Goal: Task Accomplishment & Management: Use online tool/utility

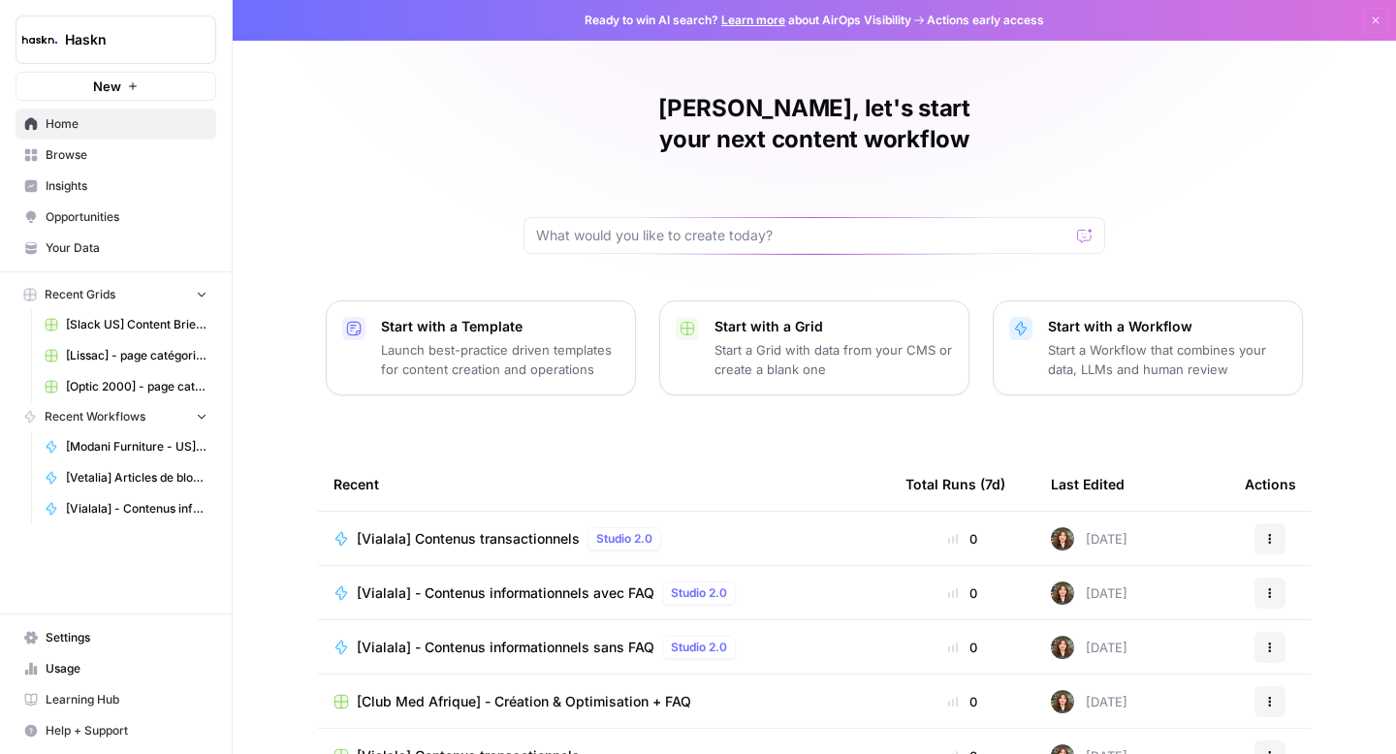
click at [121, 155] on span "Browse" at bounding box center [127, 154] width 162 height 17
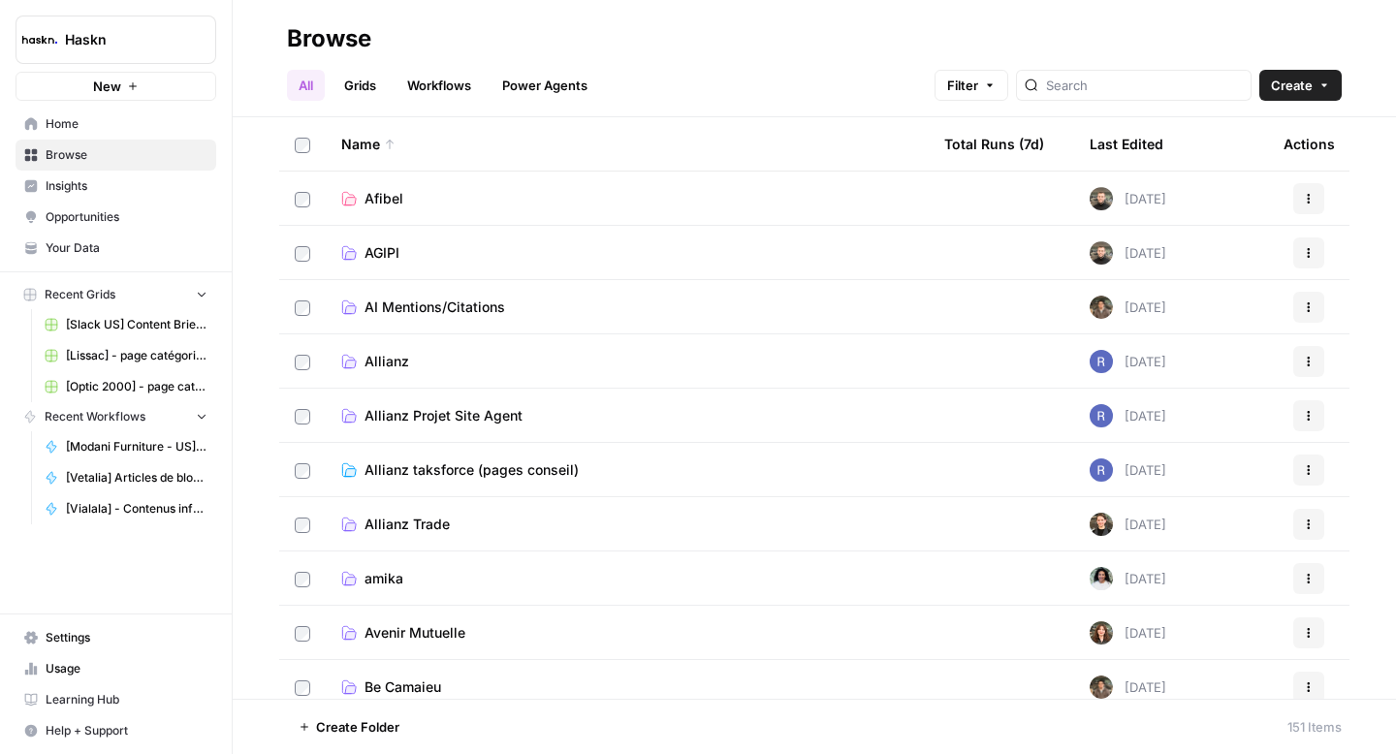
click at [392, 413] on span "Allianz Projet Site Agent" at bounding box center [444, 415] width 158 height 19
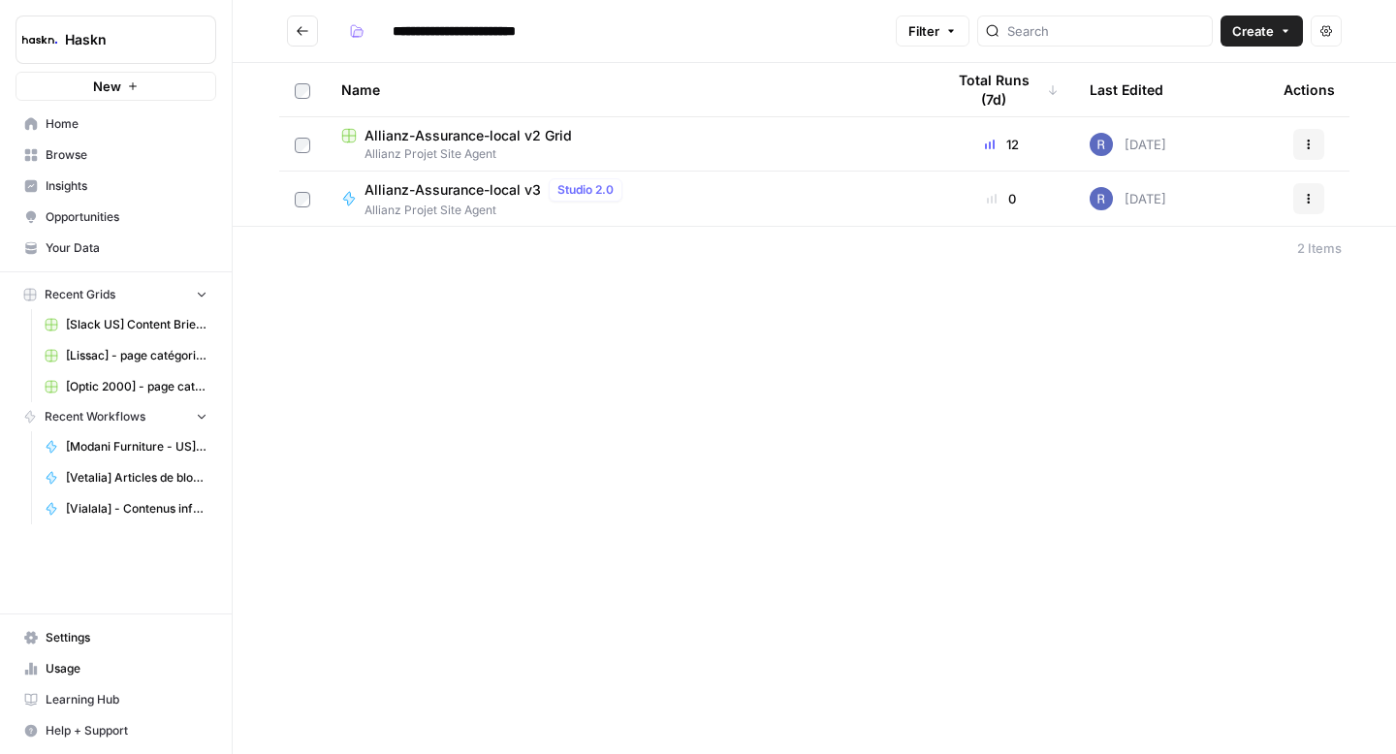
click at [306, 36] on icon "Go back" at bounding box center [303, 31] width 14 height 14
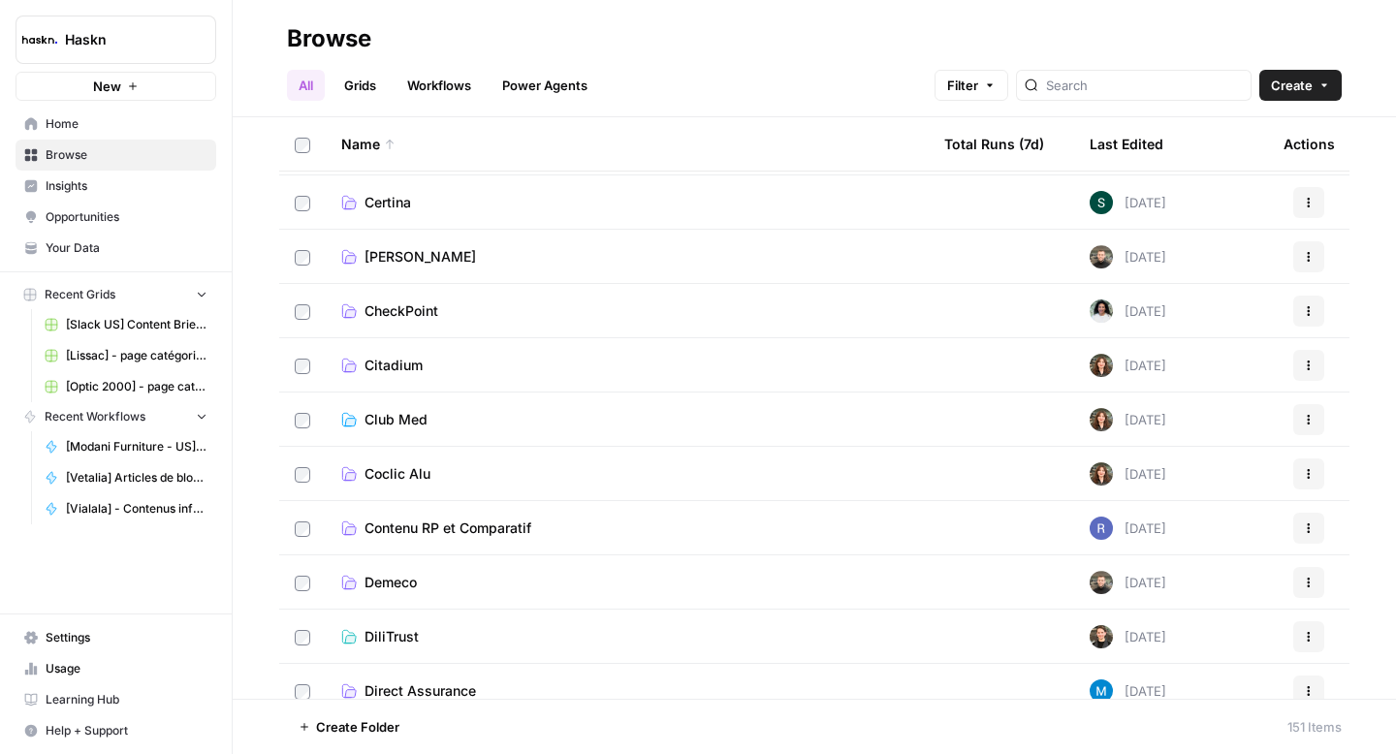
scroll to position [772, 0]
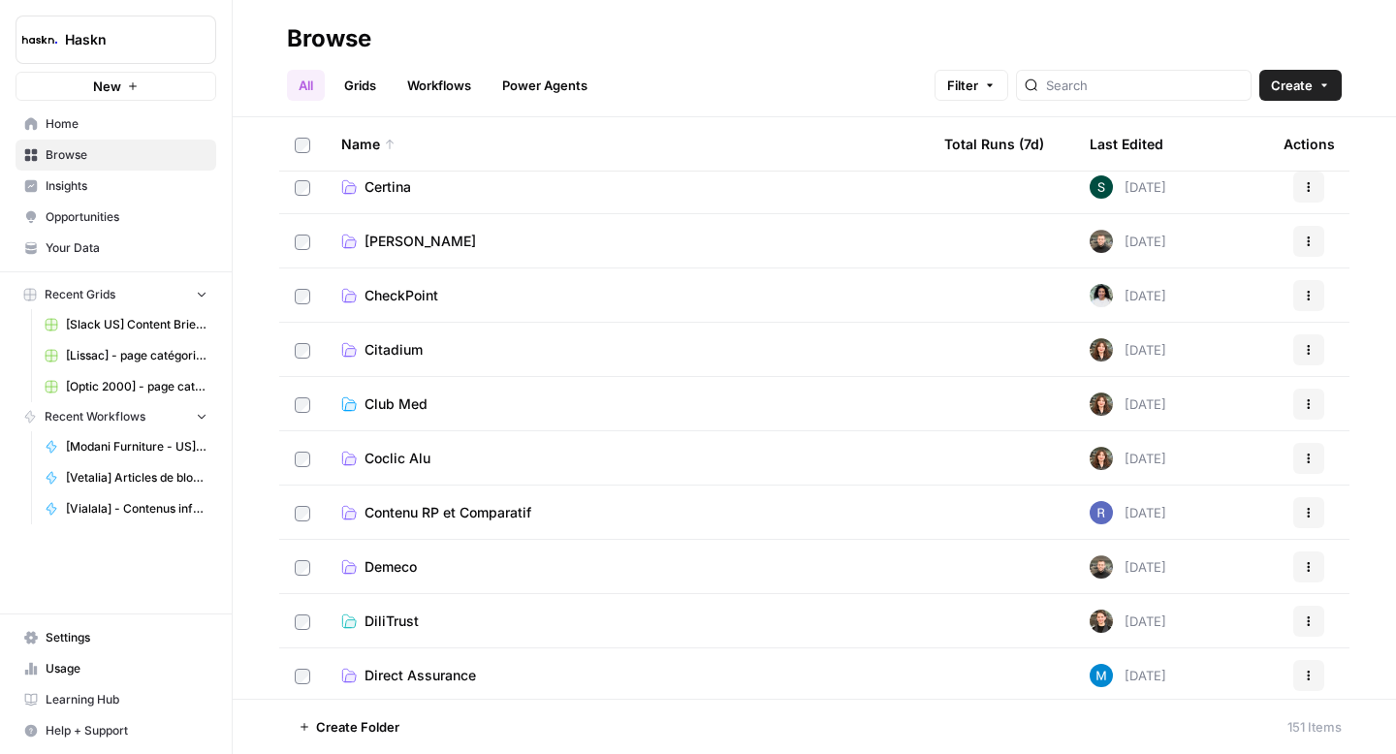
click at [391, 508] on span "Contenu RP et Comparatif" at bounding box center [448, 512] width 167 height 19
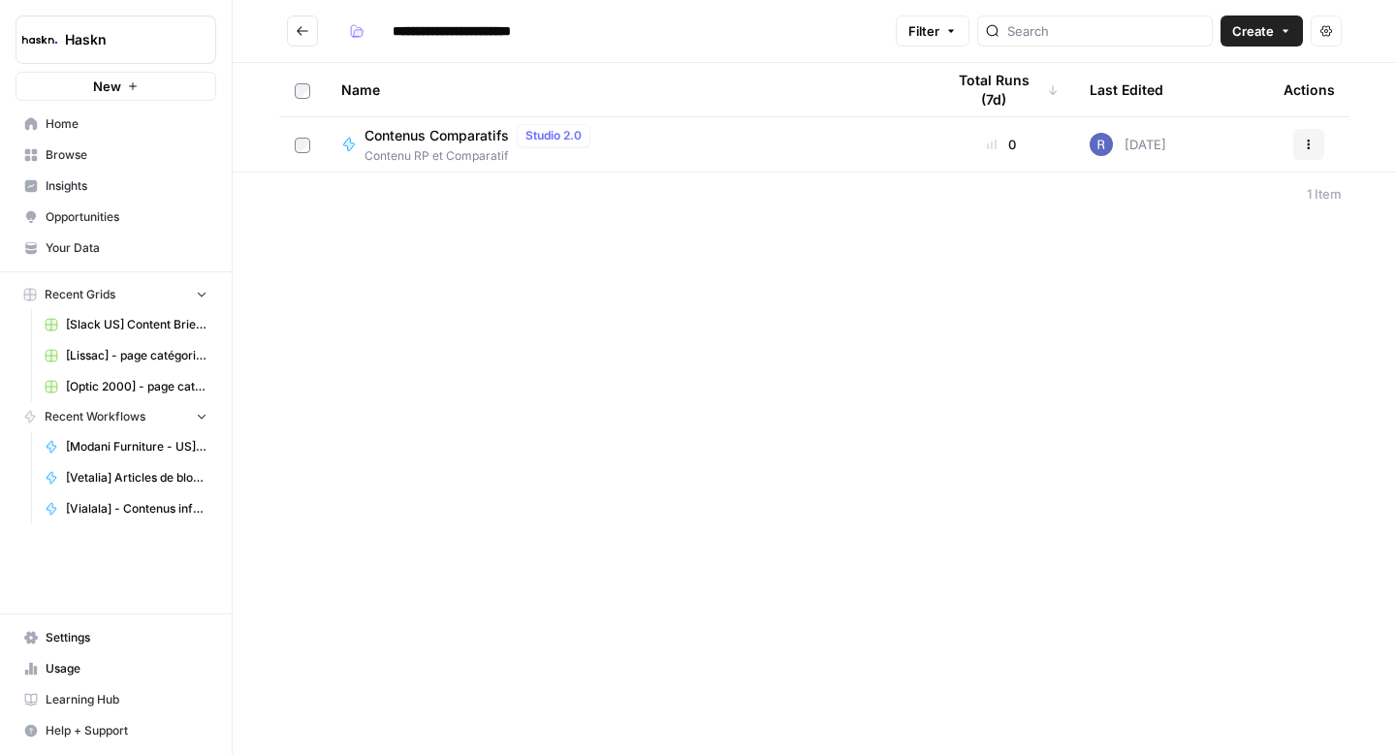
click at [310, 34] on button "Go back" at bounding box center [302, 31] width 31 height 31
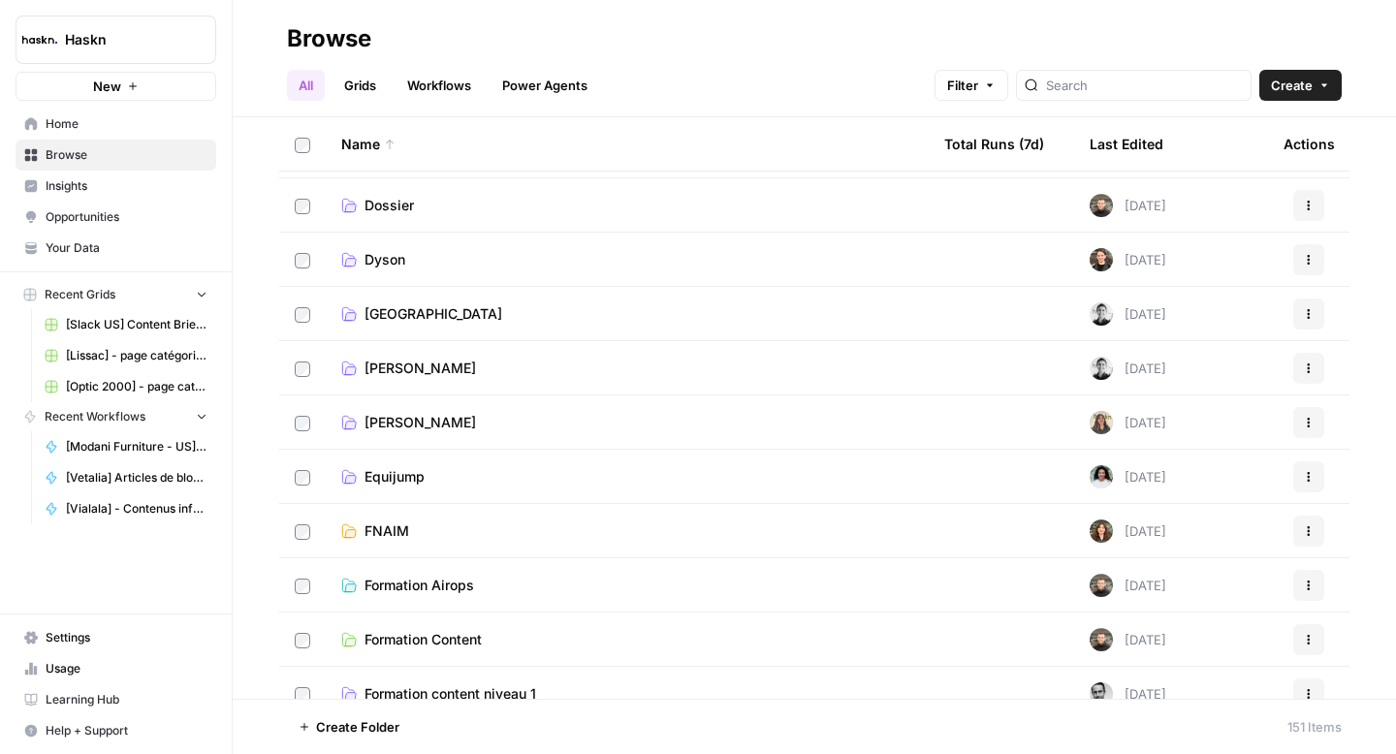
scroll to position [1358, 0]
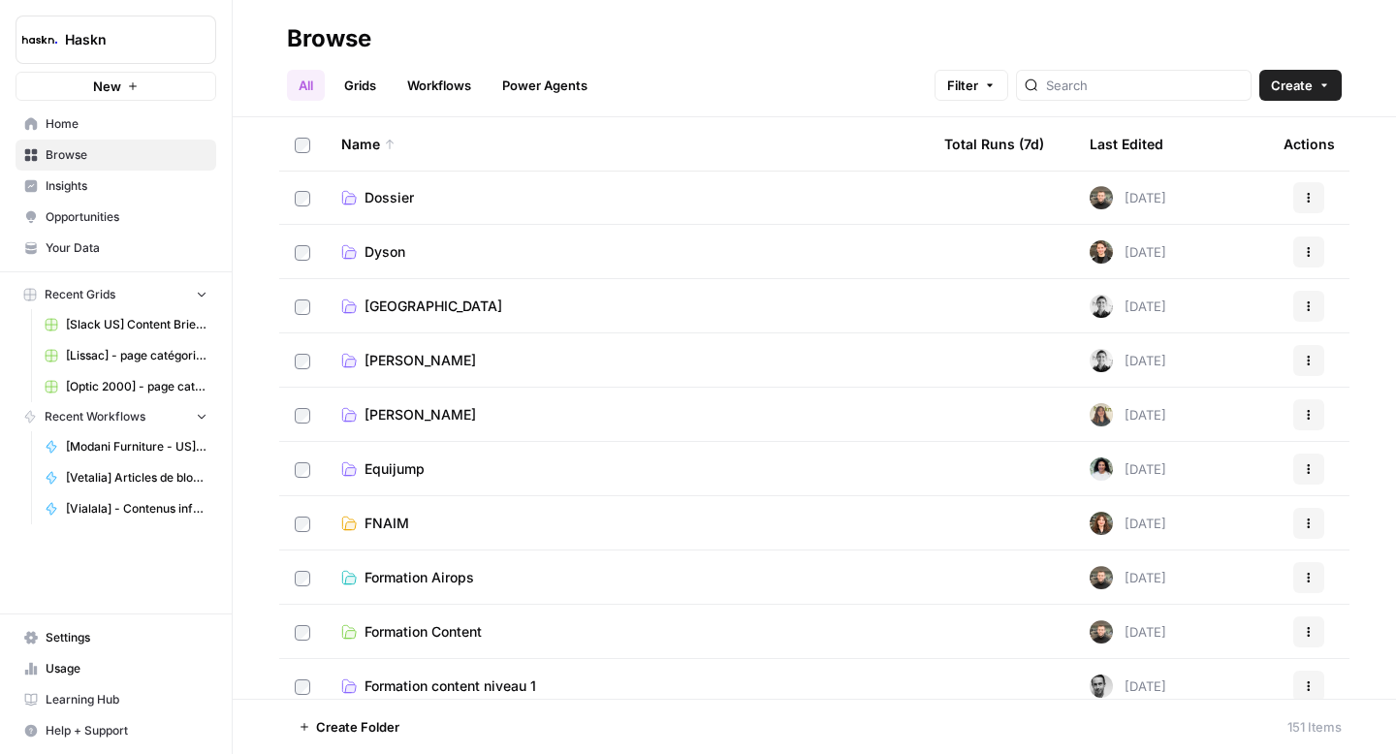
click at [373, 413] on span "[PERSON_NAME]" at bounding box center [420, 414] width 111 height 19
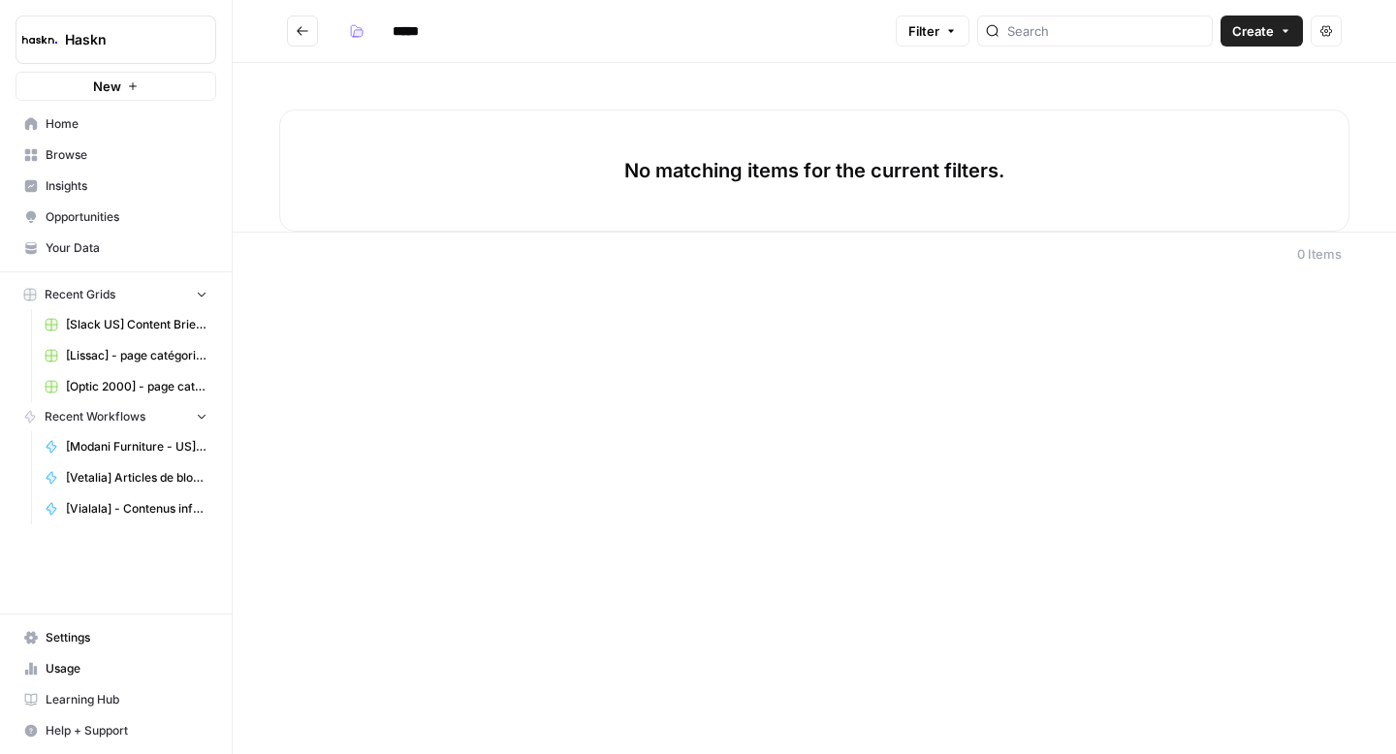
click at [297, 43] on button "Go back" at bounding box center [302, 31] width 31 height 31
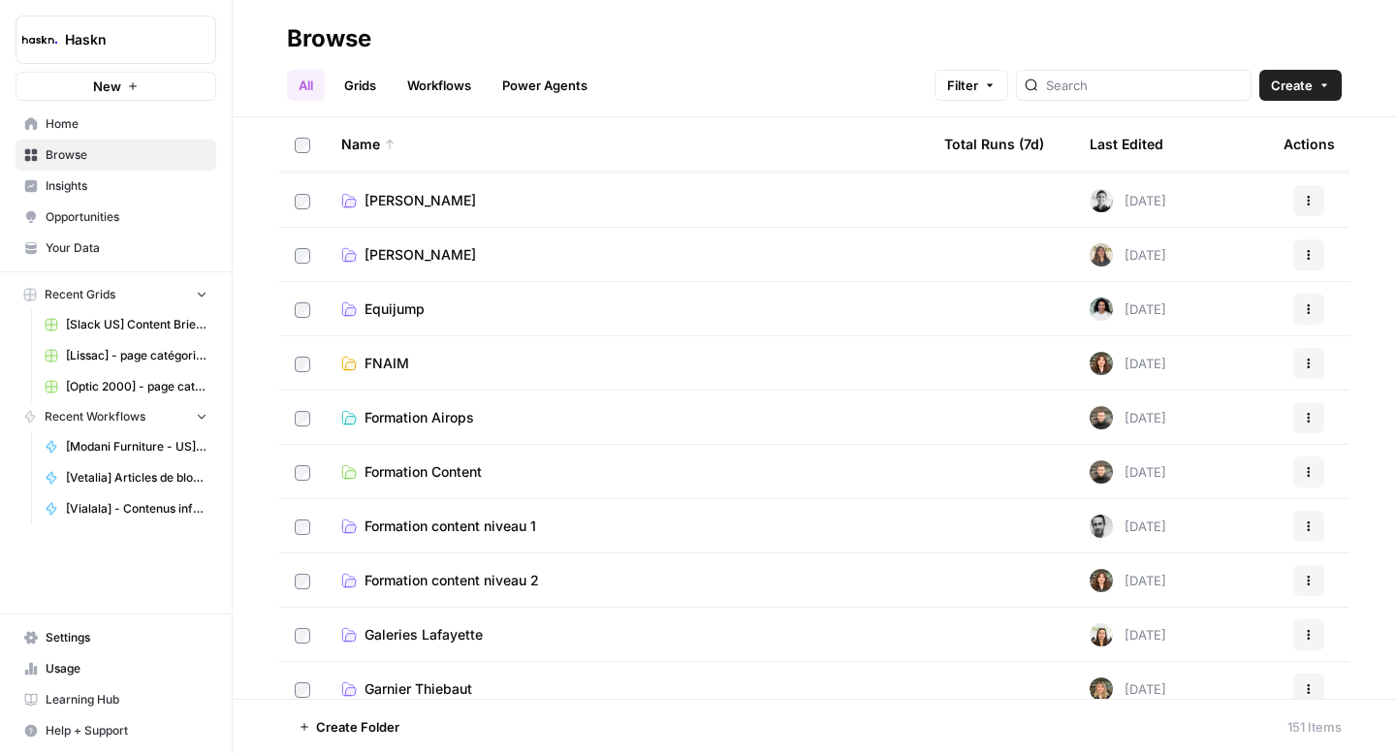
scroll to position [1517, 0]
click at [1303, 259] on icon "button" at bounding box center [1309, 256] width 12 height 12
click at [1201, 329] on span "[PERSON_NAME]" at bounding box center [1208, 328] width 155 height 19
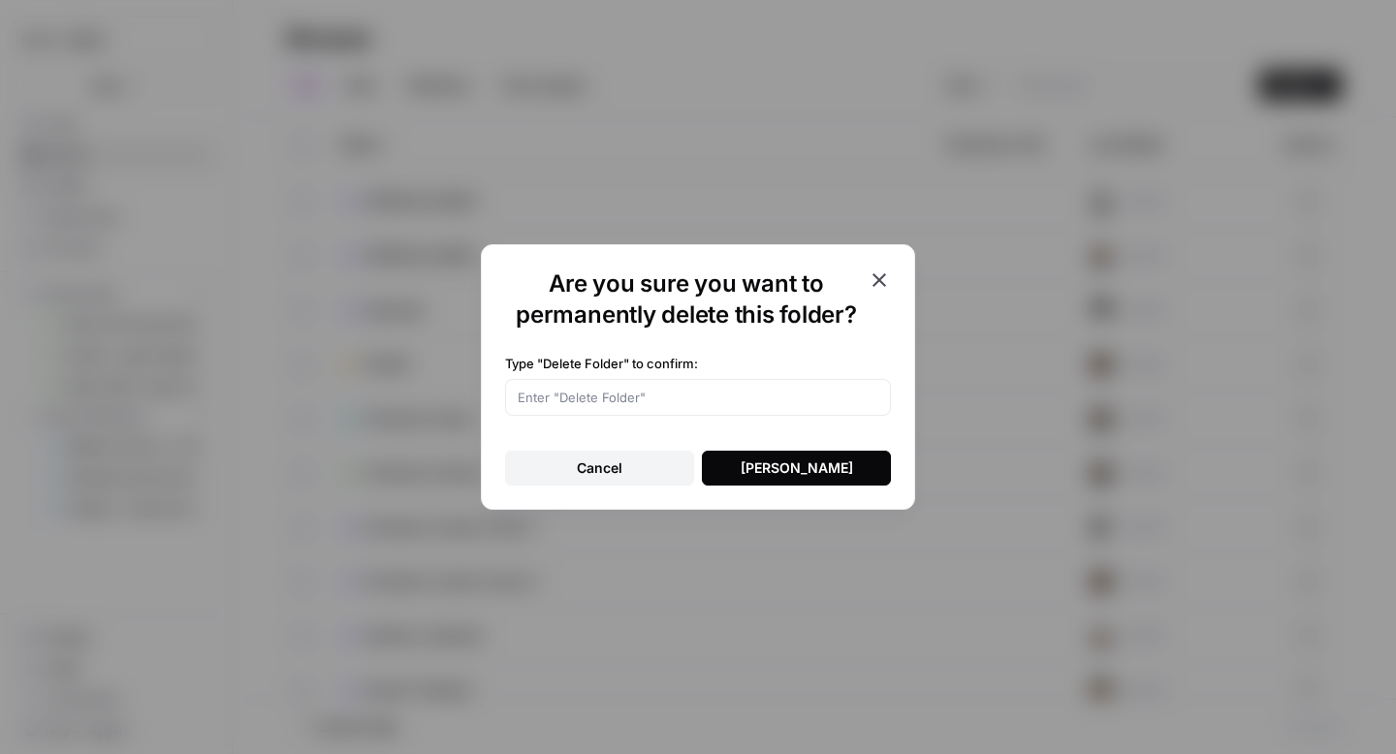
click at [823, 471] on div "[PERSON_NAME]" at bounding box center [797, 468] width 112 height 19
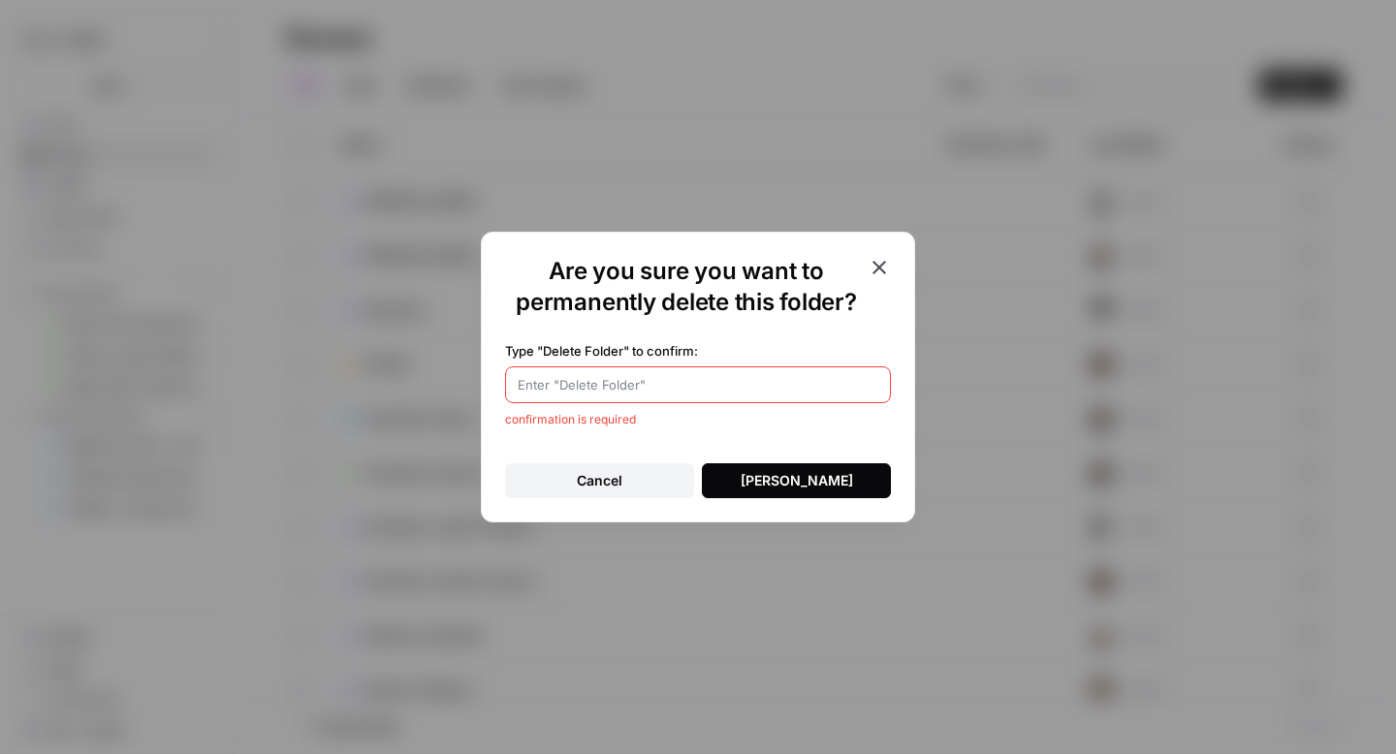
click at [882, 260] on icon "button" at bounding box center [879, 267] width 23 height 23
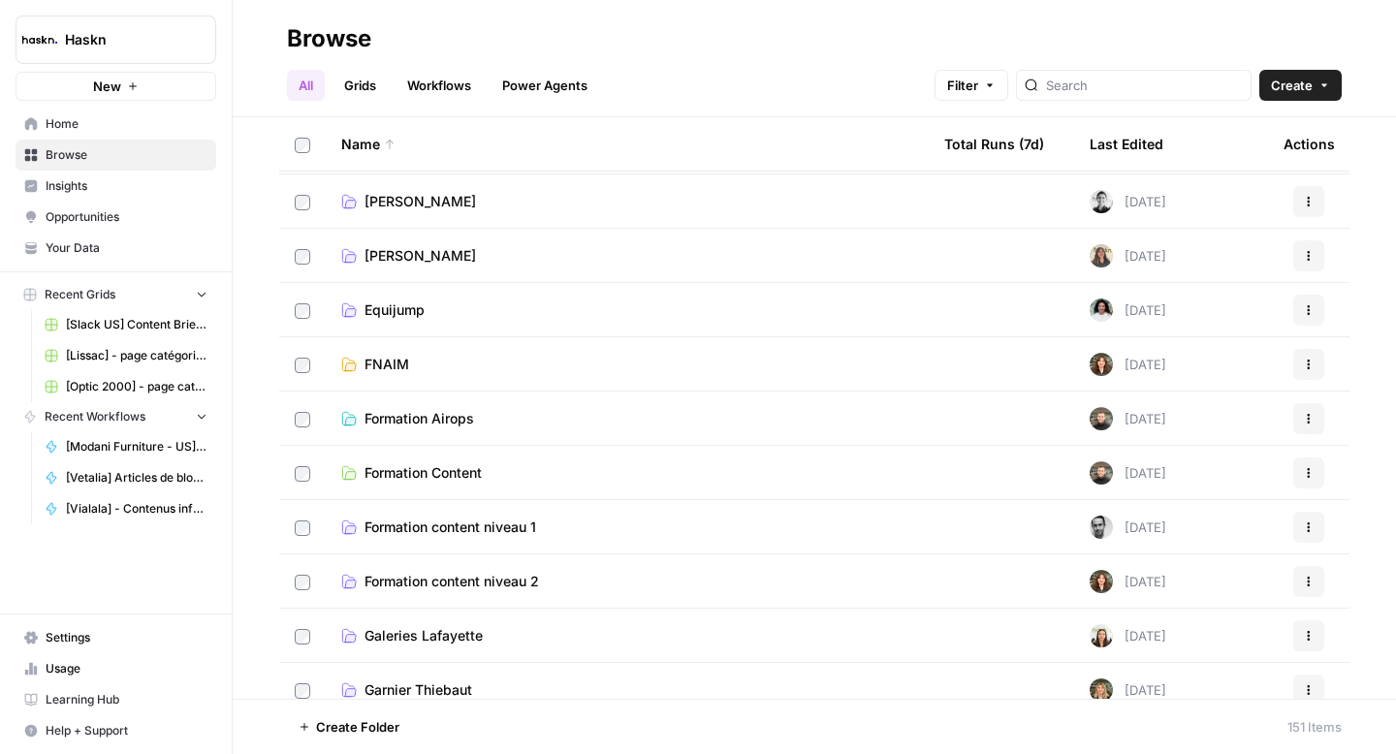
click at [476, 237] on td "[PERSON_NAME]" at bounding box center [627, 255] width 603 height 53
click at [370, 246] on span "[PERSON_NAME]" at bounding box center [420, 255] width 111 height 19
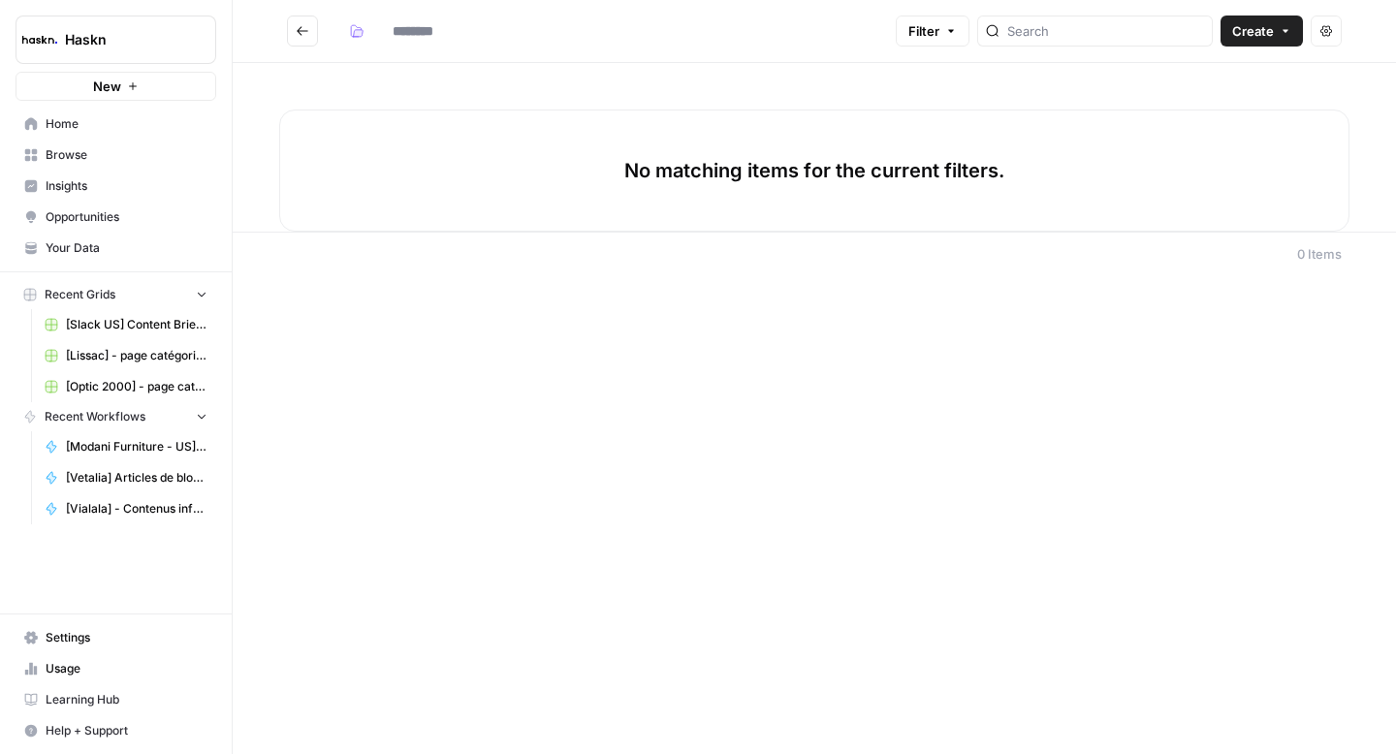
type input "*****"
click at [314, 37] on button "Go back" at bounding box center [302, 31] width 31 height 31
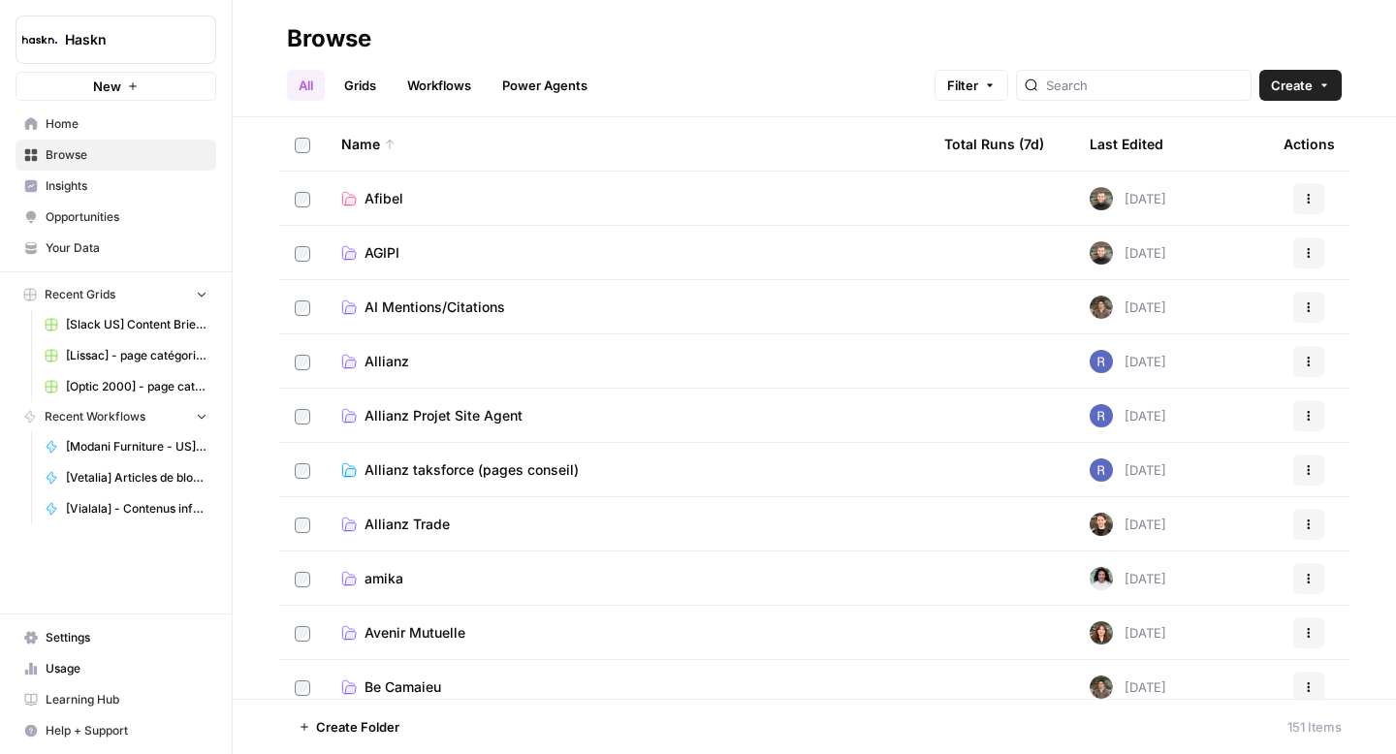
click at [155, 509] on span "[Vialala] - Contenus informationnels avec FAQ" at bounding box center [137, 508] width 142 height 17
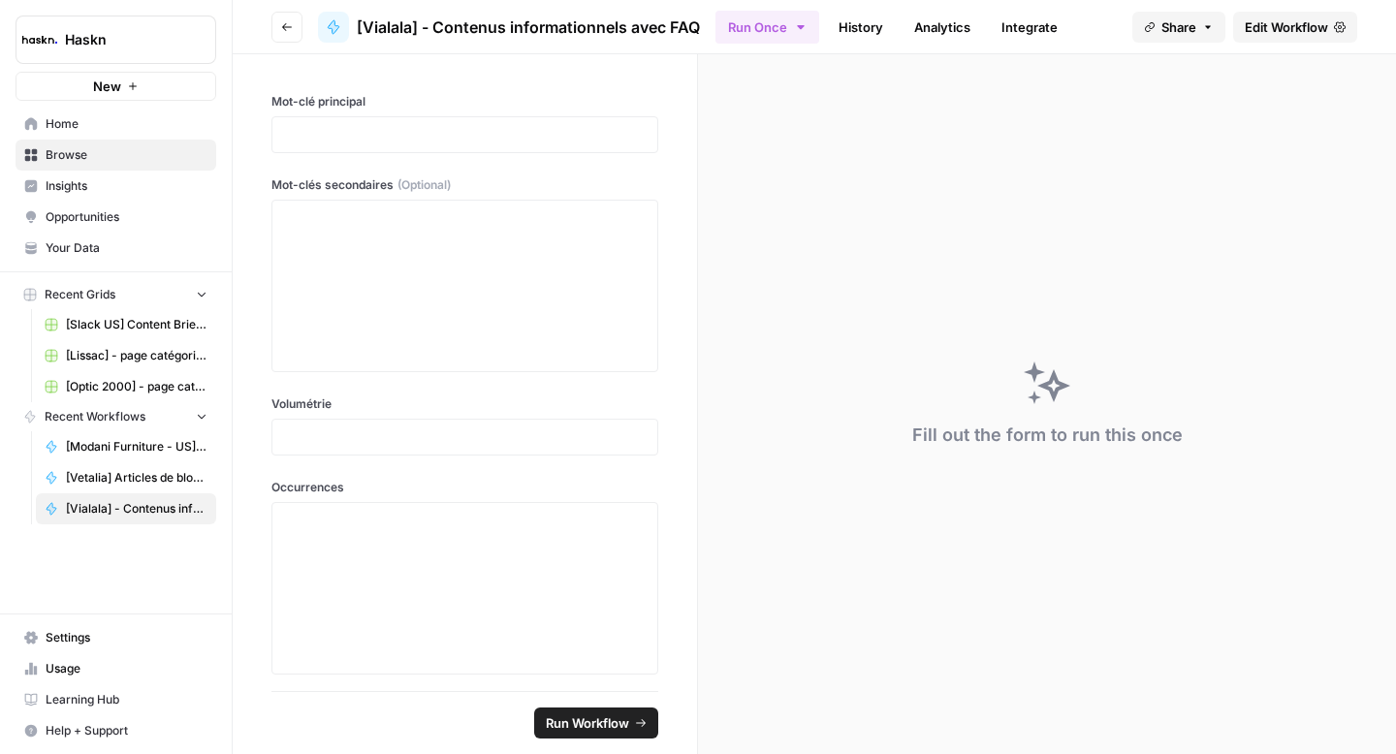
click at [1271, 20] on span "Edit Workflow" at bounding box center [1286, 26] width 83 height 19
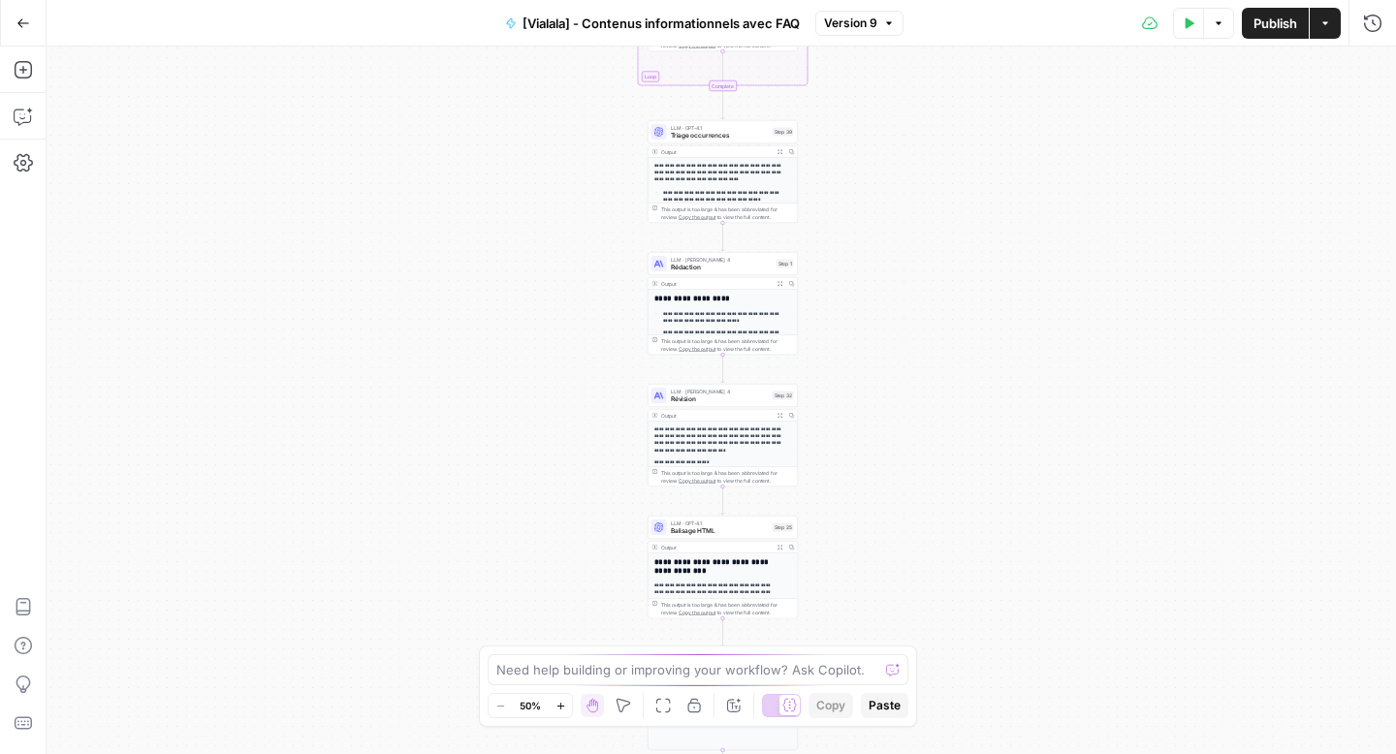
scroll to position [63, 0]
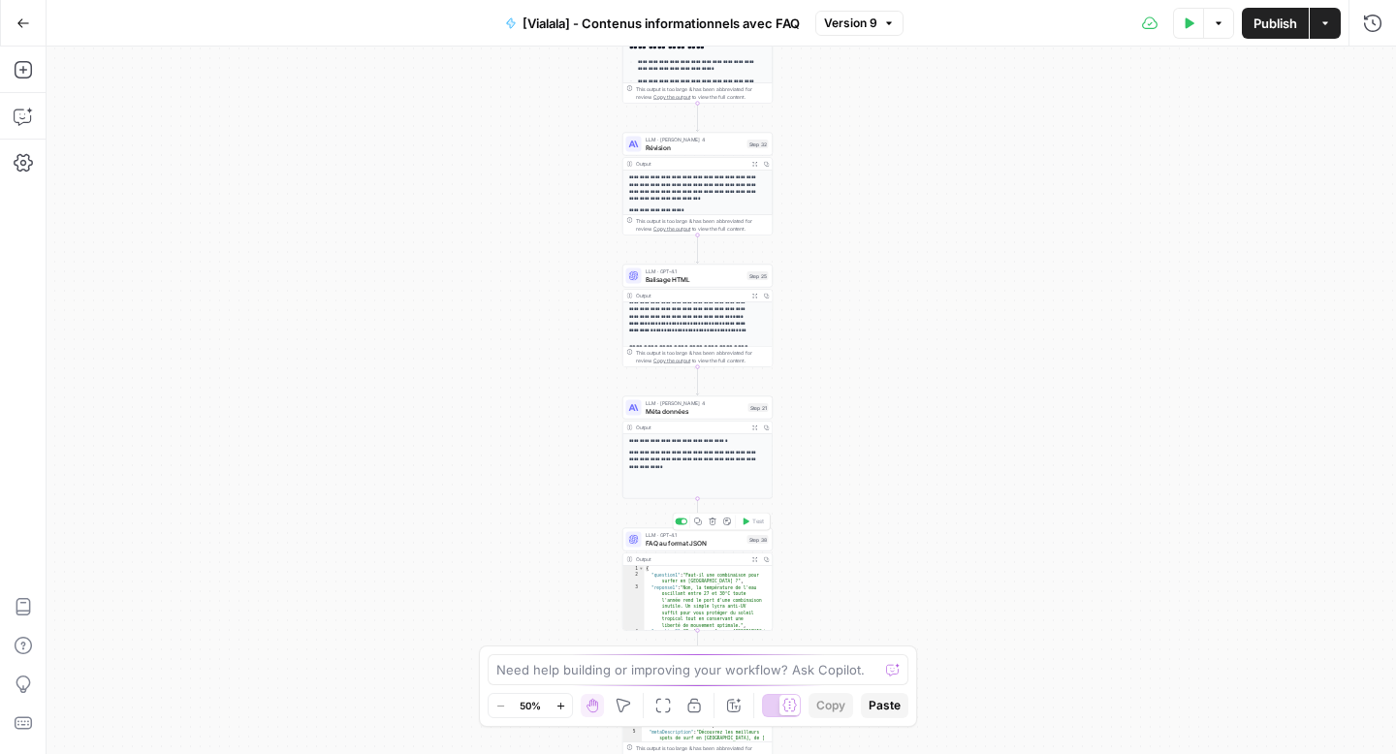
click at [661, 540] on span "FAQ au format JSON" at bounding box center [695, 543] width 98 height 10
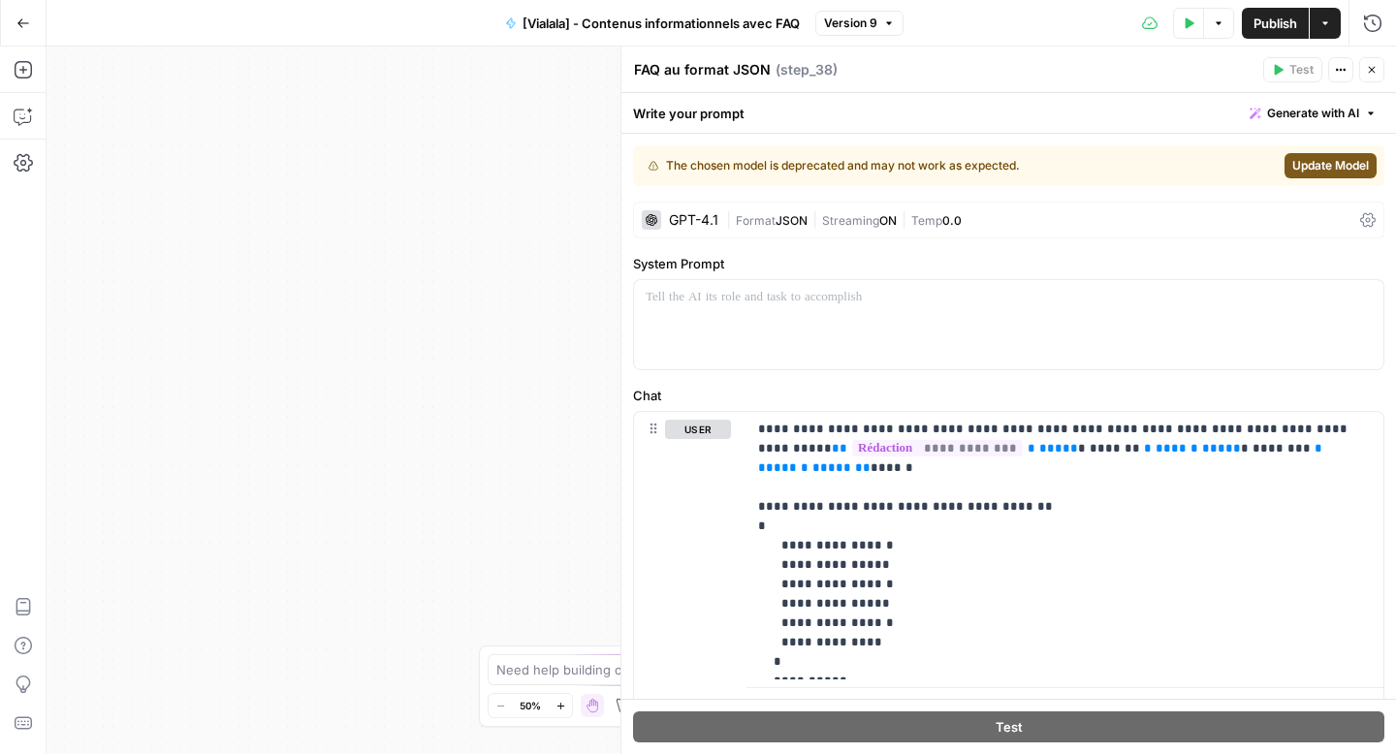
click at [507, 542] on div "Workflow Input Settings Inputs Google Search Google Search Step 2 Output Expand…" at bounding box center [722, 401] width 1350 height 708
click at [1370, 73] on icon "button" at bounding box center [1372, 70] width 12 height 12
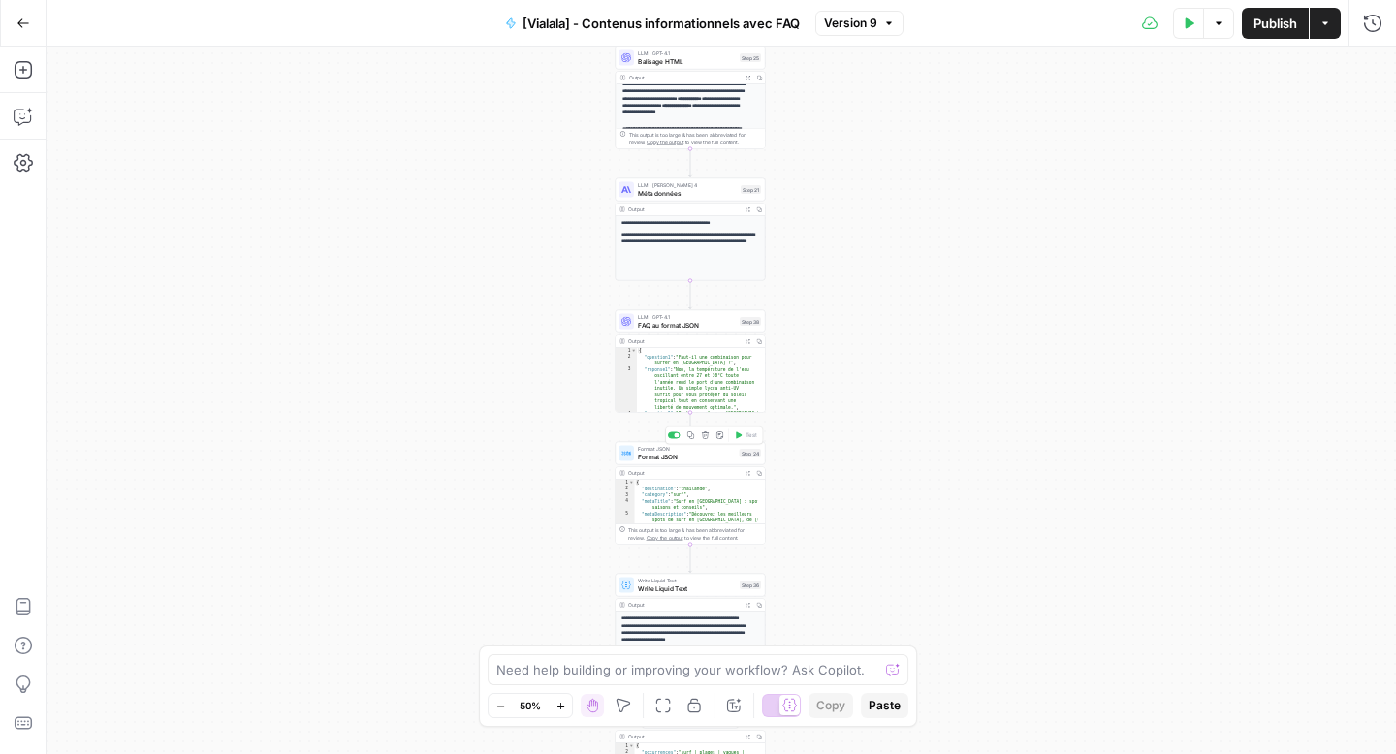
click at [694, 462] on div "Format JSON Format JSON Step 24 Copy step Delete step Add Note Test" at bounding box center [691, 453] width 150 height 23
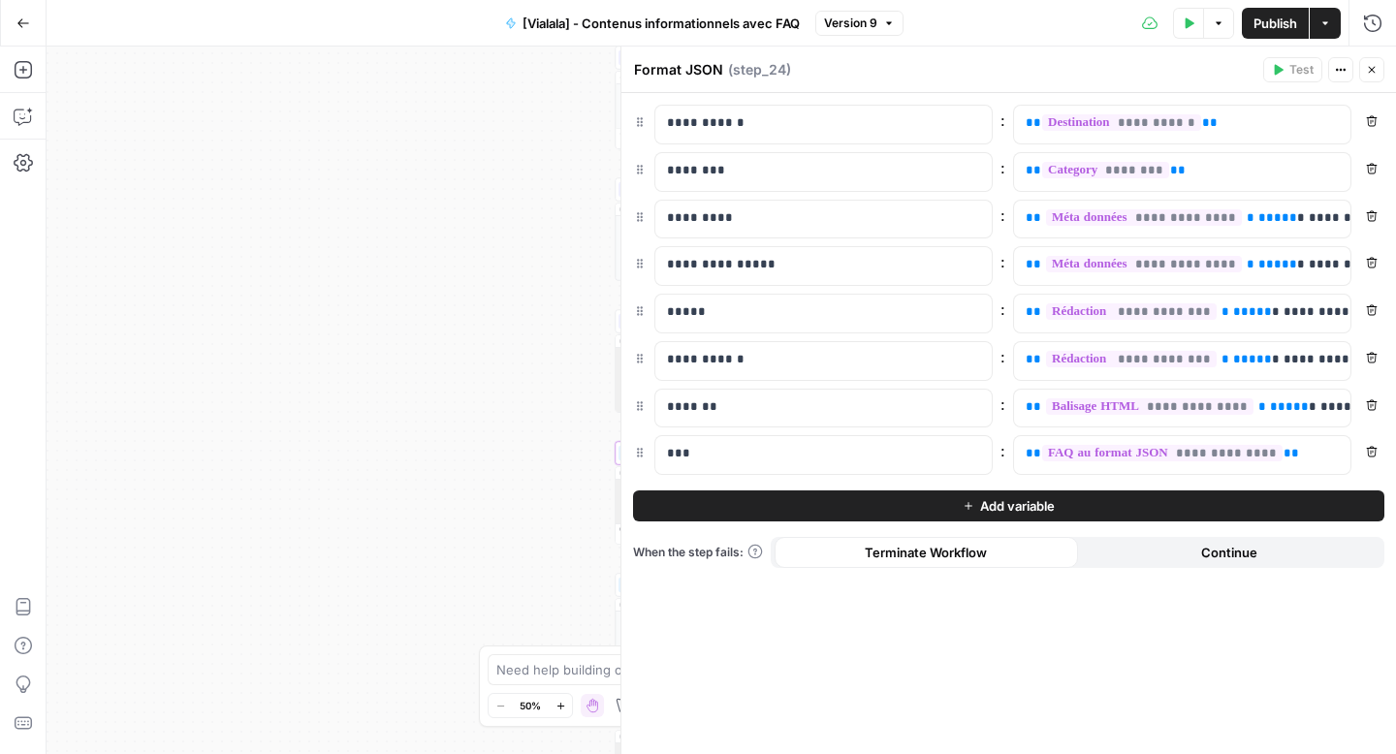
click at [1378, 69] on button "Close" at bounding box center [1371, 69] width 25 height 25
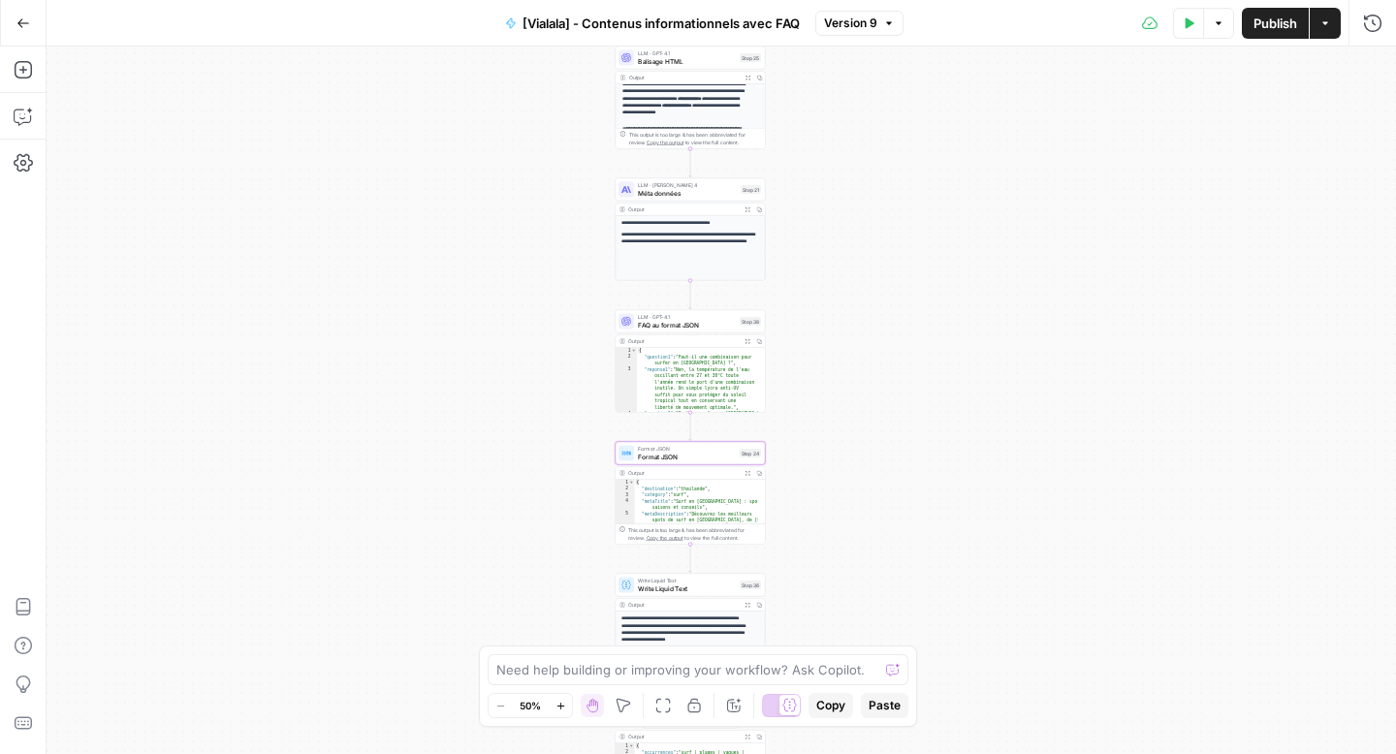
click at [1327, 27] on icon "button" at bounding box center [1326, 23] width 12 height 12
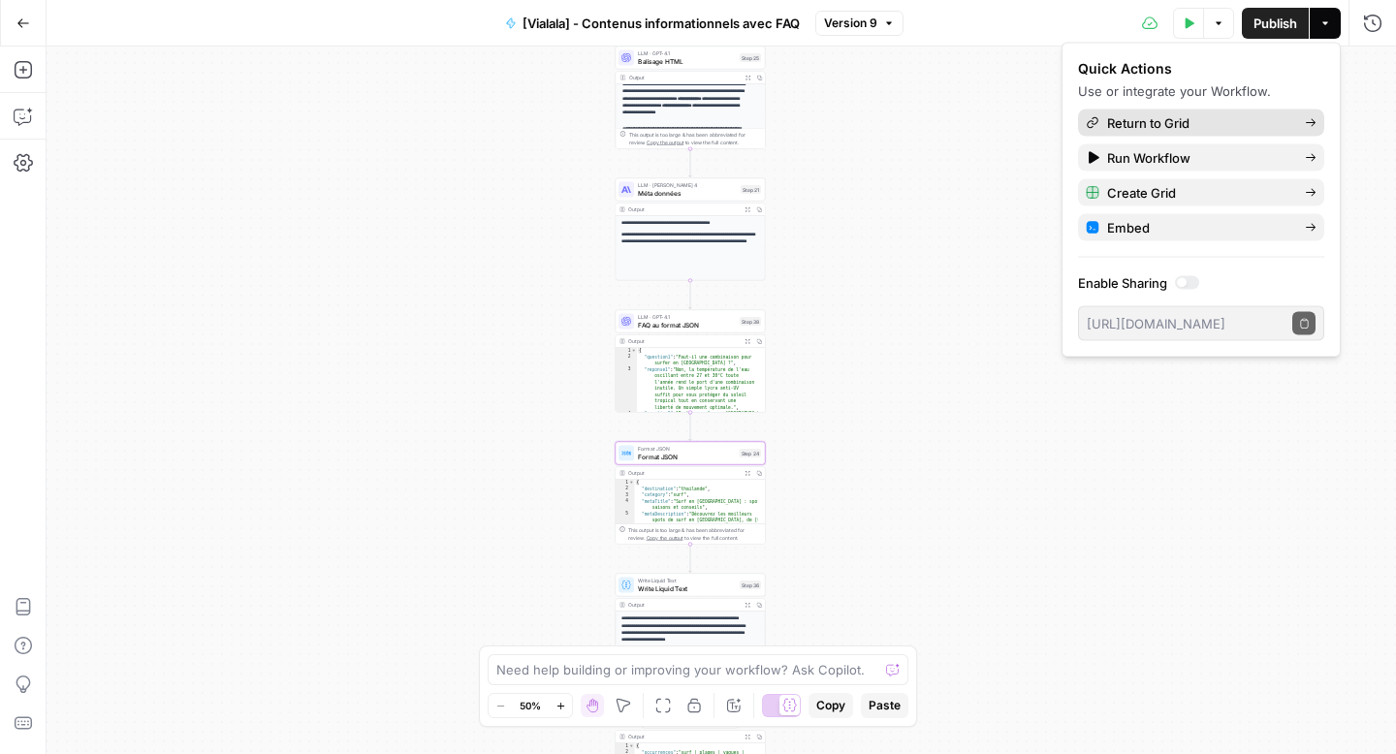
click at [1213, 128] on span "Return to Grid" at bounding box center [1198, 122] width 182 height 19
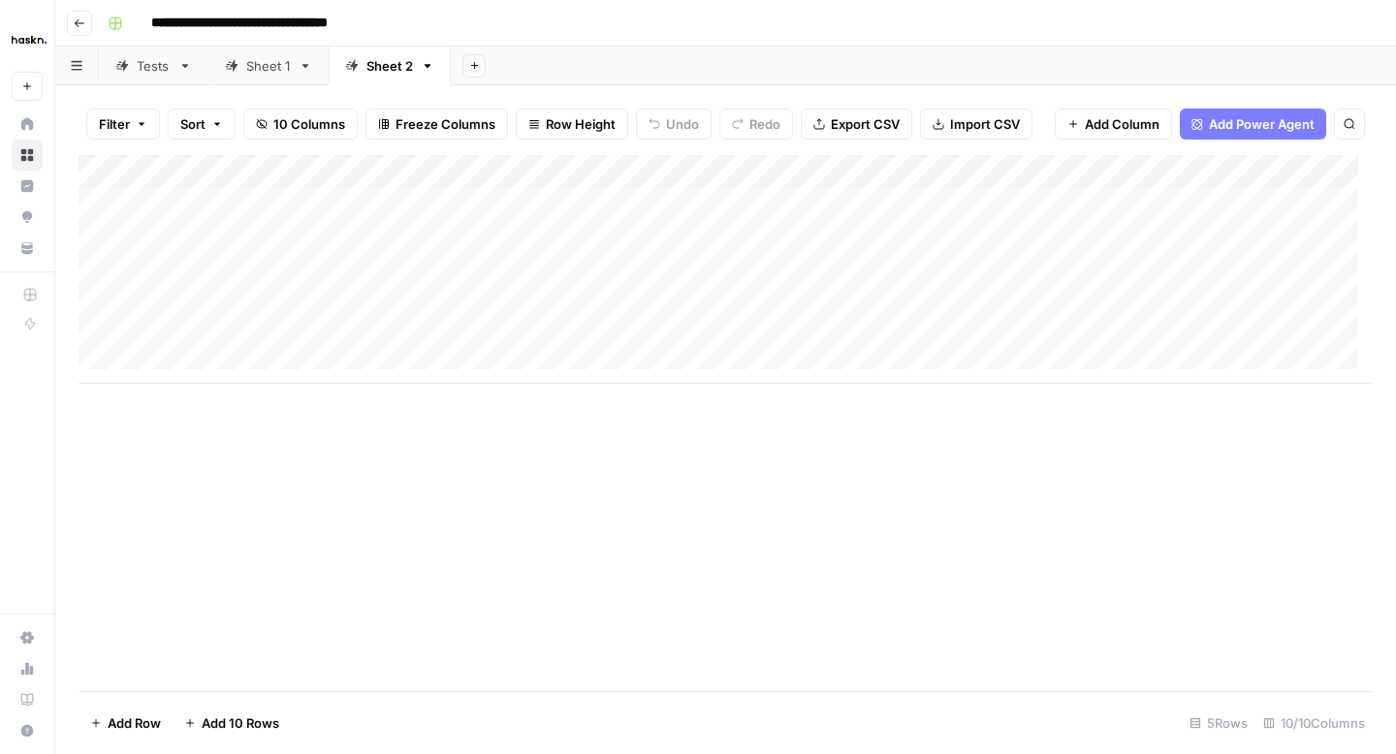
click at [371, 239] on div "Add Column" at bounding box center [726, 269] width 1294 height 229
click at [919, 237] on div "Add Column" at bounding box center [726, 269] width 1294 height 229
click at [770, 203] on div "Add Column" at bounding box center [726, 269] width 1294 height 229
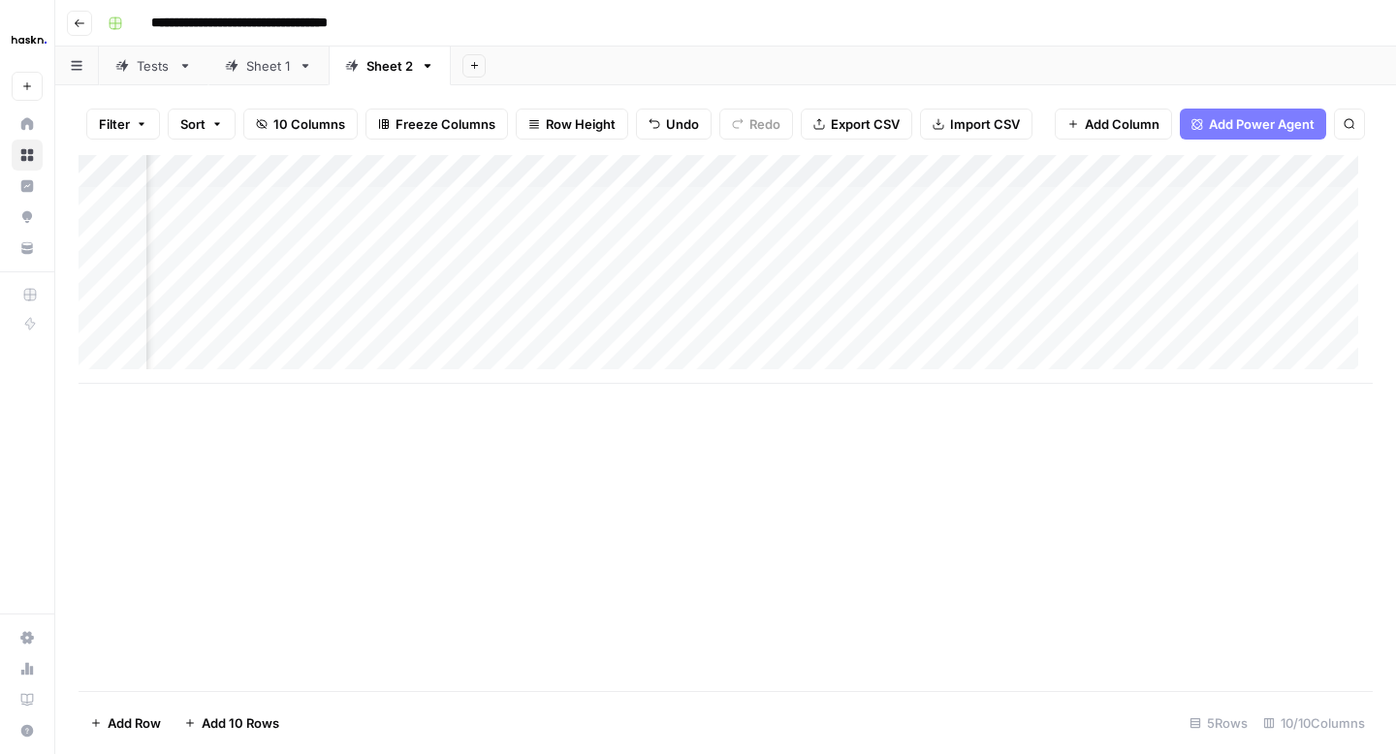
click at [769, 226] on div "Add Column" at bounding box center [726, 269] width 1294 height 229
click at [907, 230] on div "Add Column" at bounding box center [726, 269] width 1294 height 229
click at [767, 203] on div "Add Column" at bounding box center [726, 269] width 1294 height 229
click at [763, 228] on div "Add Column" at bounding box center [726, 269] width 1294 height 229
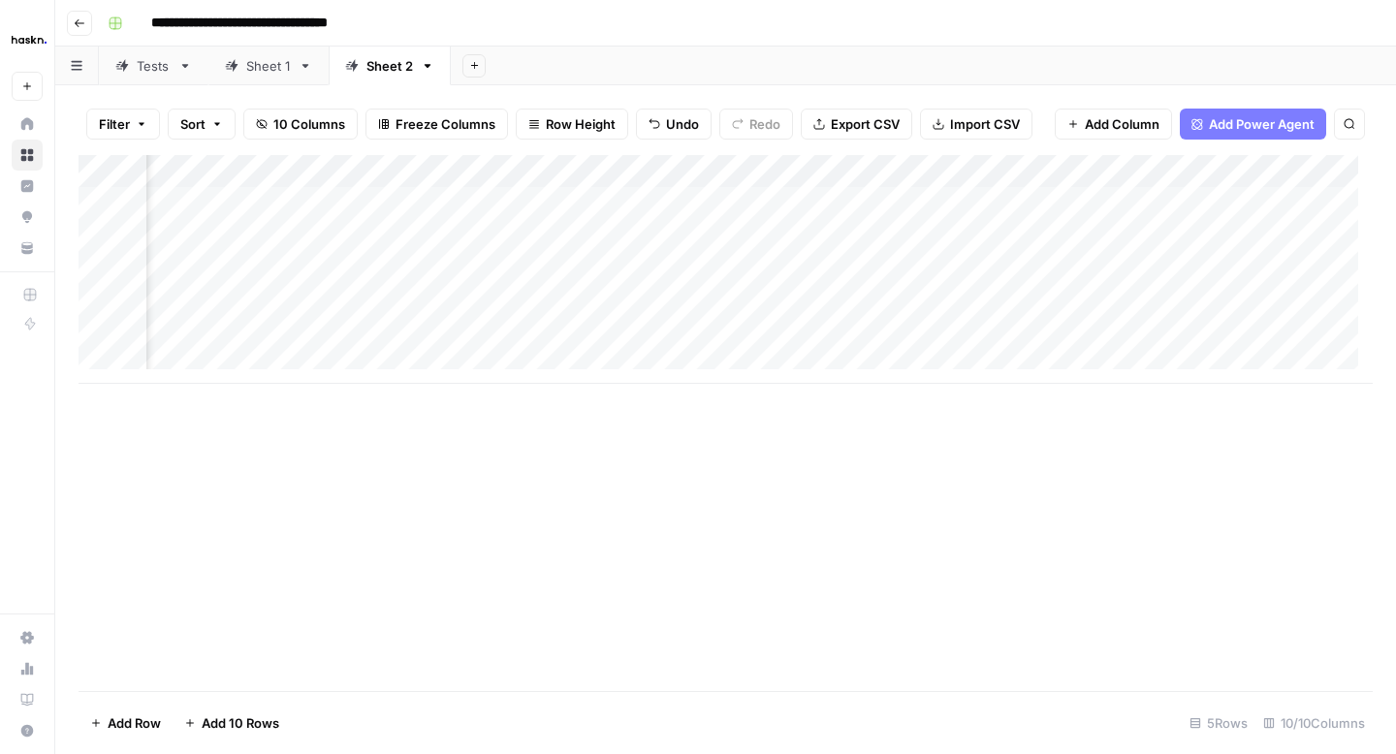
scroll to position [2, 940]
click at [1072, 233] on div "Add Column" at bounding box center [726, 269] width 1294 height 229
click at [720, 169] on div "Add Column" at bounding box center [726, 269] width 1294 height 229
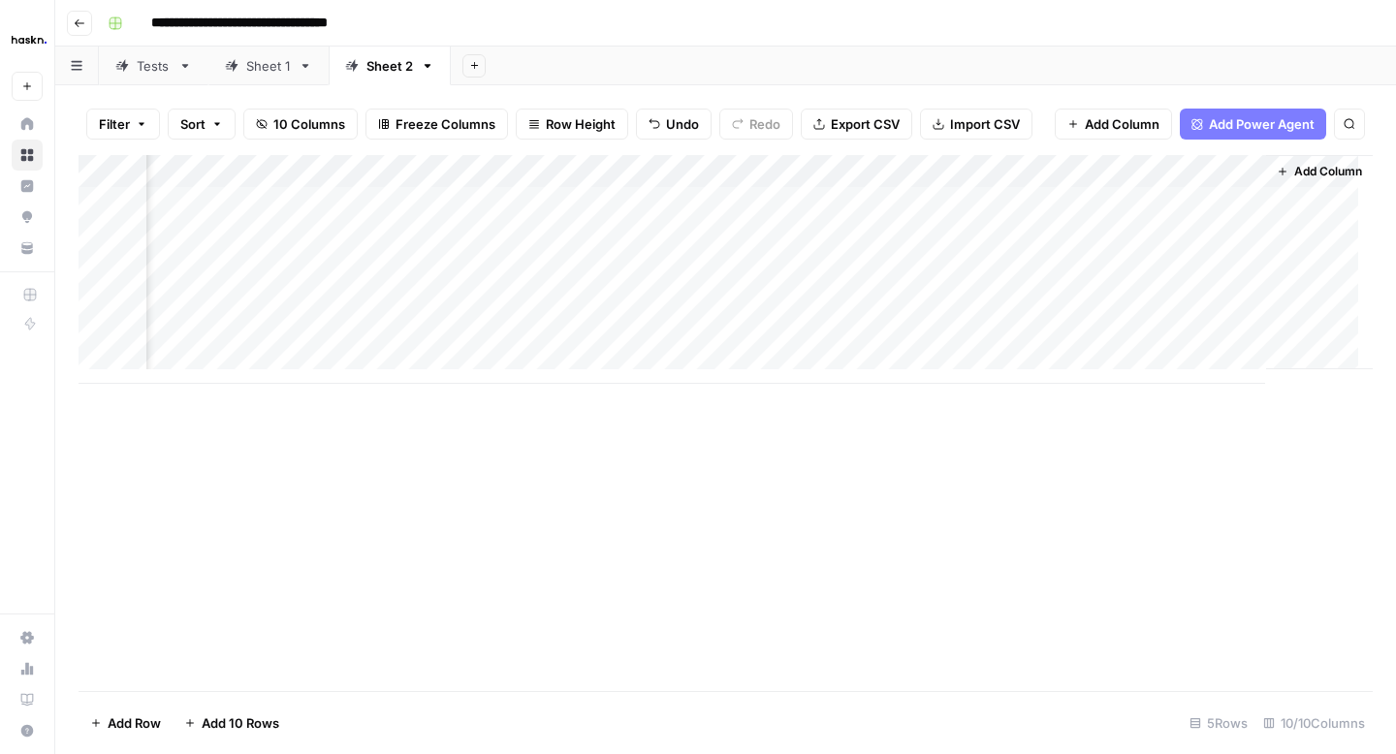
click at [1030, 172] on div "Add Column" at bounding box center [726, 269] width 1294 height 229
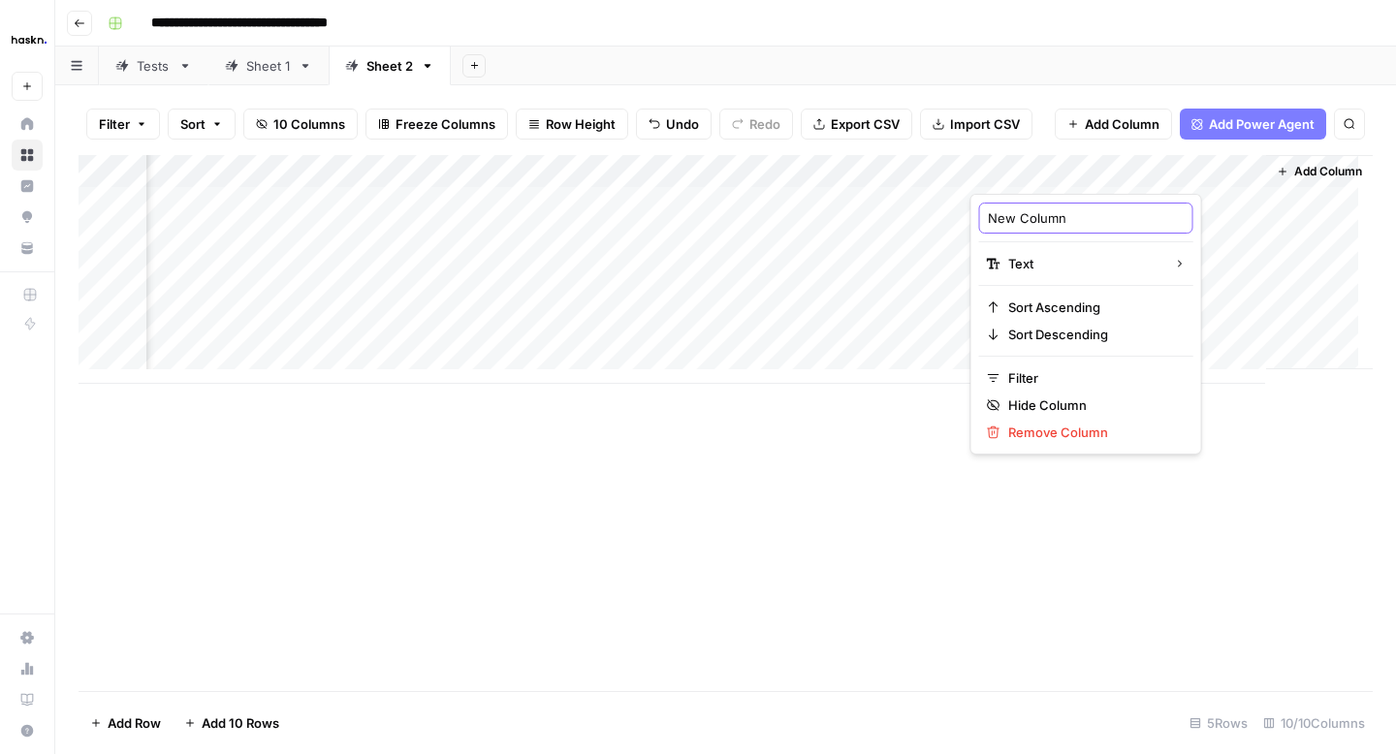
click at [1034, 221] on input "New Column" at bounding box center [1086, 217] width 197 height 19
type input "C"
type input "category"
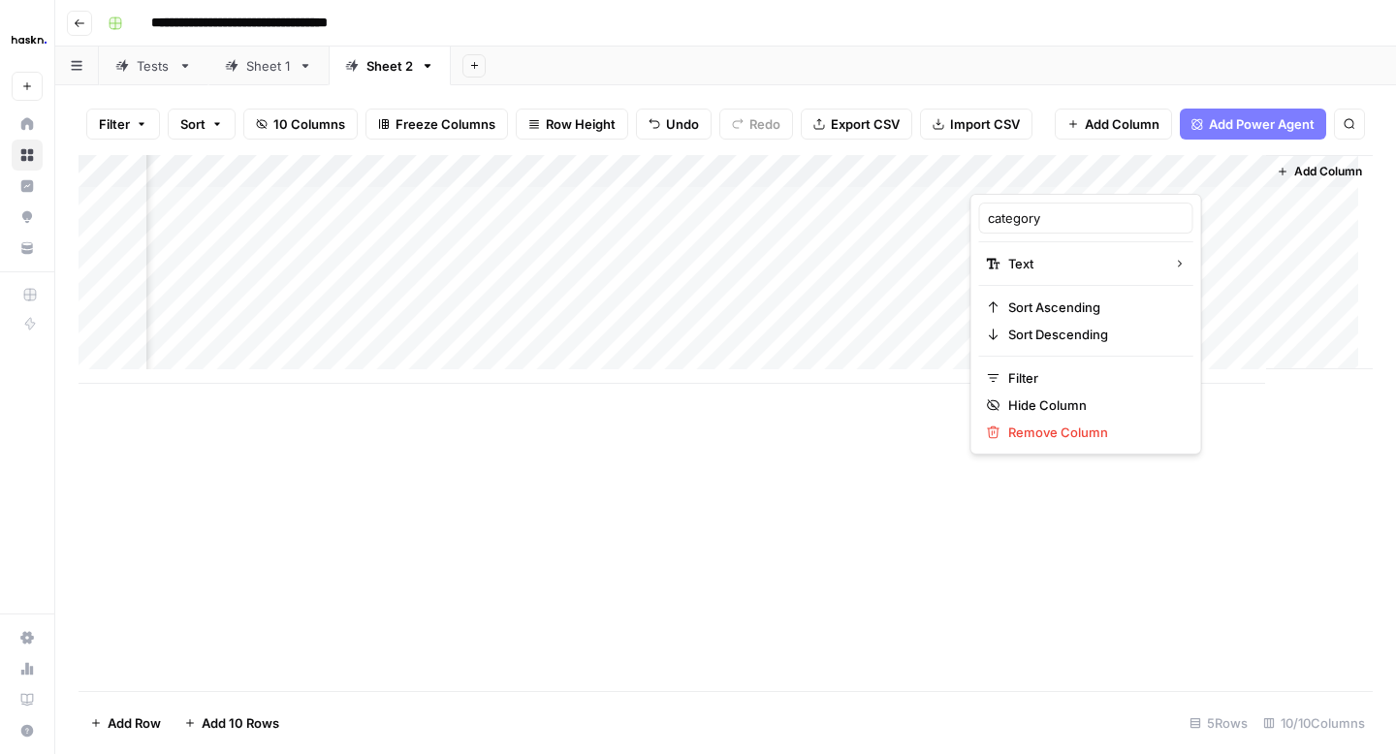
click at [1312, 236] on div "Add Column" at bounding box center [1319, 262] width 107 height 214
drag, startPoint x: 1074, startPoint y: 167, endPoint x: 235, endPoint y: 172, distance: 839.7
click at [235, 172] on div "Add Column" at bounding box center [726, 269] width 1294 height 229
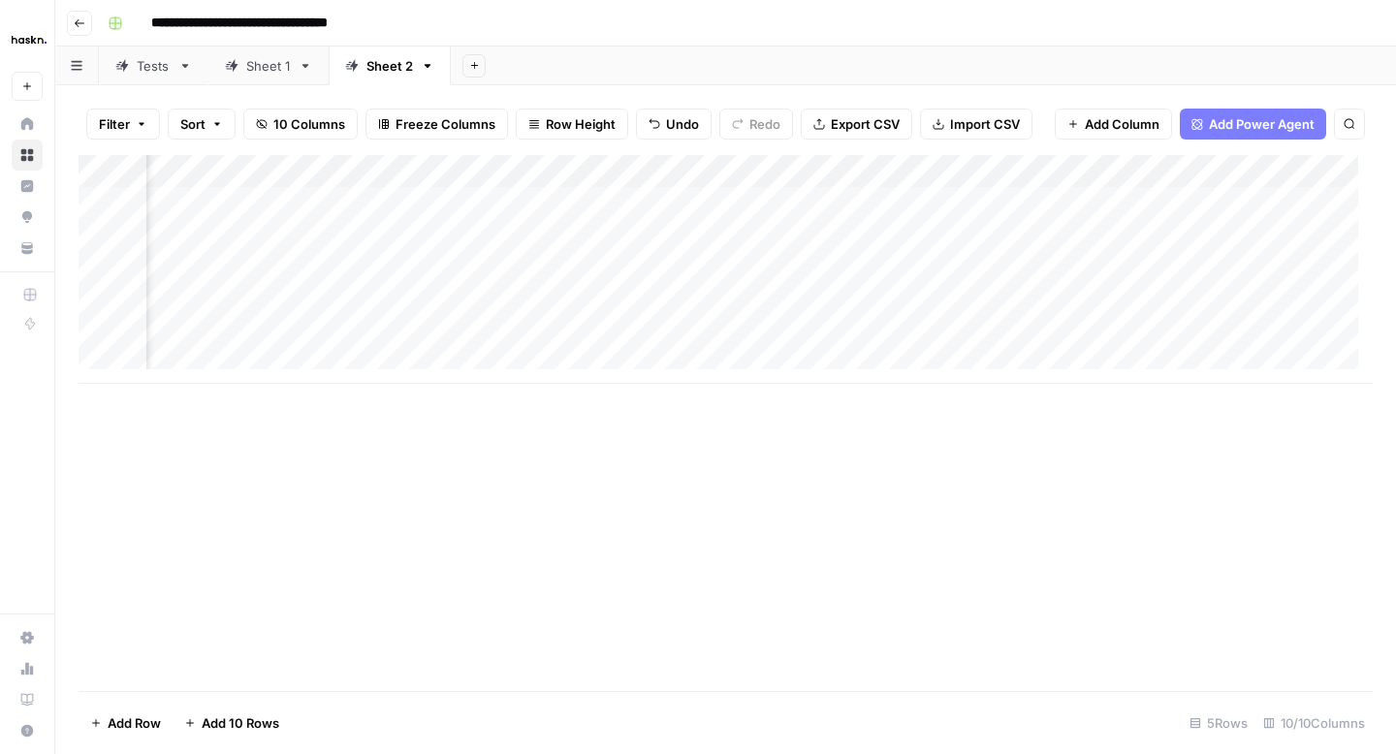
scroll to position [2, 1036]
click at [566, 199] on div "Add Column" at bounding box center [726, 269] width 1294 height 229
type textarea "****"
click at [614, 289] on div "Add Column" at bounding box center [726, 269] width 1294 height 229
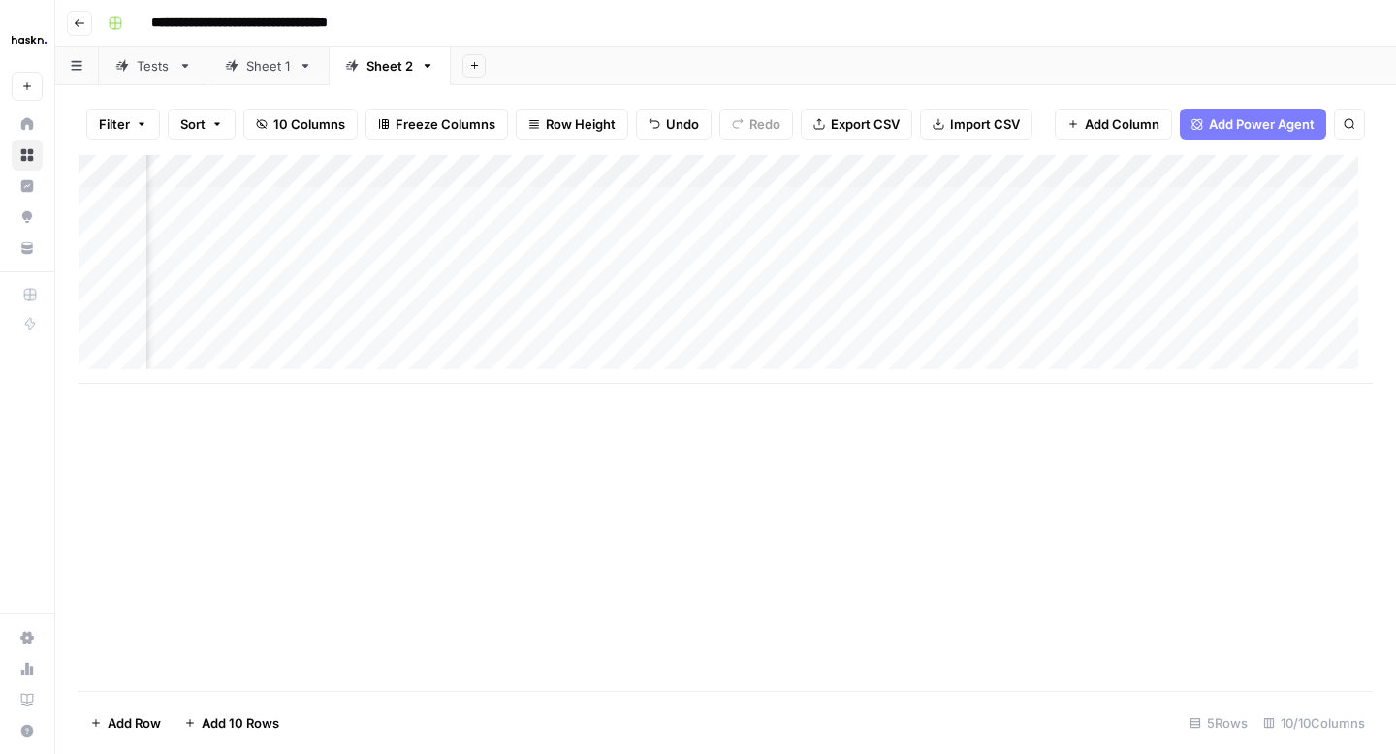
click at [1075, 236] on div "Add Column" at bounding box center [726, 269] width 1294 height 229
click at [825, 215] on div "Add Column" at bounding box center [726, 269] width 1294 height 229
click at [801, 235] on div "Add Column" at bounding box center [726, 269] width 1294 height 229
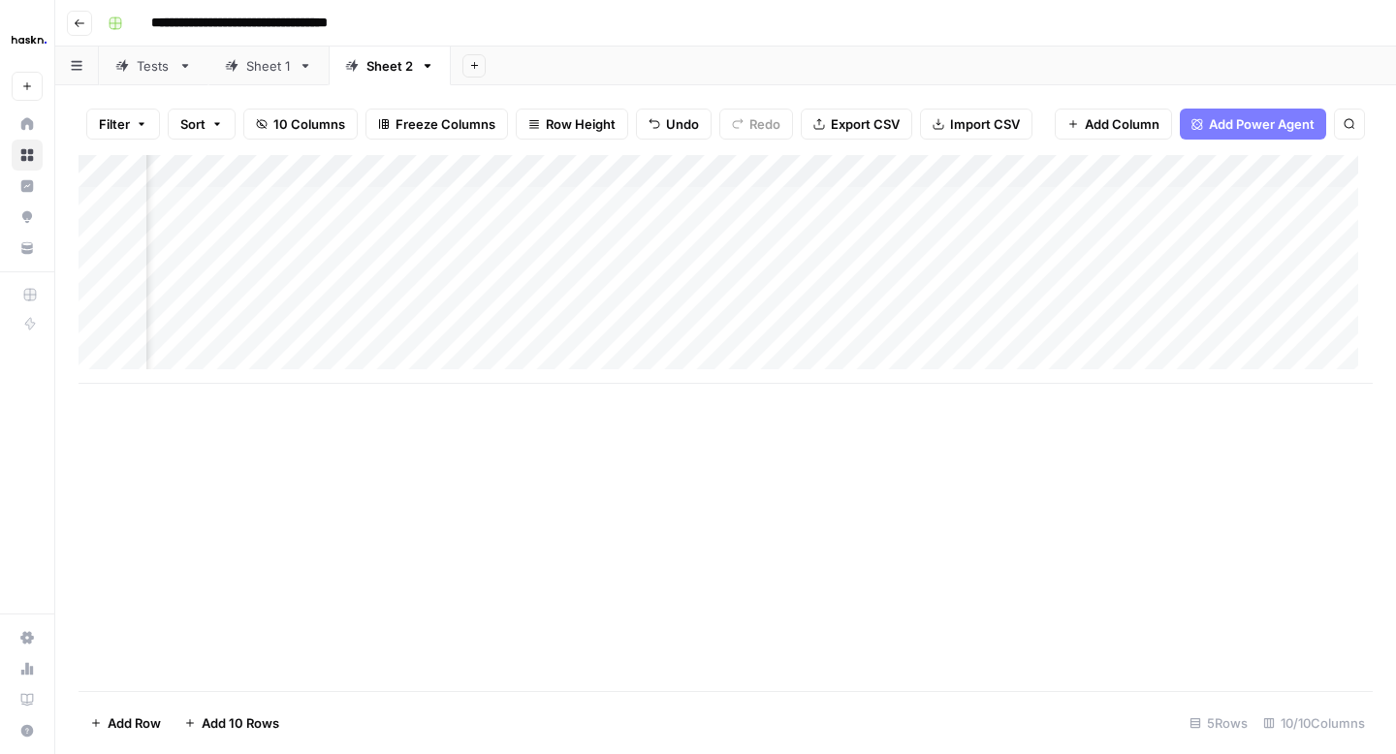
click at [1284, 238] on div "Add Column" at bounding box center [726, 269] width 1294 height 229
click at [465, 64] on button "Add Sheet" at bounding box center [473, 65] width 23 height 23
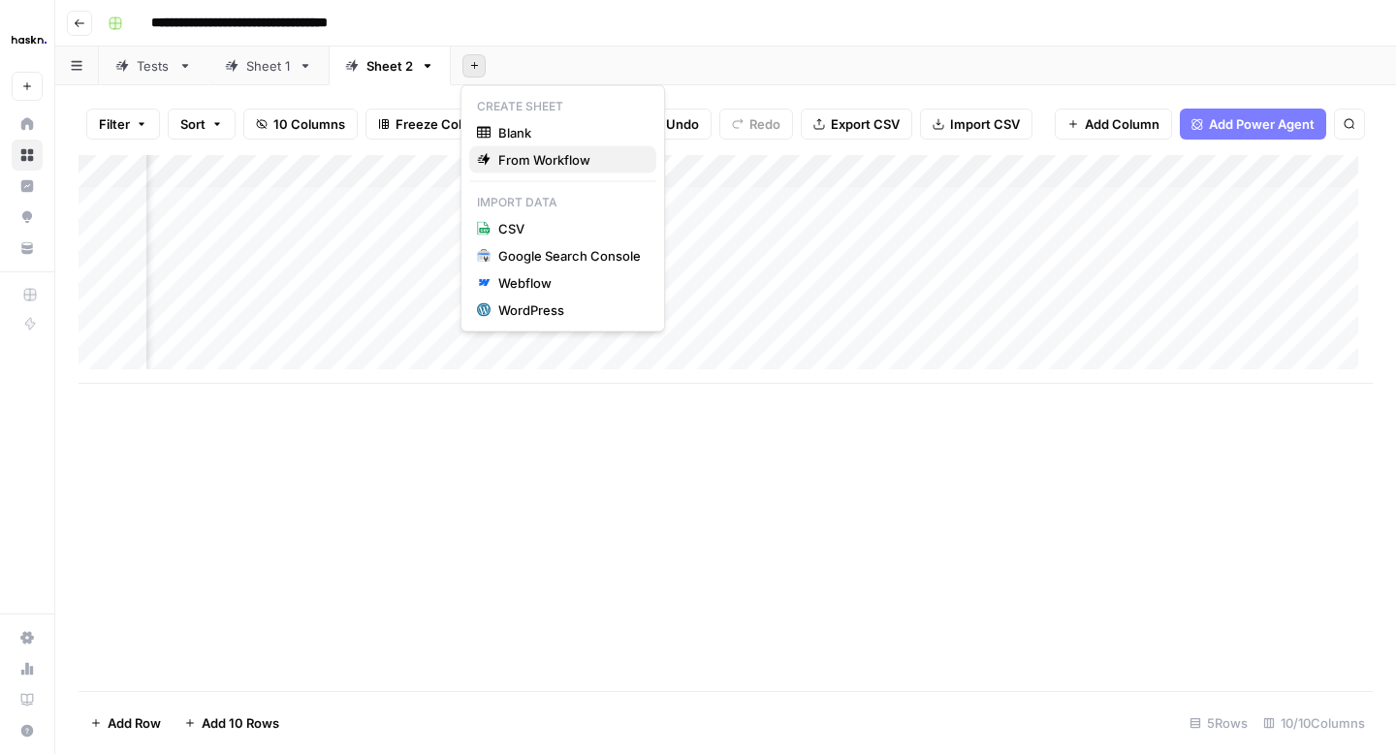
click at [521, 157] on span "From Workflow" at bounding box center [569, 159] width 143 height 19
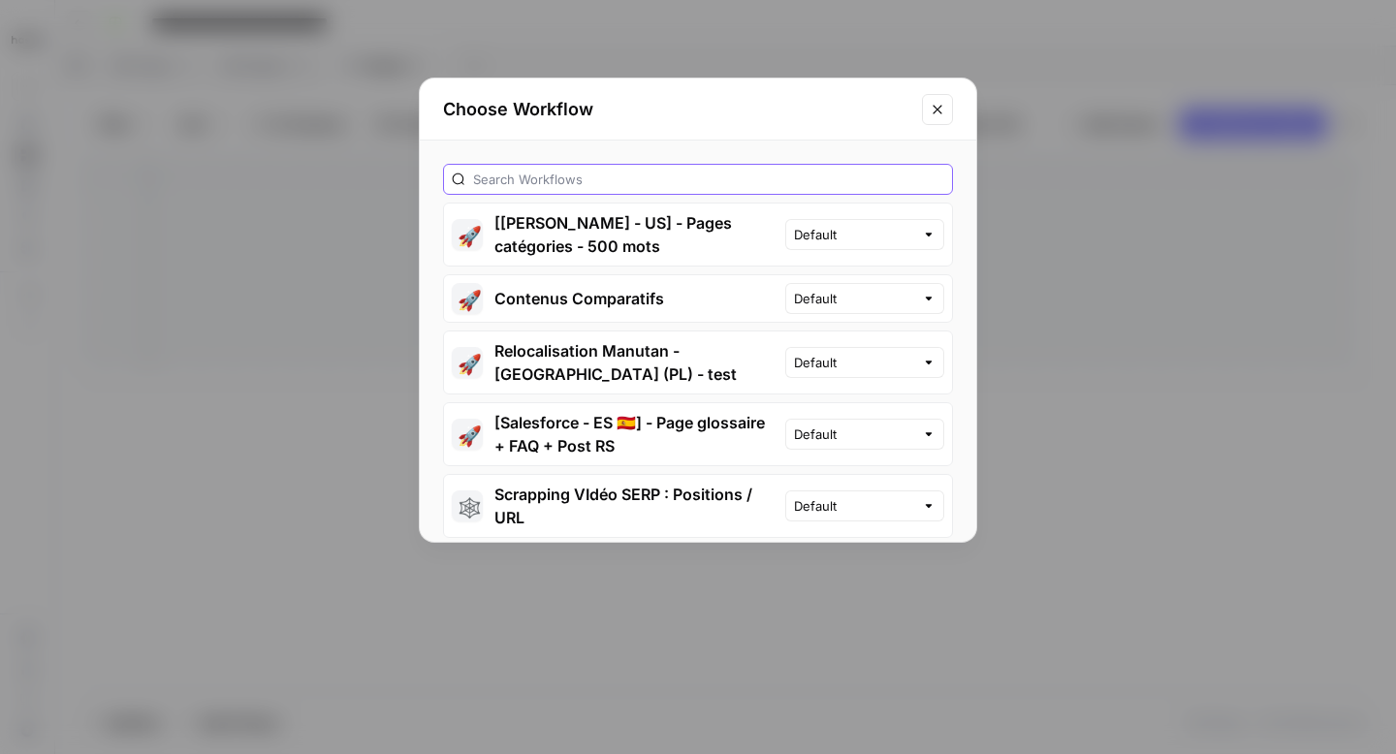
click at [540, 177] on input "text" at bounding box center [708, 179] width 471 height 19
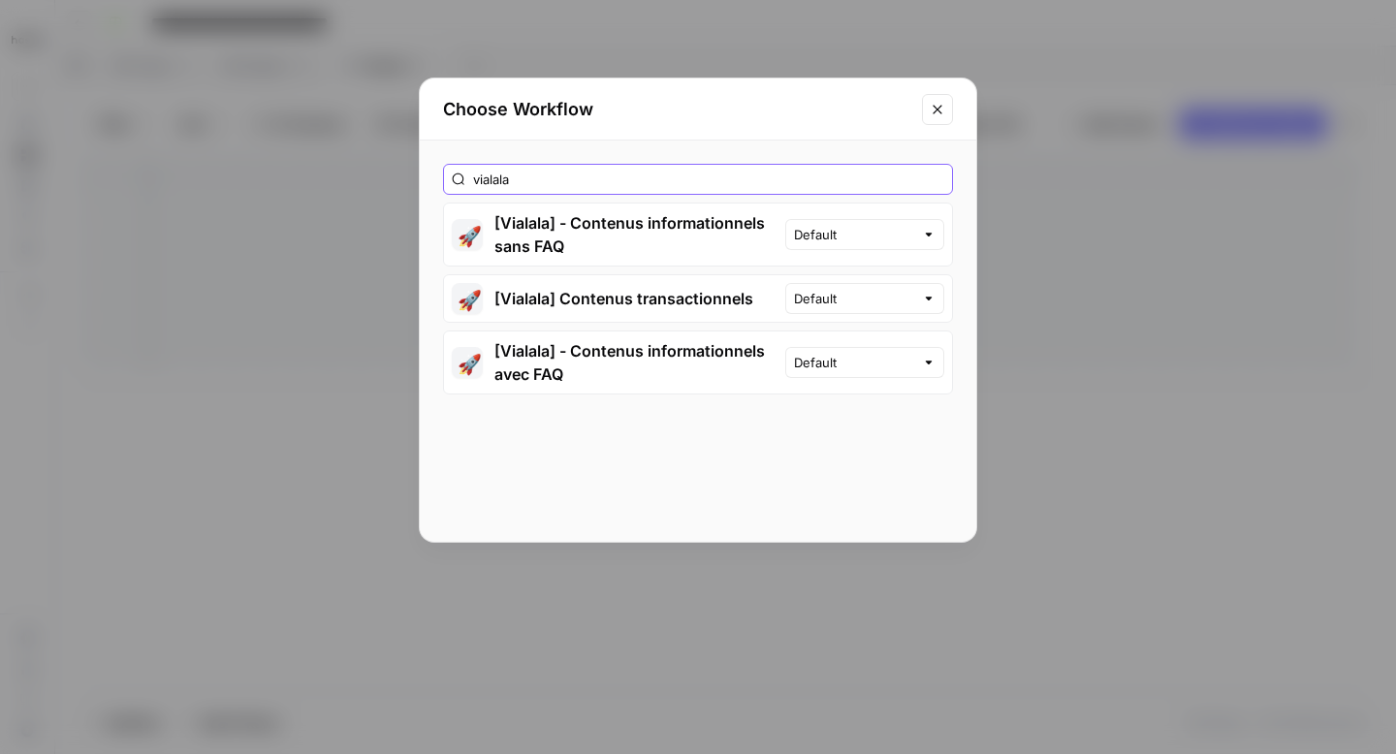
type input "vialala"
click at [608, 380] on button "🚀 [Vialala] - Contenus informationnels avec FAQ" at bounding box center [614, 363] width 341 height 62
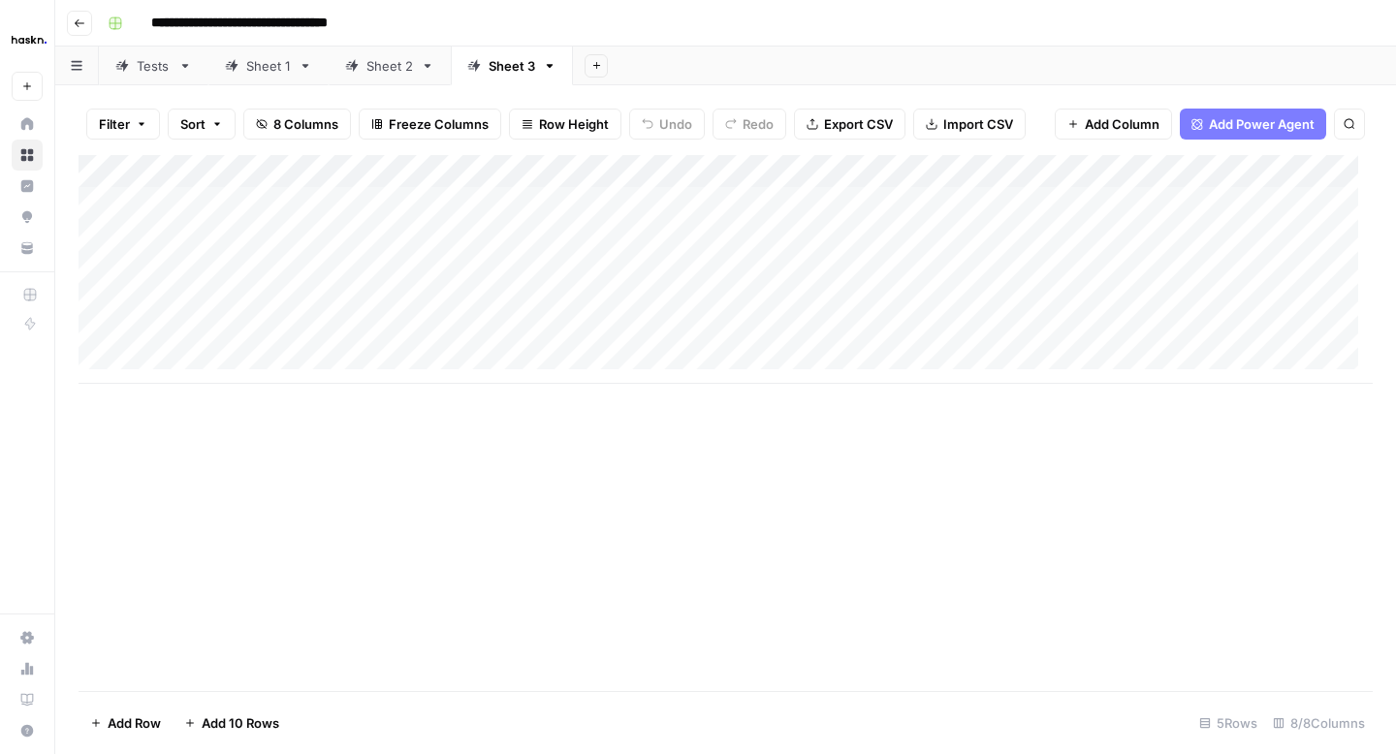
click at [380, 77] on link "Sheet 2" at bounding box center [390, 66] width 122 height 39
click at [481, 71] on div "Sheet 3" at bounding box center [501, 65] width 68 height 19
click at [395, 69] on div "Sheet 2" at bounding box center [389, 65] width 47 height 19
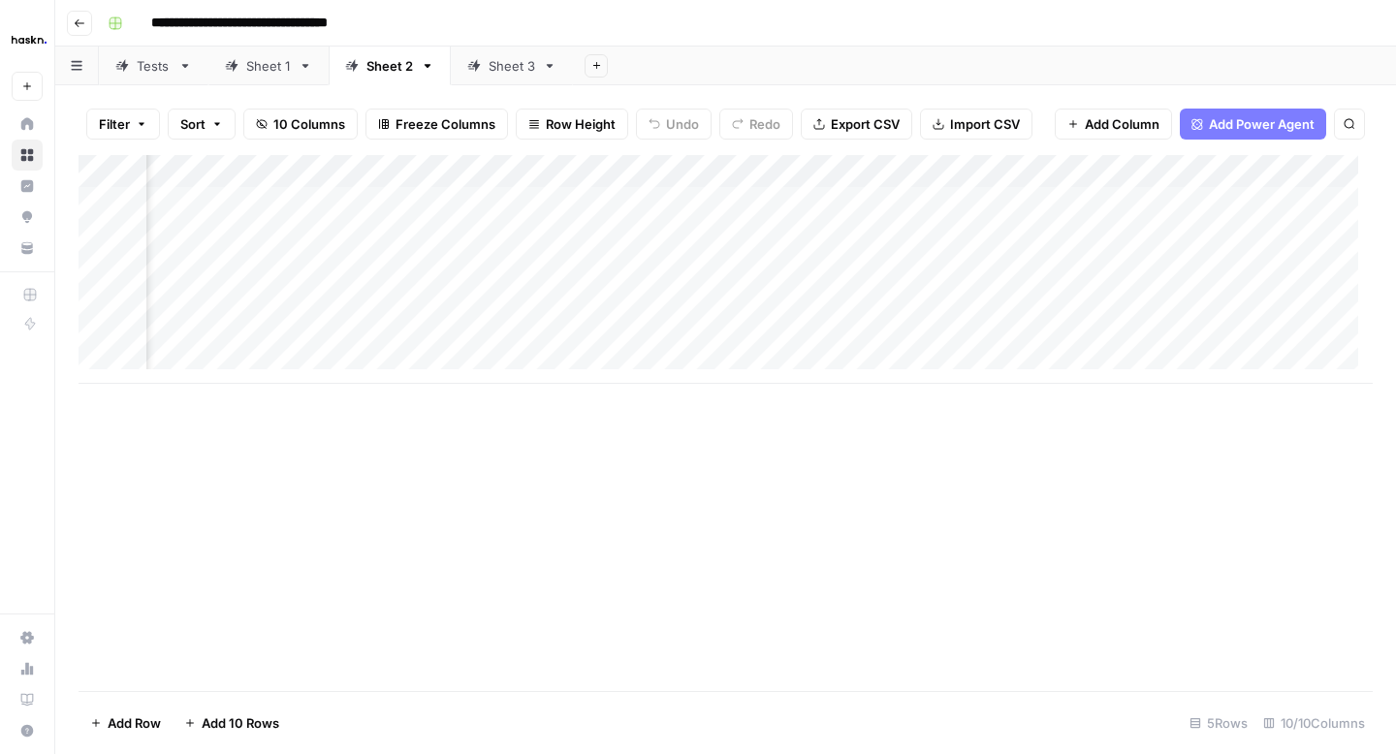
drag, startPoint x: 672, startPoint y: 162, endPoint x: 944, endPoint y: 164, distance: 272.5
click at [944, 164] on div "Add Column" at bounding box center [726, 269] width 1294 height 229
click at [380, 193] on div "Add Column" at bounding box center [726, 269] width 1294 height 229
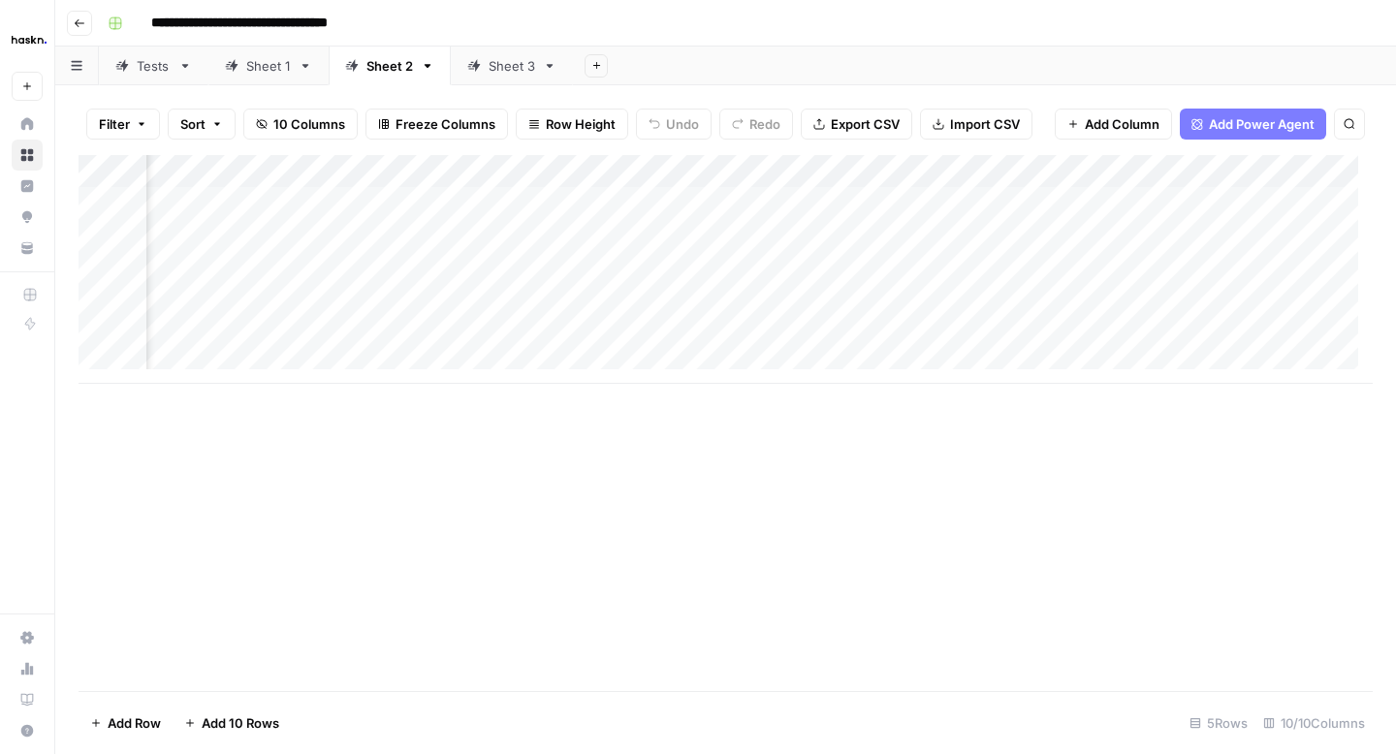
click at [882, 235] on div "Add Column" at bounding box center [726, 269] width 1294 height 229
click at [489, 69] on div "Sheet 3" at bounding box center [512, 65] width 47 height 19
click at [356, 194] on div "Add Column" at bounding box center [726, 269] width 1294 height 229
click at [767, 205] on div "Add Column" at bounding box center [726, 269] width 1294 height 229
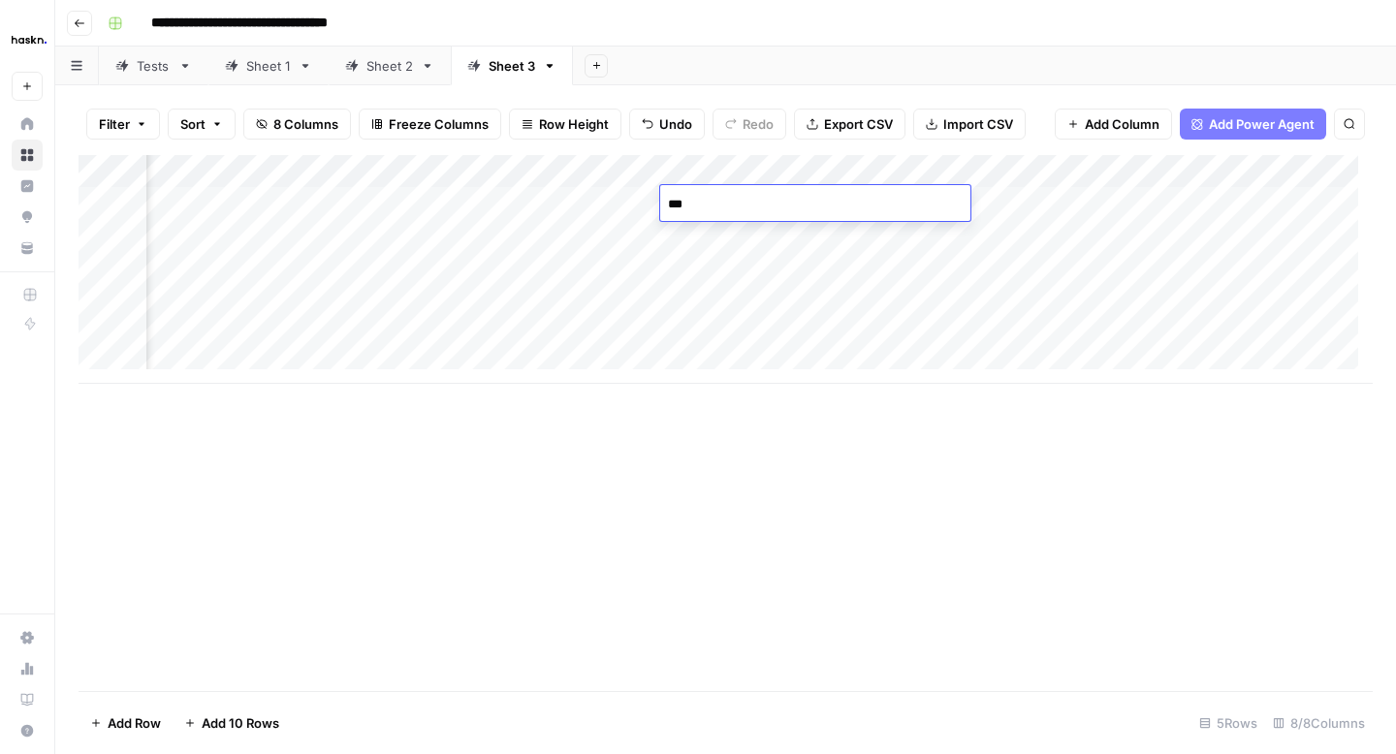
type textarea "****"
click at [783, 236] on div "Add Column" at bounding box center [726, 269] width 1294 height 229
type textarea "****"
click at [755, 318] on div "Add Column" at bounding box center [726, 269] width 1294 height 229
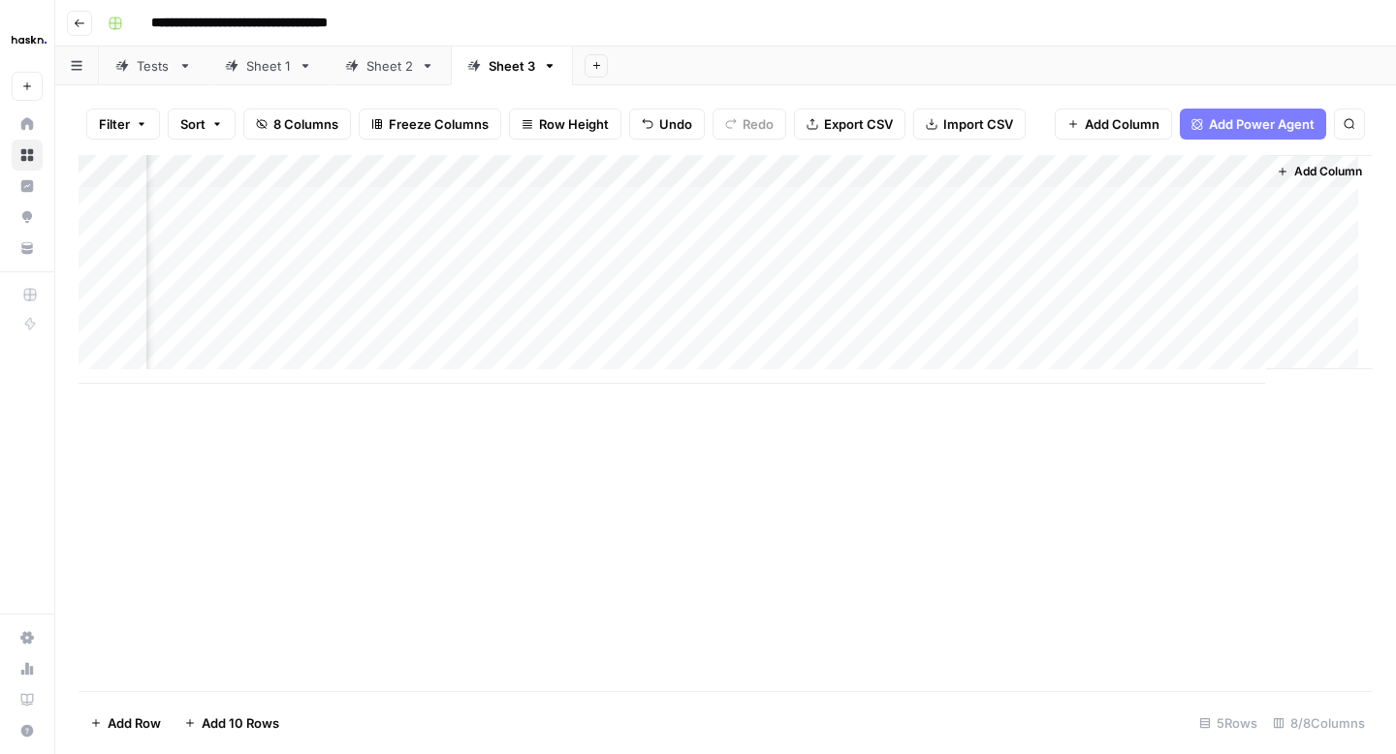
click at [1065, 201] on div "Add Column" at bounding box center [726, 269] width 1294 height 229
click at [1065, 236] on div "Add Column" at bounding box center [726, 269] width 1294 height 229
click at [1011, 166] on div "Add Column" at bounding box center [726, 269] width 1294 height 229
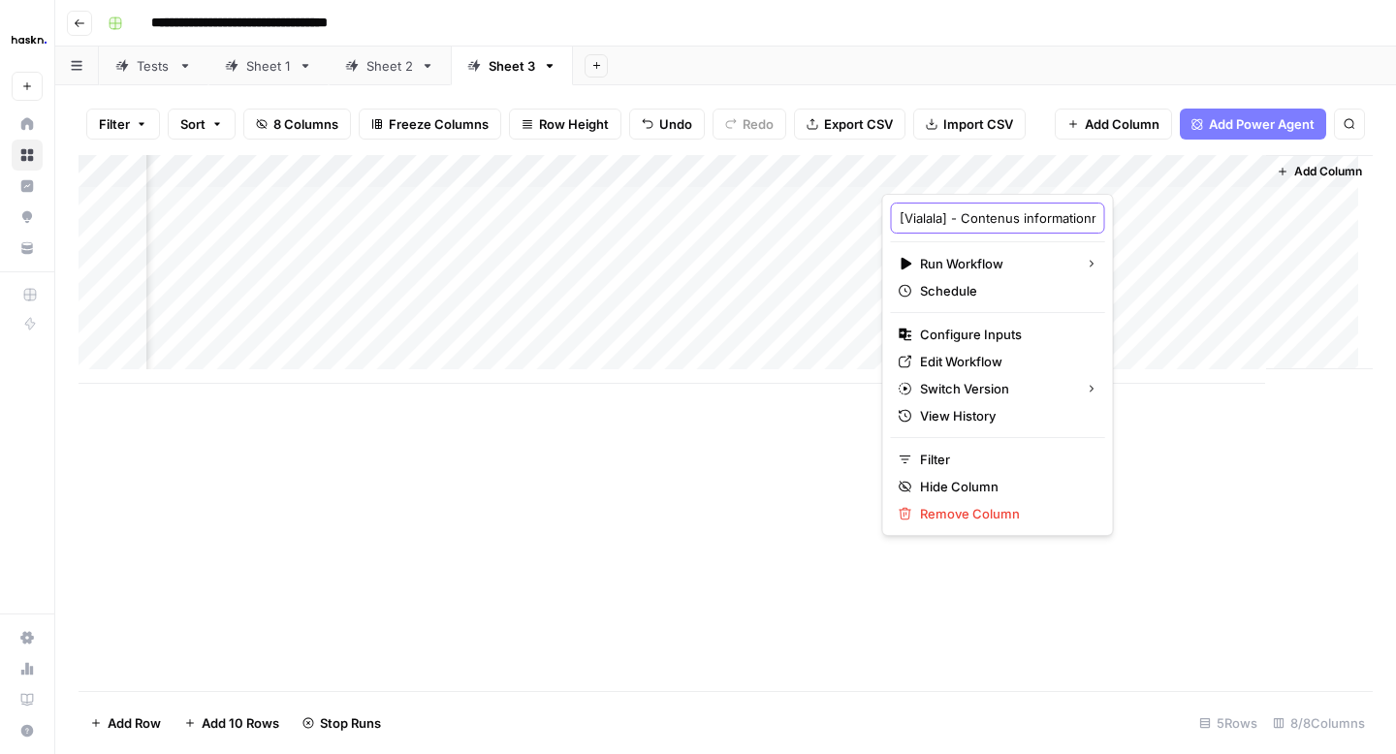
click at [1003, 225] on input "[Vialala] - Contenus informationnels avec FAQ" at bounding box center [998, 217] width 197 height 19
drag, startPoint x: 961, startPoint y: 219, endPoint x: 1093, endPoint y: 221, distance: 131.9
click at [1093, 221] on body "**********" at bounding box center [698, 377] width 1396 height 754
click at [552, 65] on icon "button" at bounding box center [550, 66] width 14 height 14
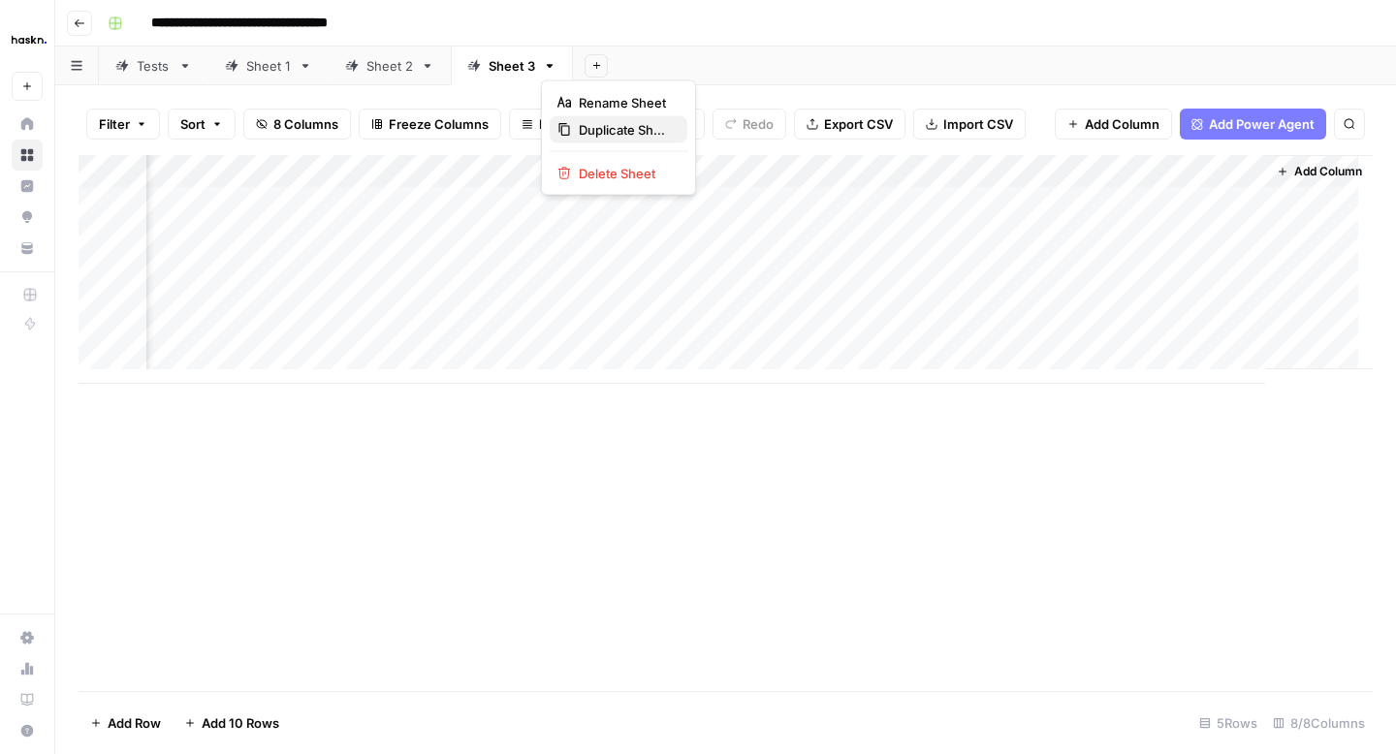
click at [589, 125] on span "Duplicate Sheet" at bounding box center [625, 129] width 93 height 19
click at [657, 73] on link "Sheet 3" at bounding box center [634, 66] width 122 height 39
click at [673, 73] on link "Sheet 3" at bounding box center [634, 66] width 122 height 39
click at [671, 65] on icon "button" at bounding box center [672, 66] width 7 height 4
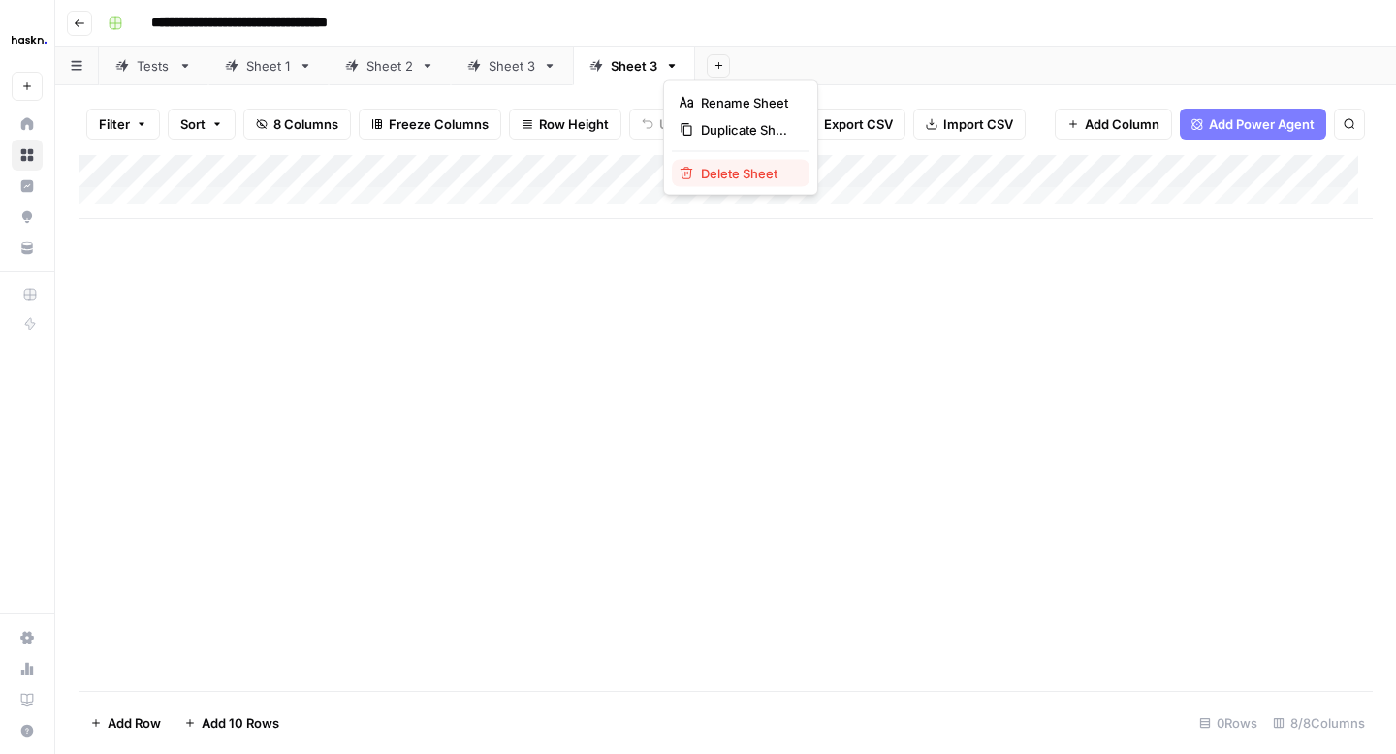
click at [712, 165] on span "Delete Sheet" at bounding box center [747, 173] width 93 height 19
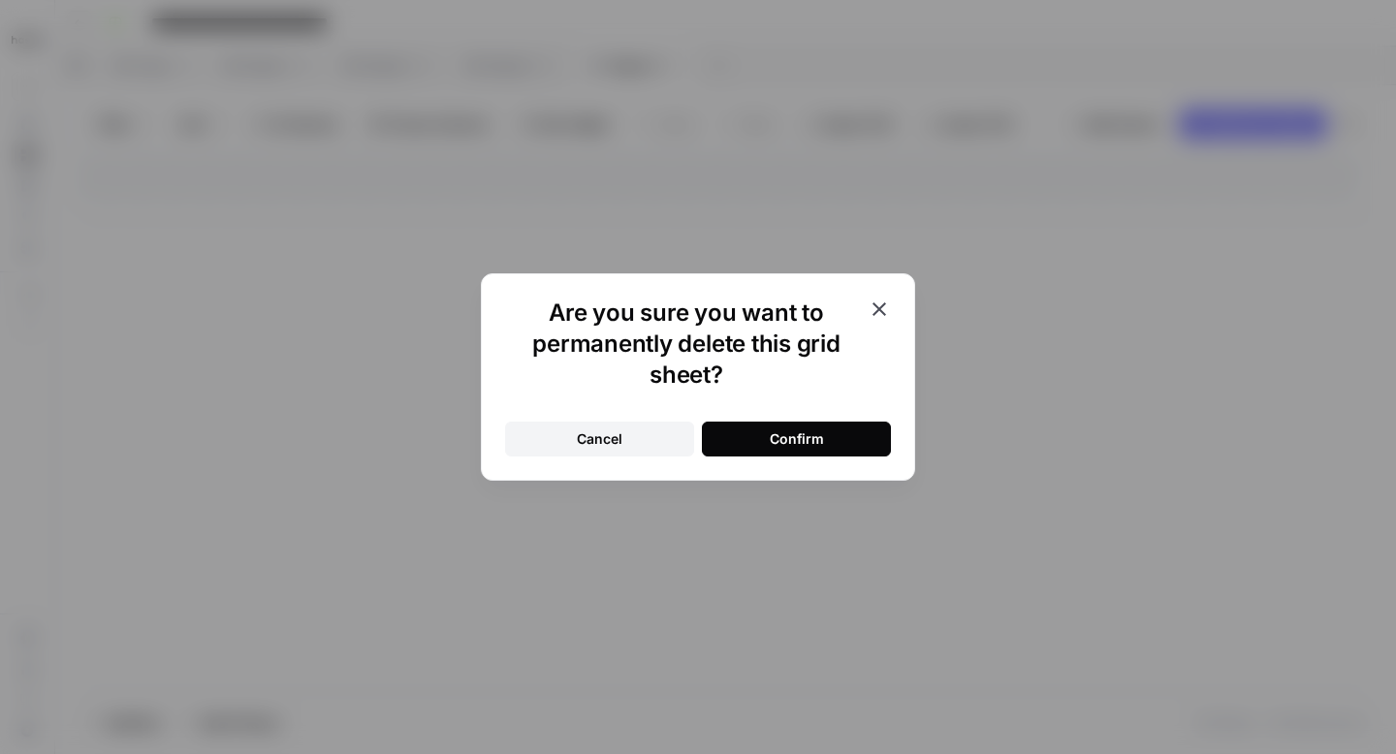
click at [767, 427] on button "Confirm" at bounding box center [796, 439] width 189 height 35
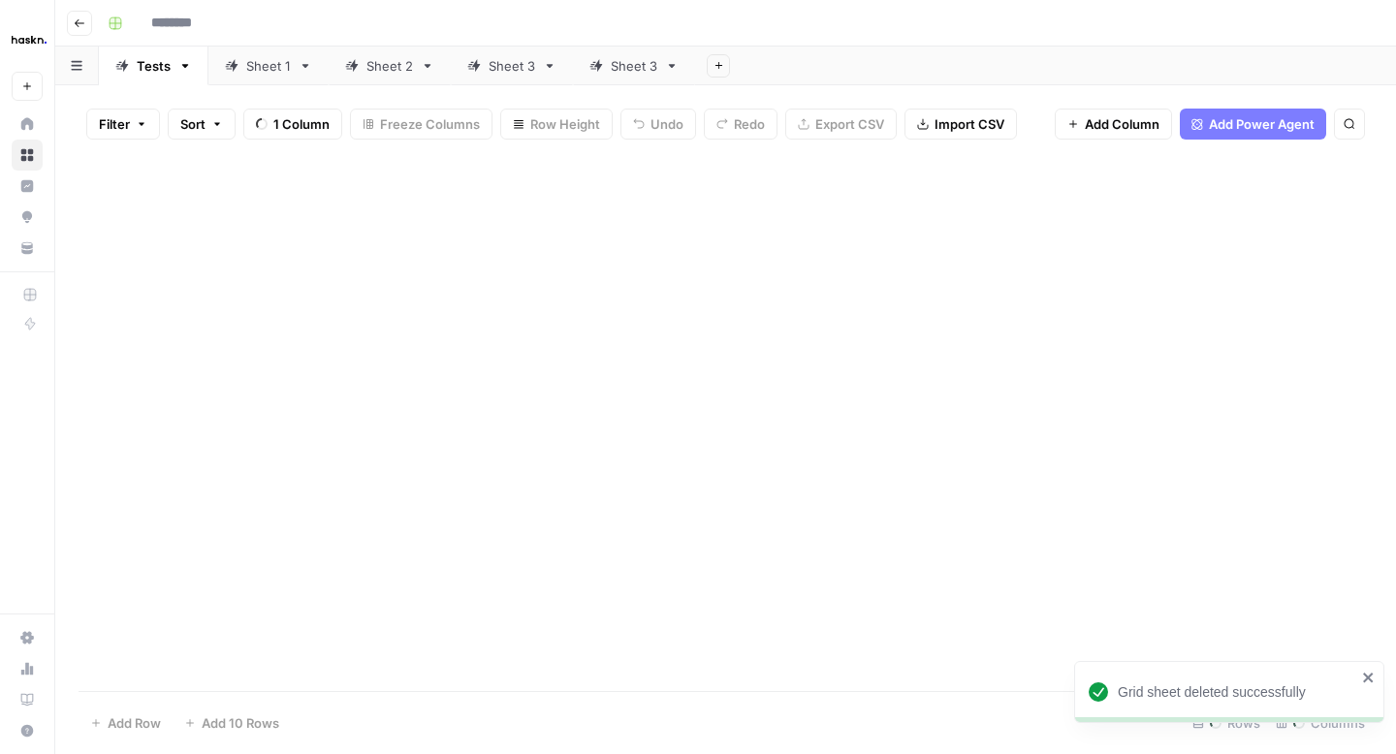
type input "**********"
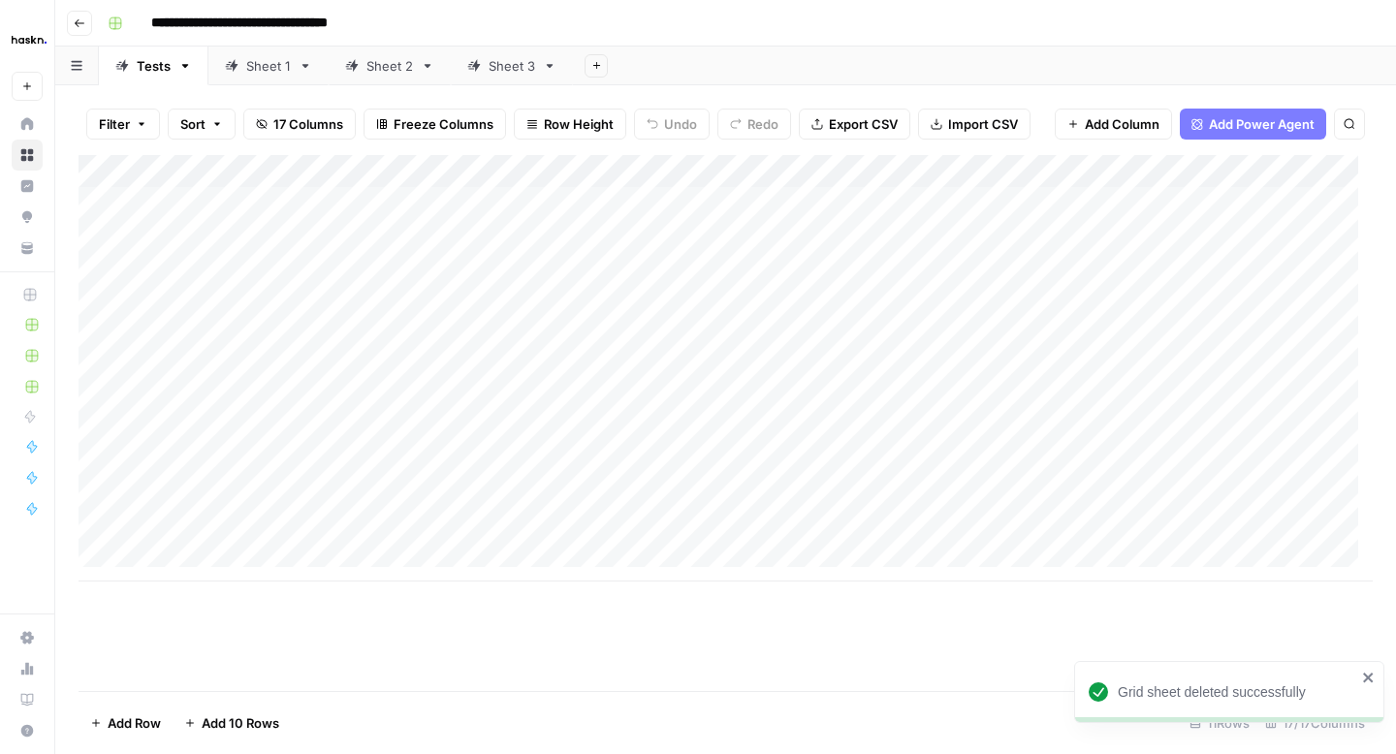
click at [514, 66] on div "Sheet 3" at bounding box center [512, 65] width 47 height 19
click at [548, 63] on icon "button" at bounding box center [550, 66] width 14 height 14
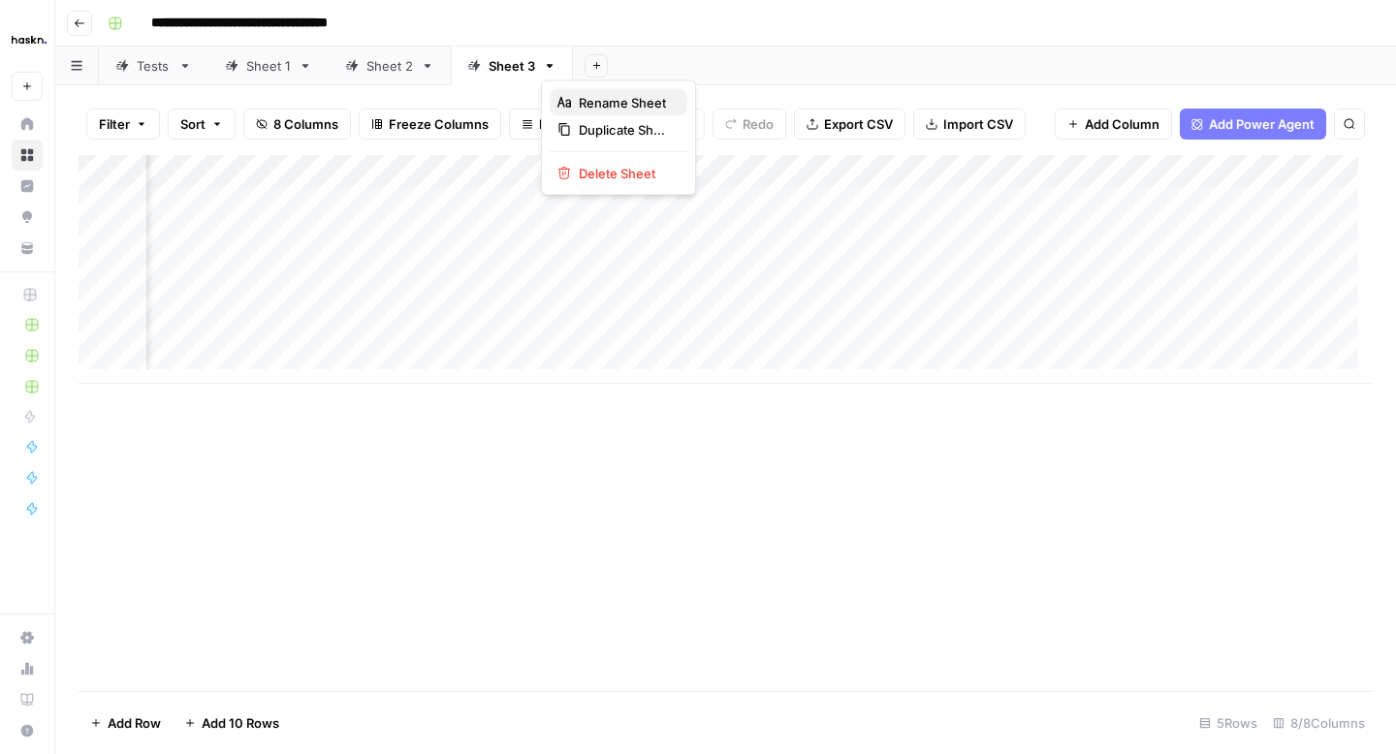
click at [586, 107] on span "Rename Sheet" at bounding box center [625, 102] width 93 height 19
click at [520, 72] on input "*******" at bounding box center [513, 65] width 48 height 25
type input "**********"
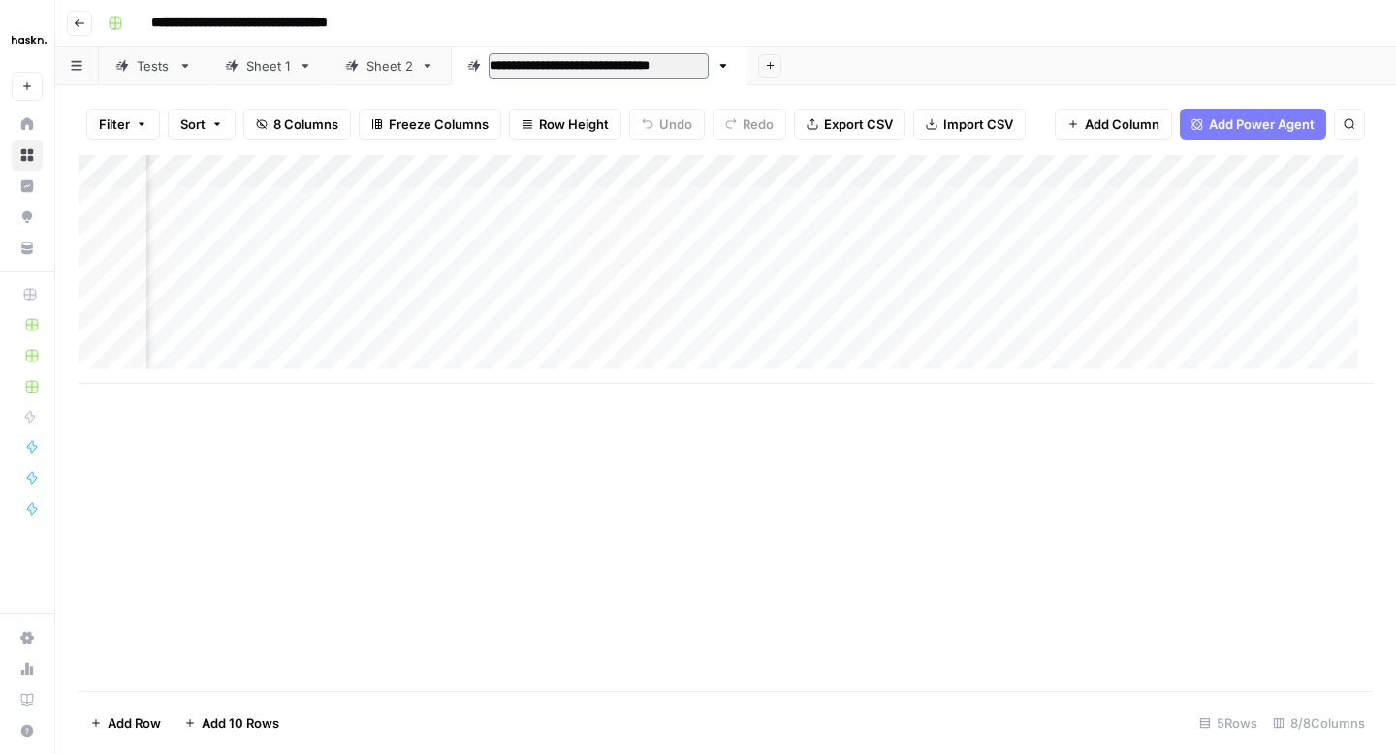
click at [837, 77] on div "Add Sheet" at bounding box center [1072, 66] width 650 height 39
click at [265, 72] on div "Sheet 1" at bounding box center [268, 65] width 45 height 19
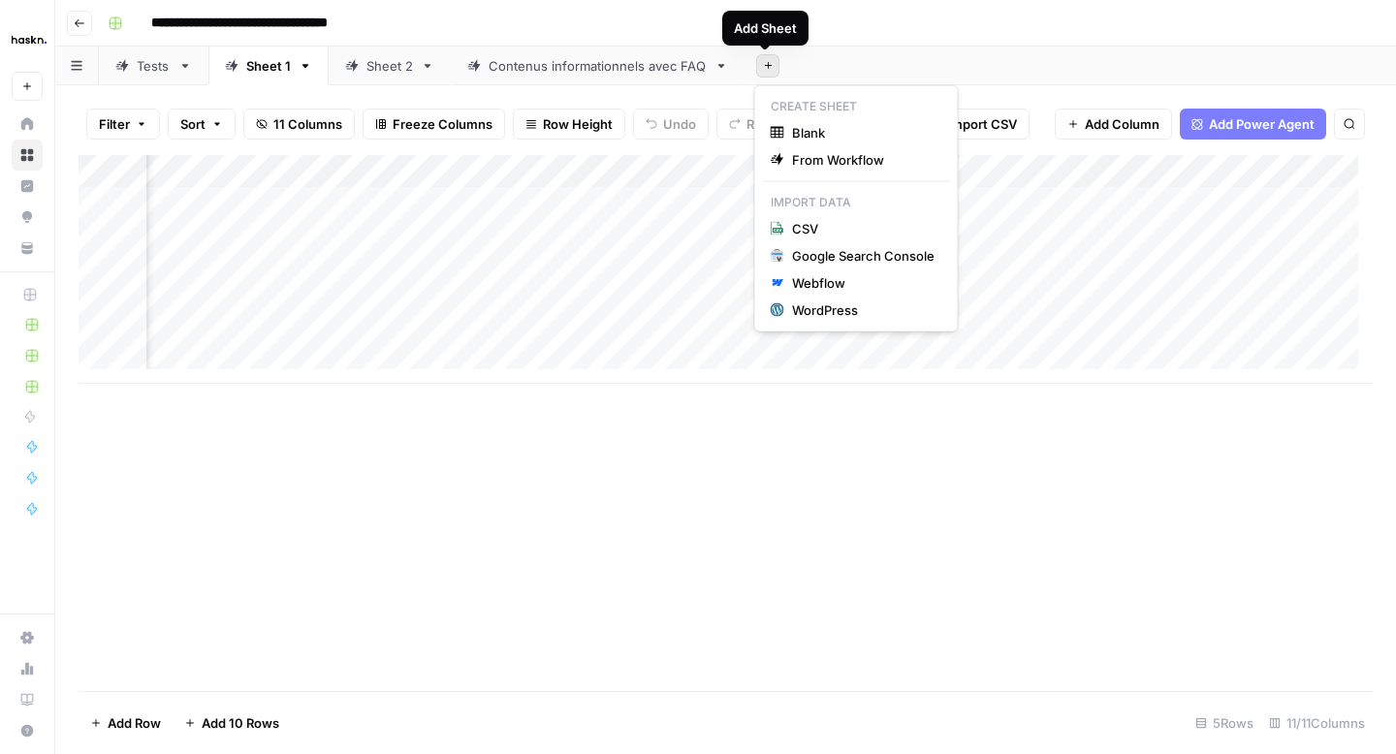
click at [766, 68] on icon "button" at bounding box center [768, 65] width 11 height 11
click at [823, 159] on span "From Workflow" at bounding box center [863, 159] width 143 height 19
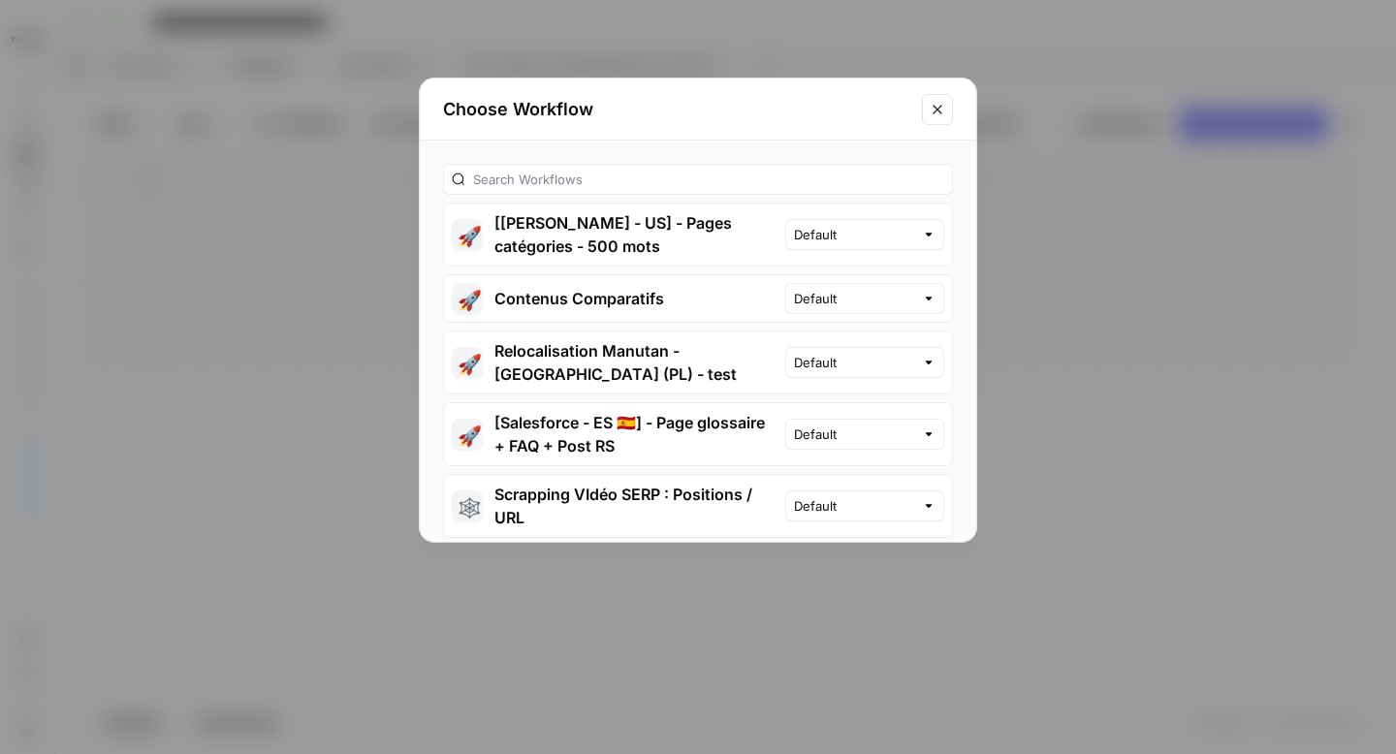
click at [577, 153] on div "🚀 [Max Warehouse - US] - Pages catégories - 500 mots Default 🚀 Contenus Compara…" at bounding box center [698, 341] width 557 height 401
click at [576, 161] on div "🚀 [Max Warehouse - US] - Pages catégories - 500 mots Default 🚀 Contenus Compara…" at bounding box center [698, 341] width 557 height 401
click at [577, 174] on input "text" at bounding box center [708, 179] width 471 height 19
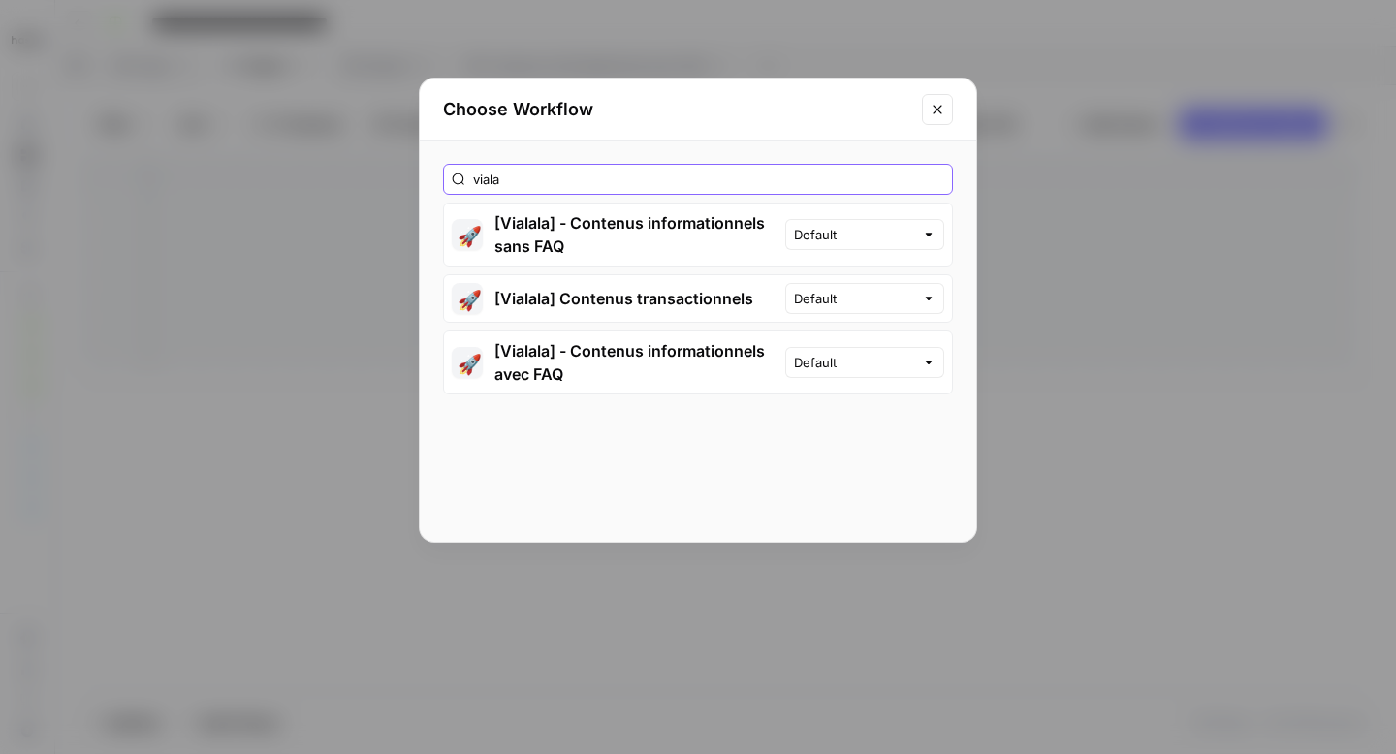
type input "viala"
click at [610, 233] on button "🚀 [Vialala] - Contenus informationnels sans FAQ" at bounding box center [614, 235] width 341 height 62
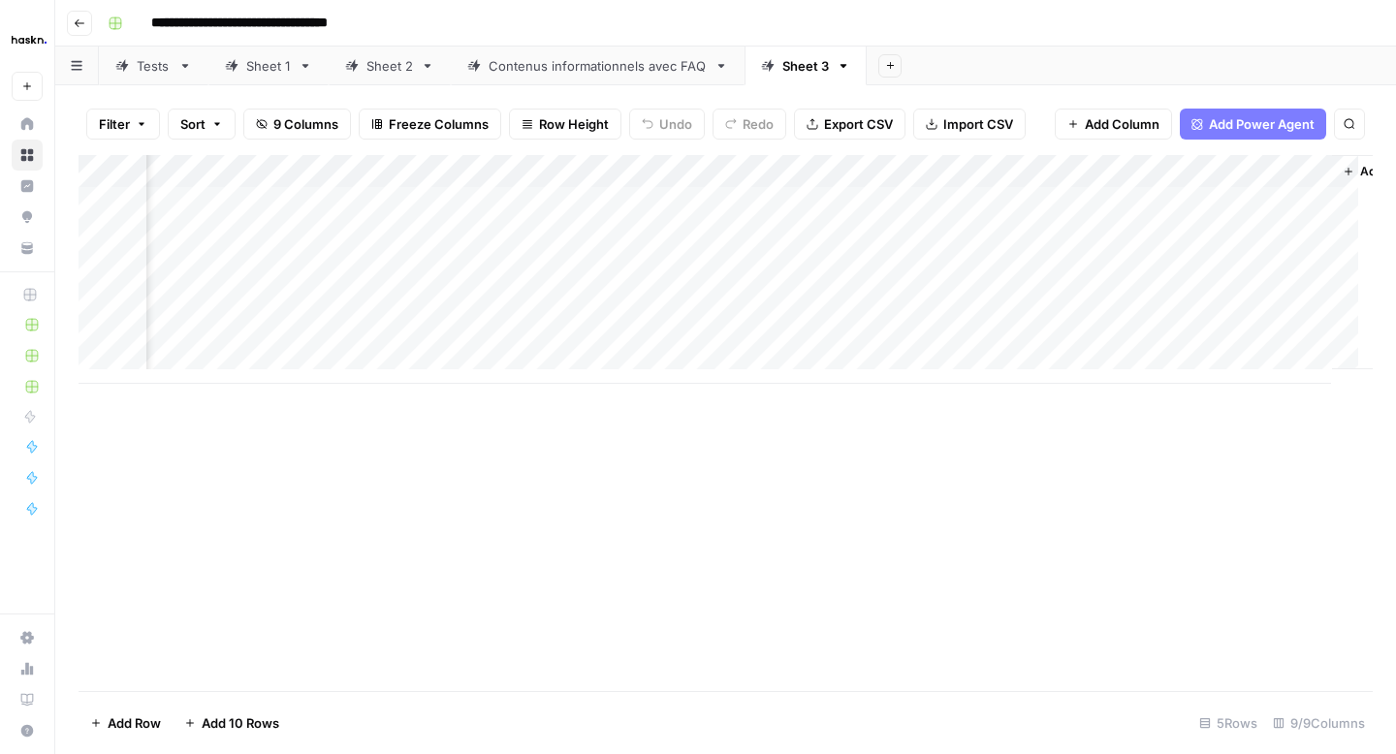
scroll to position [0, 1497]
click at [1123, 173] on div "Add Column" at bounding box center [726, 269] width 1294 height 229
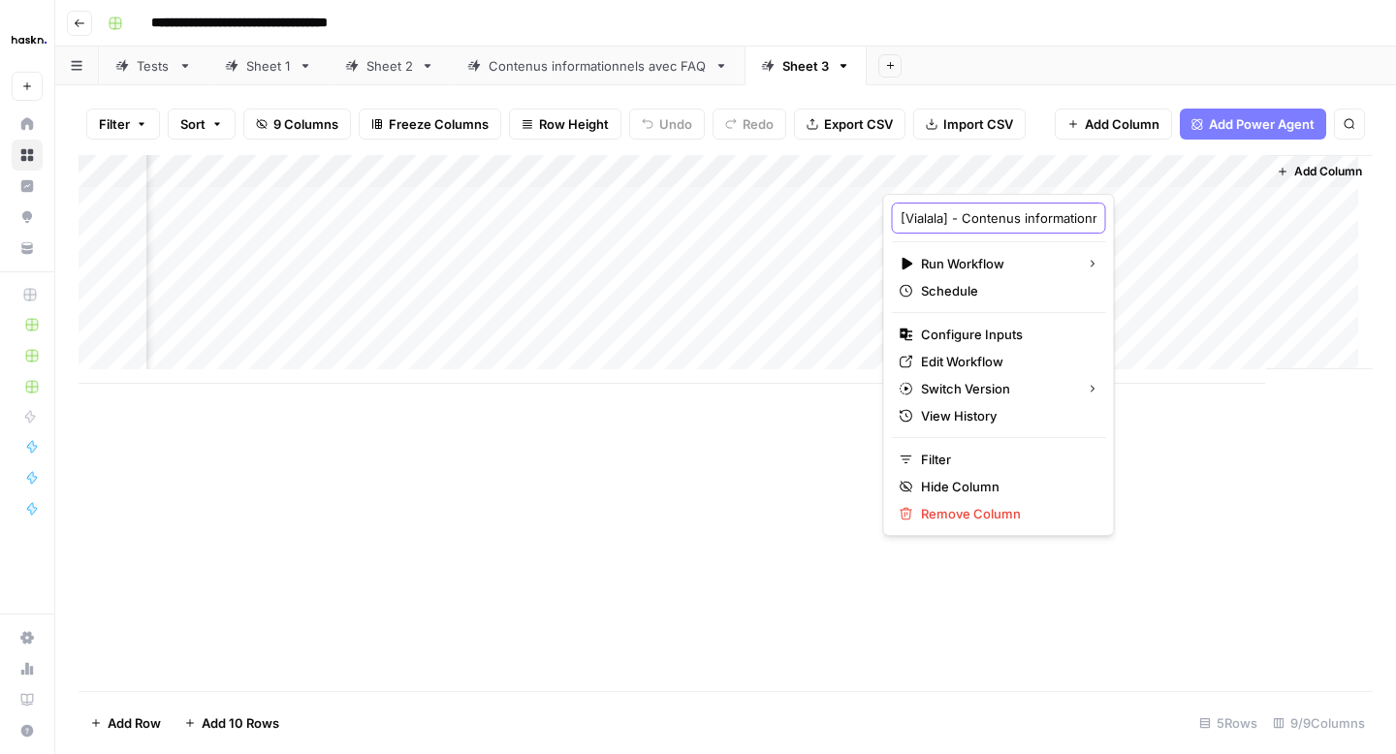
scroll to position [0, 130]
drag, startPoint x: 962, startPoint y: 215, endPoint x: 1121, endPoint y: 218, distance: 159.0
click at [1121, 218] on body "**********" at bounding box center [698, 377] width 1396 height 754
click at [841, 71] on icon "button" at bounding box center [844, 66] width 14 height 14
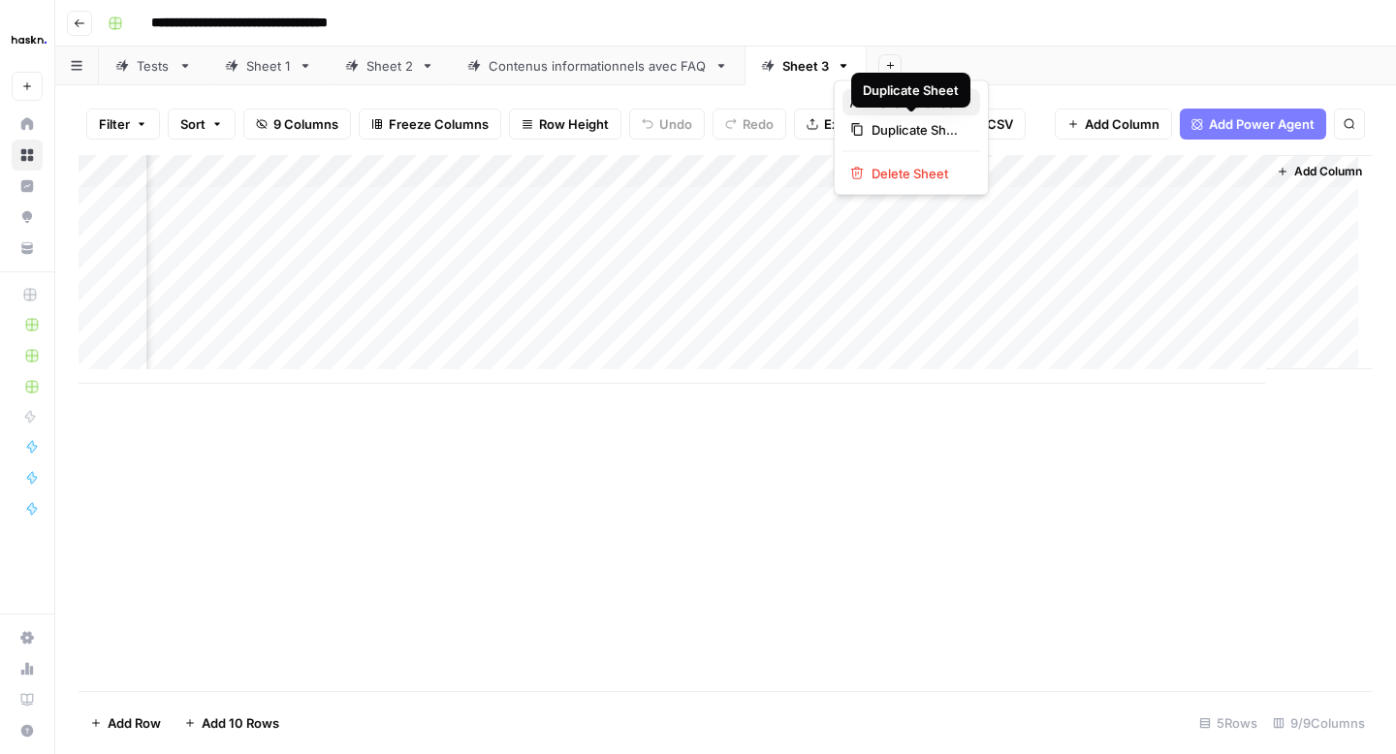
click at [856, 105] on icon "button" at bounding box center [857, 102] width 14 height 11
click at [796, 65] on input "*******" at bounding box center [806, 65] width 48 height 25
type input "**********"
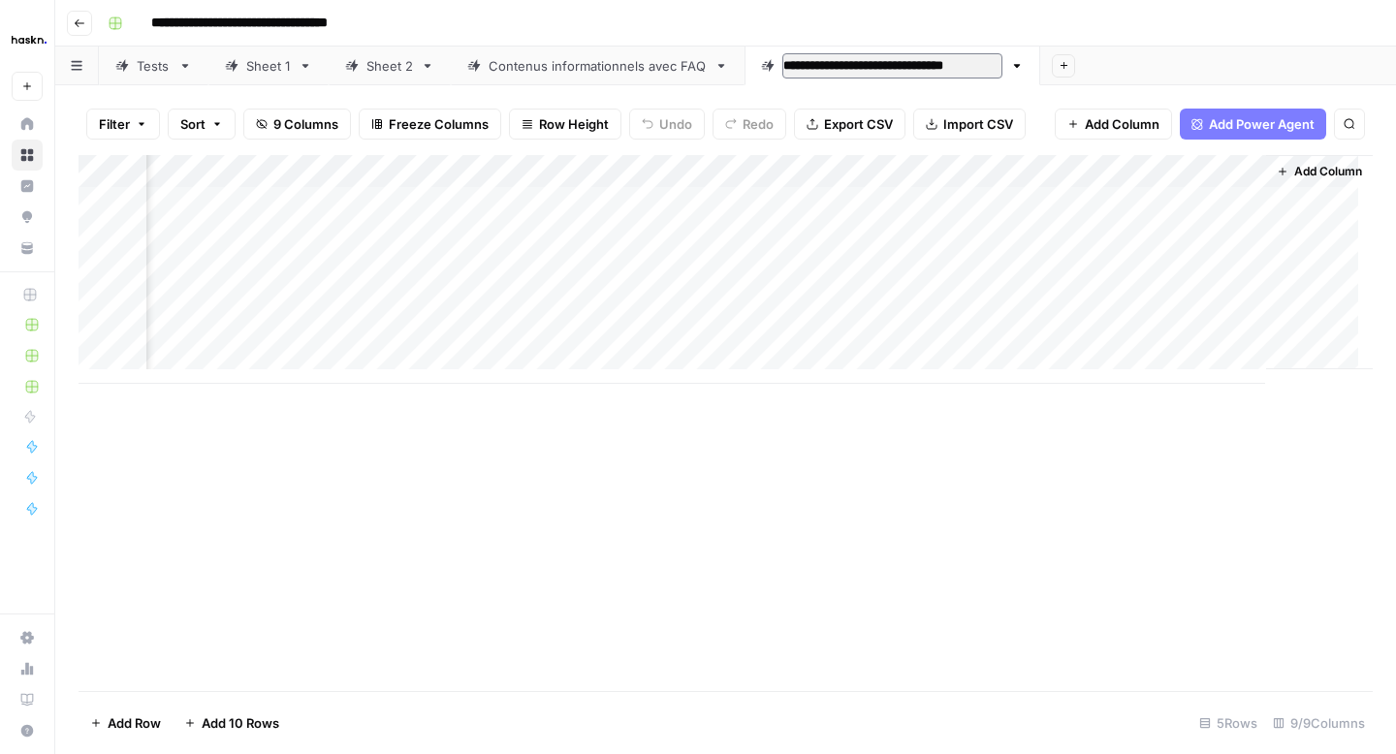
click at [1126, 69] on div "Add Sheet" at bounding box center [1218, 66] width 356 height 39
drag, startPoint x: 949, startPoint y: 74, endPoint x: 648, endPoint y: 80, distance: 301.6
click at [649, 80] on div "Tests Sheet 1 Sheet 2 Contenus informationnels avec FAQ Contenus informationnel…" at bounding box center [725, 66] width 1341 height 39
click at [876, 64] on div "Contenus informationnels avec FAQ" at bounding box center [889, 65] width 218 height 19
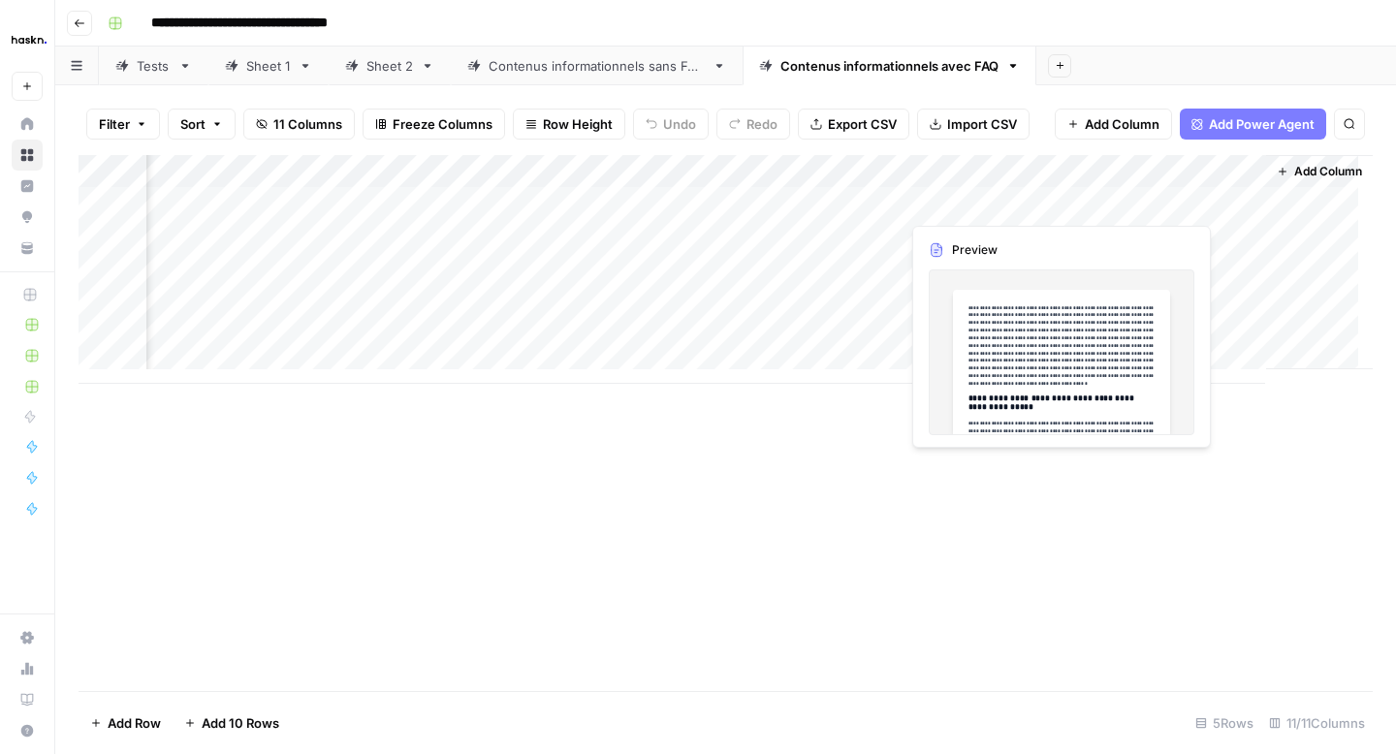
click at [972, 205] on div "Add Column" at bounding box center [726, 269] width 1294 height 229
click at [971, 205] on div "Add Column" at bounding box center [726, 269] width 1294 height 229
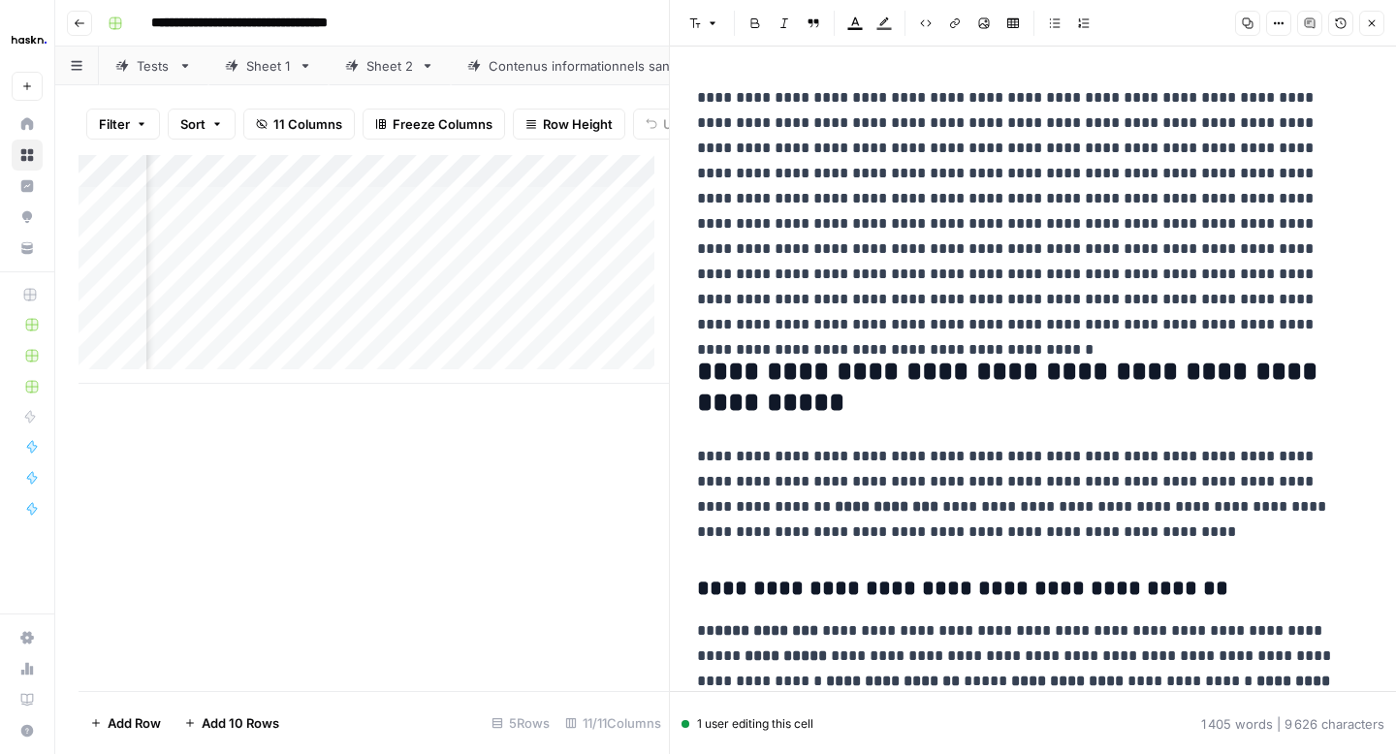
click at [1108, 102] on p "**********" at bounding box center [1025, 211] width 657 height 252
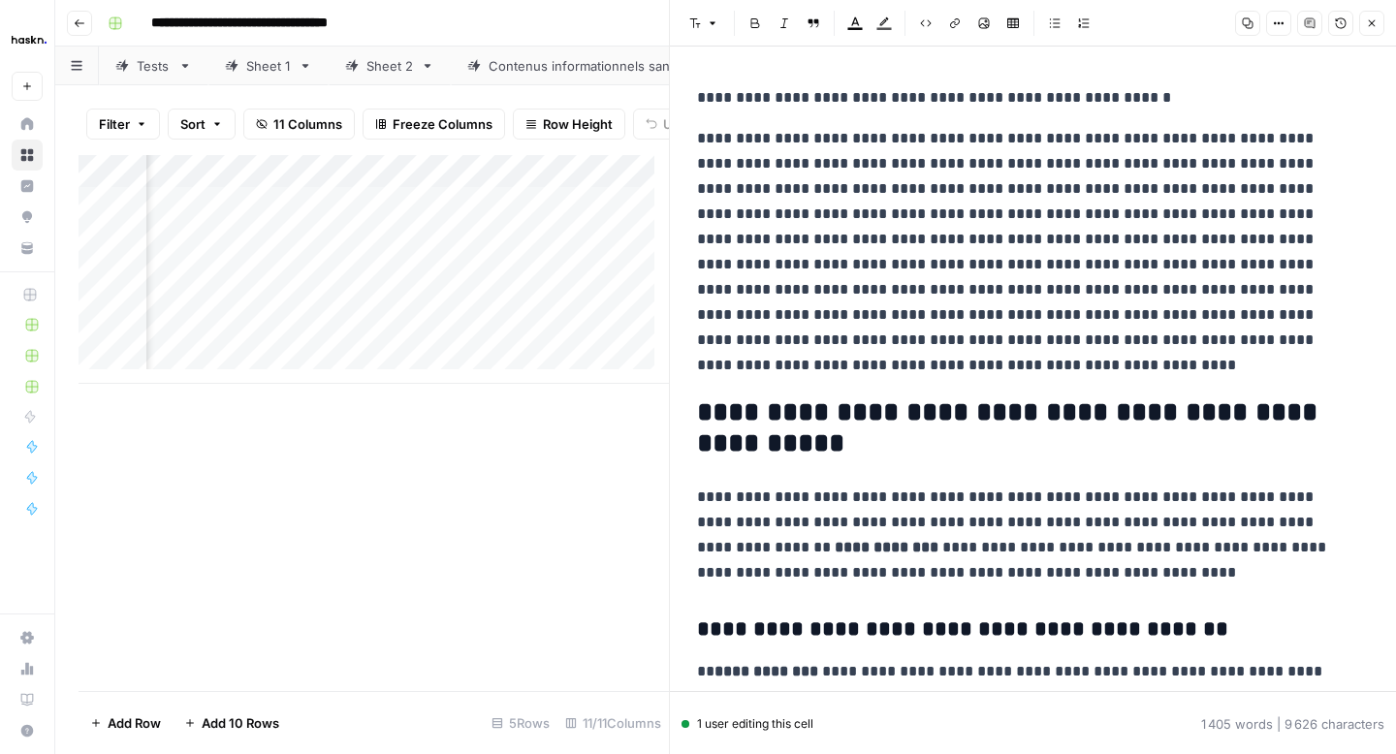
click at [1198, 171] on p "**********" at bounding box center [1025, 252] width 657 height 252
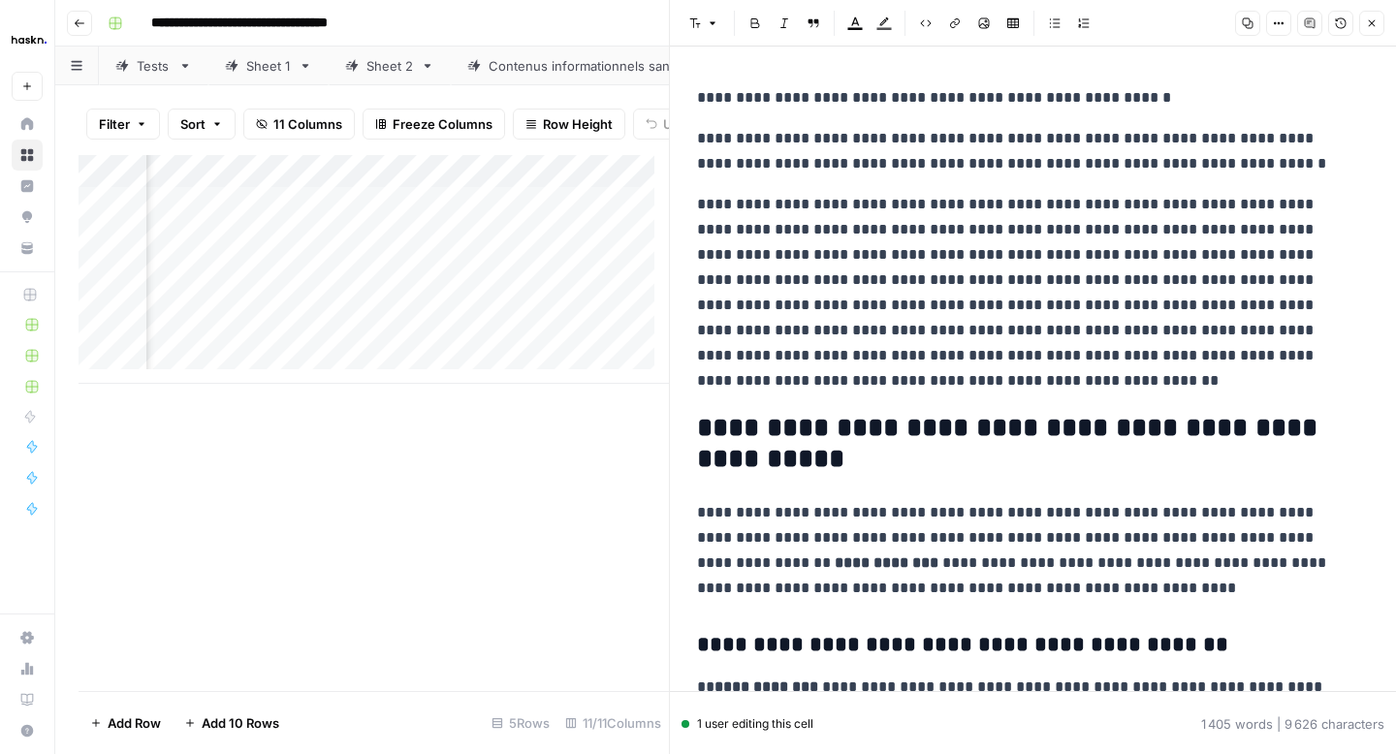
click at [1331, 208] on p "**********" at bounding box center [1025, 293] width 657 height 202
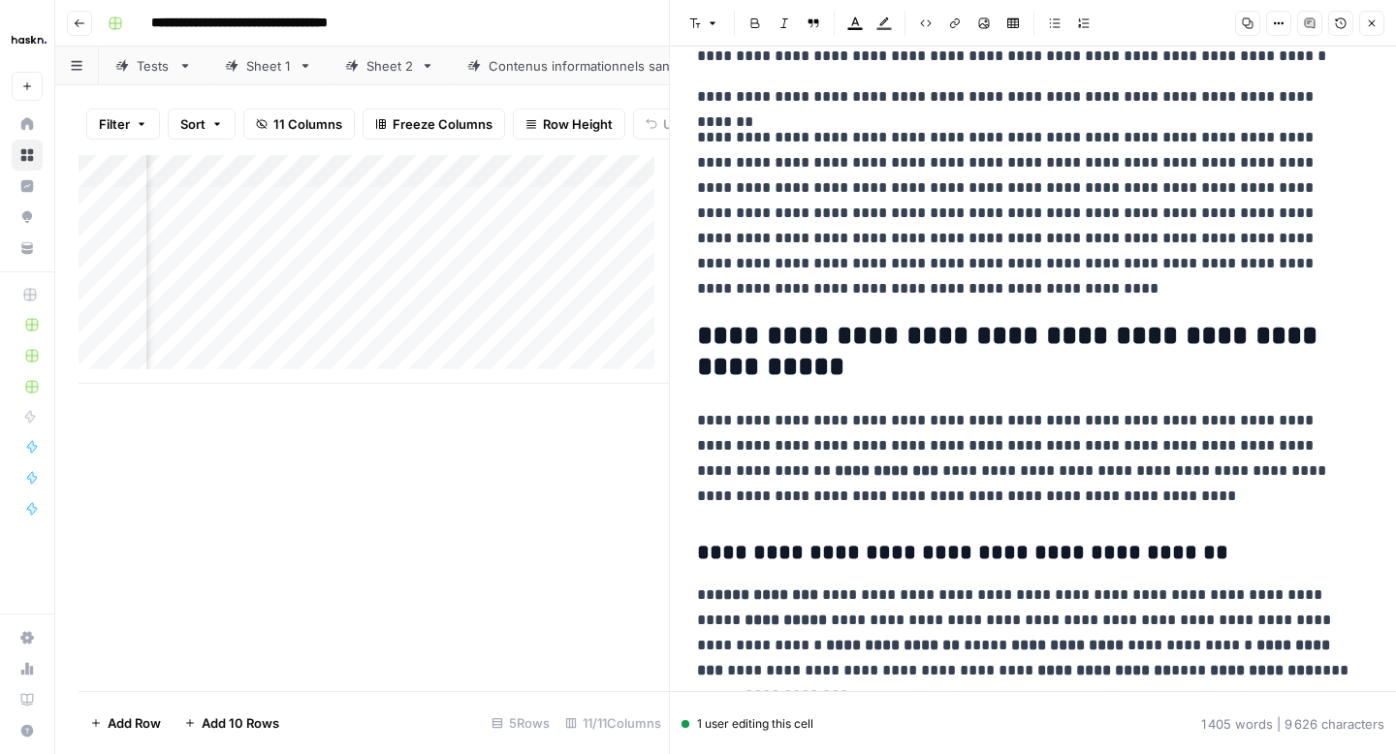
scroll to position [108, 0]
copy div "**********"
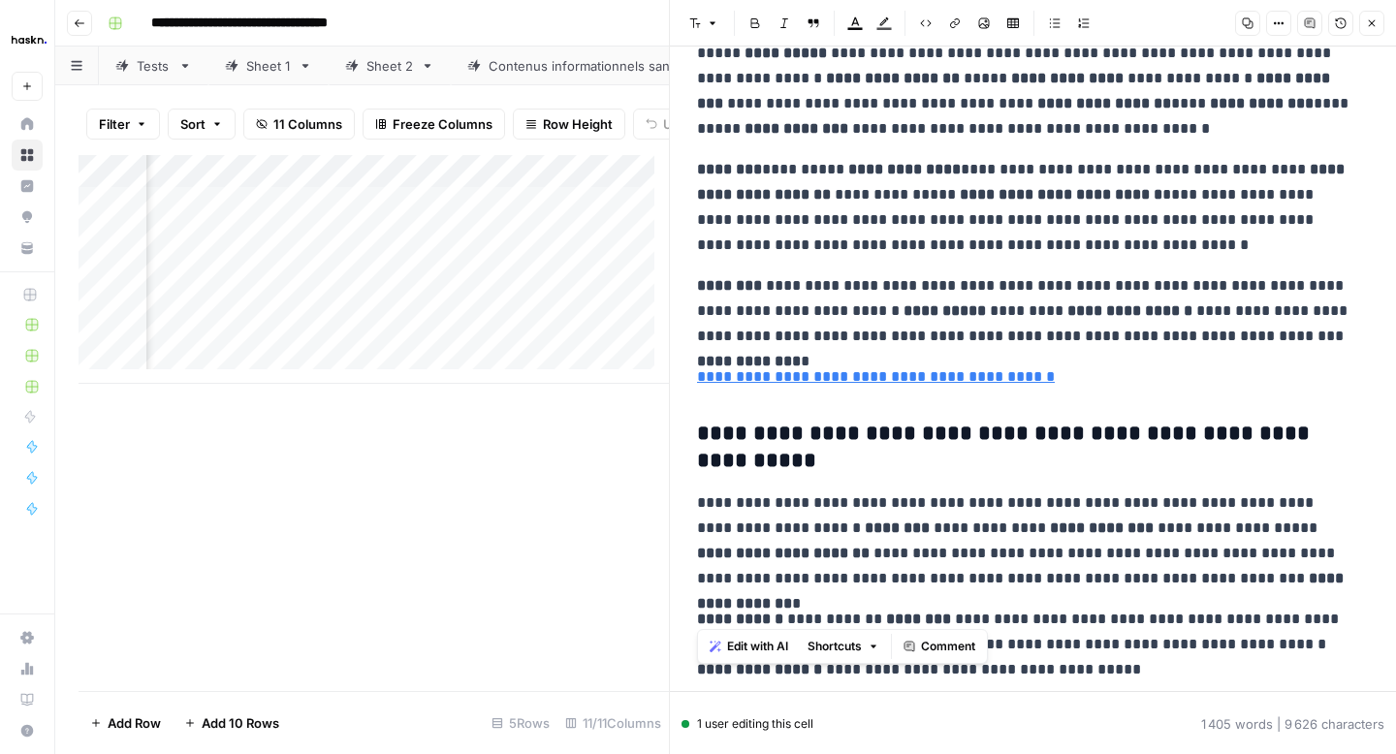
scroll to position [521, 0]
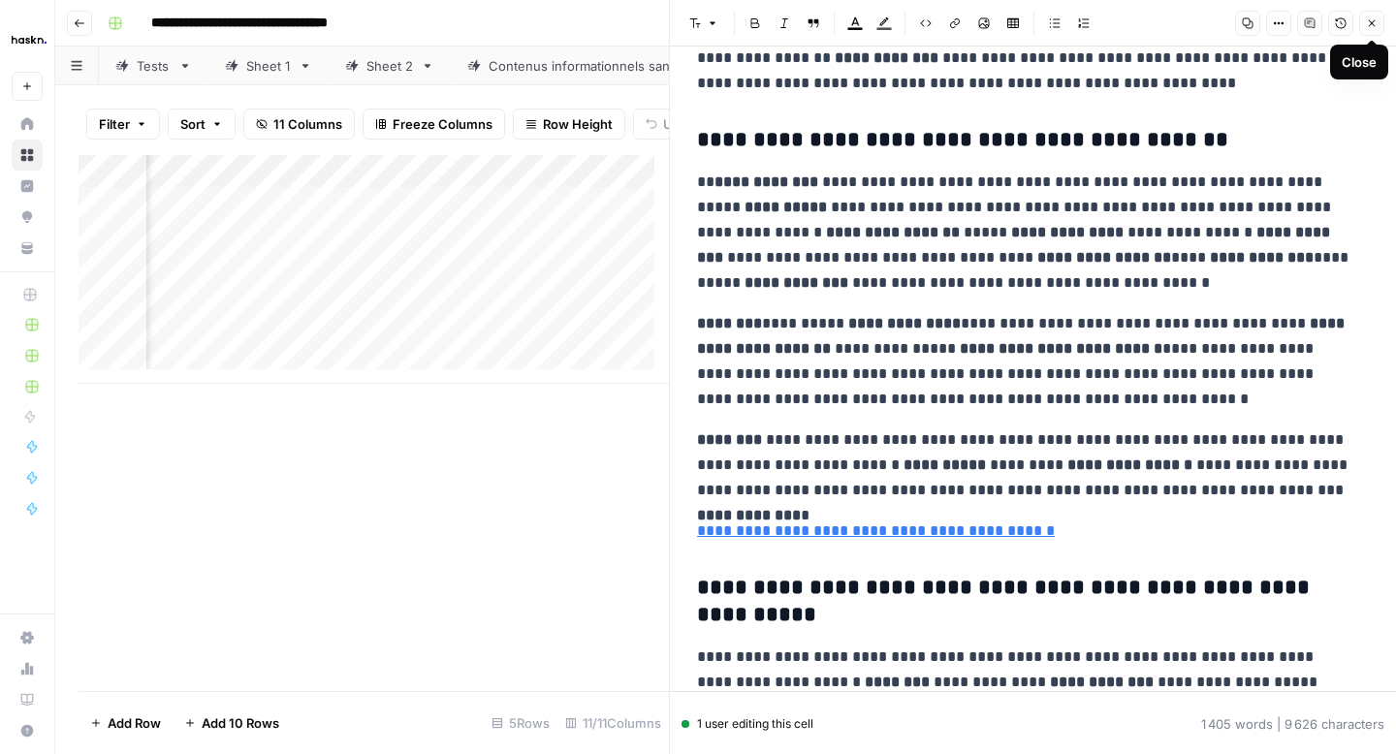
click at [1372, 21] on icon "button" at bounding box center [1372, 23] width 12 height 12
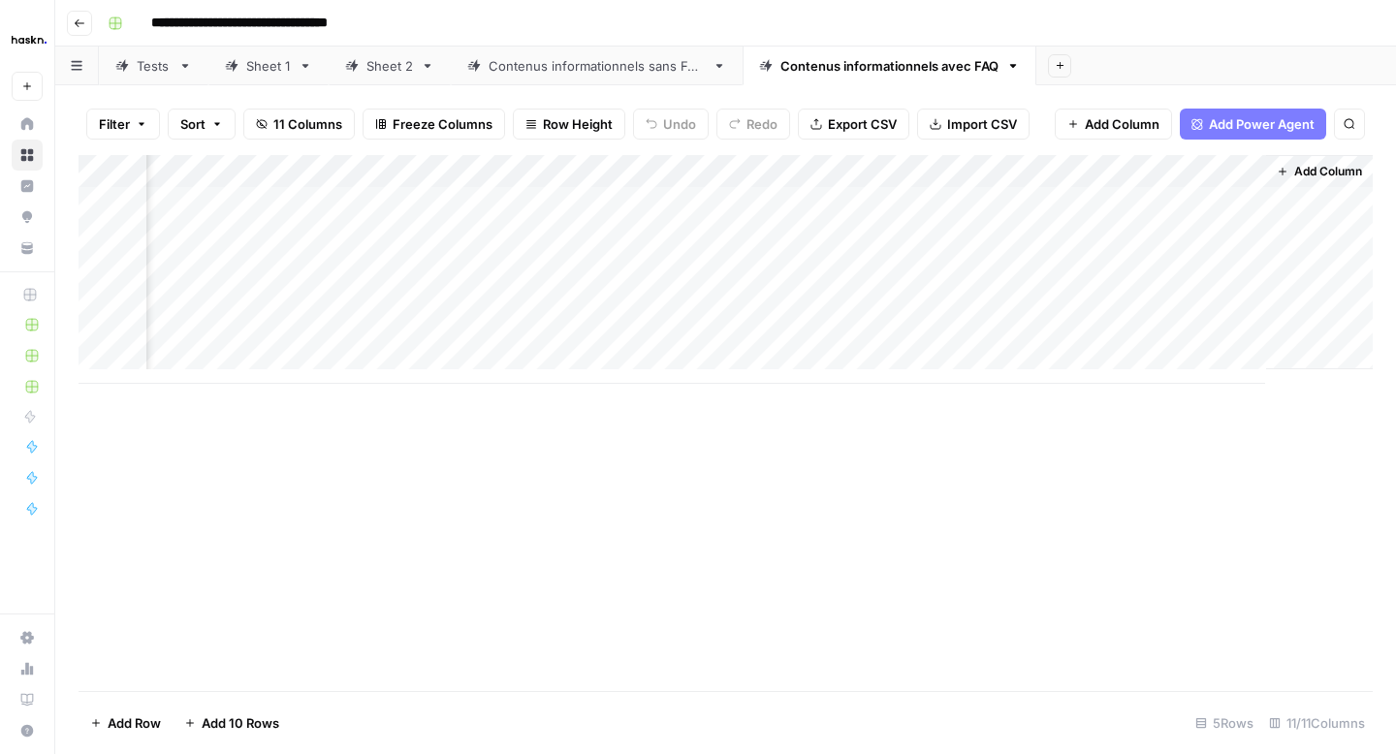
scroll to position [0, 1719]
click at [1170, 172] on div "Add Column" at bounding box center [726, 269] width 1294 height 229
click at [1092, 207] on div "Add Column" at bounding box center [726, 269] width 1294 height 229
click at [1125, 178] on div "Add Column" at bounding box center [726, 269] width 1294 height 229
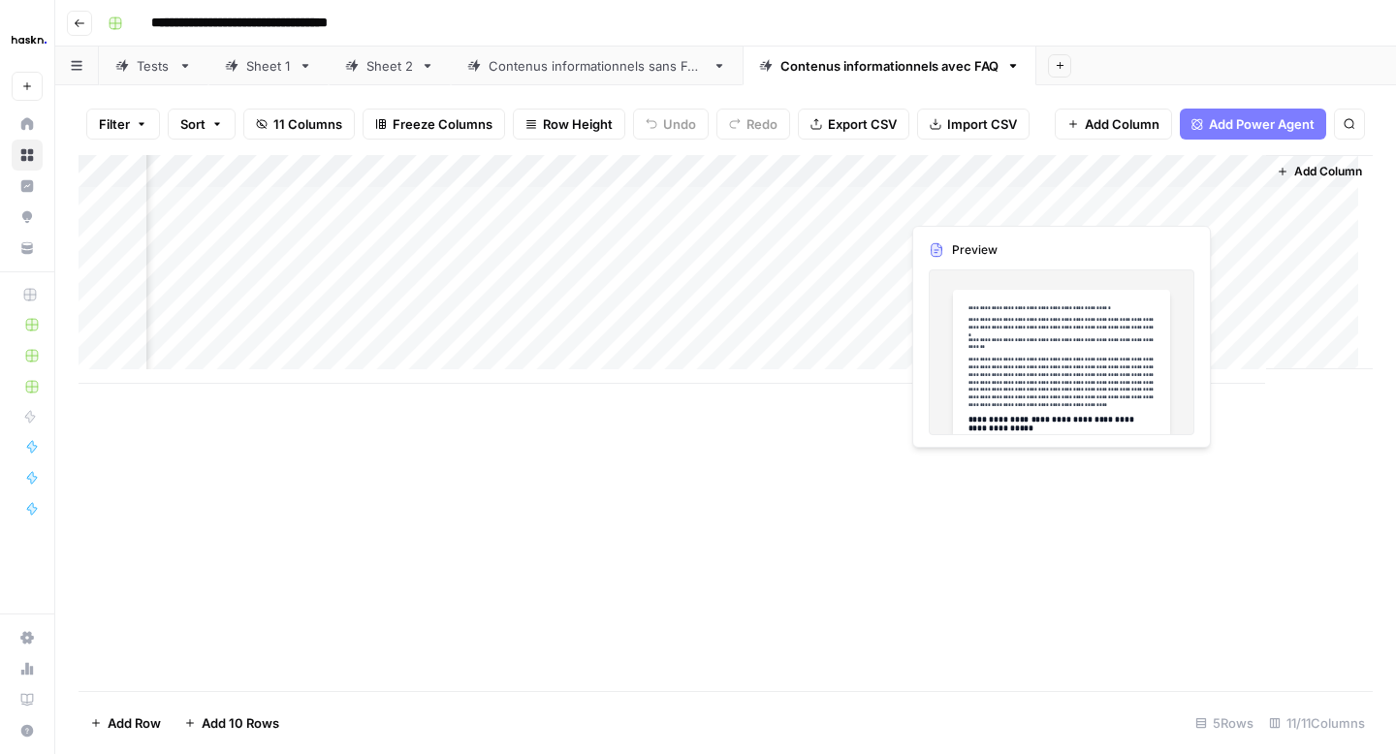
click at [1041, 207] on div "Add Column" at bounding box center [726, 269] width 1294 height 229
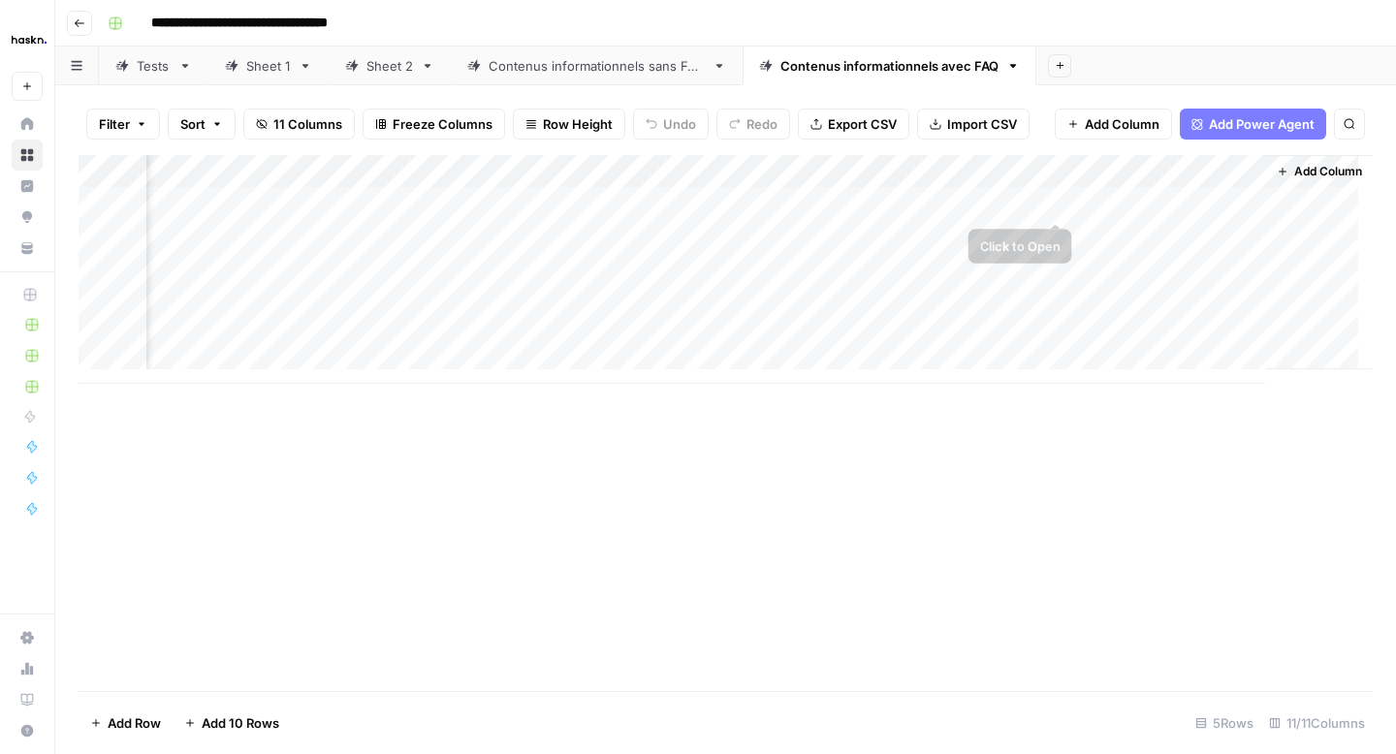
click at [1136, 194] on div "Add Column" at bounding box center [726, 269] width 1294 height 229
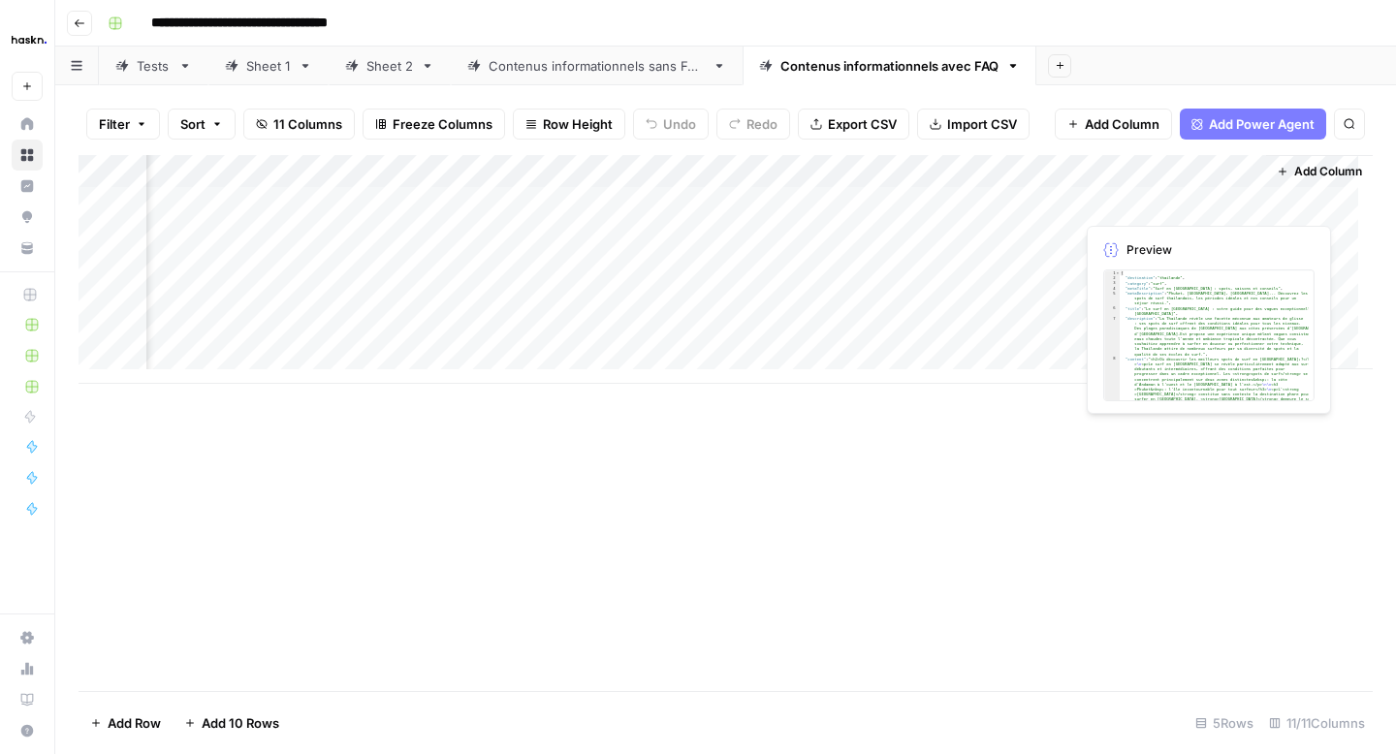
click at [1136, 194] on div "Add Column" at bounding box center [726, 269] width 1294 height 229
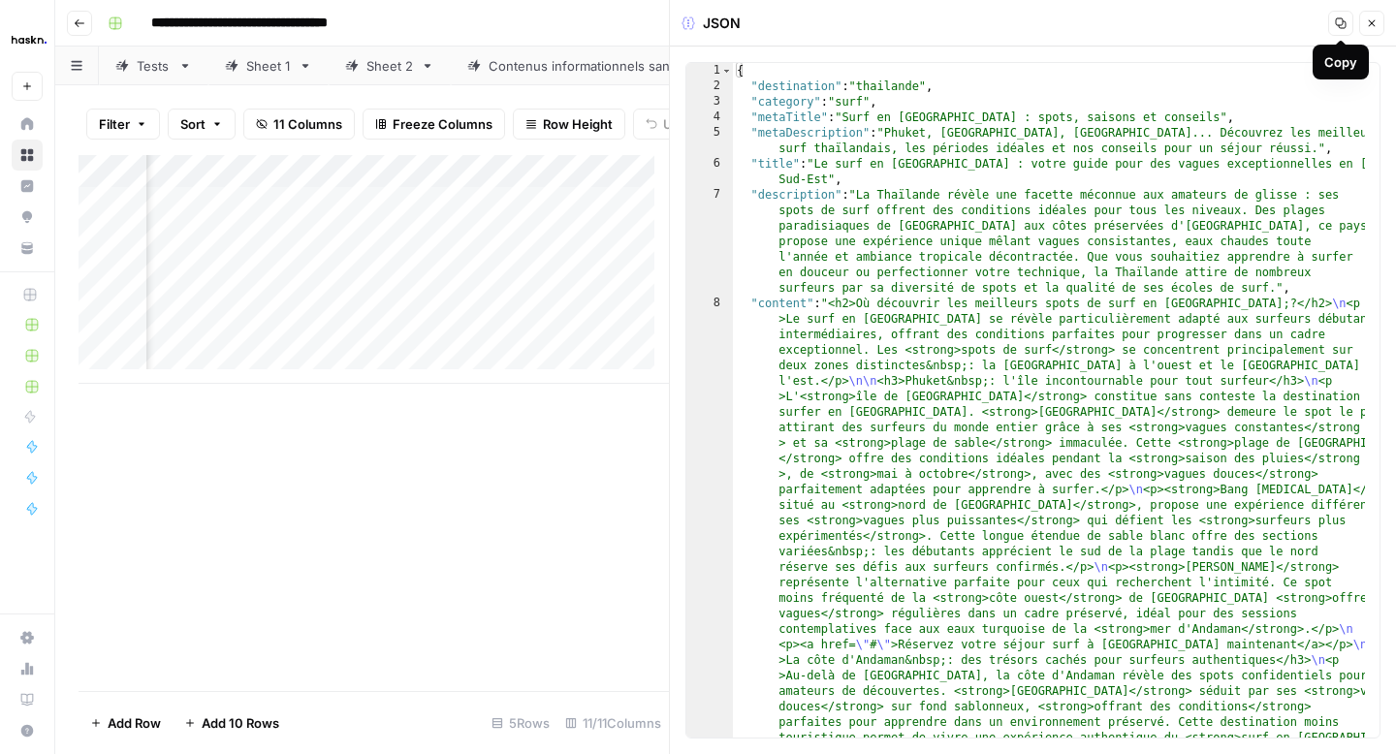
click at [1375, 23] on icon "button" at bounding box center [1372, 23] width 12 height 12
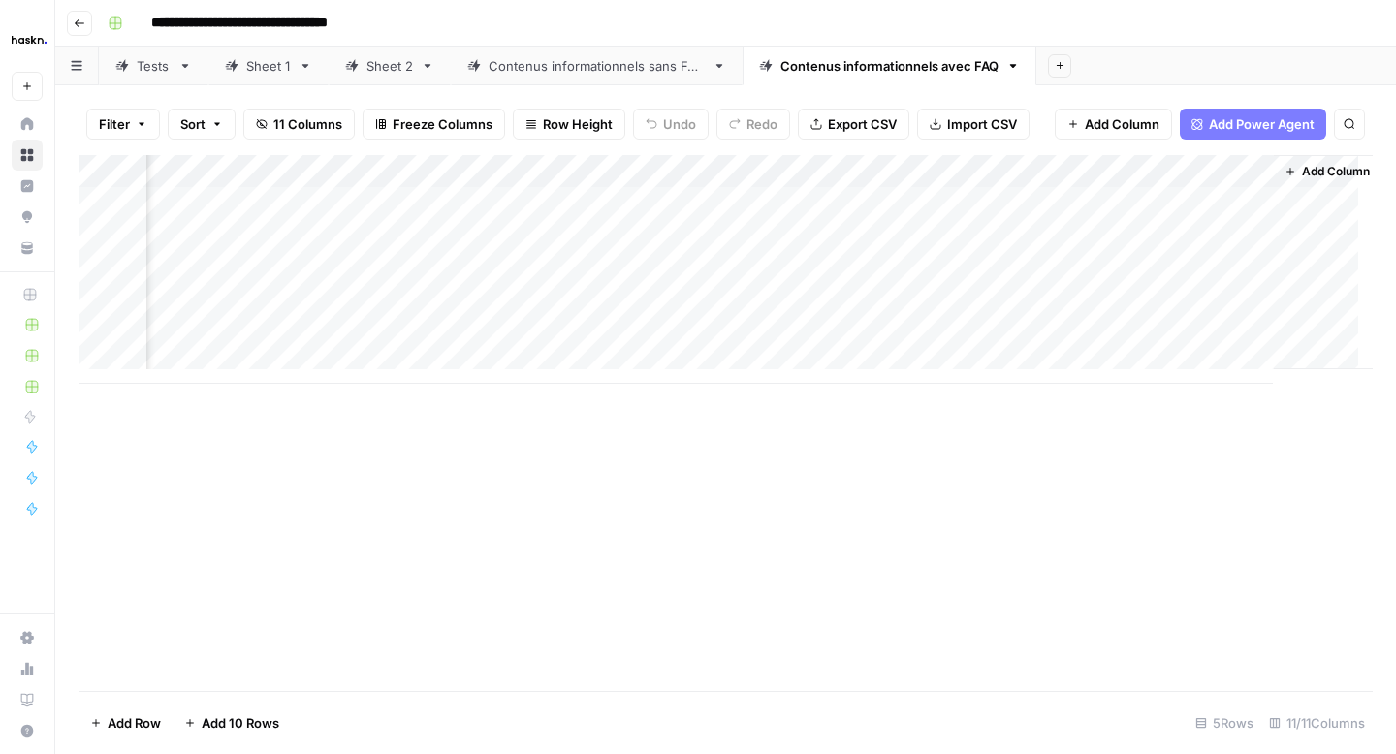
scroll to position [0, 1722]
click at [1108, 208] on div "Add Column" at bounding box center [726, 269] width 1294 height 229
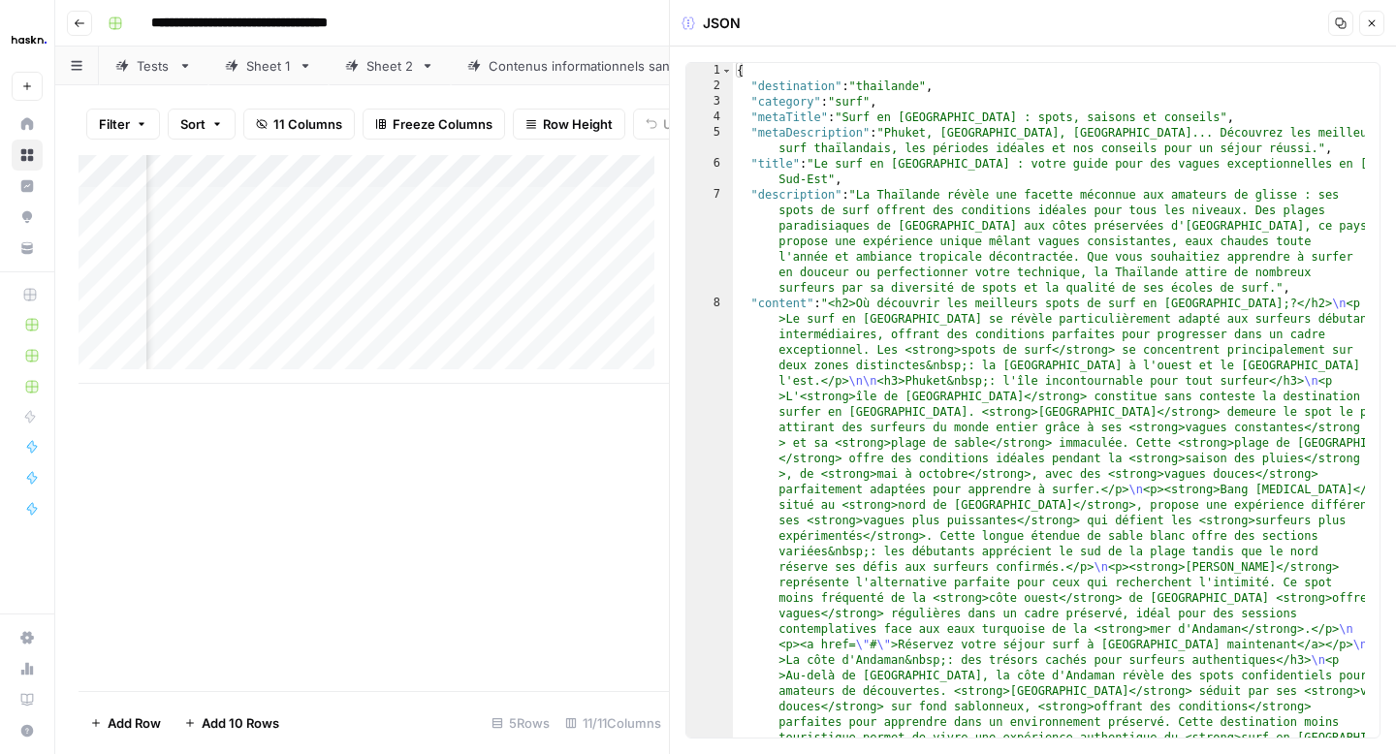
click at [1378, 17] on button "Close" at bounding box center [1371, 23] width 25 height 25
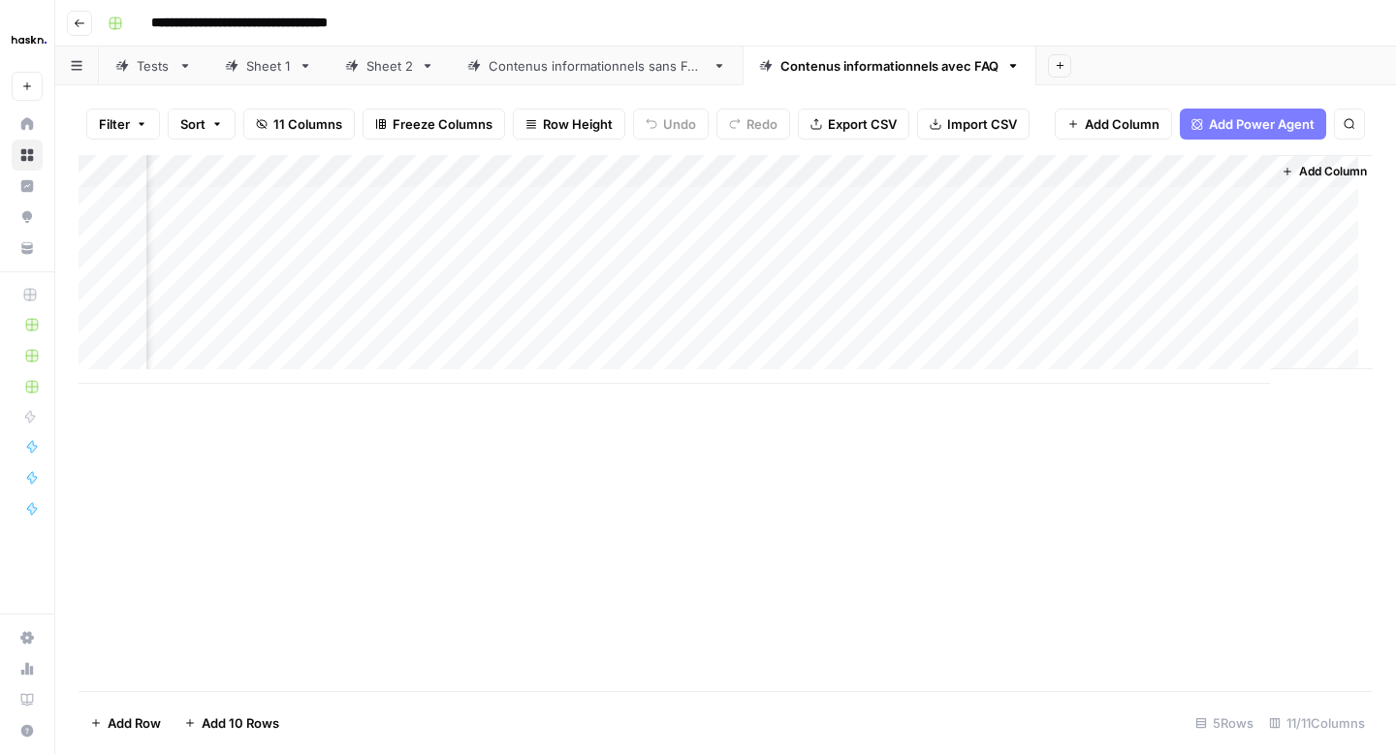
scroll to position [0, 1719]
click at [709, 207] on div "Add Column" at bounding box center [726, 269] width 1294 height 229
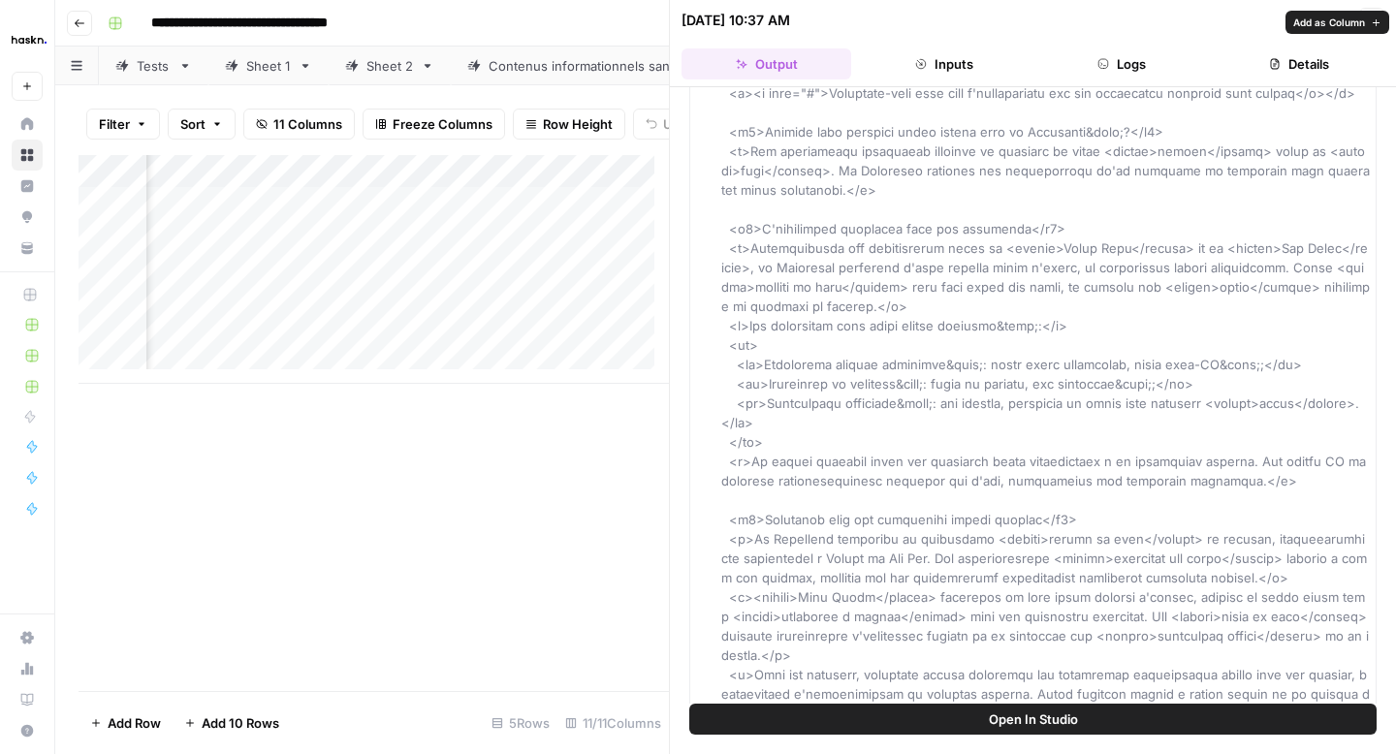
scroll to position [2942, 0]
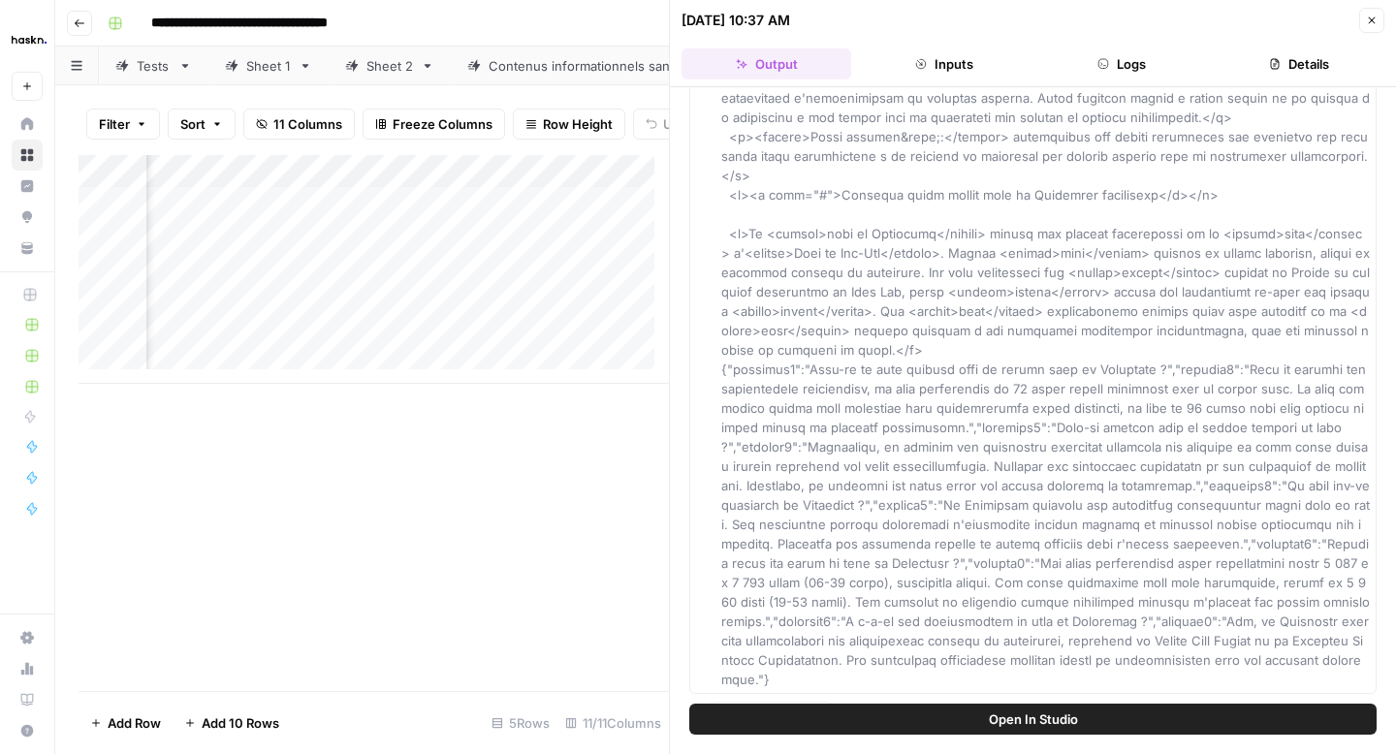
click at [1375, 23] on icon "button" at bounding box center [1372, 21] width 12 height 12
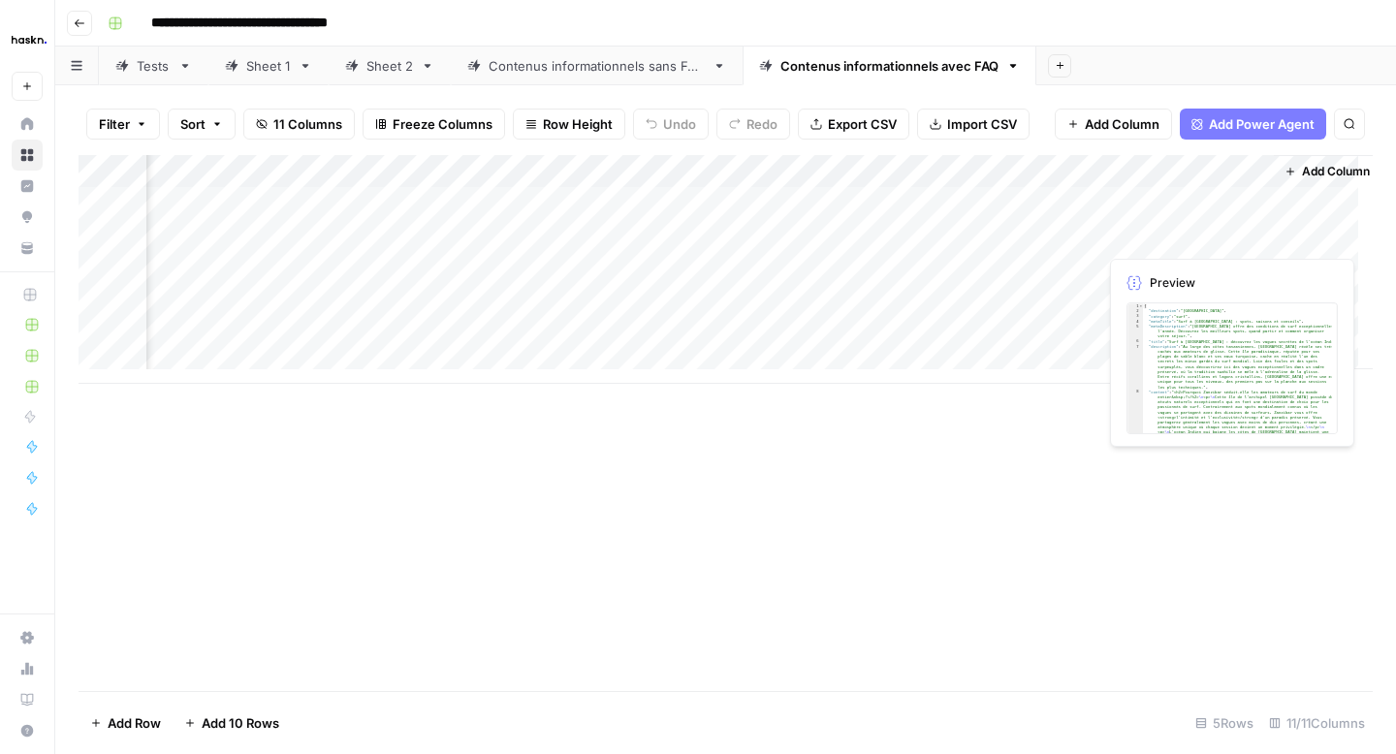
click at [1138, 211] on div "Add Column" at bounding box center [726, 269] width 1294 height 229
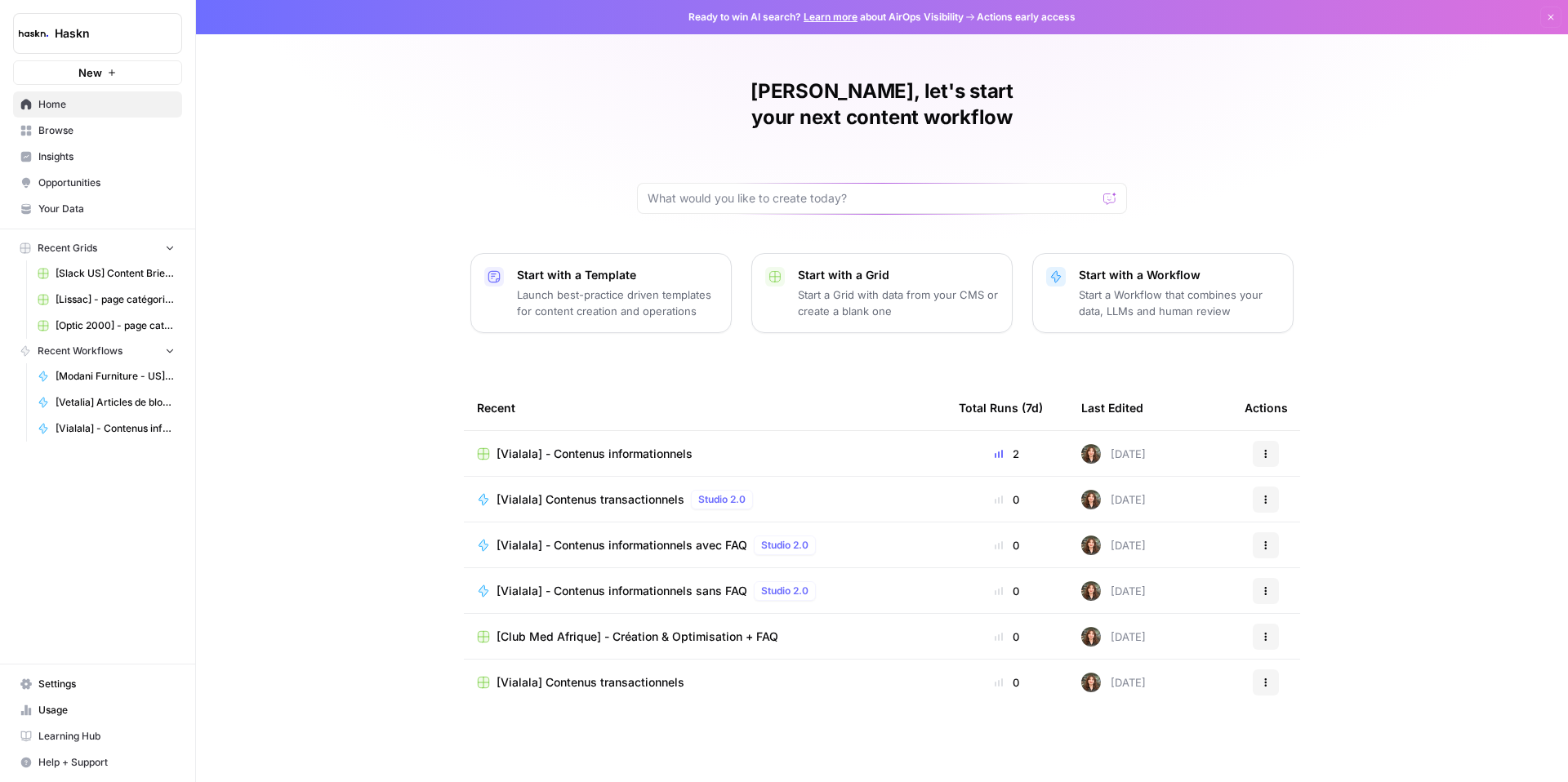
click at [64, 136] on span "Browse" at bounding box center [107, 130] width 136 height 14
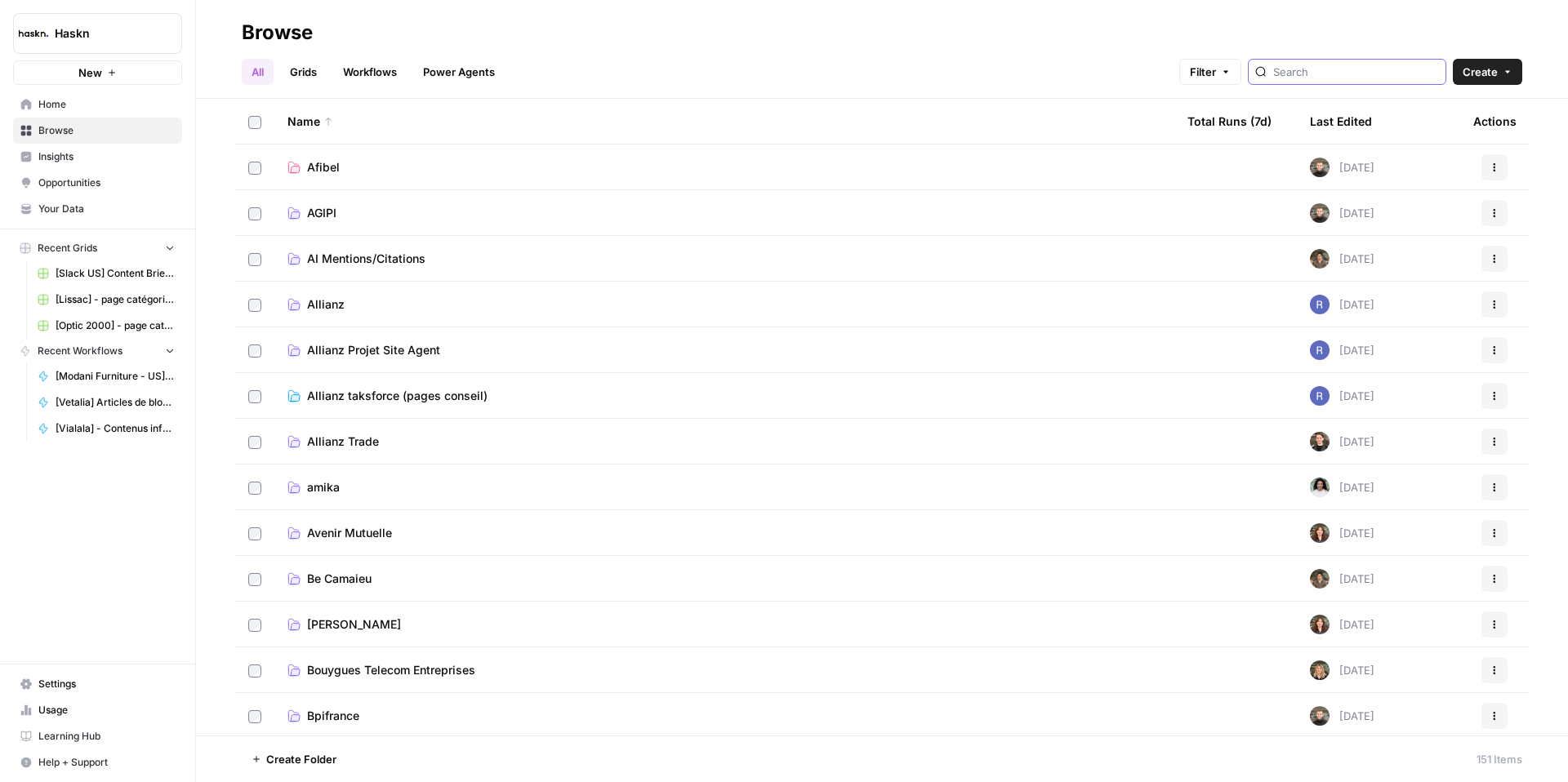
click at [1328, 77] on input "search" at bounding box center [1356, 72] width 166 height 16
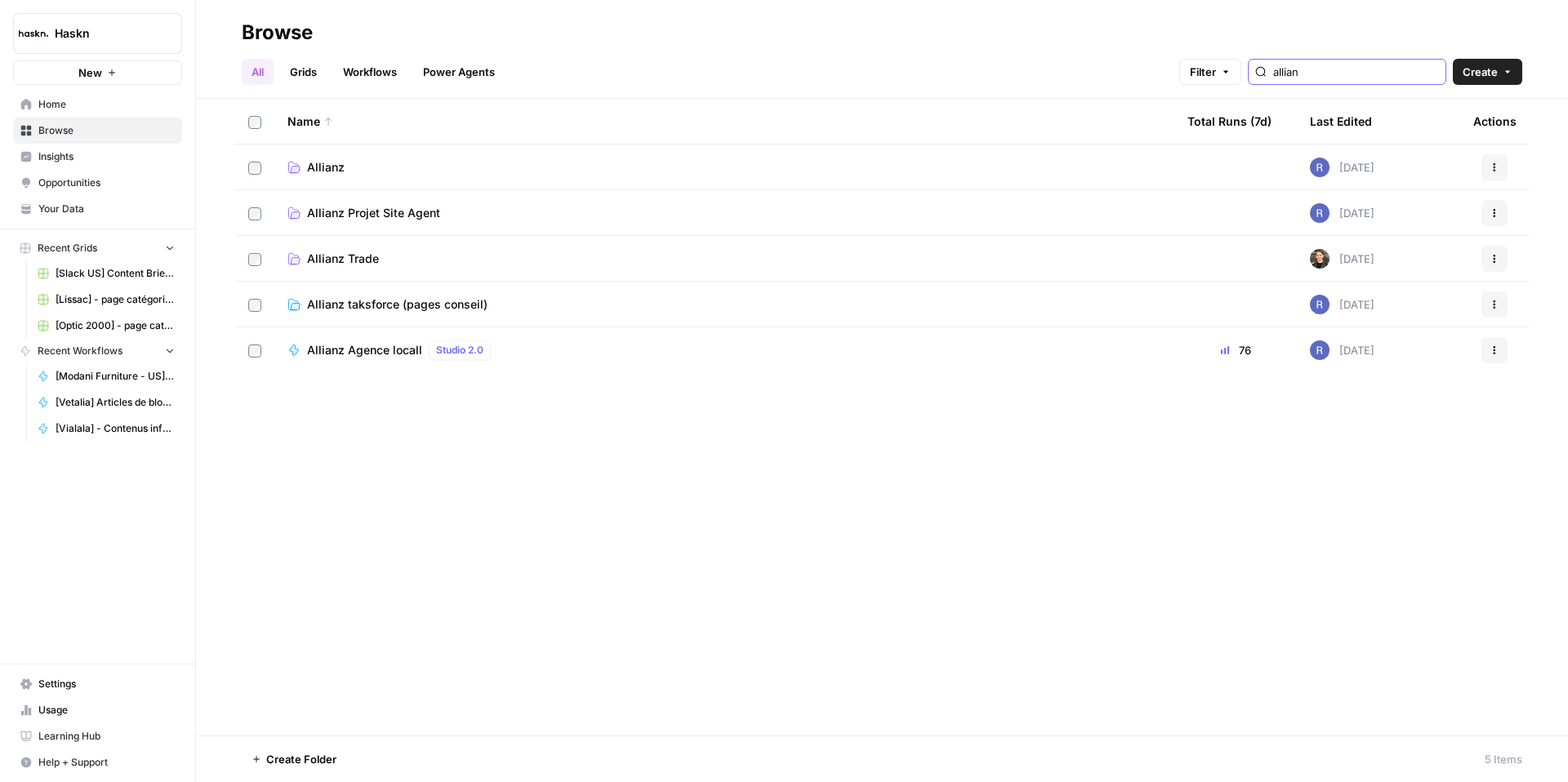
type input "allian"
click at [338, 219] on span "Allianz Projet Site Agent" at bounding box center [374, 212] width 133 height 16
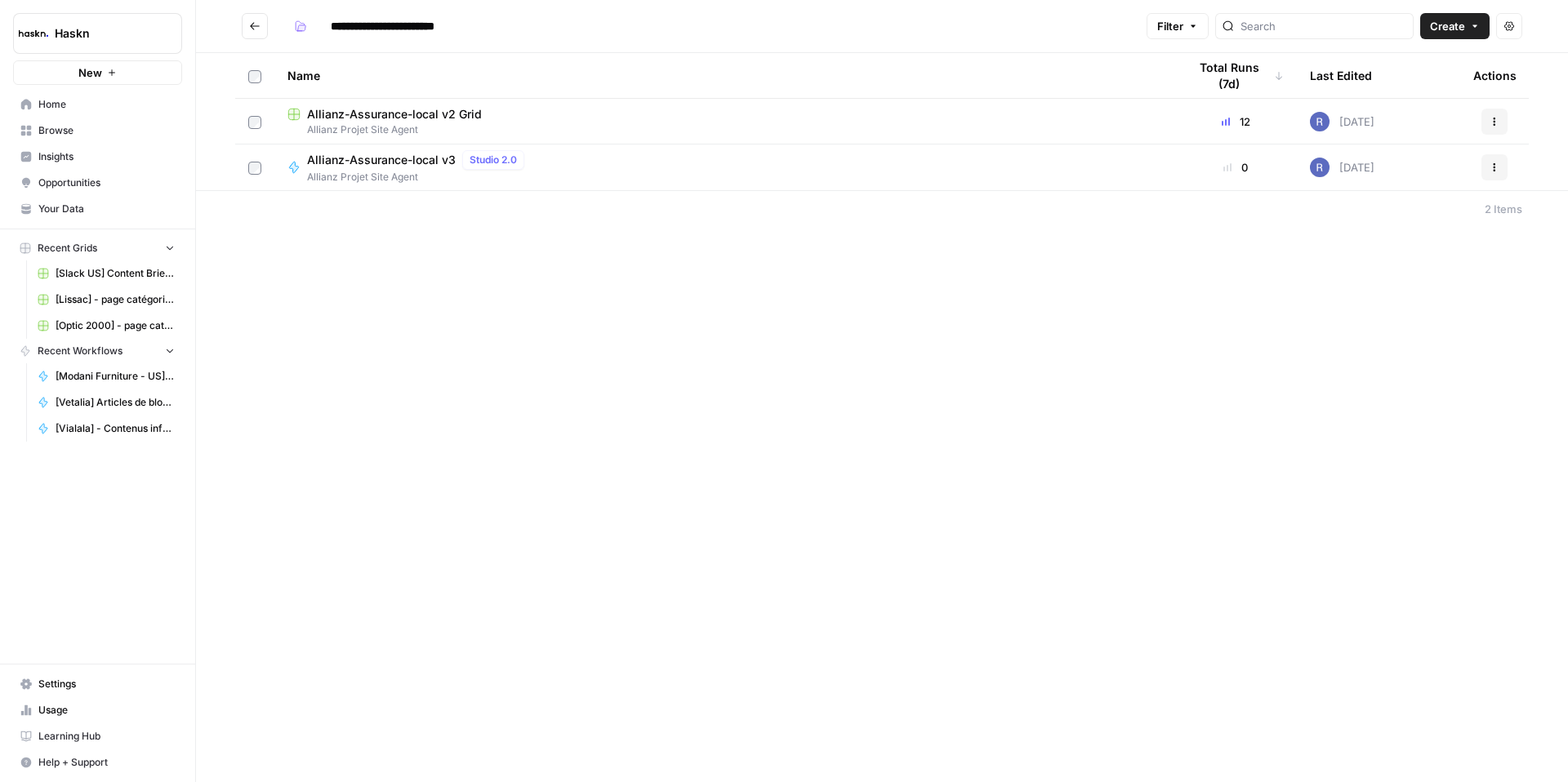
click at [261, 23] on button "Go back" at bounding box center [254, 26] width 26 height 26
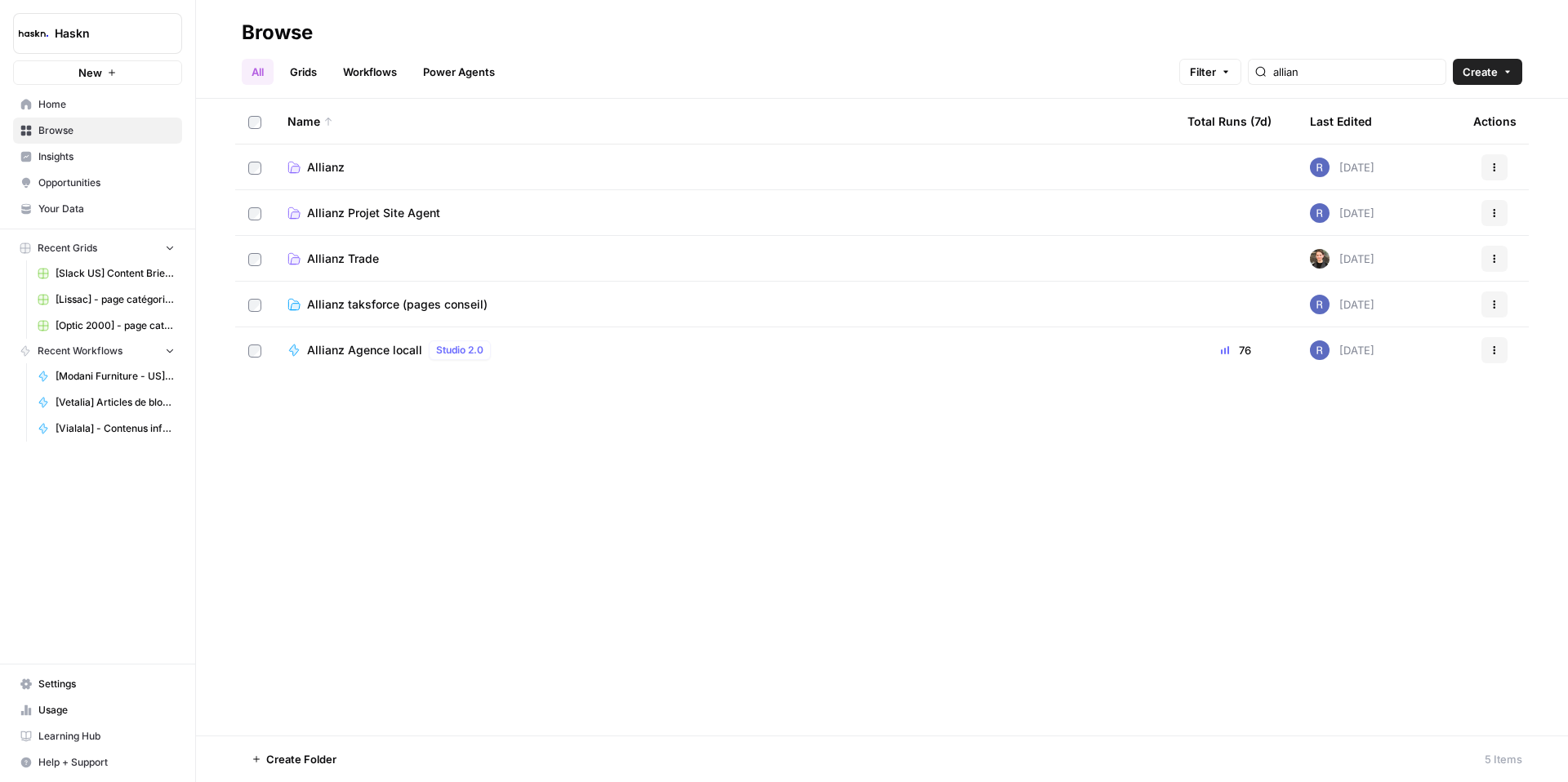
click at [369, 343] on span "Allianz Agence locall" at bounding box center [365, 349] width 115 height 16
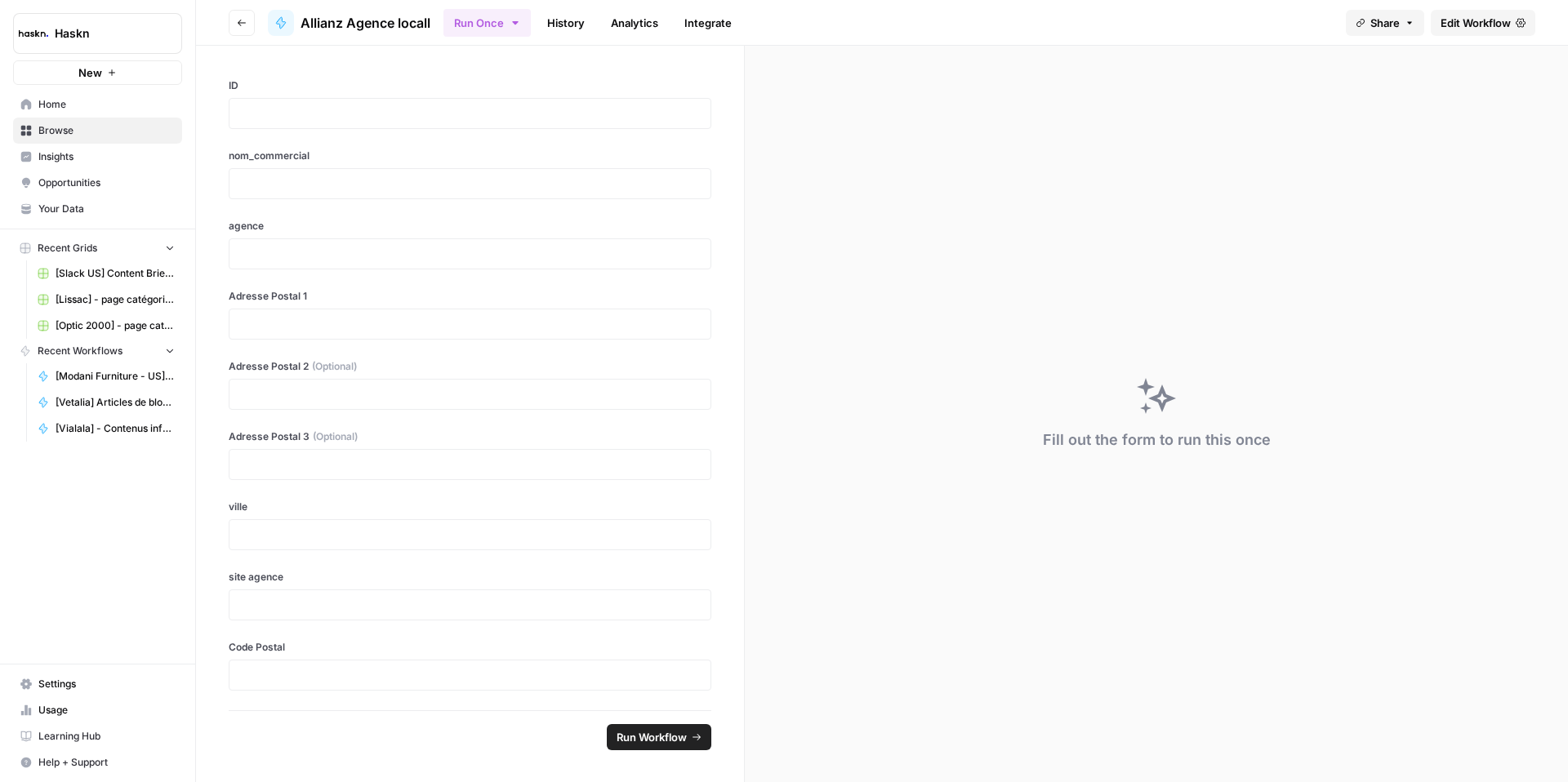
click at [249, 23] on button "Go back" at bounding box center [241, 23] width 26 height 26
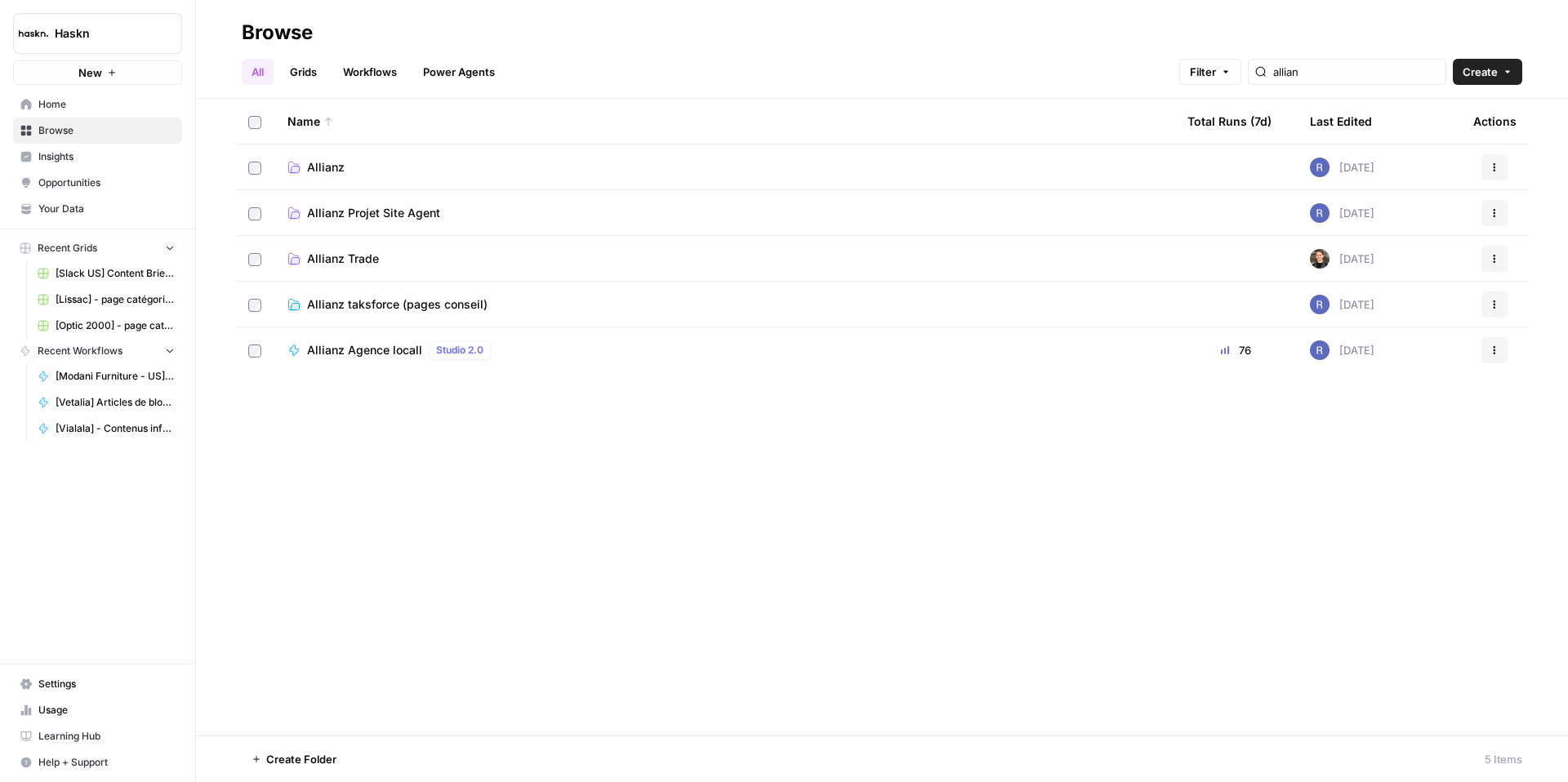
click at [392, 212] on span "Allianz Projet Site Agent" at bounding box center [374, 212] width 133 height 16
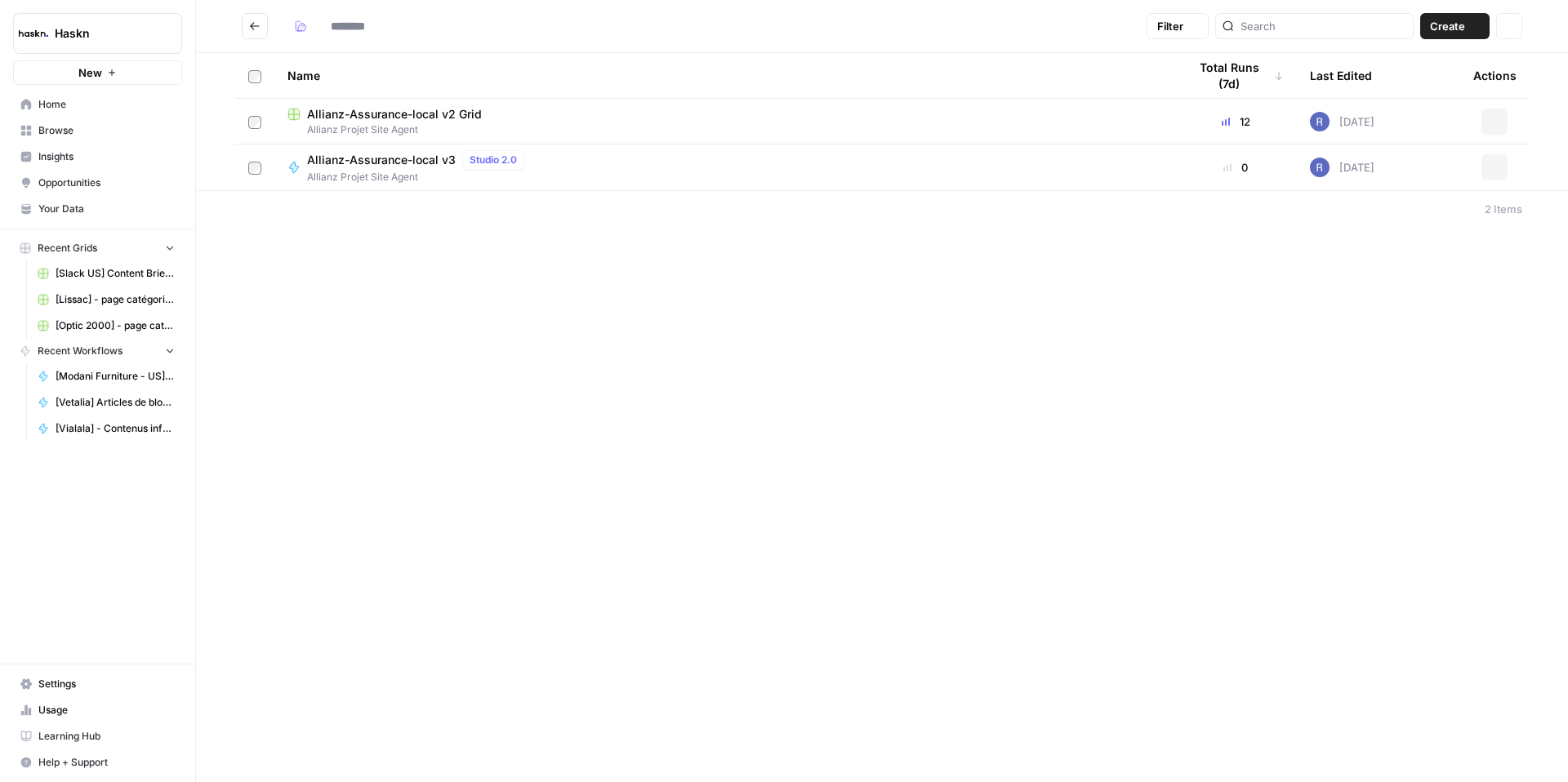
type input "**********"
click at [250, 31] on icon "Go back" at bounding box center [255, 26] width 12 height 12
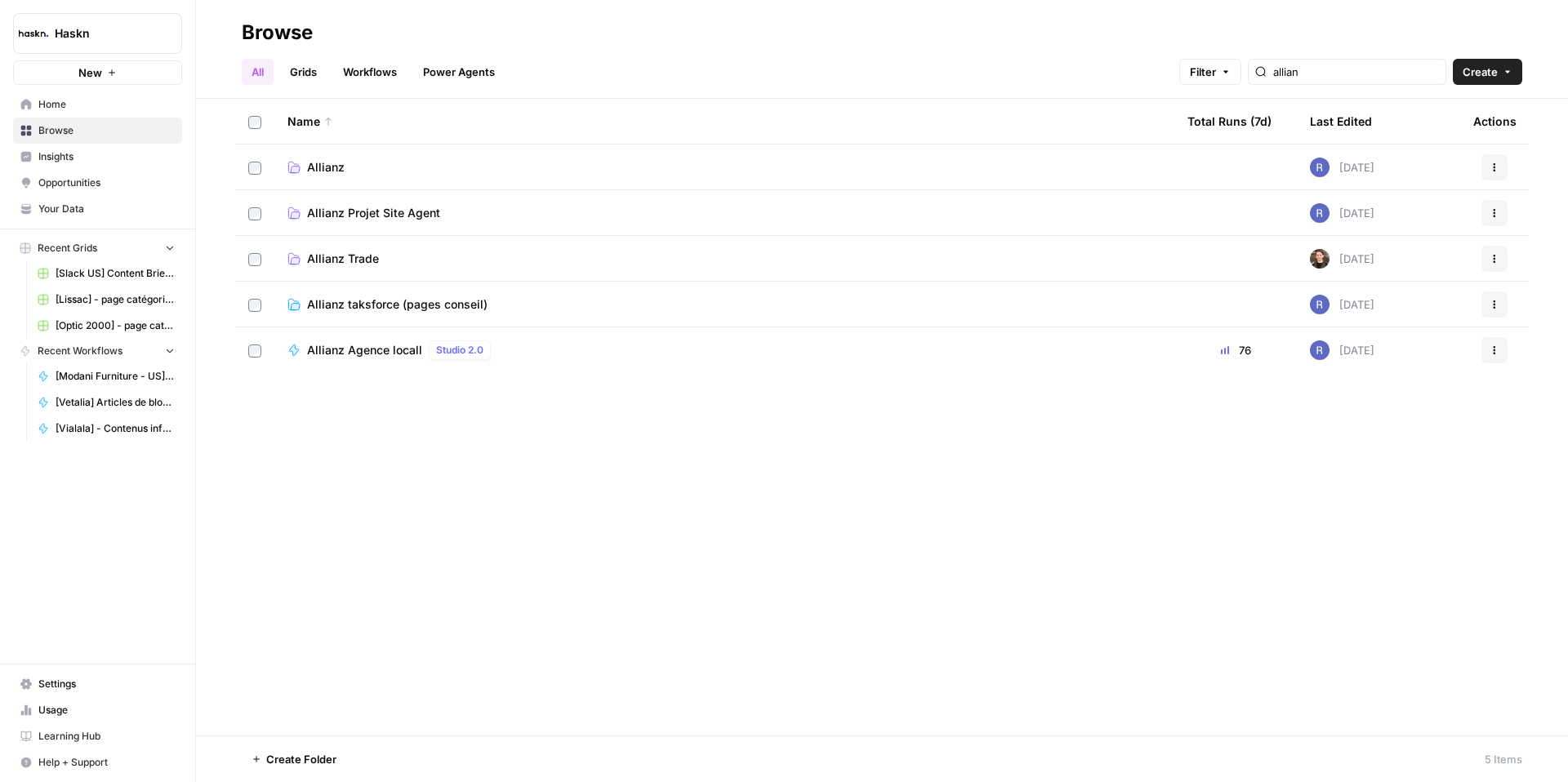
click at [361, 354] on span "Allianz Agence locall" at bounding box center [365, 349] width 115 height 16
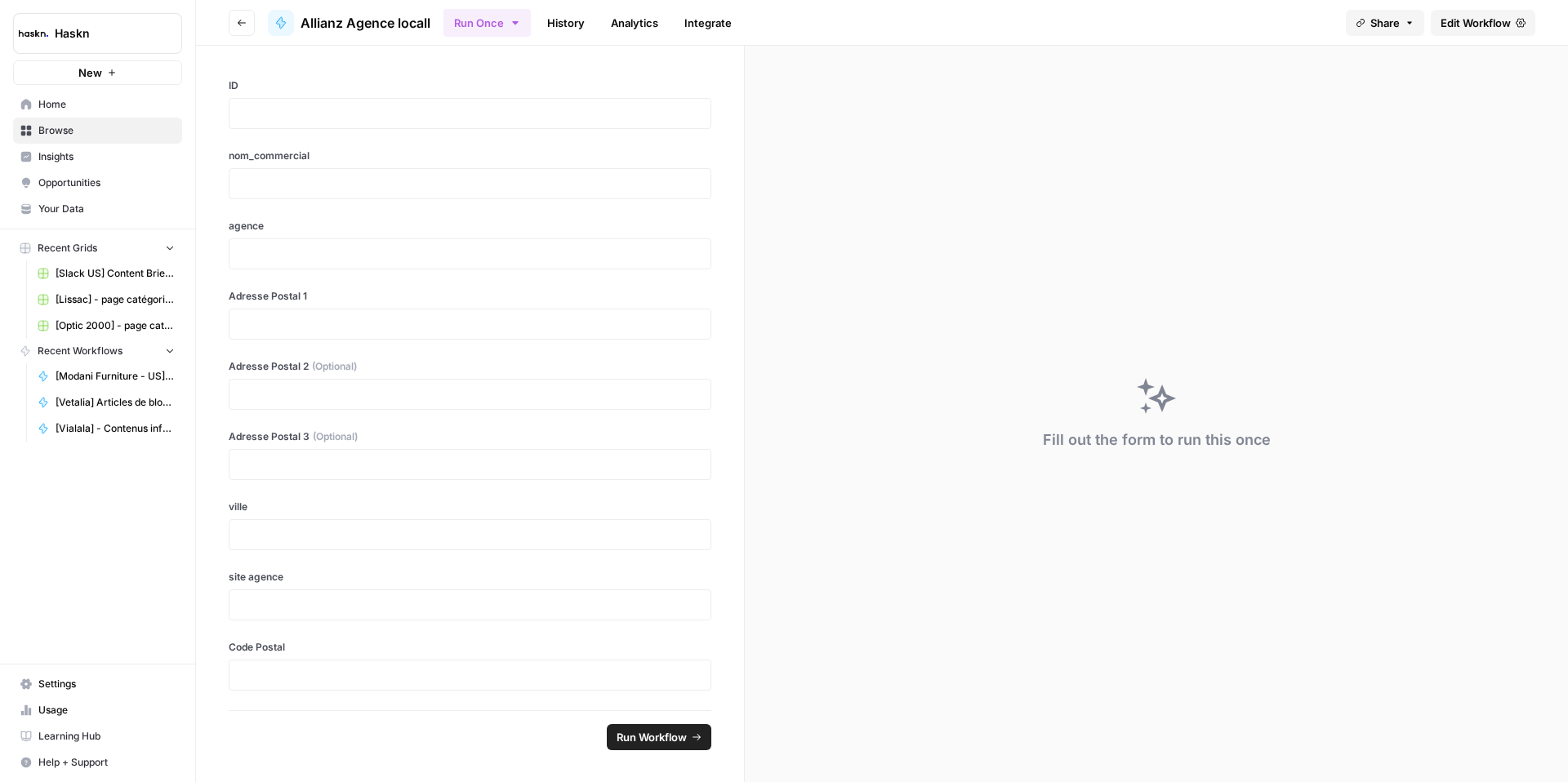
click at [1440, 29] on span "Edit Workflow" at bounding box center [1475, 22] width 70 height 16
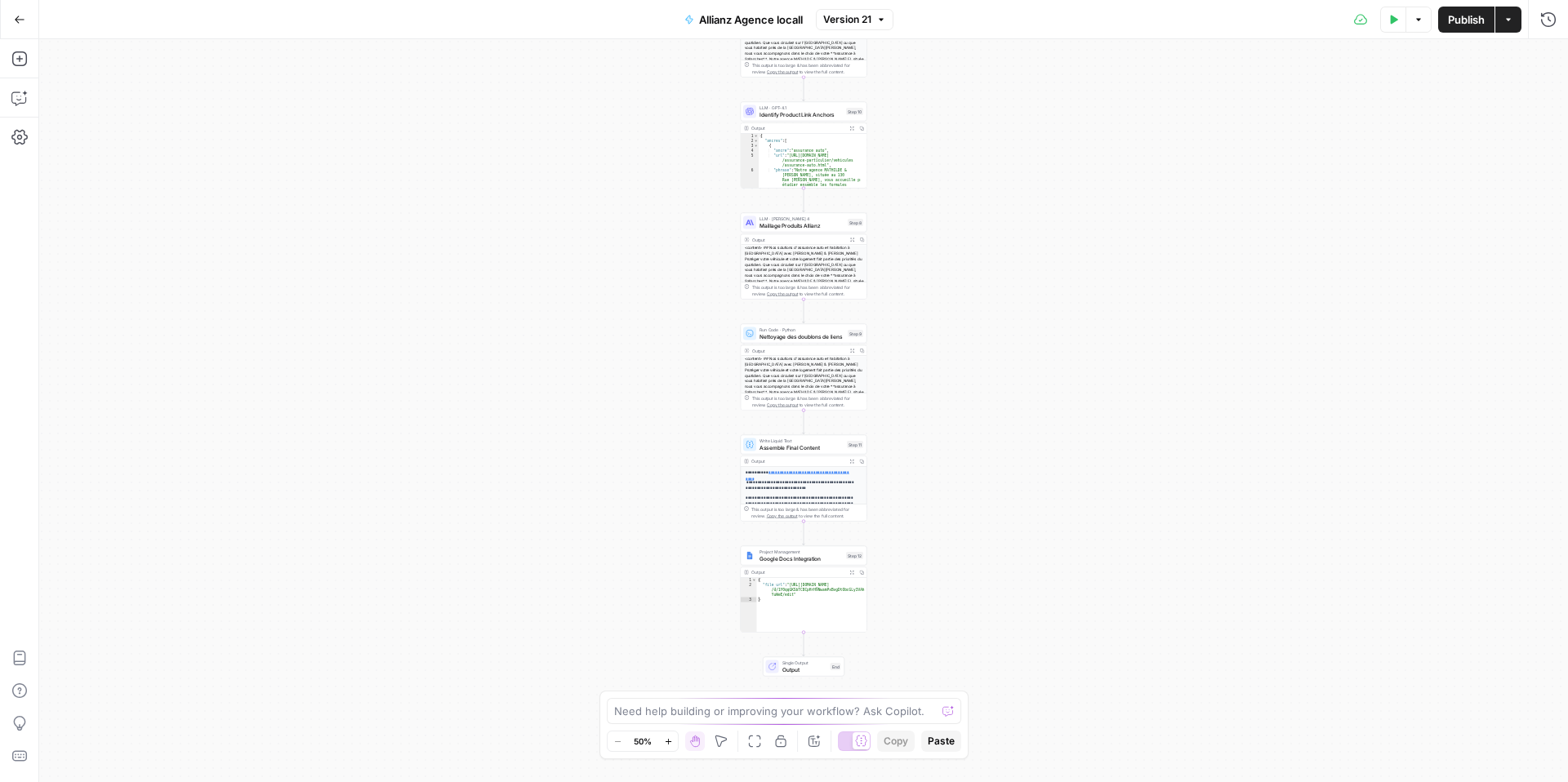
click at [23, 11] on button "Go Back" at bounding box center [19, 19] width 29 height 29
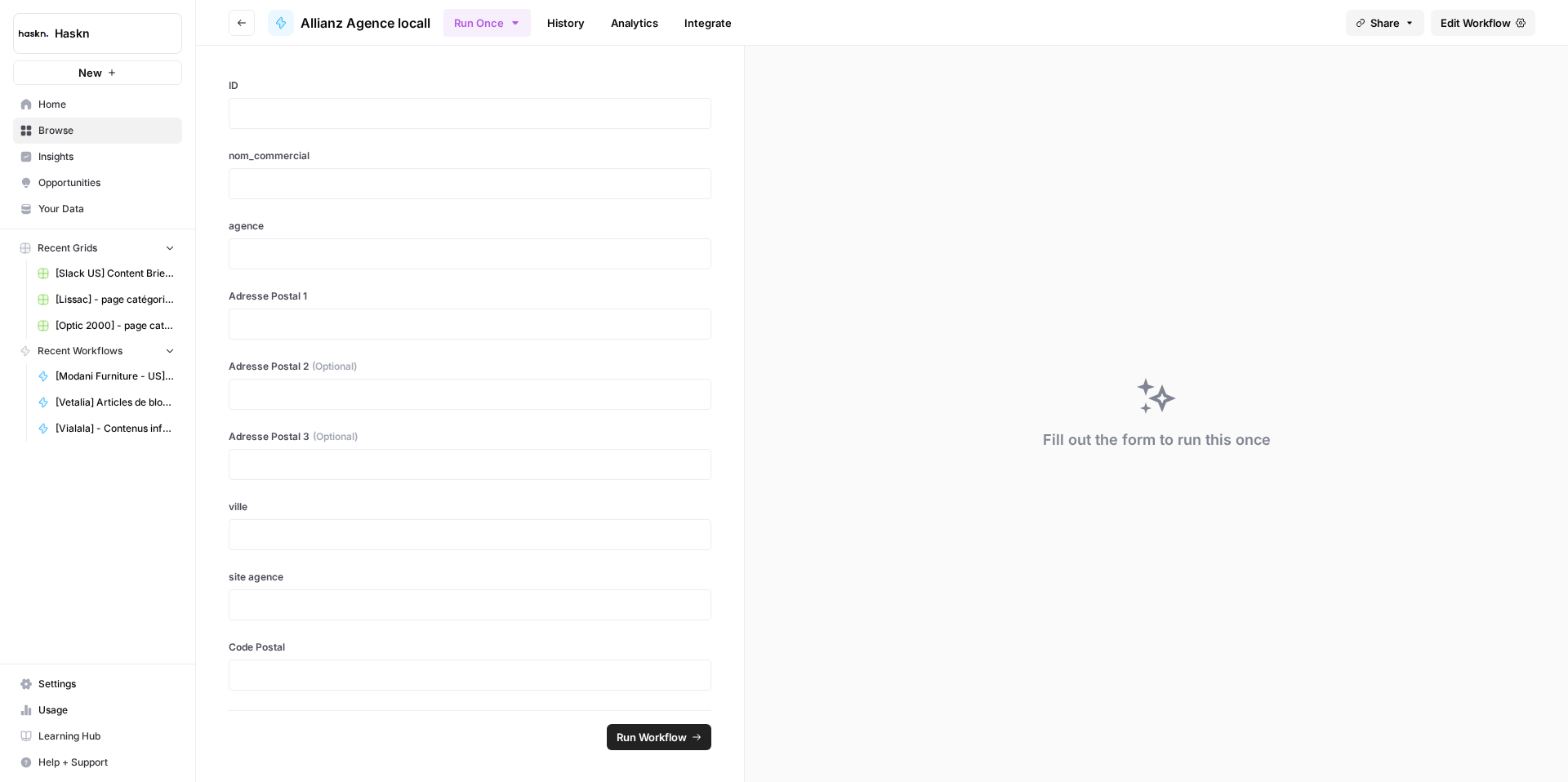
click at [248, 24] on button "Go back" at bounding box center [241, 23] width 26 height 26
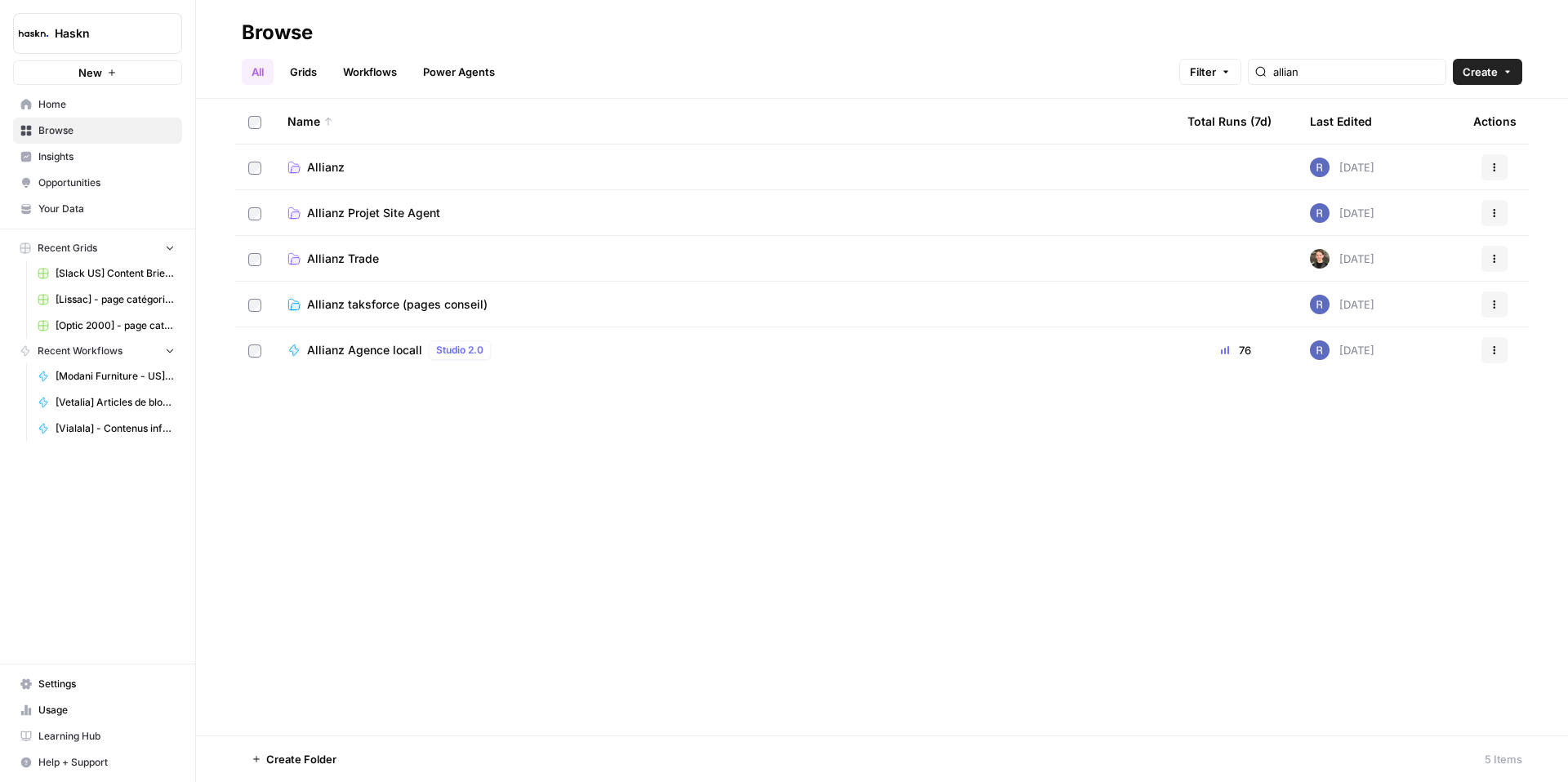
click at [321, 174] on td "Allianz" at bounding box center [724, 167] width 899 height 45
click at [321, 173] on span "Allianz" at bounding box center [326, 167] width 38 height 16
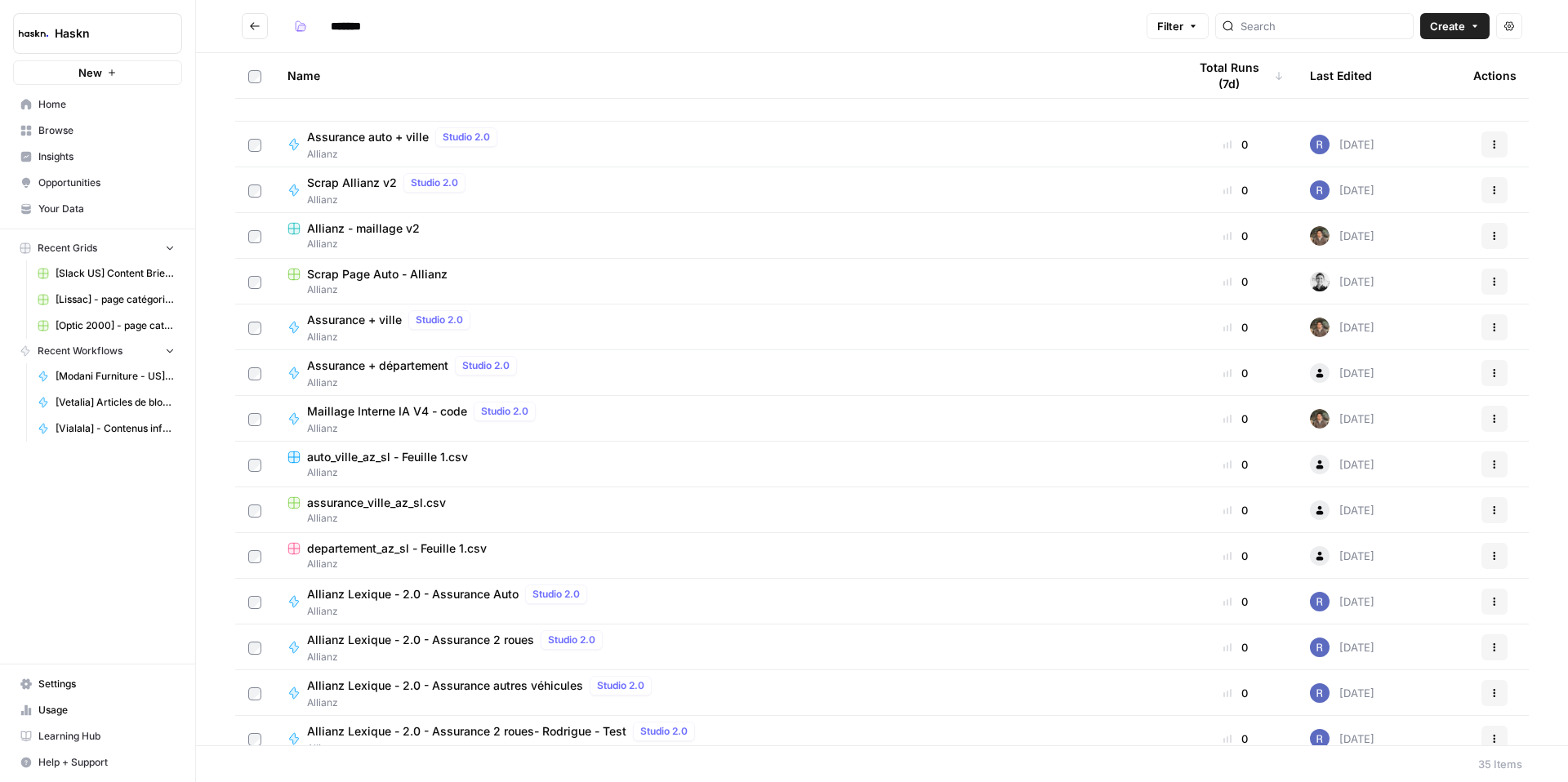
scroll to position [953, 0]
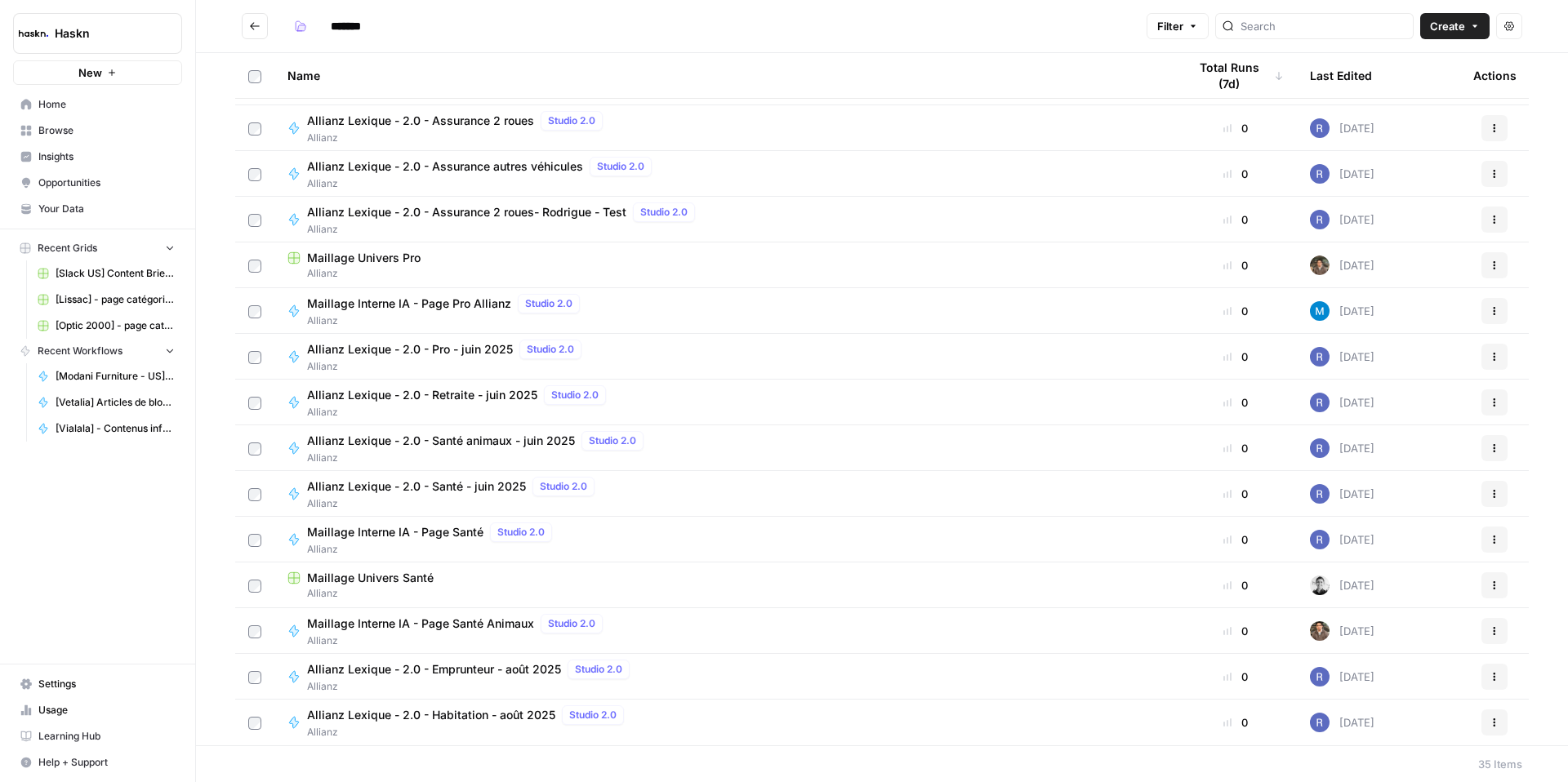
click at [251, 29] on icon "Go back" at bounding box center [255, 26] width 12 height 12
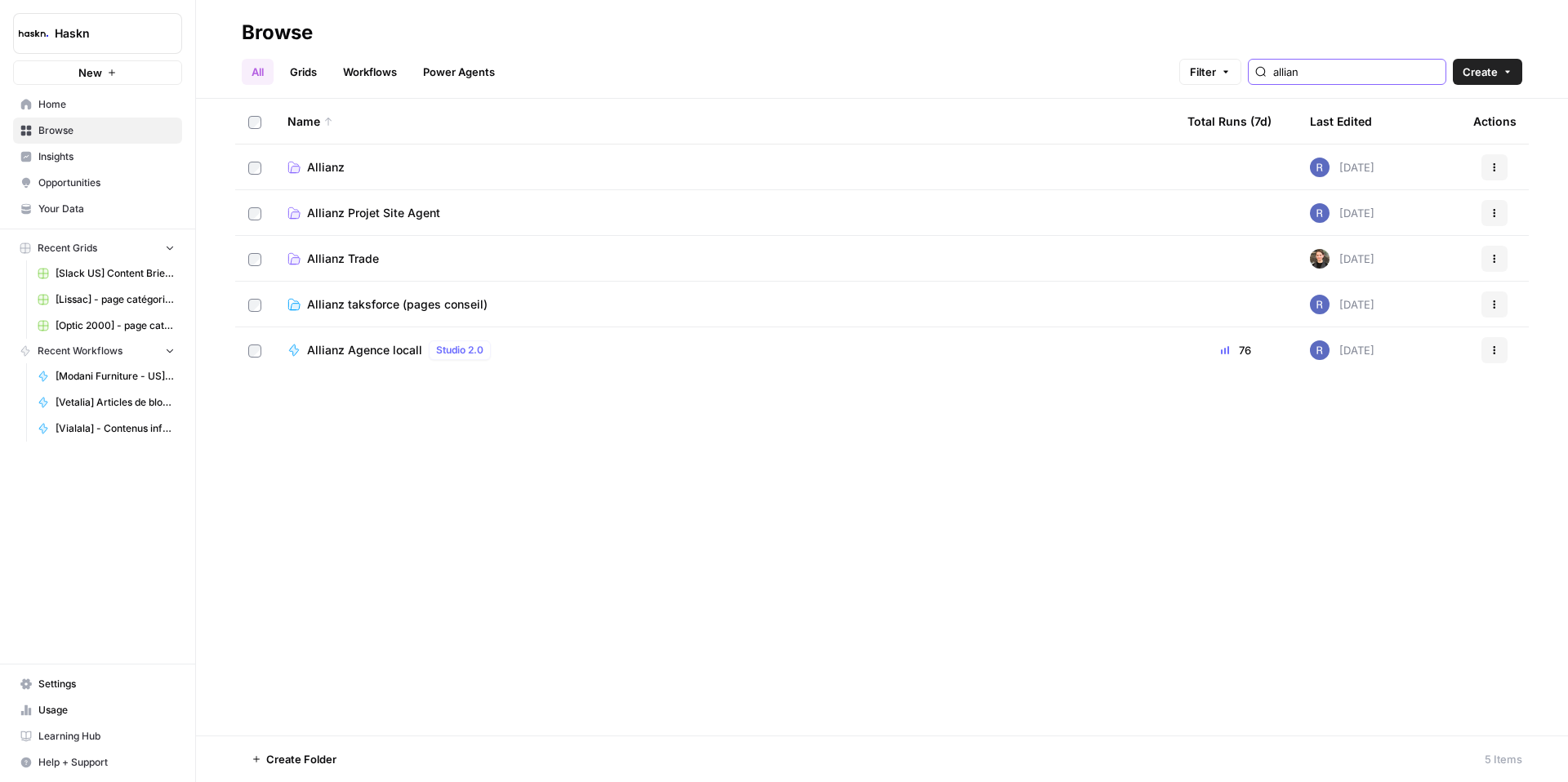
click at [1325, 68] on input "allian" at bounding box center [1356, 72] width 166 height 16
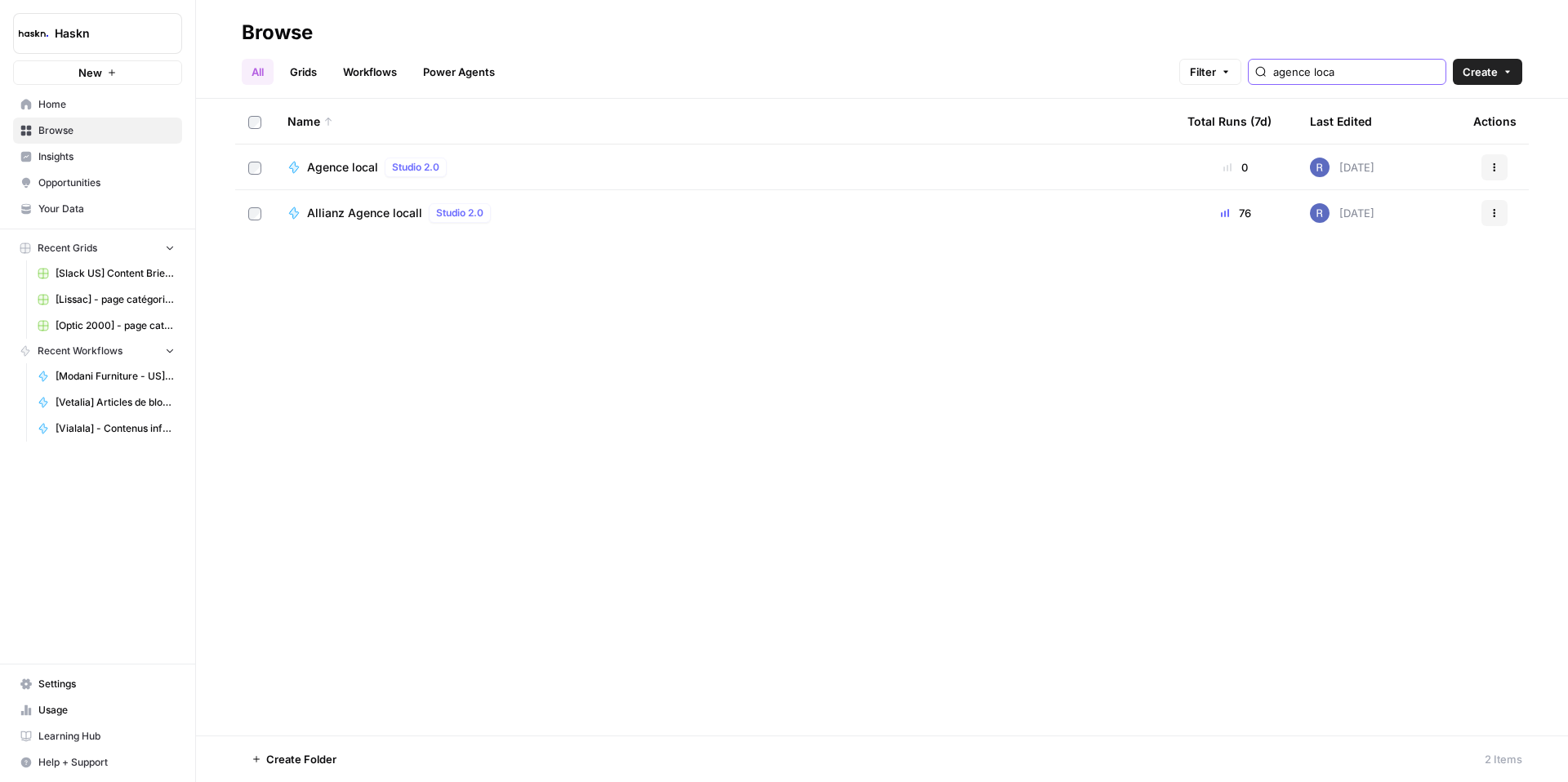
type input "agence loca"
click at [302, 170] on div "Agence local Studio 2.0" at bounding box center [723, 167] width 873 height 19
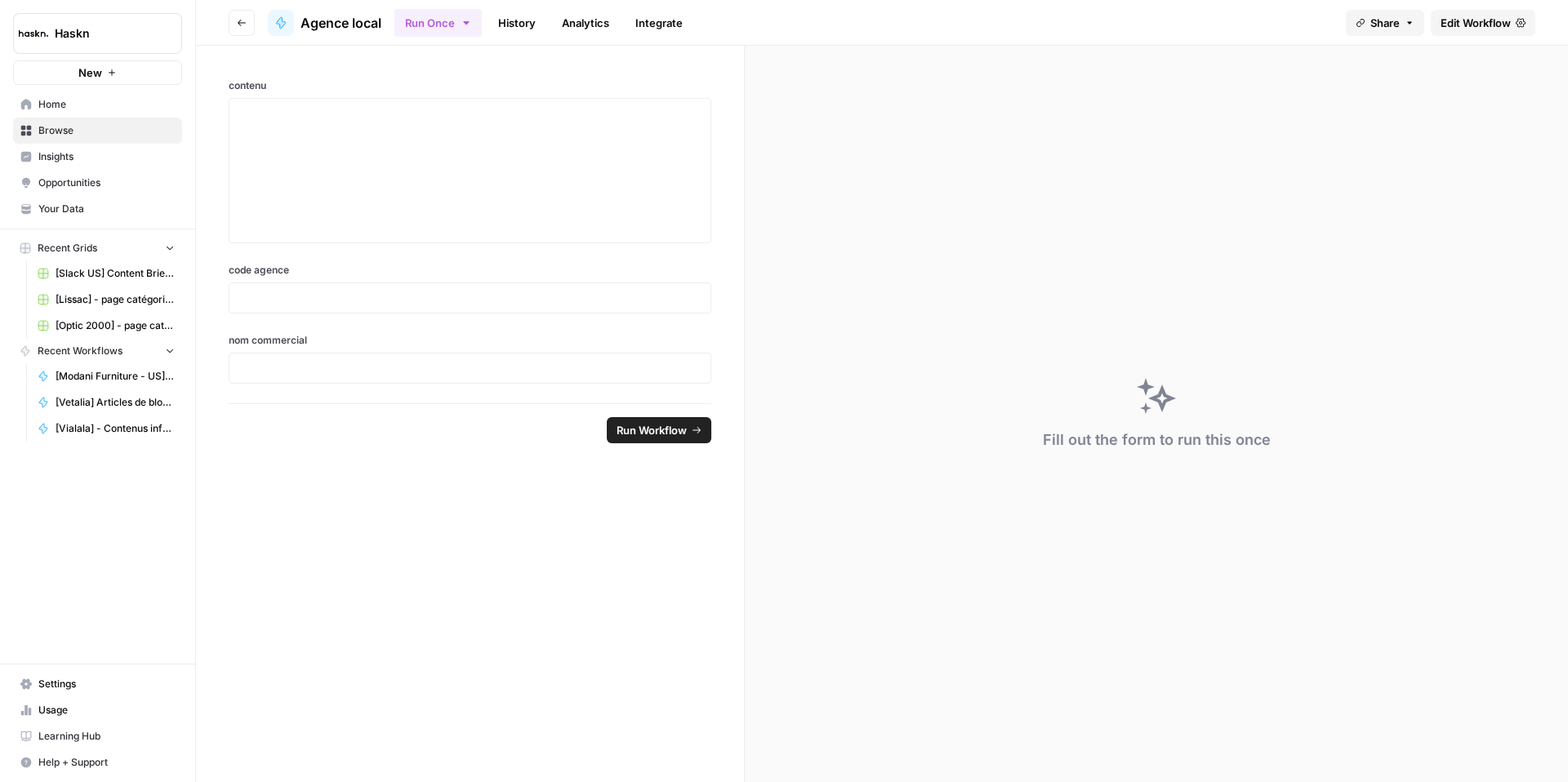
click at [1437, 32] on link "Edit Workflow" at bounding box center [1483, 23] width 104 height 26
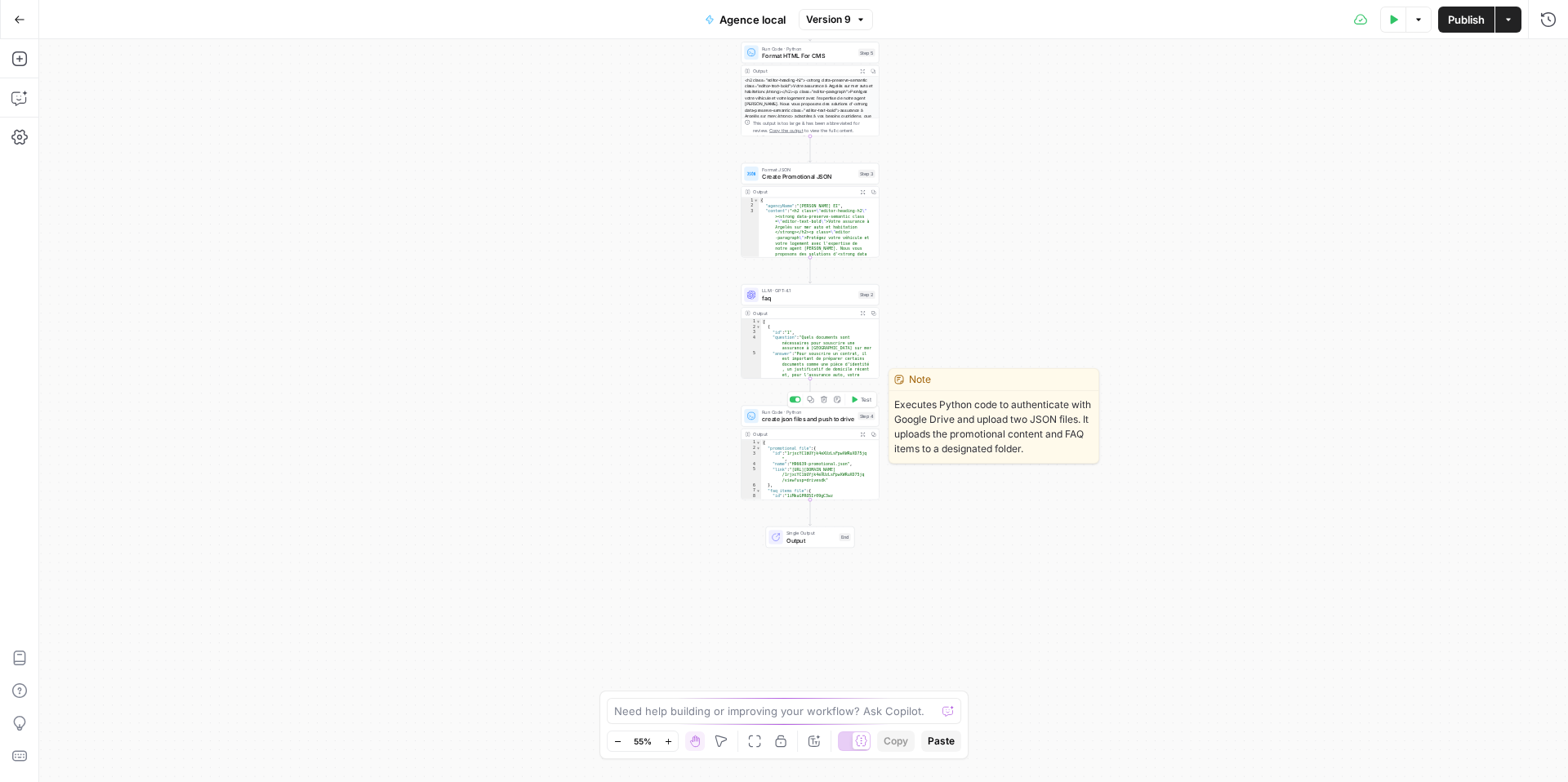
click at [787, 420] on span "create json files and push to drive" at bounding box center [808, 419] width 93 height 9
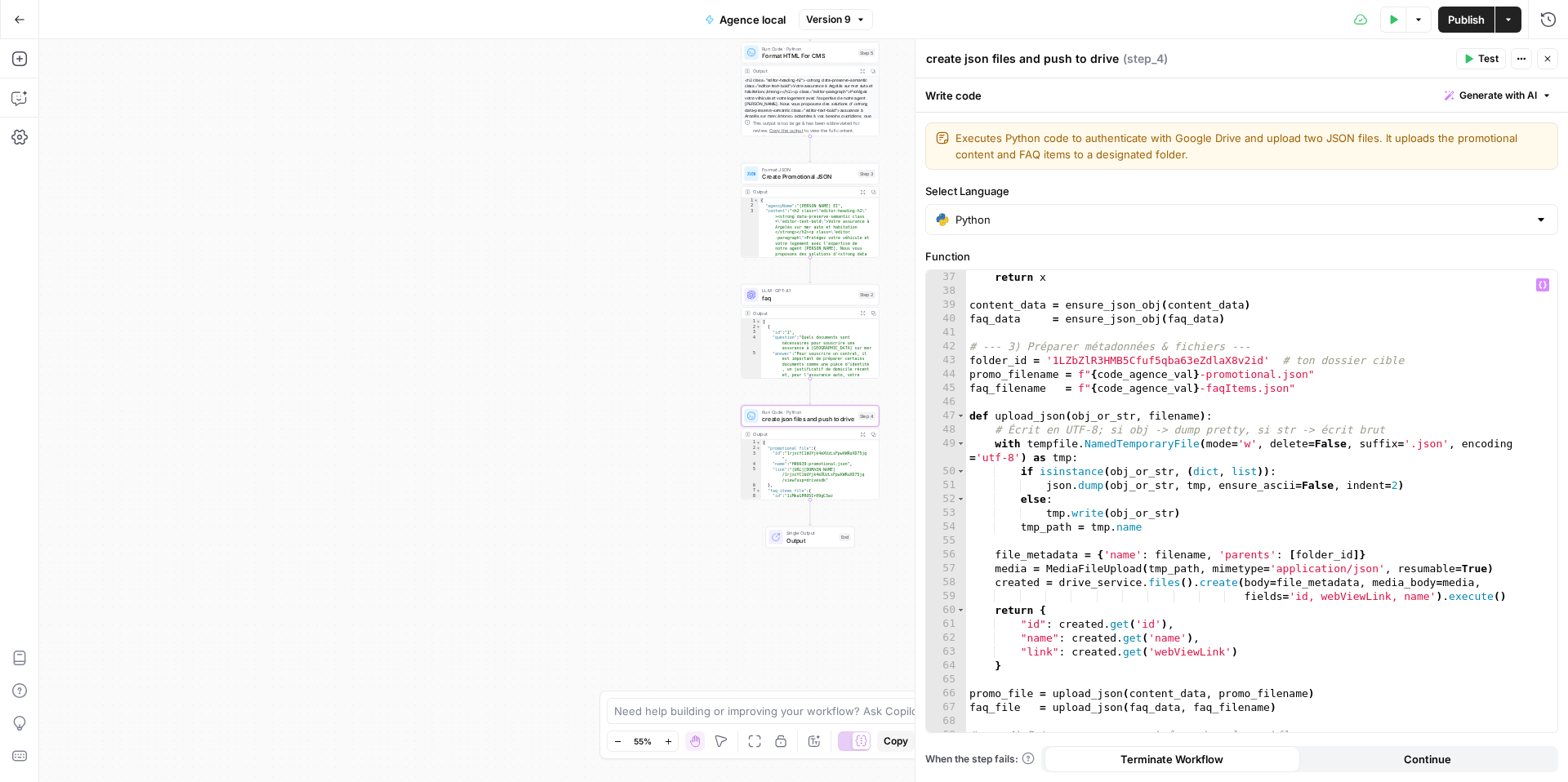
scroll to position [620, 0]
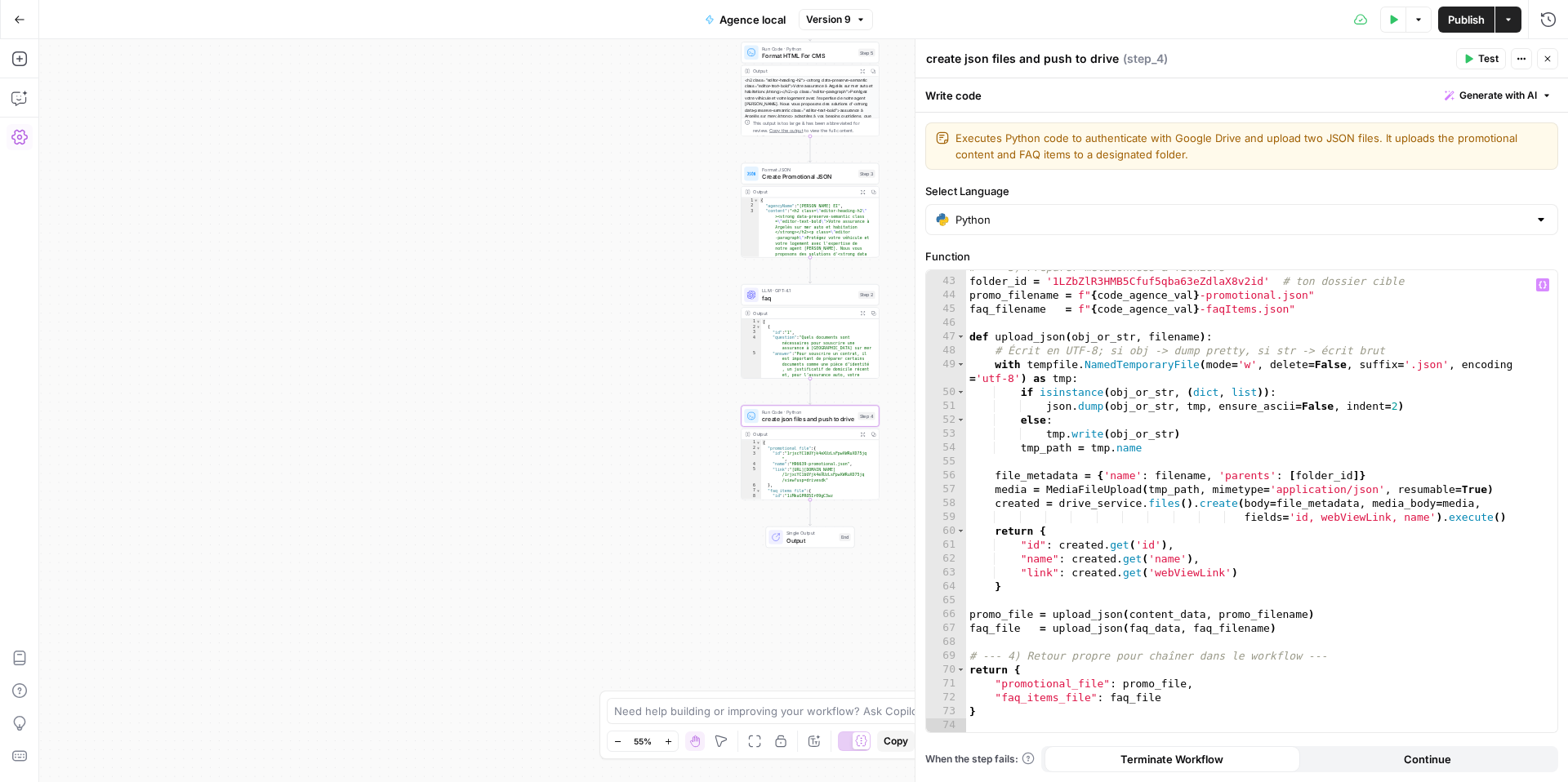
click at [1144, 491] on div "# --- 3) Préparer métadonnées & fichiers --- folder_id = '1LZbZlR3HMB5Cfuf5qba6…" at bounding box center [1255, 505] width 579 height 490
type textarea "*"
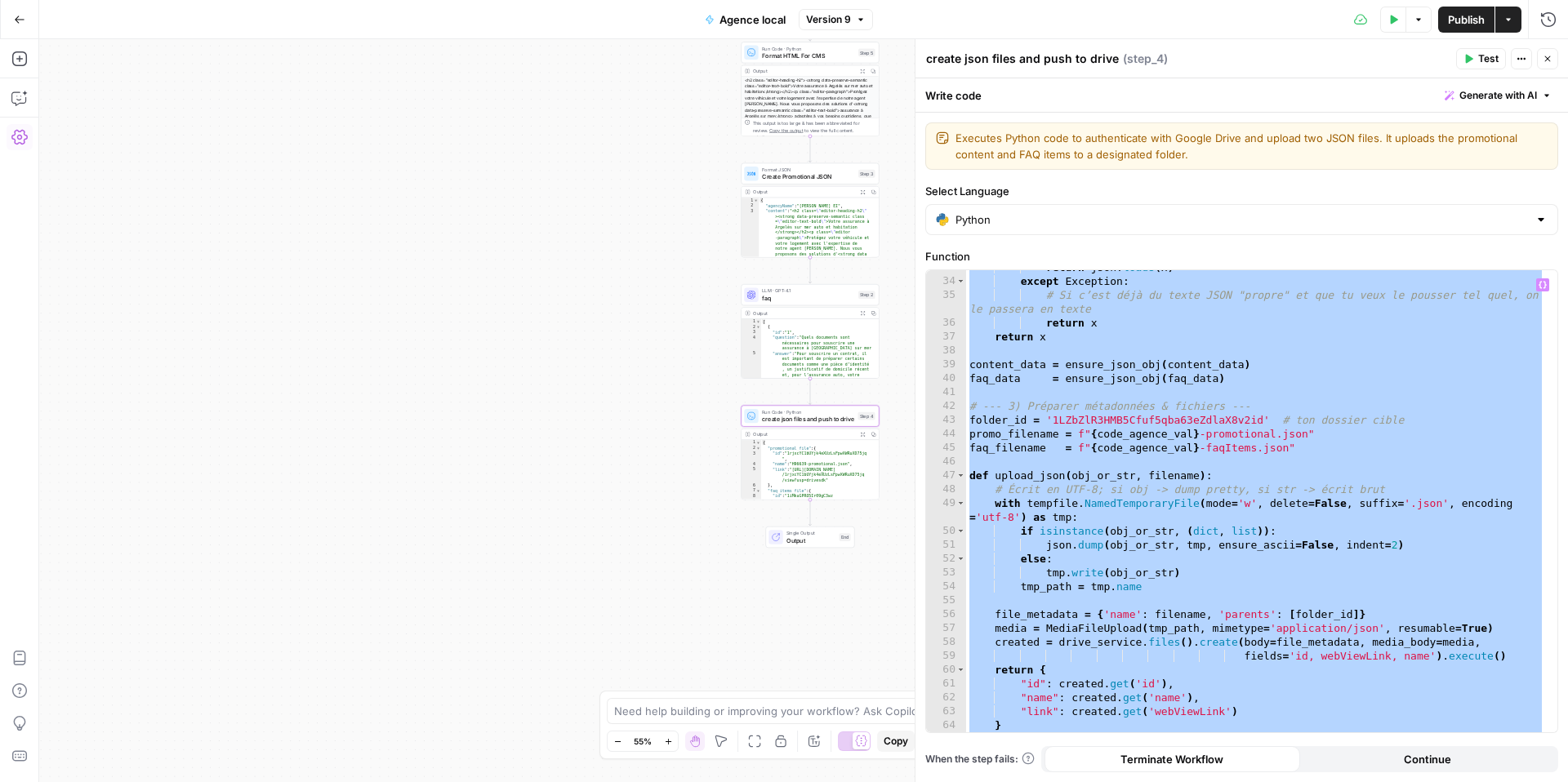
scroll to position [481, 0]
click at [1547, 28] on button "Run History" at bounding box center [1548, 19] width 26 height 26
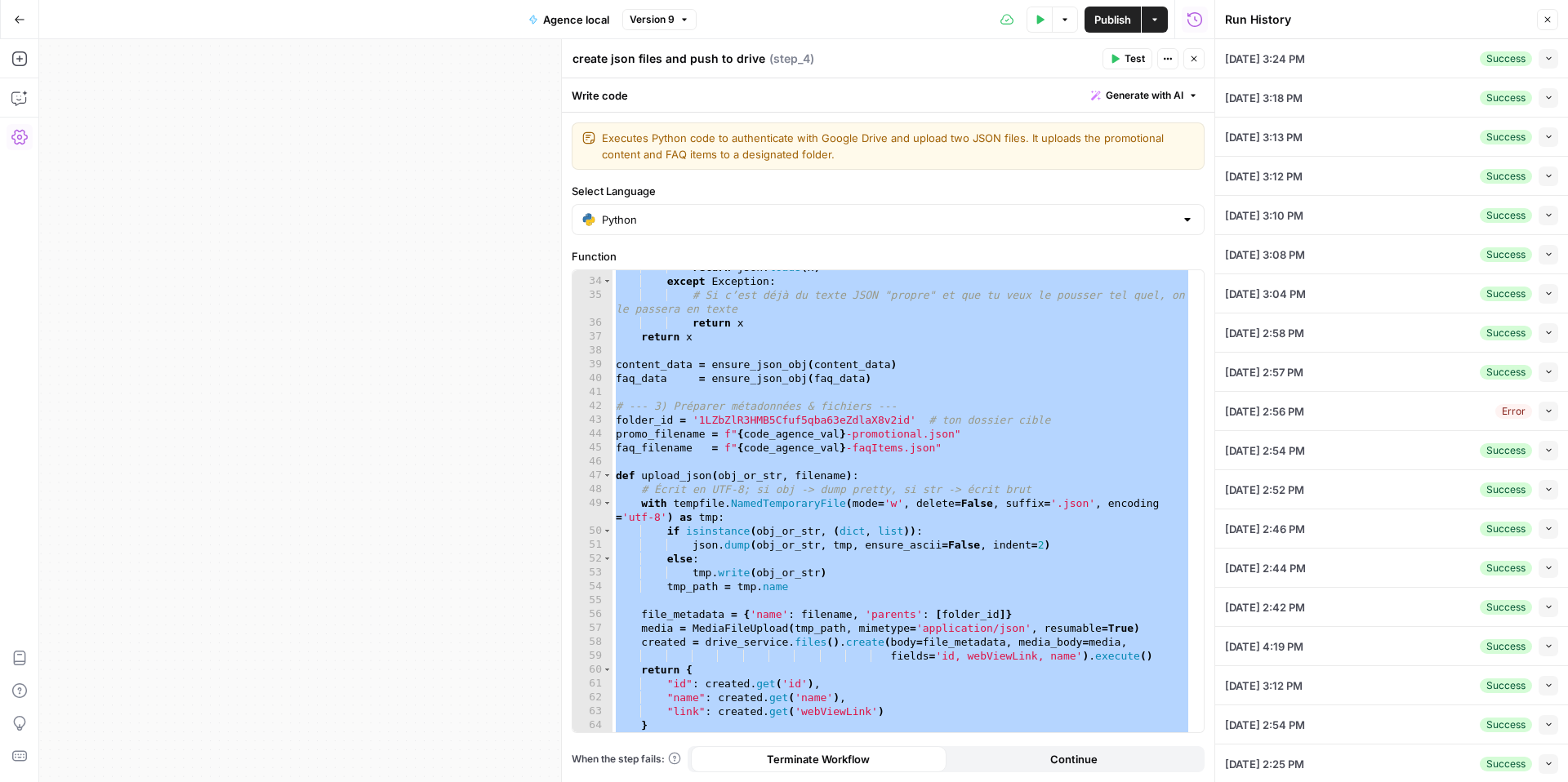
click at [1539, 65] on button "Collapse" at bounding box center [1548, 58] width 19 height 19
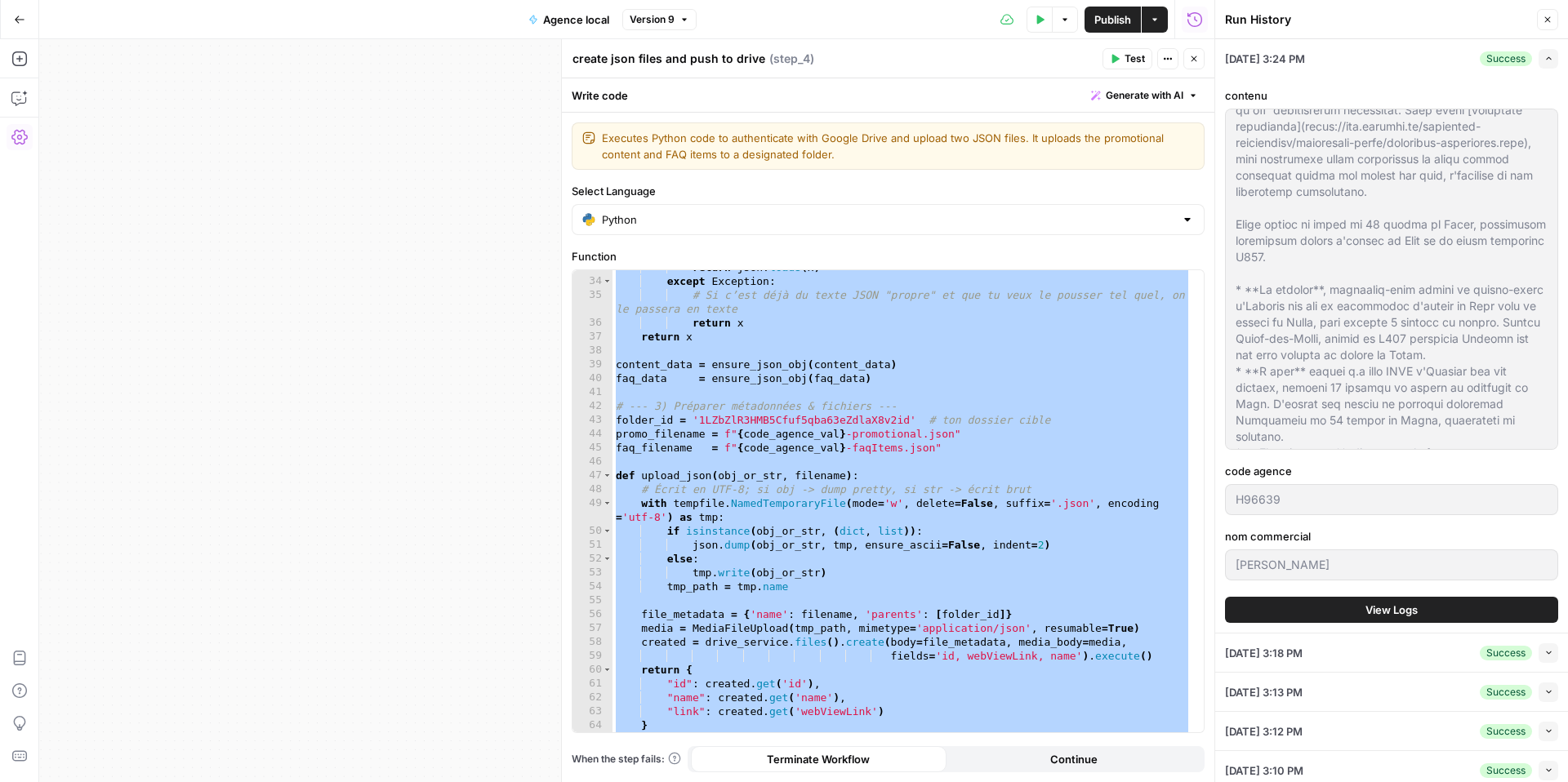
scroll to position [248, 0]
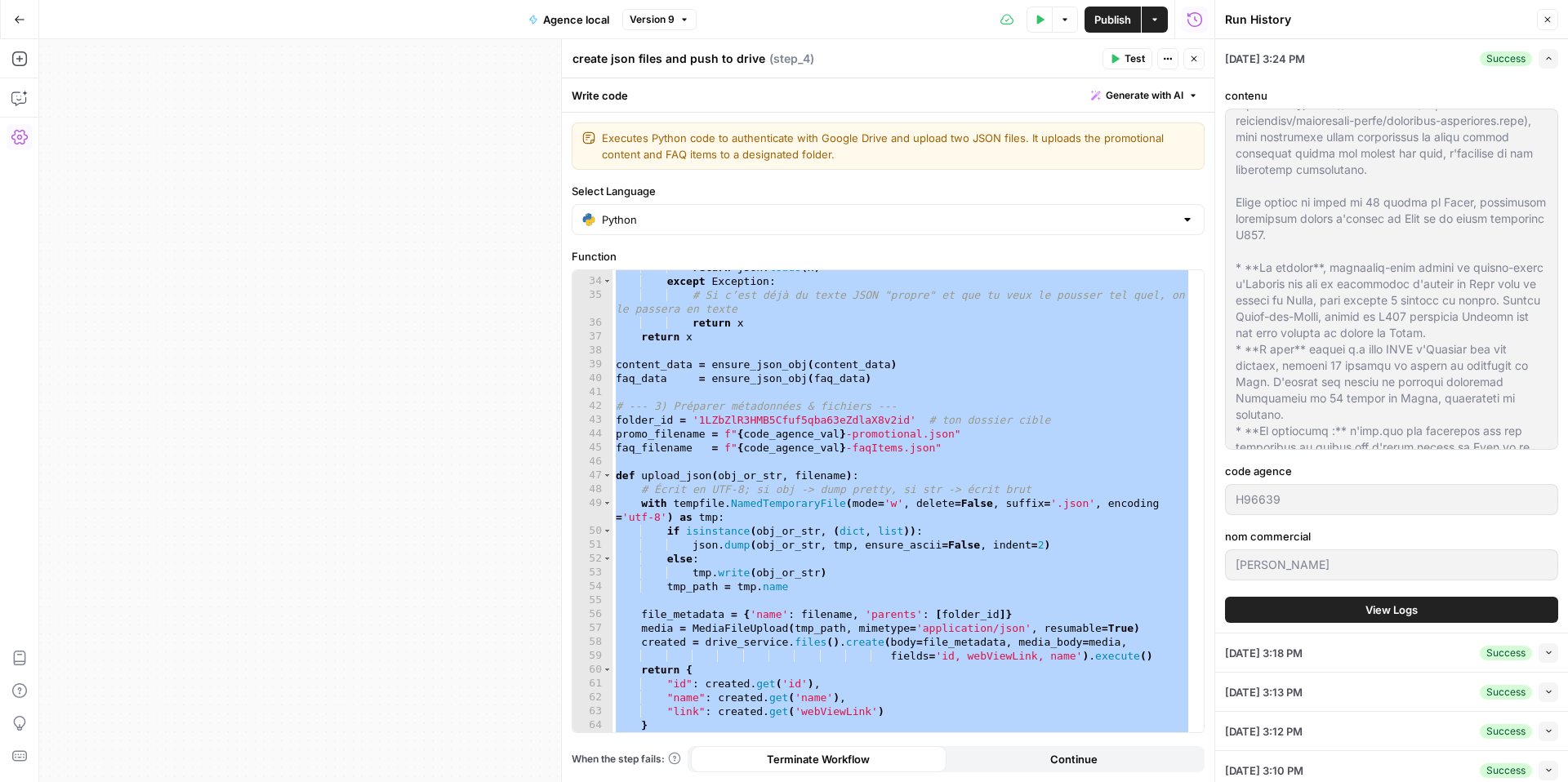
click at [1364, 625] on div "contenu code agence H96639 nom commercial GALLY JONATHAN EI View Logs" at bounding box center [1391, 354] width 333 height 555
click at [1358, 618] on button "View Logs" at bounding box center [1391, 609] width 333 height 26
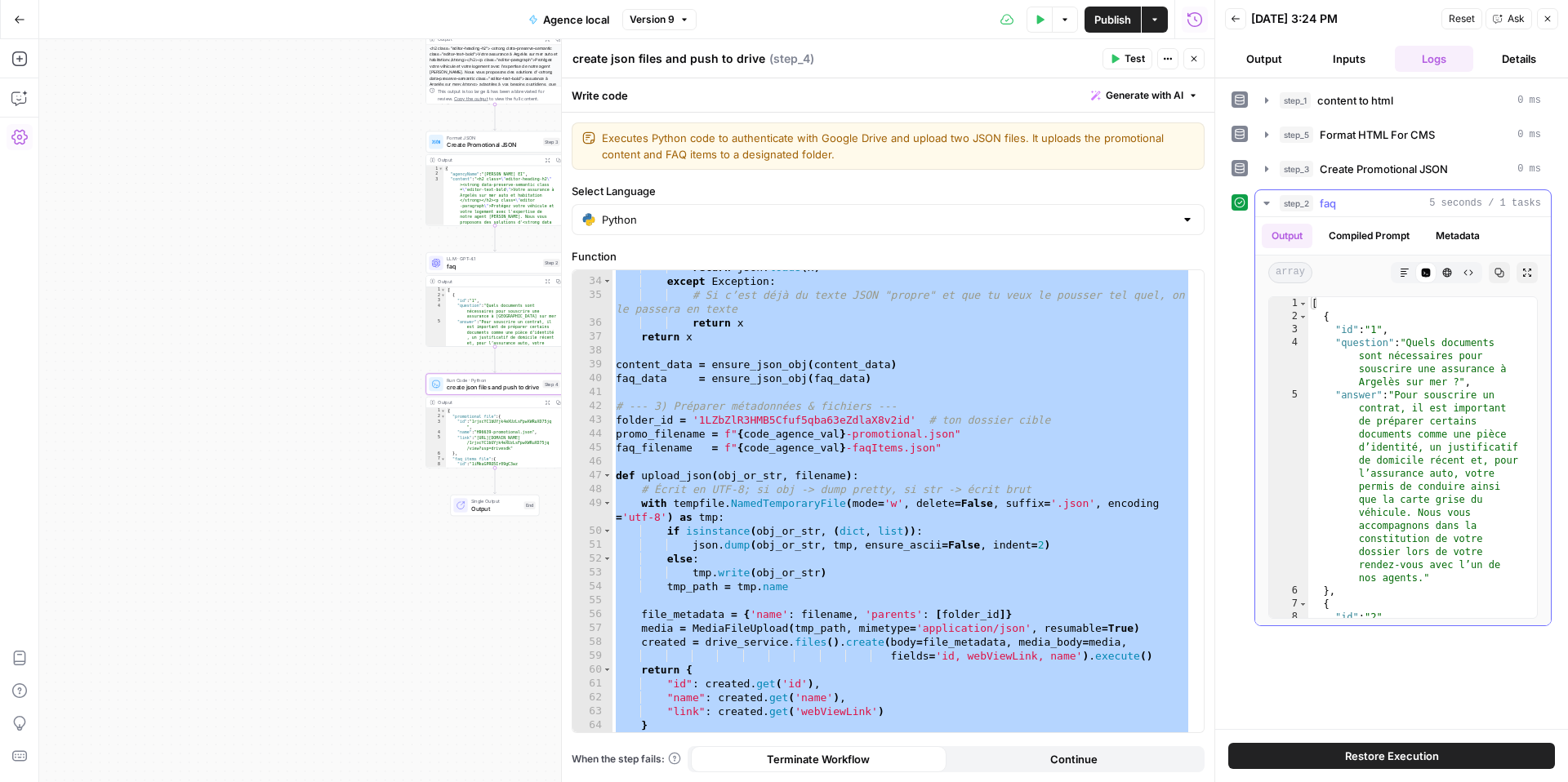
click at [1267, 206] on icon "button" at bounding box center [1267, 204] width 13 height 13
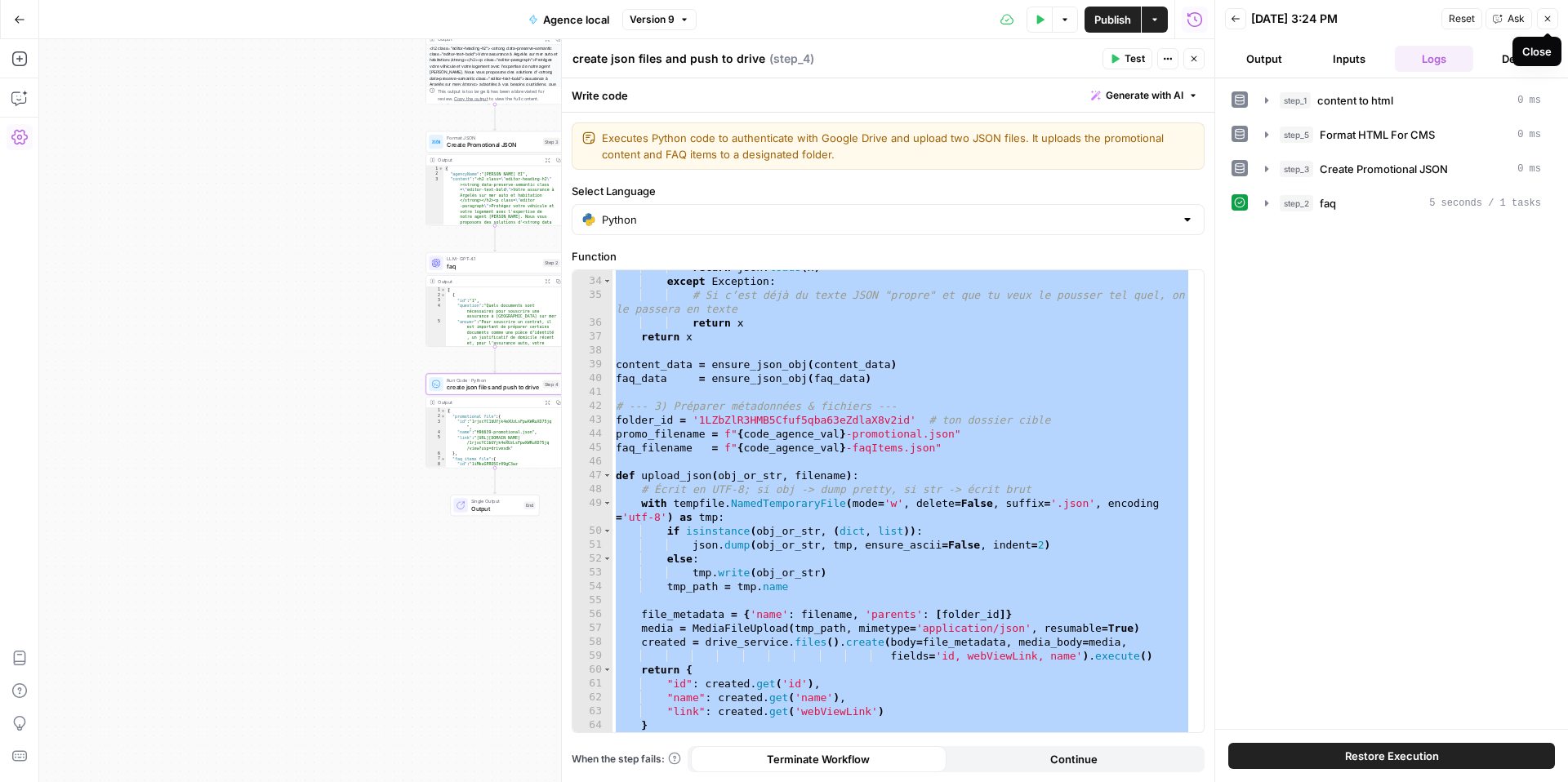
click at [1544, 18] on icon "button" at bounding box center [1548, 19] width 10 height 10
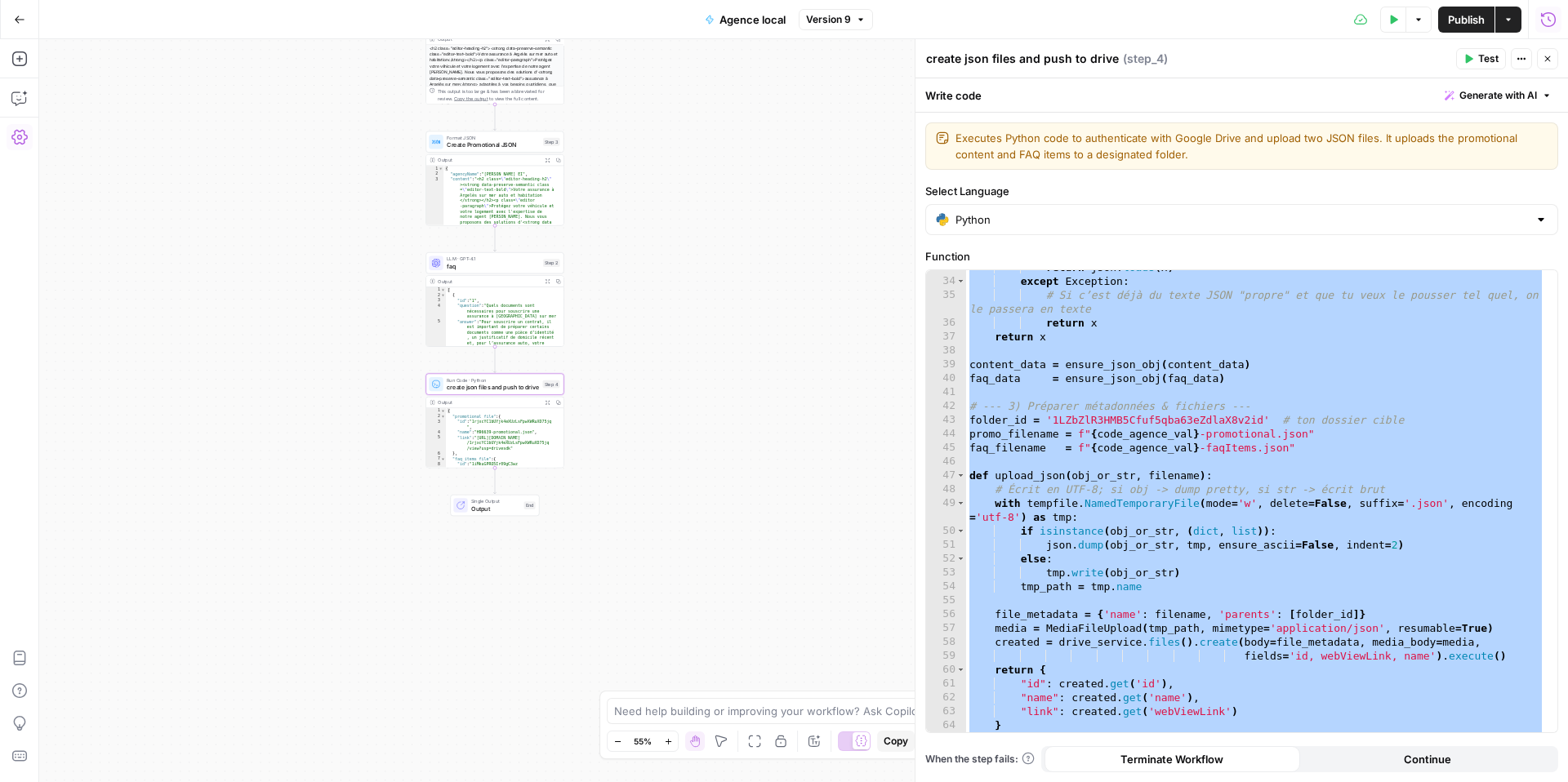
click at [1559, 24] on button "Run History" at bounding box center [1548, 19] width 26 height 26
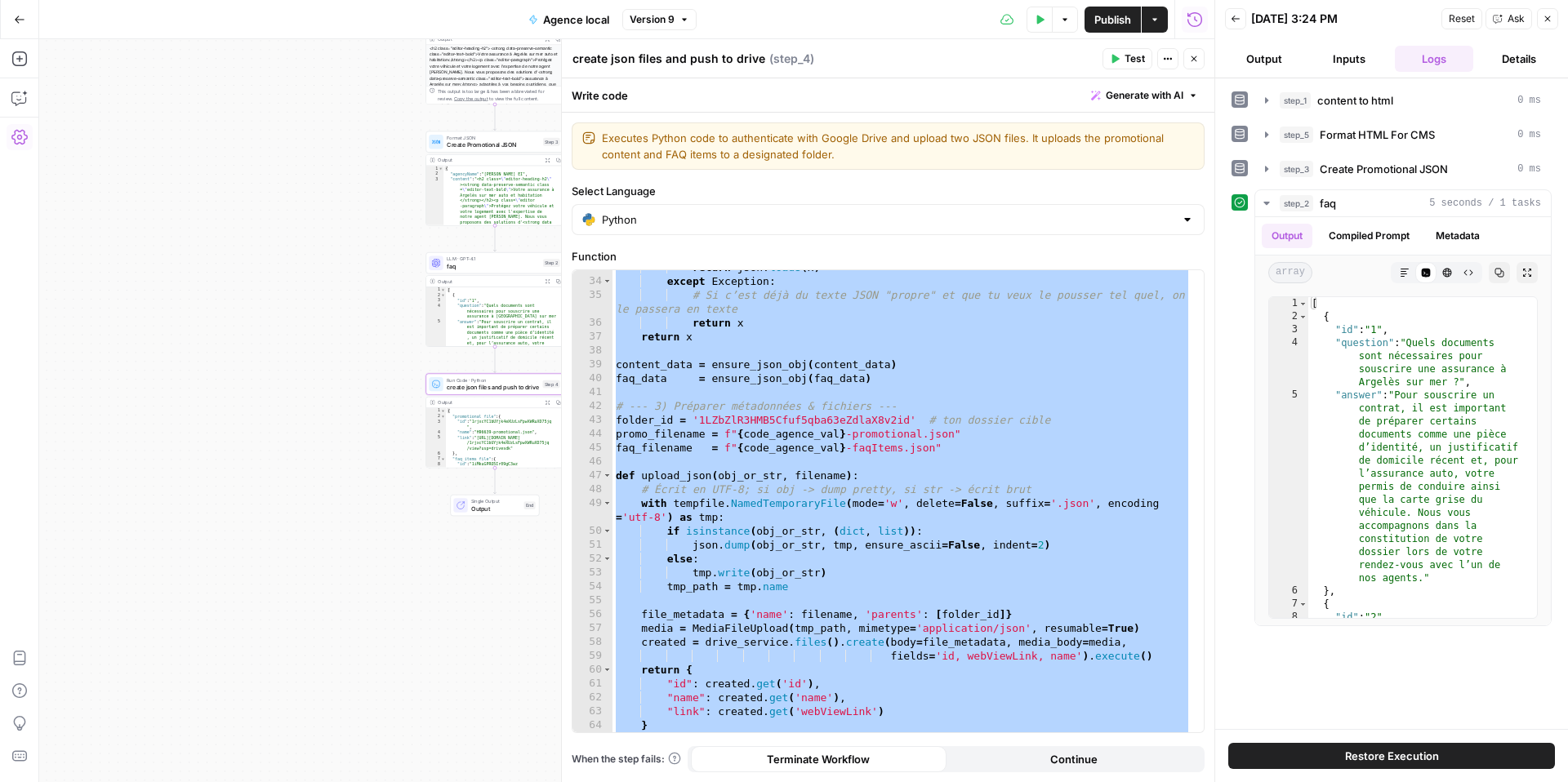
click at [1240, 17] on button "Back" at bounding box center [1235, 19] width 21 height 21
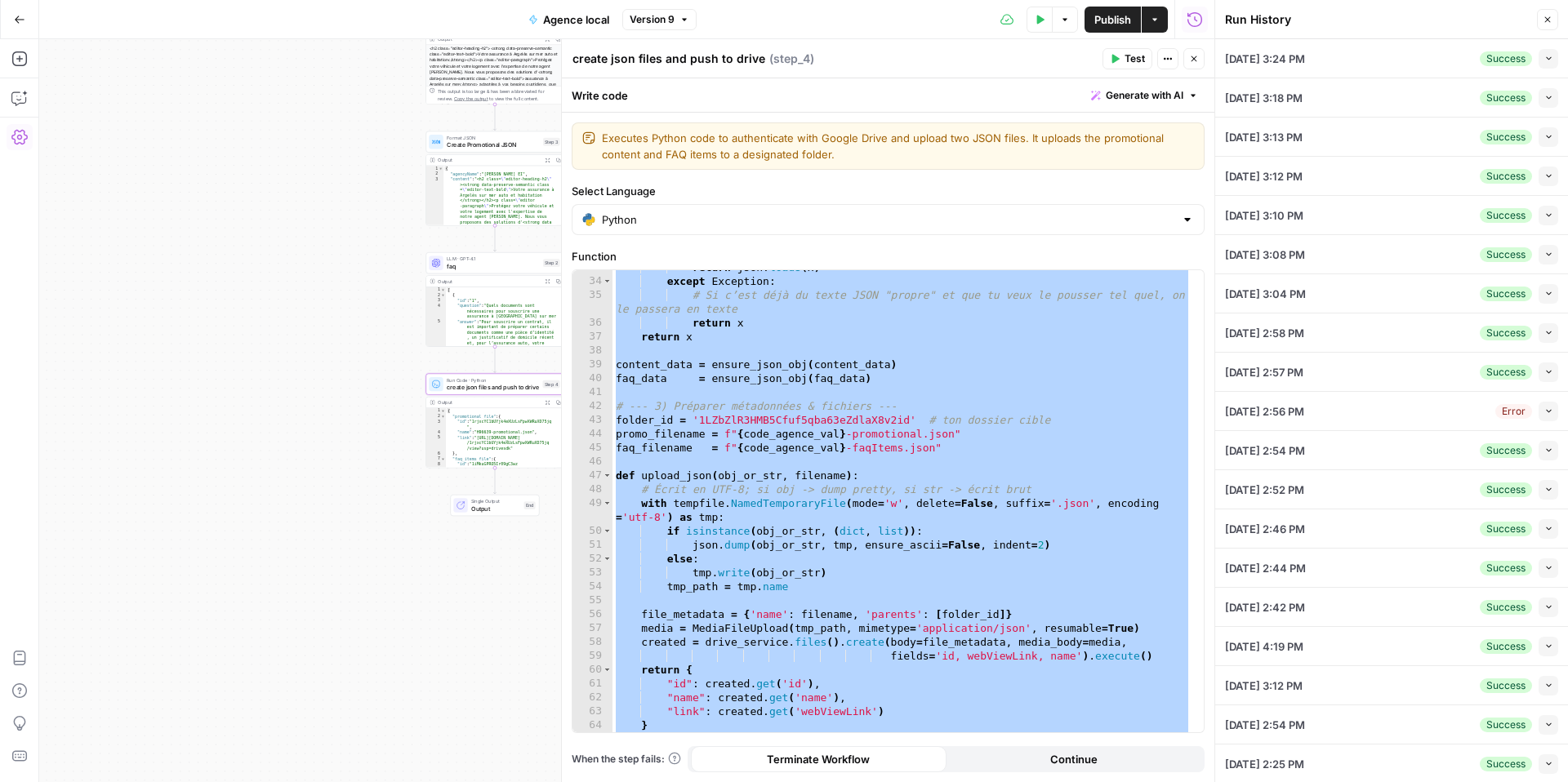
click at [1539, 63] on button "Collapse" at bounding box center [1548, 58] width 19 height 19
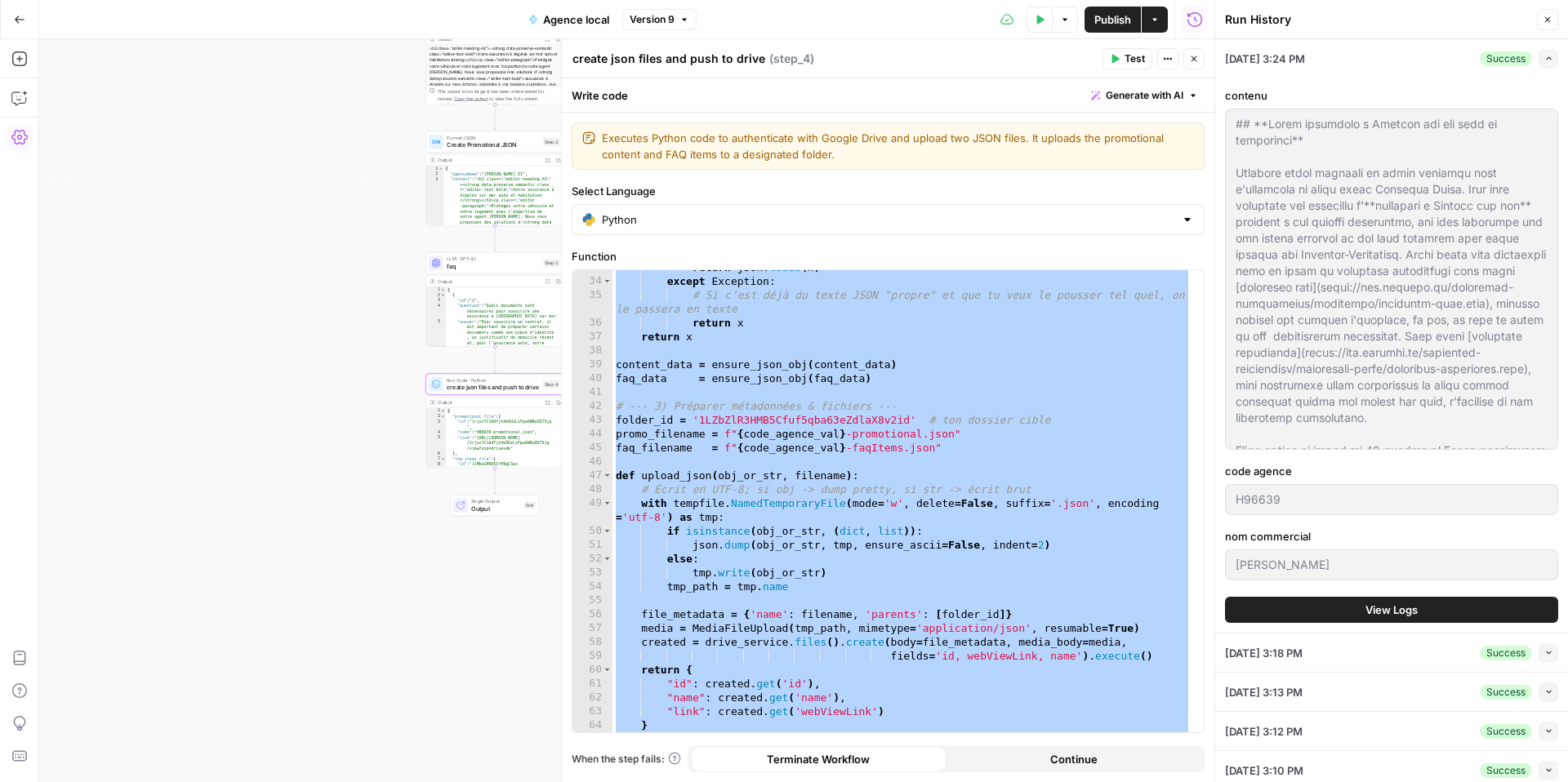
click at [1430, 599] on button "View Logs" at bounding box center [1391, 609] width 333 height 26
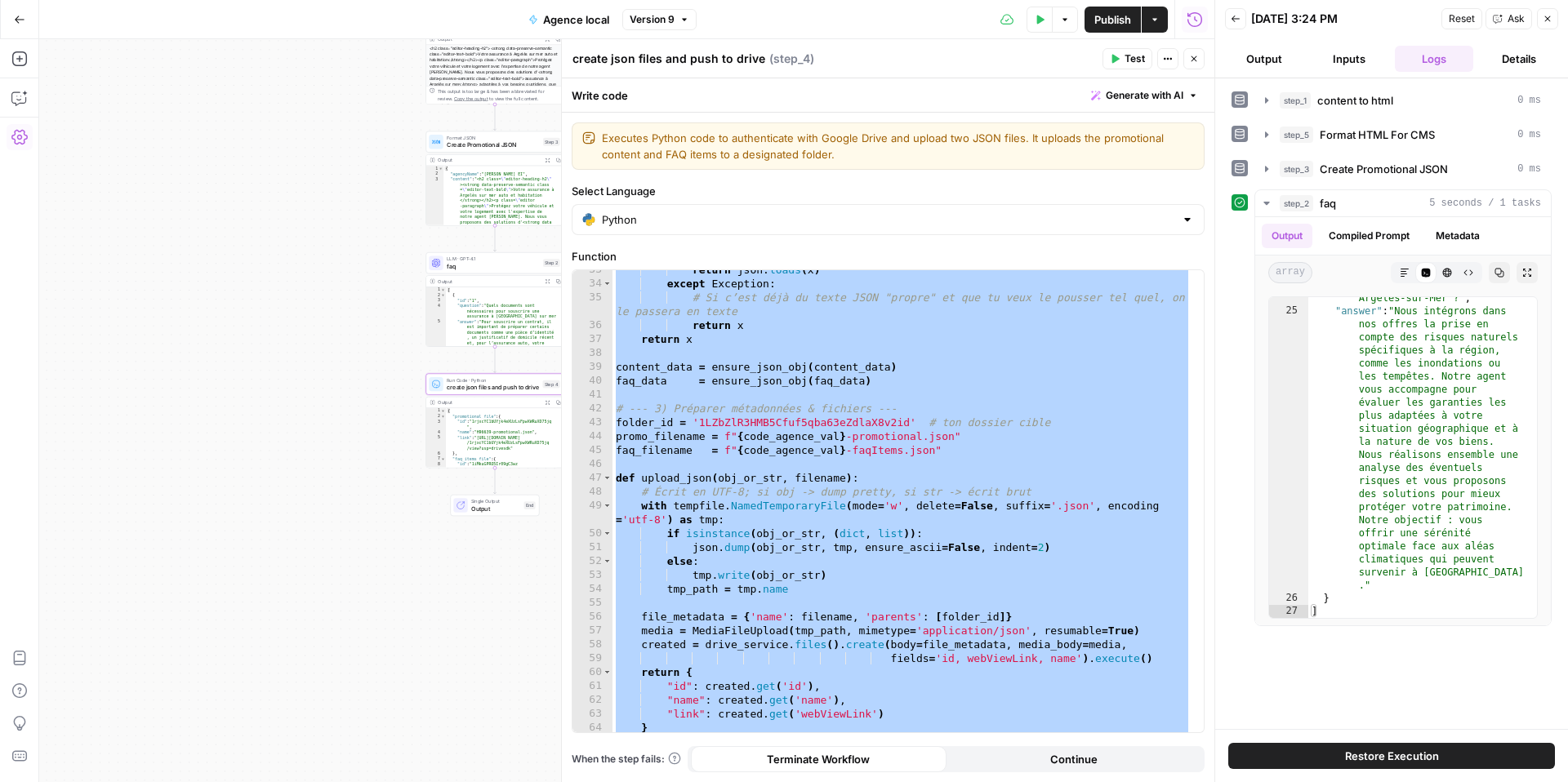
scroll to position [479, 0]
click at [550, 406] on button "Expand Output" at bounding box center [547, 402] width 11 height 11
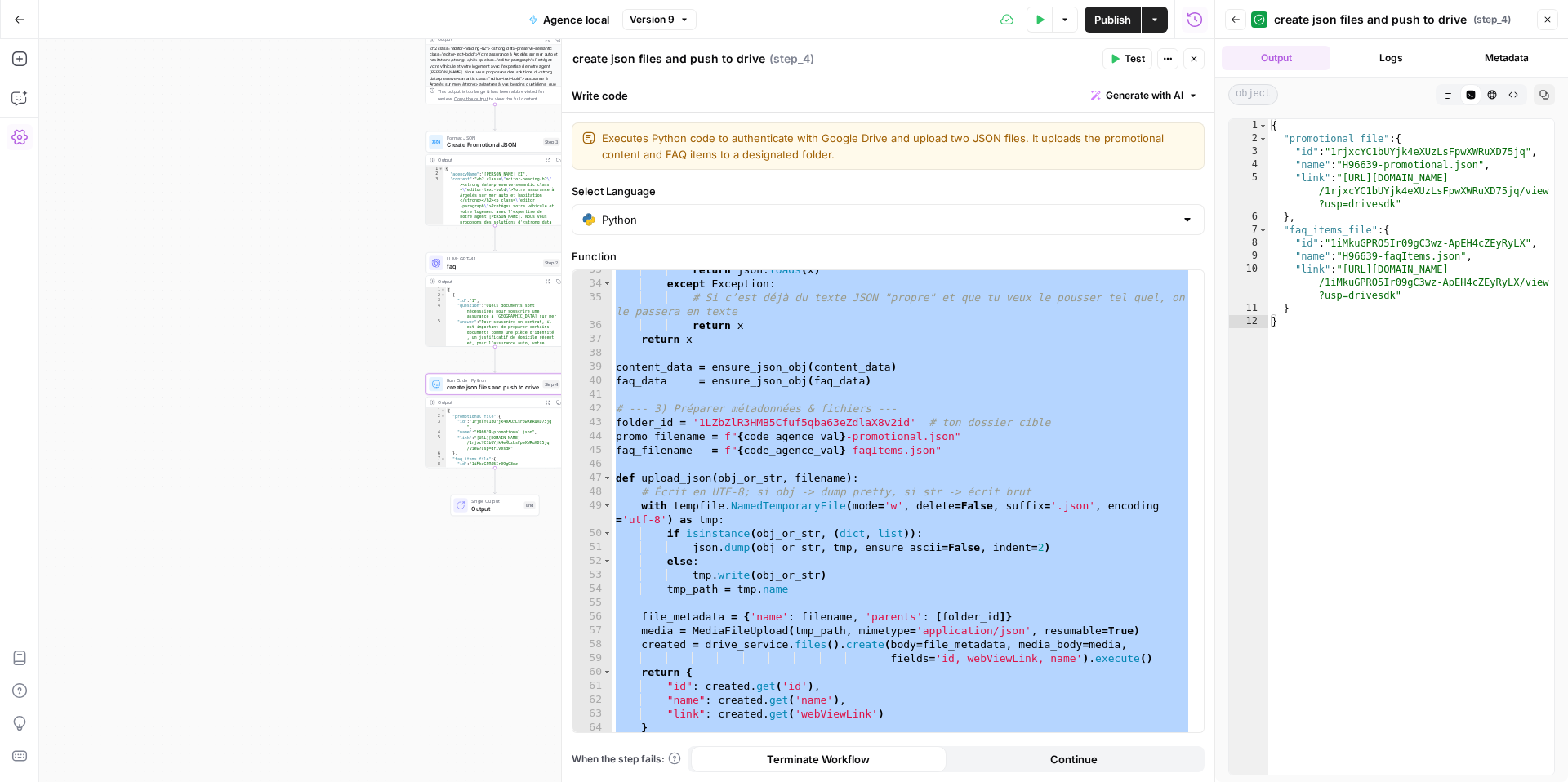
type textarea "**********"
drag, startPoint x: 1348, startPoint y: 176, endPoint x: 1395, endPoint y: 199, distance: 52.3
click at [1395, 199] on div "{ "promotional_file" : { "id" : "1rjxcYC1bUYjk4eXUzLsFpwXWRuXD75jq" , "name" : …" at bounding box center [1411, 460] width 285 height 682
click at [1081, 377] on div "return json . loads ( x ) except Exception : # Si c’est déjà du texte JSON "pro…" at bounding box center [901, 508] width 579 height 490
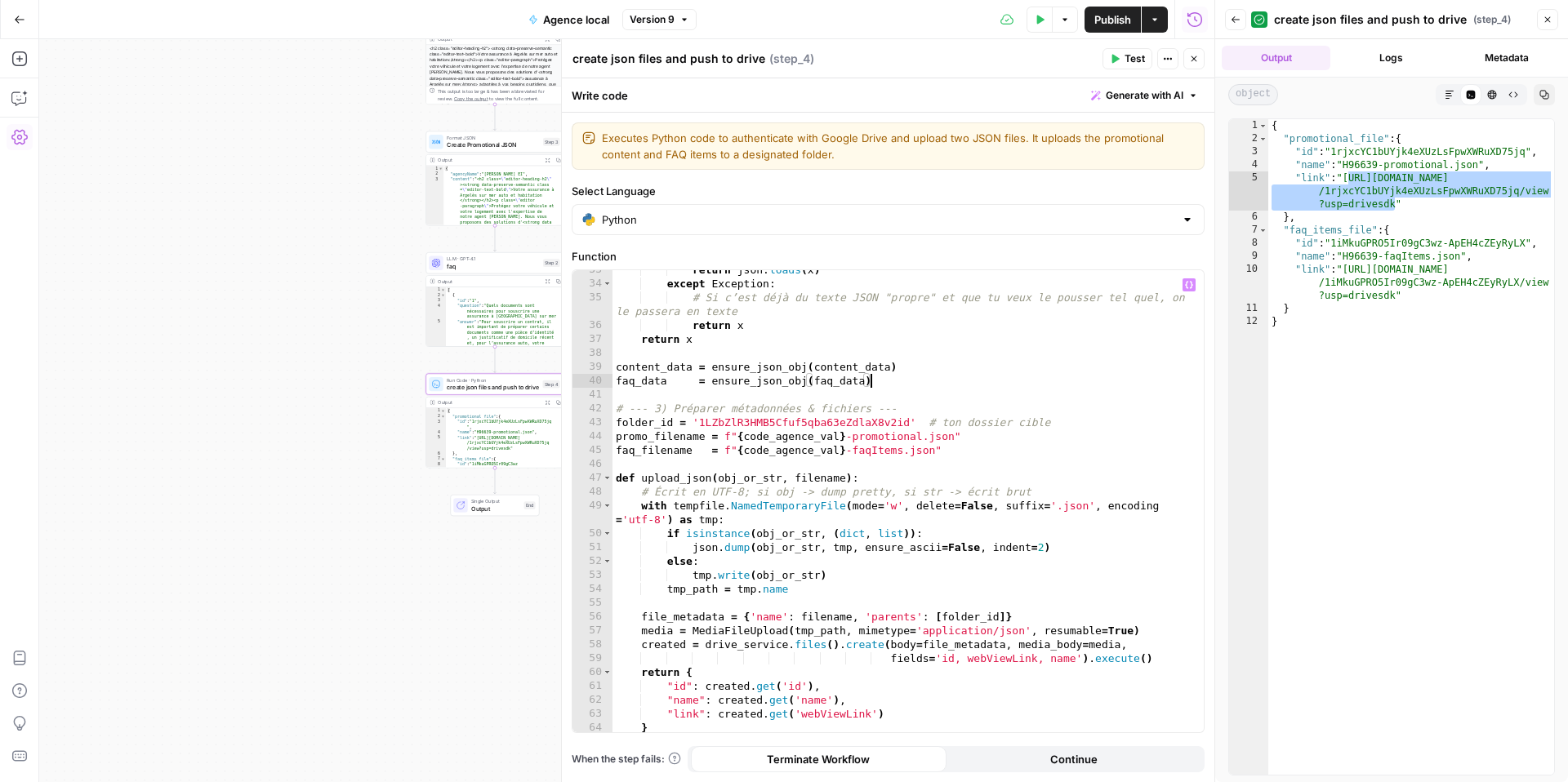
type textarea "*"
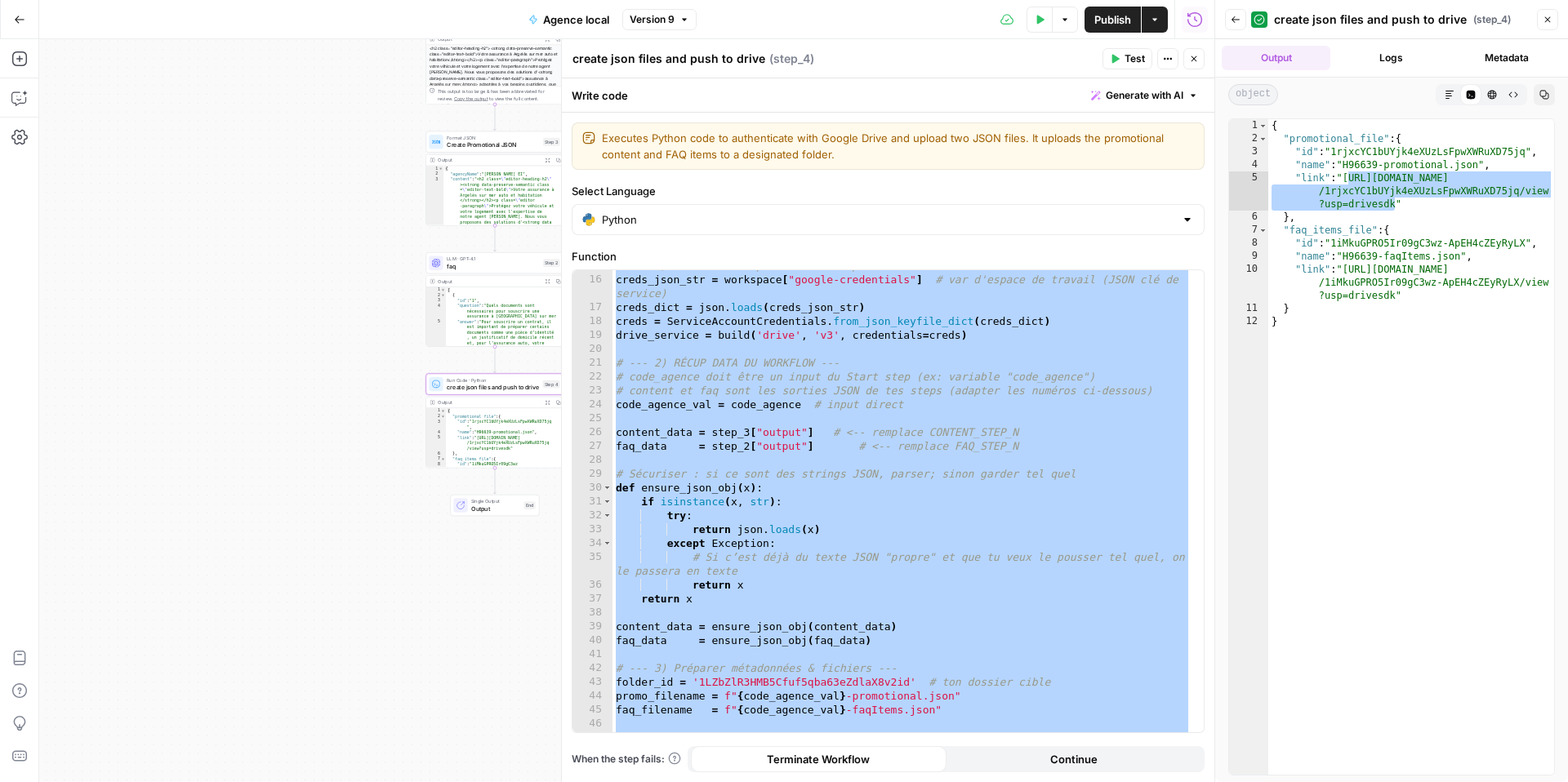
scroll to position [215, 0]
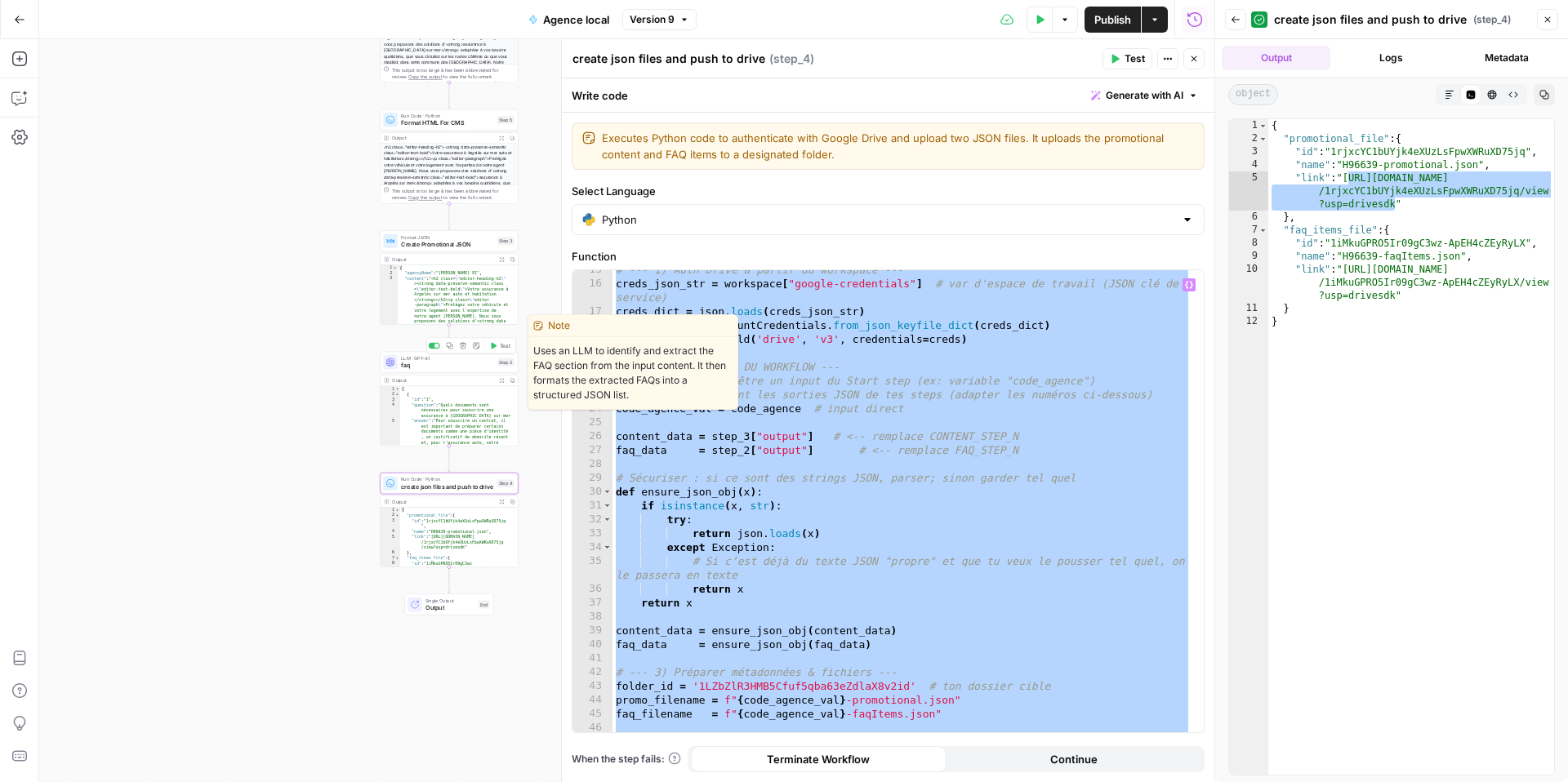
click at [424, 365] on span "faq" at bounding box center [447, 365] width 93 height 9
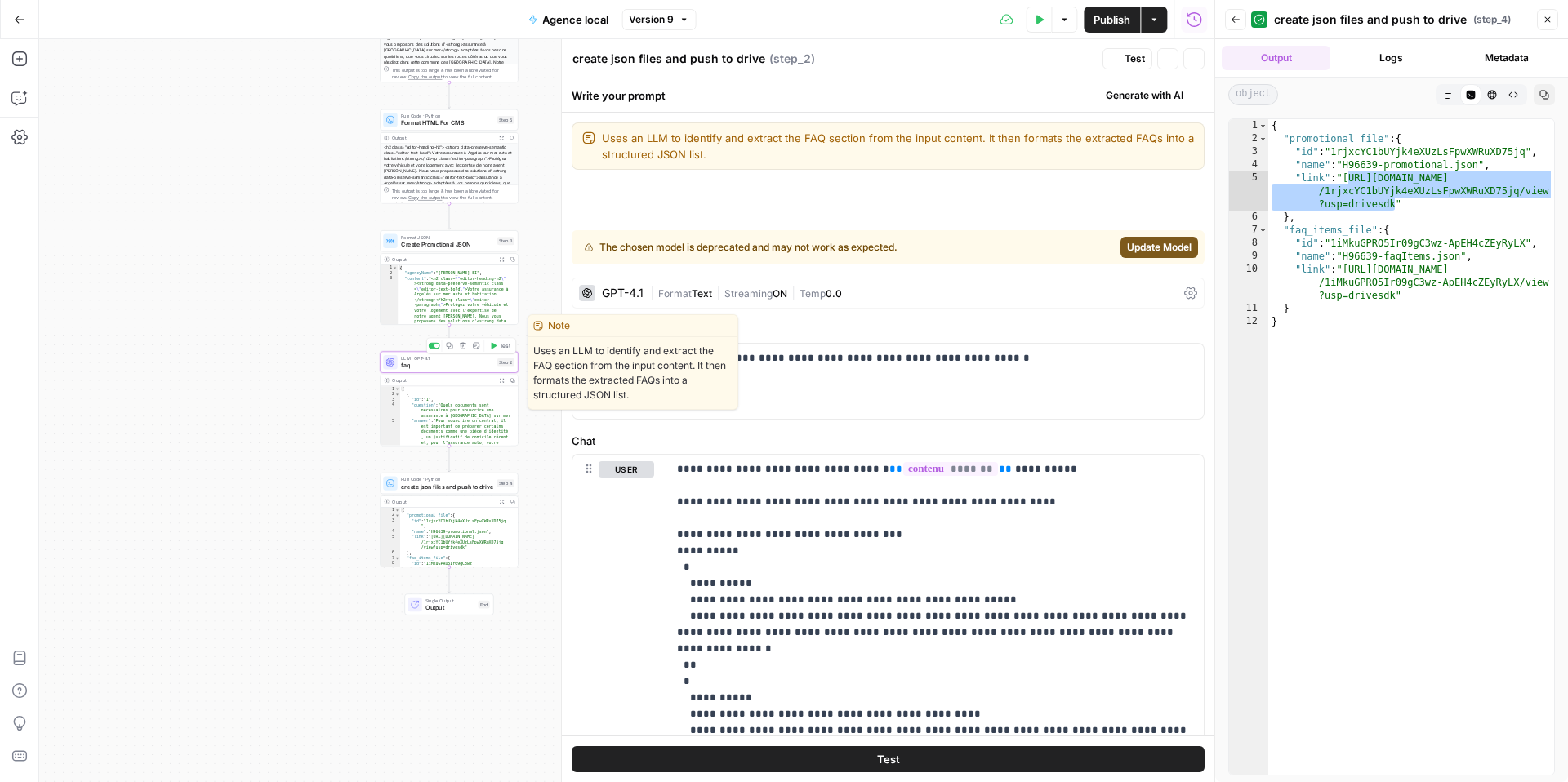
type textarea "faq"
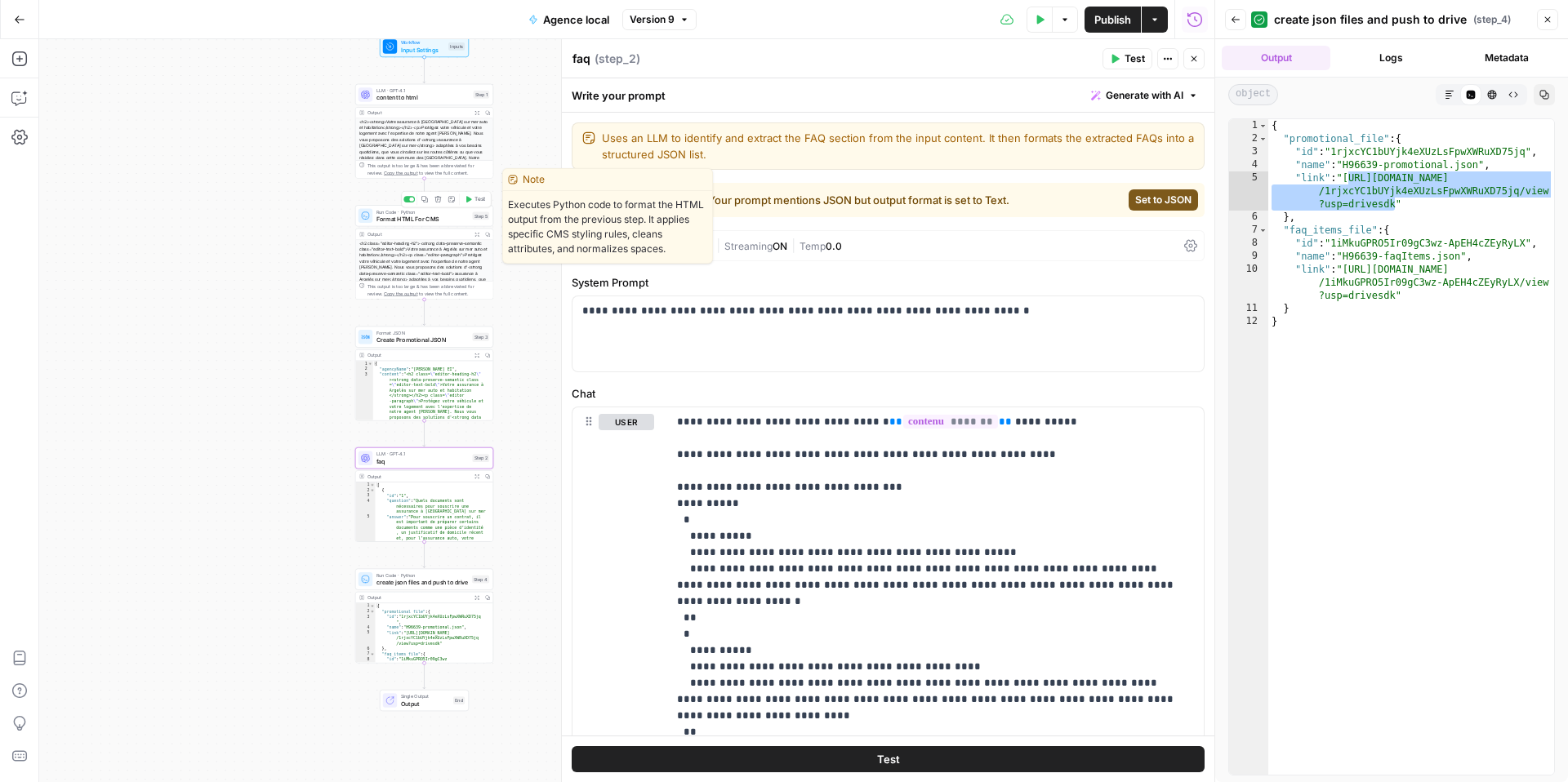
click at [405, 223] on div "Run Code · Python Format HTML For CMS Step 5 Copy step Delete step Edit Note Te…" at bounding box center [424, 215] width 138 height 21
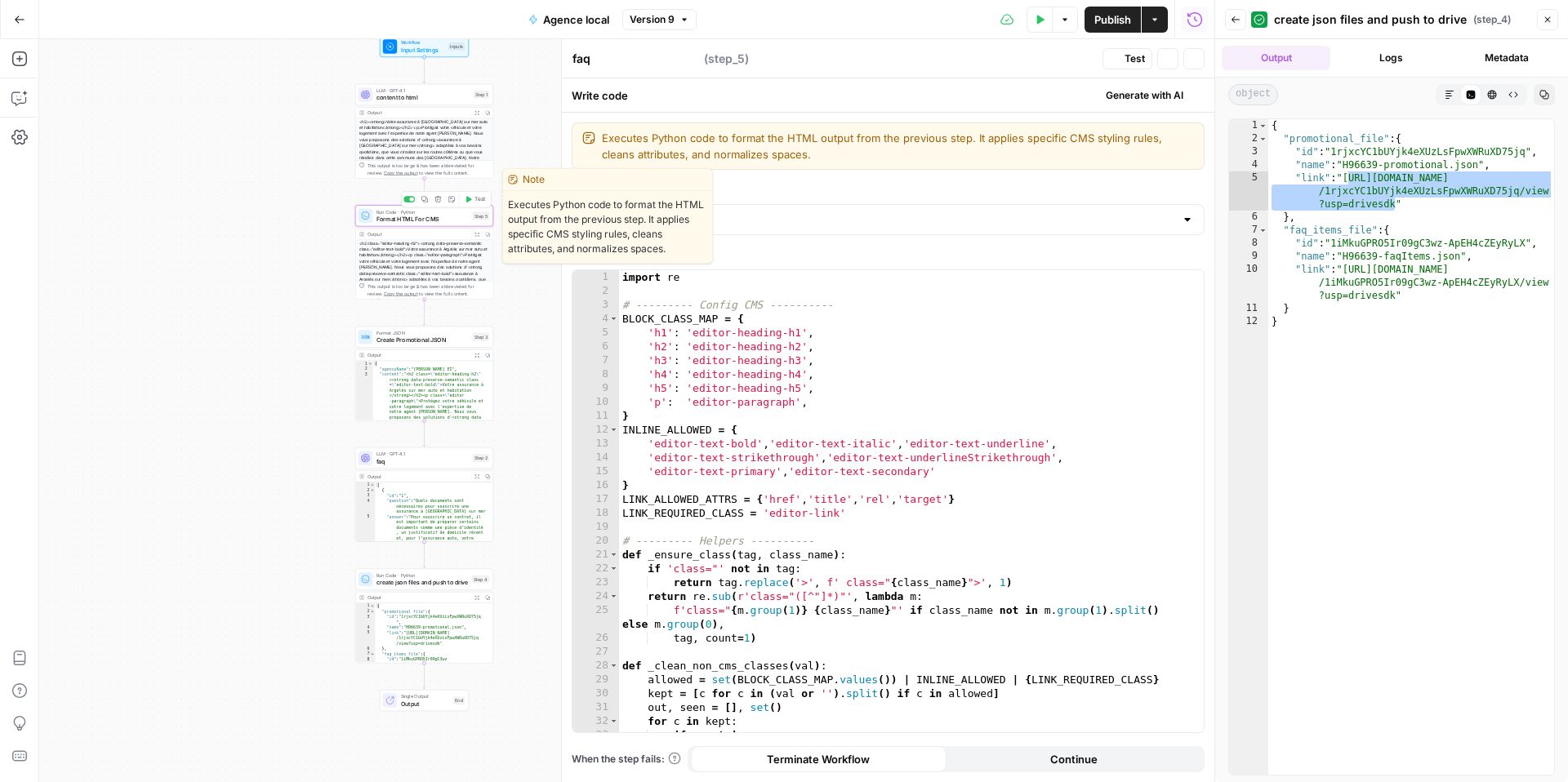
type textarea "Format HTML For CMS"
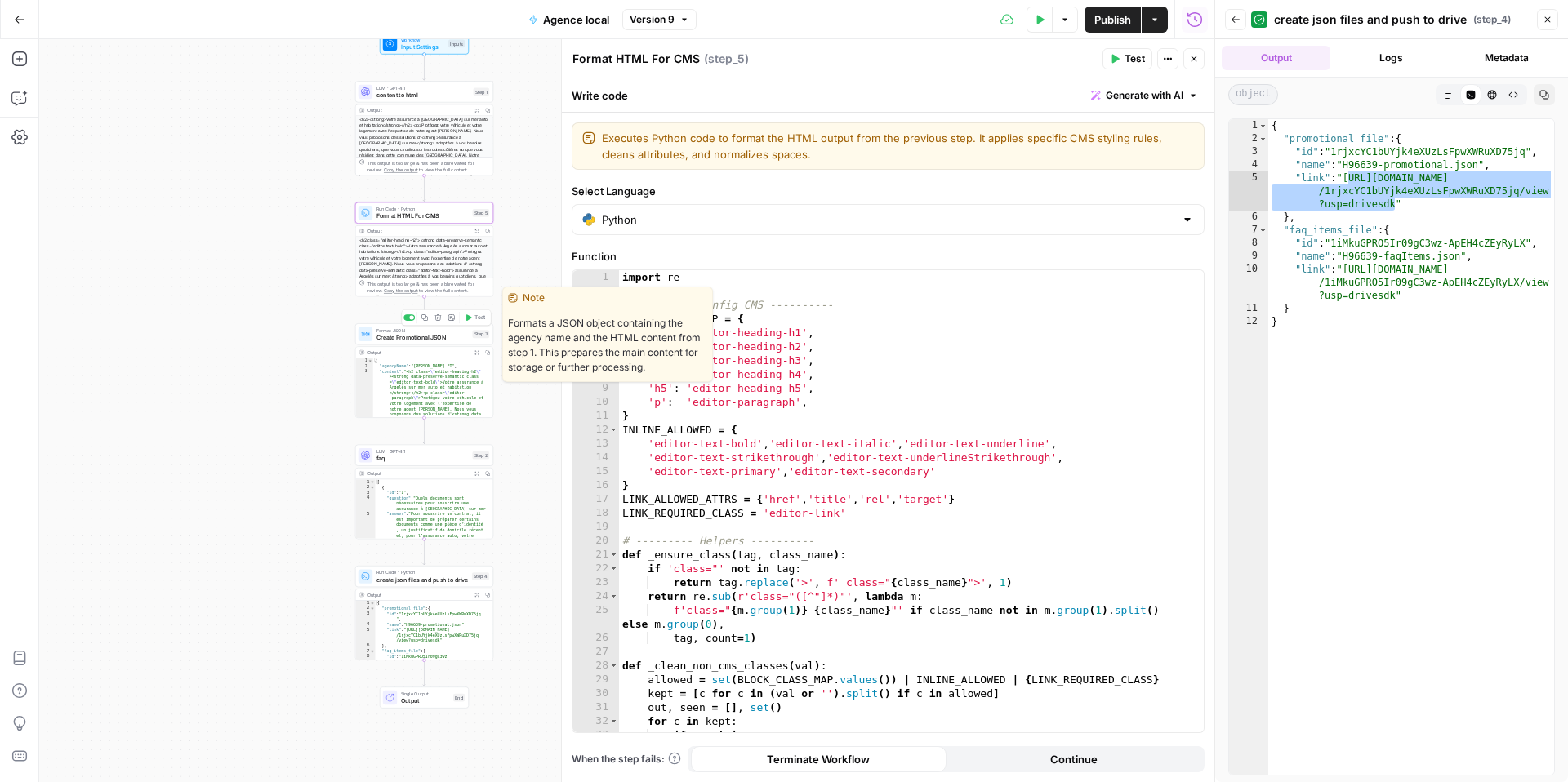
click at [392, 337] on span "Create Promotional JSON" at bounding box center [423, 338] width 93 height 9
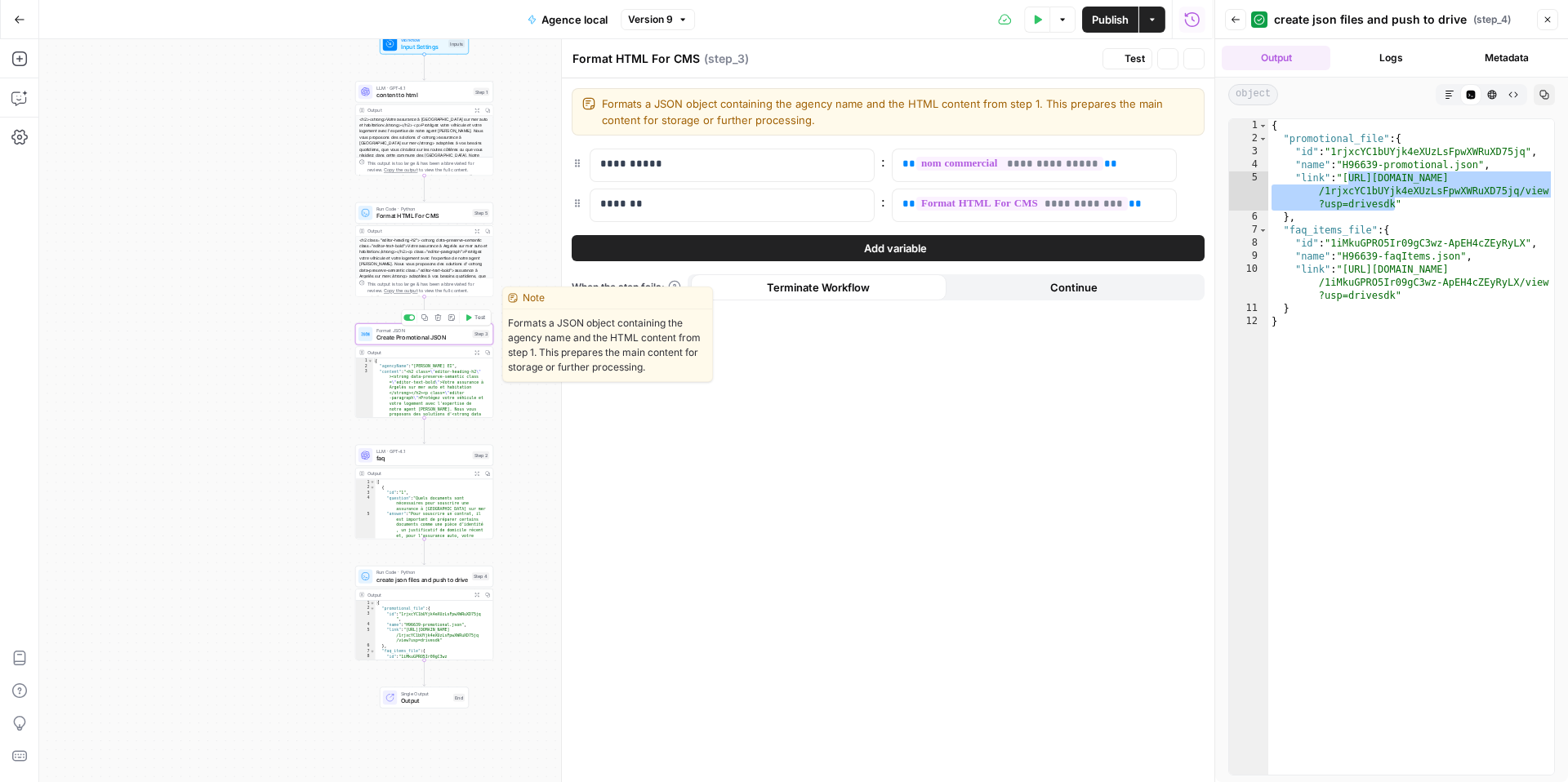
type textarea "Create Promotional JSON"
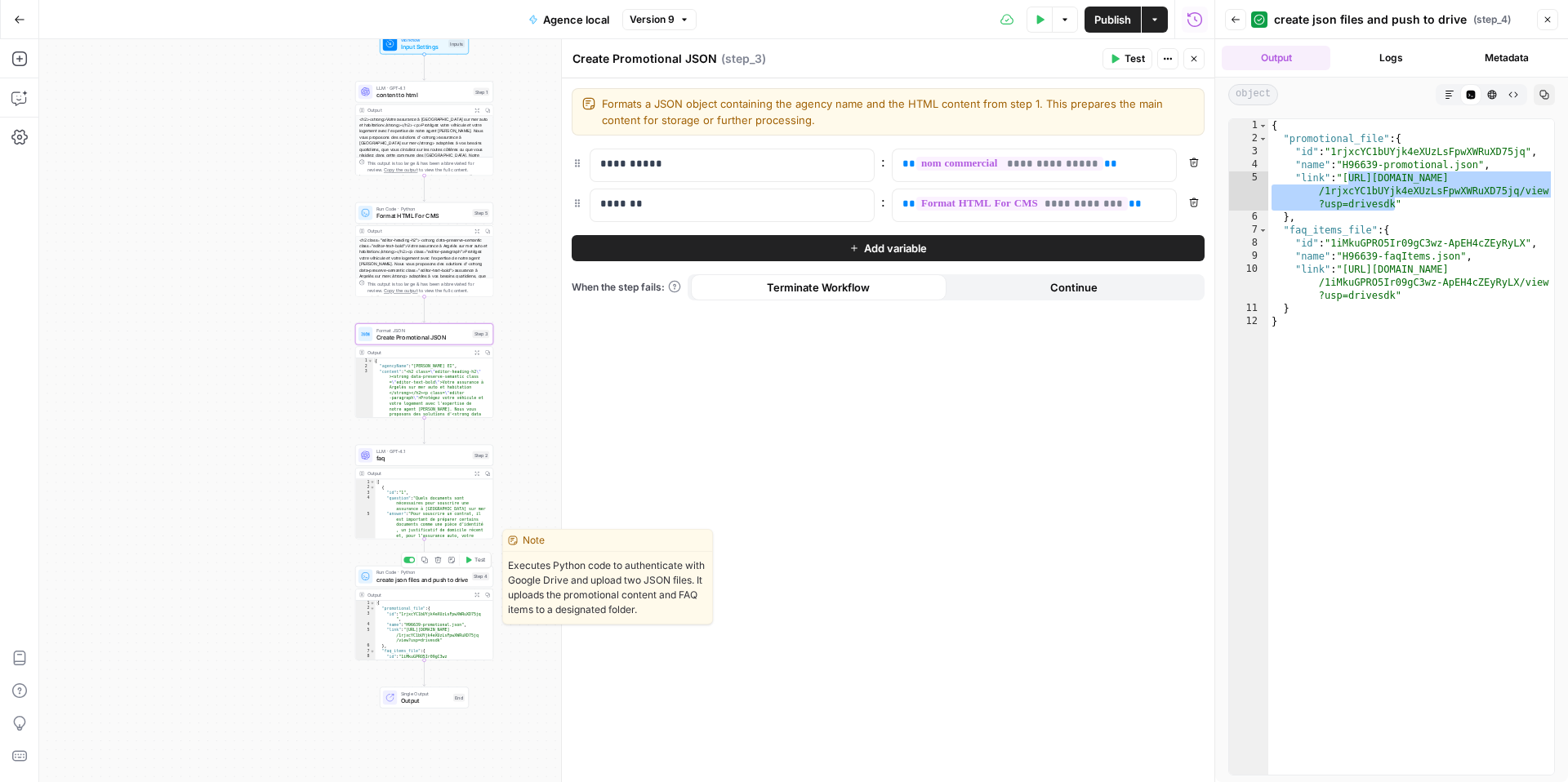
click at [397, 580] on span "create json files and push to drive" at bounding box center [423, 579] width 93 height 9
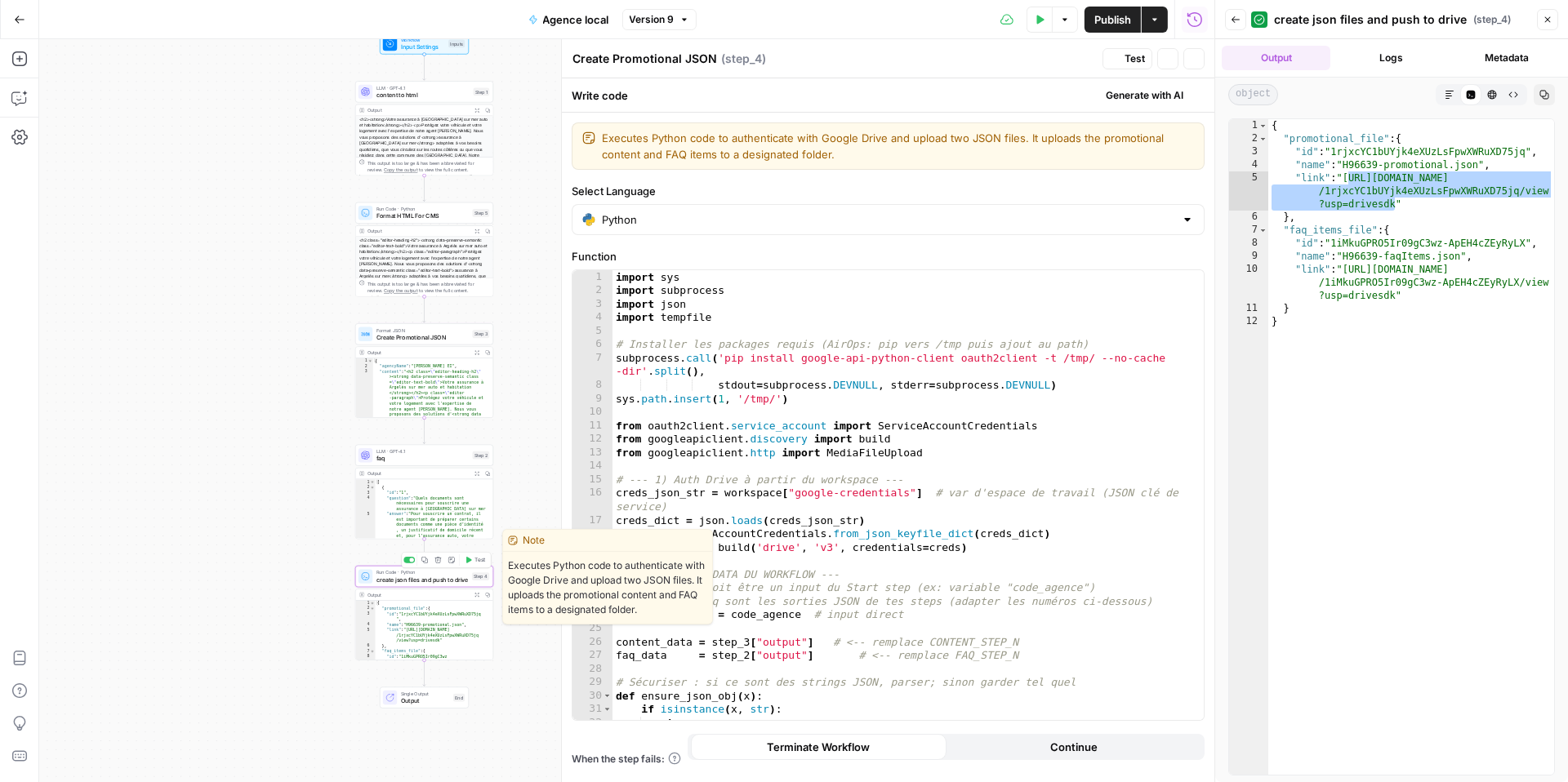
type textarea "create json files and push to drive"
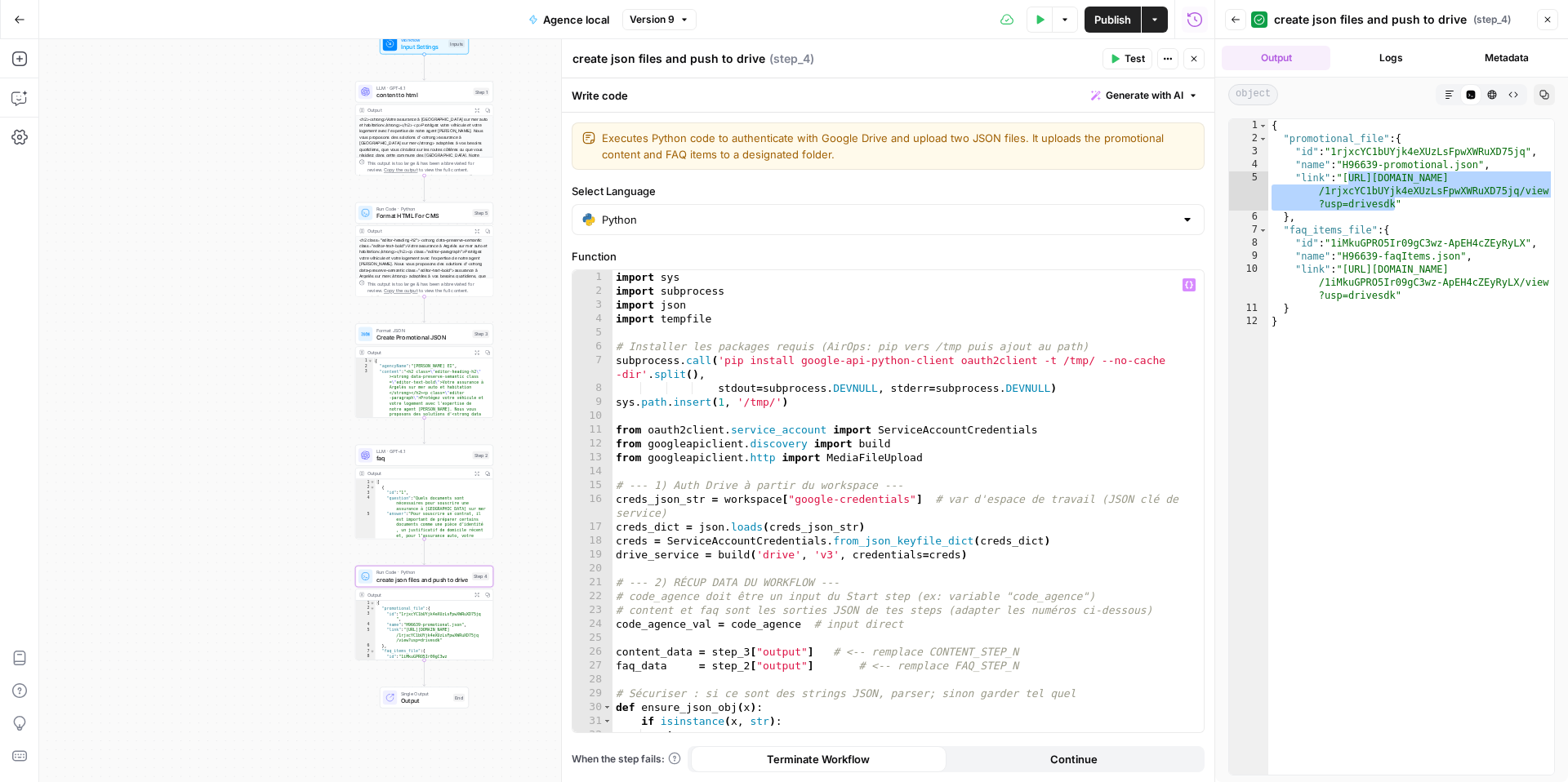
click at [680, 473] on div "import sys import subprocess import json import tempfile # Installer les packag…" at bounding box center [901, 515] width 579 height 490
type textarea "*"
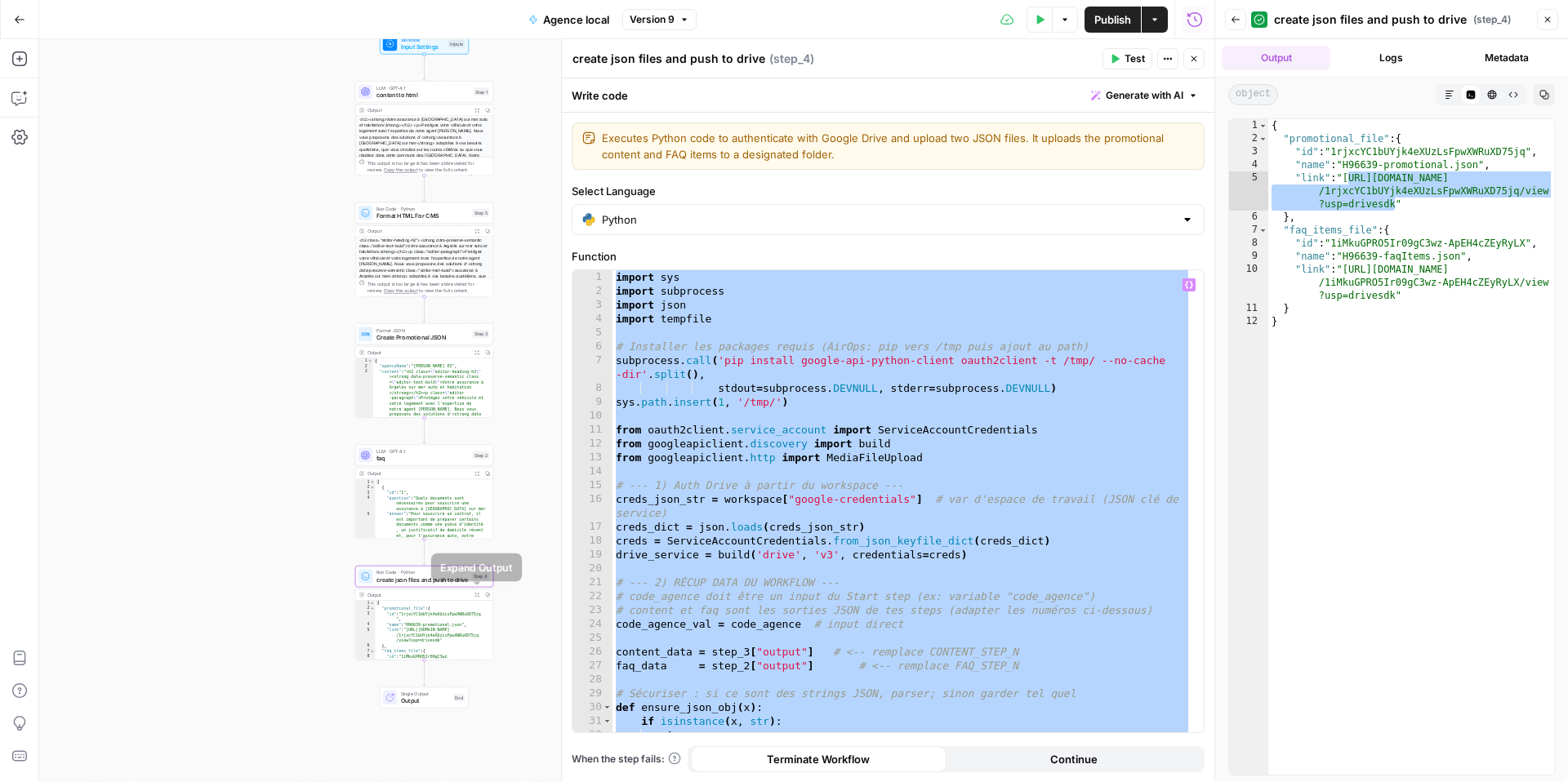
click at [477, 594] on icon "button" at bounding box center [477, 594] width 5 height 5
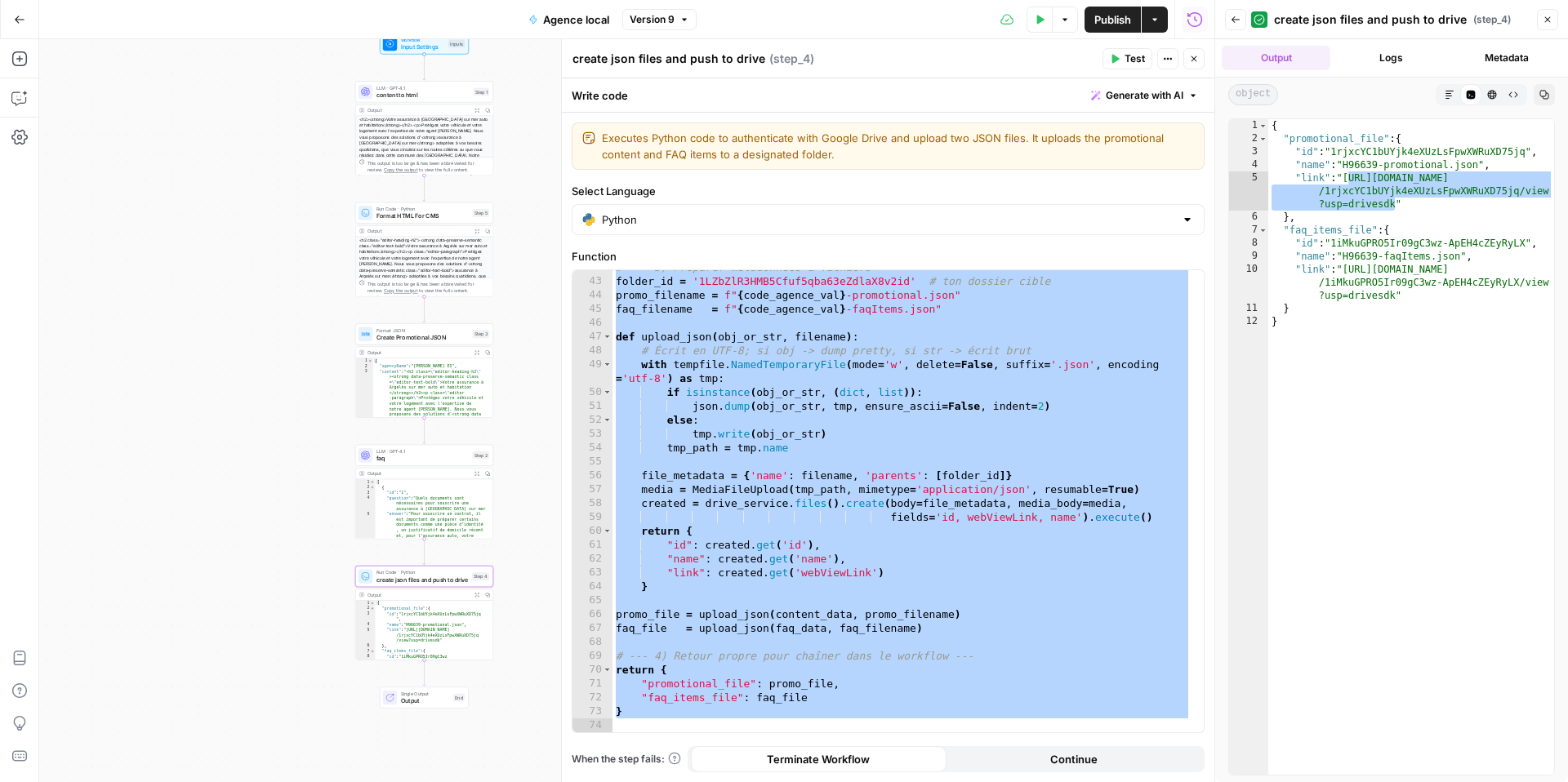
scroll to position [620, 0]
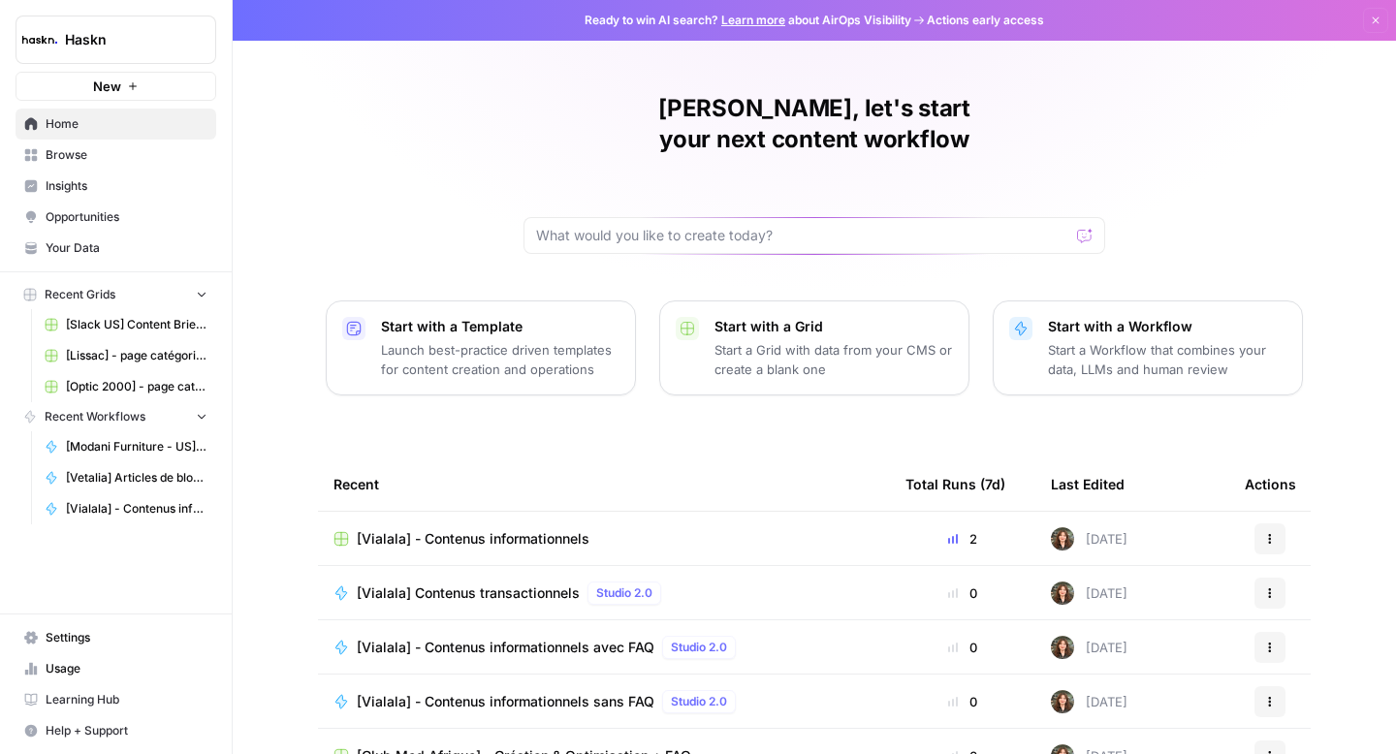
scroll to position [2, 0]
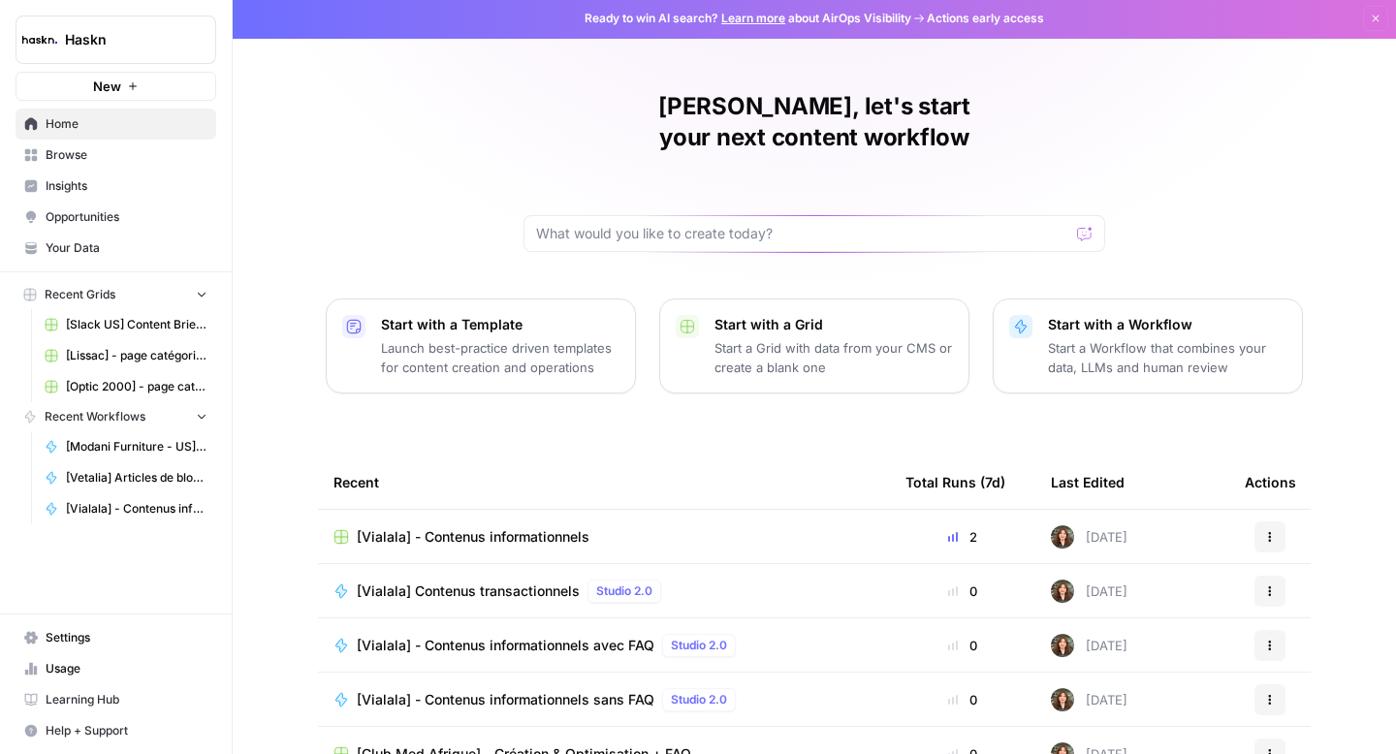
click at [535, 636] on span "[Vialala] - Contenus informationnels avec FAQ" at bounding box center [506, 645] width 298 height 19
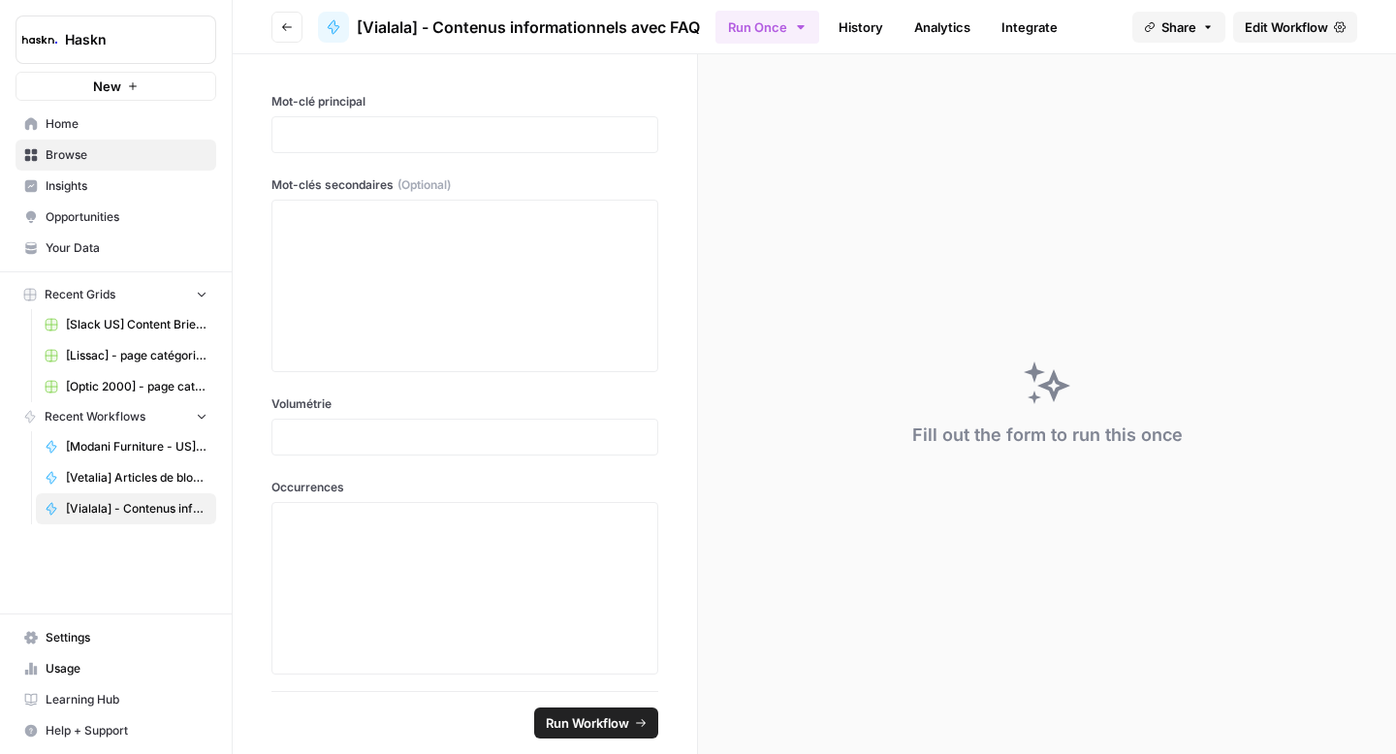
click at [1316, 28] on span "Edit Workflow" at bounding box center [1286, 26] width 83 height 19
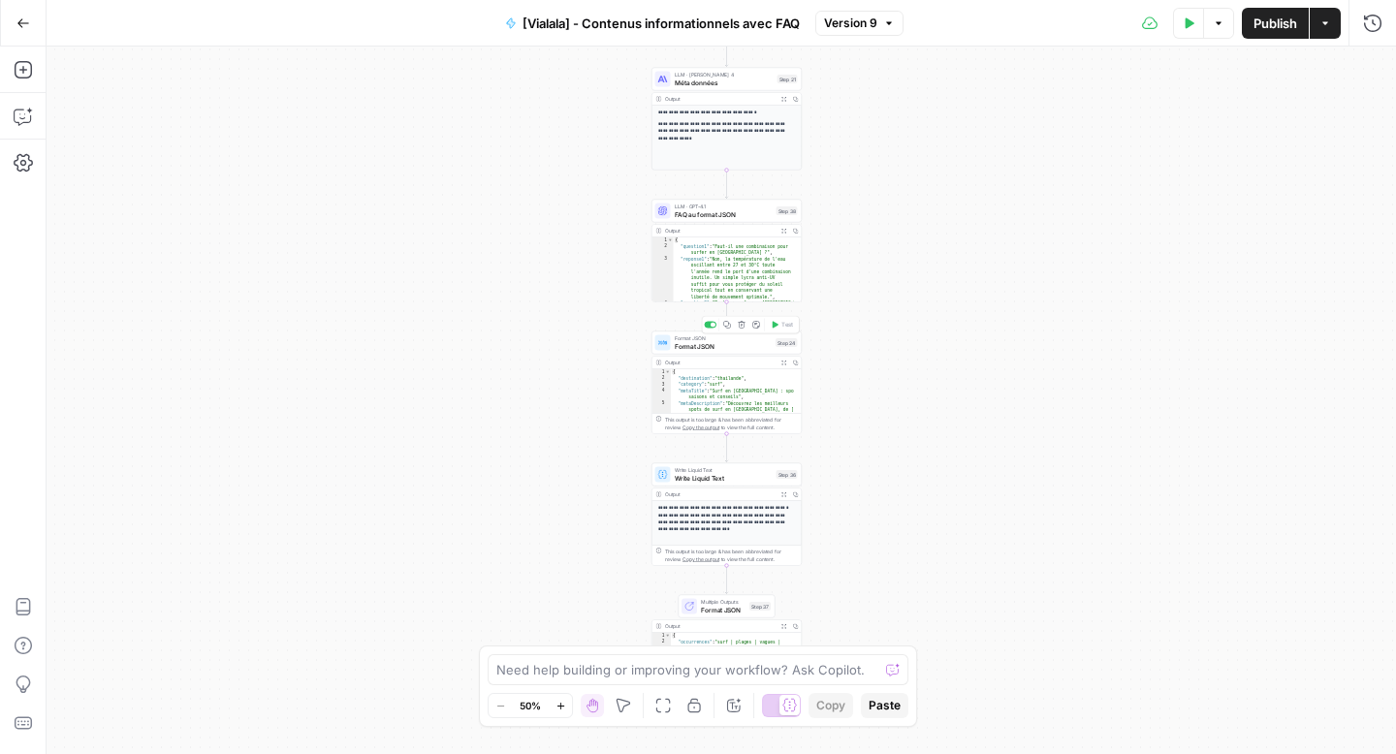
click at [715, 347] on span "Format JSON" at bounding box center [724, 346] width 98 height 10
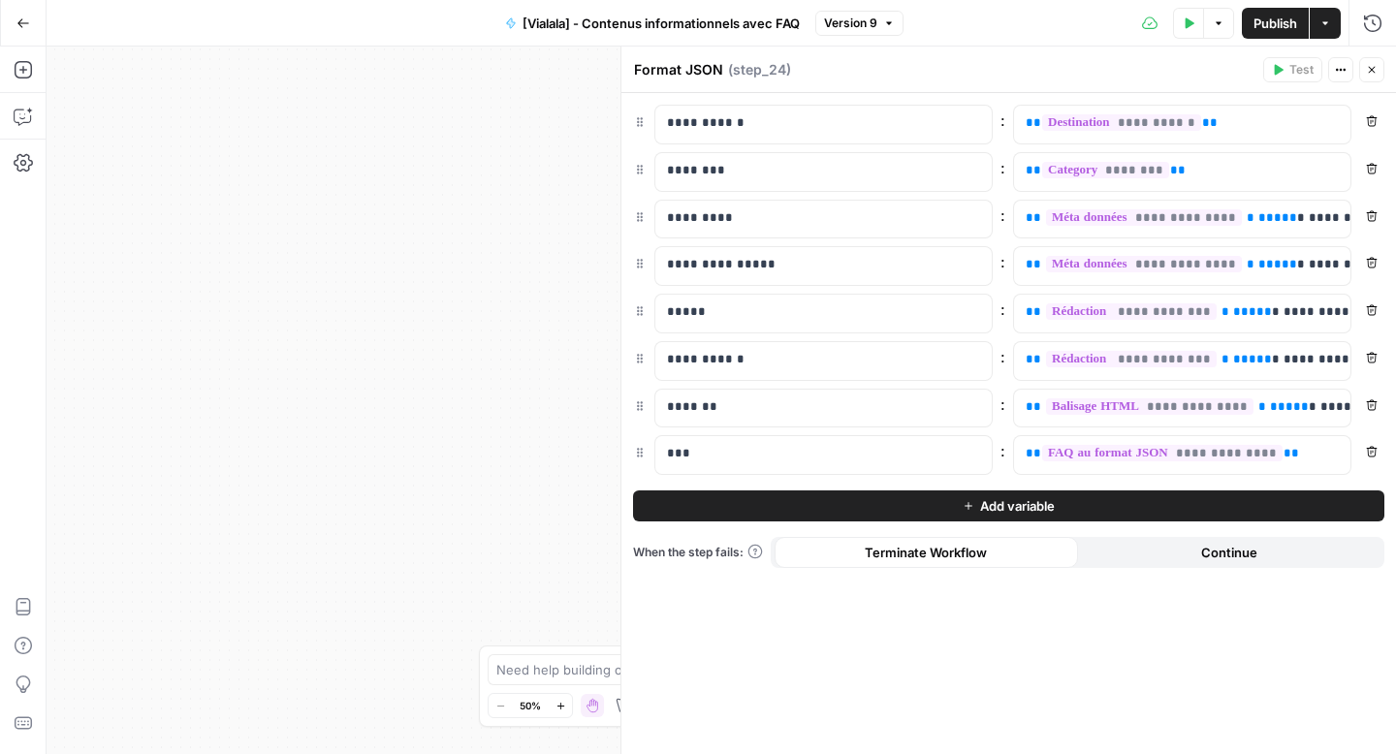
click at [1370, 64] on icon "button" at bounding box center [1372, 70] width 12 height 12
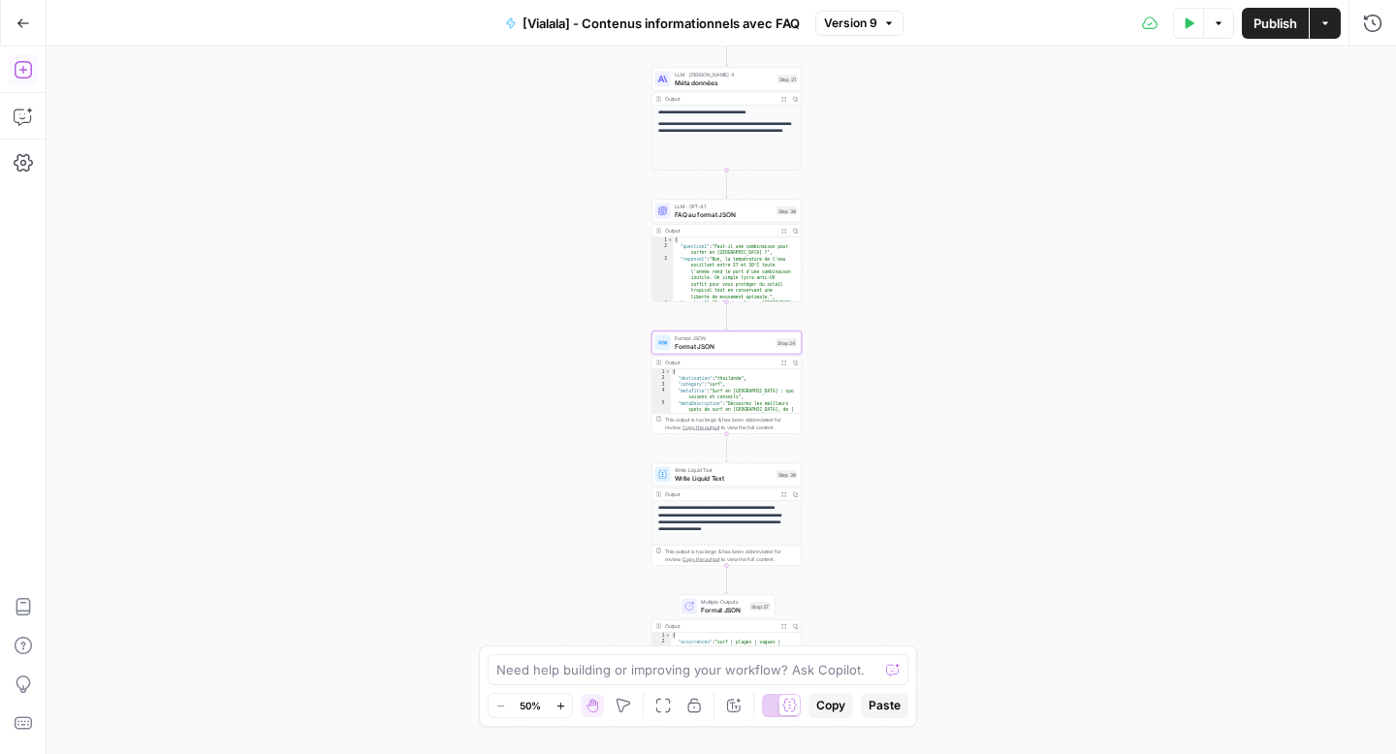
click at [18, 80] on button "Add Steps" at bounding box center [23, 69] width 31 height 31
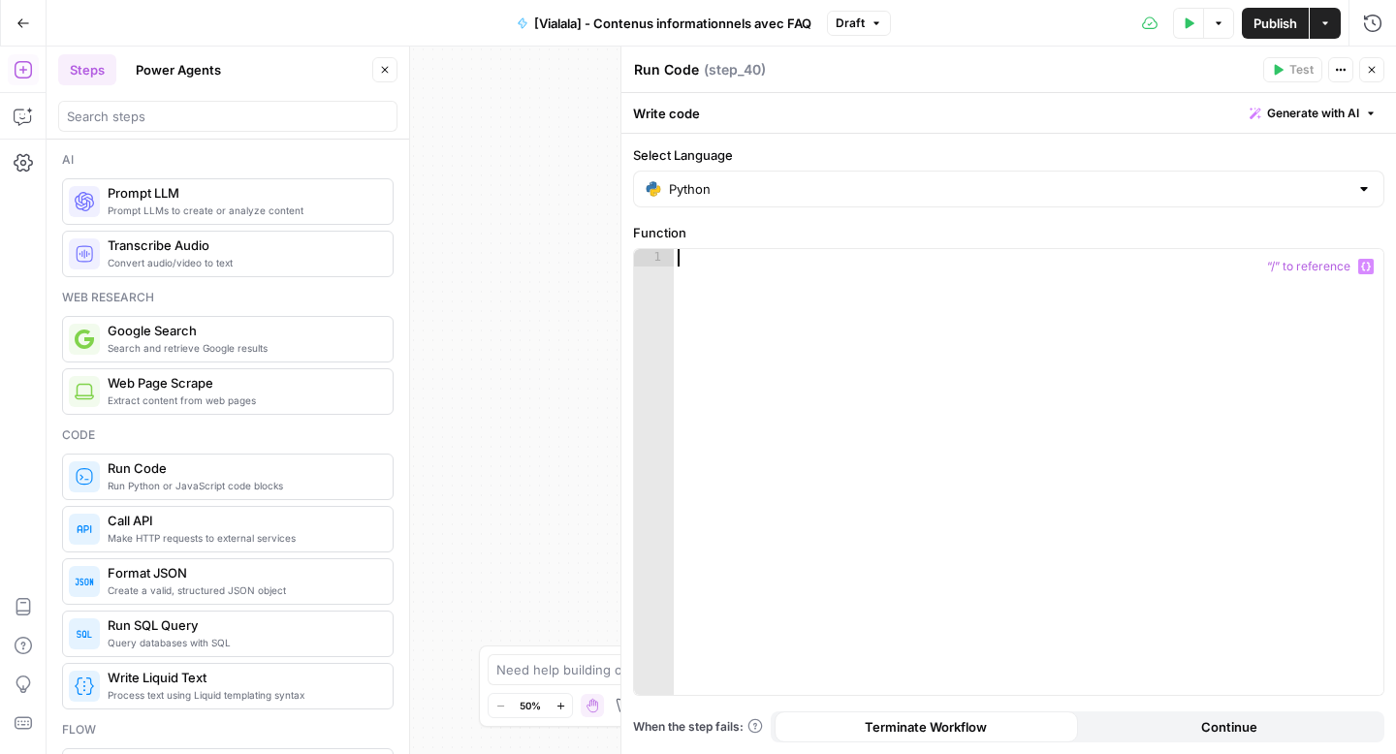
click at [968, 446] on div at bounding box center [1029, 489] width 710 height 481
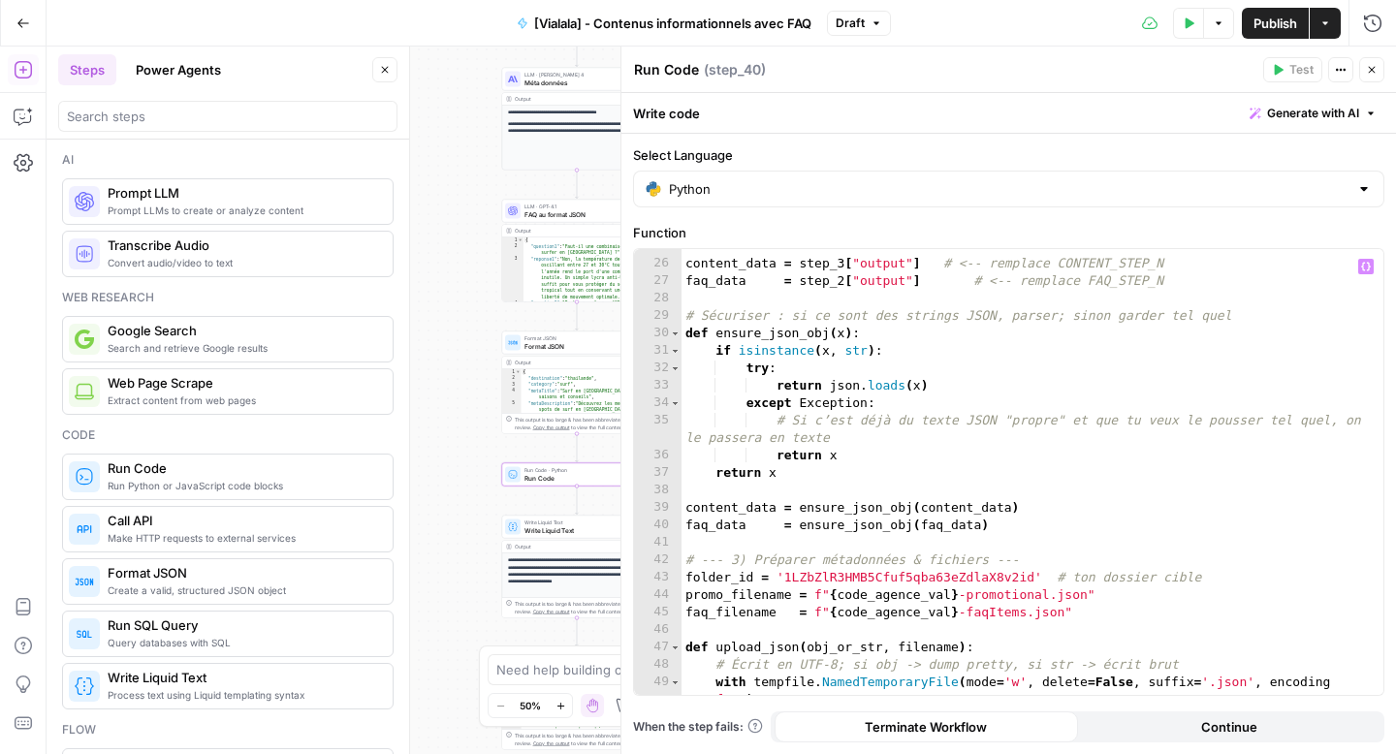
scroll to position [465, 0]
click at [19, 113] on icon "button" at bounding box center [23, 116] width 19 height 19
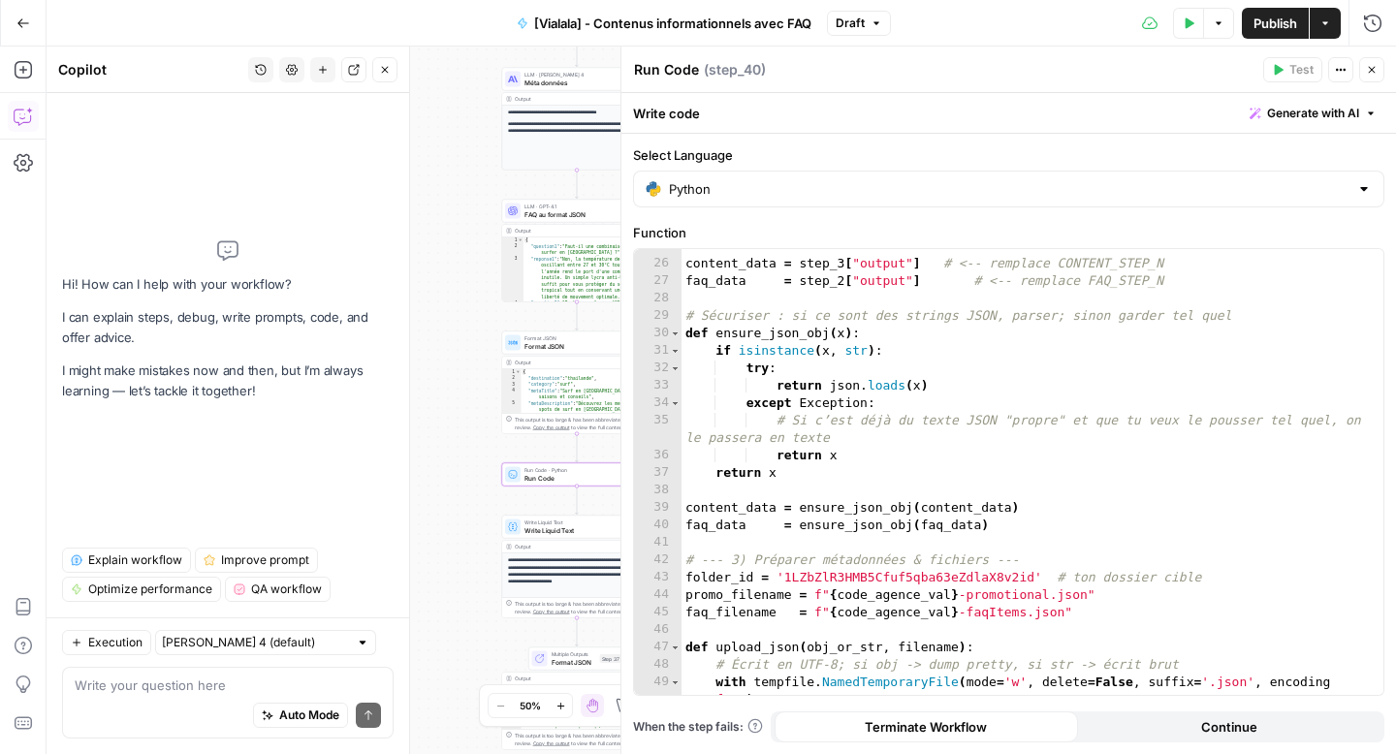
click at [111, 687] on textarea at bounding box center [228, 685] width 306 height 19
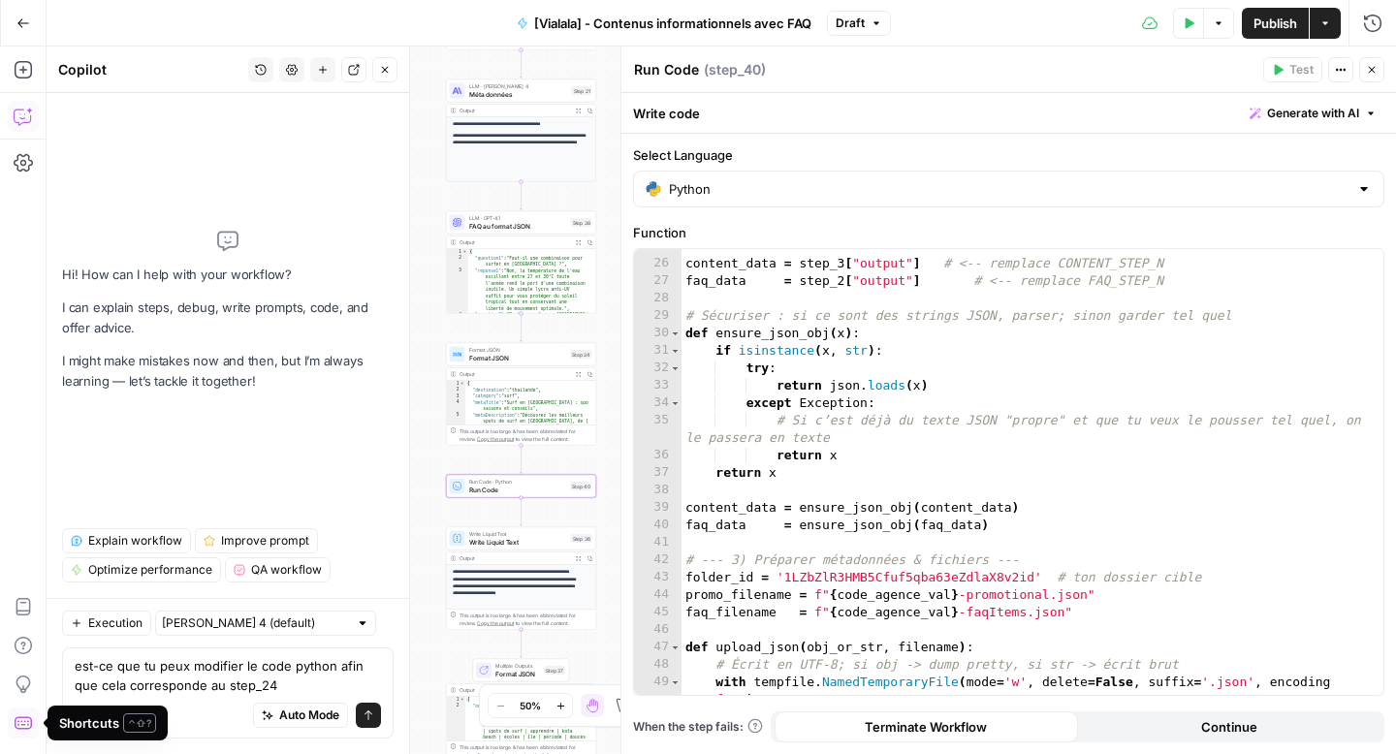
click at [221, 680] on textarea "est-ce que tu peux modifier le code python afin que cela corresponde au step_24" at bounding box center [228, 675] width 306 height 39
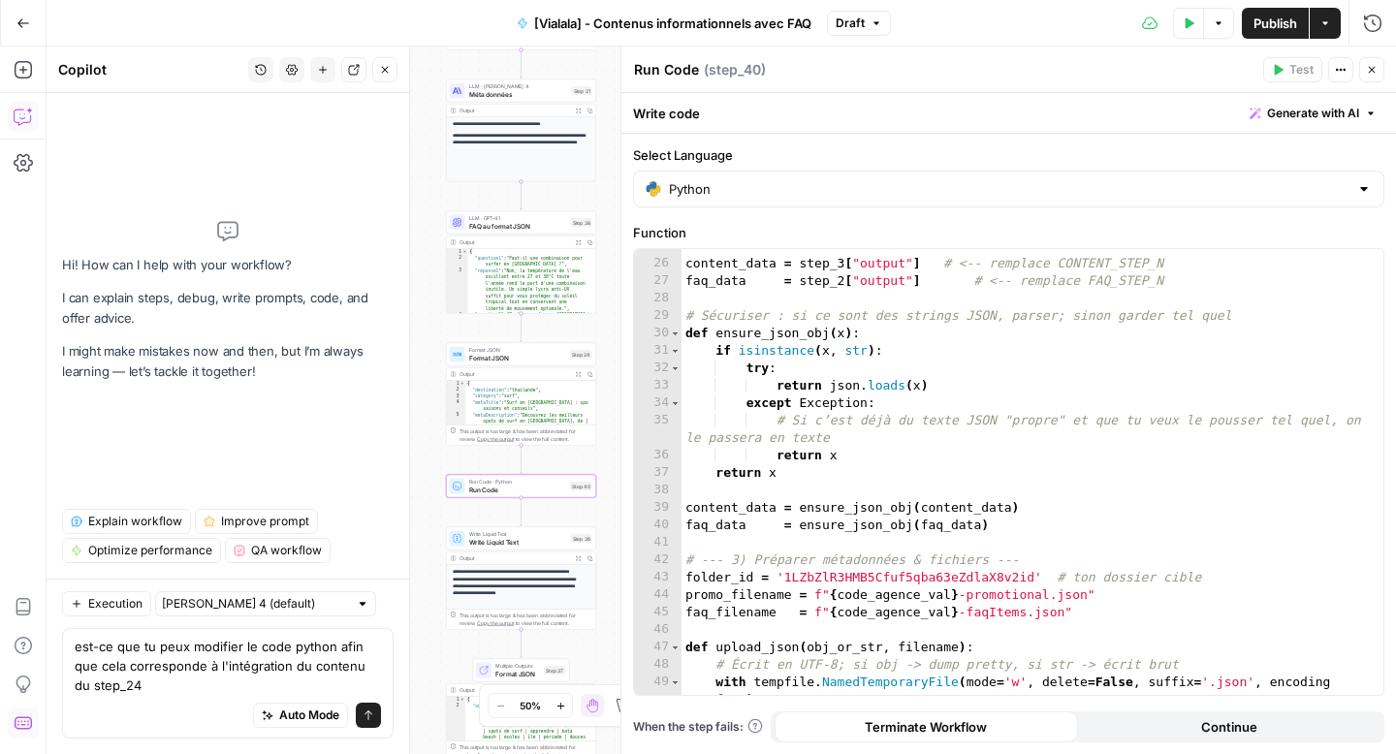
click at [188, 689] on textarea "est-ce que tu peux modifier le code python afin que cela corresponde à l'intégr…" at bounding box center [228, 666] width 306 height 58
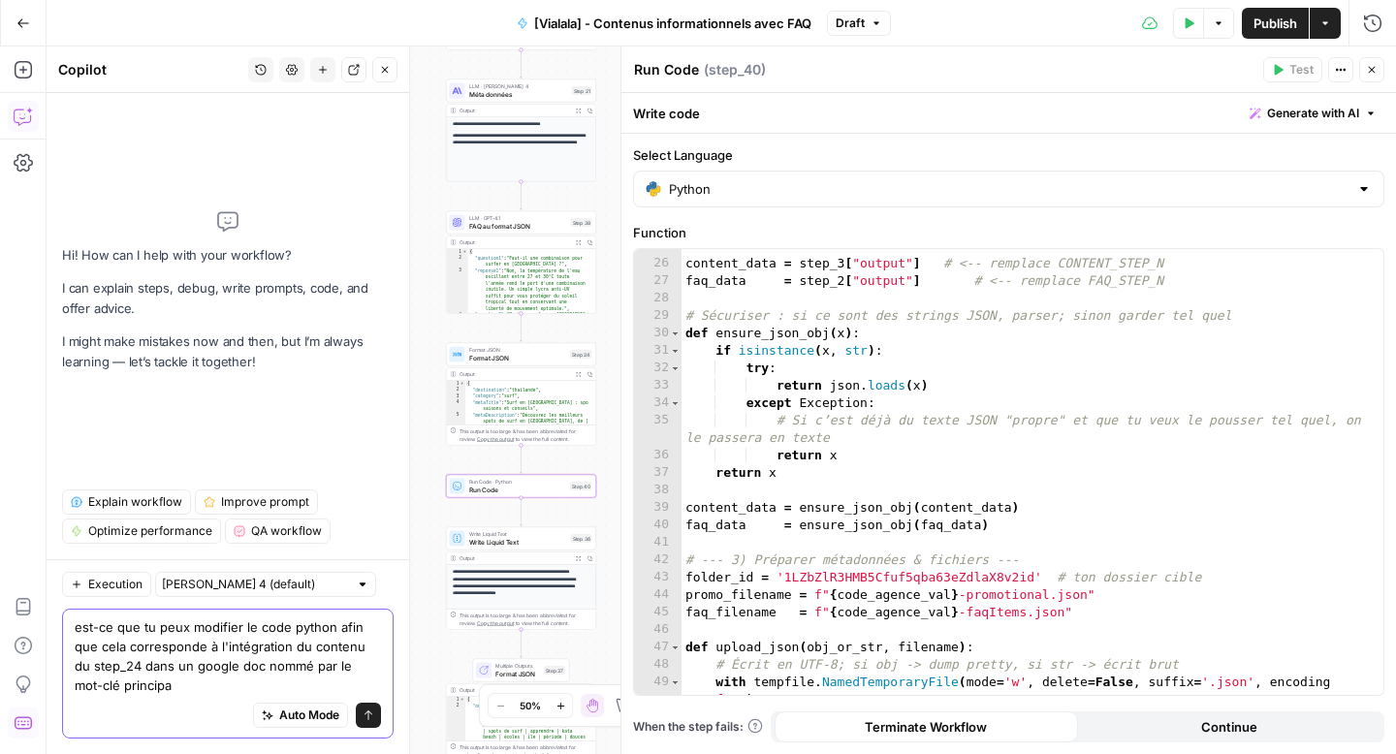
type textarea "est-ce que tu peux modifier le code python afin que cela corresponde à l'intégr…"
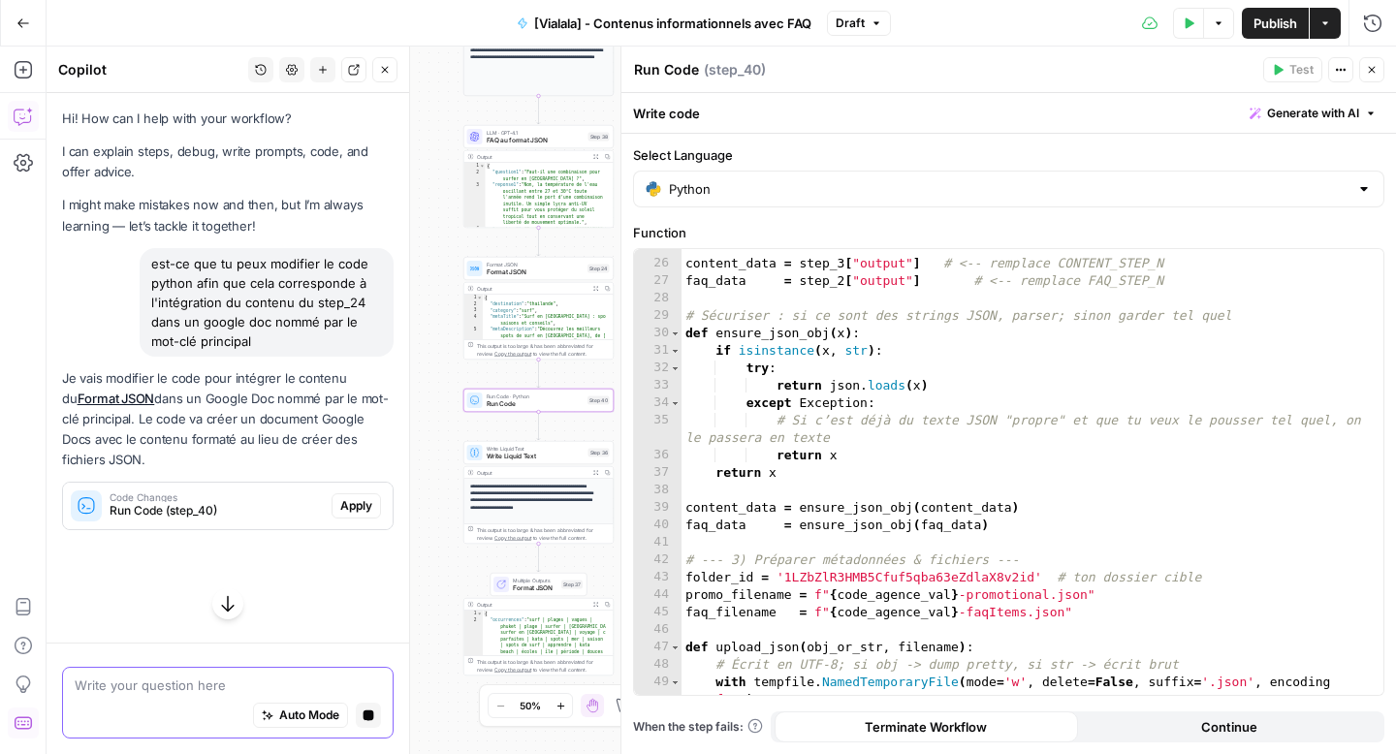
scroll to position [0, 0]
click at [347, 508] on span "Apply" at bounding box center [356, 505] width 32 height 17
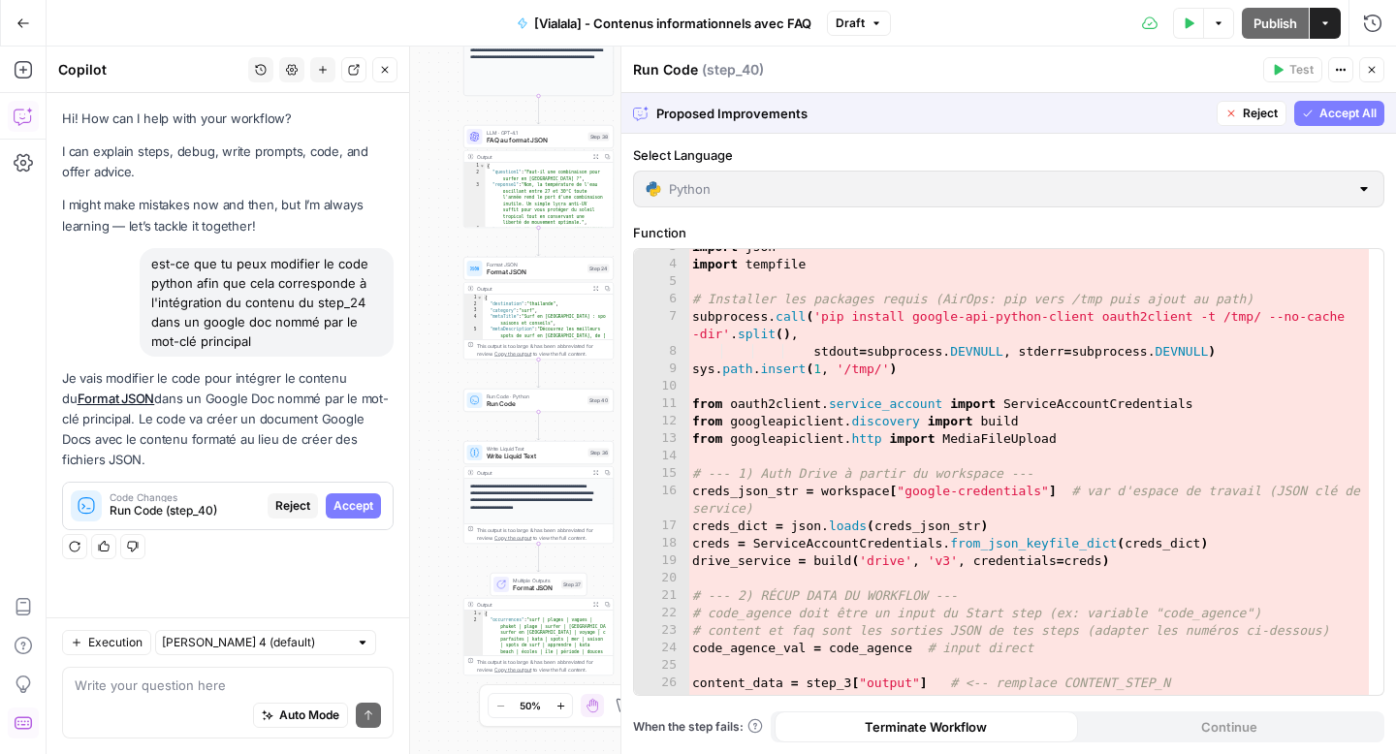
scroll to position [54, 0]
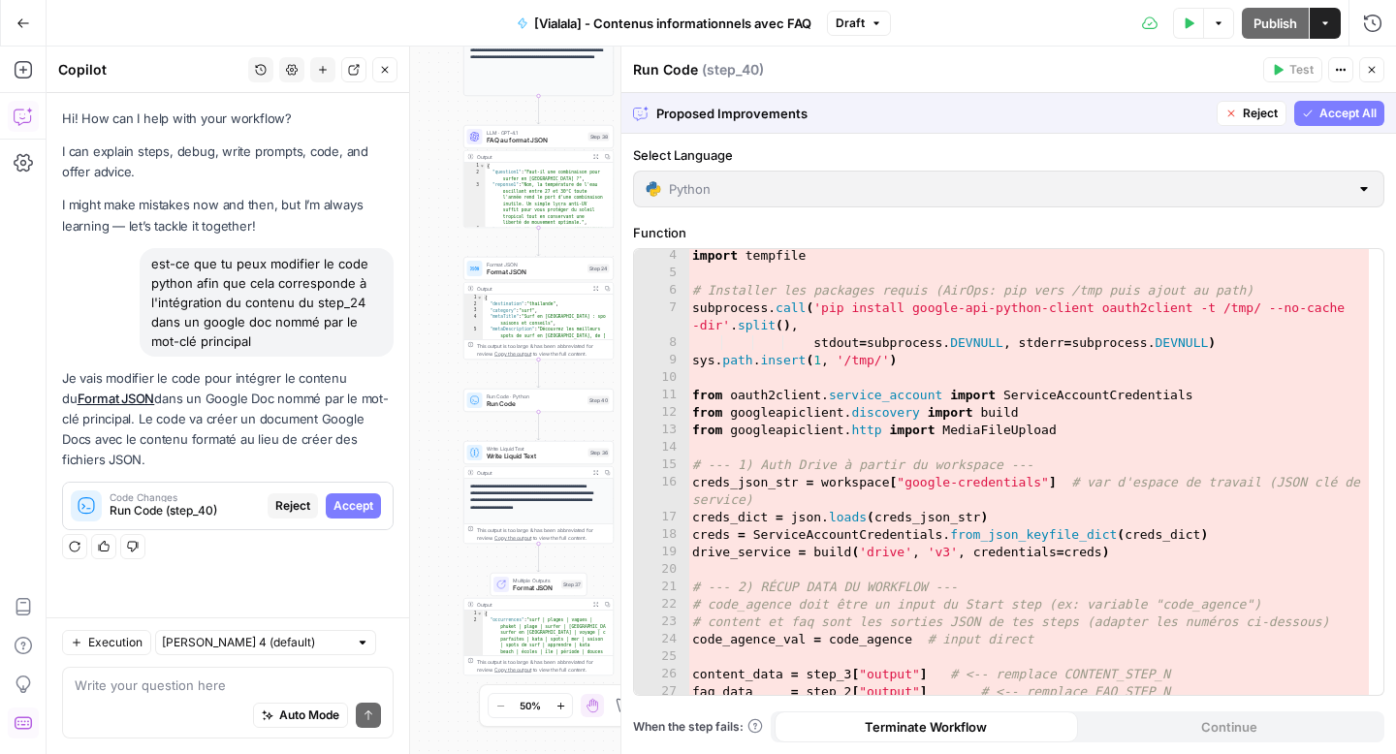
click at [1354, 109] on span "Accept All" at bounding box center [1348, 113] width 57 height 17
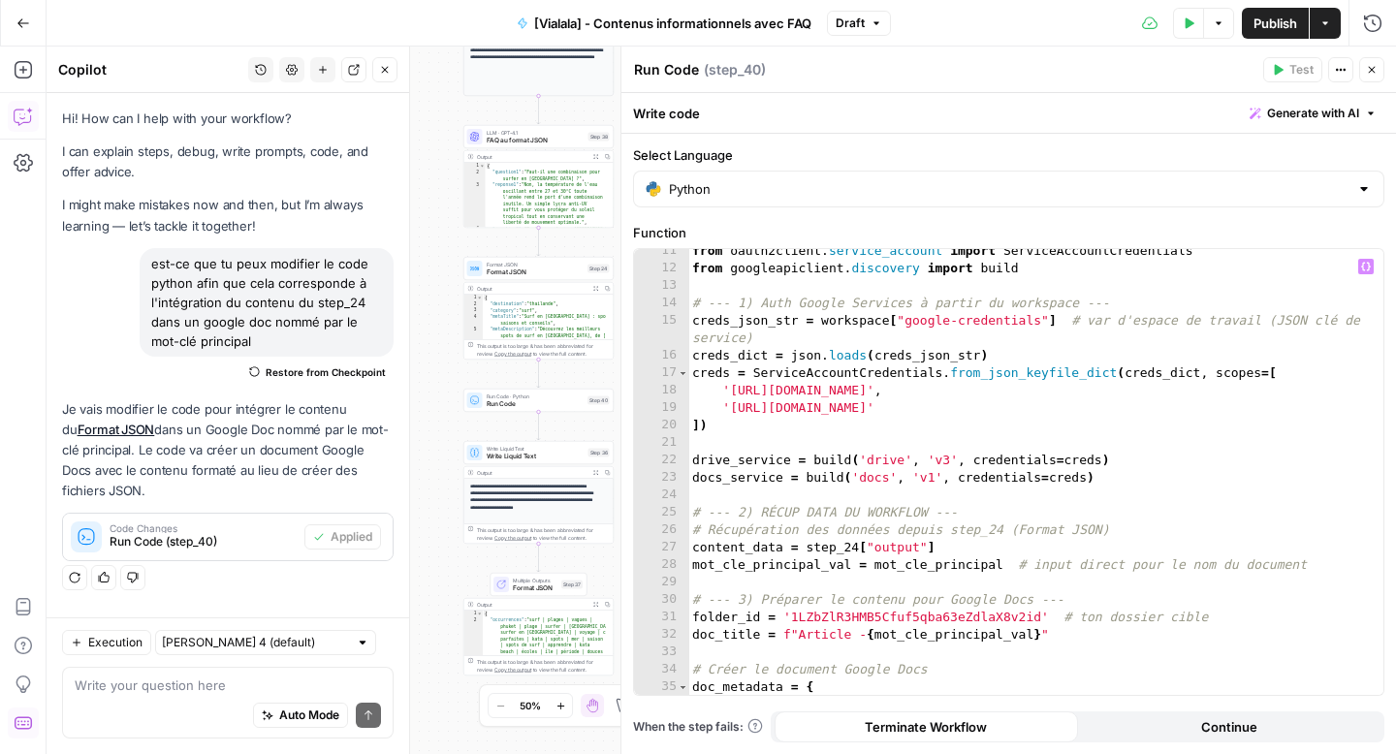
scroll to position [209, 0]
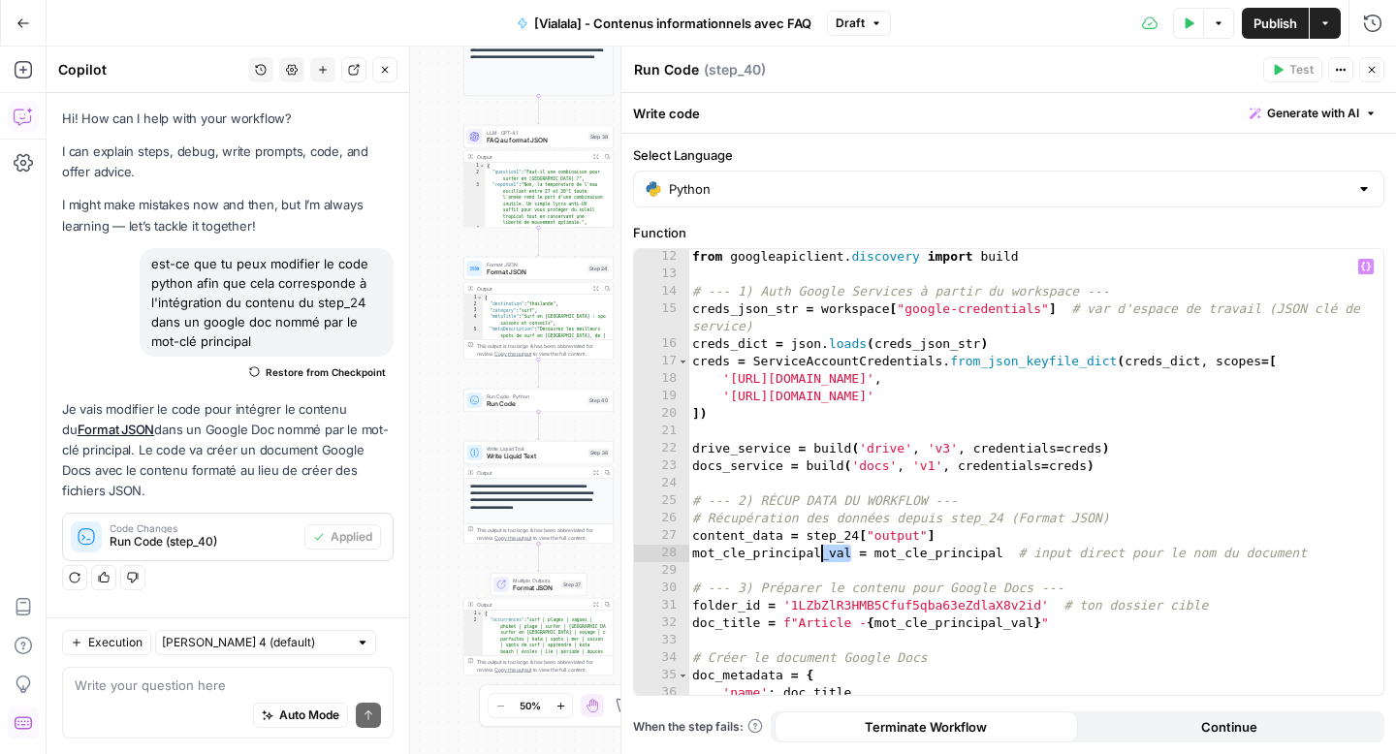
drag, startPoint x: 849, startPoint y: 552, endPoint x: 818, endPoint y: 552, distance: 31.0
click at [818, 552] on div "from googleapiclient . discovery import build # --- 1) Auth Google Services à p…" at bounding box center [1028, 488] width 681 height 481
drag, startPoint x: 972, startPoint y: 553, endPoint x: 844, endPoint y: 557, distance: 128.1
click at [844, 557] on div "from googleapiclient . discovery import build # --- 1) Auth Google Services à p…" at bounding box center [1028, 488] width 681 height 481
click at [1363, 269] on icon "button" at bounding box center [1366, 267] width 10 height 9
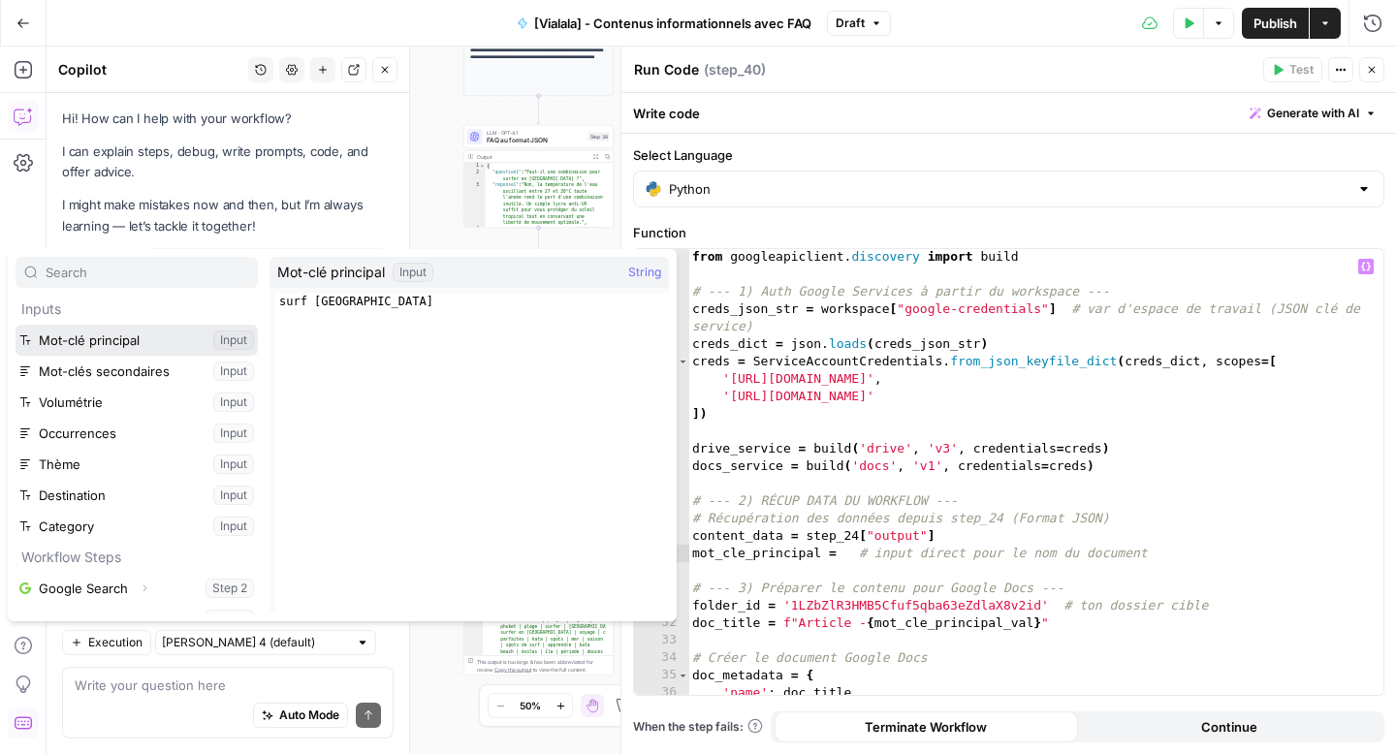
click at [121, 345] on button "Select variable Mot-clé principal" at bounding box center [137, 340] width 242 height 31
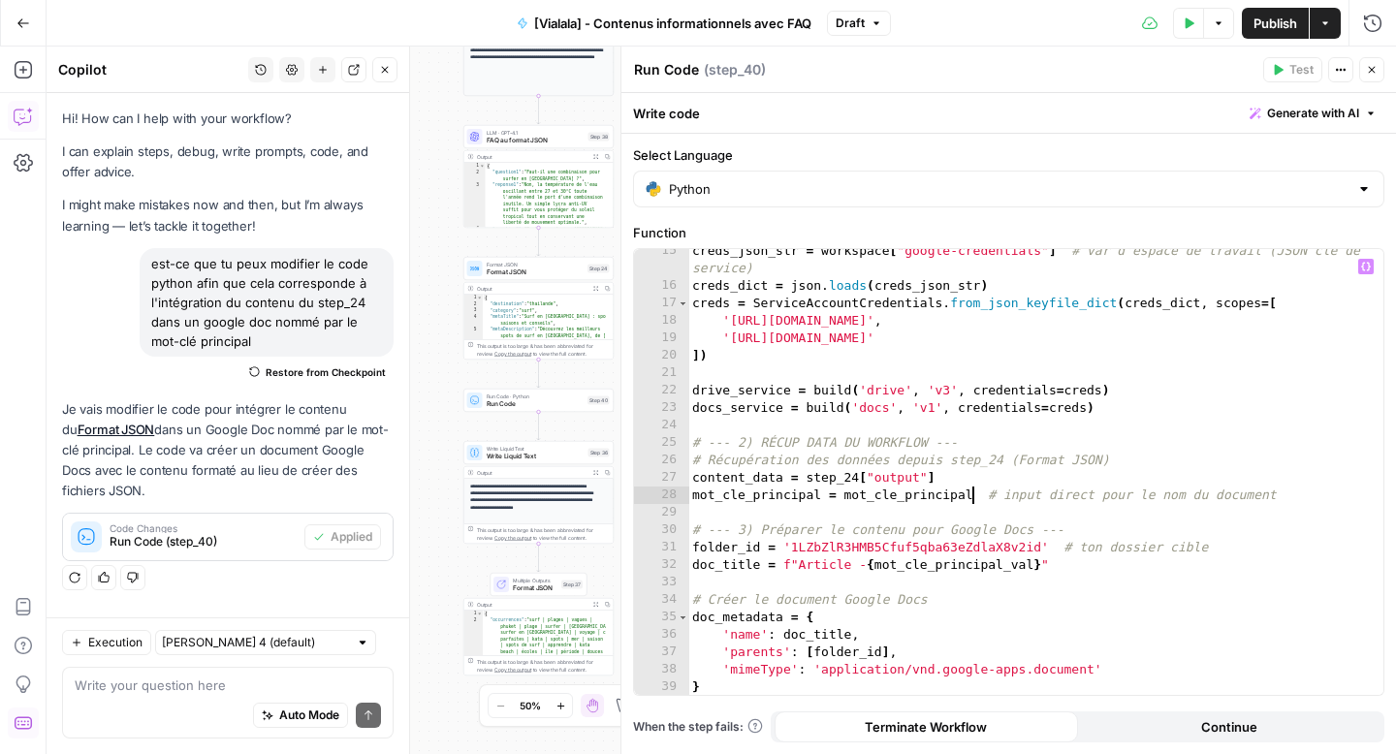
scroll to position [269, 0]
drag, startPoint x: 1047, startPoint y: 568, endPoint x: 802, endPoint y: 576, distance: 245.4
click at [802, 576] on div "creds_json_str = workspace [ "google-credentials" ] # var d'espace de travail (…" at bounding box center [1028, 491] width 681 height 498
click at [994, 573] on div "creds_json_str = workspace [ "google-credentials" ] # var d'espace de travail (…" at bounding box center [1028, 491] width 681 height 498
drag, startPoint x: 1045, startPoint y: 564, endPoint x: 799, endPoint y: 567, distance: 246.3
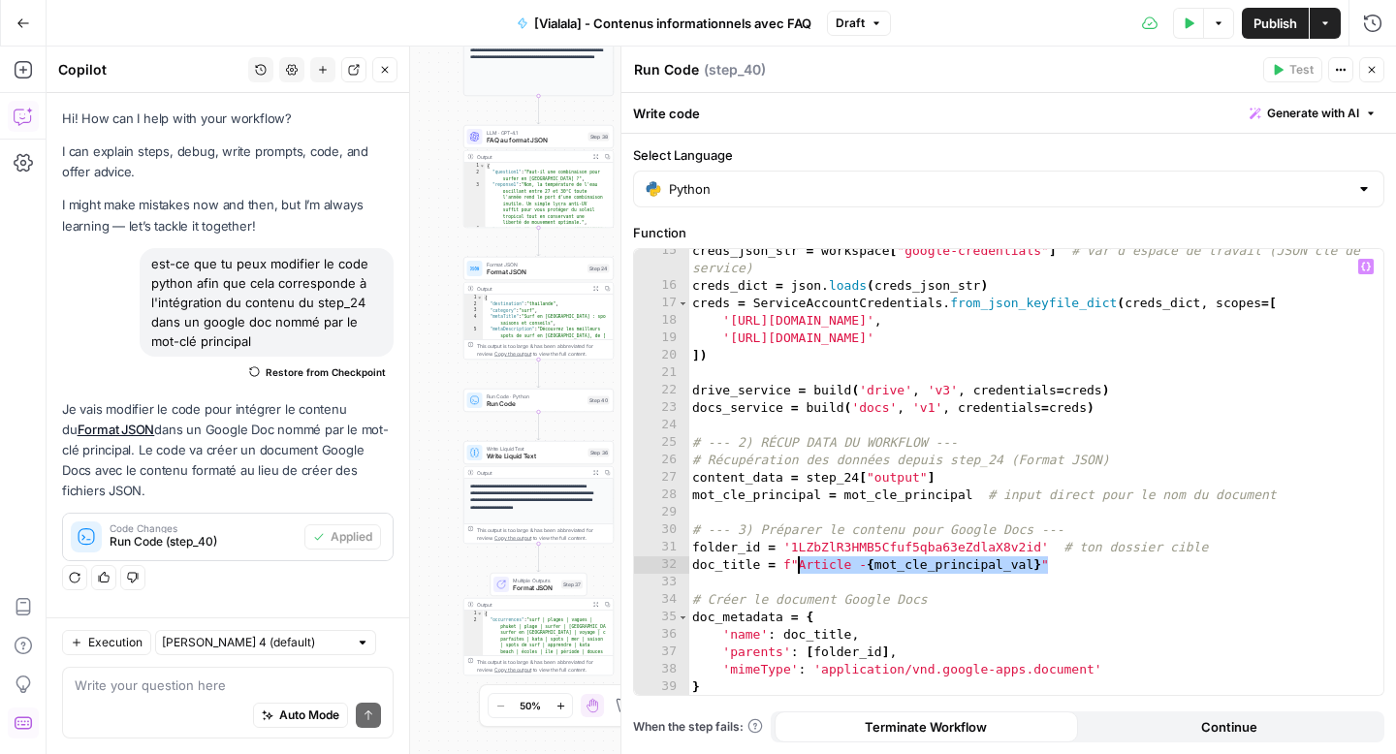
click at [799, 567] on div "creds_json_str = workspace [ "google-credentials" ] # var d'espace de travail (…" at bounding box center [1028, 491] width 681 height 498
click at [1366, 268] on icon "button" at bounding box center [1366, 267] width 10 height 10
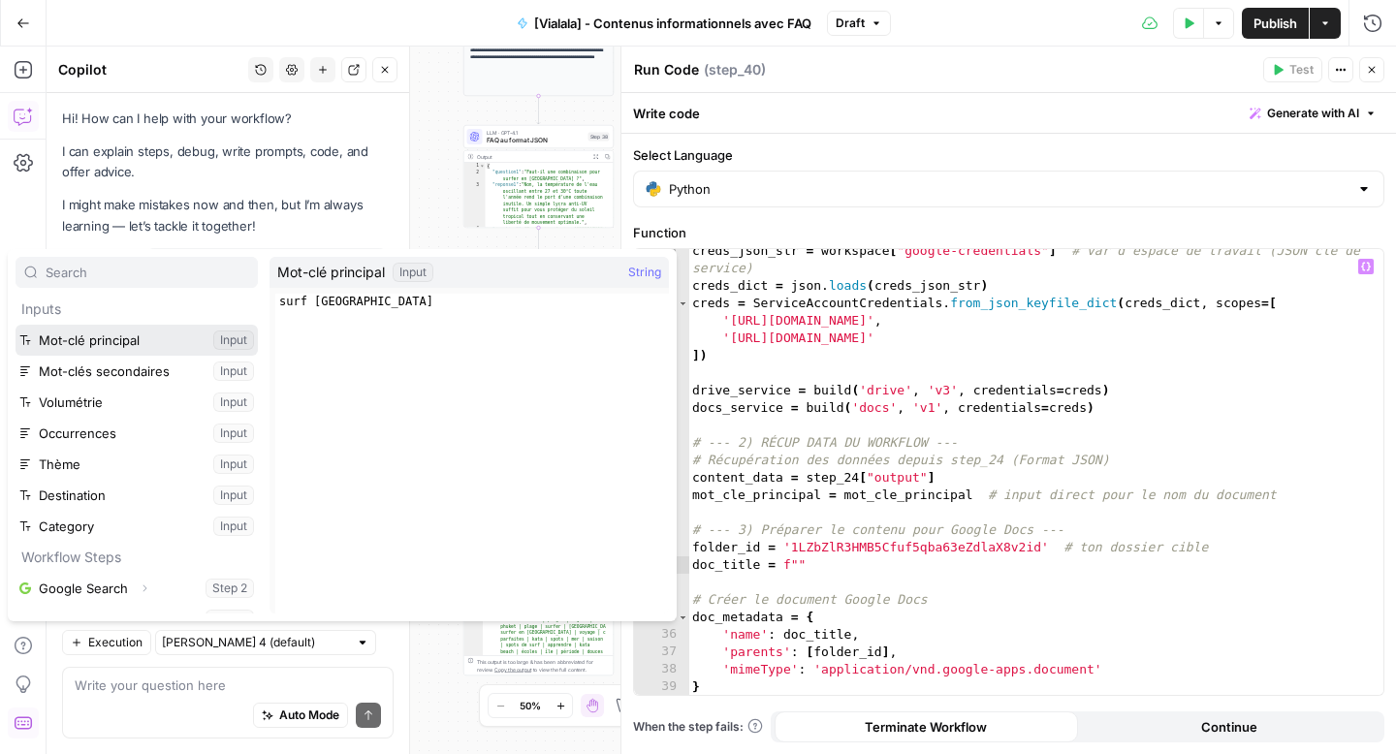
click at [109, 345] on button "Select variable Mot-clé principal" at bounding box center [137, 340] width 242 height 31
type textarea "**********"
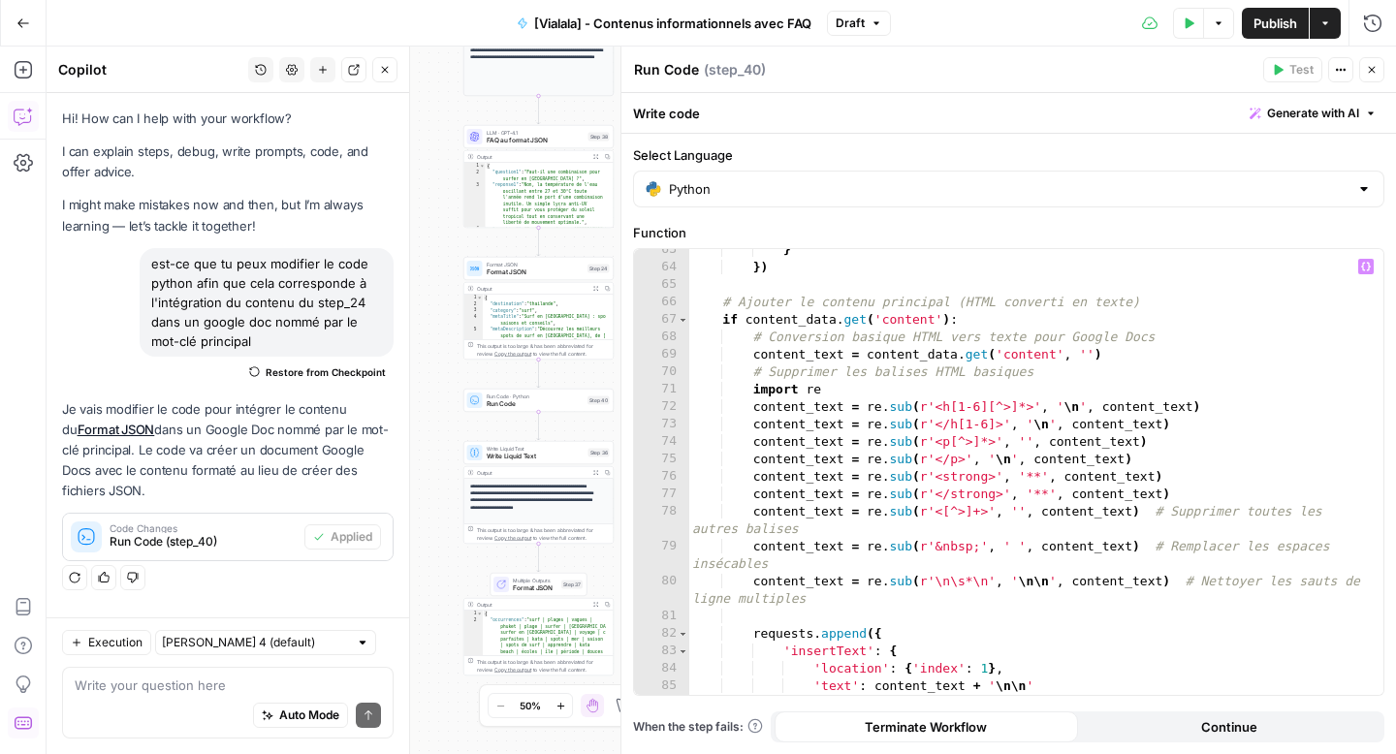
scroll to position [1142, 0]
click at [131, 678] on textarea at bounding box center [228, 685] width 306 height 19
type textarea "il faut que je garde le contenu principal en HTML"
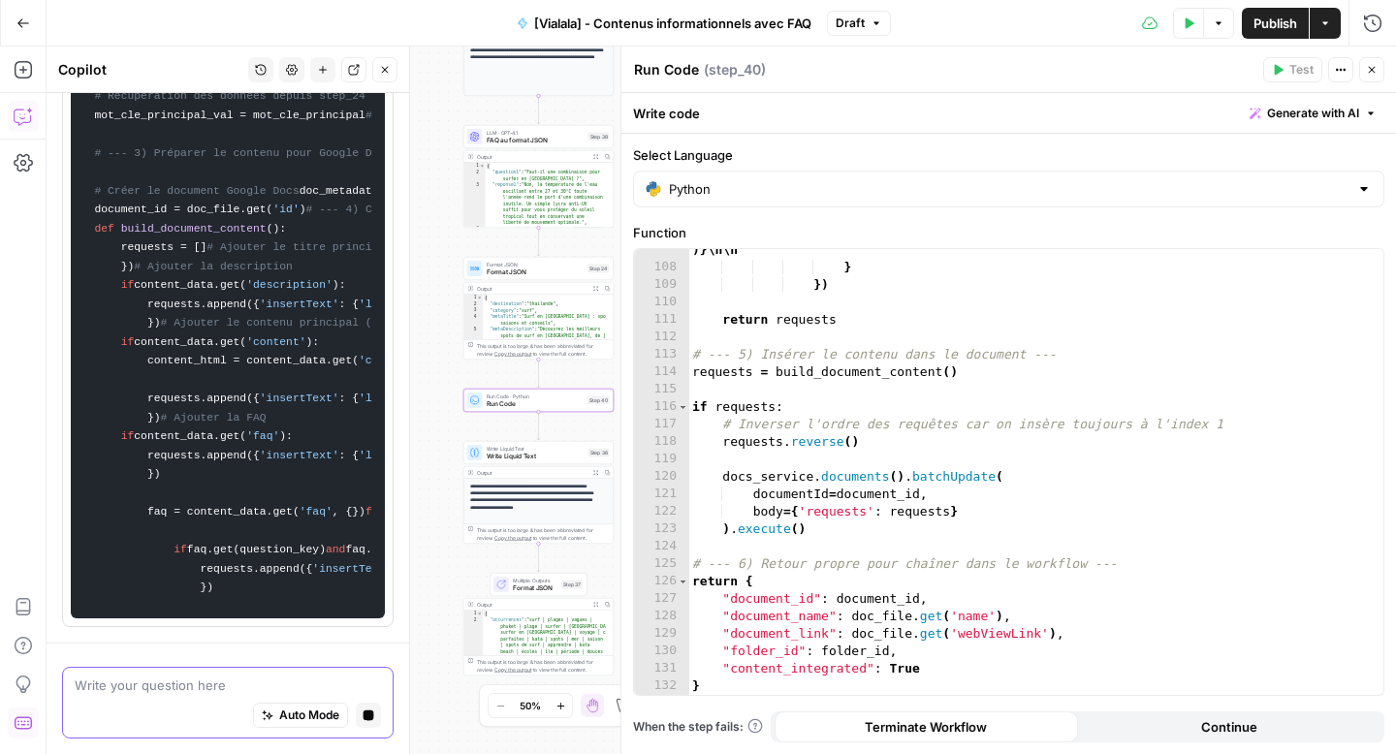
scroll to position [2072, 0]
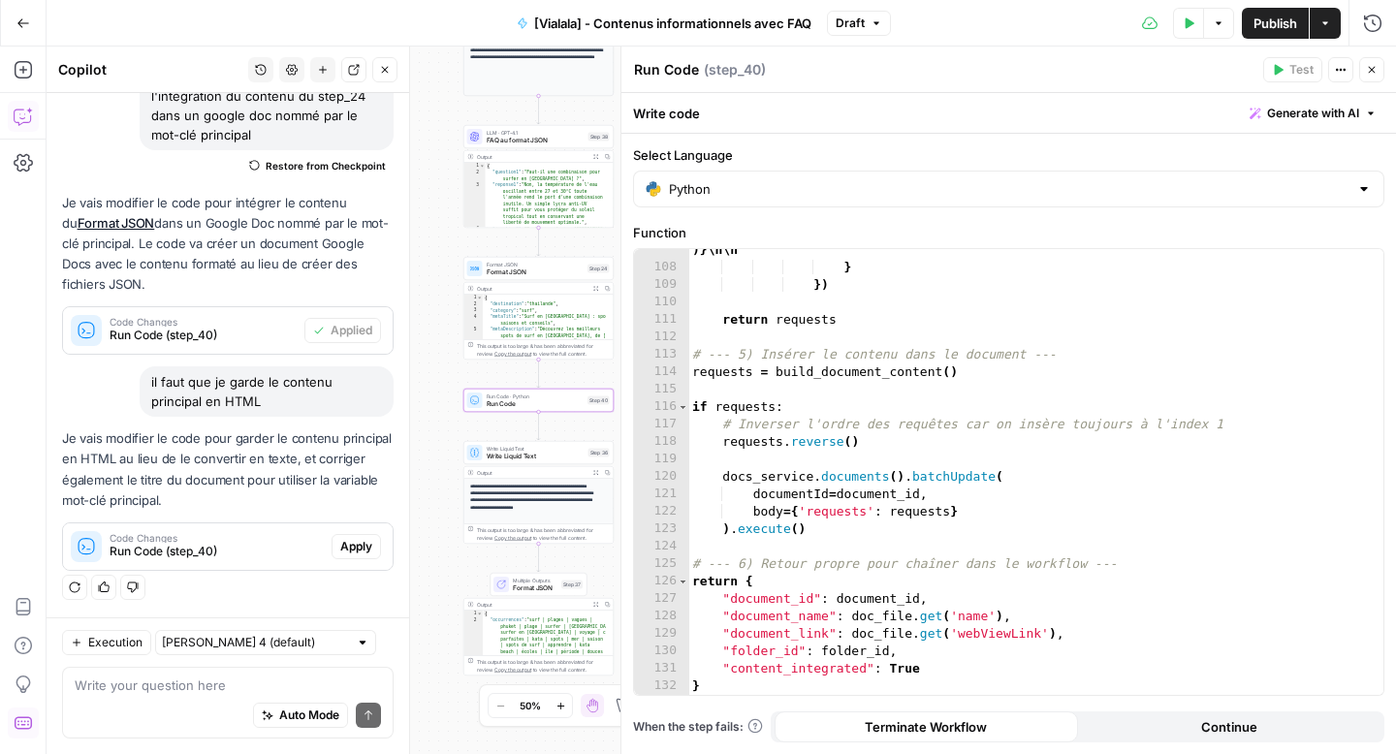
click at [347, 546] on span "Apply" at bounding box center [356, 546] width 32 height 17
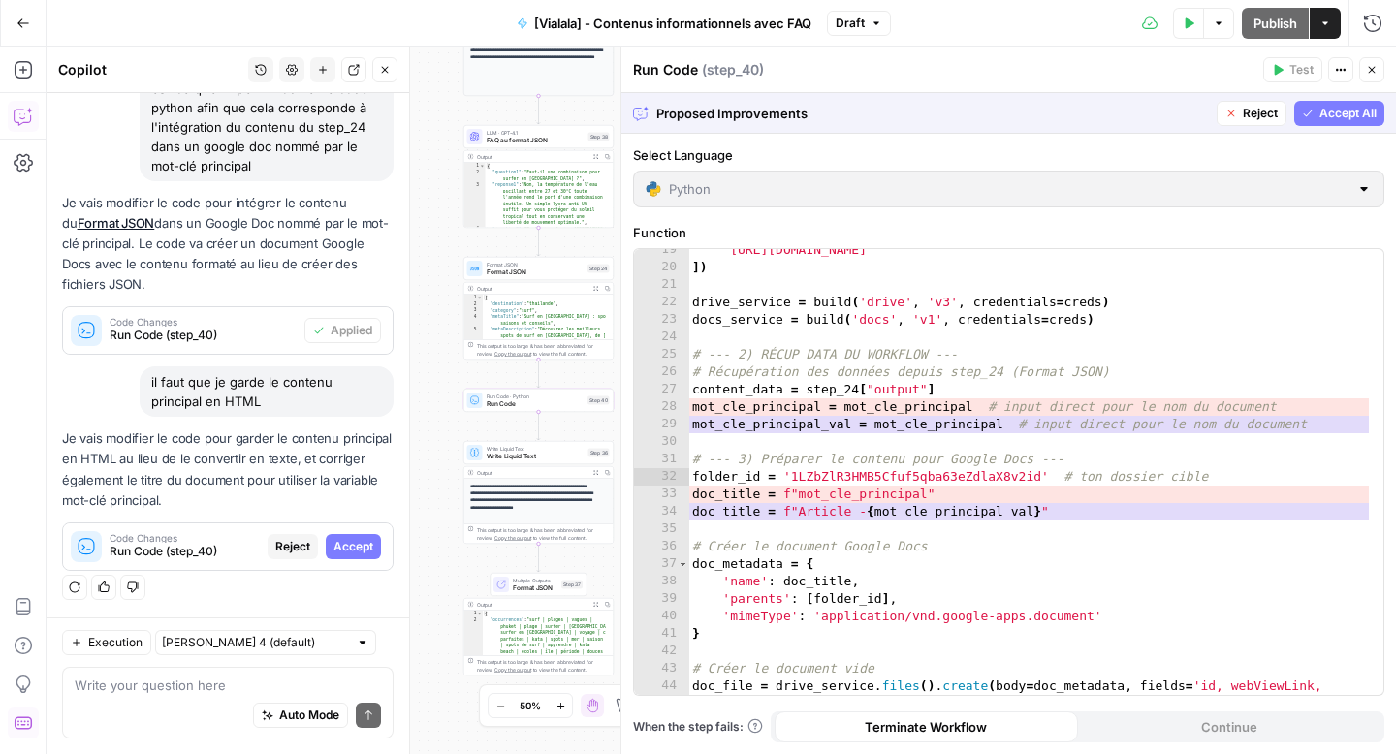
scroll to position [355, 0]
click at [949, 416] on div "**********" at bounding box center [1008, 472] width 749 height 446
click at [1343, 119] on span "Accept All" at bounding box center [1348, 113] width 57 height 17
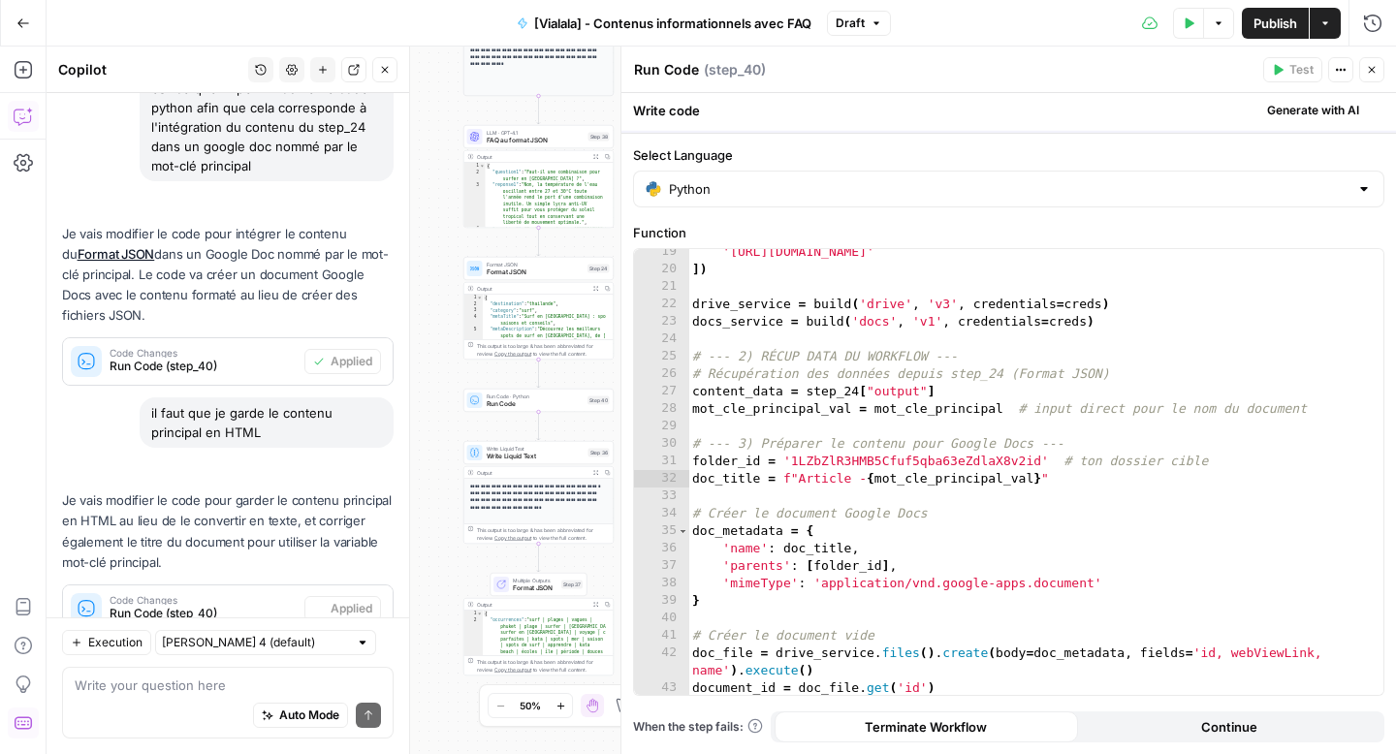
scroll to position [238, 0]
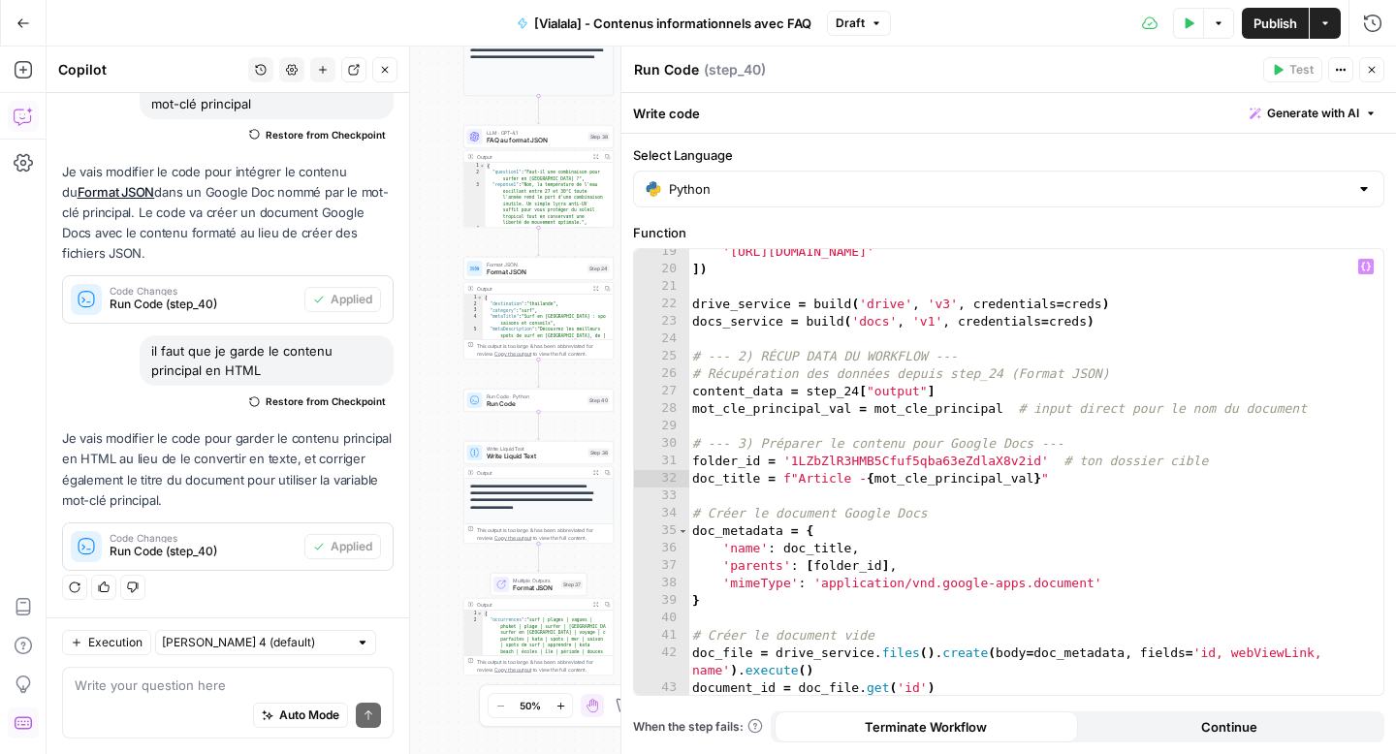
click at [850, 414] on div "'https://www.googleapis.com/auth/documents' ]) drive_service = build ( 'drive' …" at bounding box center [1028, 483] width 681 height 481
drag, startPoint x: 876, startPoint y: 484, endPoint x: 799, endPoint y: 483, distance: 77.6
click at [799, 483] on div "'https://www.googleapis.com/auth/documents' ]) drive_service = build ( 'drive' …" at bounding box center [1028, 483] width 681 height 481
click at [965, 480] on div "'https://www.googleapis.com/auth/documents' ]) drive_service = build ( 'drive' …" at bounding box center [1028, 483] width 681 height 481
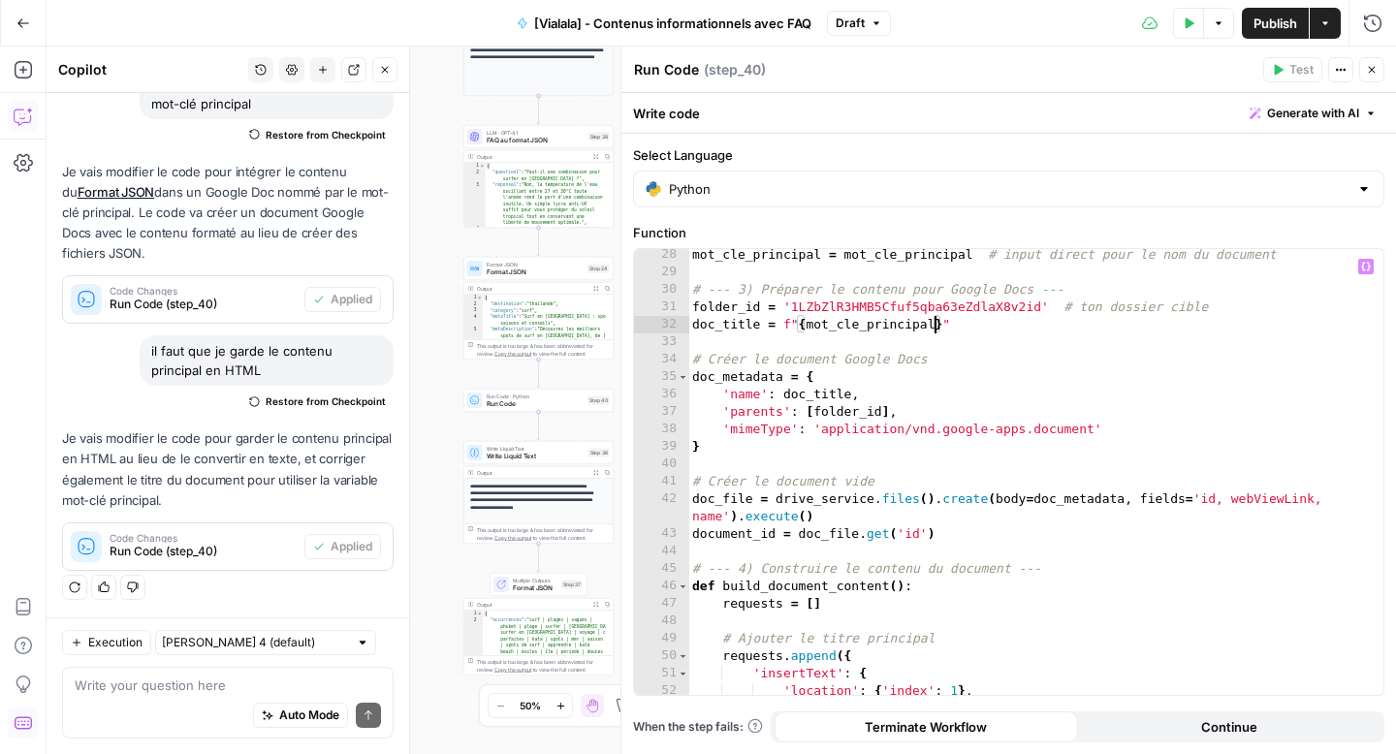
scroll to position [505, 0]
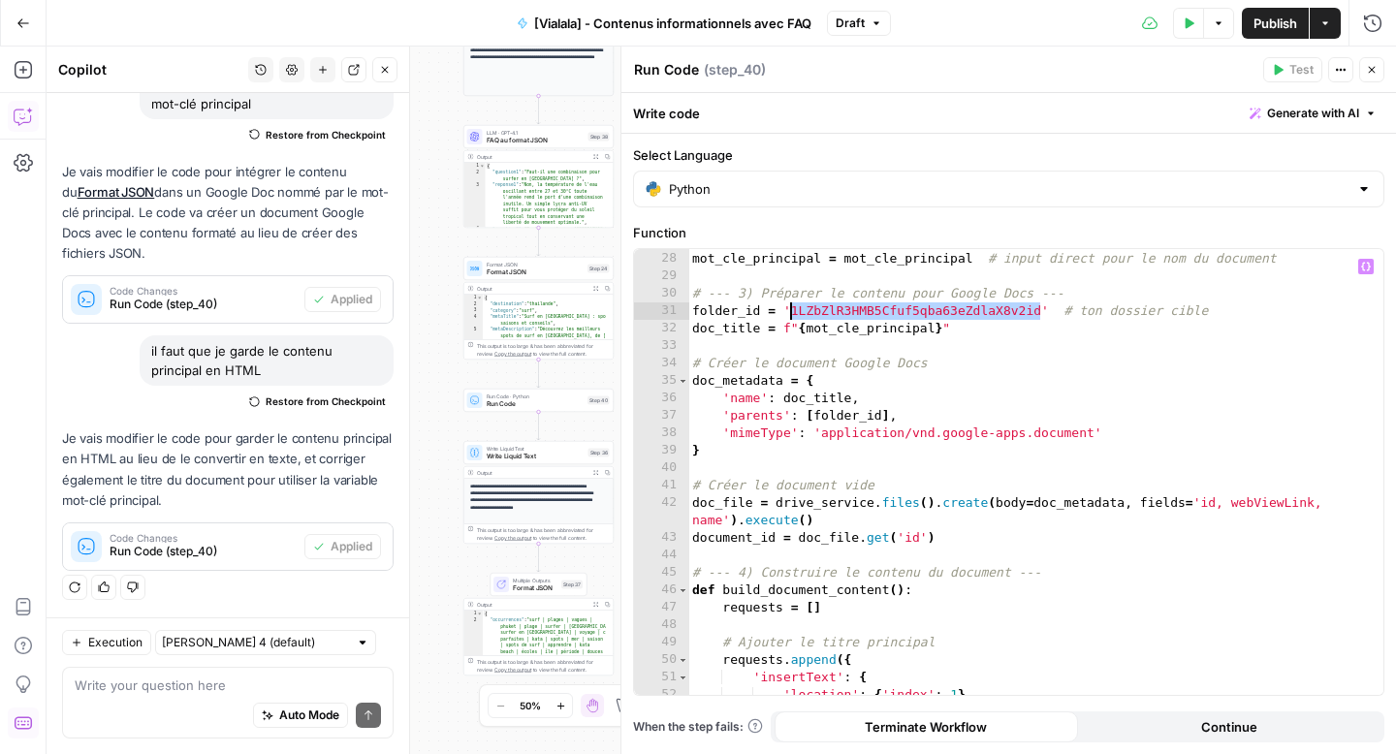
drag, startPoint x: 1043, startPoint y: 309, endPoint x: 791, endPoint y: 316, distance: 252.2
click at [791, 316] on div "content_data = step_24 [ "output" ] mot_cle_principal = mot_cle_principal # inp…" at bounding box center [1028, 473] width 681 height 481
paste textarea
type textarea "**********"
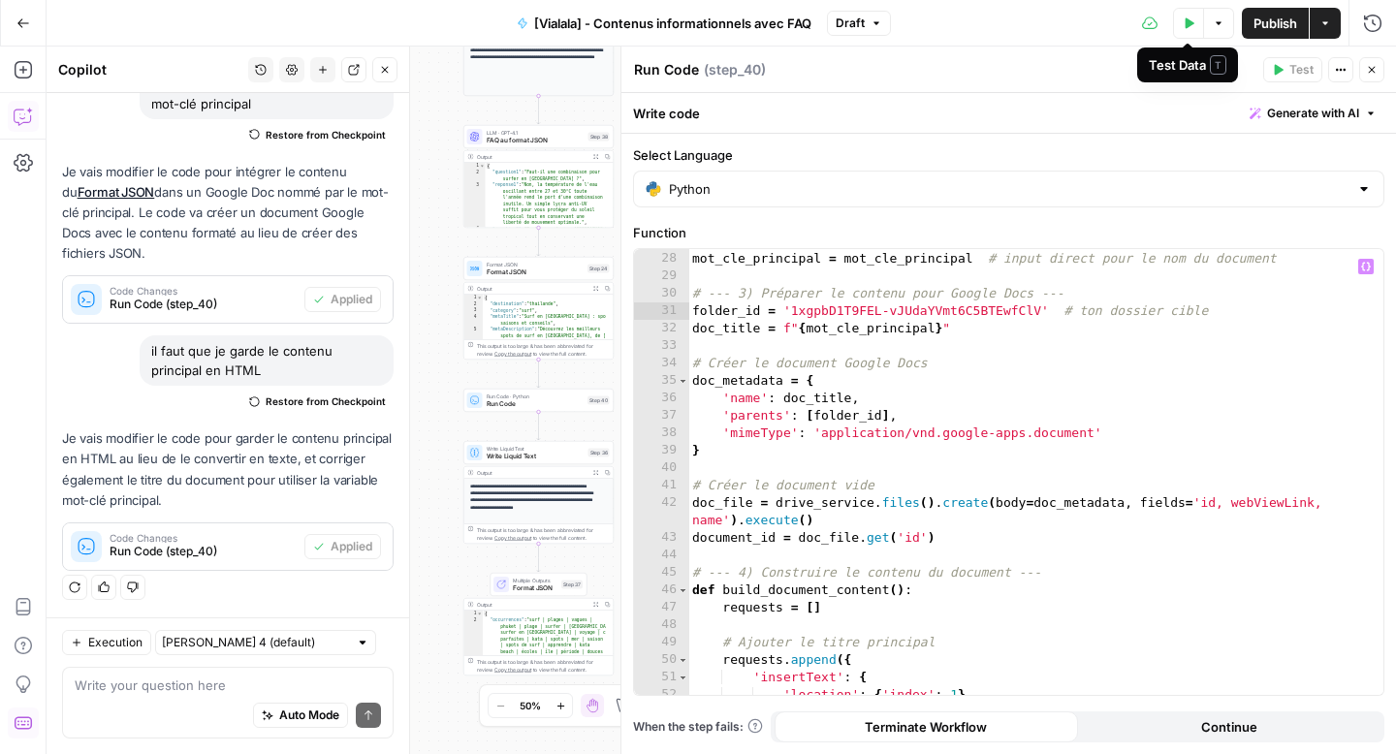
click at [1190, 18] on icon "button" at bounding box center [1189, 23] width 12 height 12
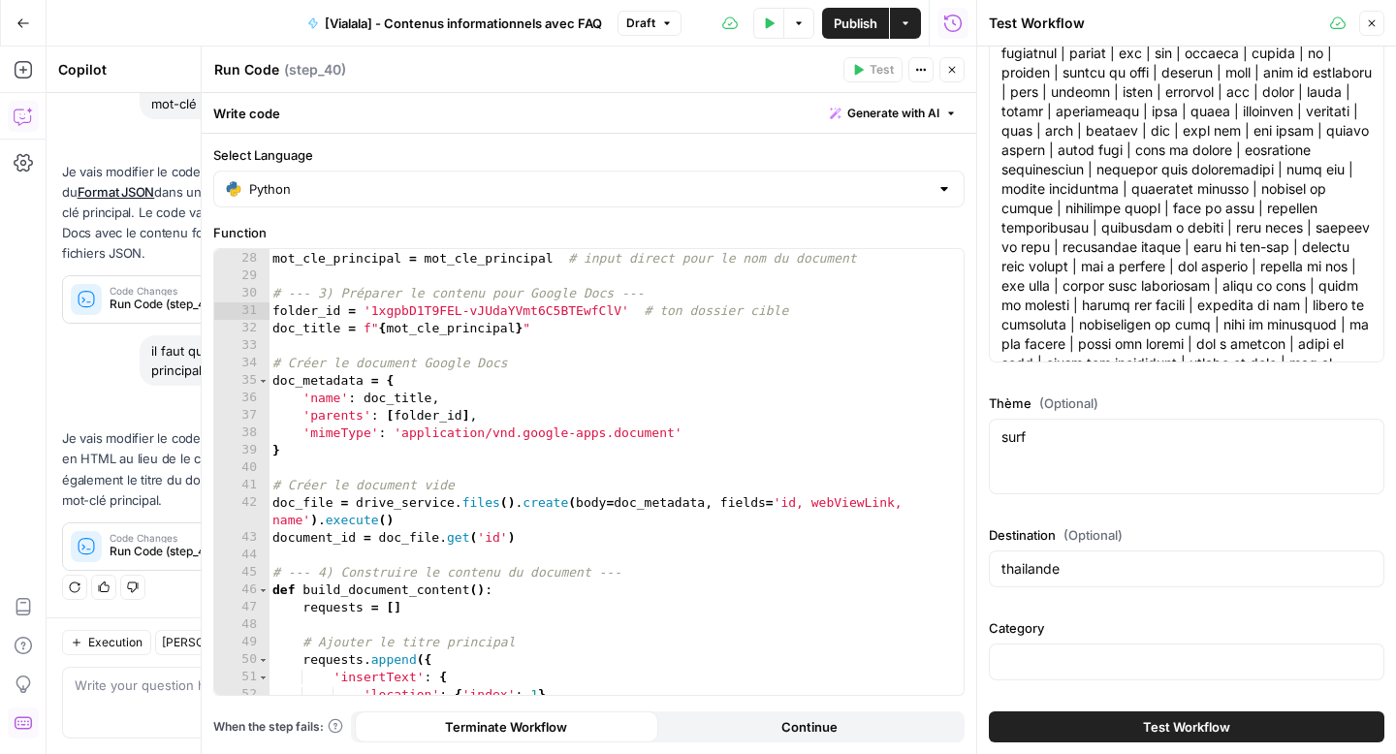
scroll to position [155, 0]
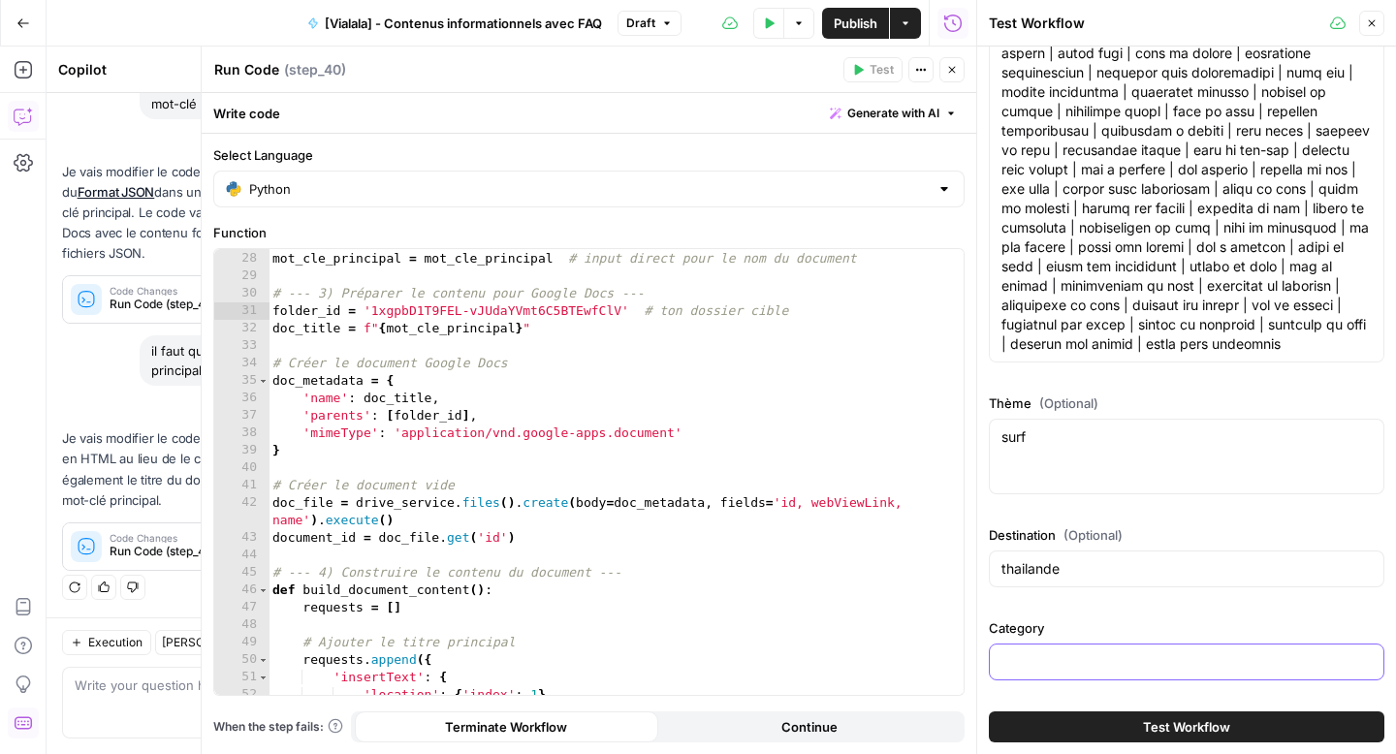
click at [1078, 660] on input "Category" at bounding box center [1187, 662] width 370 height 19
type input "surf"
click at [1362, 24] on button "Close" at bounding box center [1371, 23] width 25 height 25
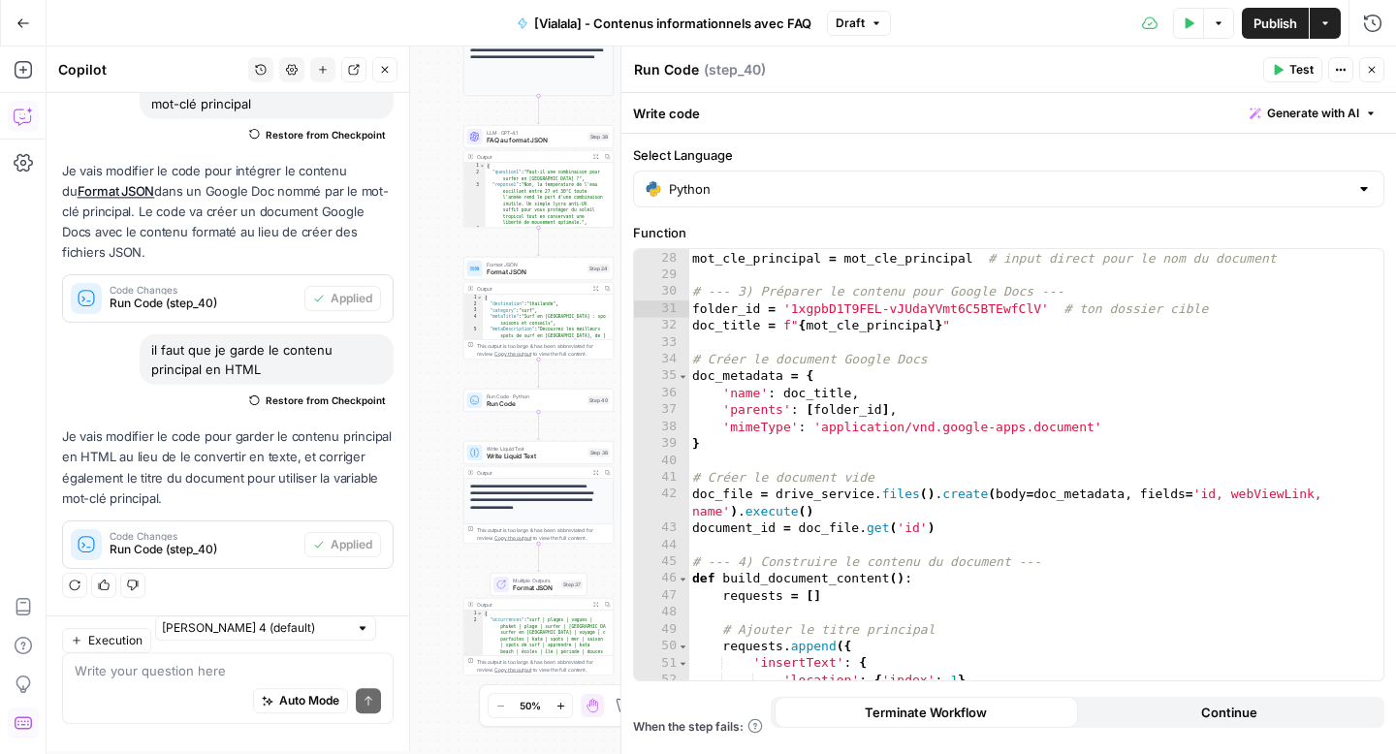
scroll to position [238, 0]
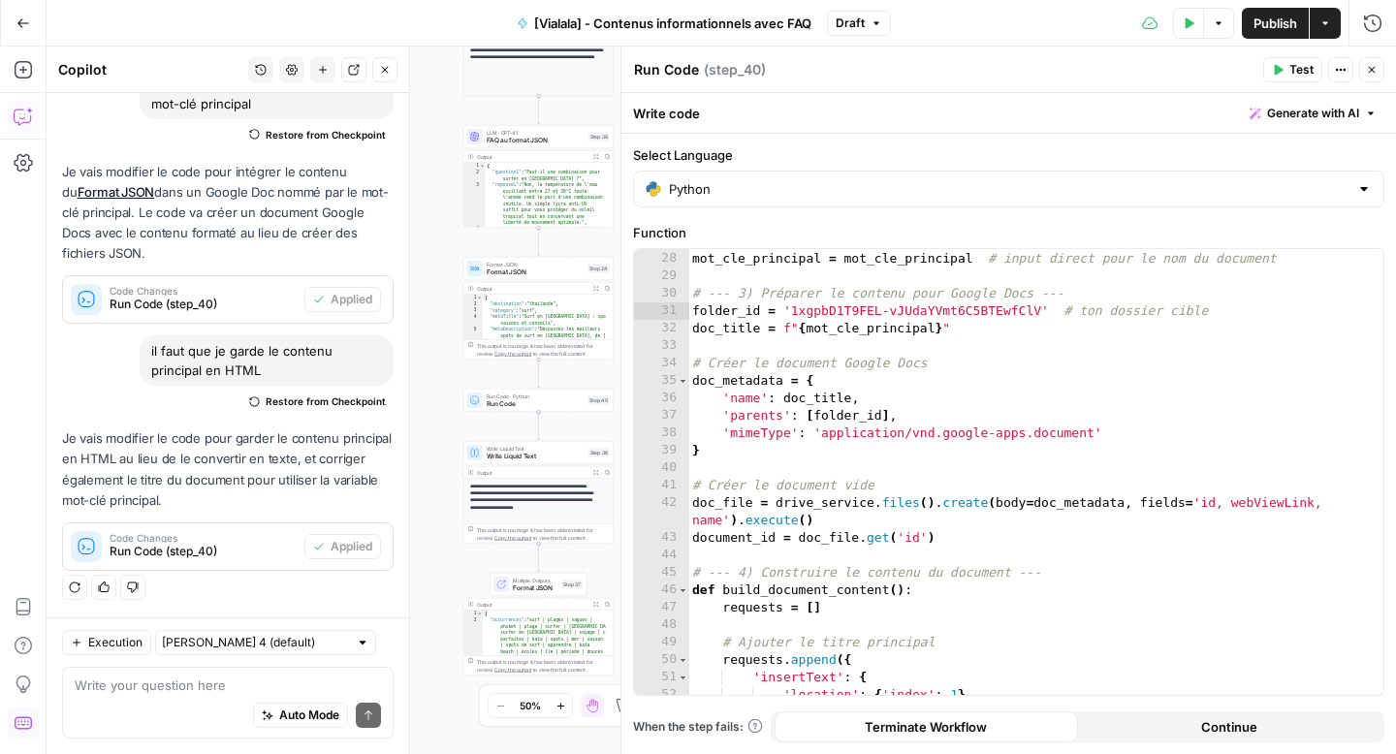
click at [1300, 75] on span "Test" at bounding box center [1302, 69] width 24 height 17
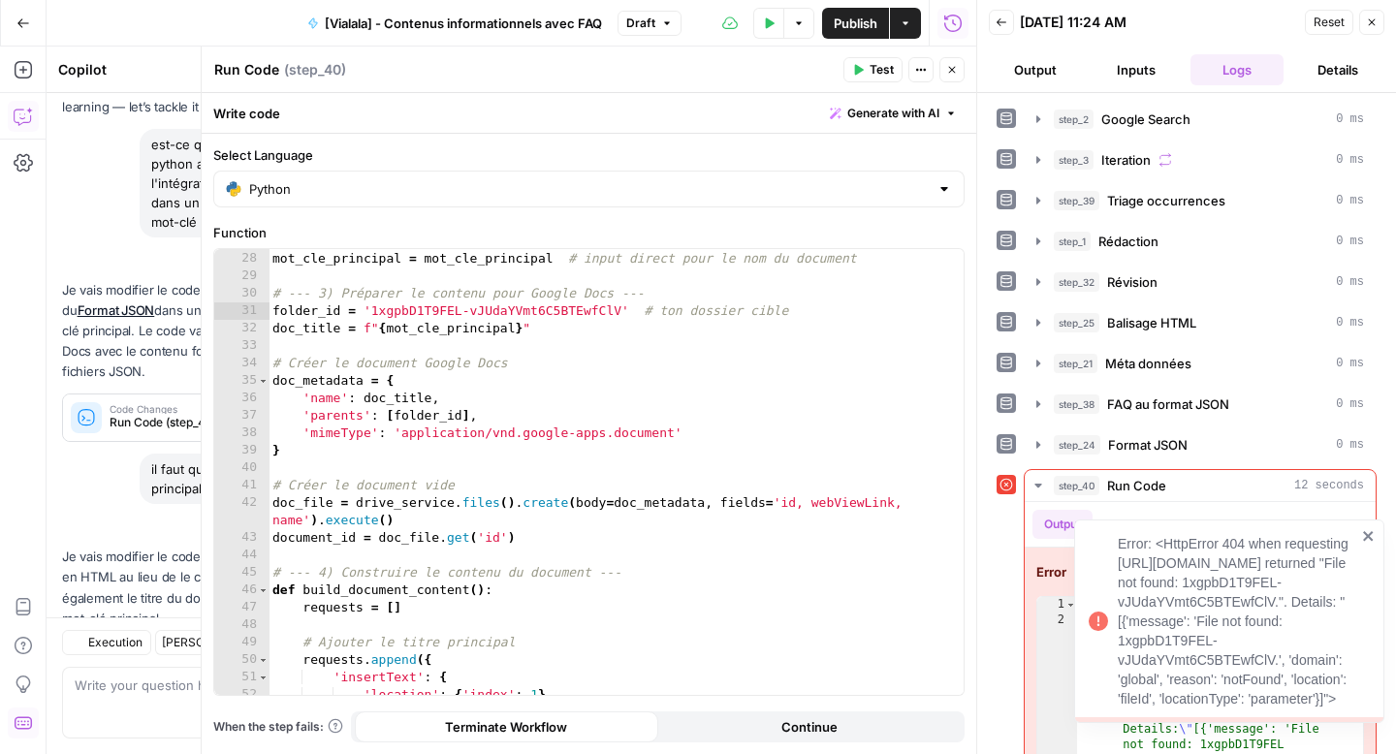
scroll to position [238, 0]
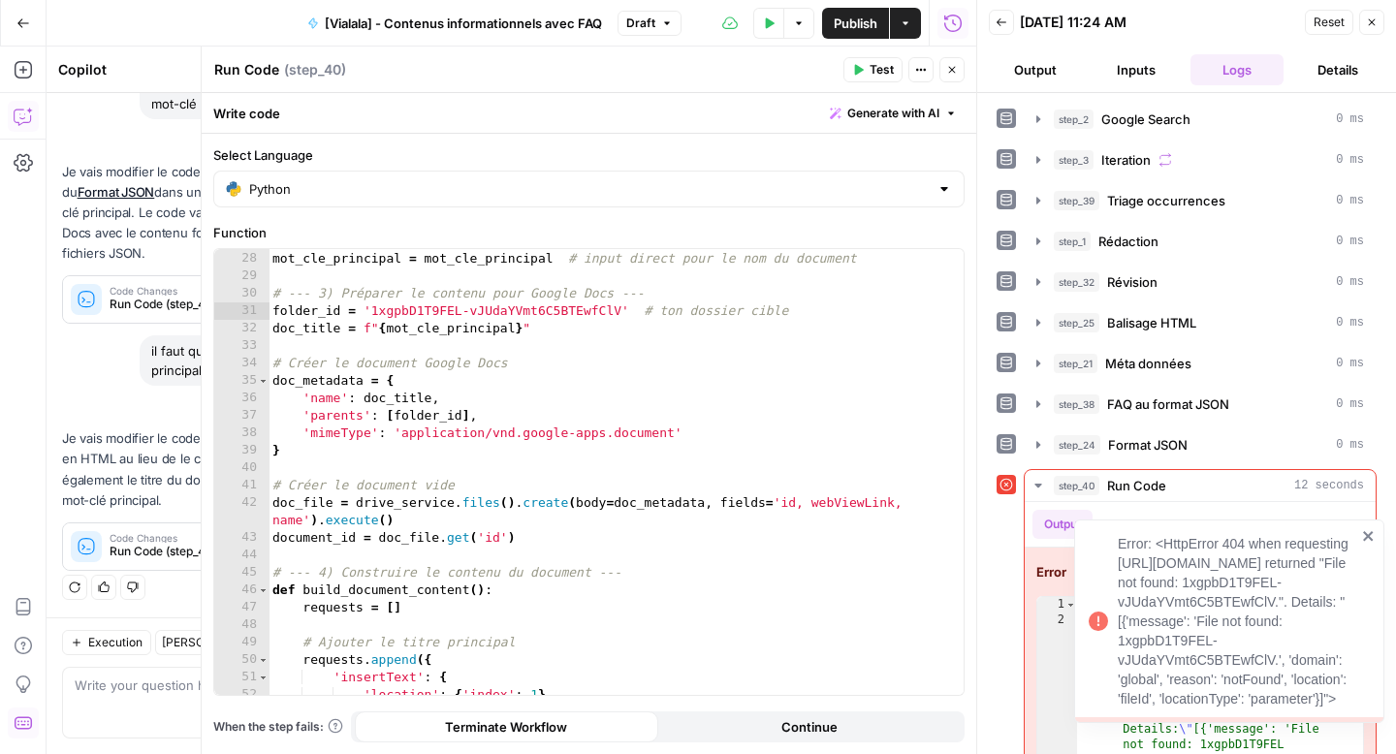
click at [1373, 528] on icon "close" at bounding box center [1369, 536] width 14 height 16
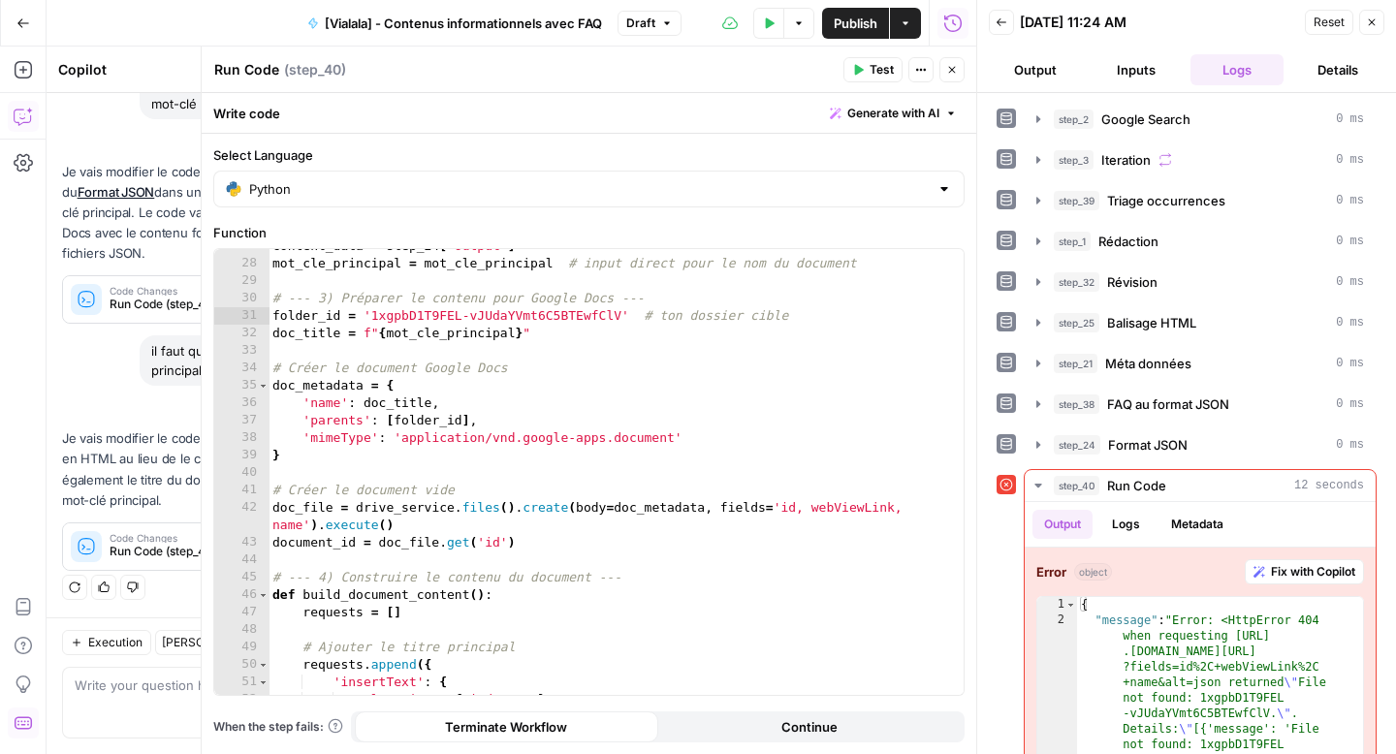
scroll to position [128, 0]
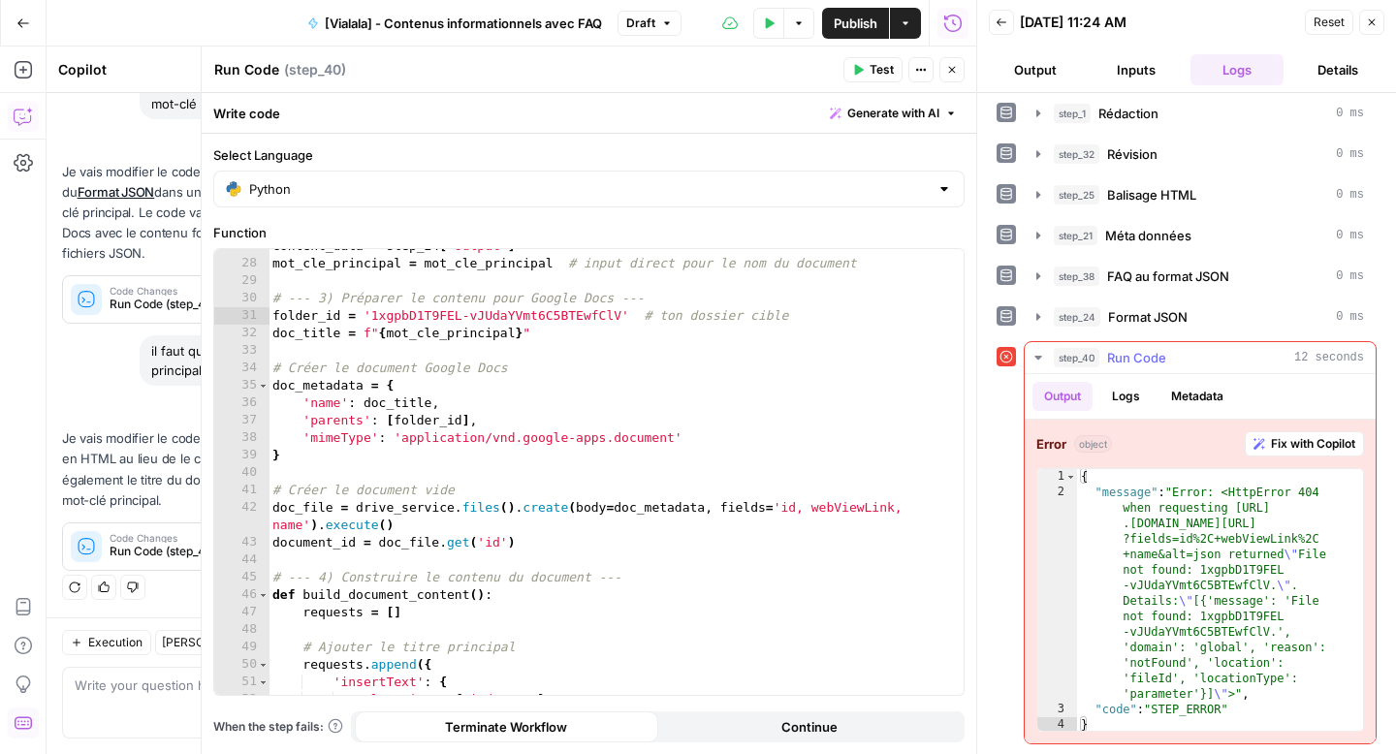
click at [1283, 444] on span "Fix with Copilot" at bounding box center [1313, 443] width 84 height 17
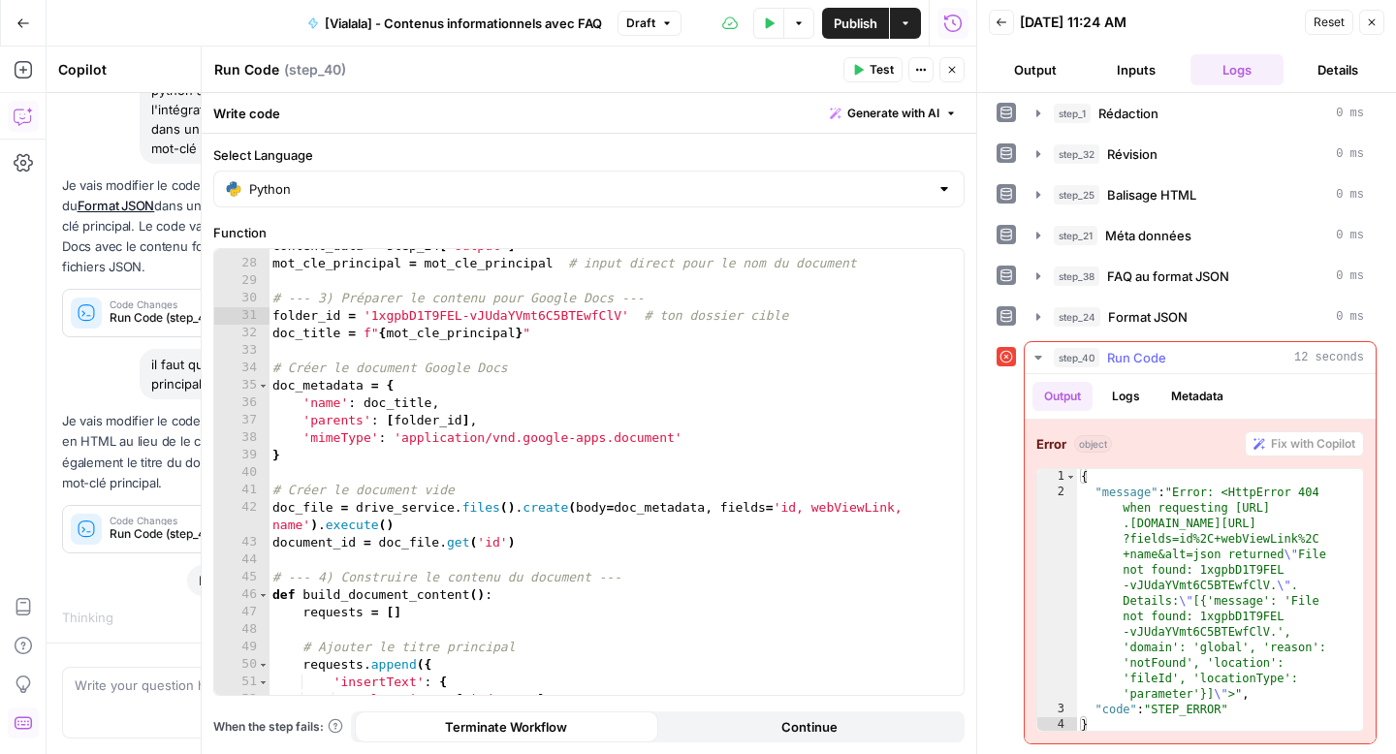
scroll to position [193, 0]
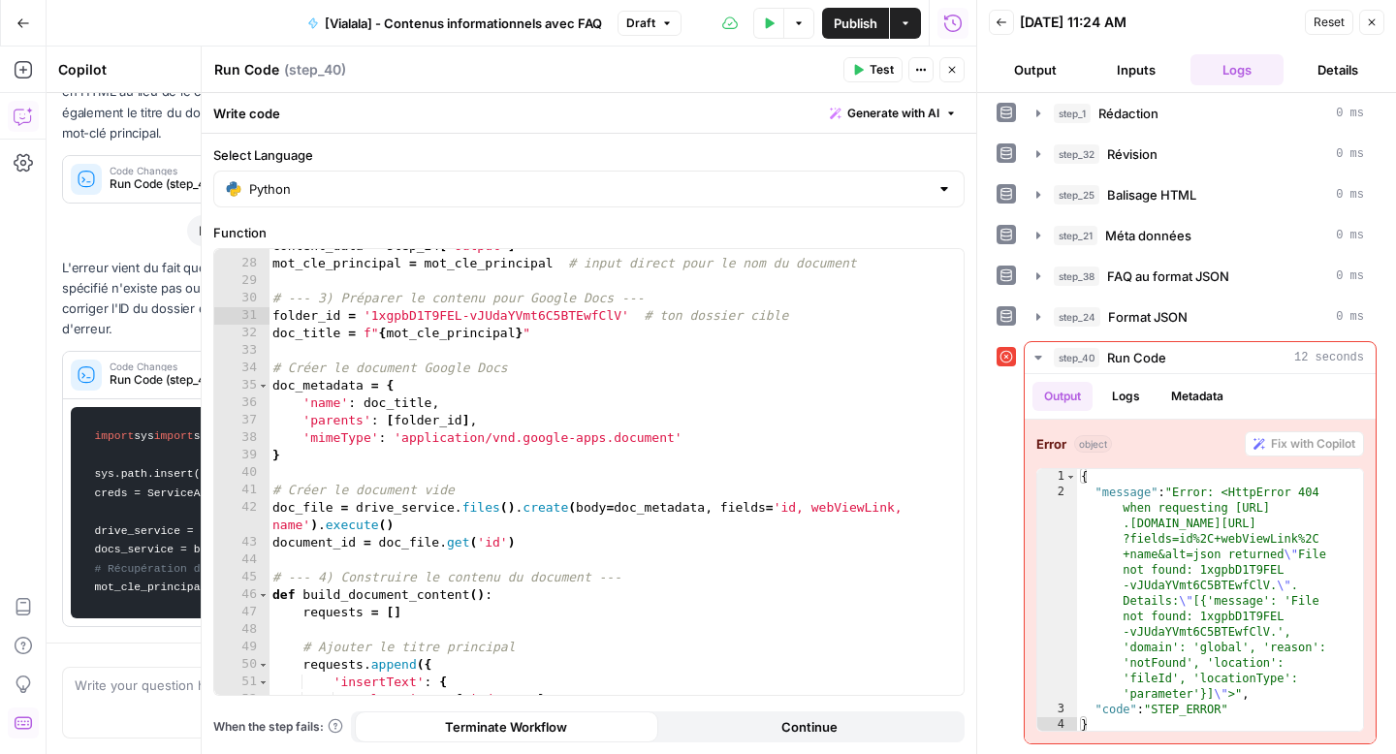
click at [1366, 25] on icon "button" at bounding box center [1372, 22] width 12 height 12
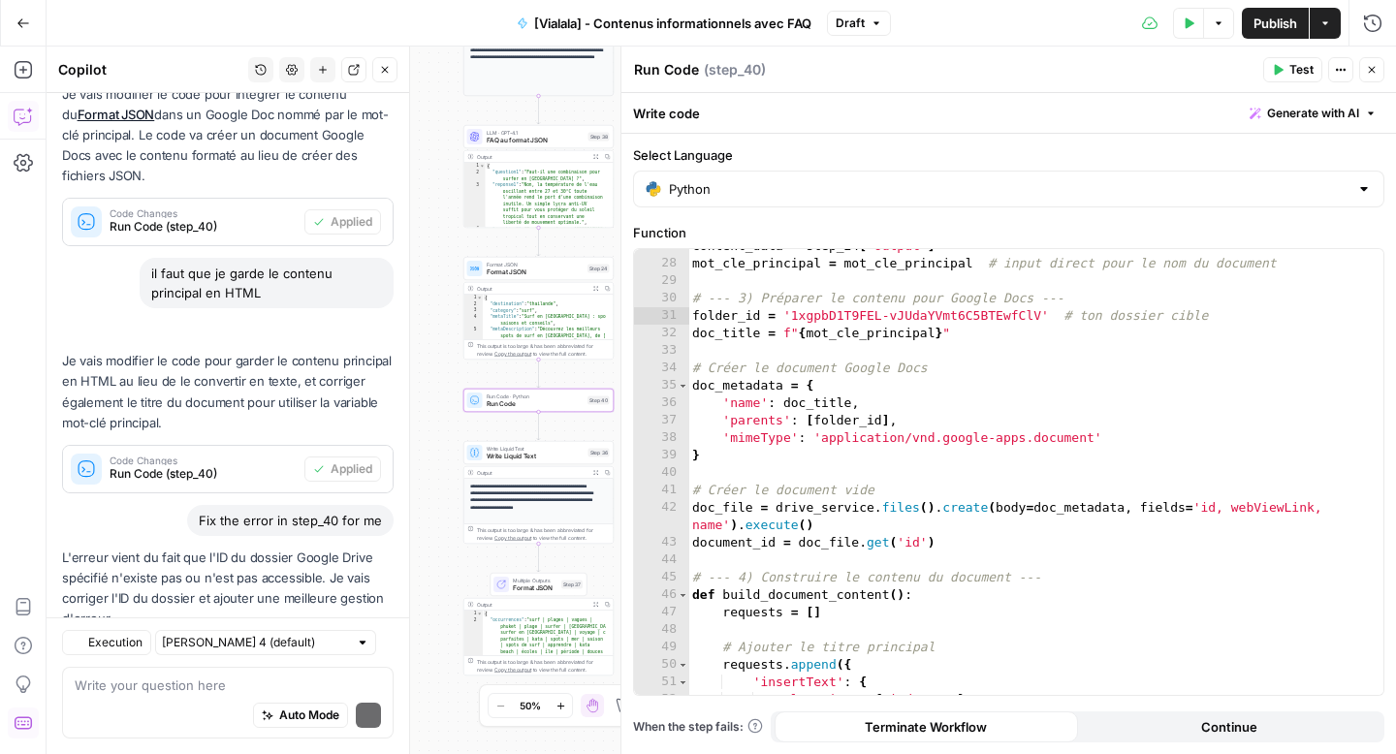
scroll to position [433, 0]
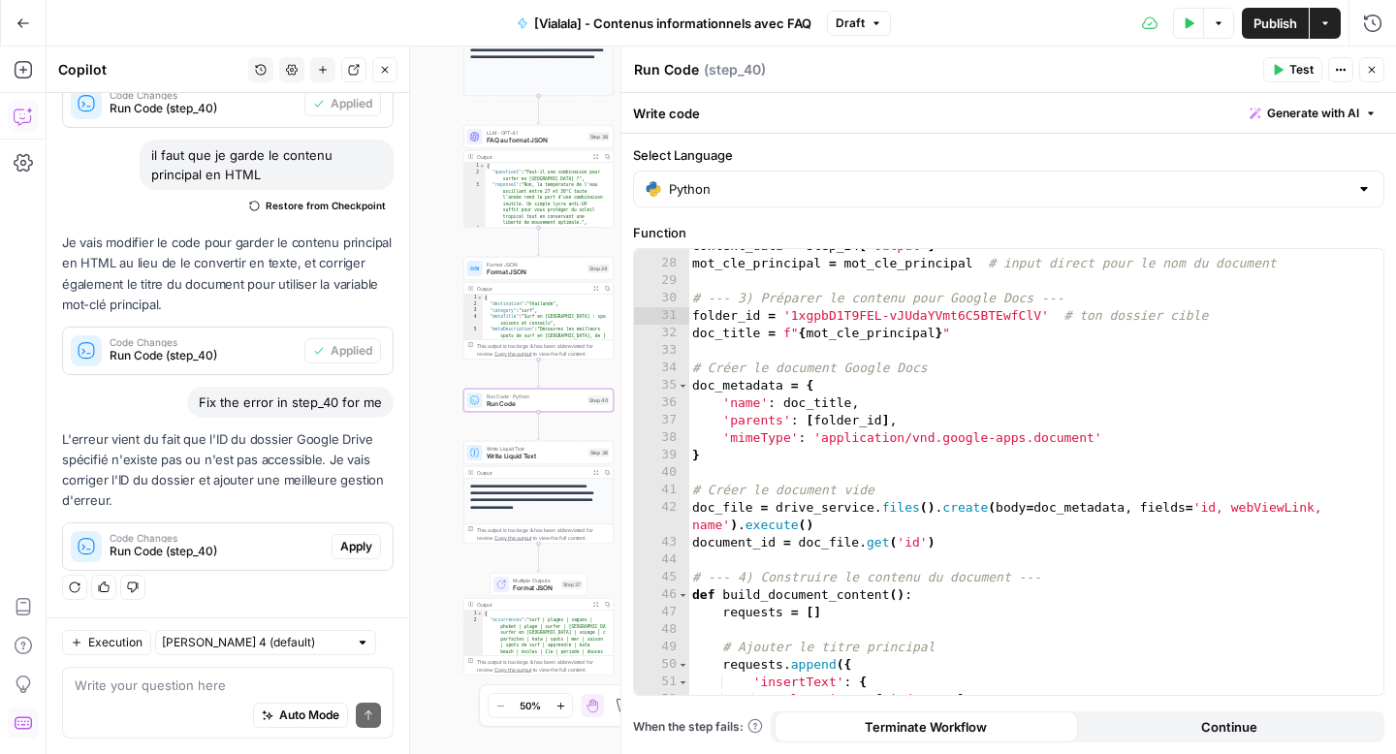
click at [349, 548] on span "Apply" at bounding box center [356, 546] width 32 height 17
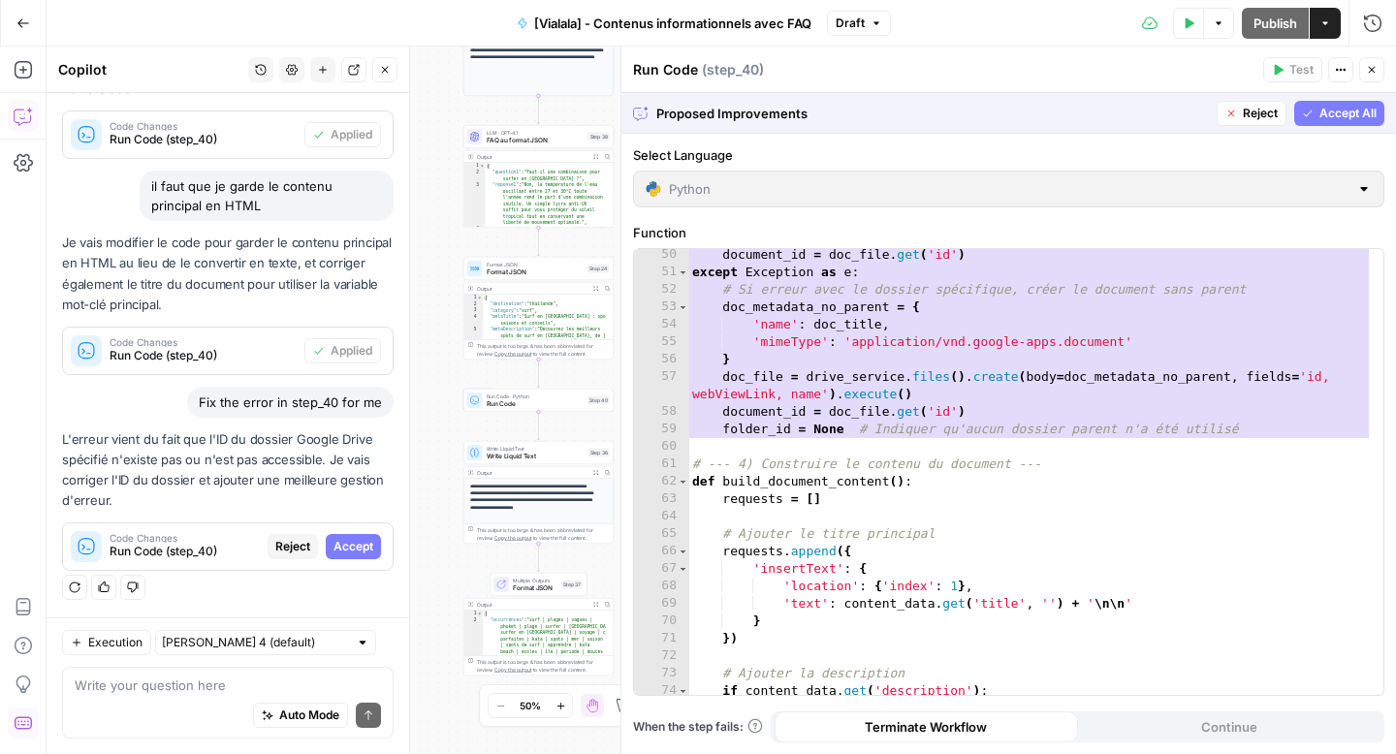
scroll to position [929, 0]
click at [1232, 119] on button "Reject" at bounding box center [1252, 113] width 70 height 25
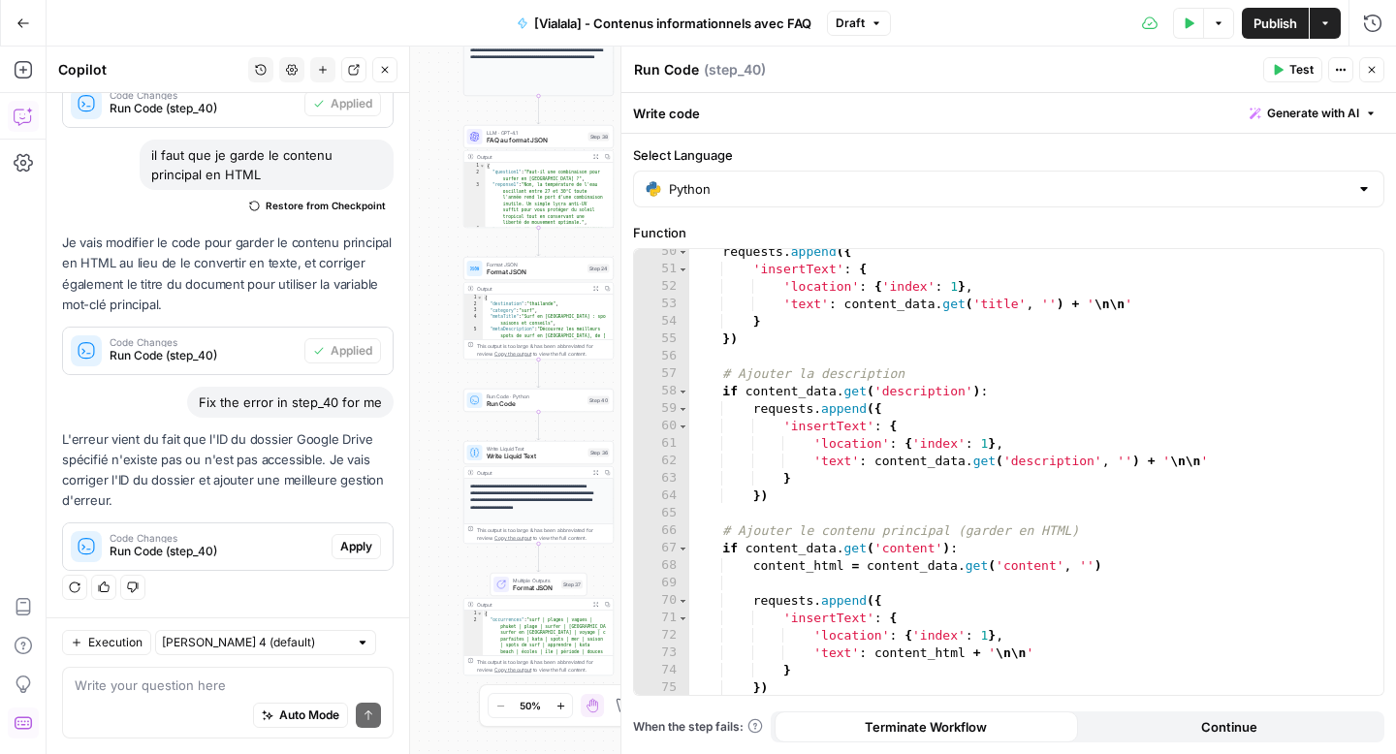
scroll to position [913, 0]
click at [539, 285] on div "Output" at bounding box center [532, 289] width 111 height 8
click at [531, 274] on span "Format JSON" at bounding box center [536, 273] width 98 height 10
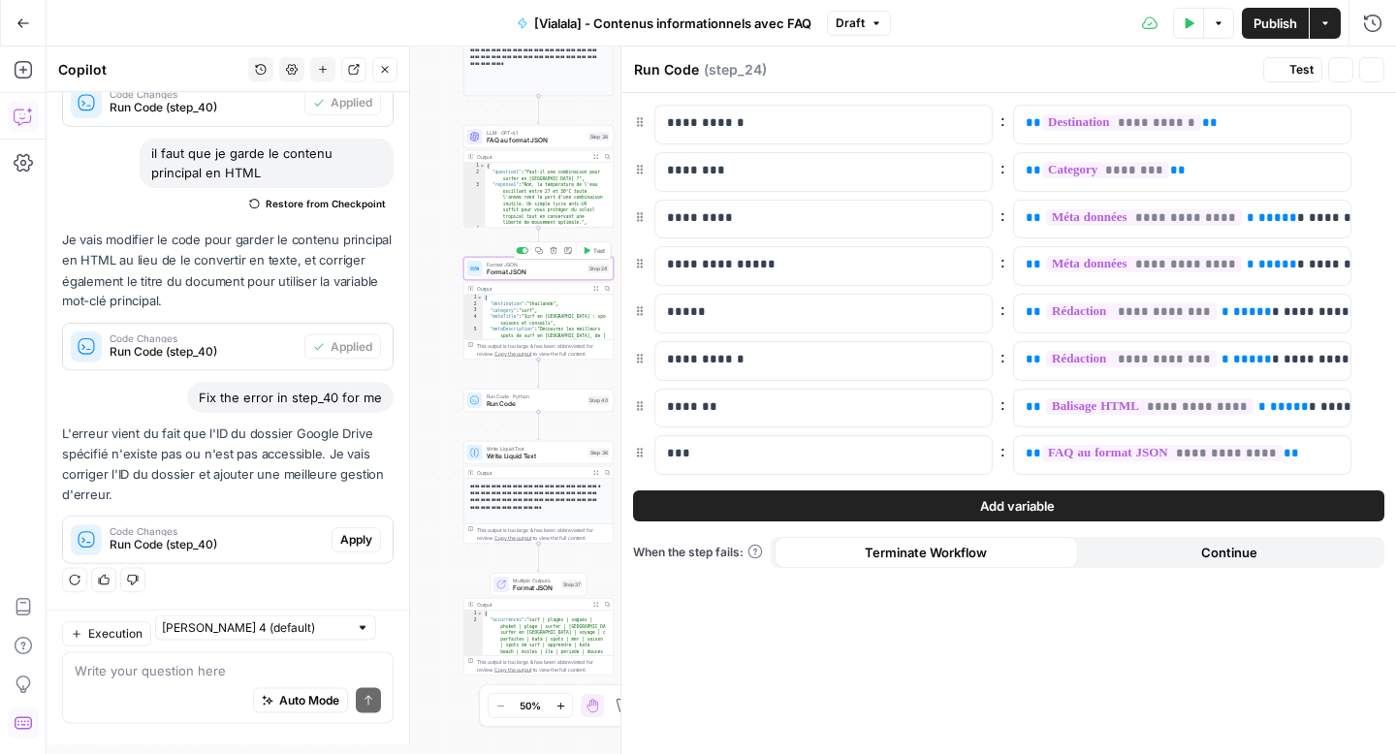
type textarea "Format JSON"
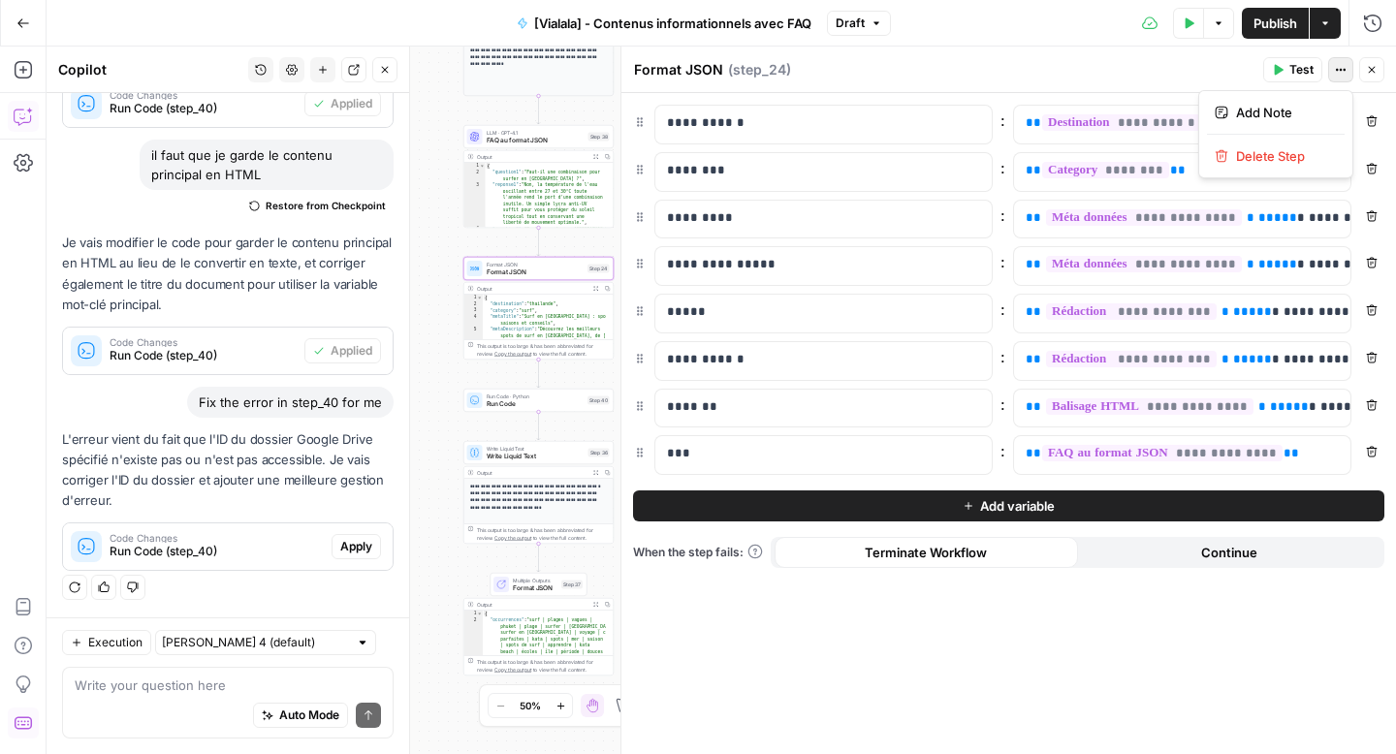
click at [1339, 66] on icon "button" at bounding box center [1341, 70] width 12 height 12
click at [1308, 70] on span "Test" at bounding box center [1302, 69] width 24 height 17
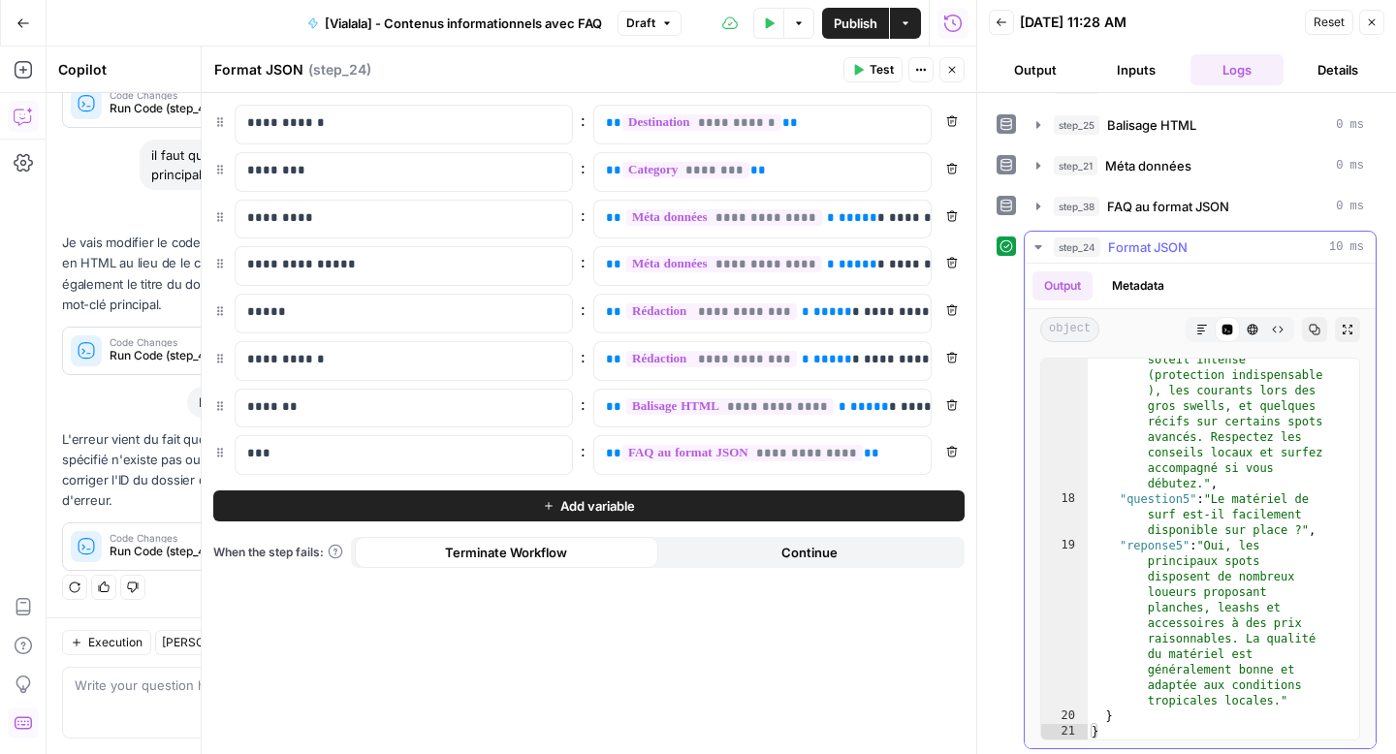
scroll to position [203, 0]
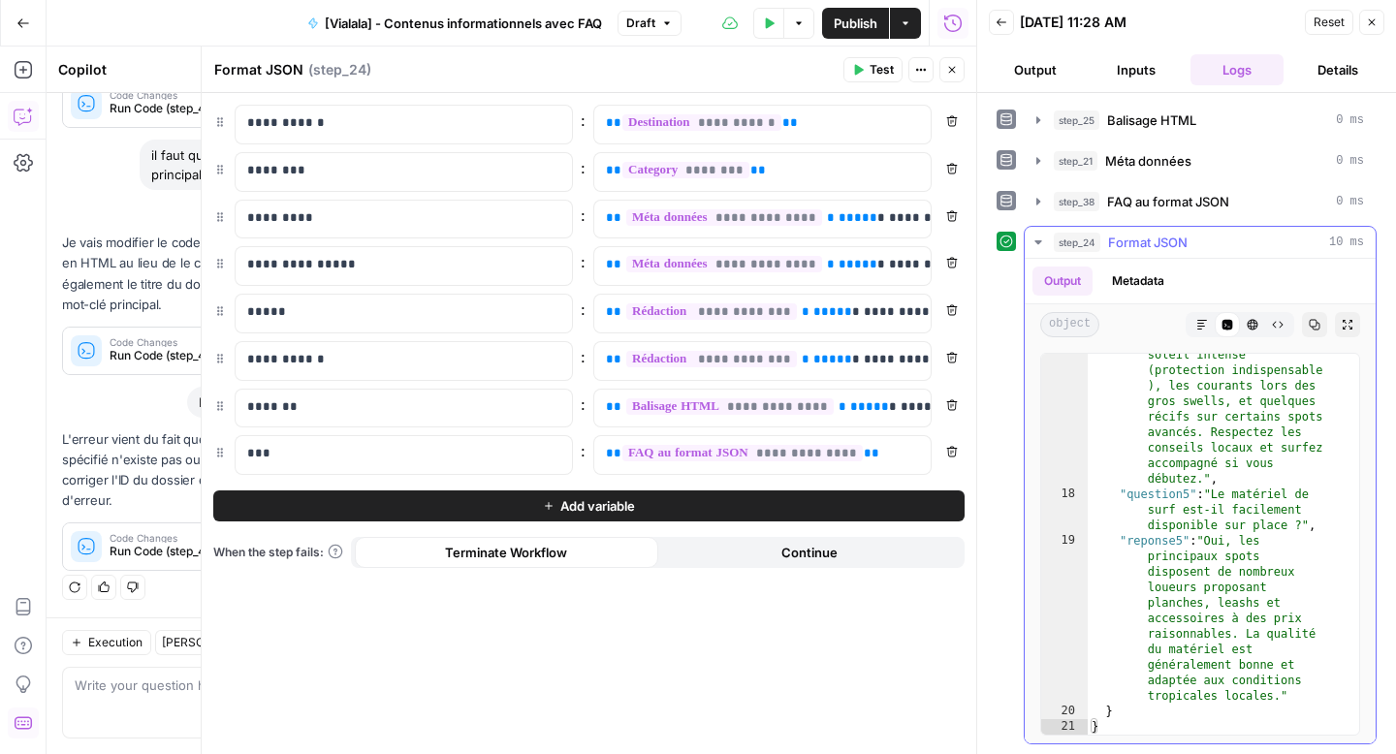
click at [1309, 324] on icon "button" at bounding box center [1315, 325] width 12 height 12
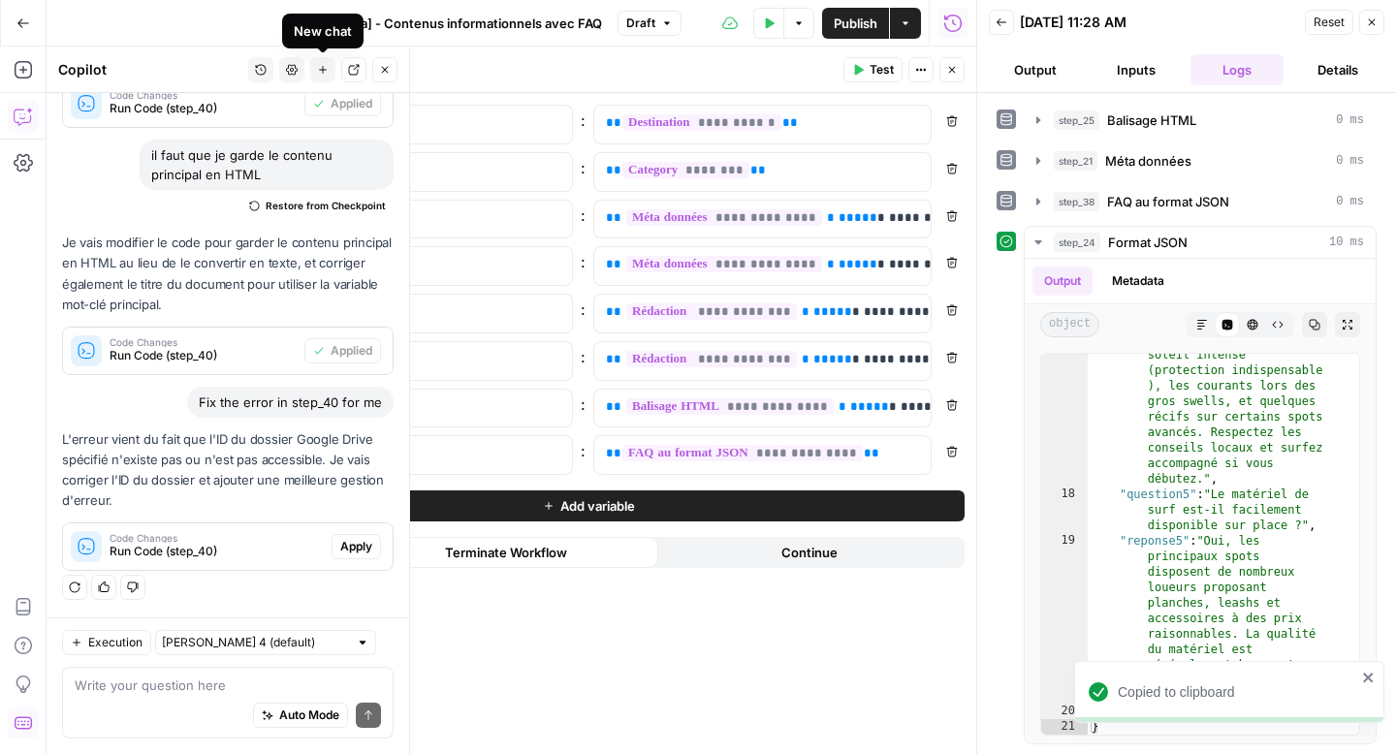
click at [318, 72] on icon "button" at bounding box center [323, 70] width 12 height 12
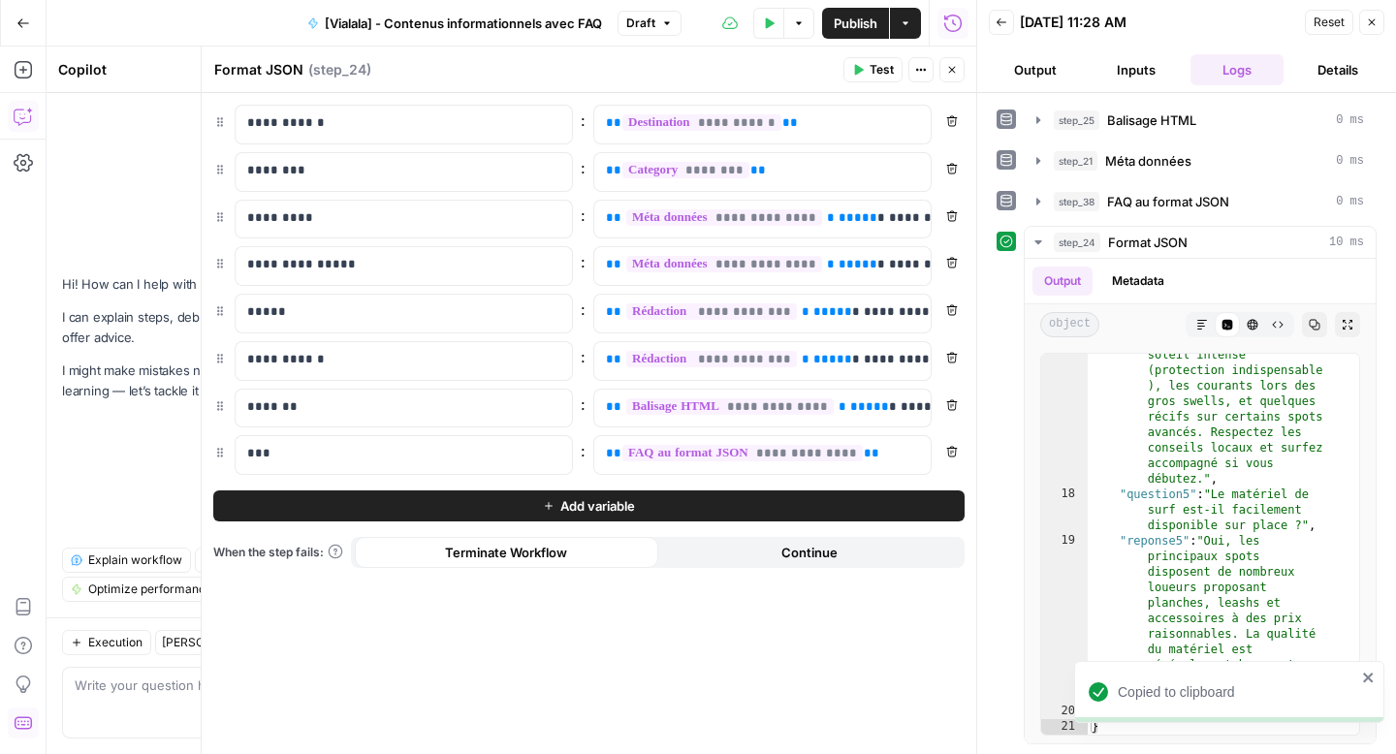
click at [962, 72] on button "Close" at bounding box center [952, 69] width 25 height 25
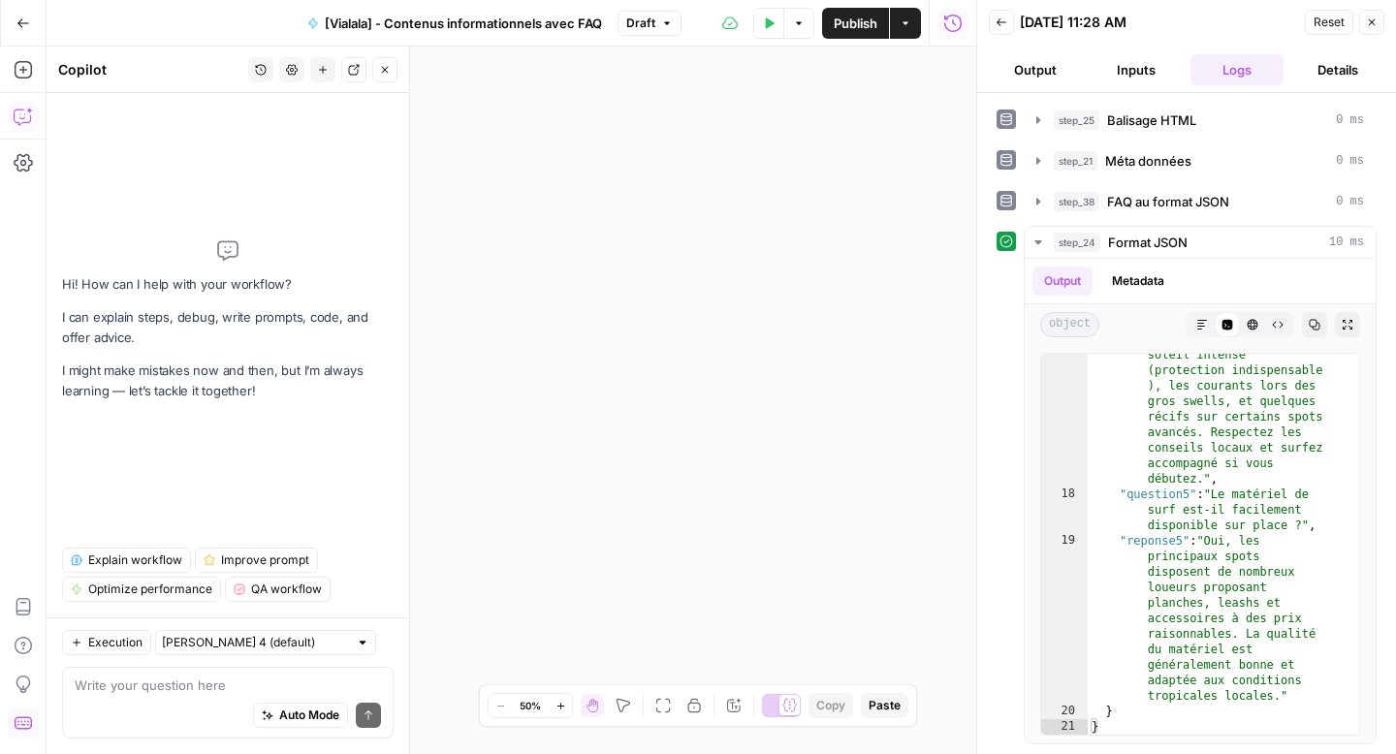
drag, startPoint x: 756, startPoint y: 346, endPoint x: 1115, endPoint y: 105, distance: 432.4
click at [698, 496] on div "Workflow Input Settings Inputs Google Search Google Search Step 2 Output Expand…" at bounding box center [512, 401] width 930 height 708
click at [1368, 30] on button "Close" at bounding box center [1371, 22] width 25 height 25
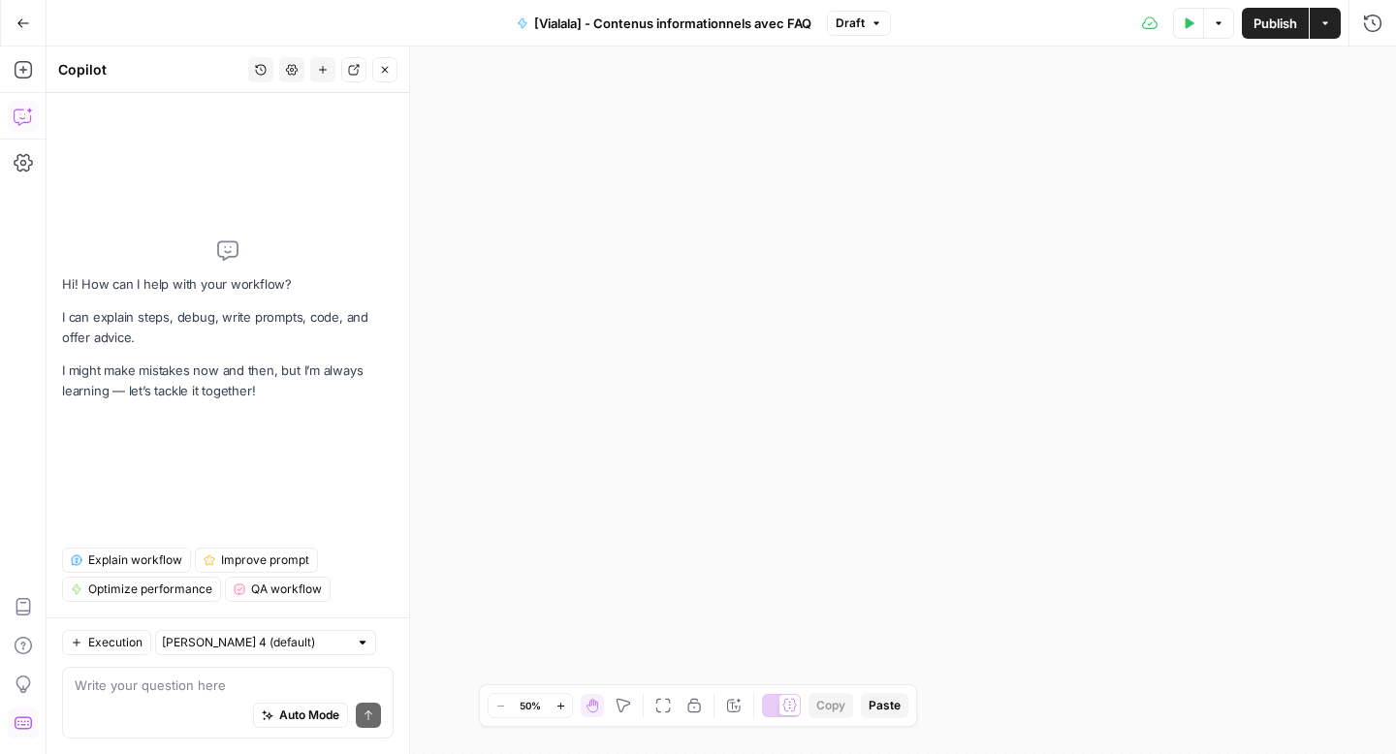
drag, startPoint x: 876, startPoint y: 303, endPoint x: 1331, endPoint y: 494, distance: 494.5
click at [1331, 494] on div "Workflow Input Settings Inputs Google Search Google Search Step 2 Output Expand…" at bounding box center [722, 401] width 1350 height 708
click at [382, 68] on icon "button" at bounding box center [385, 70] width 12 height 12
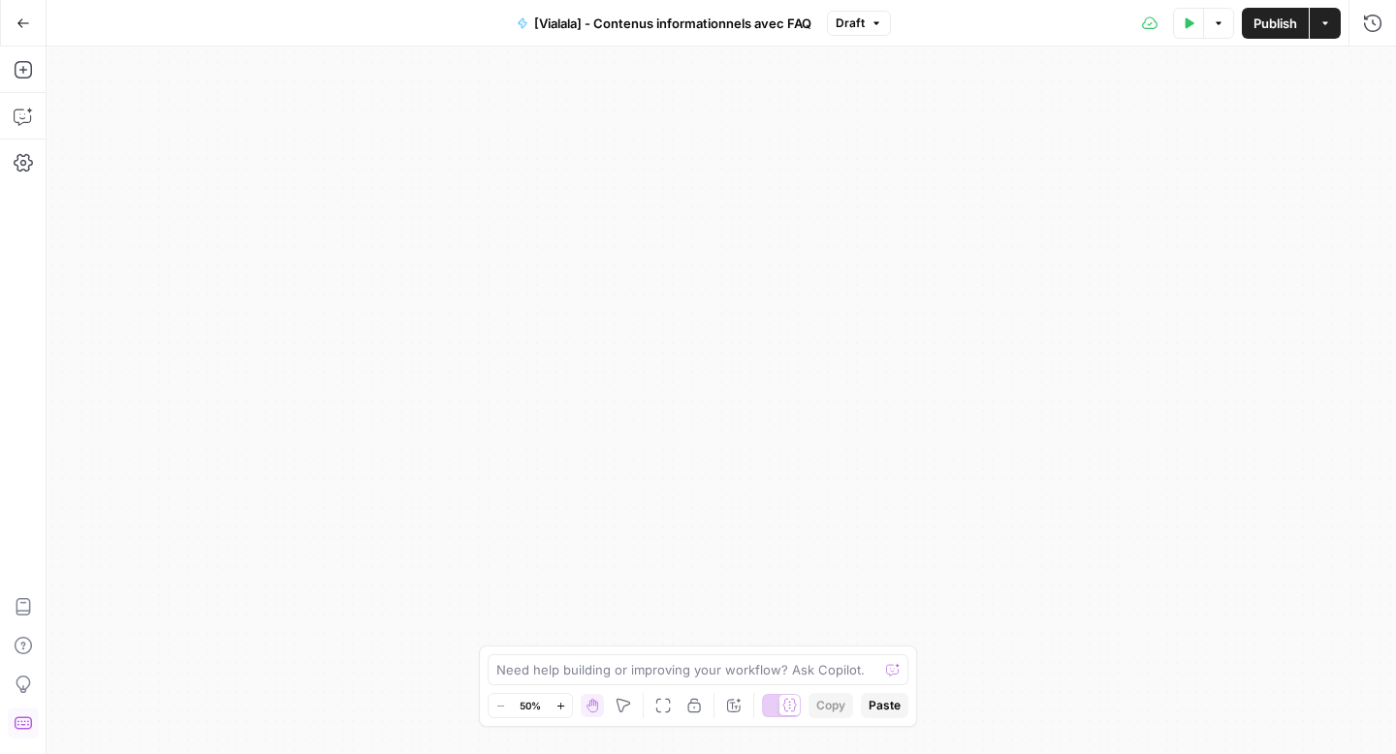
drag, startPoint x: 598, startPoint y: 450, endPoint x: 679, endPoint y: 631, distance: 198.4
click at [669, 734] on div "Workflow Input Settings Inputs Google Search Google Search Step 2 Output Expand…" at bounding box center [722, 401] width 1350 height 708
drag, startPoint x: 681, startPoint y: 621, endPoint x: 653, endPoint y: 753, distance: 134.8
click at [653, 753] on div "Workflow Input Settings Inputs Google Search Google Search Step 2 Output Expand…" at bounding box center [722, 401] width 1350 height 708
drag, startPoint x: 665, startPoint y: 468, endPoint x: 668, endPoint y: 542, distance: 73.7
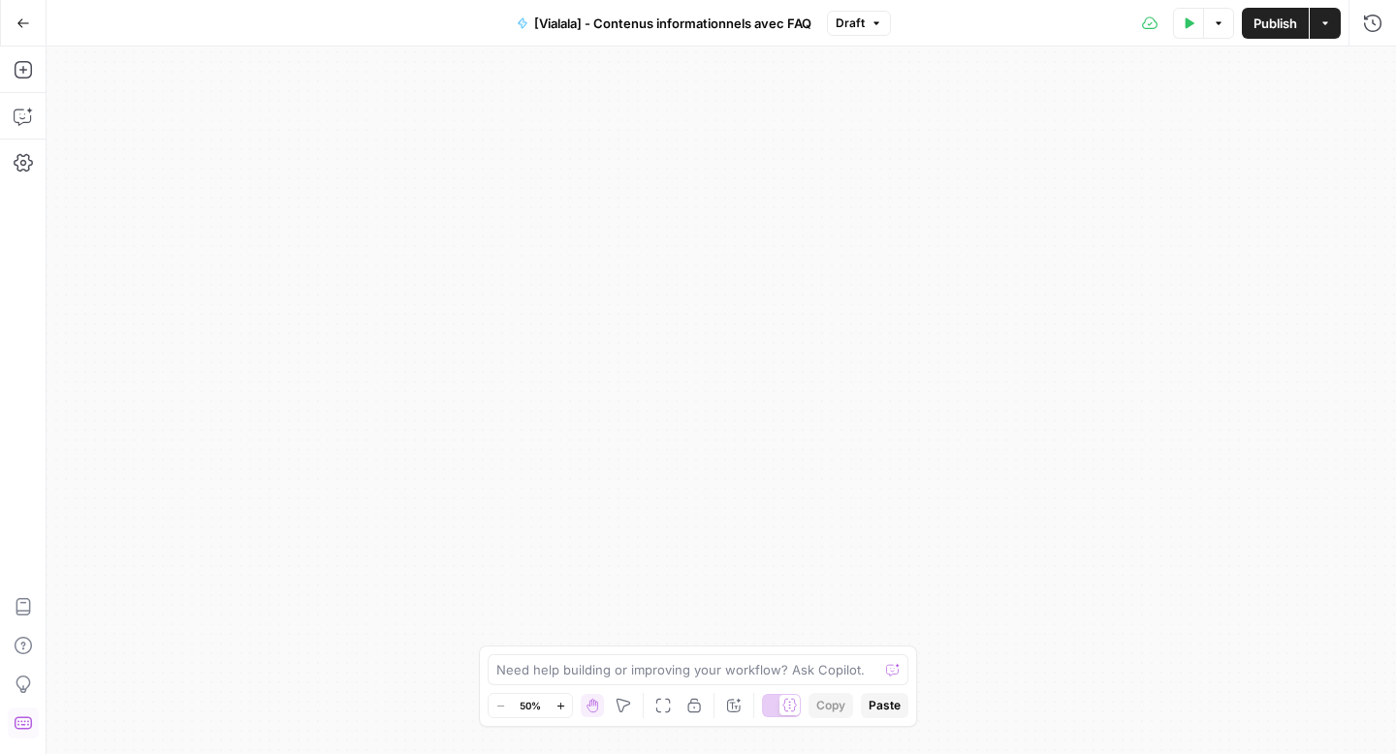
click at [649, 674] on body "Haskn New Home Browse Insights Opportunities Your Data Recent Grids [Slack US] …" at bounding box center [698, 377] width 1396 height 754
drag, startPoint x: 691, startPoint y: 499, endPoint x: 876, endPoint y: 547, distance: 191.2
click at [876, 547] on div "Workflow Input Settings Inputs Google Search Google Search Step 2 Output Expand…" at bounding box center [722, 401] width 1350 height 708
click at [22, 29] on button "Go Back" at bounding box center [23, 23] width 35 height 35
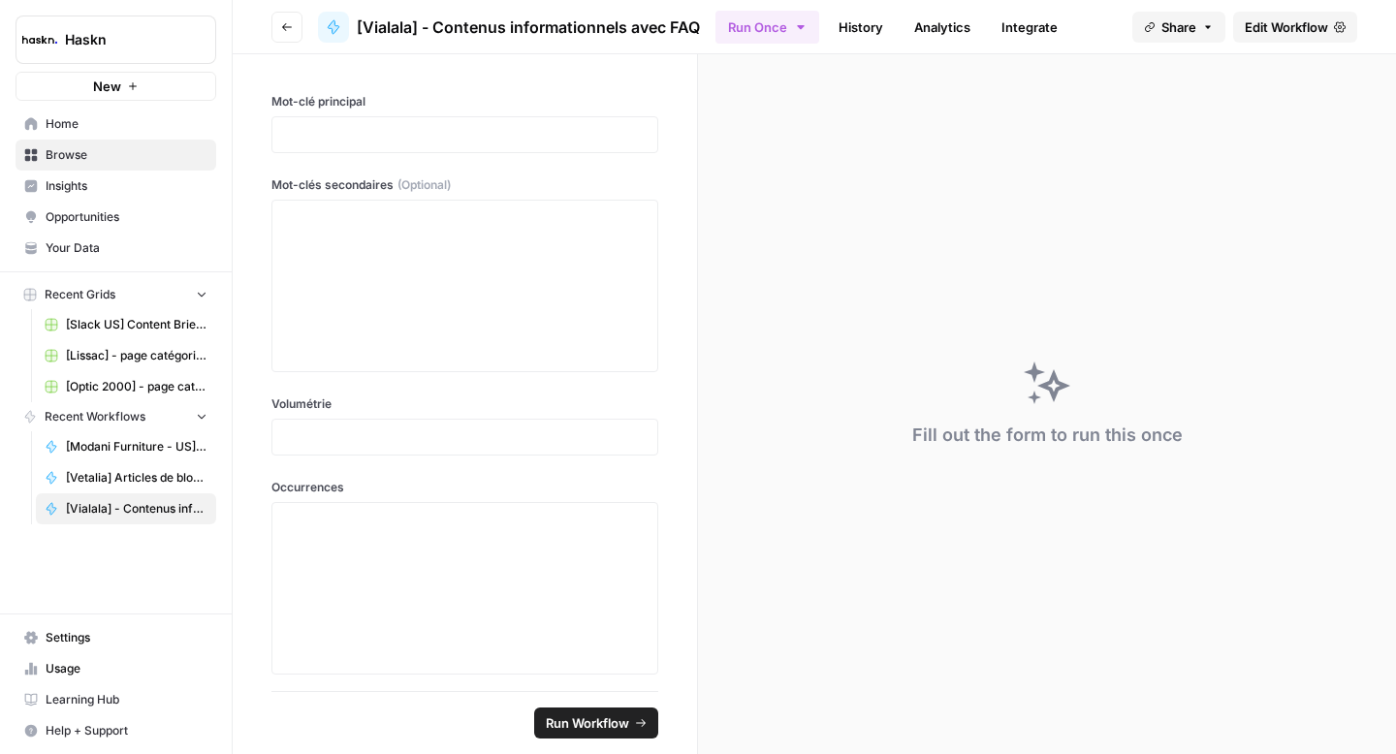
click at [1307, 24] on span "Edit Workflow" at bounding box center [1286, 26] width 83 height 19
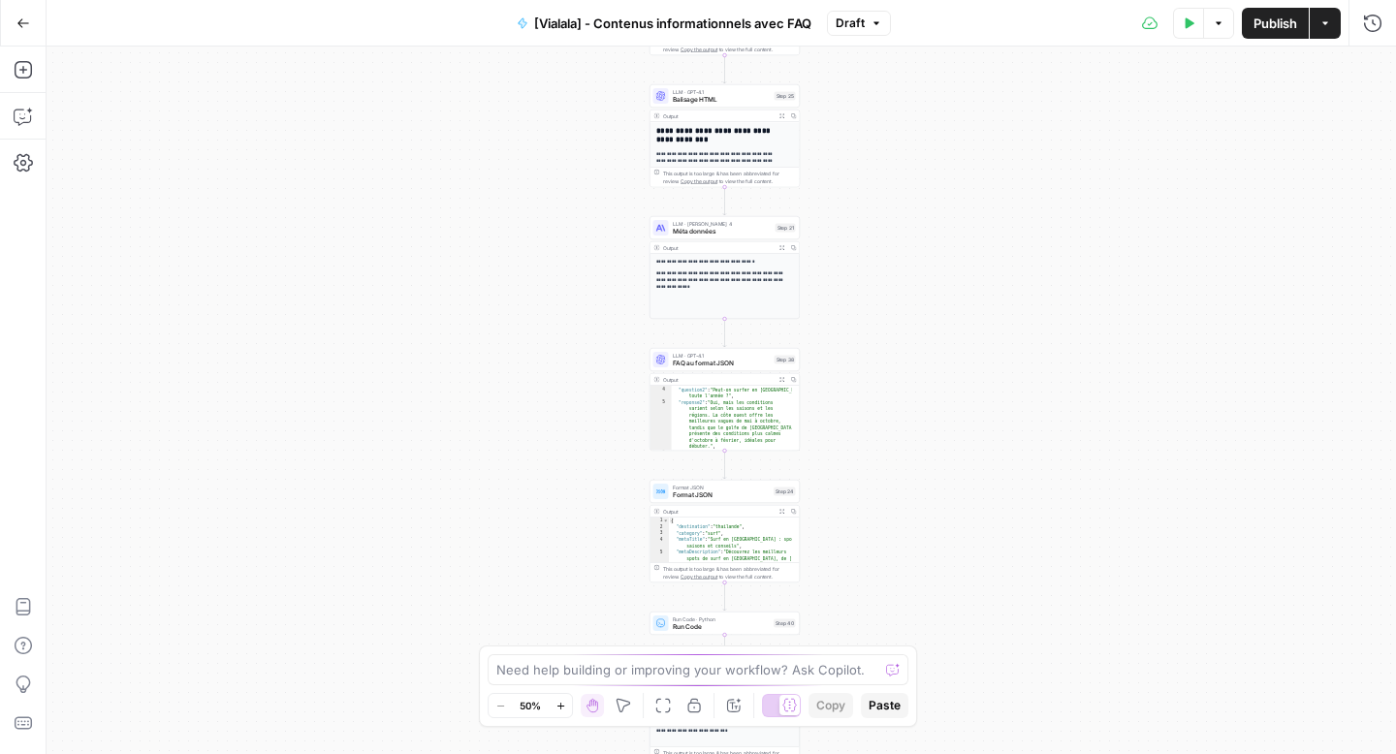
scroll to position [153, 0]
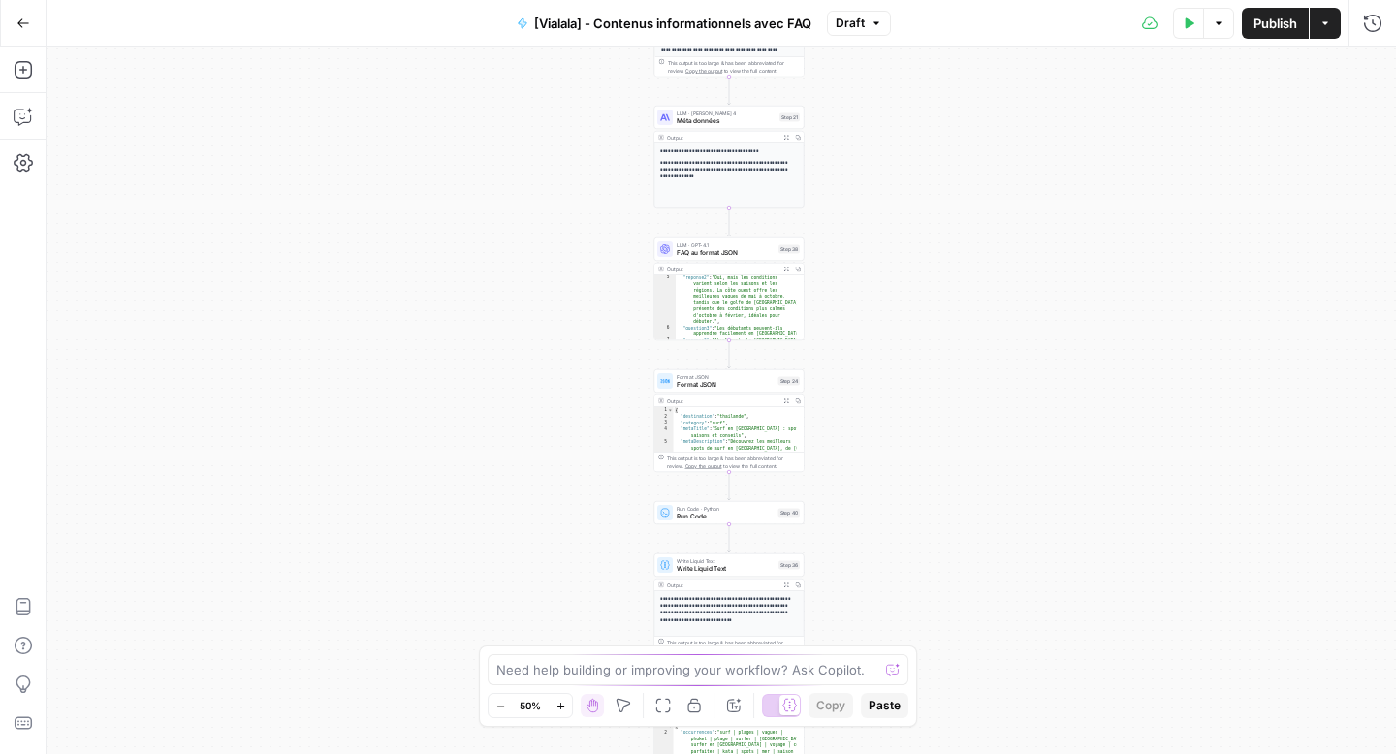
click at [693, 515] on span "Run Code" at bounding box center [726, 517] width 98 height 10
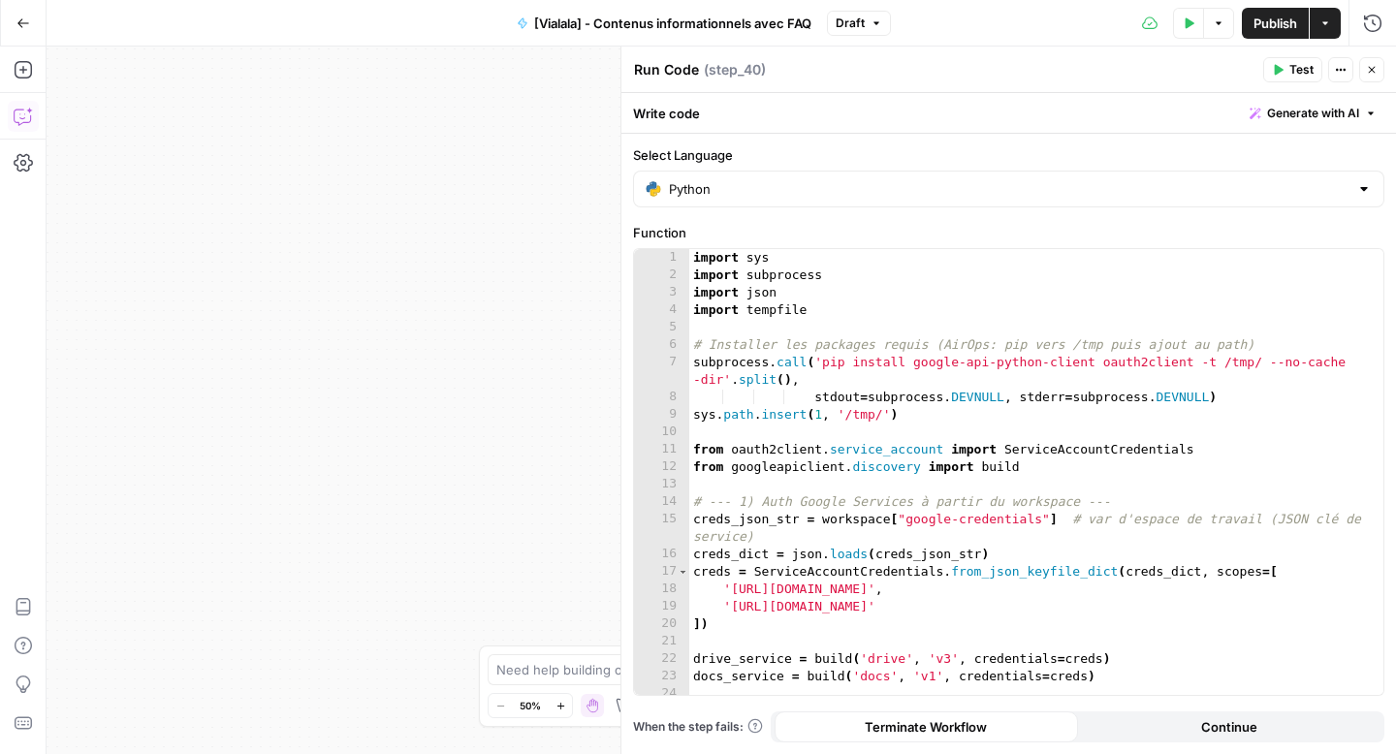
click at [16, 120] on icon "button" at bounding box center [23, 116] width 19 height 19
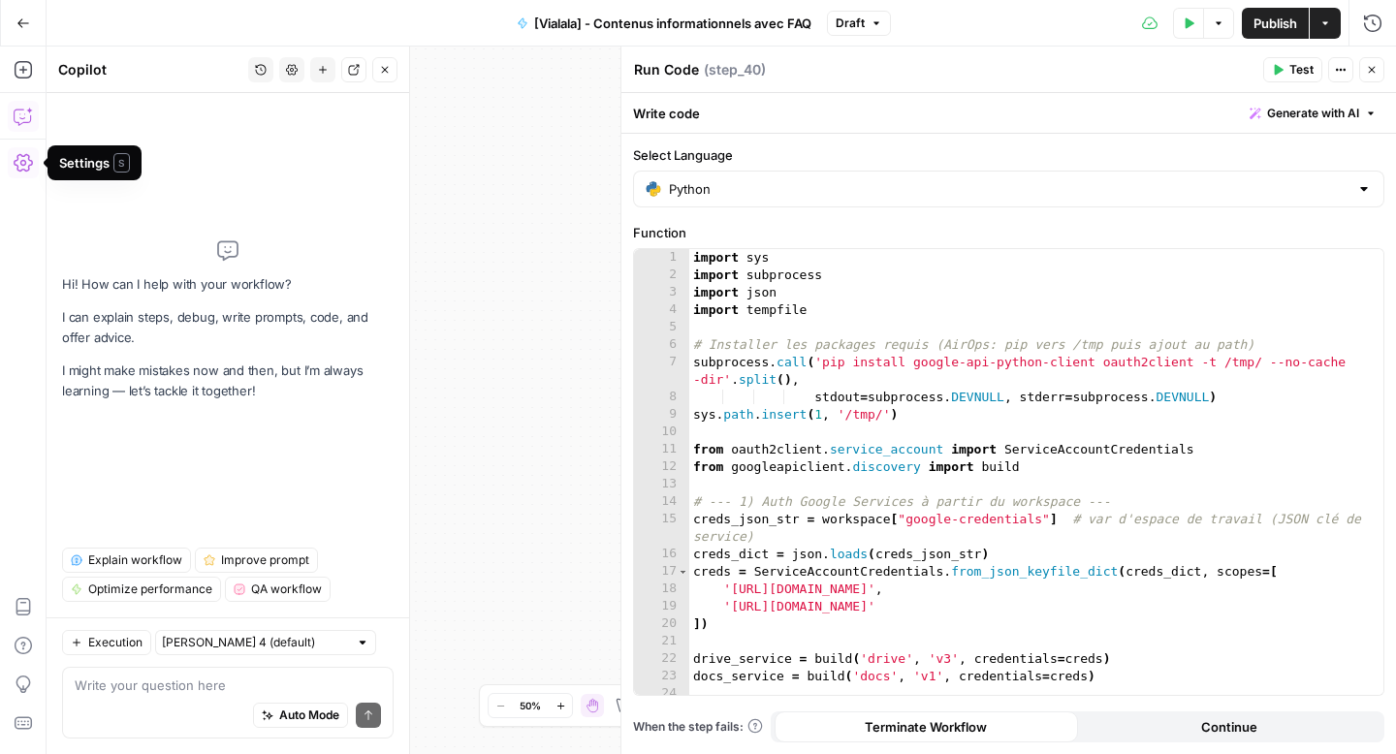
click at [163, 693] on textarea at bounding box center [228, 685] width 306 height 19
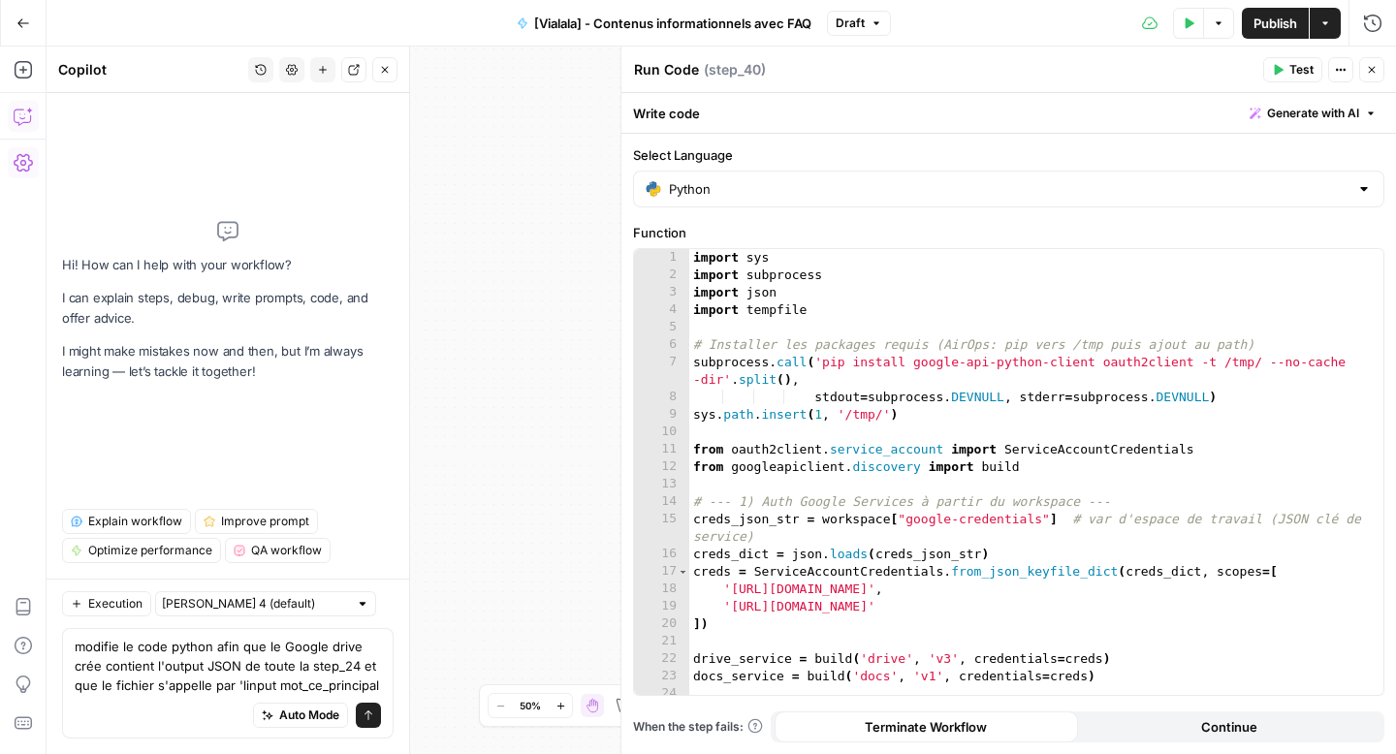
click at [362, 664] on textarea "modifie le code python afin que le Google drive crée contient l'output JSON de …" at bounding box center [228, 666] width 306 height 58
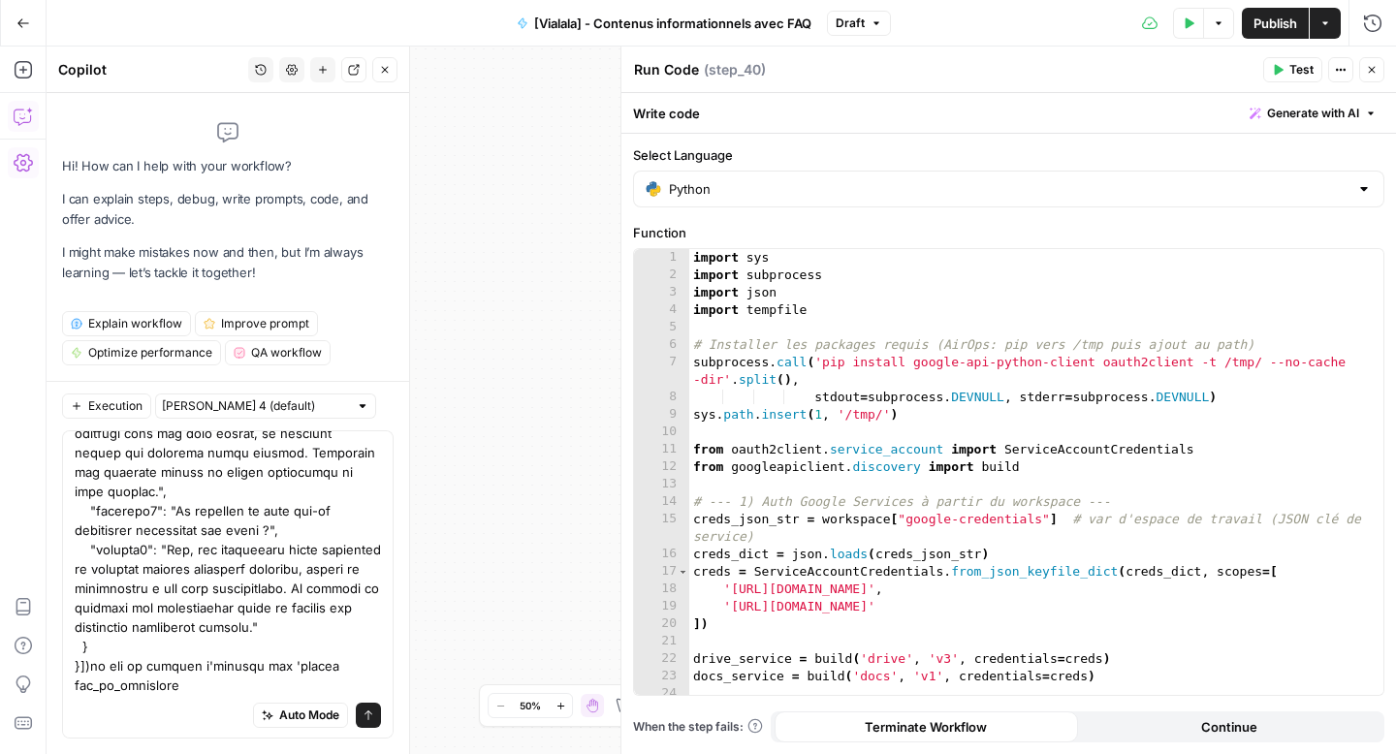
scroll to position [5348, 0]
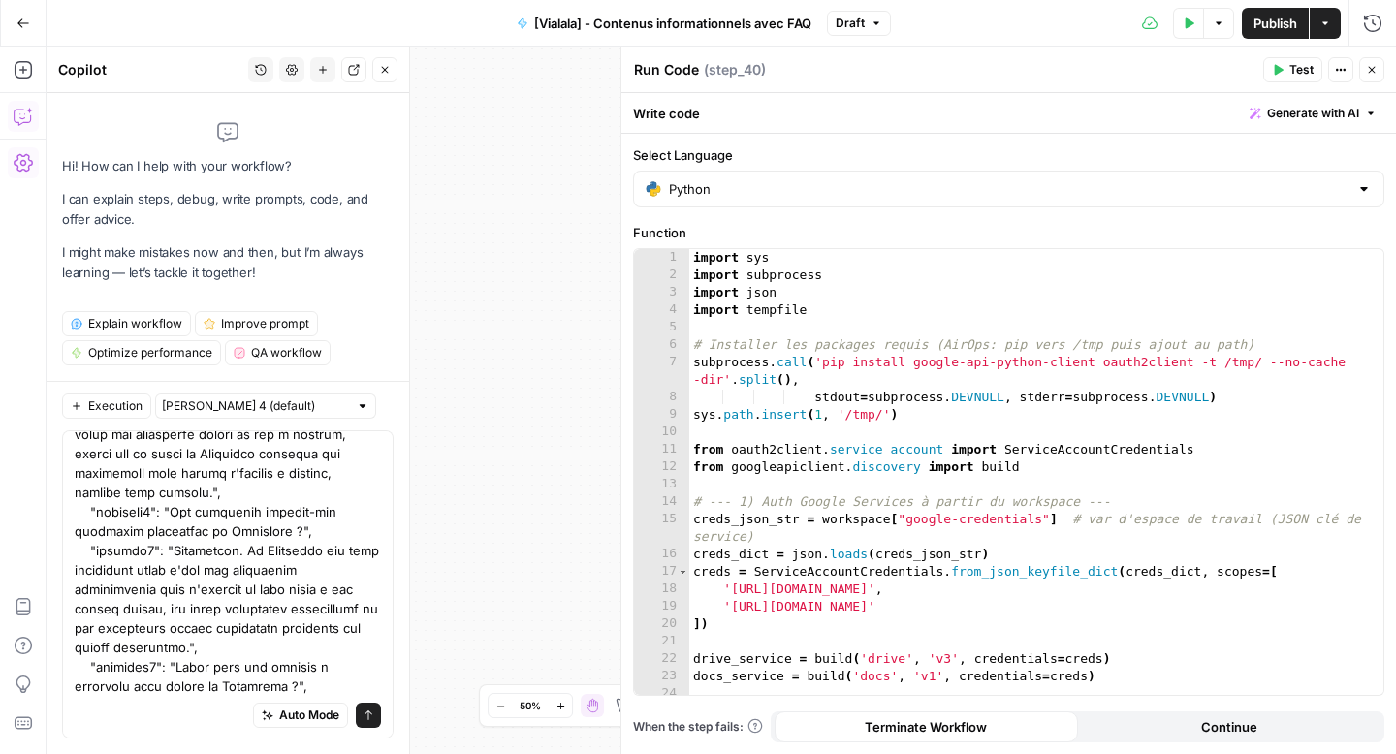
scroll to position [5367, 0]
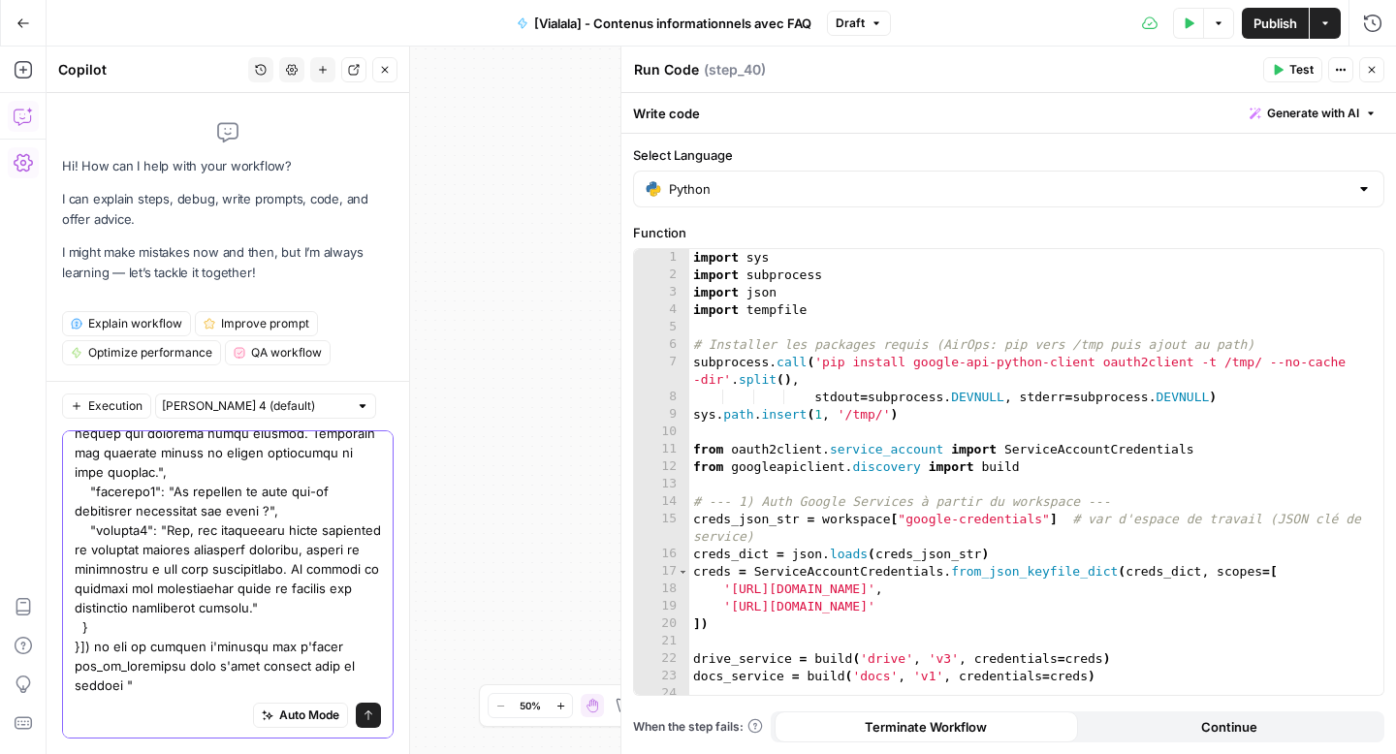
paste textarea "https://drive.google.com/drive/folders/1xgpbD1T9FEL-vJUdaYVmt6C5BTEwfClV"
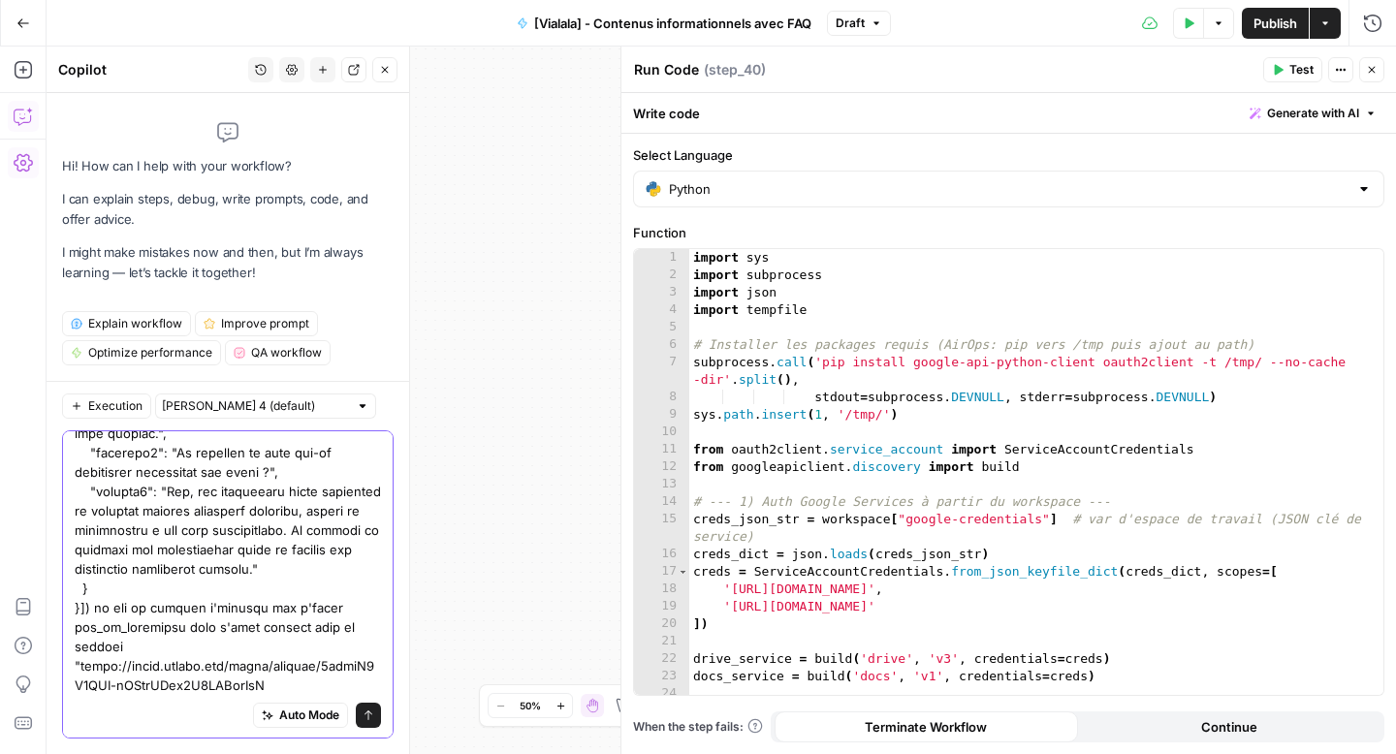
type textarea "modifie le code python afin que le Google drive crée contient l'output JSON de …"
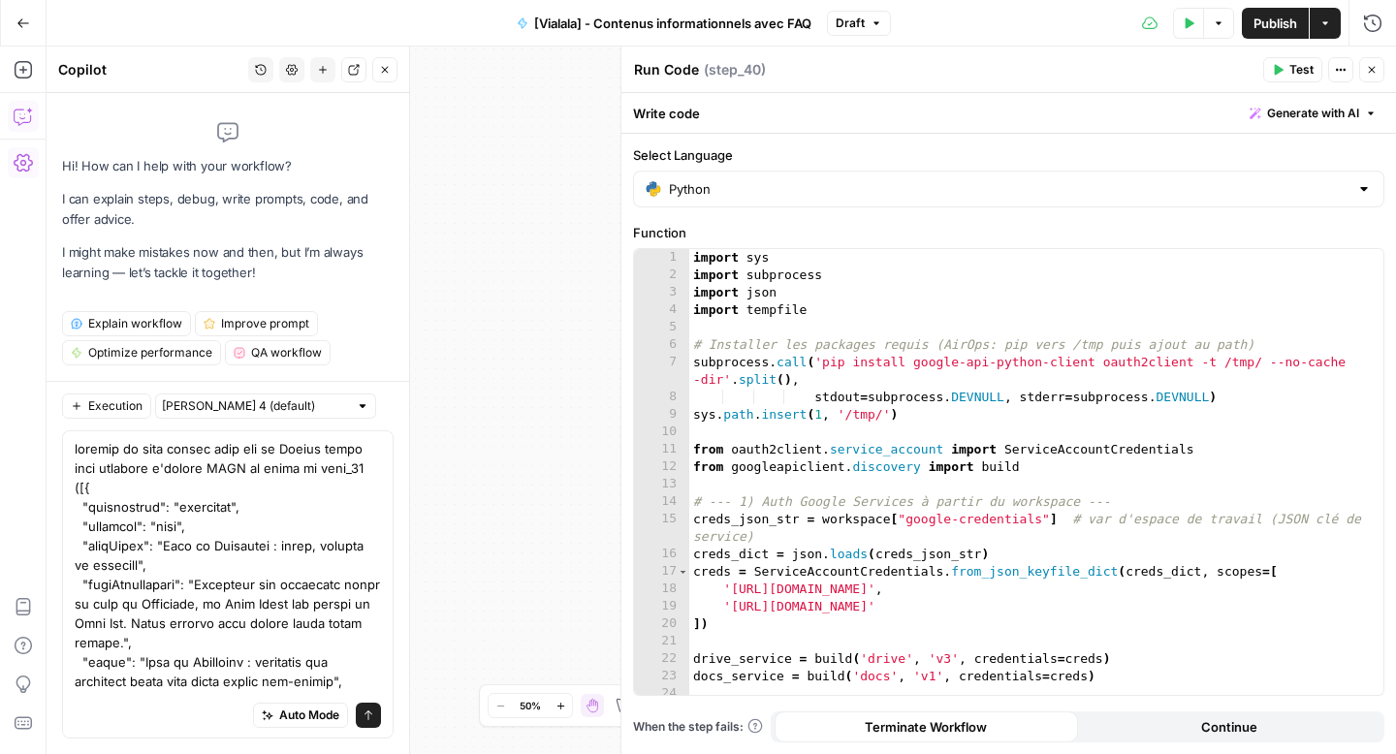
click at [909, 474] on div "import sys import subprocess import json import tempfile # Installer les packag…" at bounding box center [1029, 489] width 680 height 481
type textarea "**********"
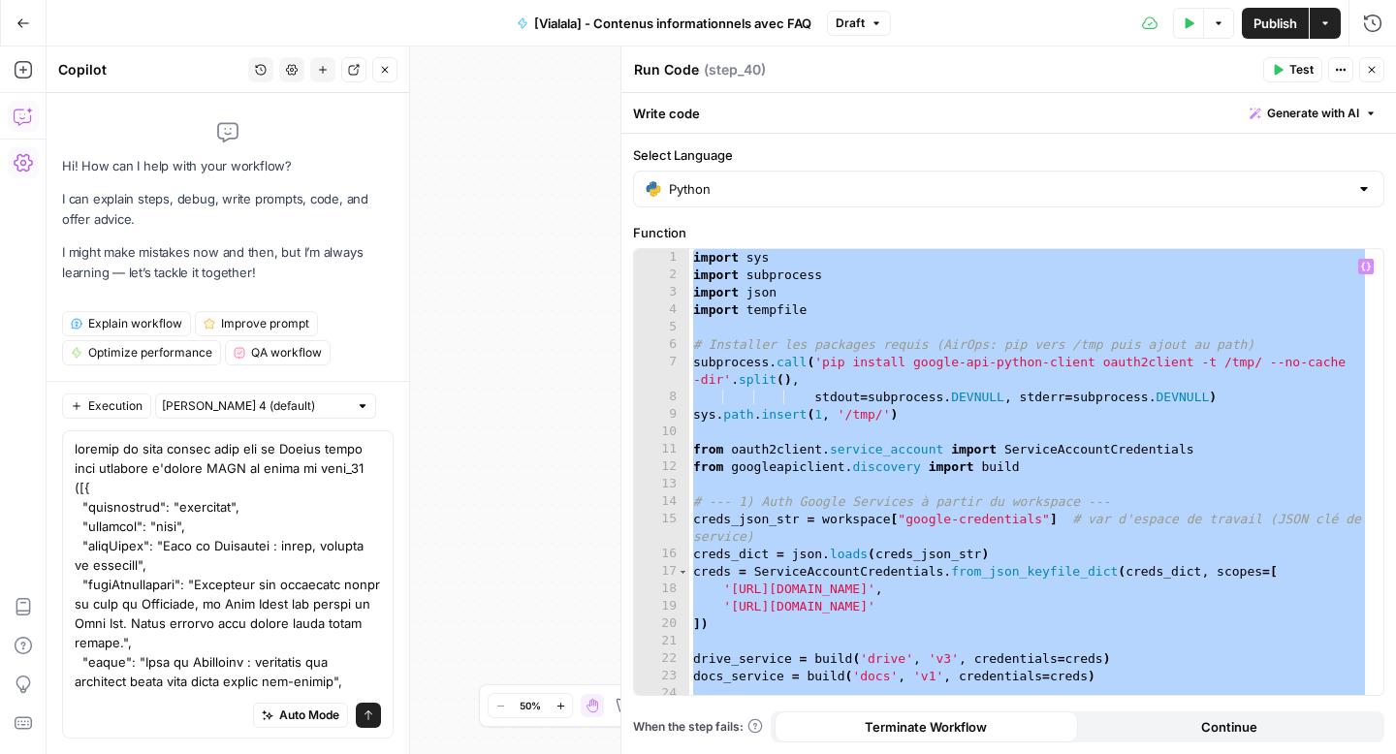
paste textarea
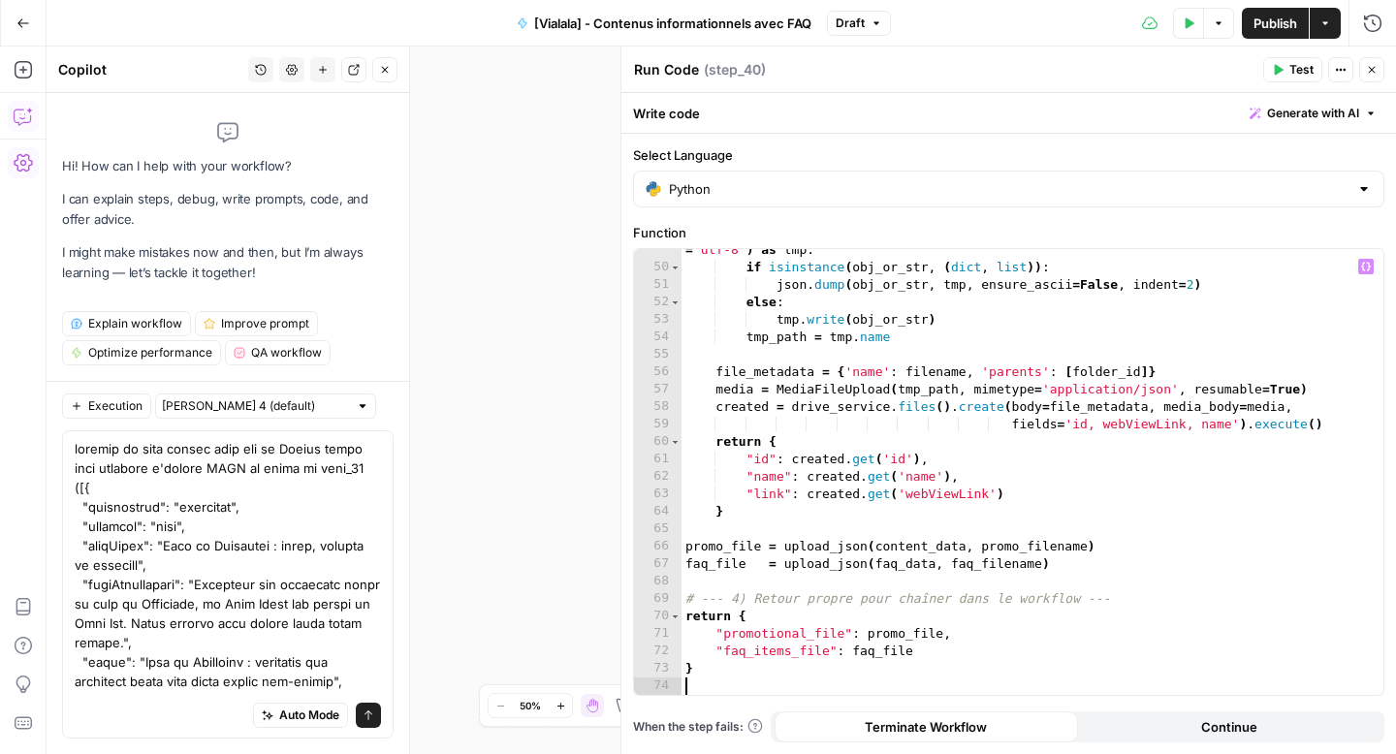
scroll to position [915, 0]
click at [356, 714] on button "Send" at bounding box center [368, 715] width 25 height 25
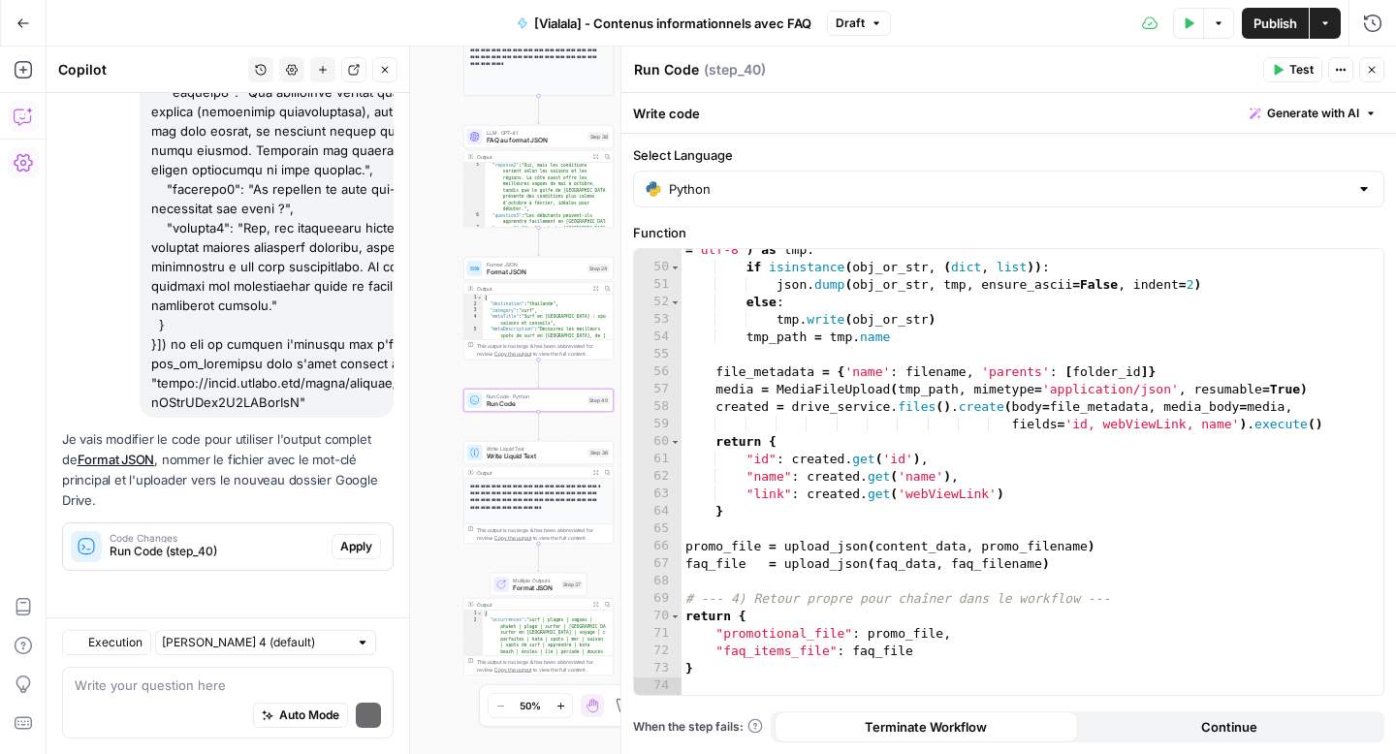
scroll to position [4826, 0]
click at [356, 541] on span "Apply" at bounding box center [356, 546] width 32 height 17
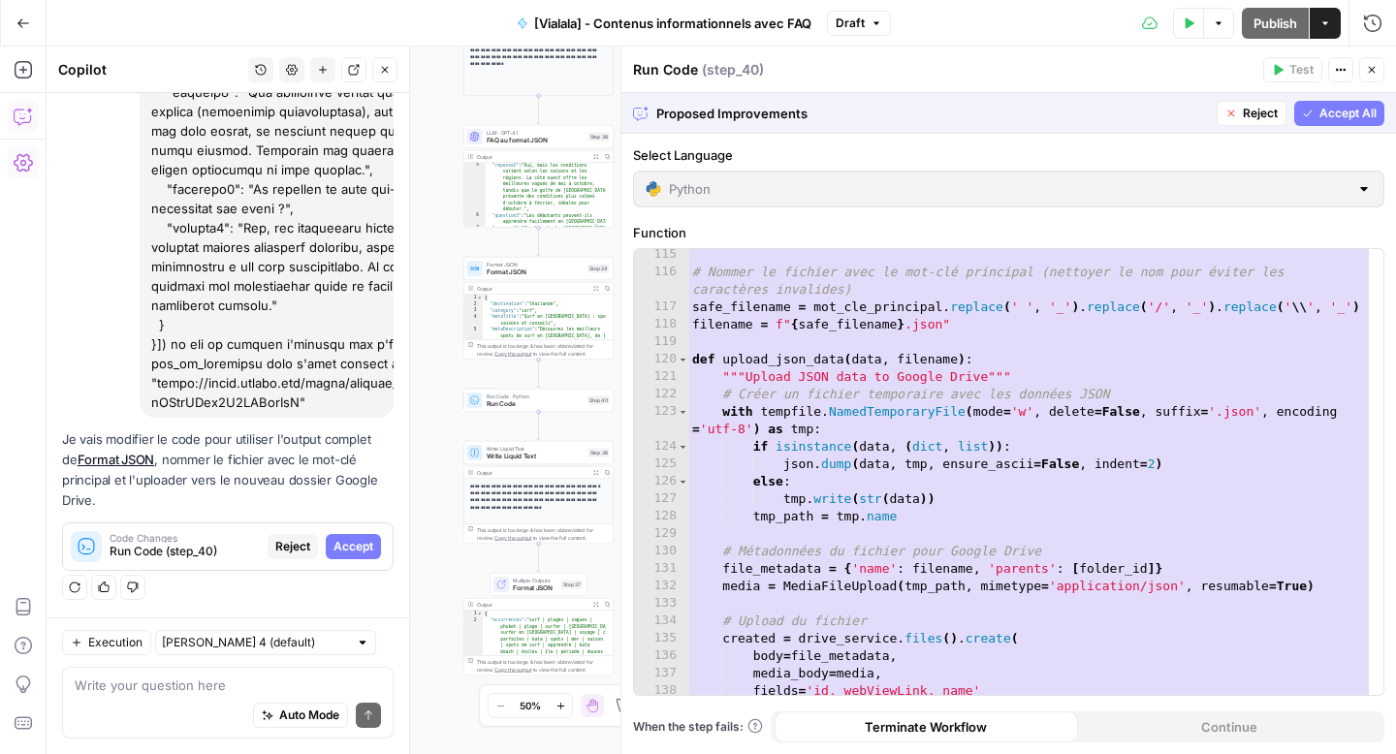
scroll to position [2112, 0]
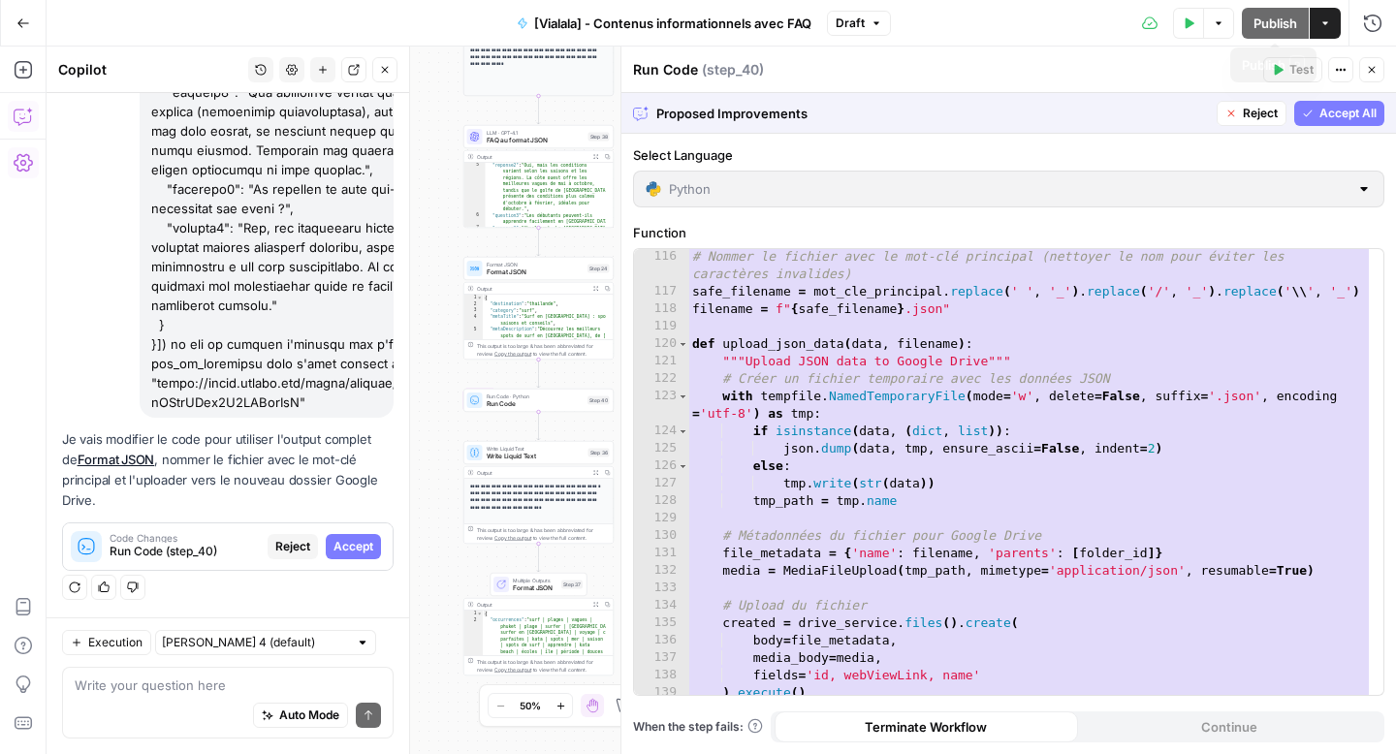
click at [1336, 101] on button "Accept All" at bounding box center [1339, 113] width 90 height 25
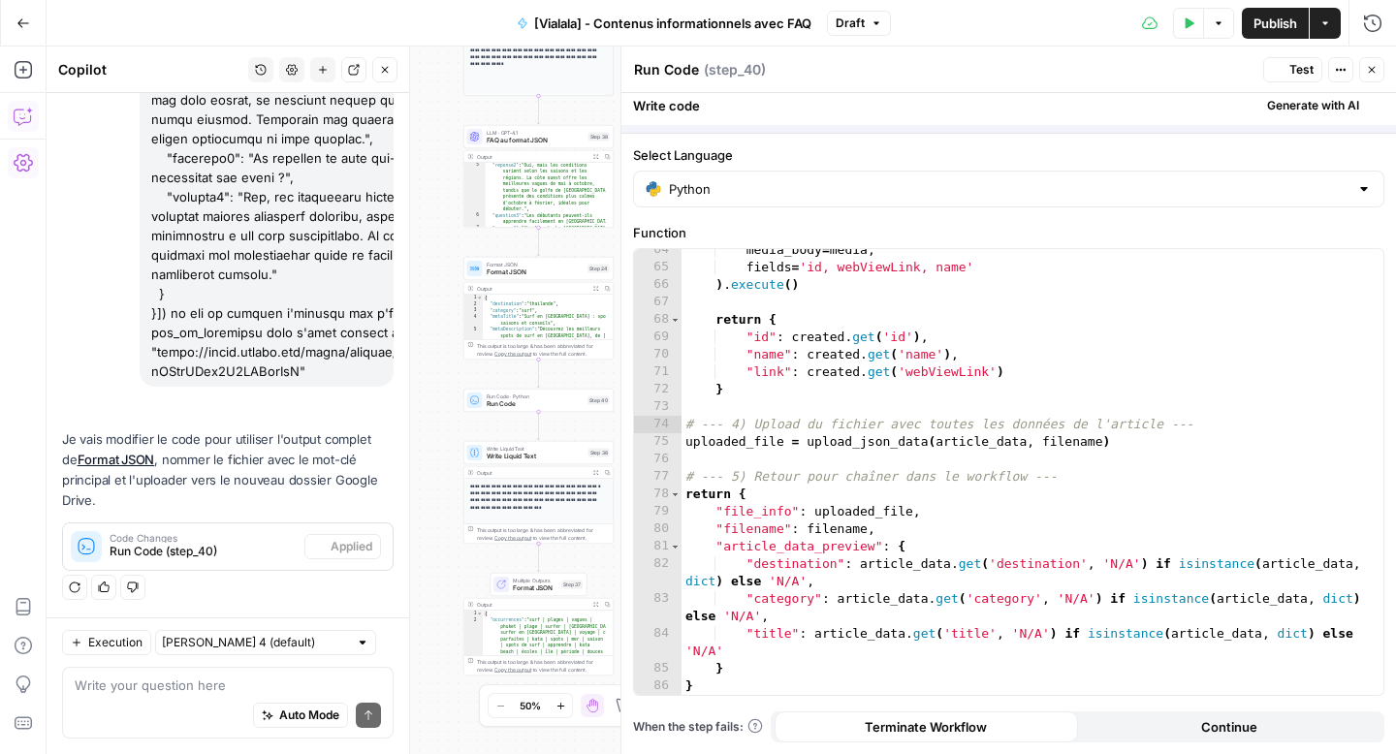
scroll to position [1177, 0]
click at [1278, 68] on icon "button" at bounding box center [1279, 70] width 9 height 11
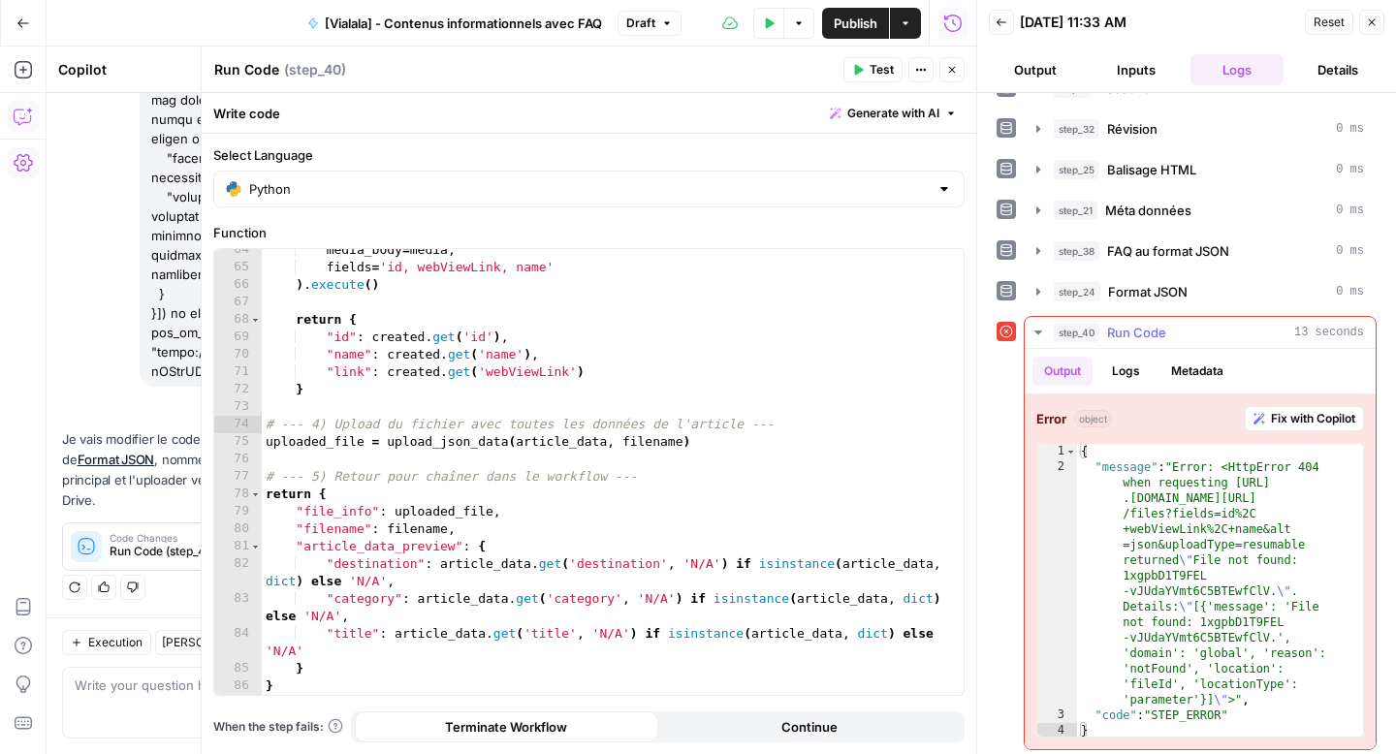
scroll to position [159, 0]
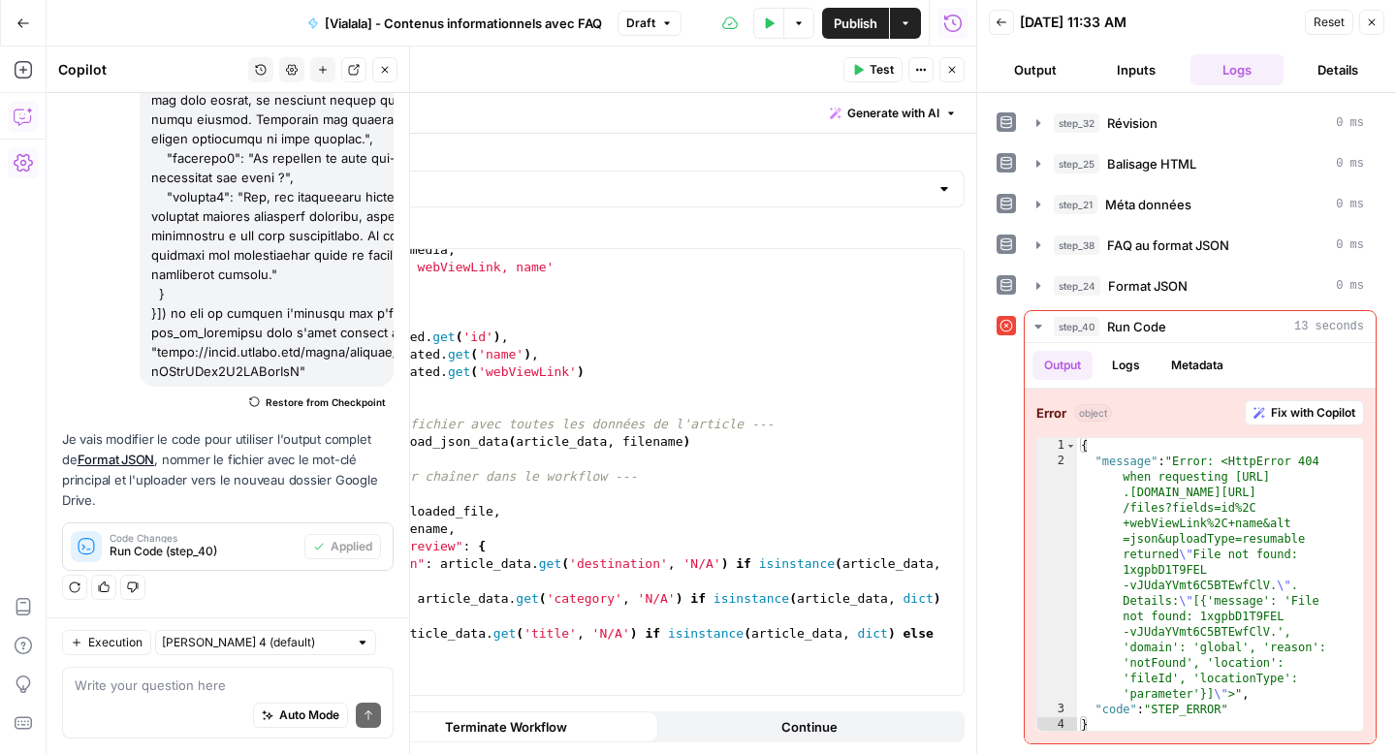
click at [318, 68] on icon "button" at bounding box center [323, 70] width 12 height 12
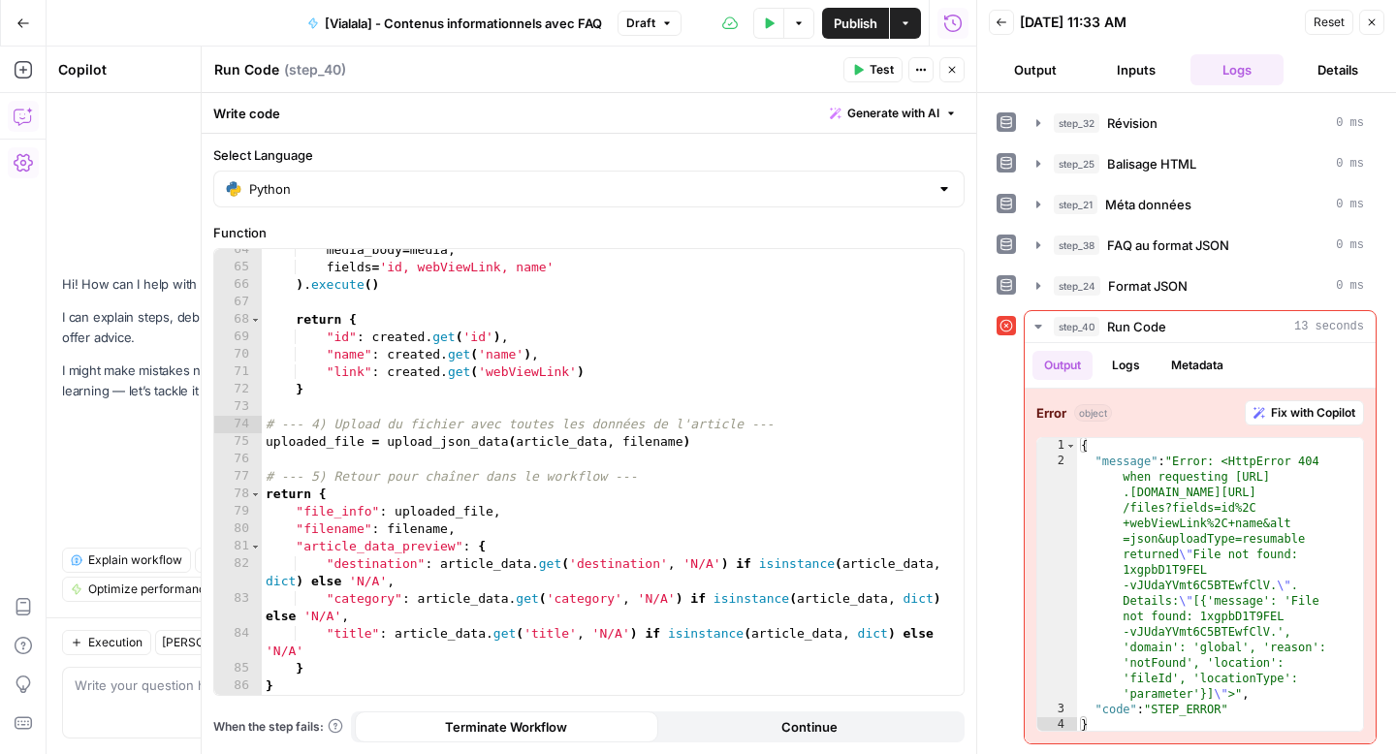
click at [518, 502] on div "media_body = media , fields = 'id, webViewLink, name' ) . execute ( ) return { …" at bounding box center [605, 481] width 687 height 481
type textarea "* *"
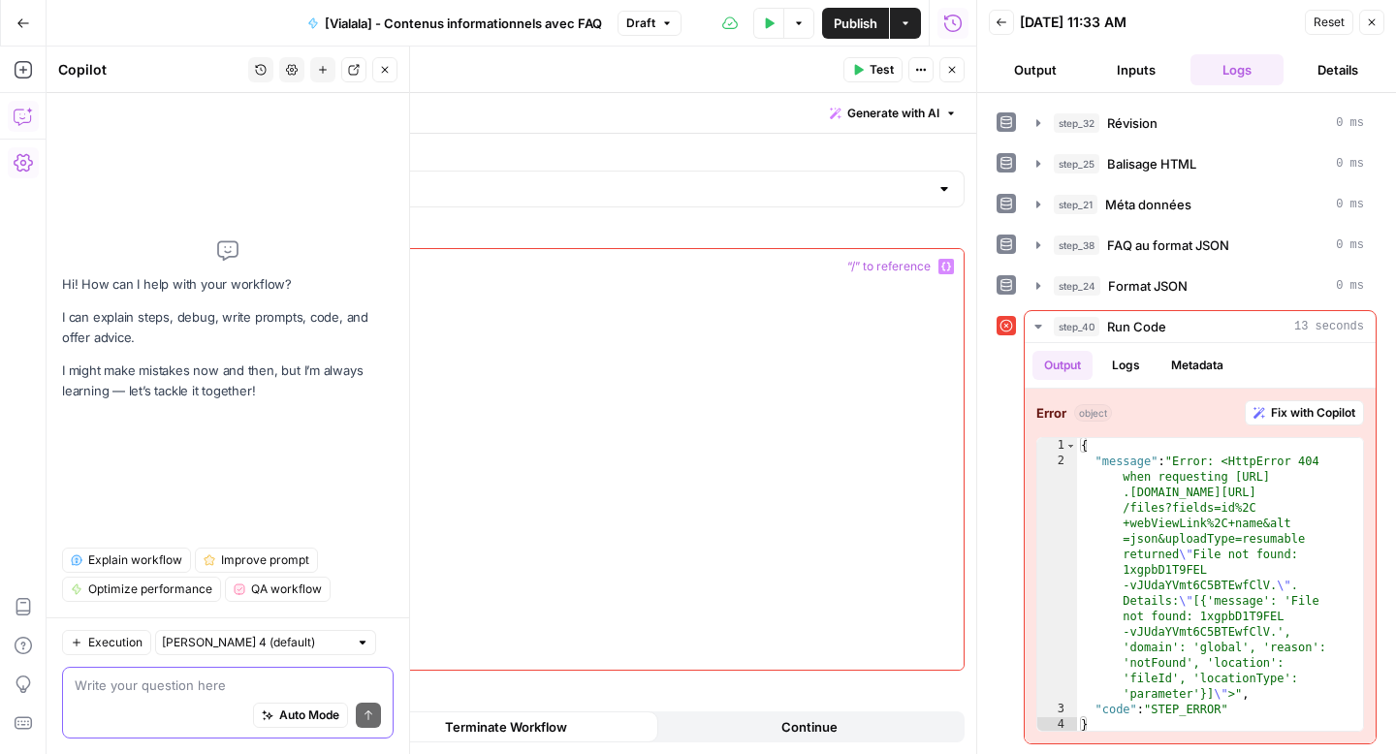
click at [154, 676] on textarea at bounding box center [228, 685] width 306 height 19
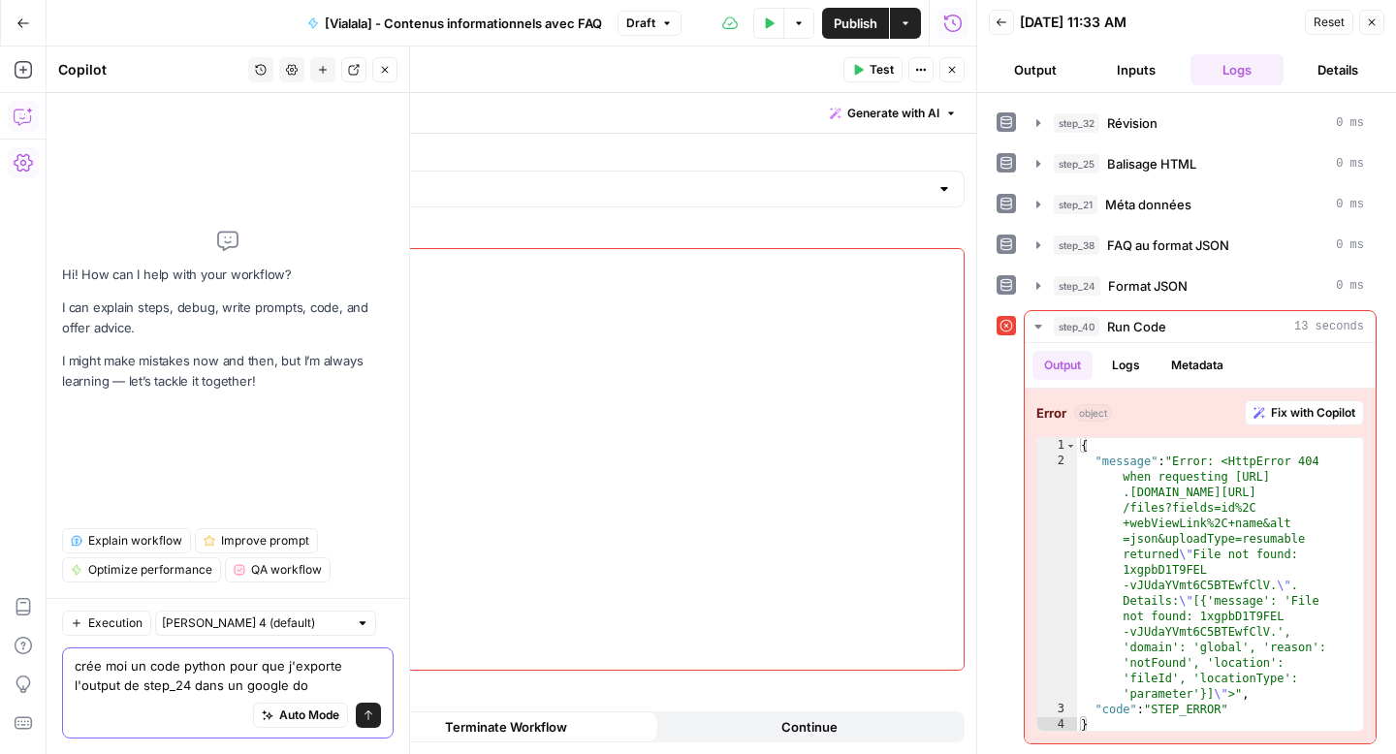
type textarea "crée moi un code python pour que j'exporte l'output de step_24 dans un google d…"
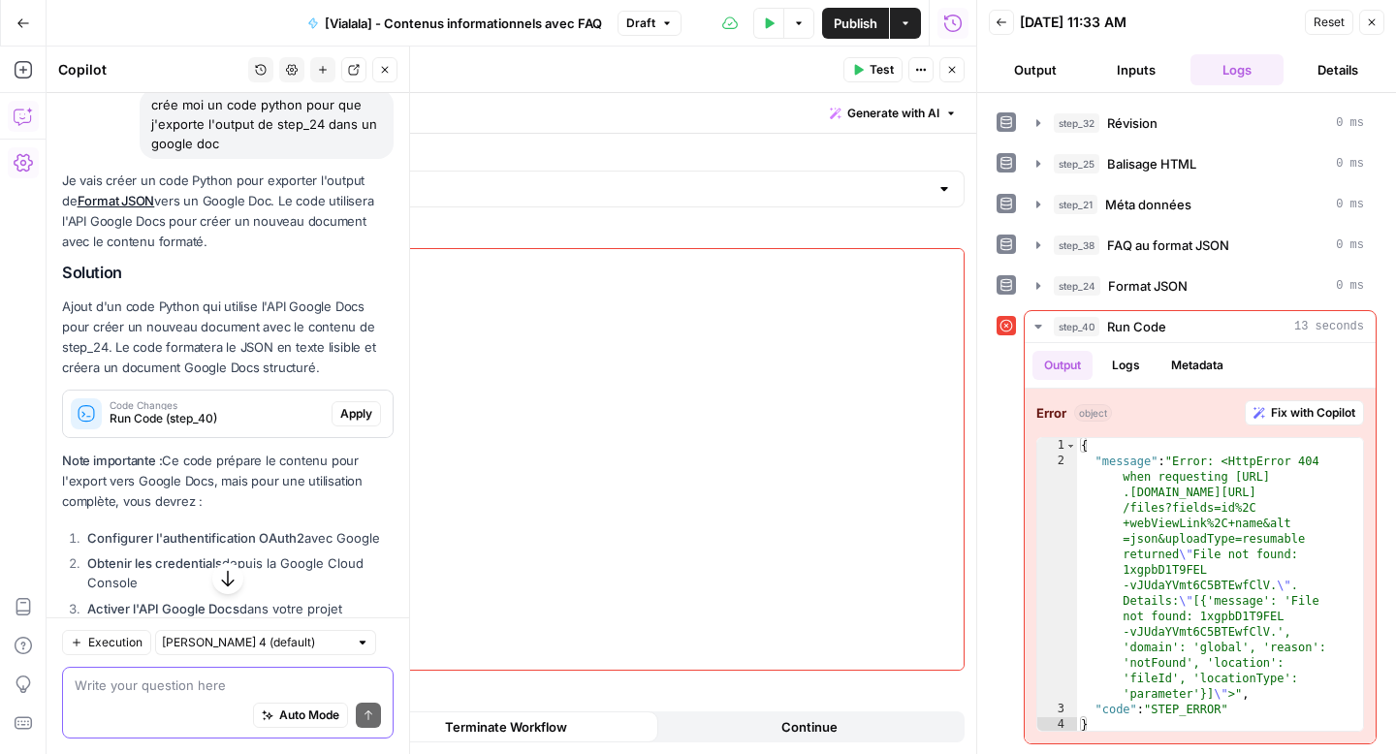
scroll to position [154, 0]
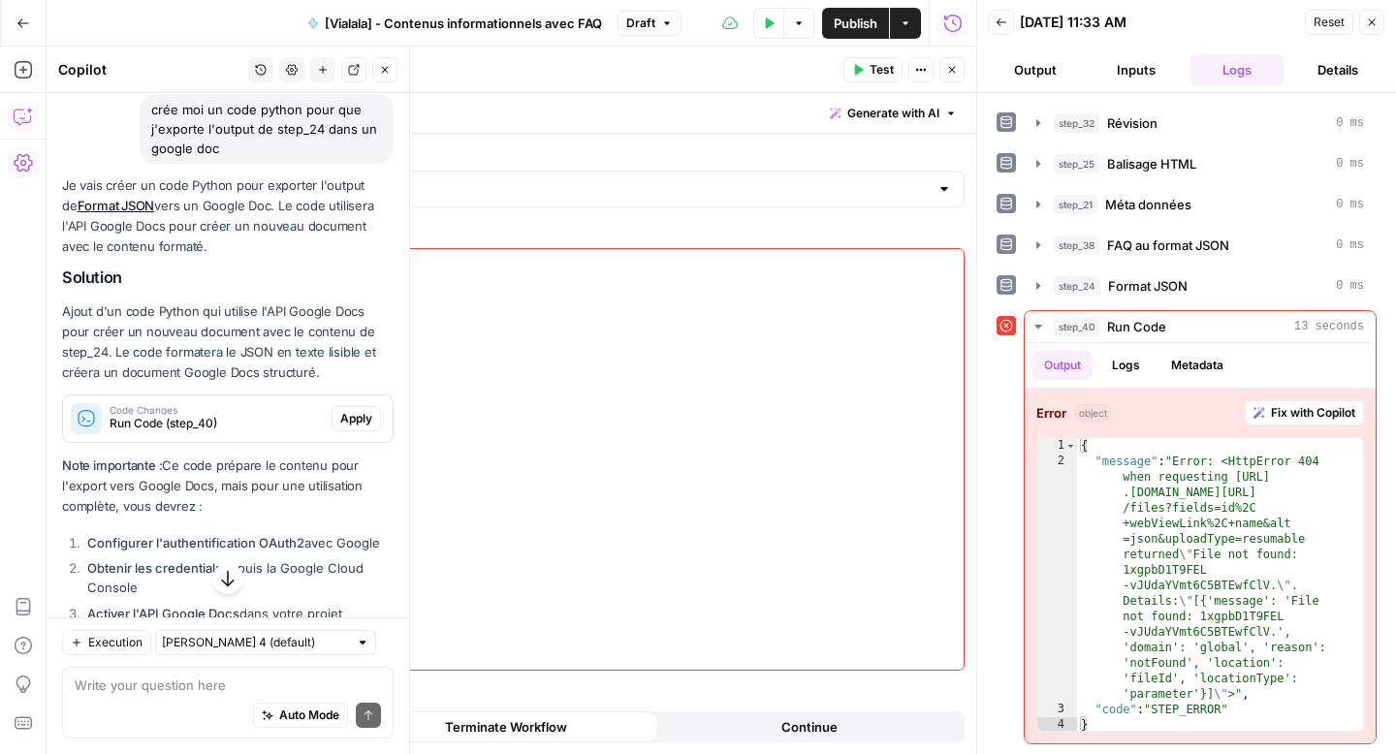
click at [330, 400] on div "Code Changes Run Code (step_40) Apply" at bounding box center [228, 419] width 330 height 47
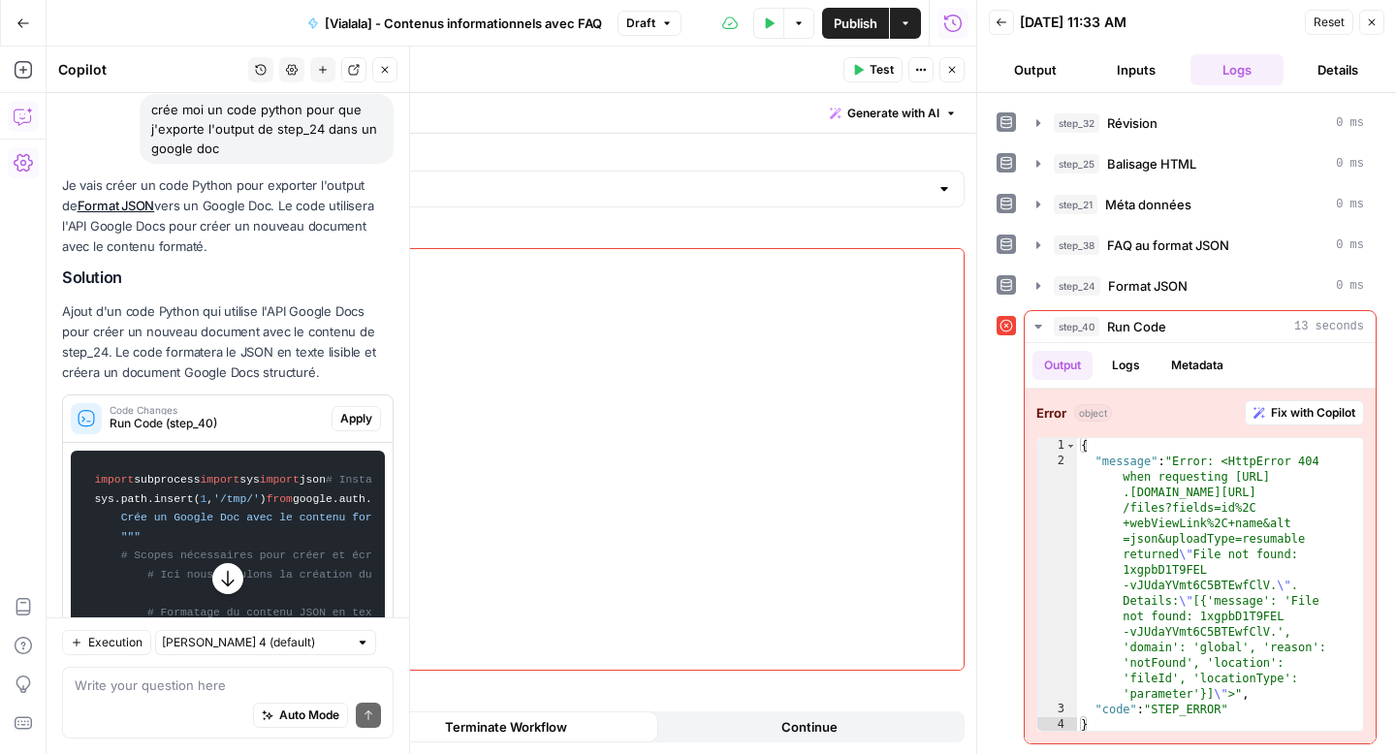
click at [340, 411] on span "Apply" at bounding box center [356, 418] width 32 height 17
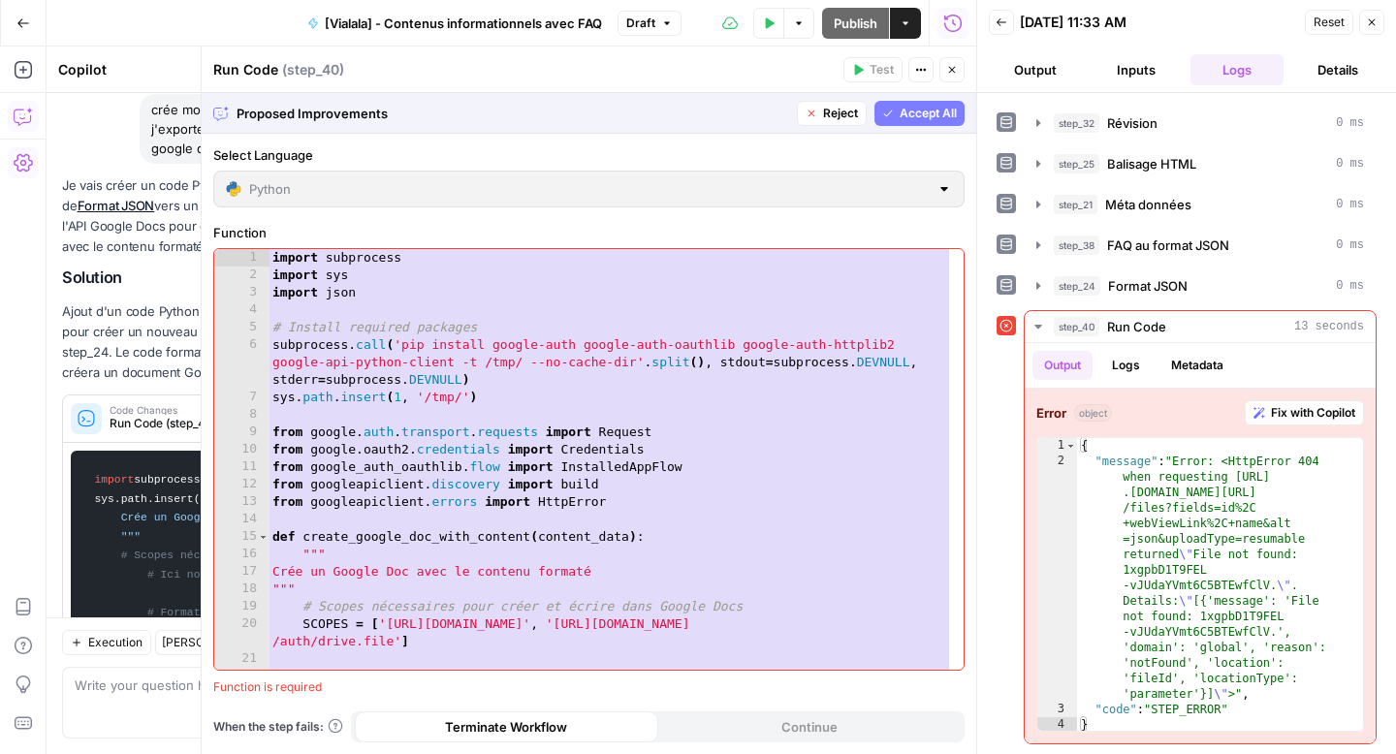
click at [906, 108] on span "Accept All" at bounding box center [928, 113] width 57 height 17
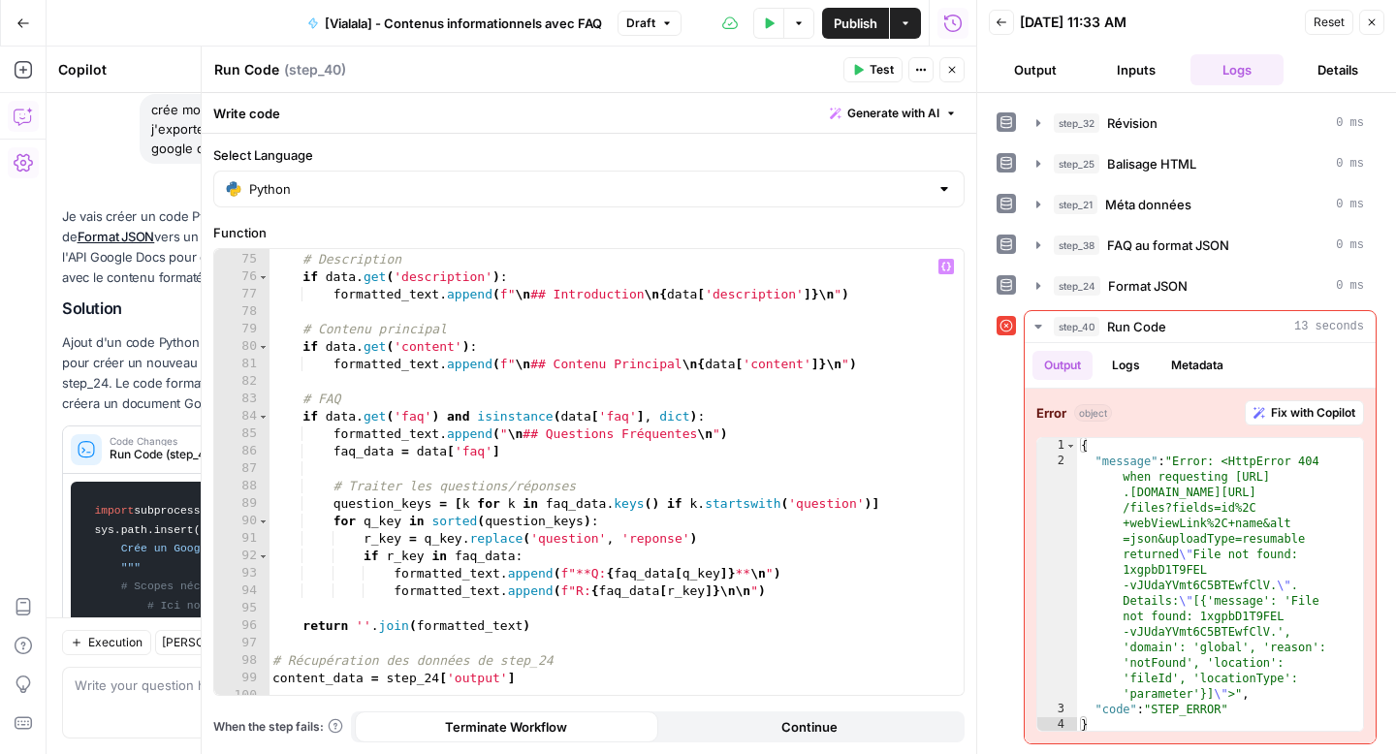
scroll to position [1342, 0]
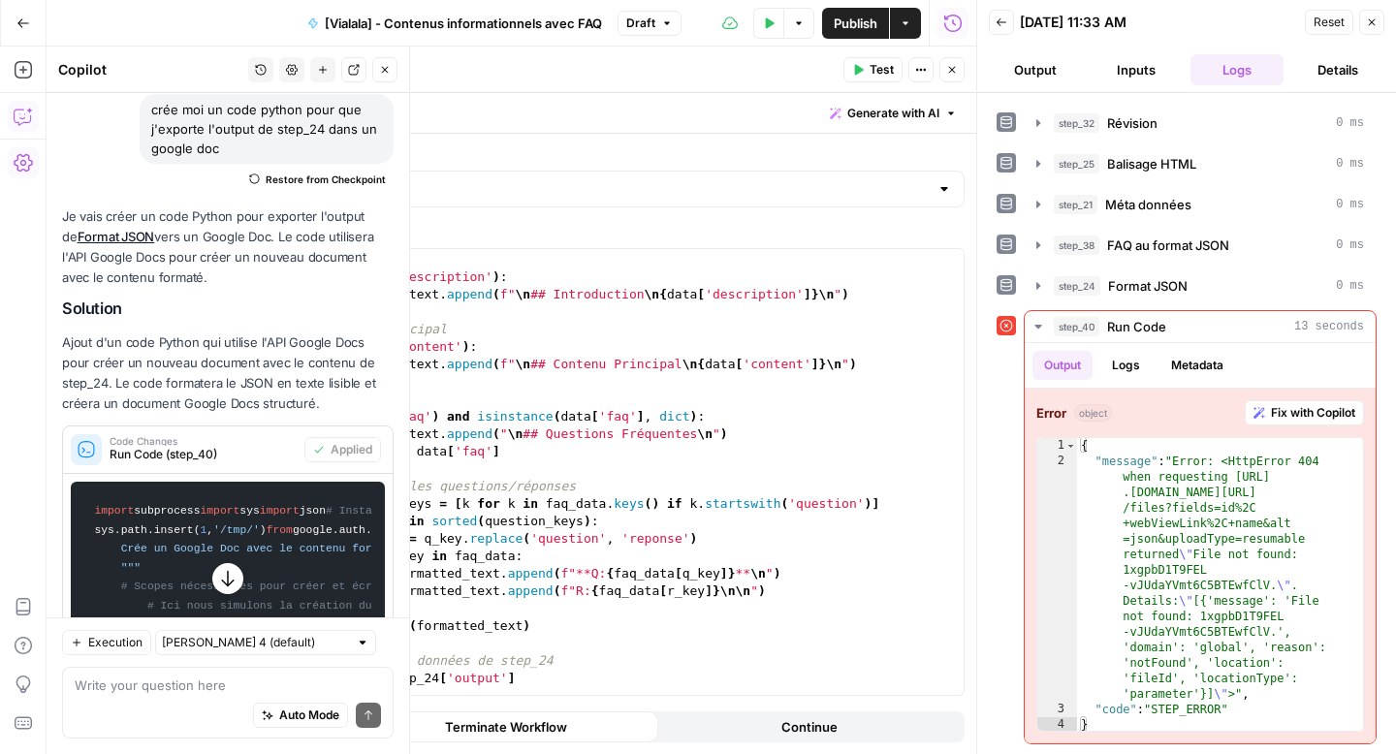
click at [155, 698] on div "Auto Mode Send" at bounding box center [228, 716] width 306 height 43
click at [207, 646] on input "text" at bounding box center [255, 642] width 186 height 19
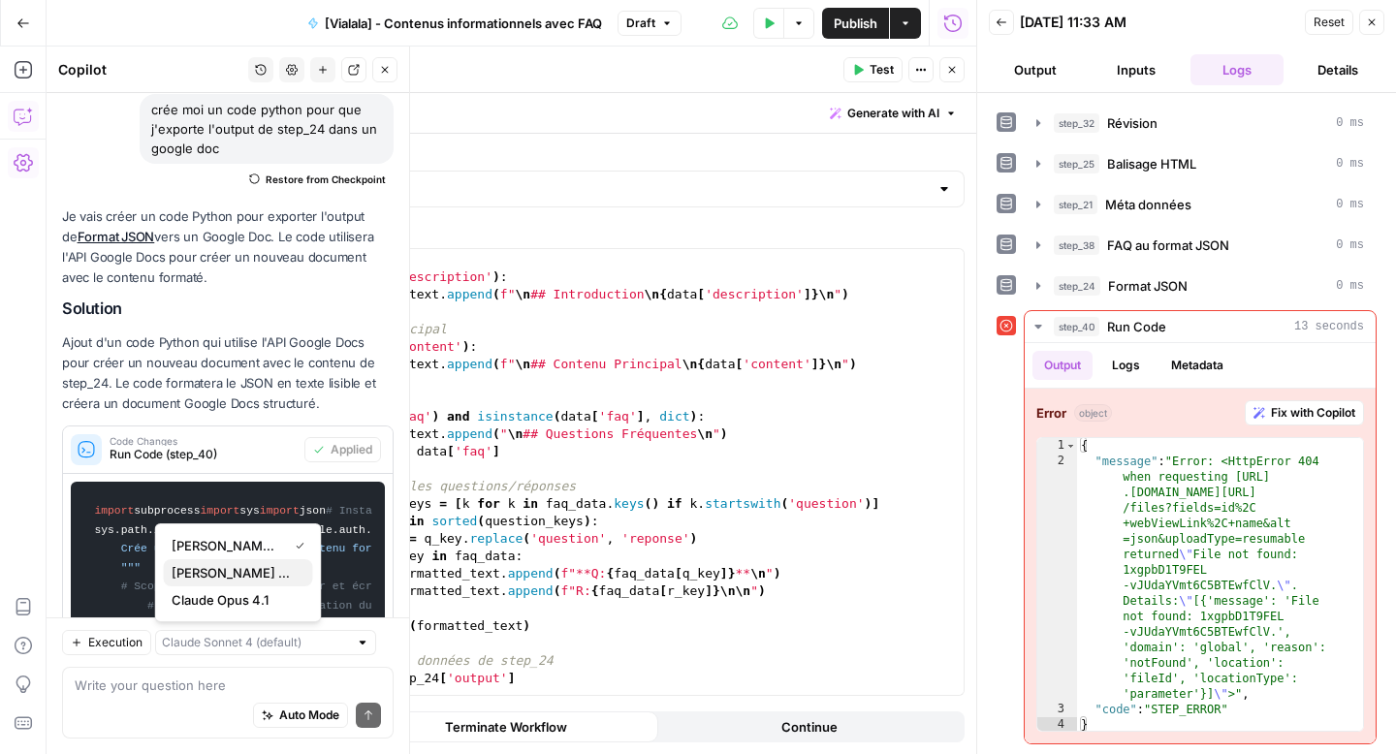
click at [232, 572] on span "Claude Sonnet 4.5" at bounding box center [235, 572] width 126 height 19
type input "Claude Sonnet 4.5"
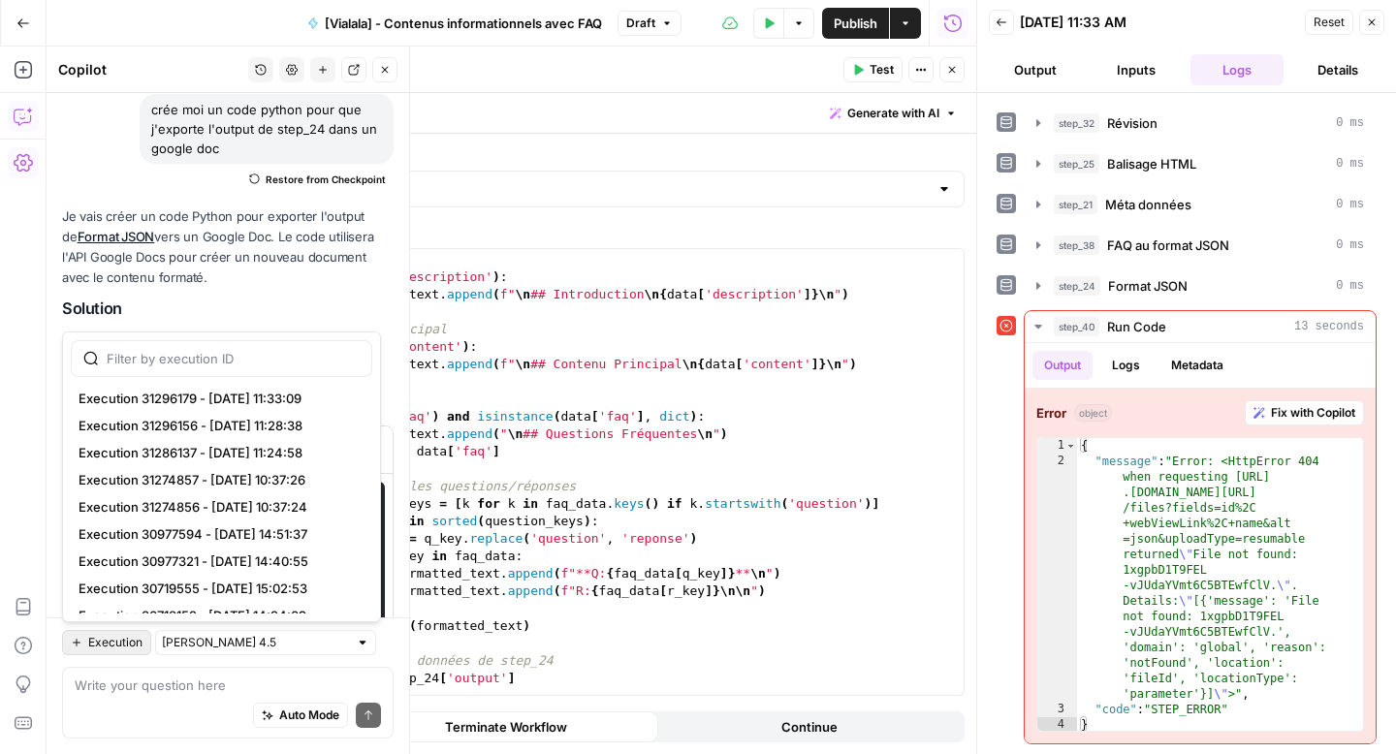
click at [131, 650] on span "Execution" at bounding box center [115, 642] width 54 height 17
click at [145, 699] on div "Auto Mode Send" at bounding box center [228, 716] width 306 height 43
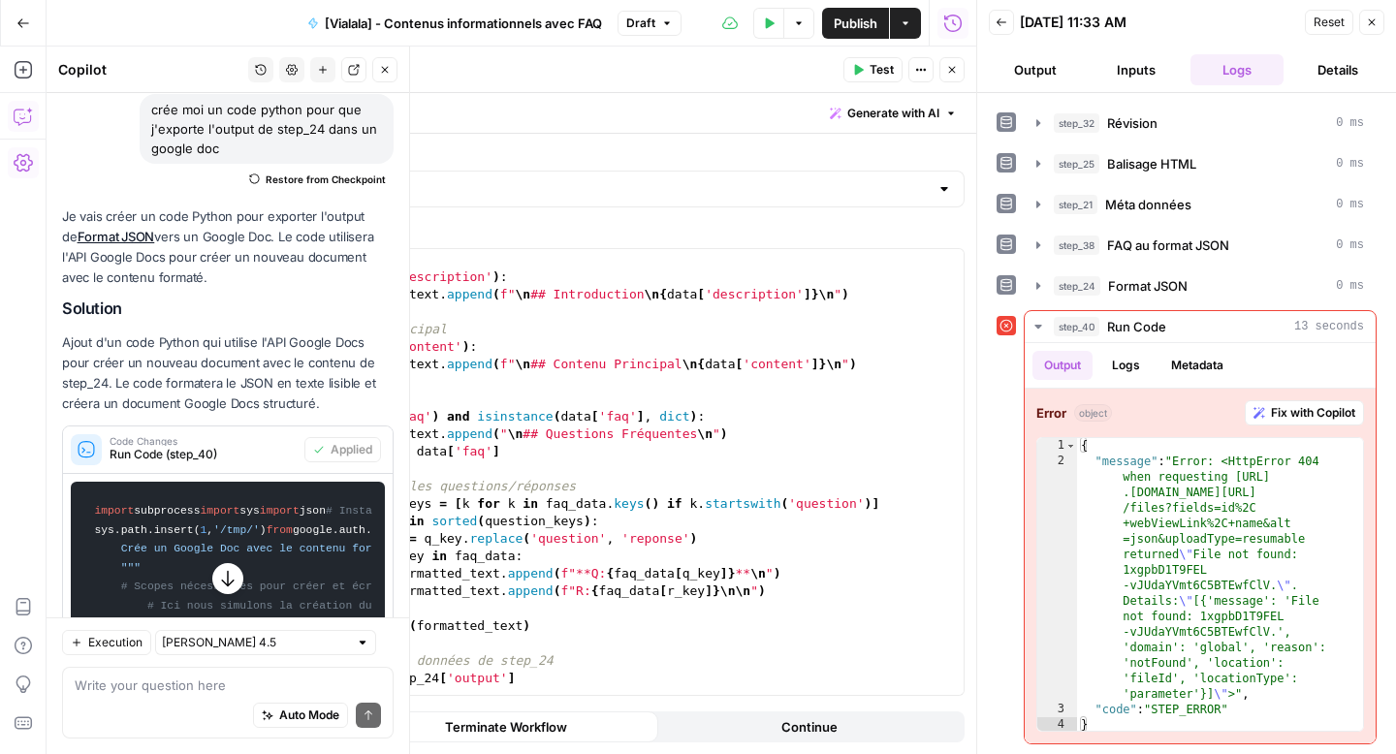
click at [320, 67] on icon "button" at bounding box center [323, 70] width 12 height 12
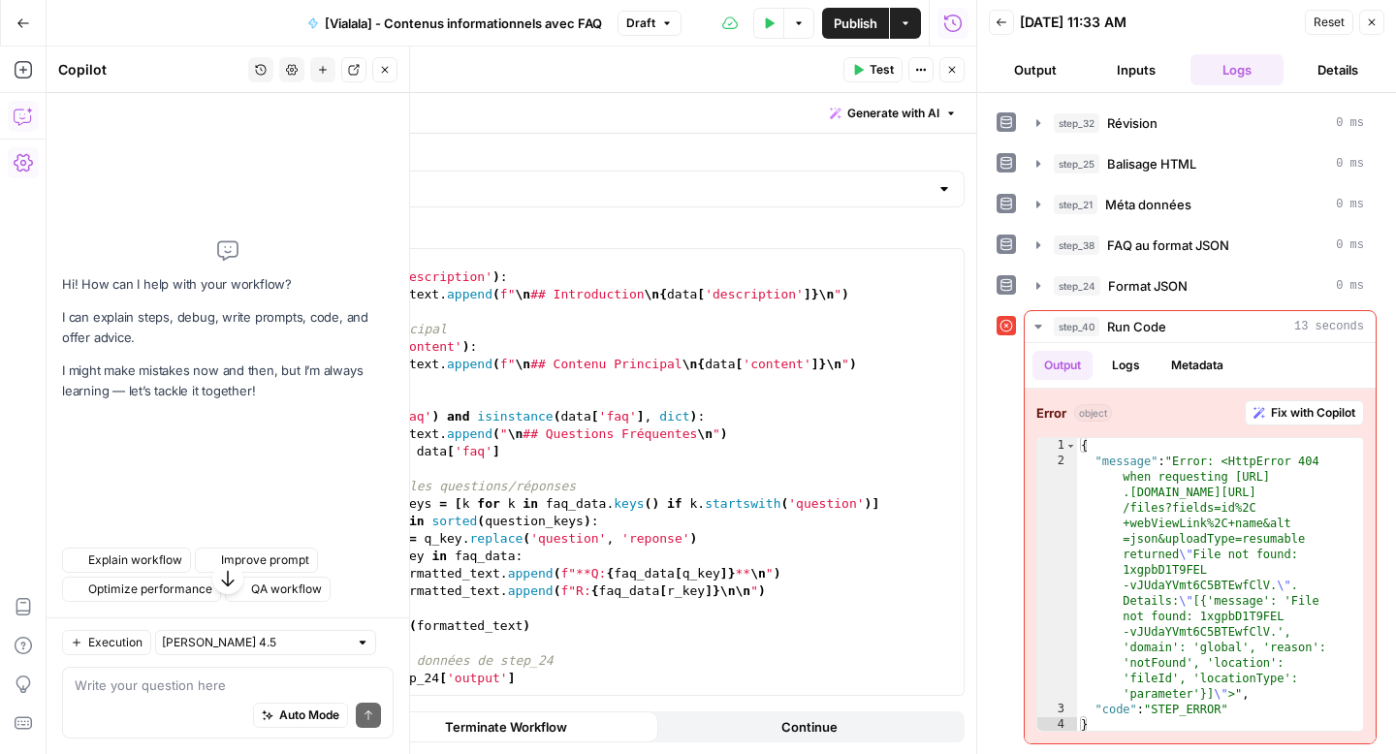
scroll to position [0, 0]
click at [265, 71] on icon "button" at bounding box center [261, 70] width 11 height 11
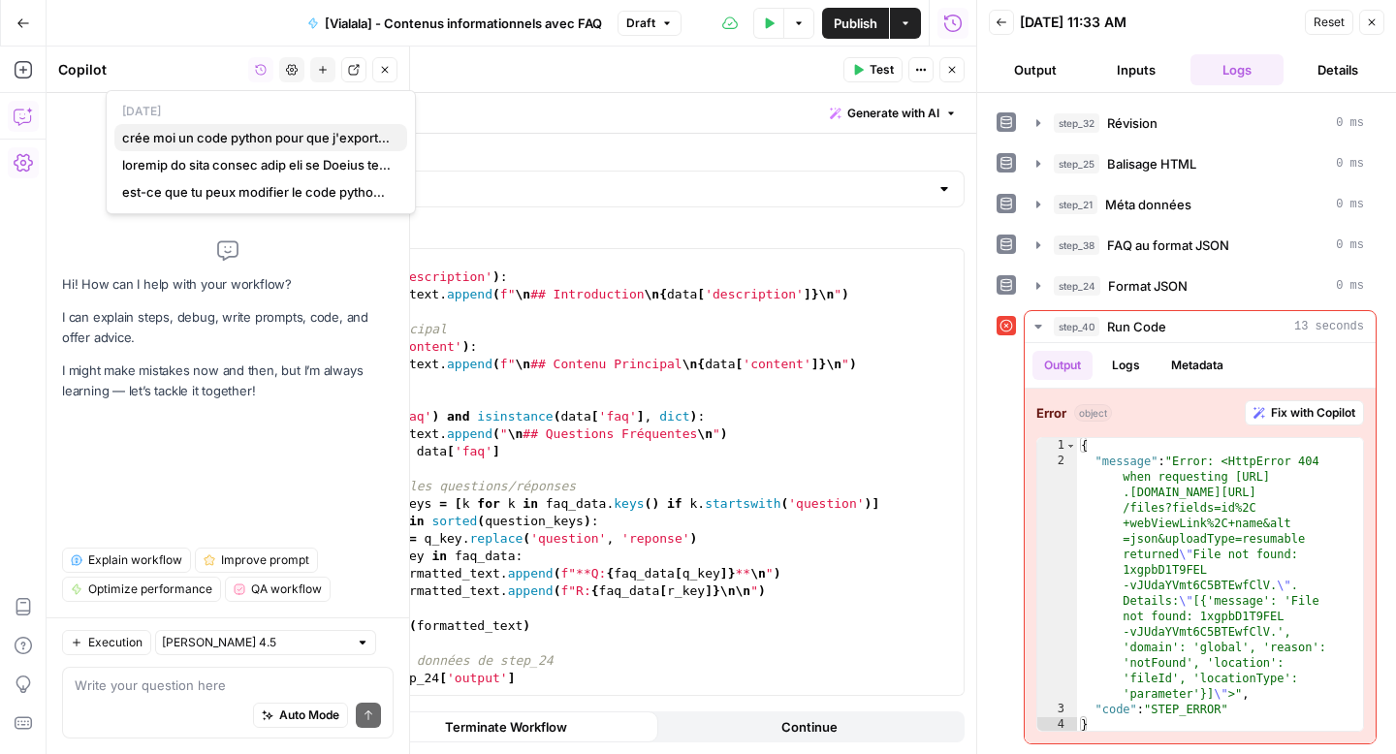
click at [245, 140] on span "crée moi un code python pour que j'exporte l'output de step_24 dans un google d…" at bounding box center [257, 137] width 270 height 19
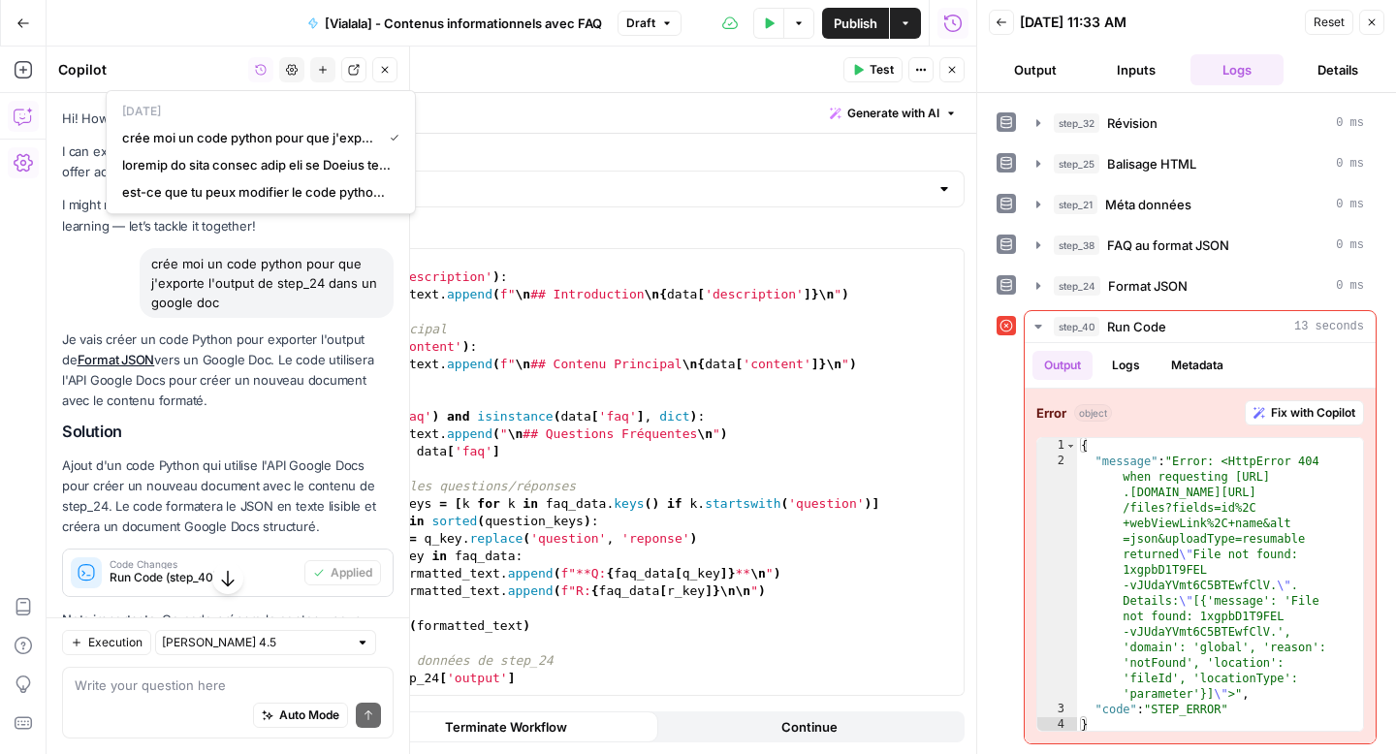
click at [217, 282] on div "crée moi un code python pour que j'exporte l'output de step_24 dans un google d…" at bounding box center [267, 283] width 254 height 70
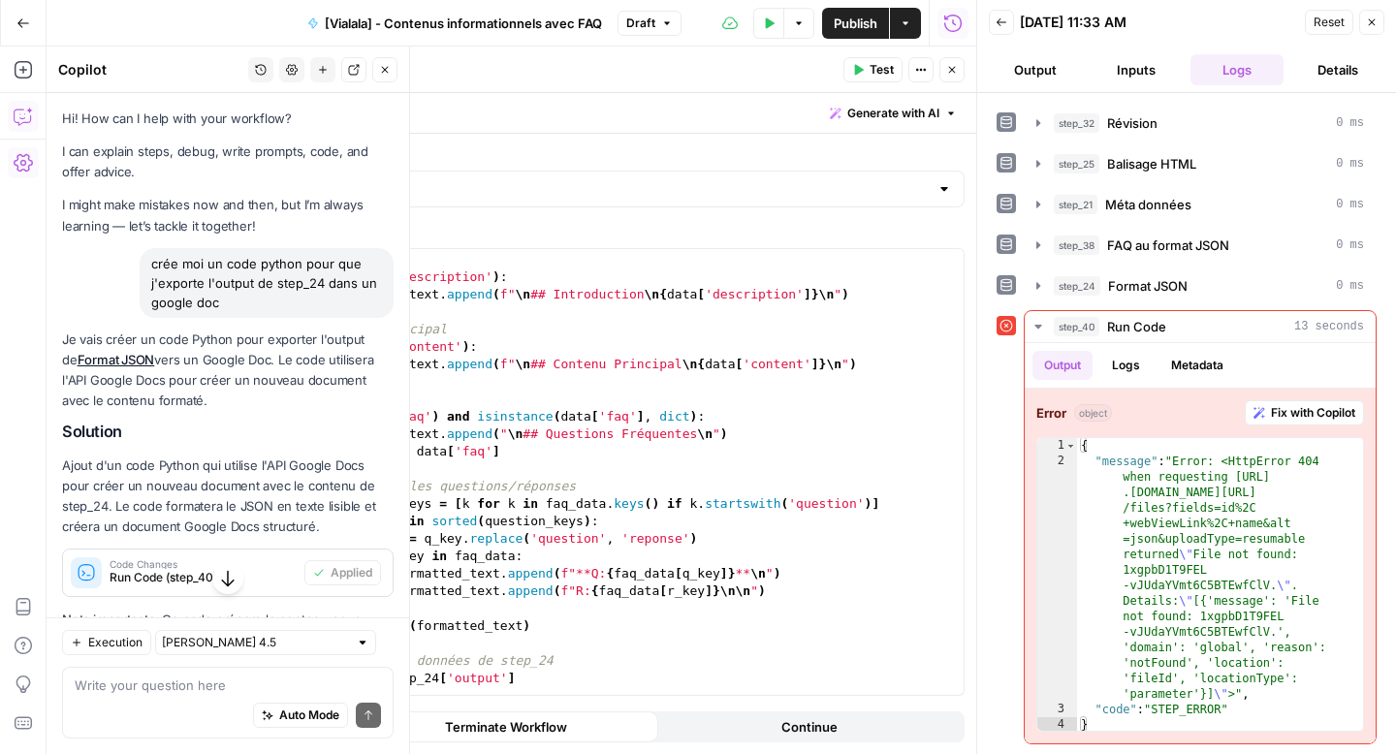
click at [217, 282] on div "crée moi un code python pour que j'exporte l'output de step_24 dans un google d…" at bounding box center [267, 283] width 254 height 70
copy div "crée moi un code python pour que j'exporte l'output de step_24 dans un google d…"
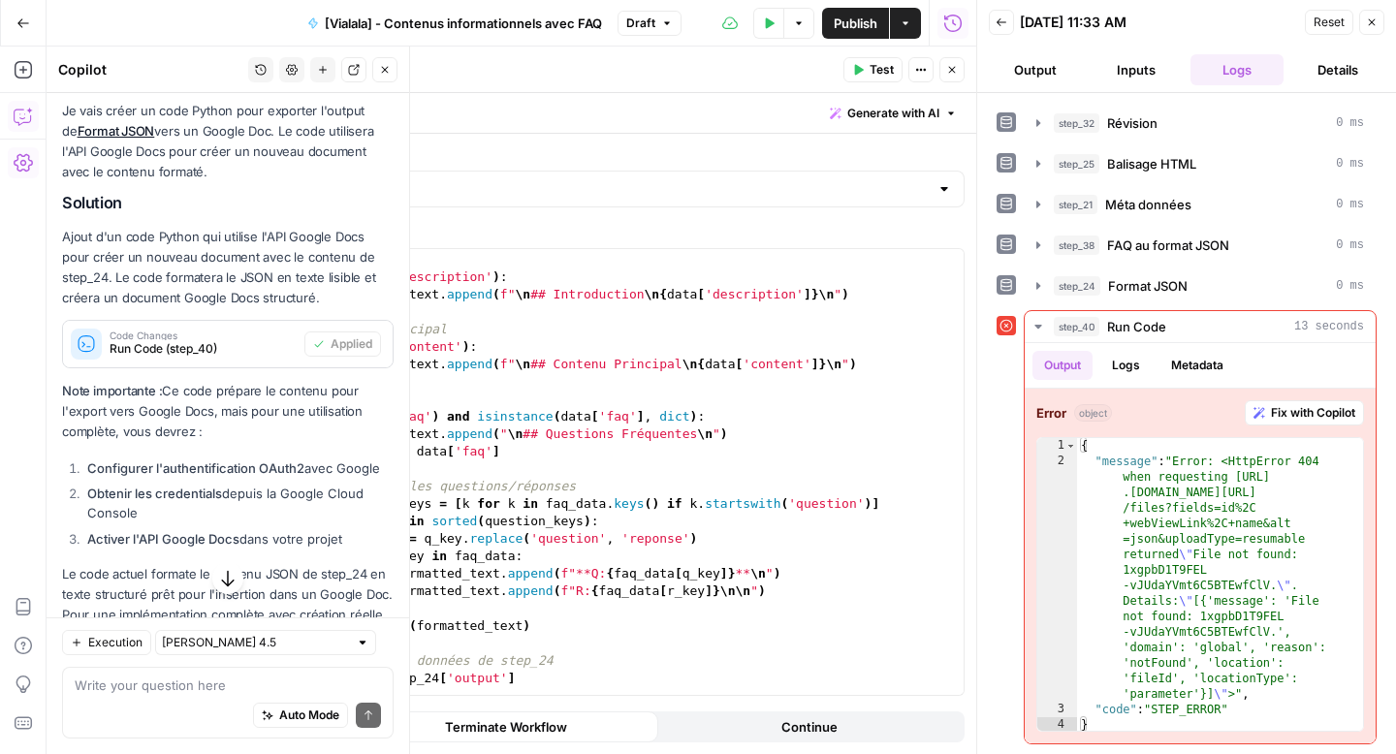
scroll to position [438, 0]
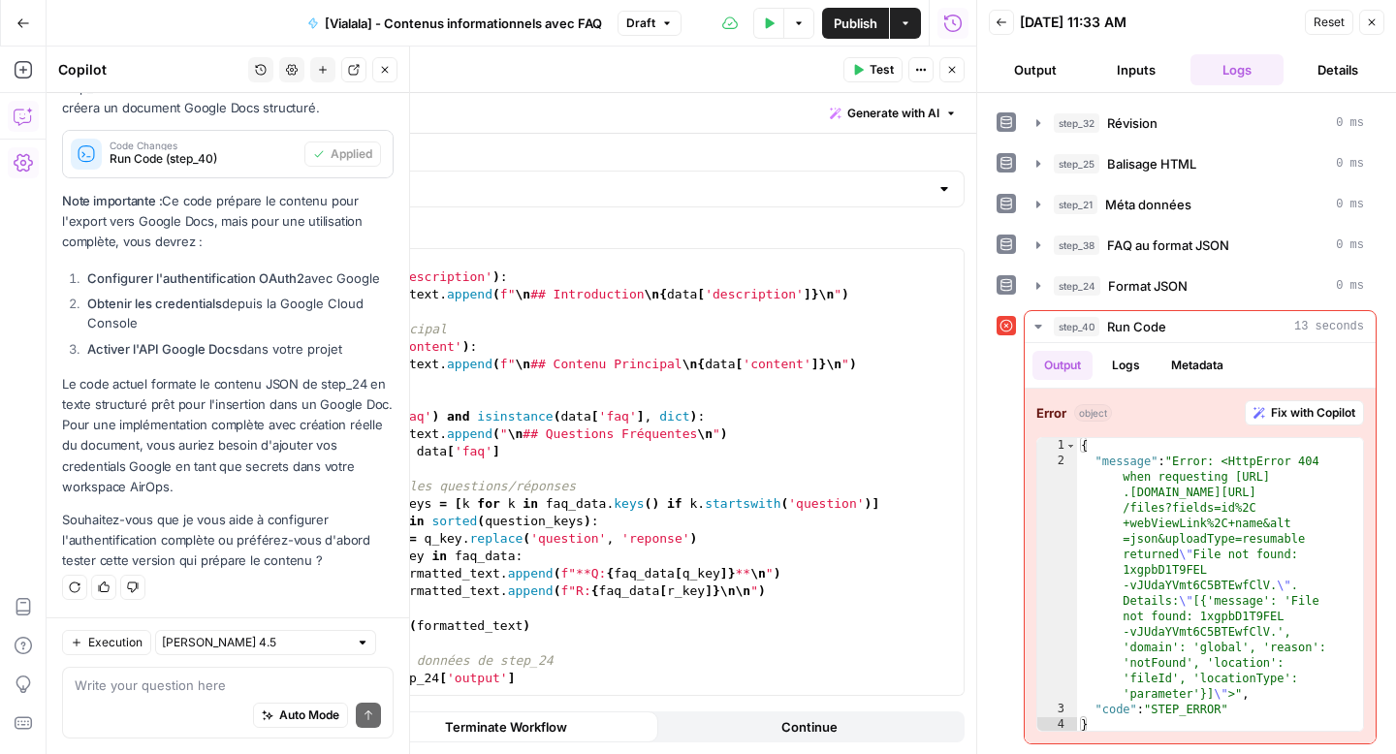
click at [325, 80] on button "New chat" at bounding box center [322, 69] width 25 height 25
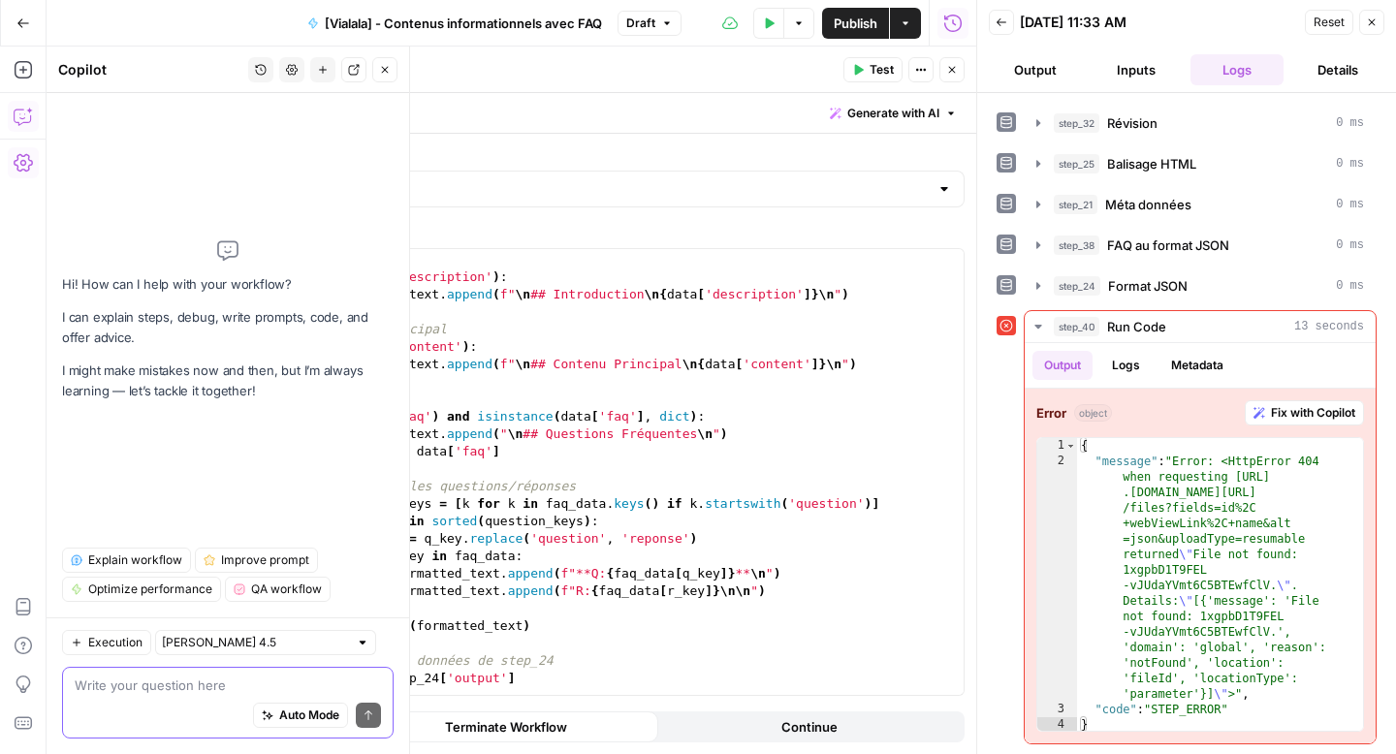
click at [104, 688] on textarea at bounding box center [228, 685] width 306 height 19
paste textarea "crée moi un code python pour que j'exporte l'output de step_24 dans un google d…"
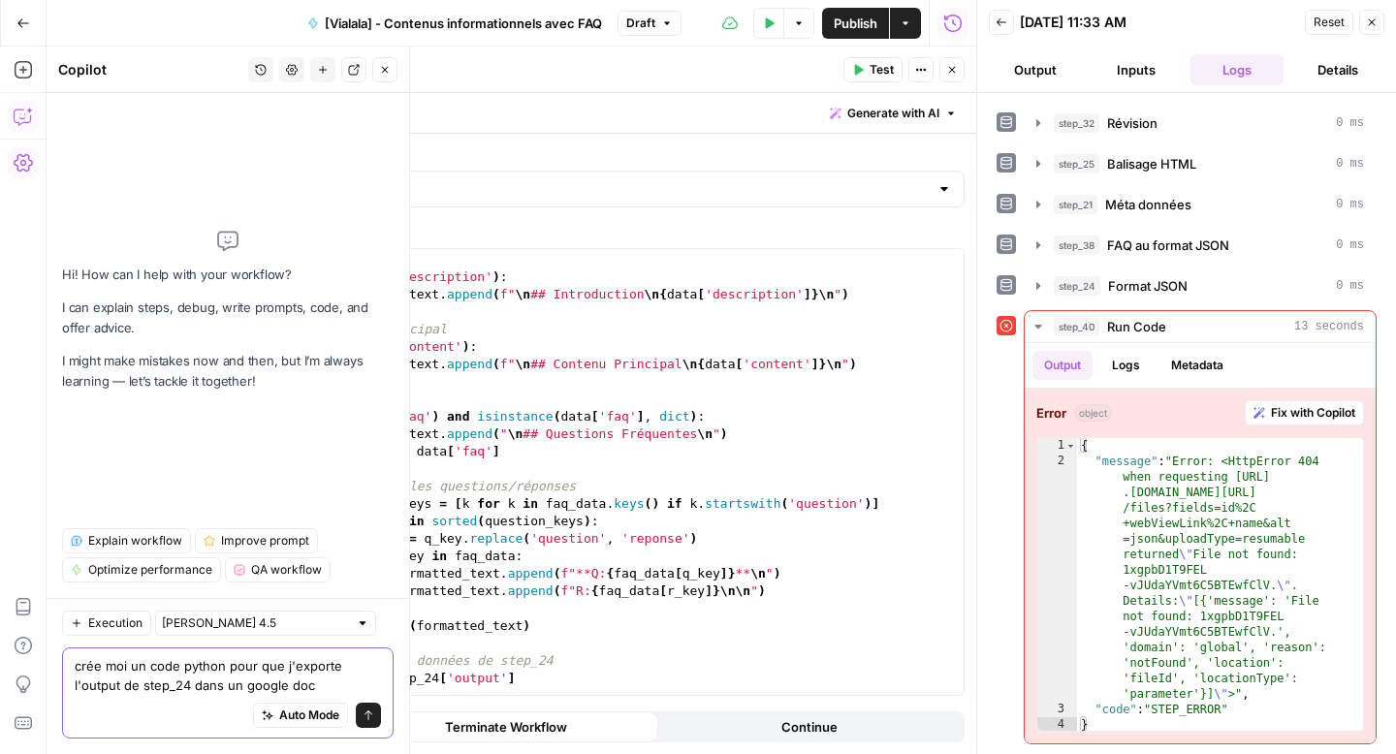
click at [124, 687] on textarea "crée moi un code python pour que j'exporte l'output de step_24 dans un google d…" at bounding box center [228, 675] width 306 height 39
click at [181, 688] on textarea "crée moi un code python pour que j'exporte l'output JSON de step_24 dans un goo…" at bounding box center [228, 675] width 306 height 39
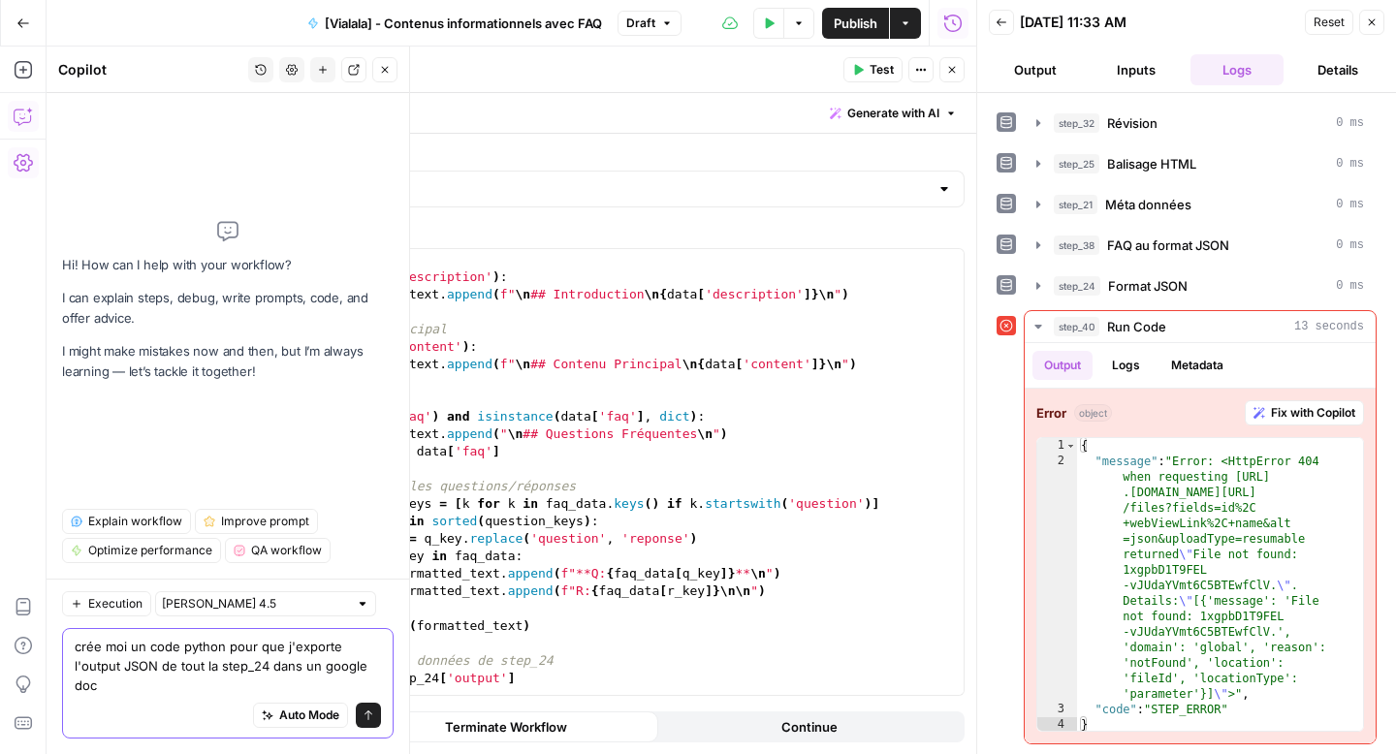
click at [160, 694] on textarea "crée moi un code python pour que j'exporte l'output JSON de tout la step_24 dan…" at bounding box center [228, 666] width 306 height 58
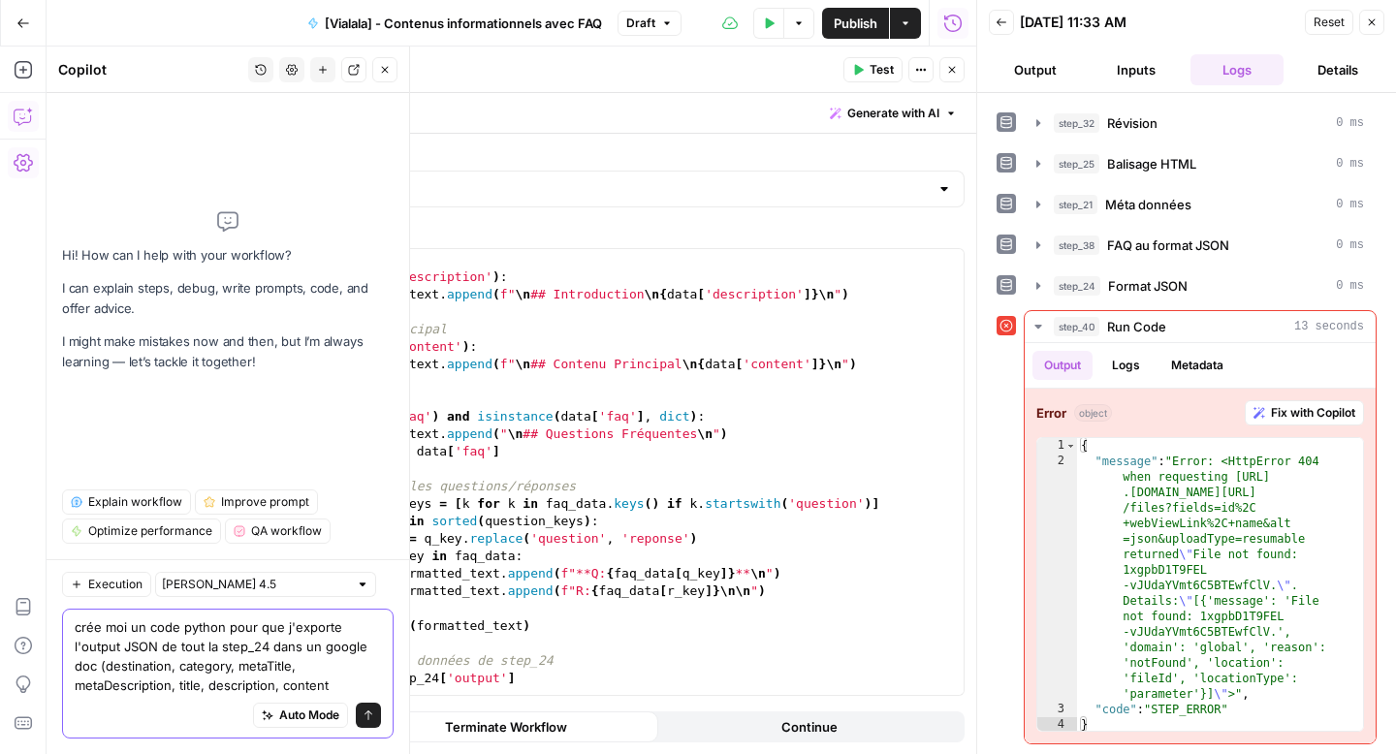
type textarea "crée moi un code python pour que j'exporte l'output JSON de tout la step_24 dan…"
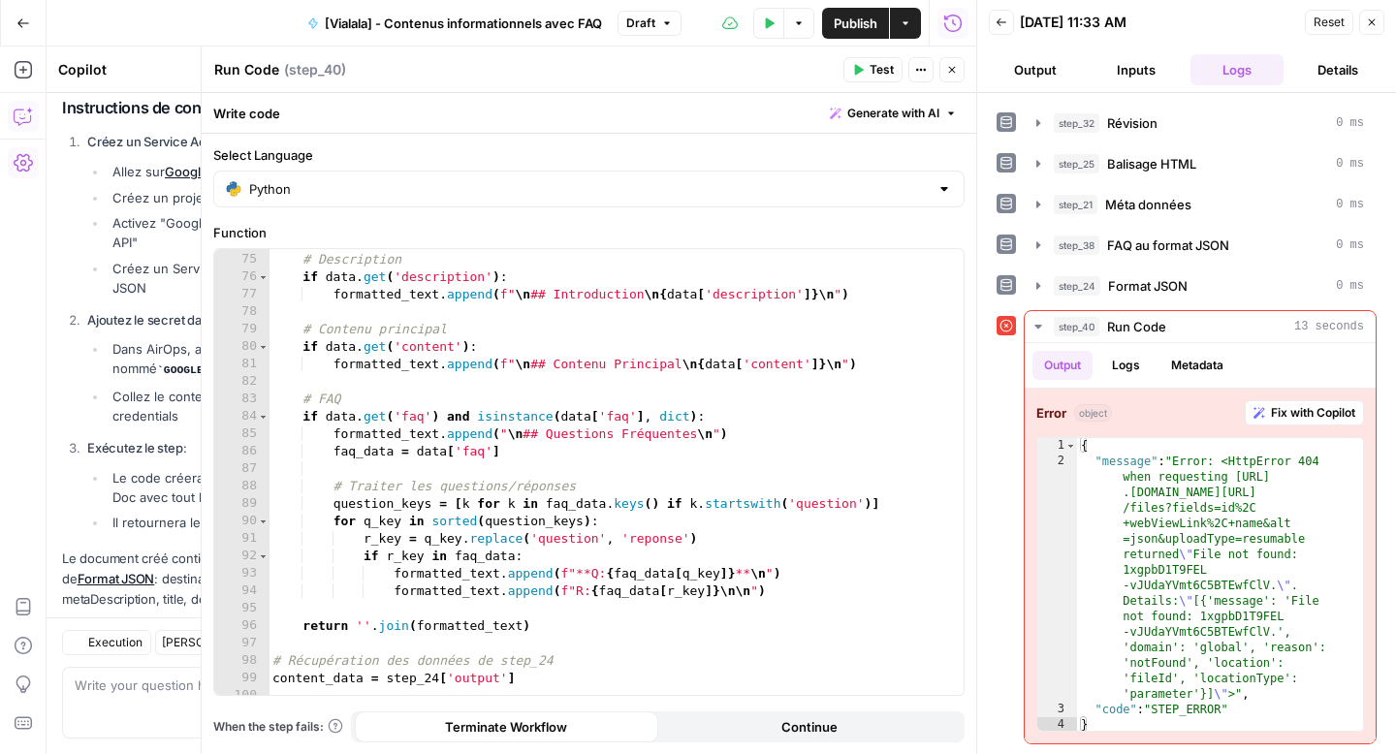
scroll to position [935, 0]
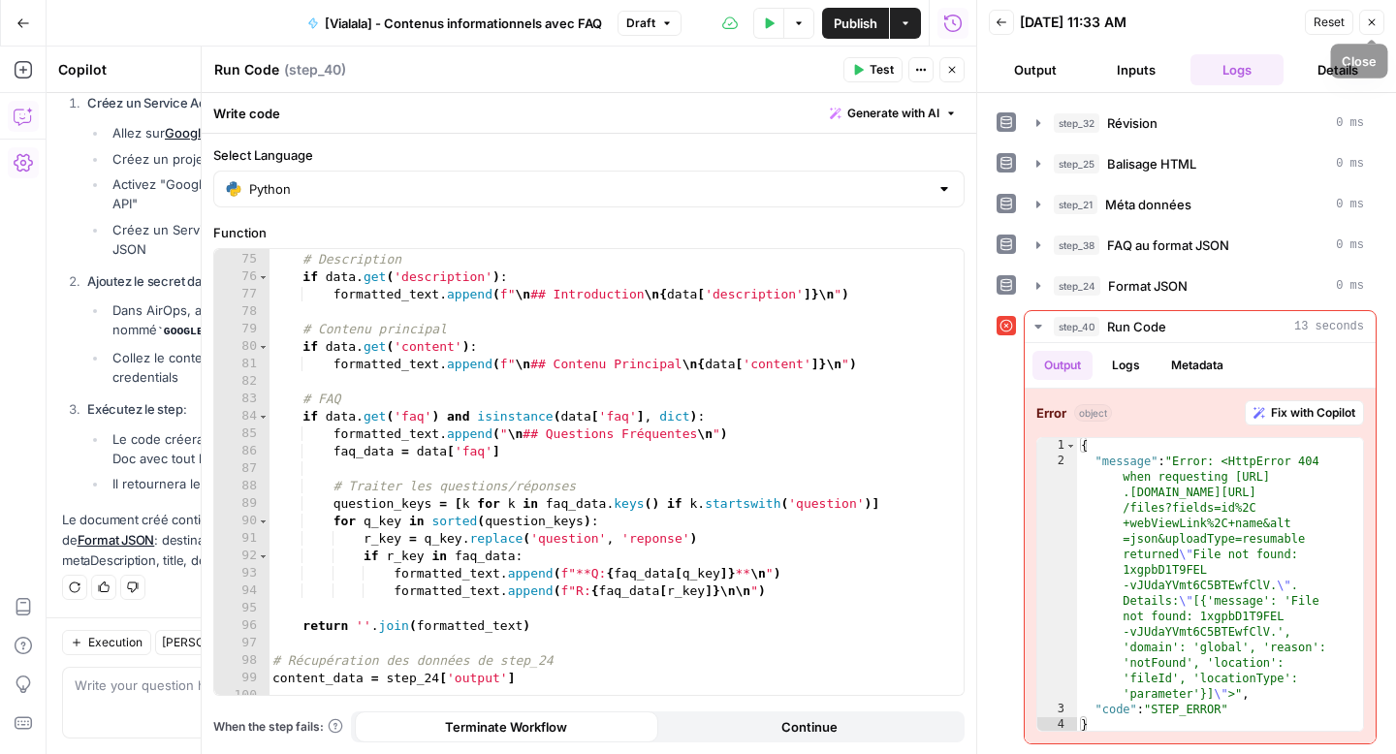
click at [1372, 18] on icon "button" at bounding box center [1372, 22] width 12 height 12
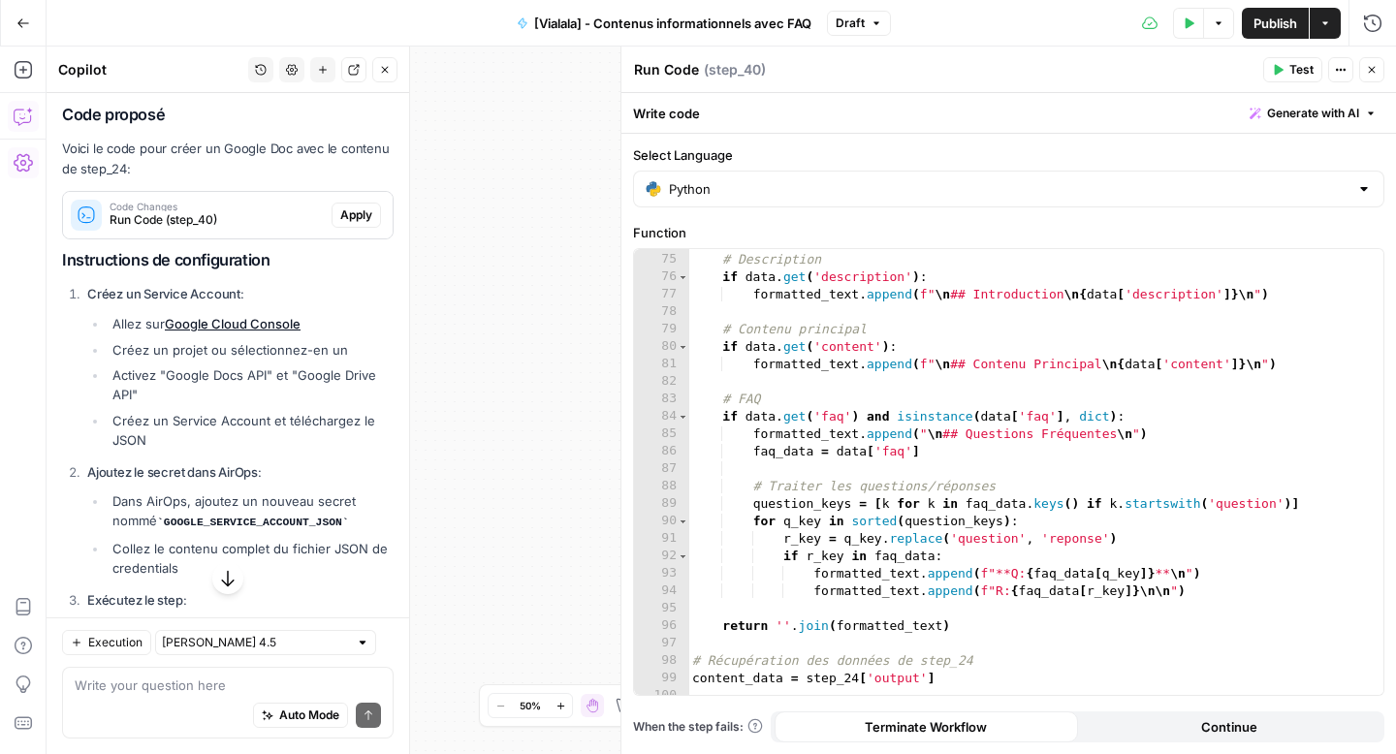
scroll to position [712, 0]
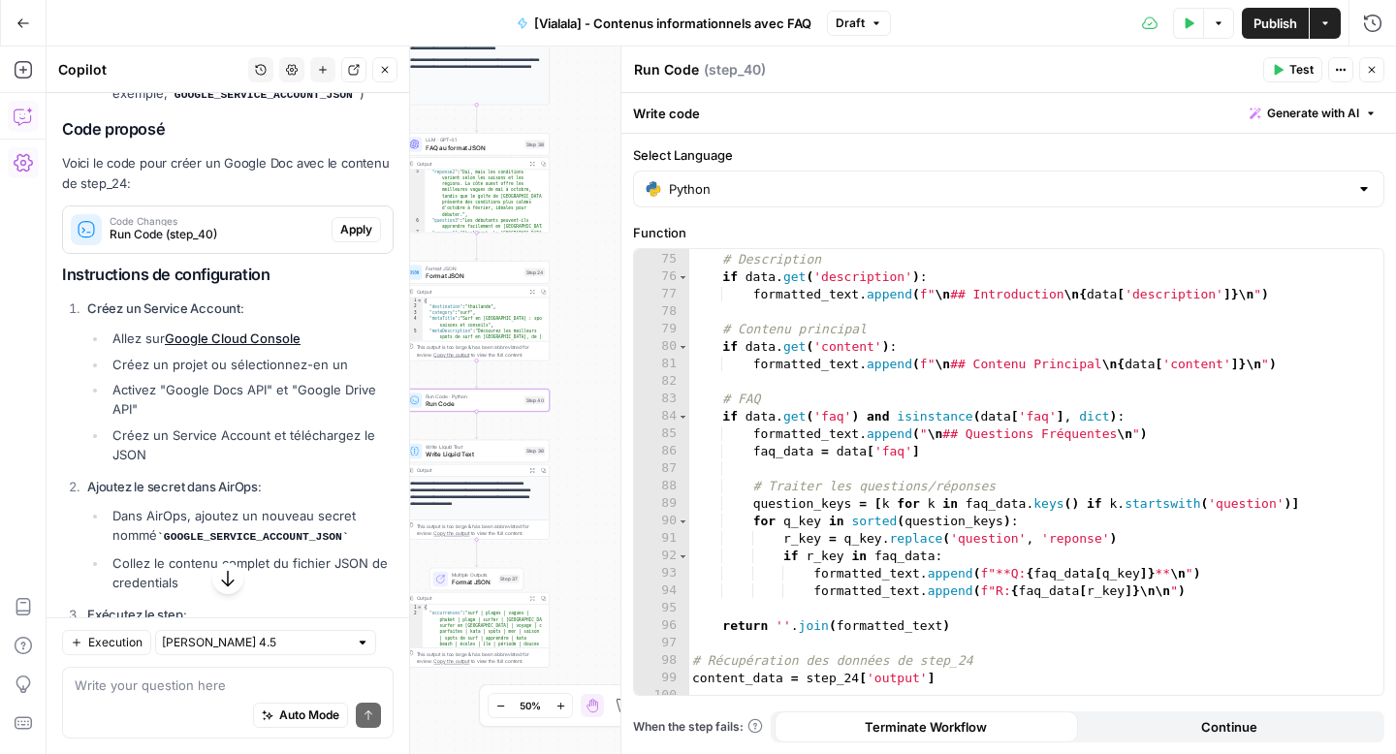
click at [340, 239] on span "Apply" at bounding box center [356, 229] width 32 height 17
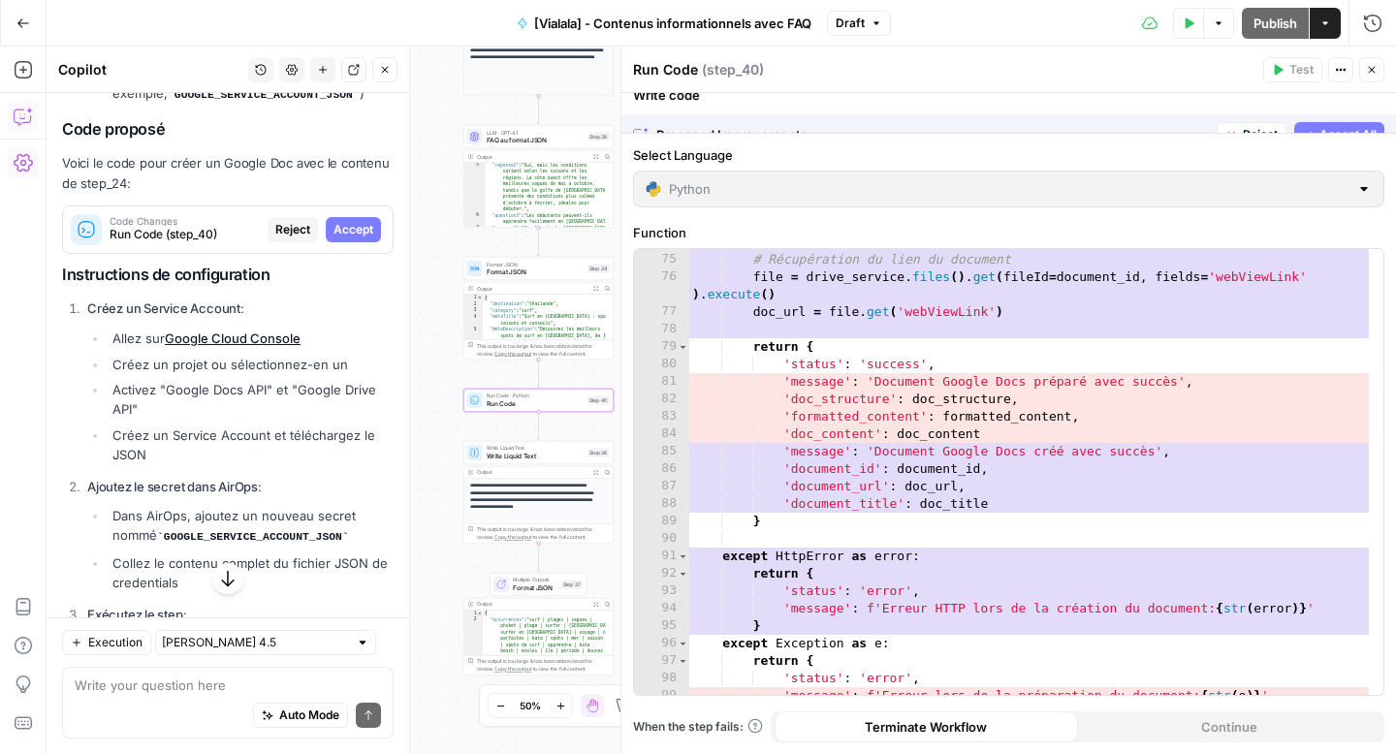
scroll to position [1359, 0]
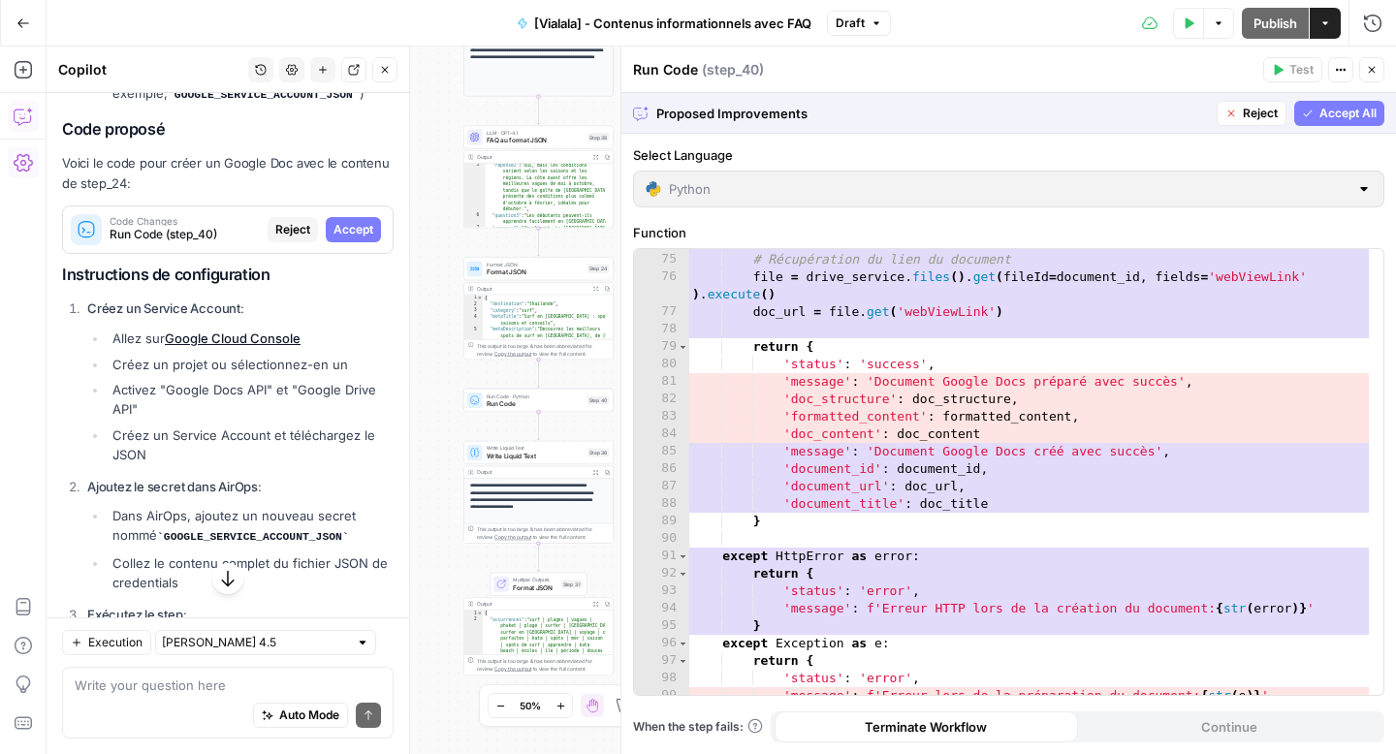
click at [1331, 115] on span "Accept All" at bounding box center [1348, 113] width 57 height 17
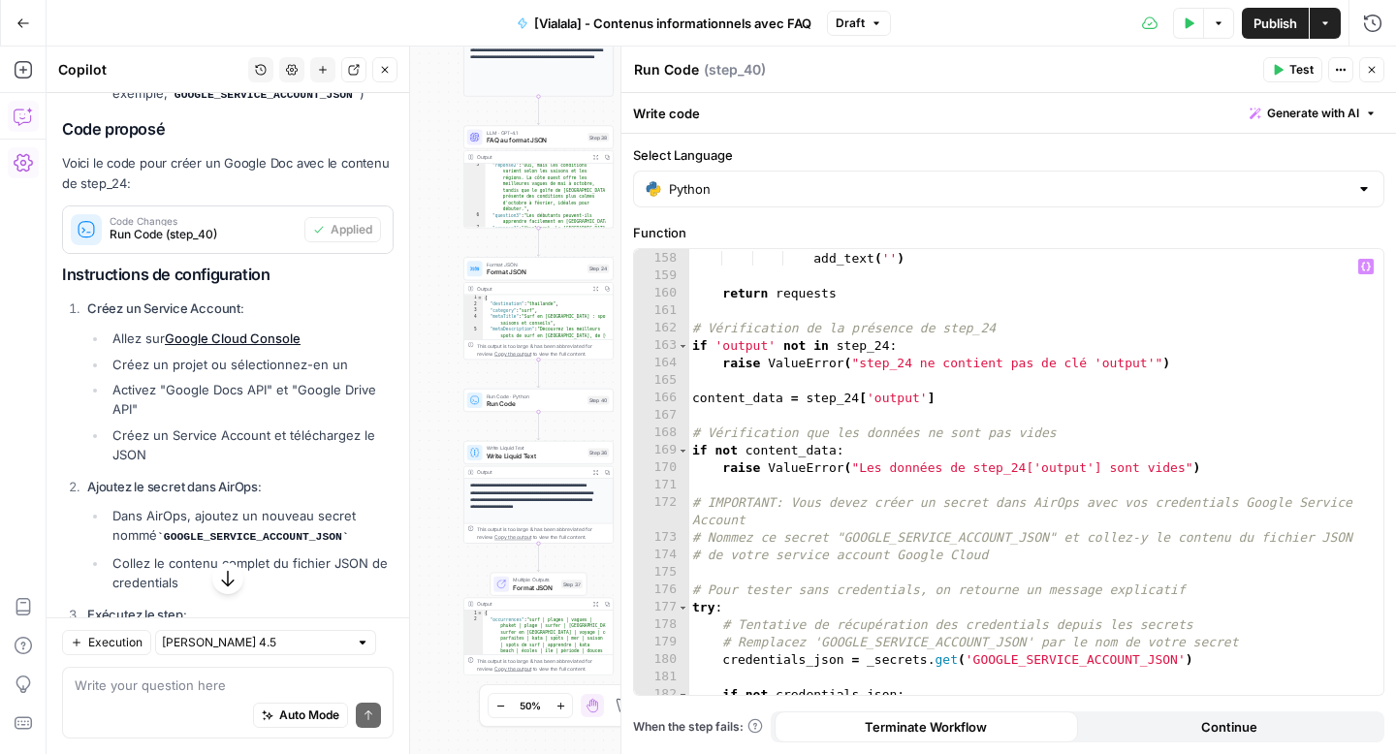
scroll to position [2774, 0]
click at [966, 483] on div "add_text ( f"R: { faq_data [ r_key ]} " ) add_text ( '' ) return requests # Vér…" at bounding box center [1028, 473] width 681 height 481
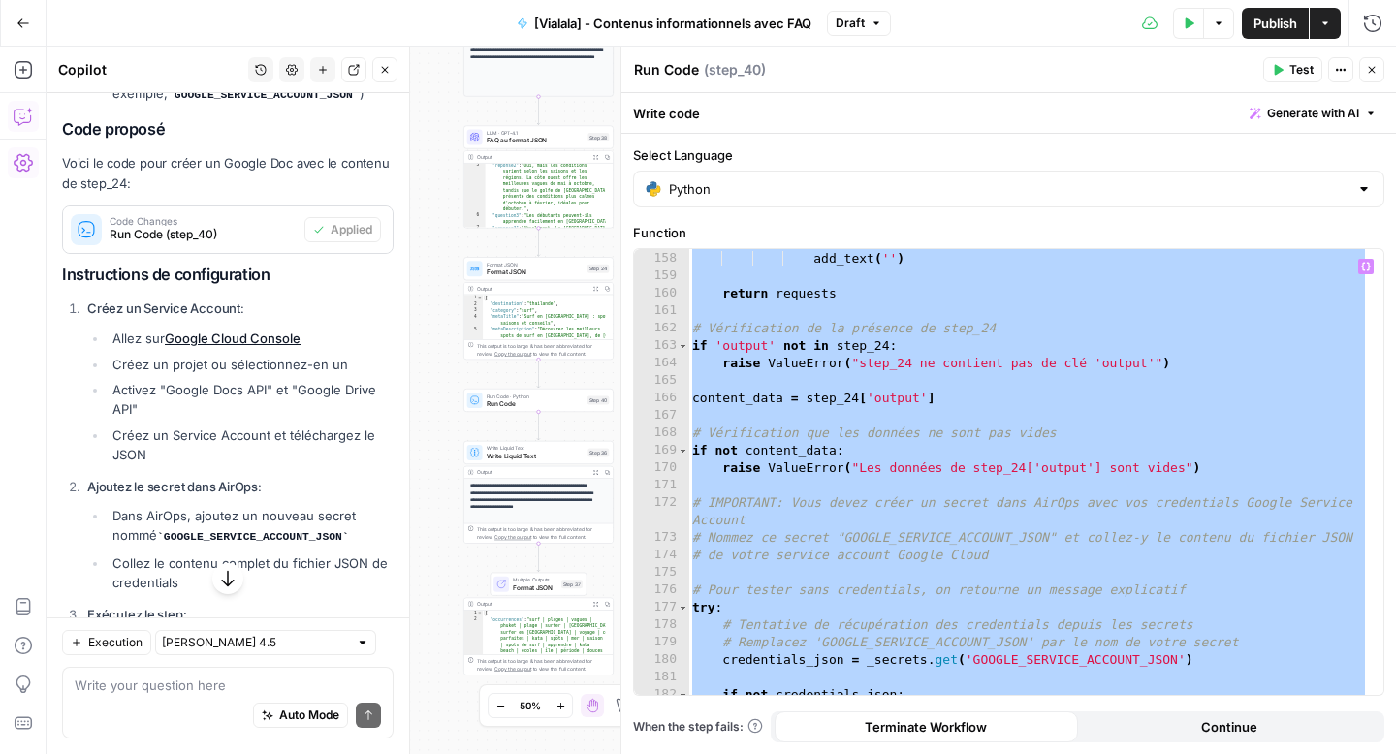
click at [917, 515] on div "add_text ( f"R: { faq_data [ r_key ]} " ) add_text ( '' ) return requests # Vér…" at bounding box center [1028, 473] width 681 height 481
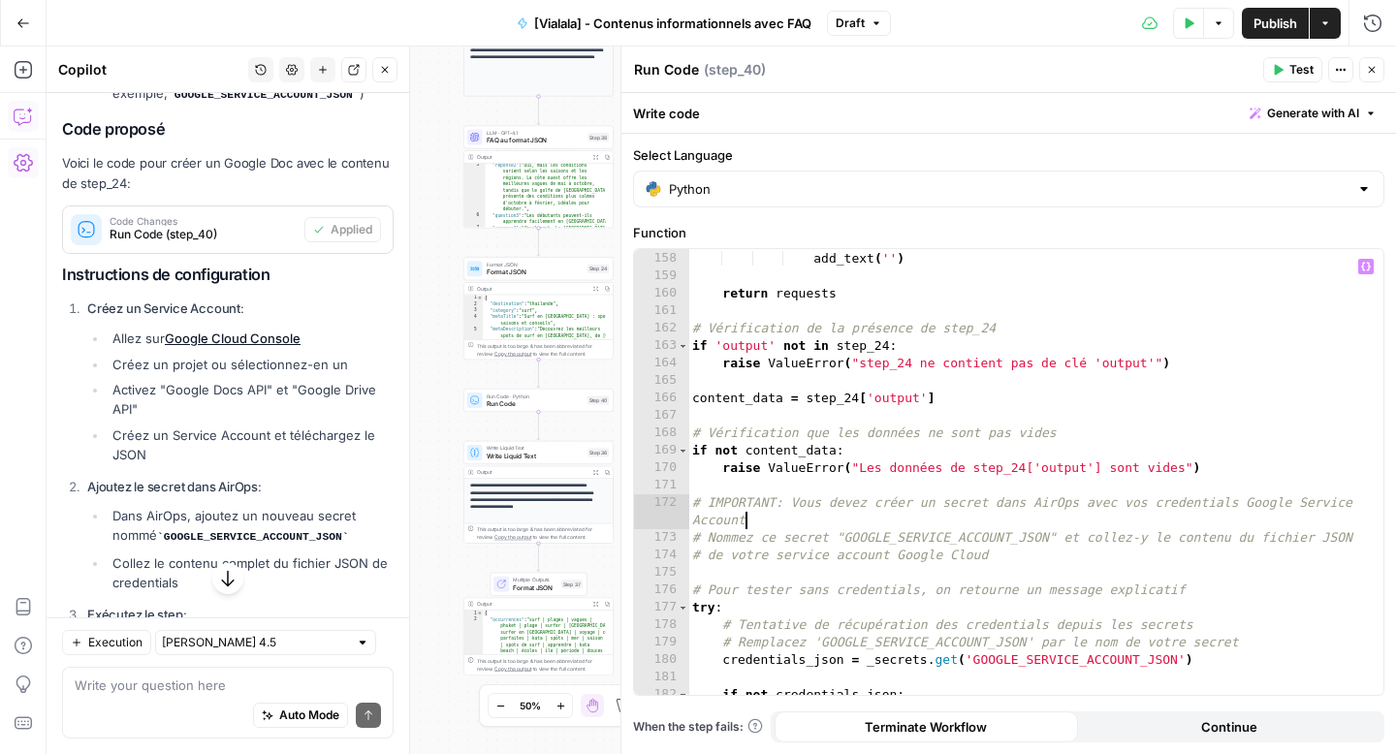
click at [868, 504] on div "add_text ( f"R: { faq_data [ r_key ]} " ) add_text ( '' ) return requests # Vér…" at bounding box center [1028, 473] width 681 height 481
type textarea "**********"
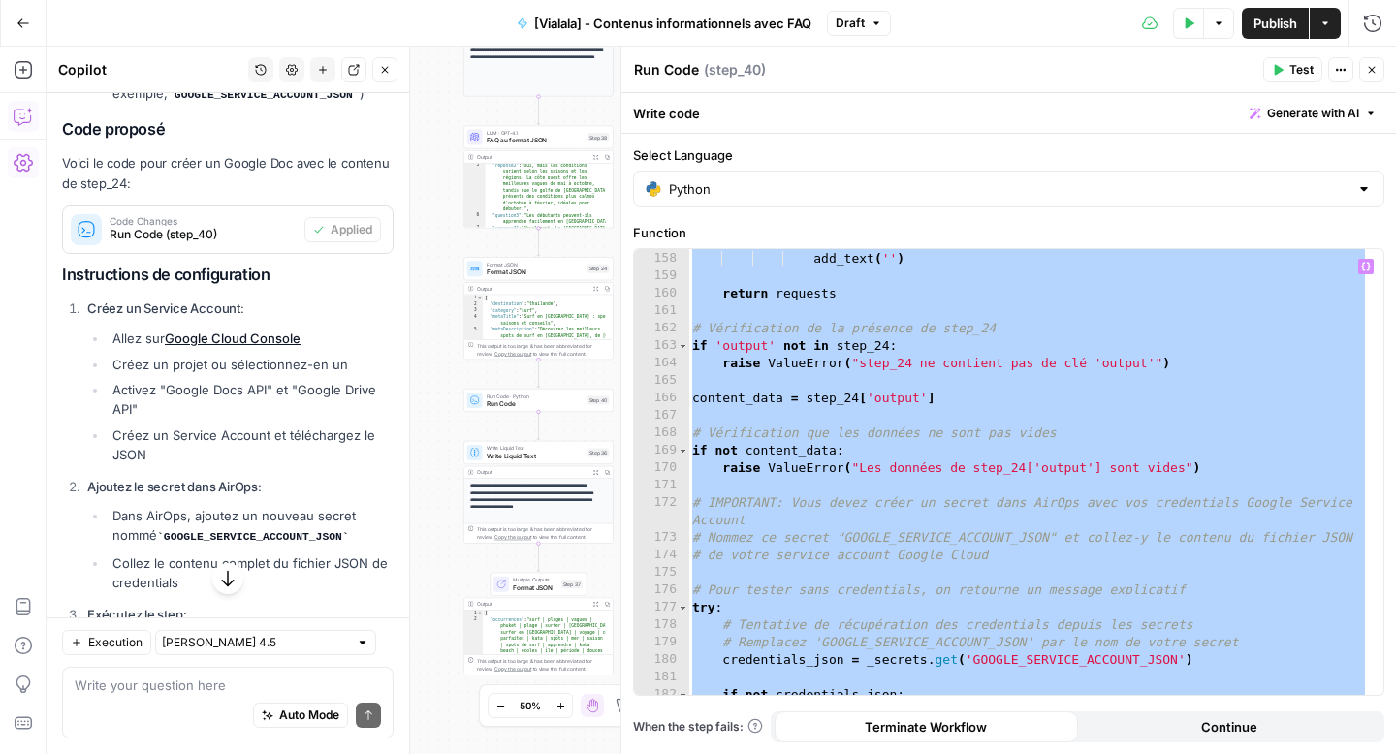
paste textarea
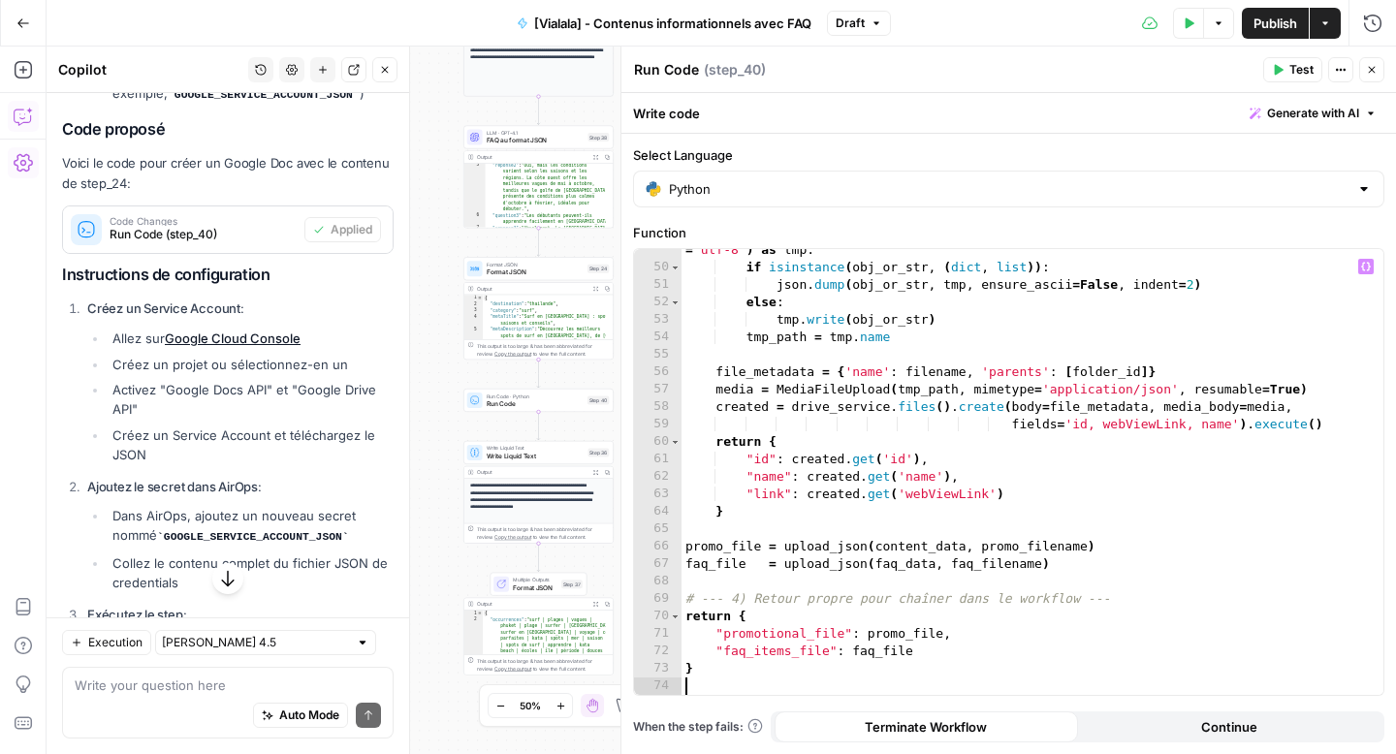
scroll to position [915, 0]
click at [383, 71] on icon "button" at bounding box center [385, 70] width 7 height 7
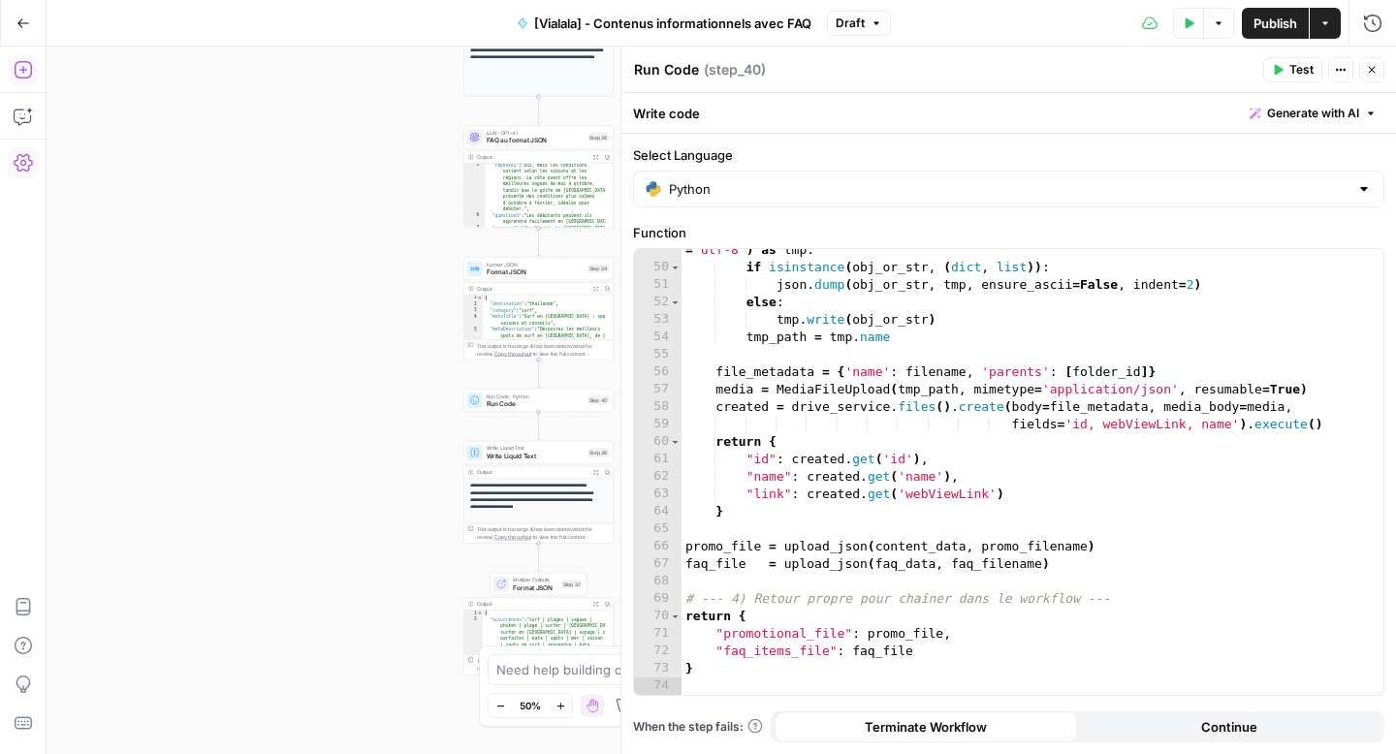
click at [19, 83] on button "Add Steps" at bounding box center [23, 69] width 31 height 31
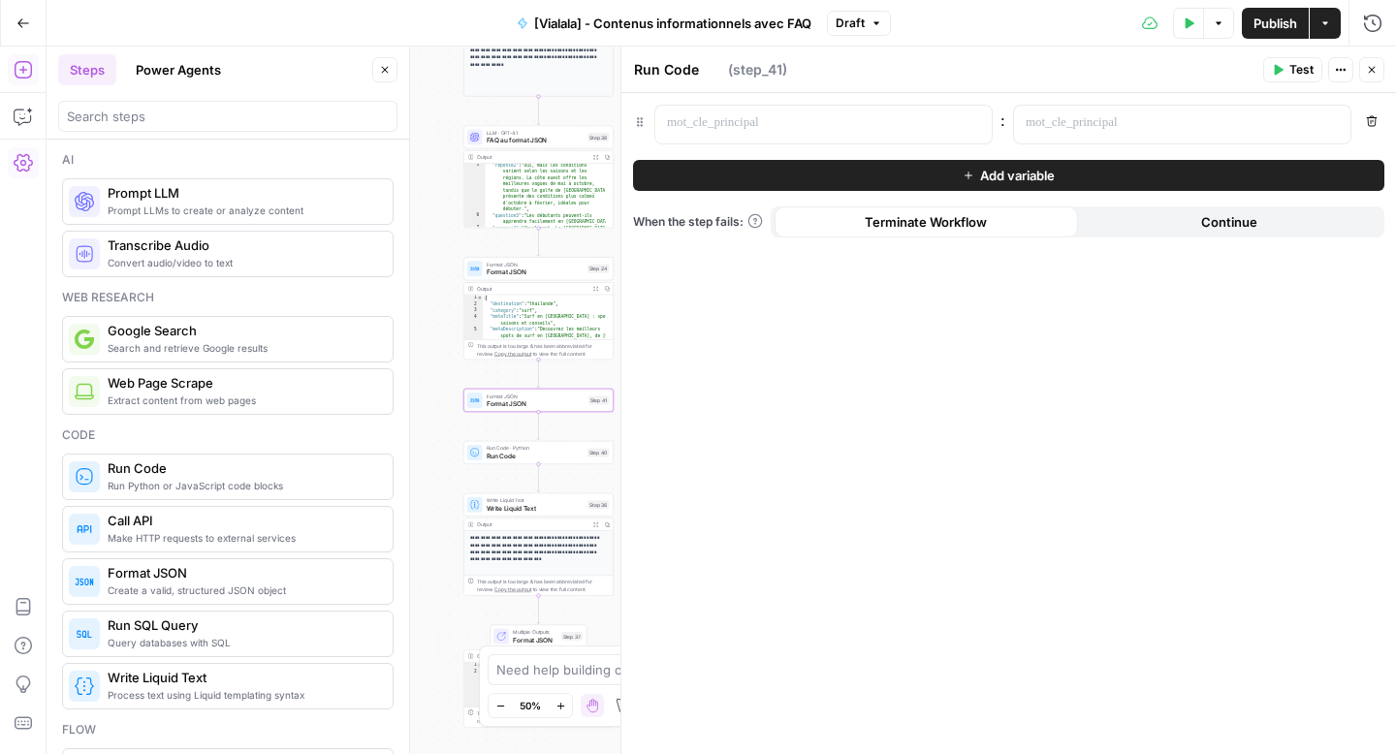
type textarea "Format JSON"
click at [535, 637] on span "Format JSON" at bounding box center [535, 640] width 45 height 10
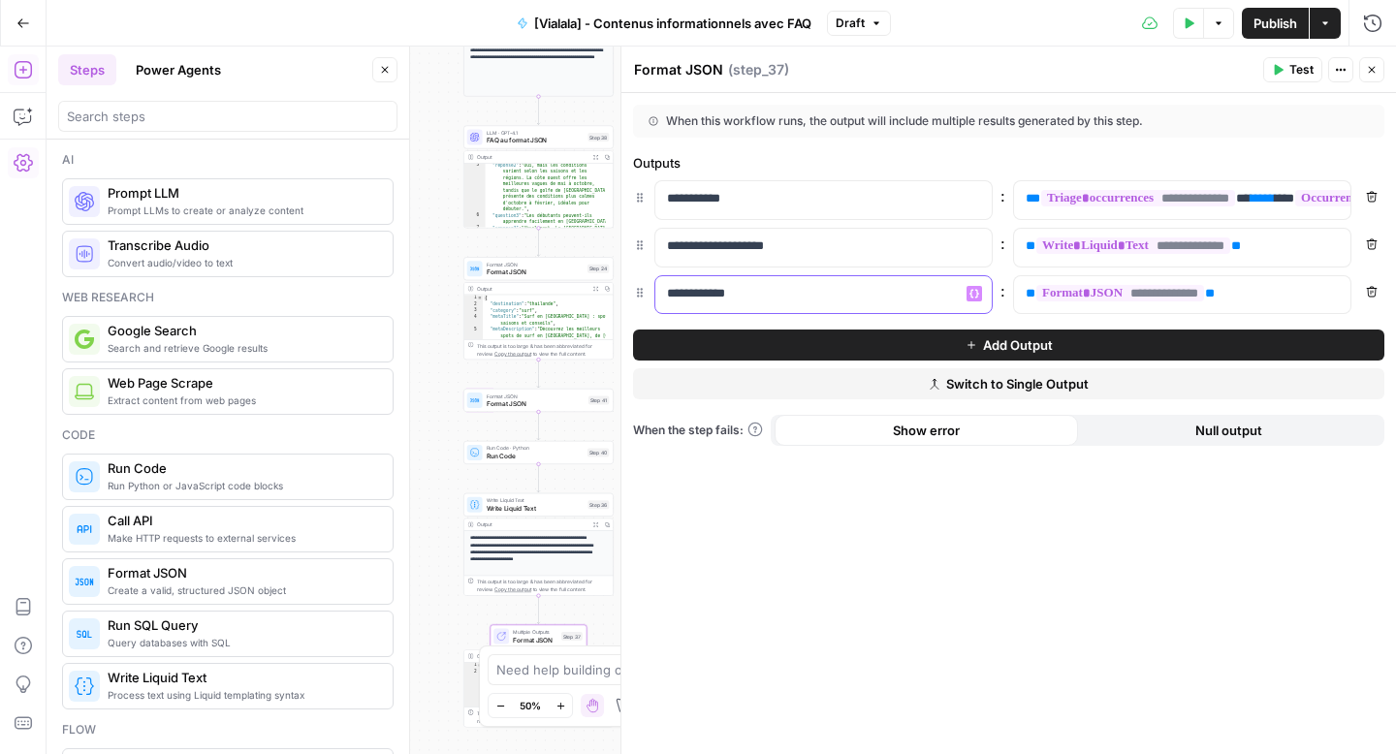
click at [723, 294] on p "**********" at bounding box center [808, 293] width 282 height 19
click at [506, 408] on span "Format JSON" at bounding box center [536, 404] width 98 height 10
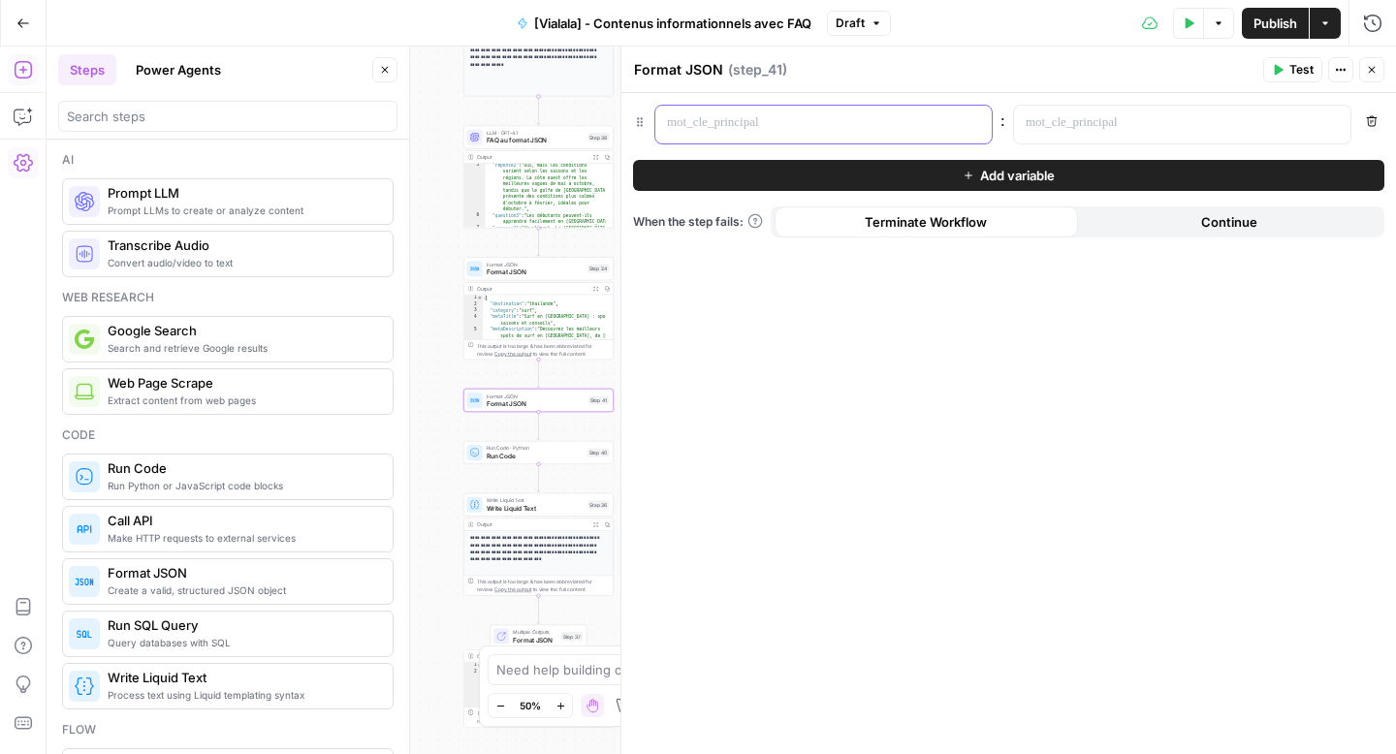
click at [704, 111] on div at bounding box center [807, 125] width 305 height 38
click at [1335, 128] on button "Variables Menu" at bounding box center [1333, 123] width 16 height 16
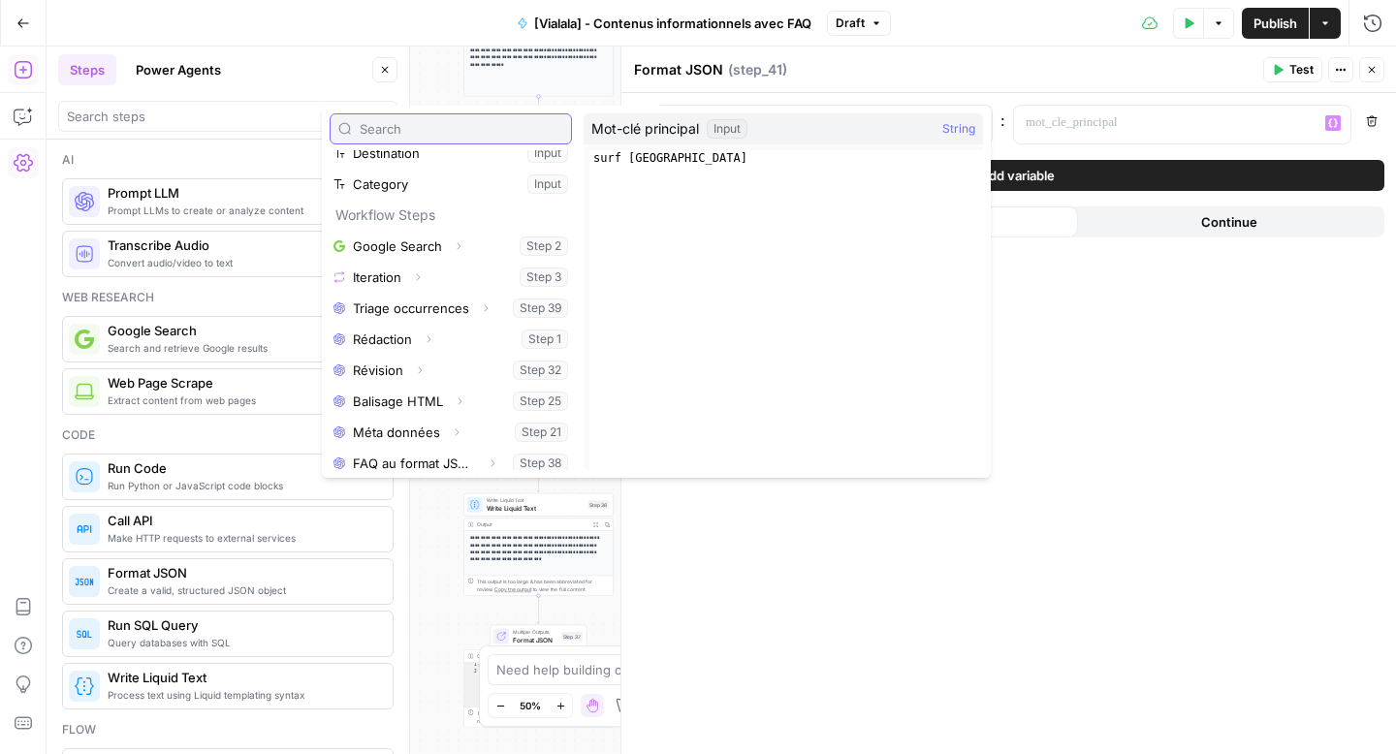
scroll to position [363, 0]
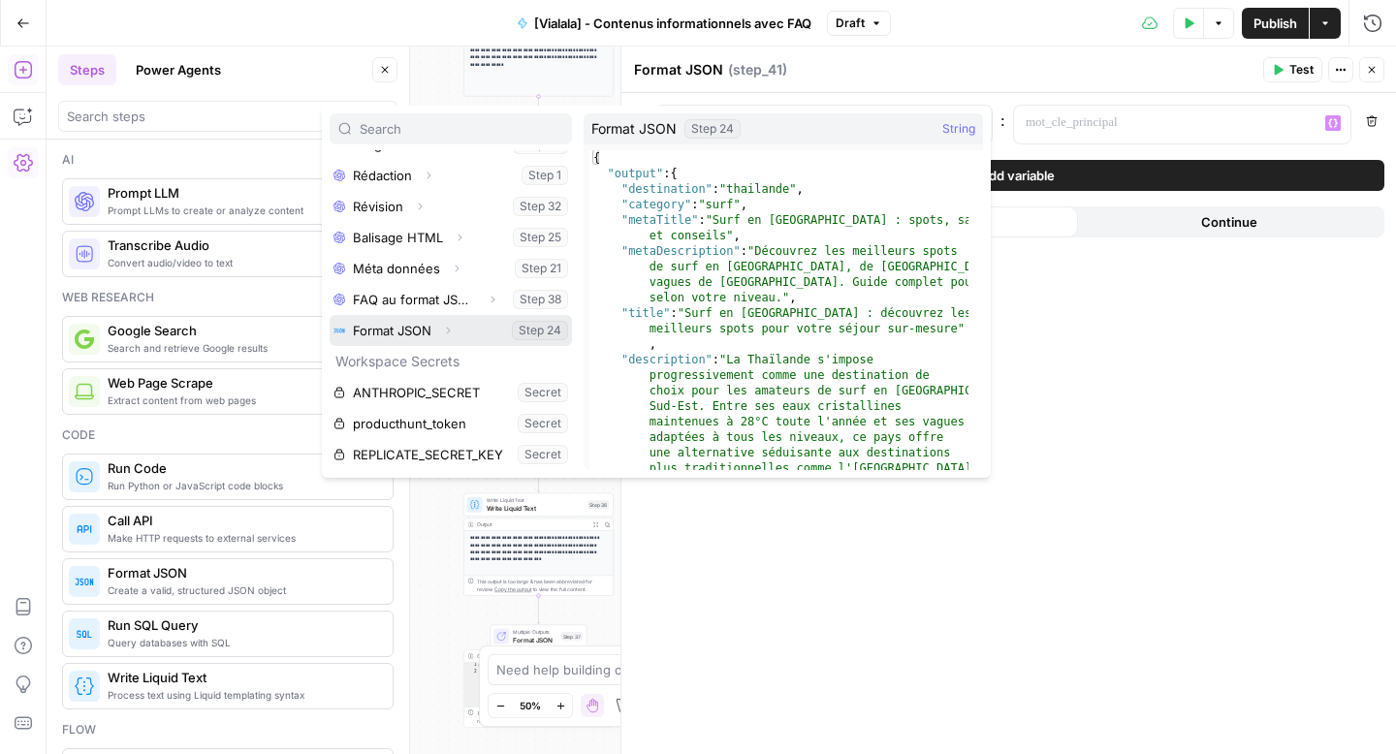
click at [451, 341] on button "Expand" at bounding box center [447, 330] width 25 height 25
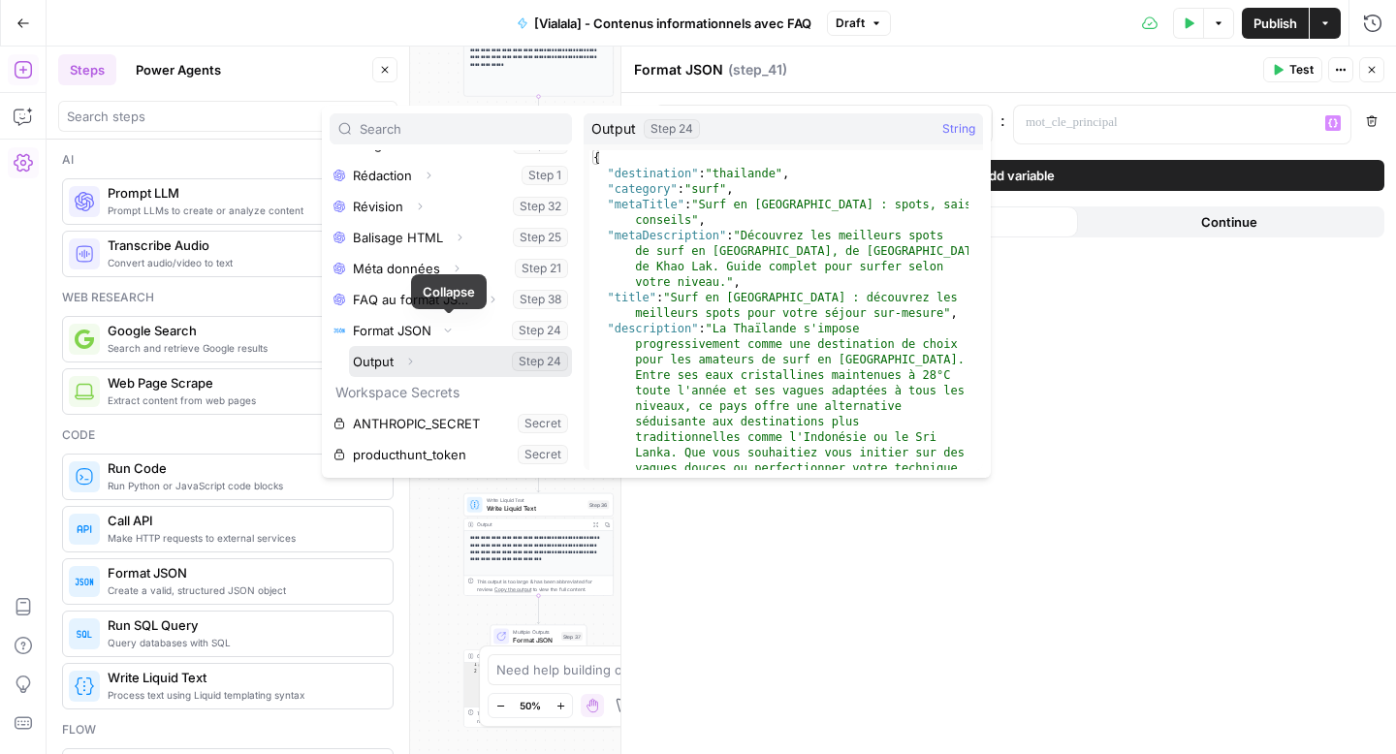
click at [430, 361] on button "Select variable Output" at bounding box center [460, 361] width 223 height 31
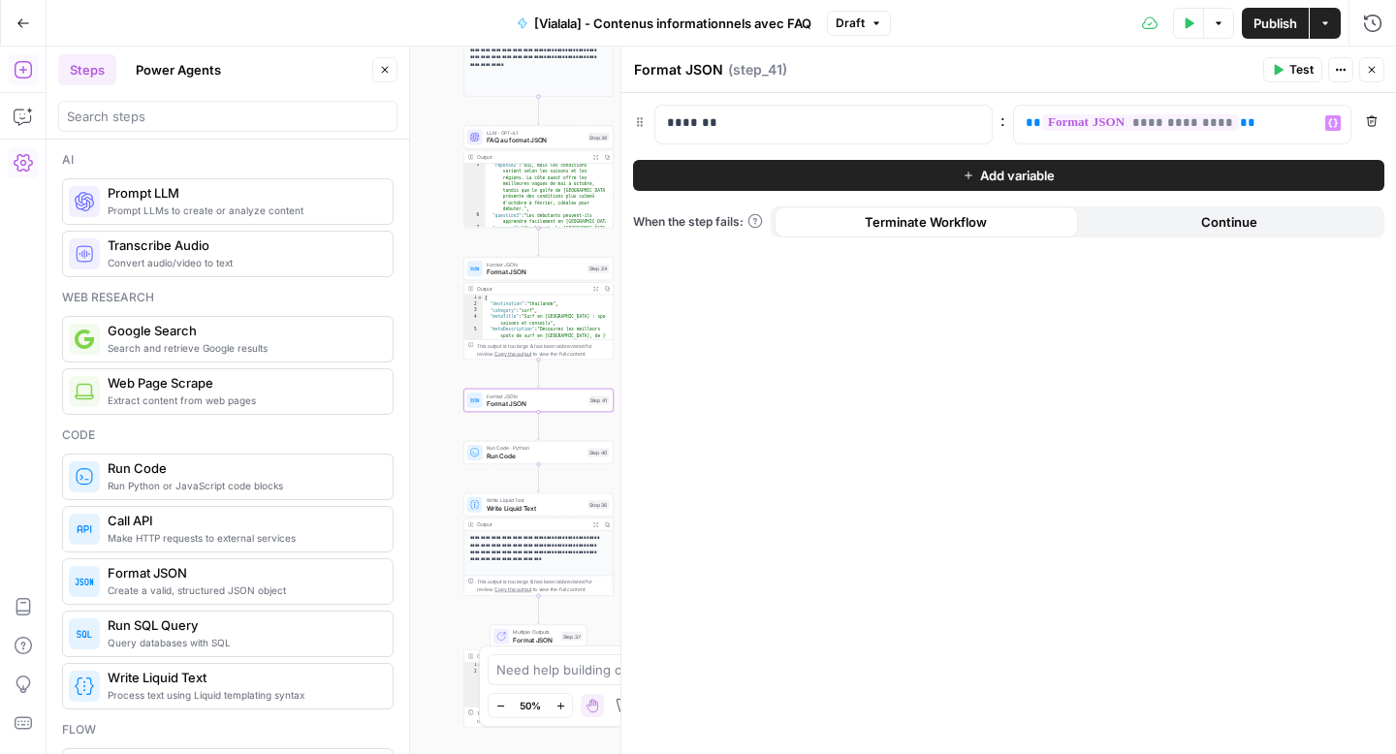
click at [1290, 73] on span "Test" at bounding box center [1302, 69] width 24 height 17
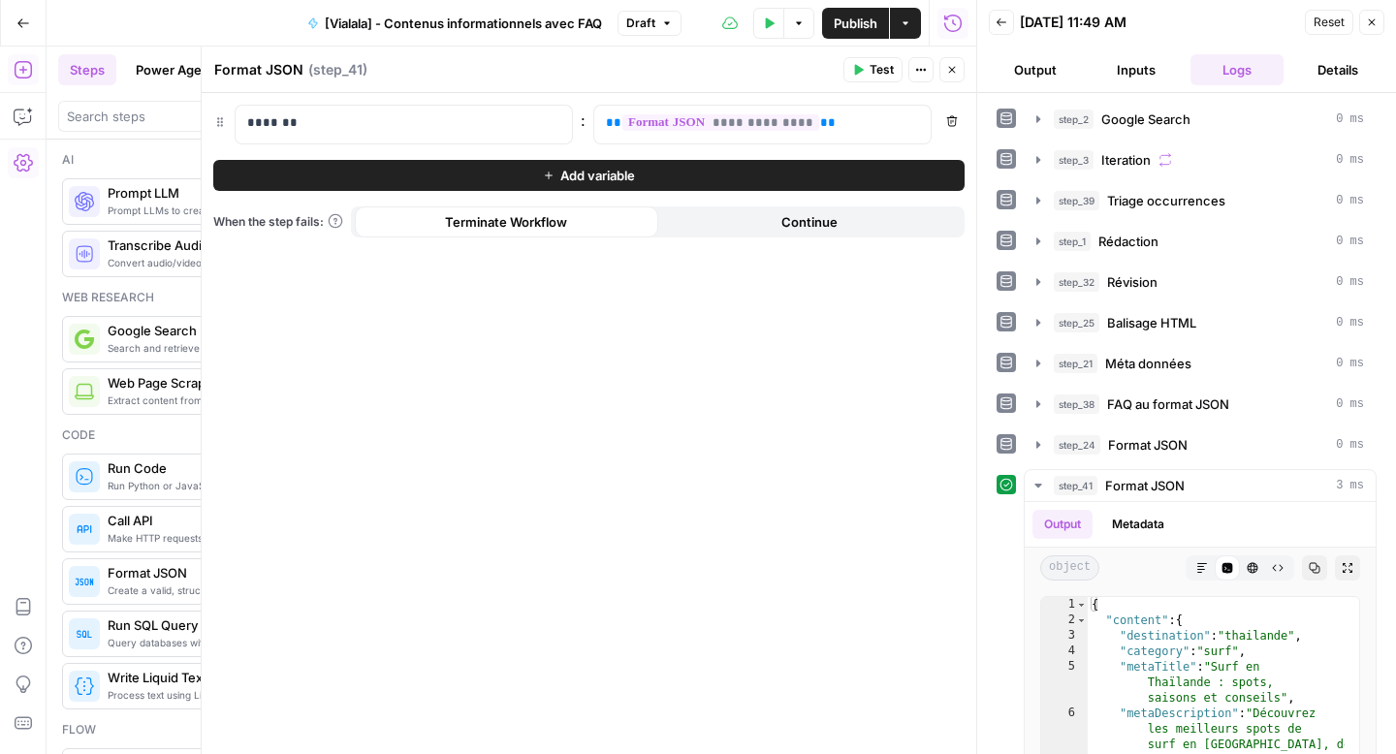
click at [940, 66] on button "Close" at bounding box center [952, 69] width 25 height 25
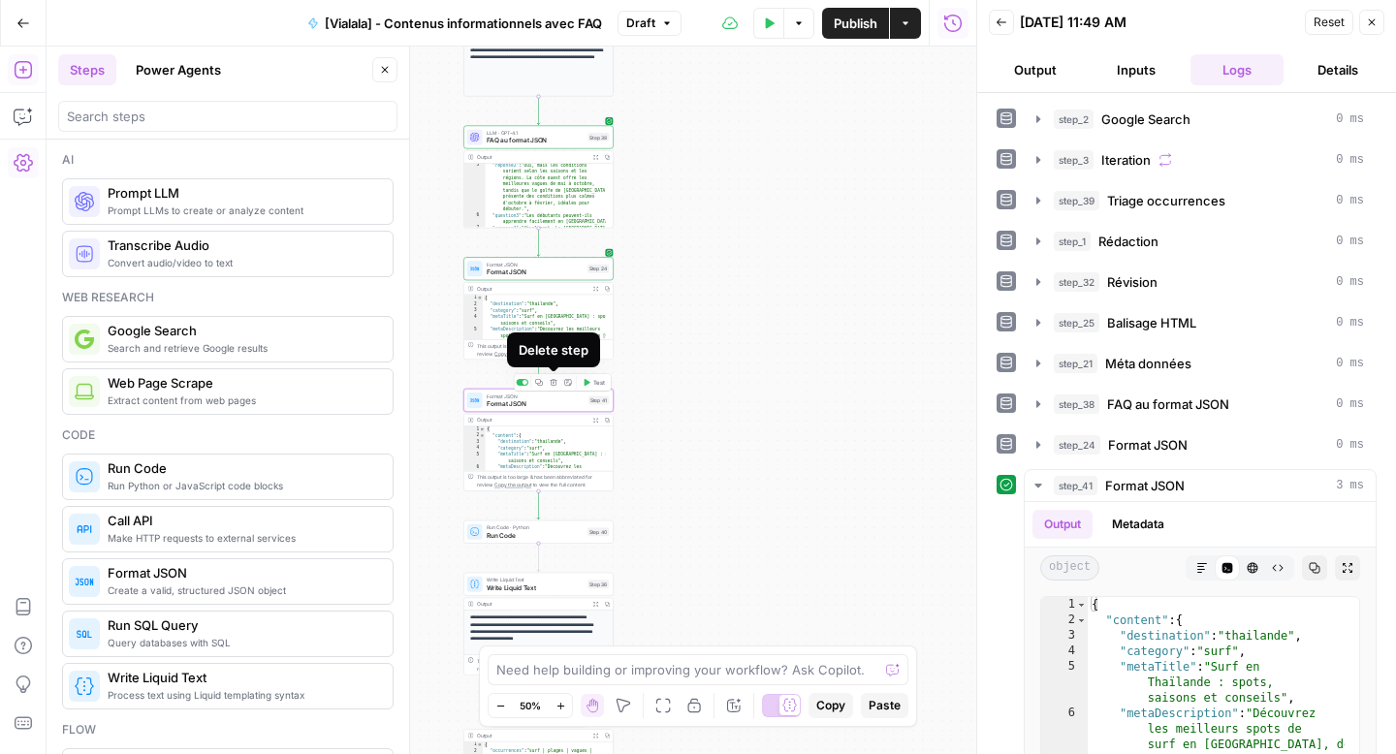
click at [553, 382] on icon "button" at bounding box center [553, 382] width 7 height 7
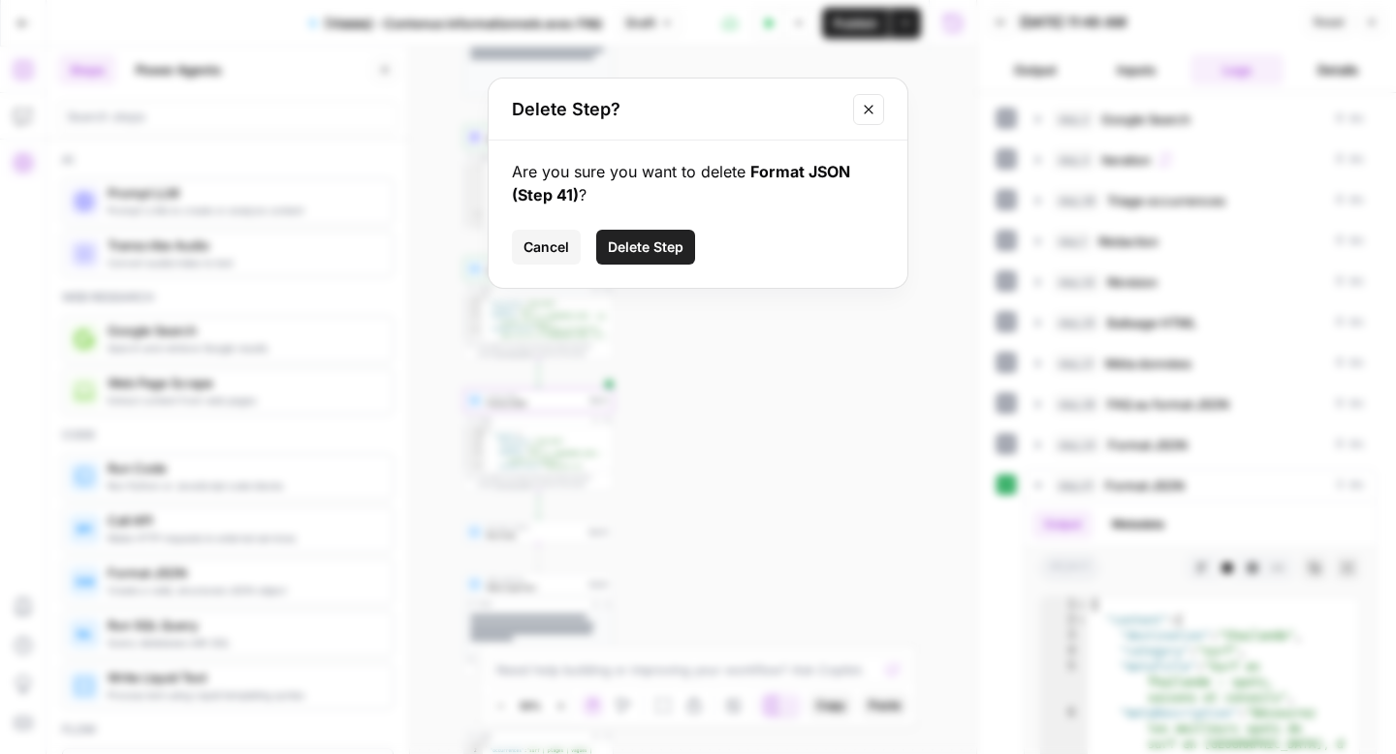
click at [640, 238] on span "Delete Step" at bounding box center [646, 247] width 76 height 19
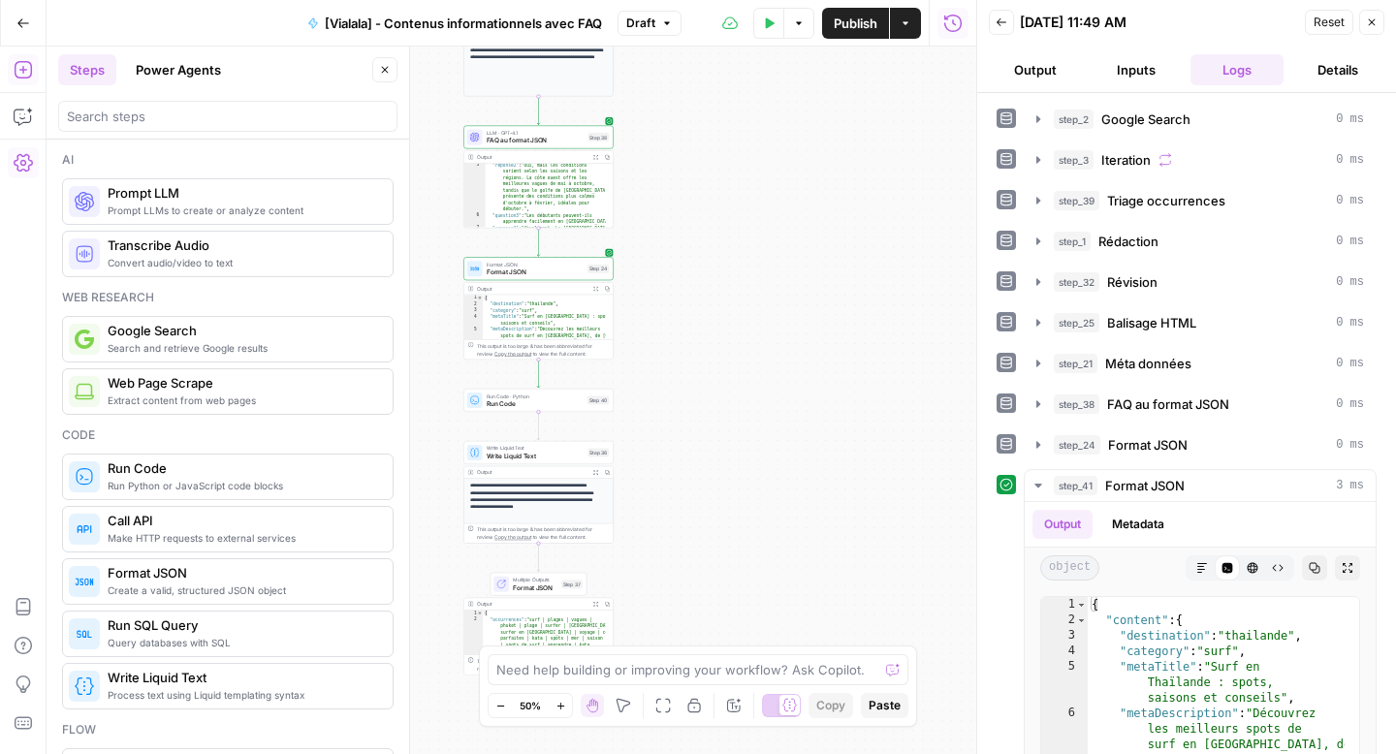
click at [496, 417] on div "Workflow Input Settings Inputs Google Search Google Search Step 2 Output Expand…" at bounding box center [512, 401] width 930 height 708
click at [504, 411] on div "Run Code · Python Run Code Step 40 Copy step Delete step Add Note Test" at bounding box center [538, 400] width 150 height 23
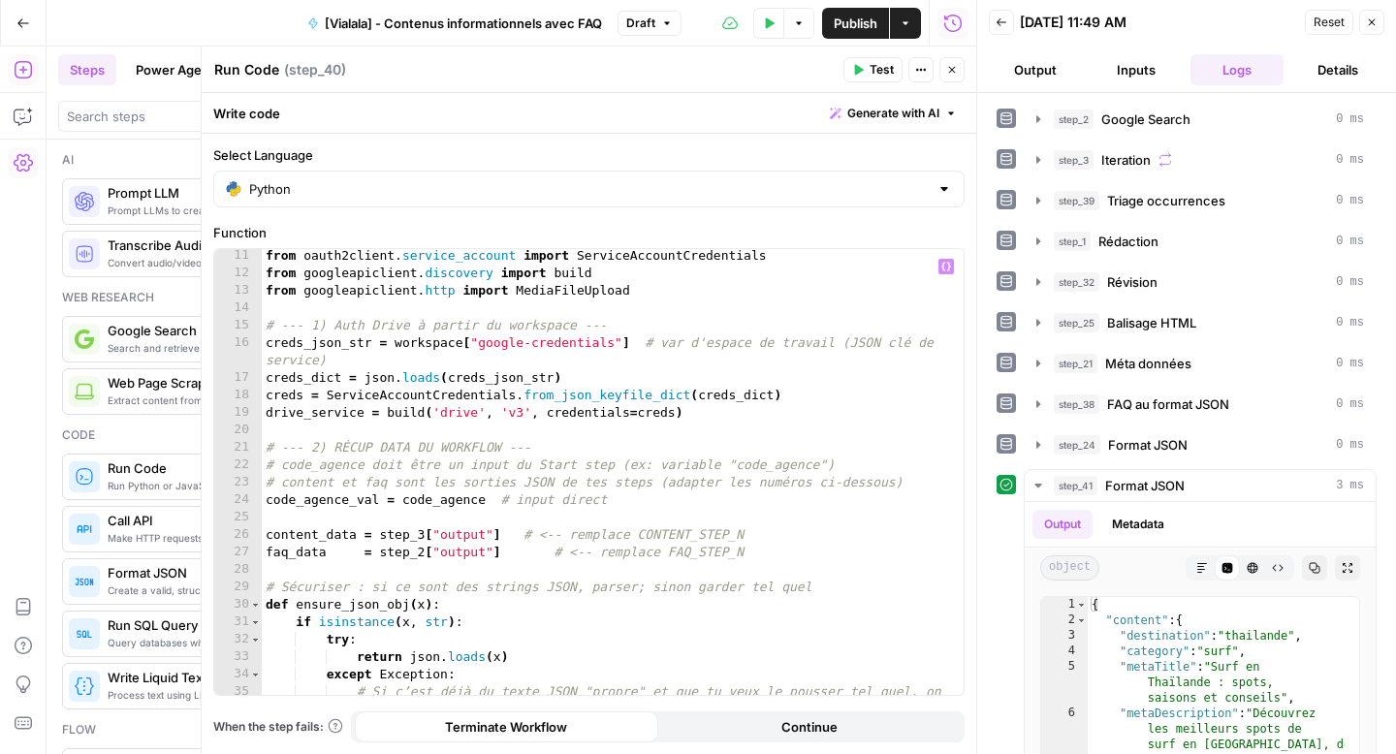
scroll to position [195, 0]
click at [639, 593] on div "from oauth2client . service_account import ServiceAccountCredentials from googl…" at bounding box center [605, 494] width 687 height 498
type textarea "*"
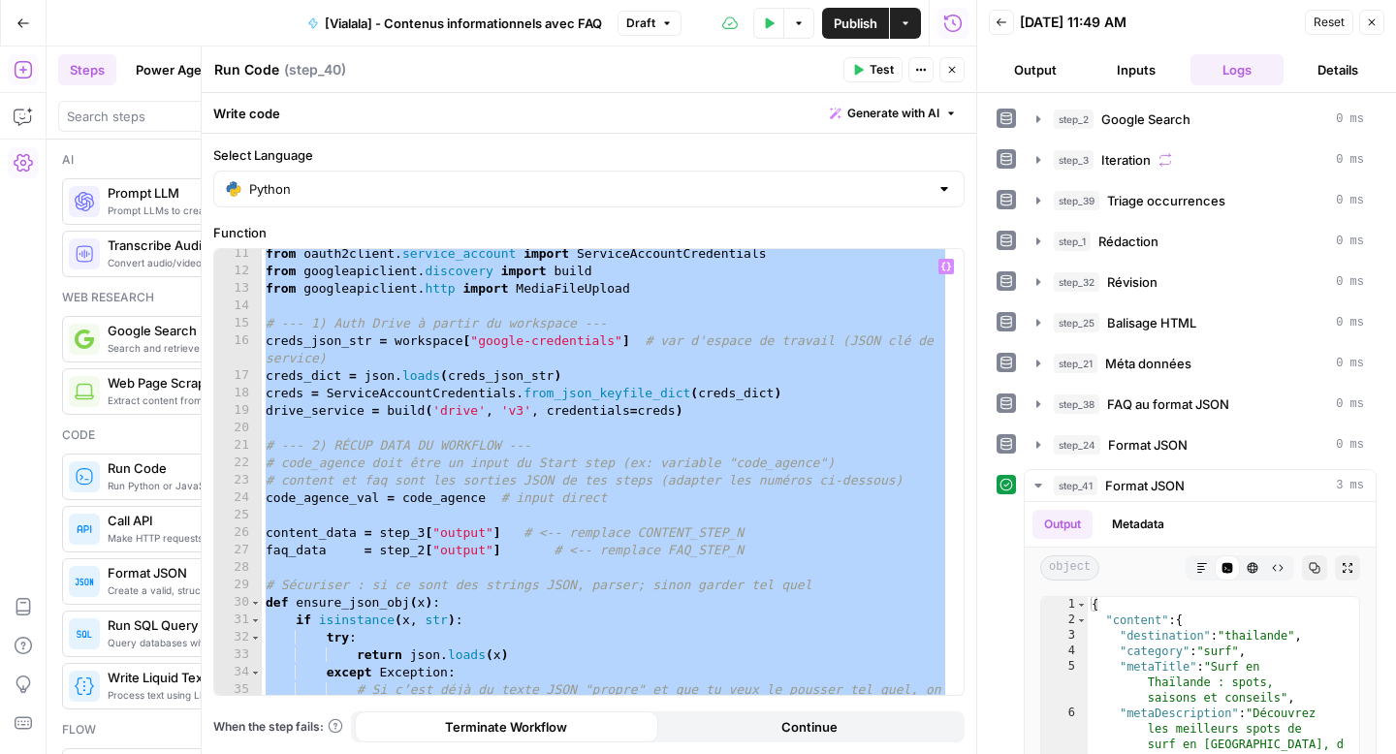
click at [951, 77] on button "Close" at bounding box center [952, 69] width 25 height 25
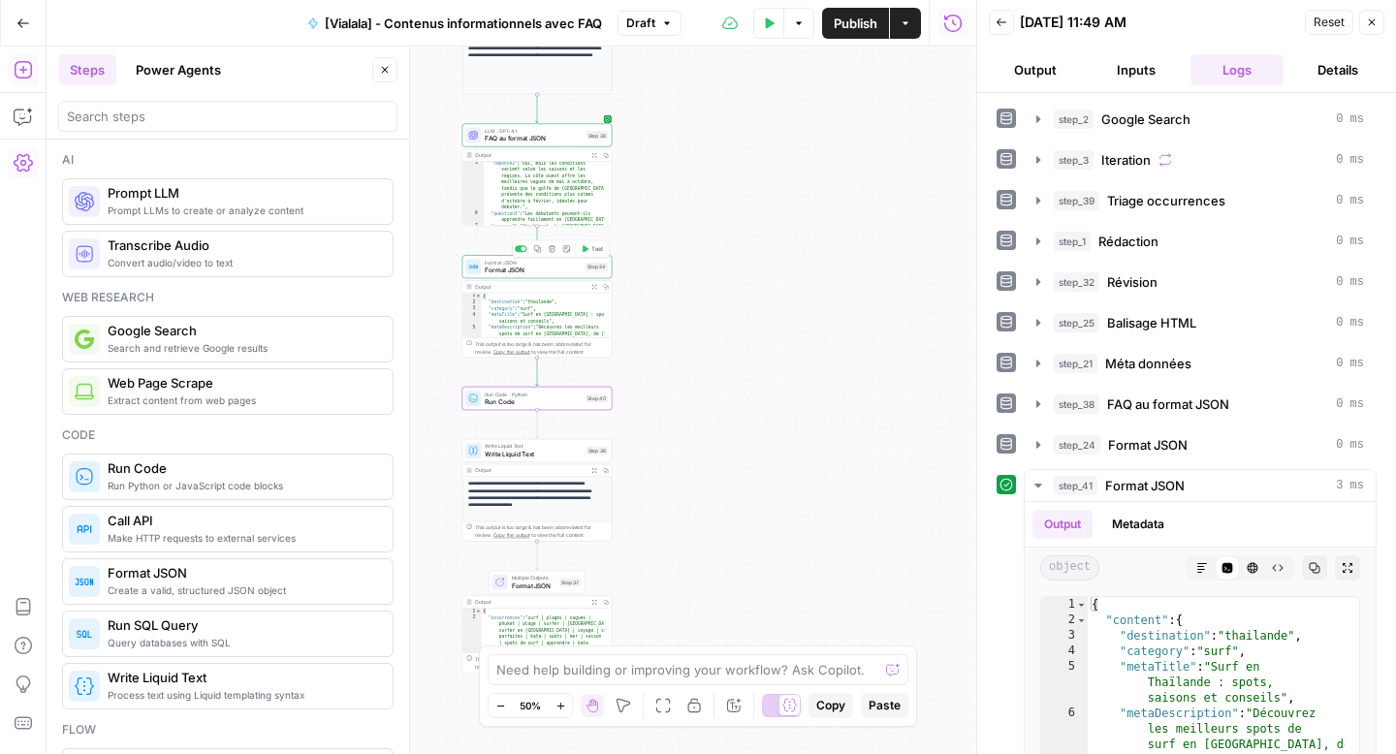
click at [539, 278] on div "Format JSON Format JSON Step 24 Copy step Delete step Add Note Test" at bounding box center [537, 266] width 150 height 23
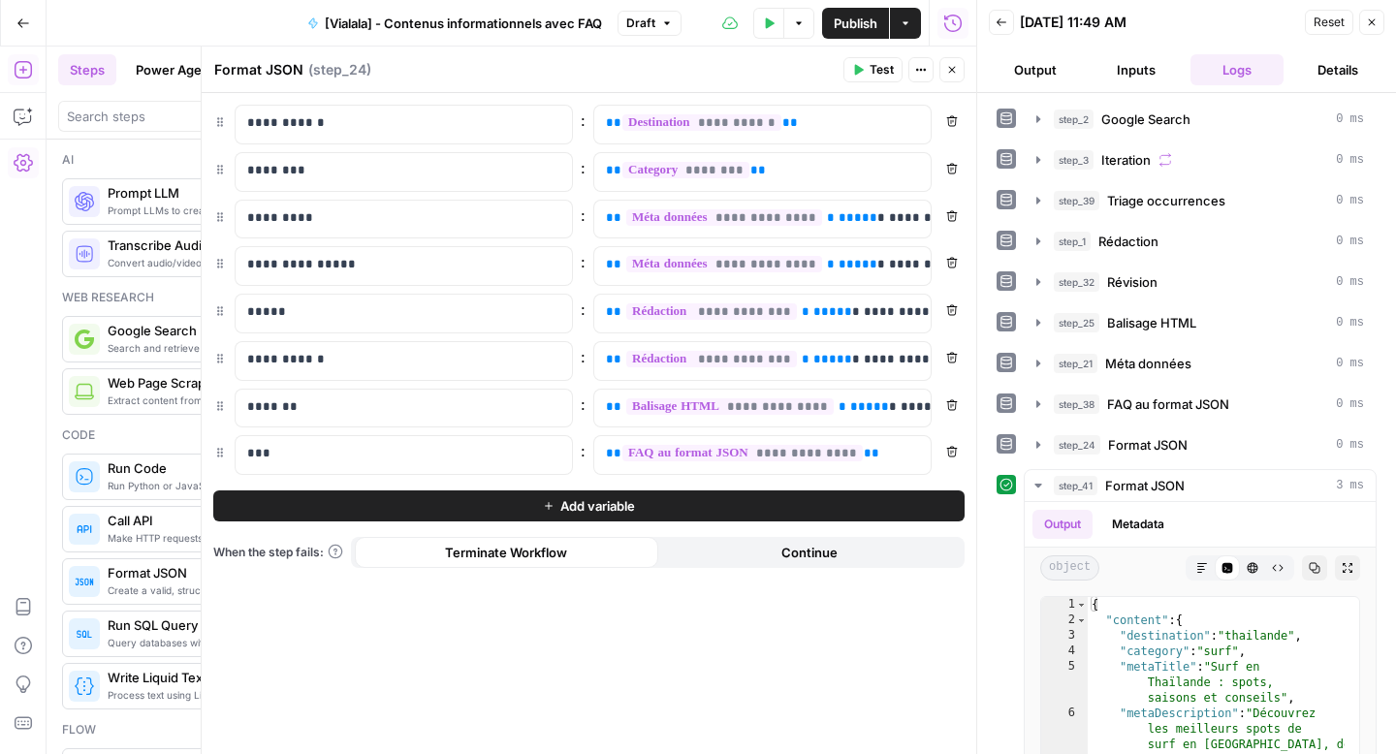
click at [952, 56] on header "Format JSON Format JSON ( step_24 ) Test Actions Close" at bounding box center [589, 70] width 775 height 47
click at [951, 64] on icon "button" at bounding box center [952, 70] width 12 height 12
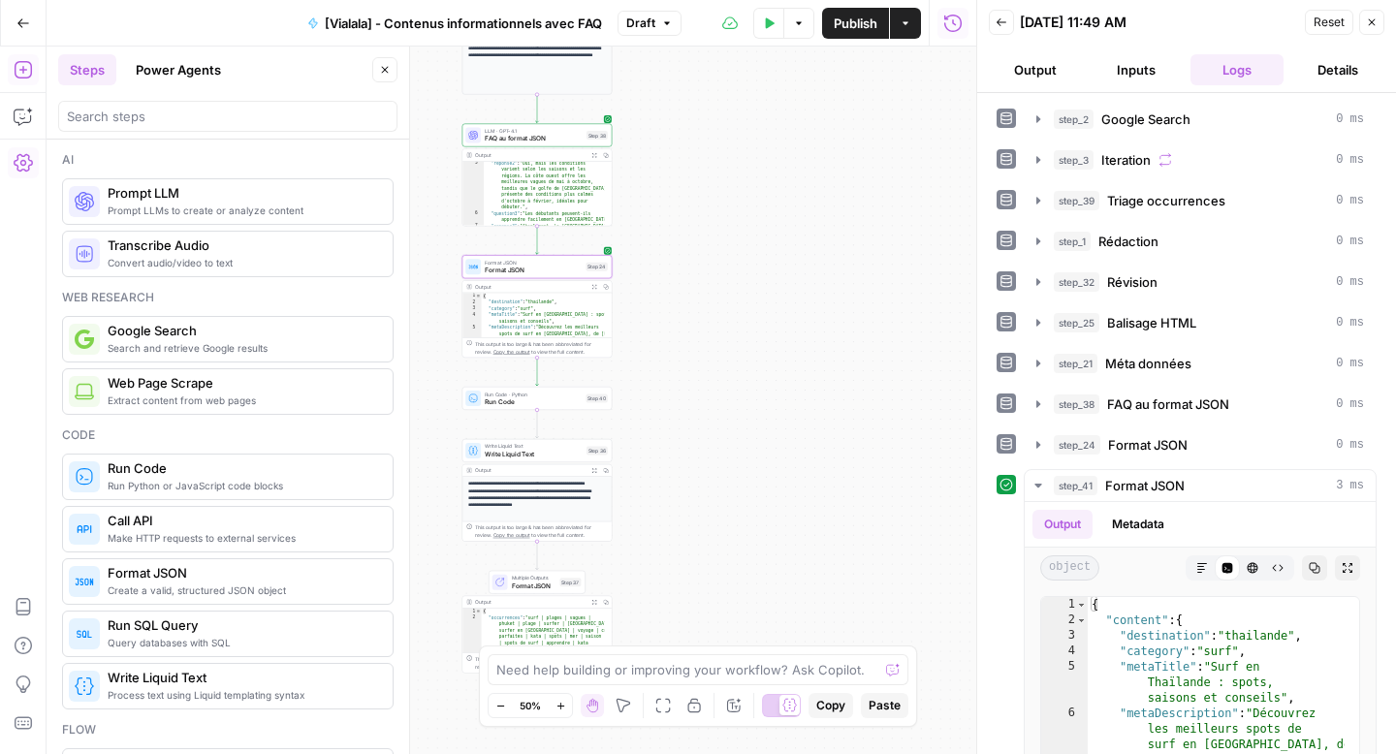
click at [497, 404] on span "Run Code" at bounding box center [533, 403] width 97 height 10
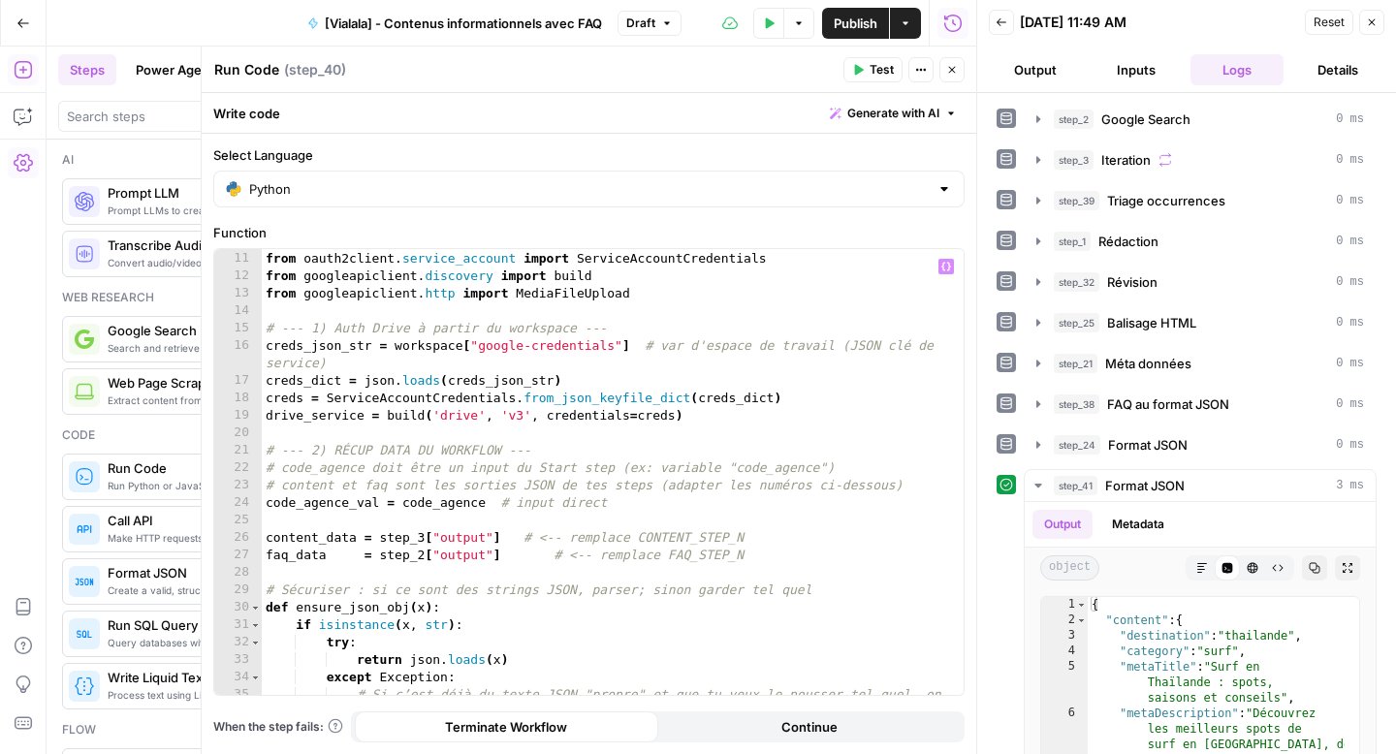
scroll to position [191, 0]
drag, startPoint x: 350, startPoint y: 510, endPoint x: 267, endPoint y: 512, distance: 83.4
click at [267, 512] on div "from oauth2client . service_account import ServiceAccountCredentials from googl…" at bounding box center [605, 482] width 687 height 498
drag, startPoint x: 530, startPoint y: 506, endPoint x: 448, endPoint y: 509, distance: 82.5
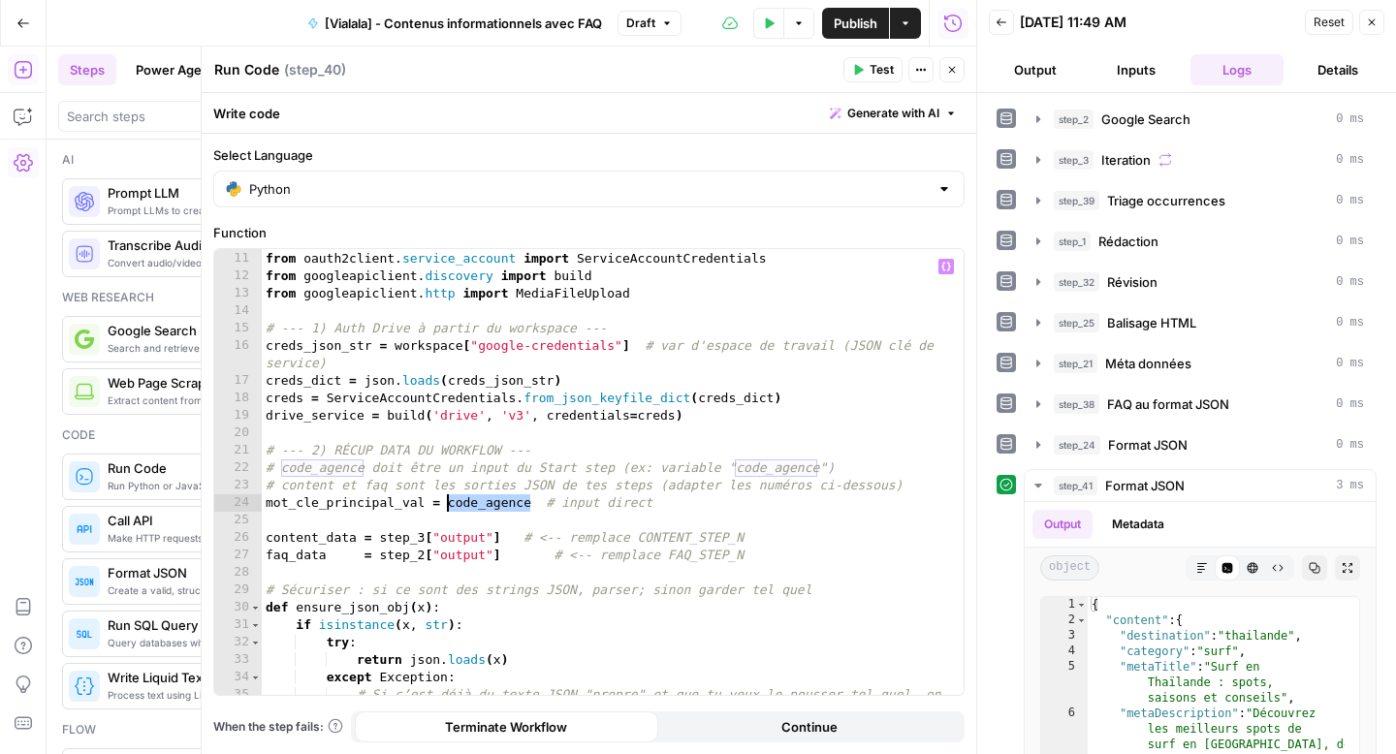
click at [448, 509] on div "from oauth2client . service_account import ServiceAccountCredentials from googl…" at bounding box center [605, 482] width 687 height 498
click at [946, 262] on icon "button" at bounding box center [946, 267] width 10 height 10
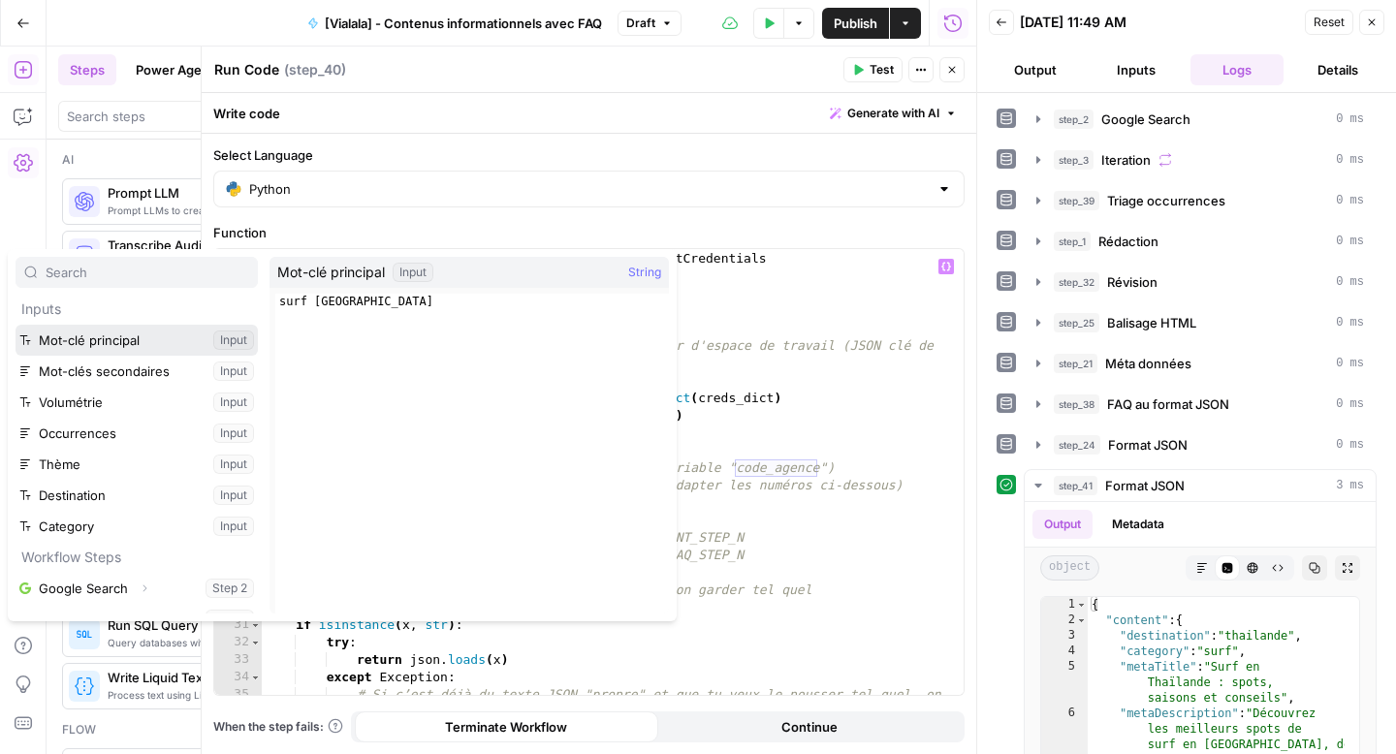
click at [115, 333] on button "Select variable Mot-clé principal" at bounding box center [137, 340] width 242 height 31
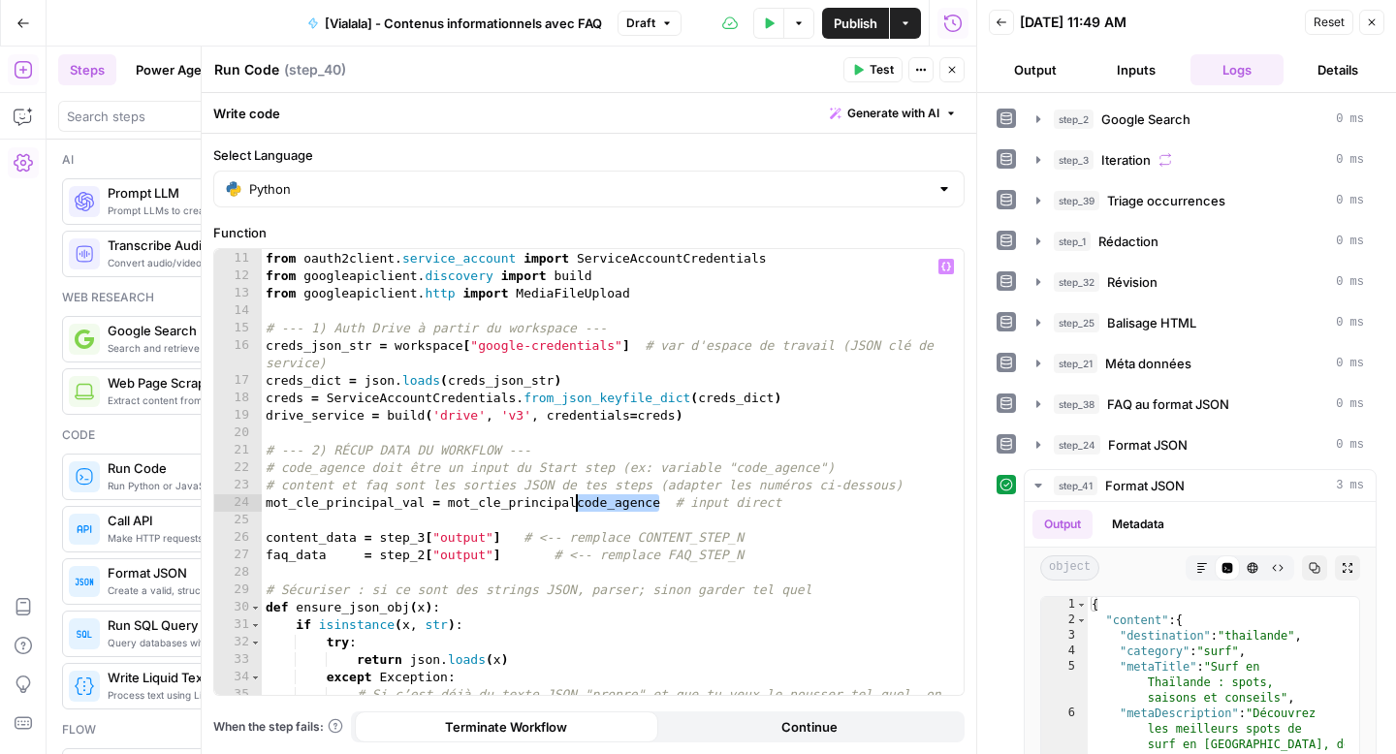
drag, startPoint x: 660, startPoint y: 503, endPoint x: 576, endPoint y: 509, distance: 84.6
click at [576, 509] on div "from oauth2client . service_account import ServiceAccountCredentials from googl…" at bounding box center [605, 482] width 687 height 498
drag, startPoint x: 364, startPoint y: 471, endPoint x: 283, endPoint y: 474, distance: 80.5
click at [283, 474] on div "from oauth2client . service_account import ServiceAccountCredentials from googl…" at bounding box center [605, 482] width 687 height 498
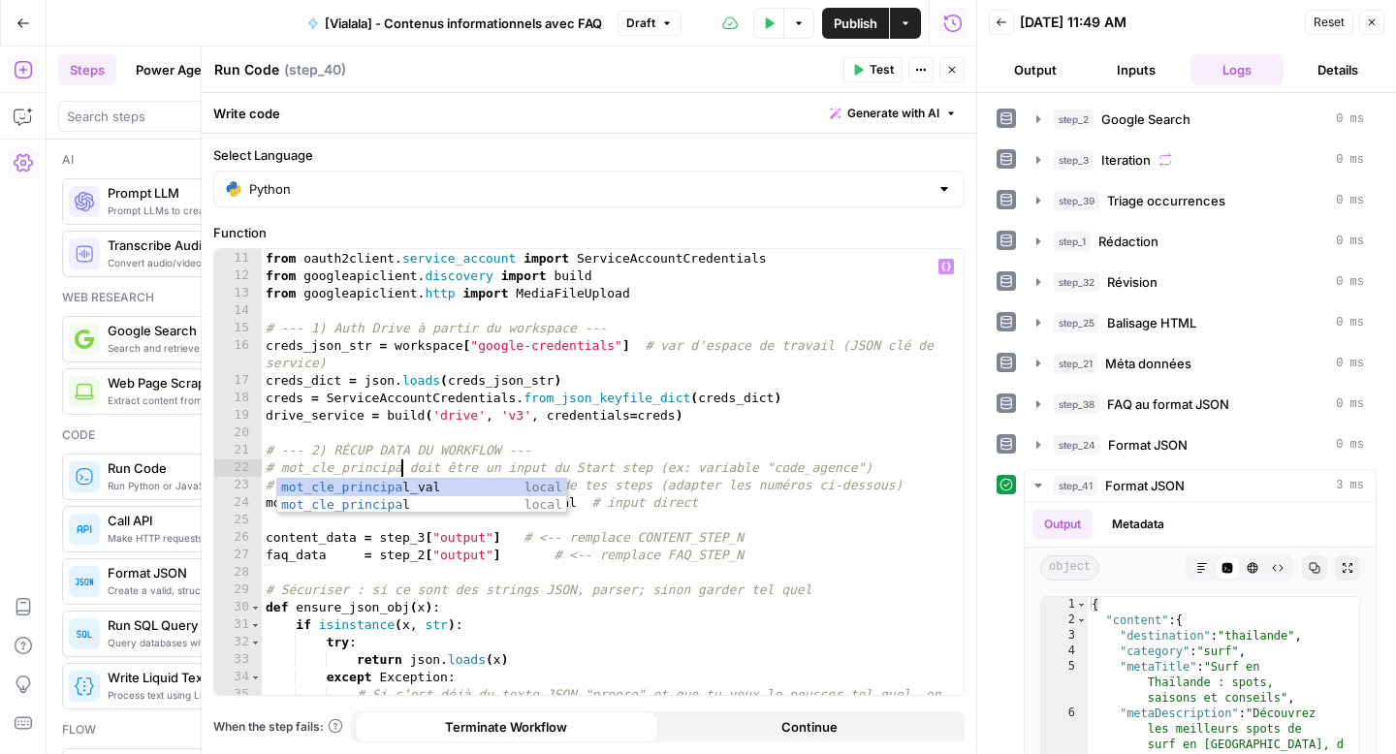
scroll to position [0, 11]
drag, startPoint x: 862, startPoint y: 468, endPoint x: 785, endPoint y: 471, distance: 76.7
click at [785, 471] on div "from oauth2client . service_account import ServiceAccountCredentials from googl…" at bounding box center [605, 482] width 687 height 498
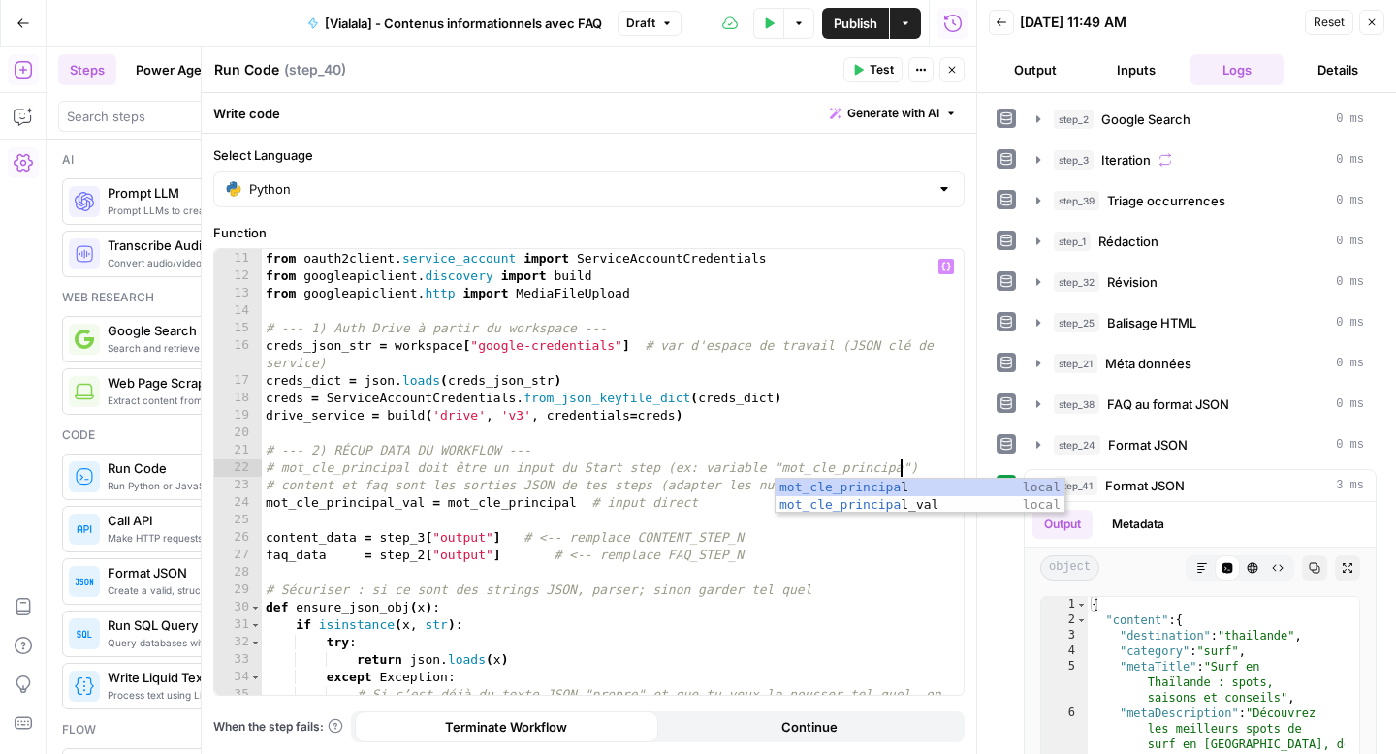
scroll to position [0, 48]
click at [484, 494] on div "from oauth2client . service_account import ServiceAccountCredentials from googl…" at bounding box center [605, 482] width 687 height 498
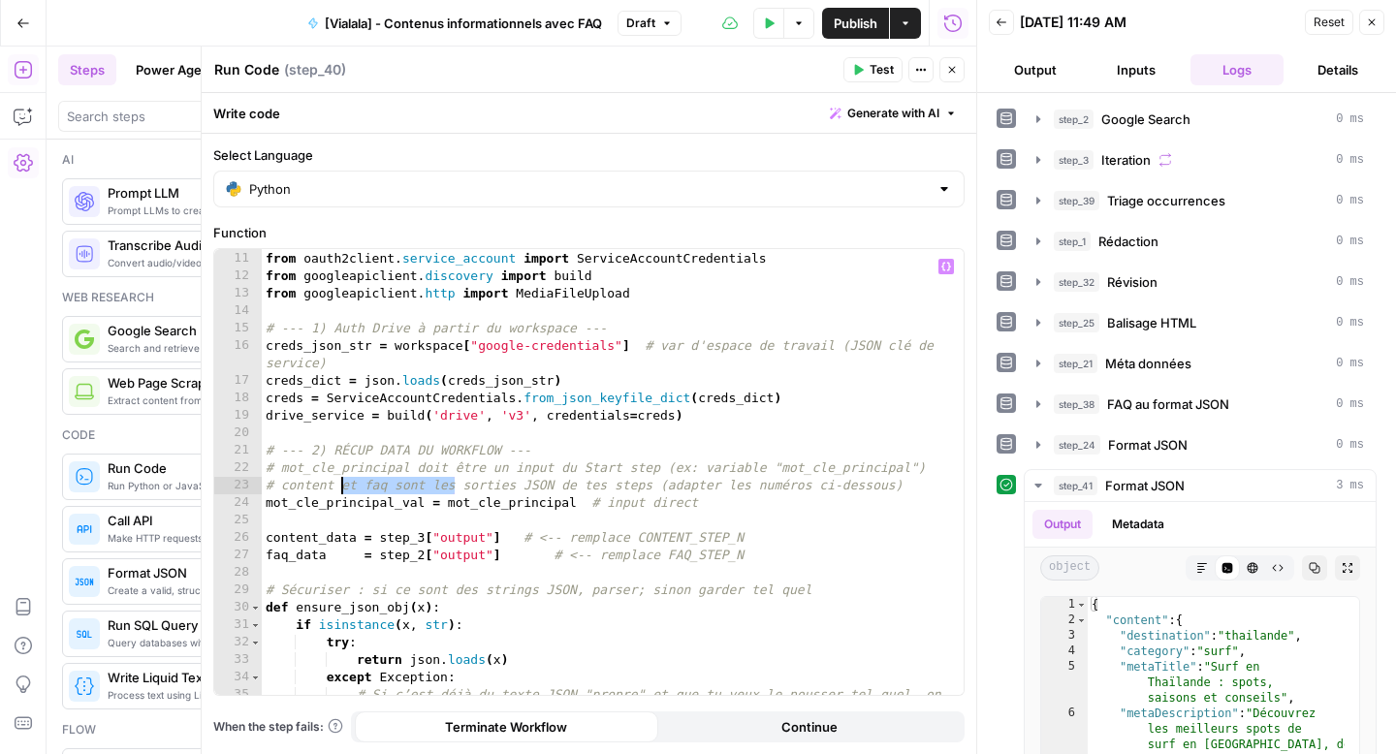
drag, startPoint x: 455, startPoint y: 486, endPoint x: 341, endPoint y: 489, distance: 113.5
click at [341, 489] on div "from oauth2client . service_account import ServiceAccountCredentials from googl…" at bounding box center [605, 482] width 687 height 498
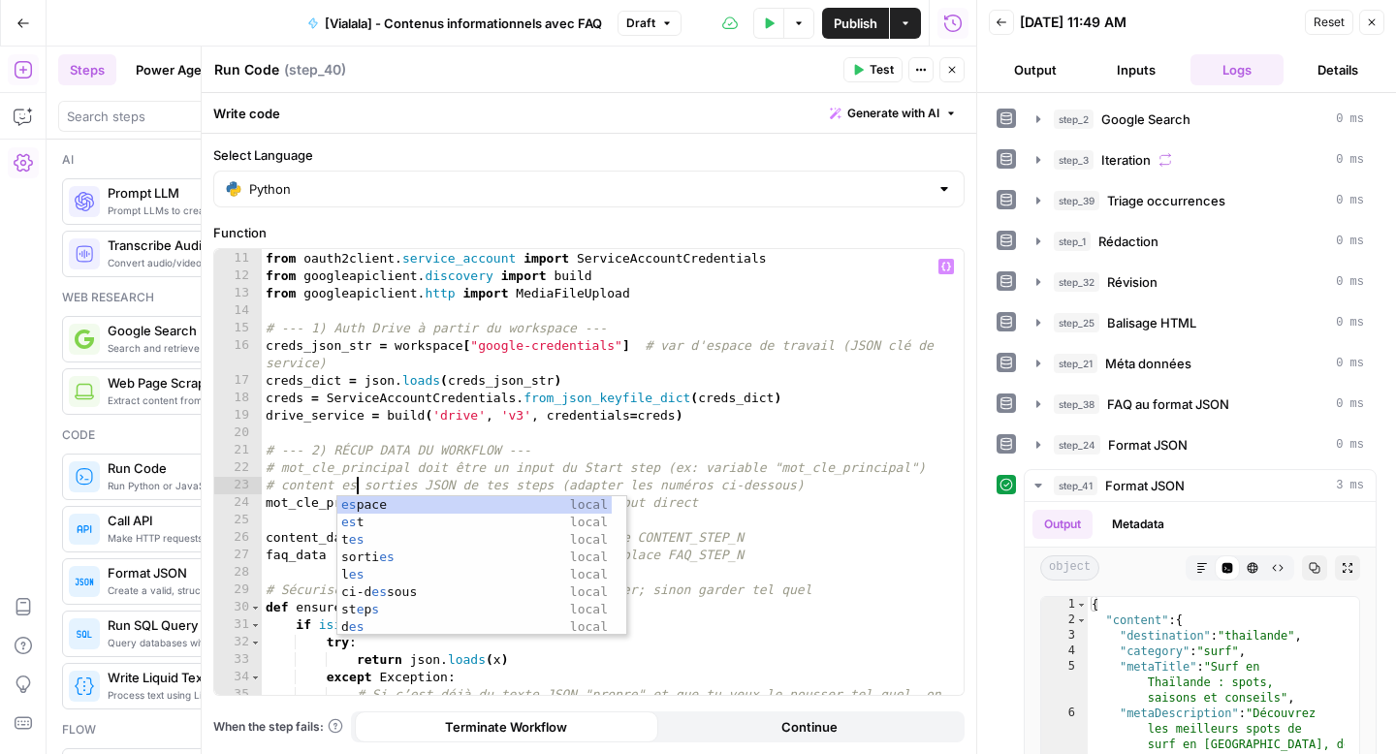
scroll to position [0, 7]
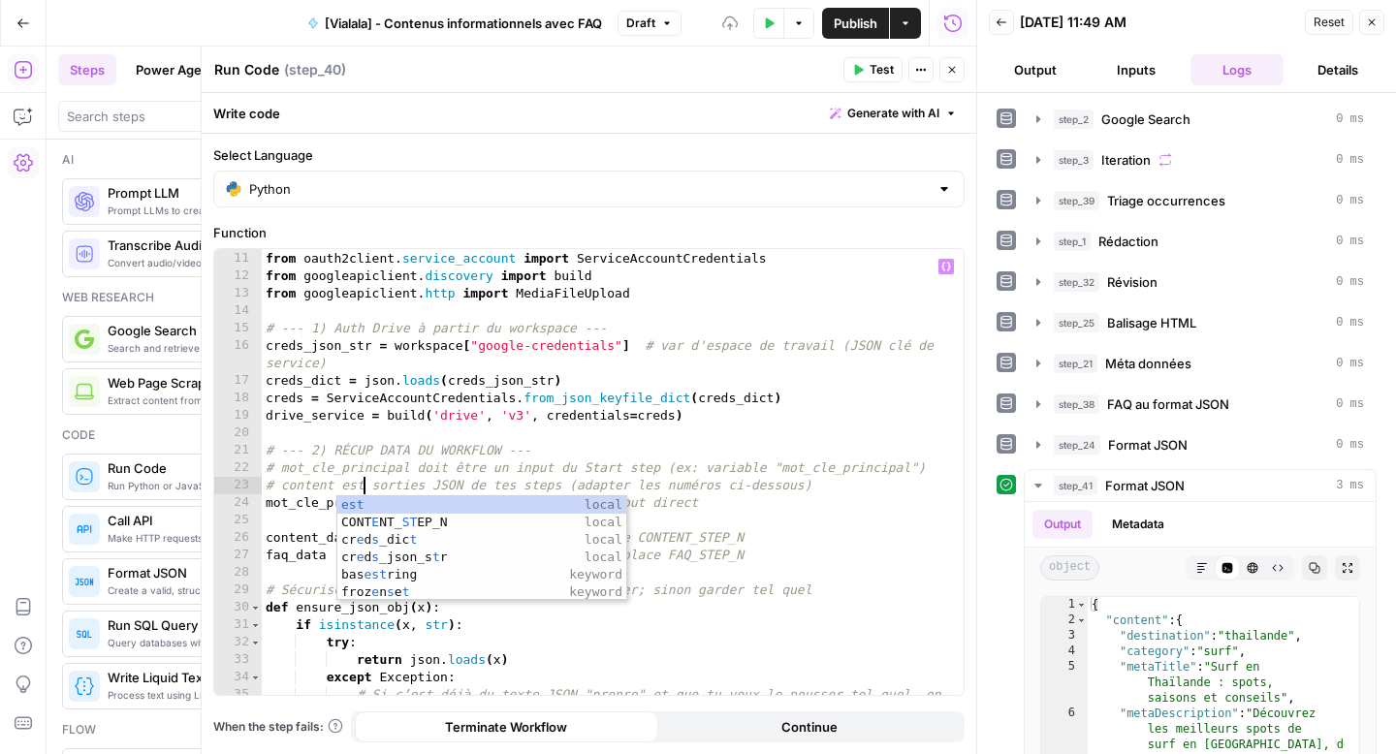
click at [386, 485] on div "from oauth2client . service_account import ServiceAccountCredentials from googl…" at bounding box center [605, 482] width 687 height 498
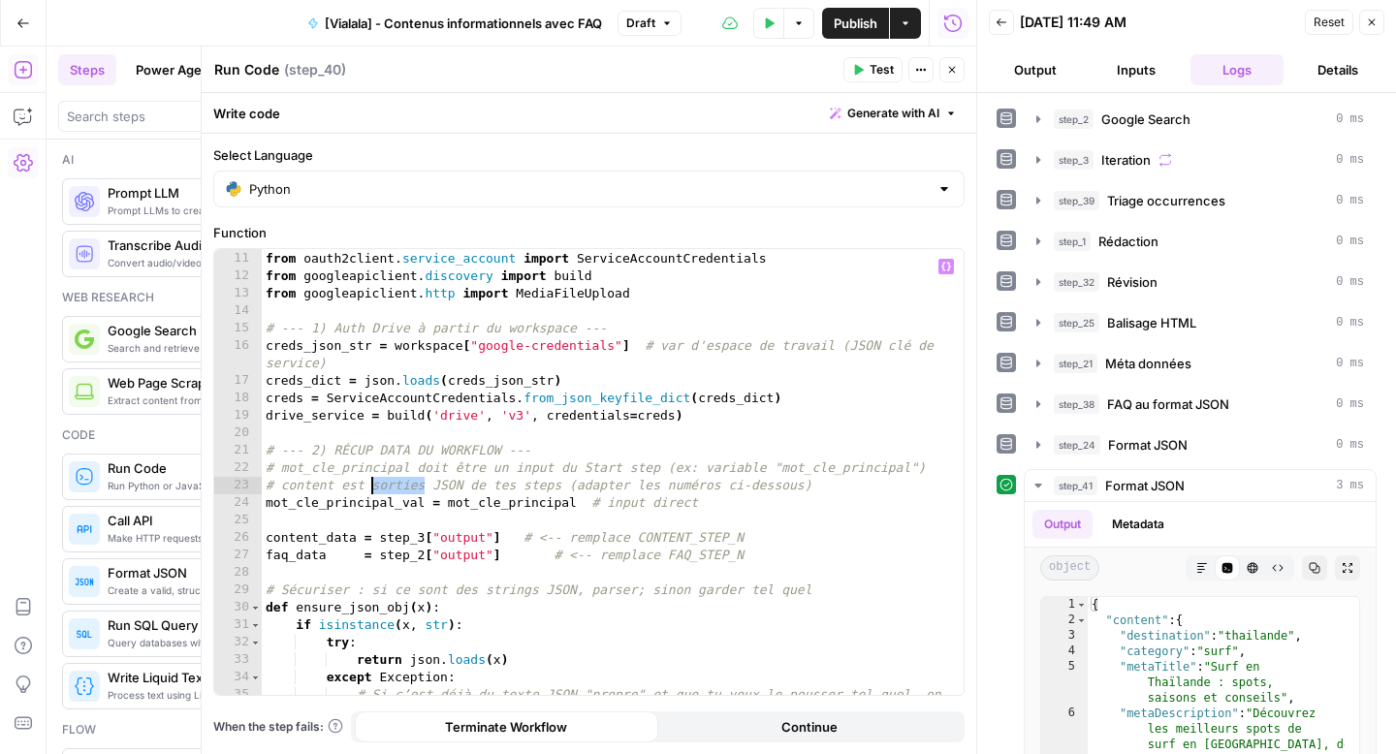
click at [386, 485] on div "from oauth2client . service_account import ServiceAccountCredentials from googl…" at bounding box center [605, 482] width 687 height 498
click at [517, 483] on div "from oauth2client . service_account import ServiceAccountCredentials from googl…" at bounding box center [605, 482] width 687 height 498
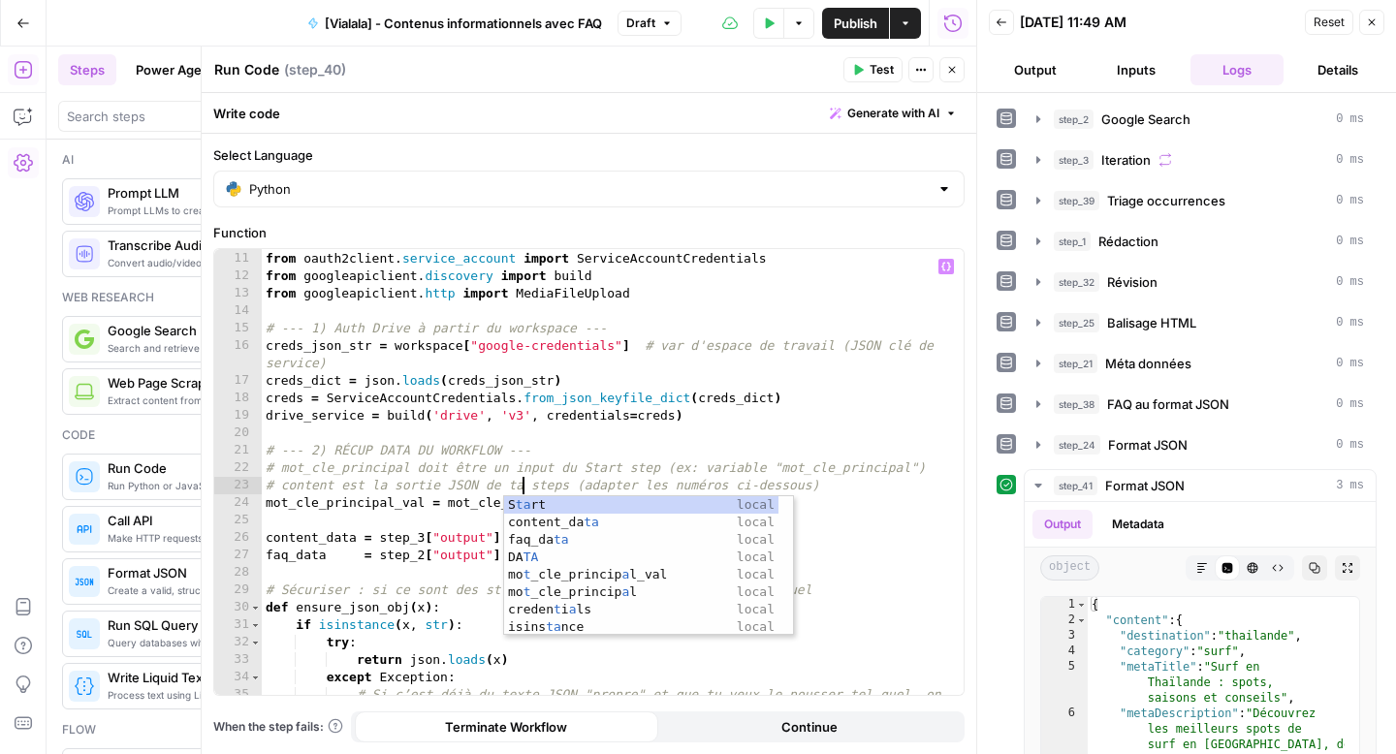
scroll to position [0, 19]
click at [567, 487] on div "from oauth2client . service_account import ServiceAccountCredentials from googl…" at bounding box center [605, 482] width 687 height 498
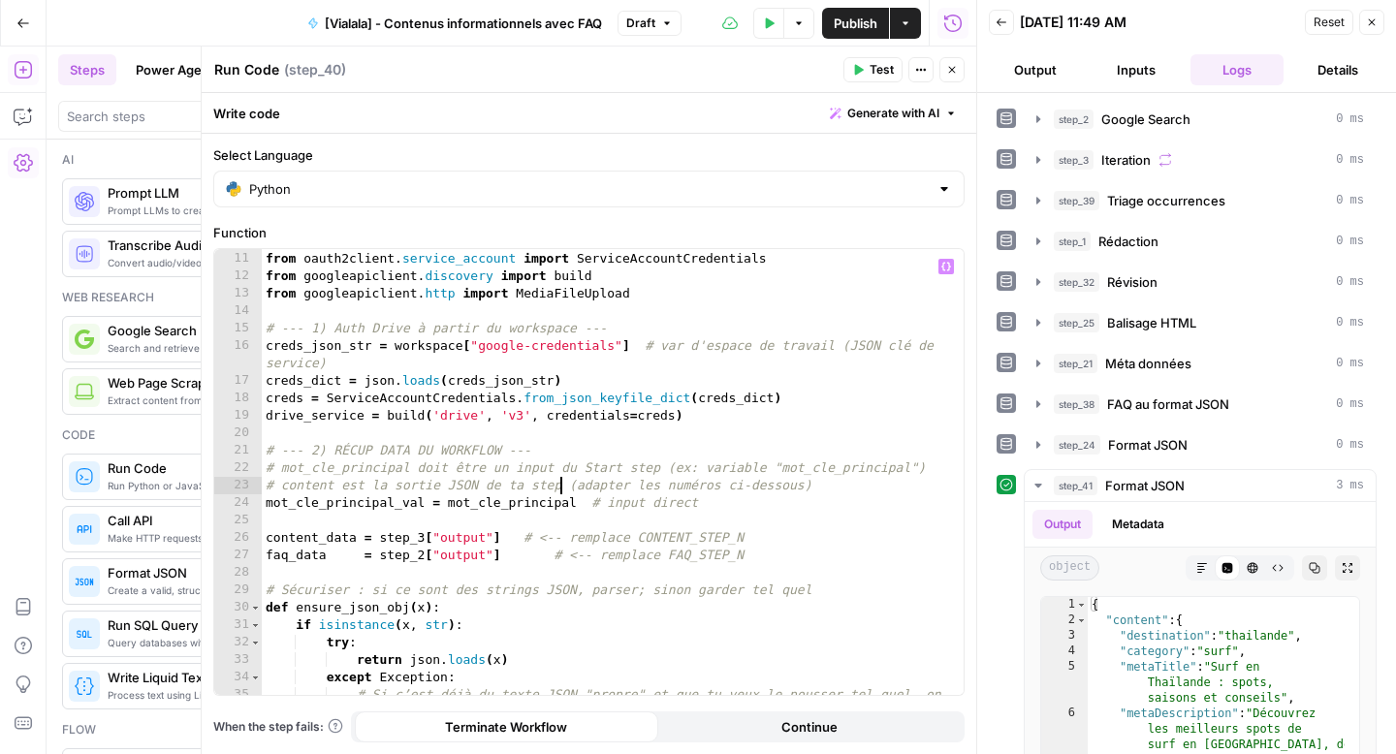
click at [423, 535] on div "from oauth2client . service_account import ServiceAccountCredentials from googl…" at bounding box center [605, 482] width 687 height 498
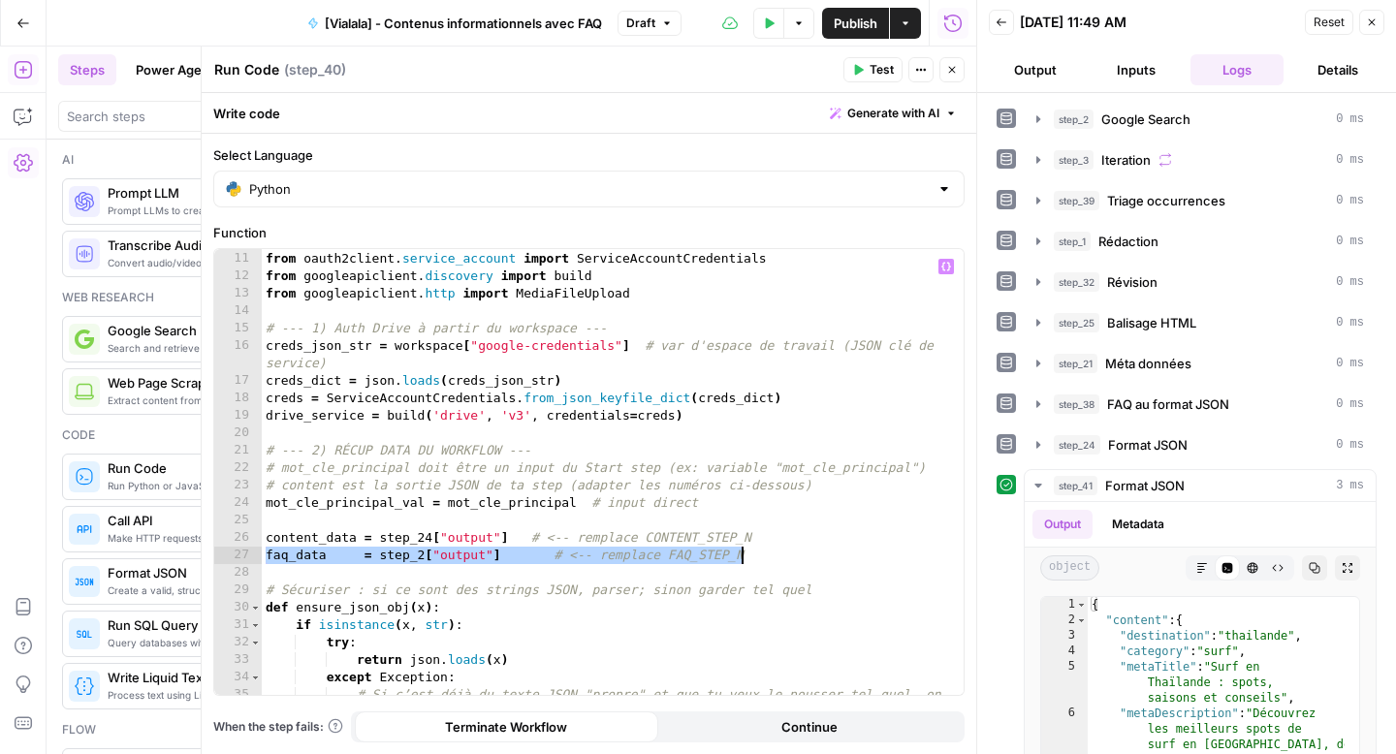
drag, startPoint x: 268, startPoint y: 560, endPoint x: 753, endPoint y: 555, distance: 485.8
click at [753, 555] on div "from oauth2client . service_account import ServiceAccountCredentials from googl…" at bounding box center [605, 482] width 687 height 498
type textarea "**********"
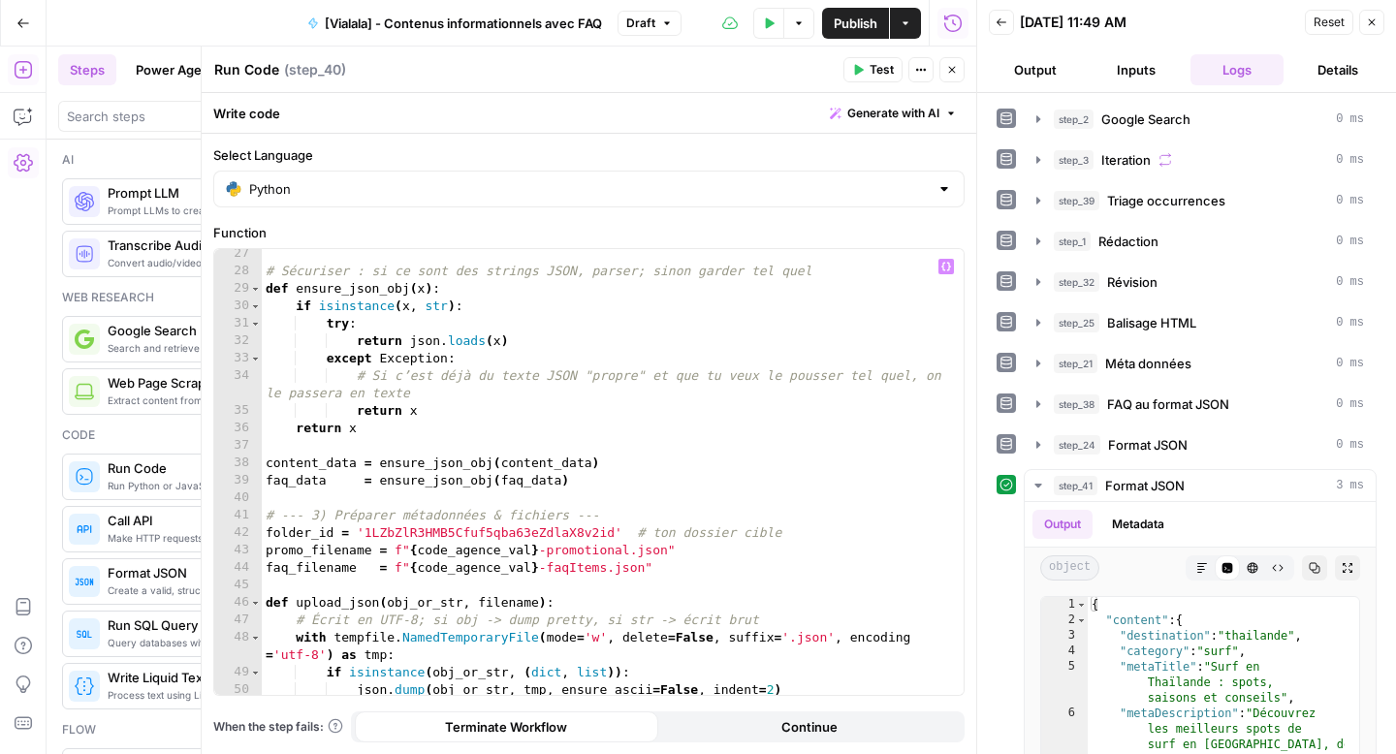
scroll to position [492, 0]
drag, startPoint x: 627, startPoint y: 551, endPoint x: 463, endPoint y: 548, distance: 163.9
click at [463, 548] on div "# Sécuriser : si ce sont des strings JSON, parser; sinon garder tel quel def en…" at bounding box center [605, 485] width 687 height 481
click at [608, 553] on div "# Sécuriser : si ce sont des strings JSON, parser; sinon garder tel quel def en…" at bounding box center [605, 485] width 687 height 481
drag, startPoint x: 630, startPoint y: 551, endPoint x: 547, endPoint y: 551, distance: 83.4
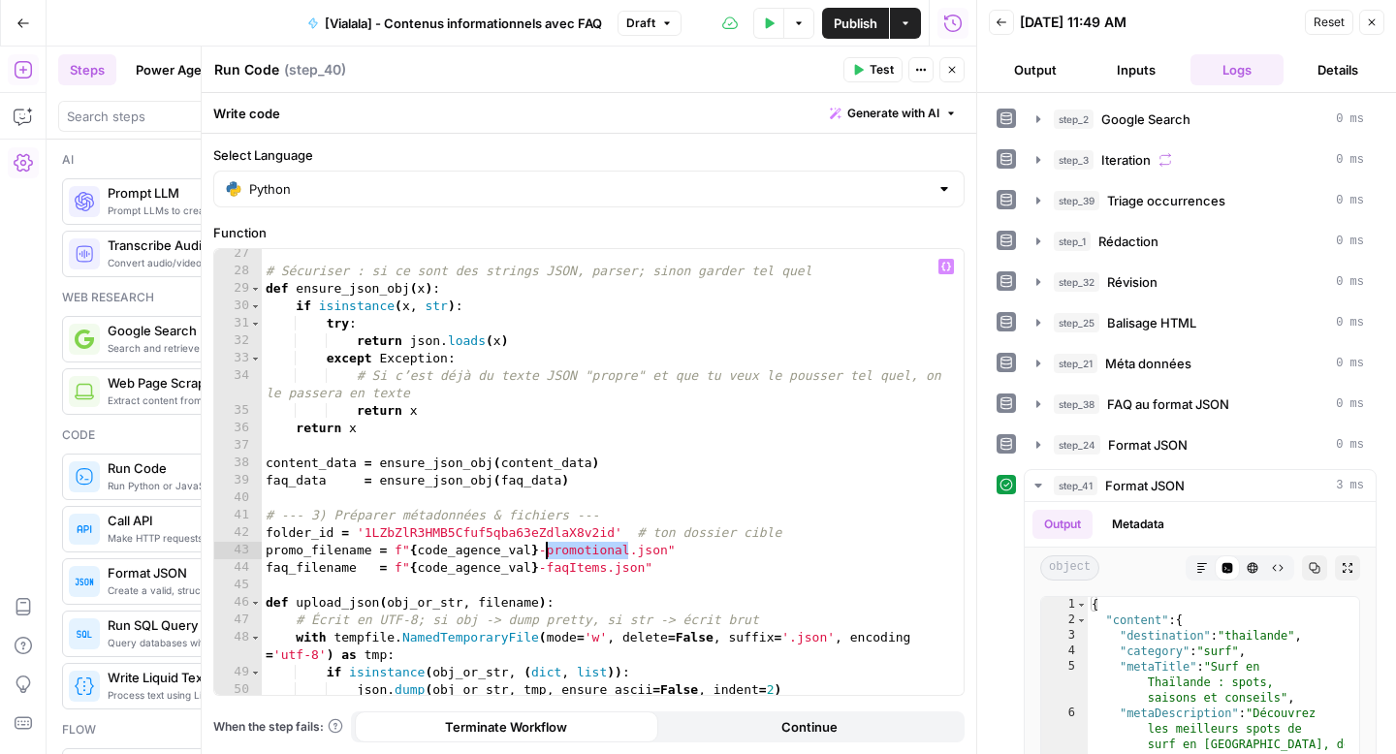
click at [547, 551] on div "# Sécuriser : si ce sont des strings JSON, parser; sinon garder tel quel def en…" at bounding box center [605, 485] width 687 height 481
drag, startPoint x: 530, startPoint y: 552, endPoint x: 417, endPoint y: 552, distance: 113.4
click at [417, 552] on div "# Sécuriser : si ce sont des strings JSON, parser; sinon garder tel quel def en…" at bounding box center [605, 485] width 687 height 481
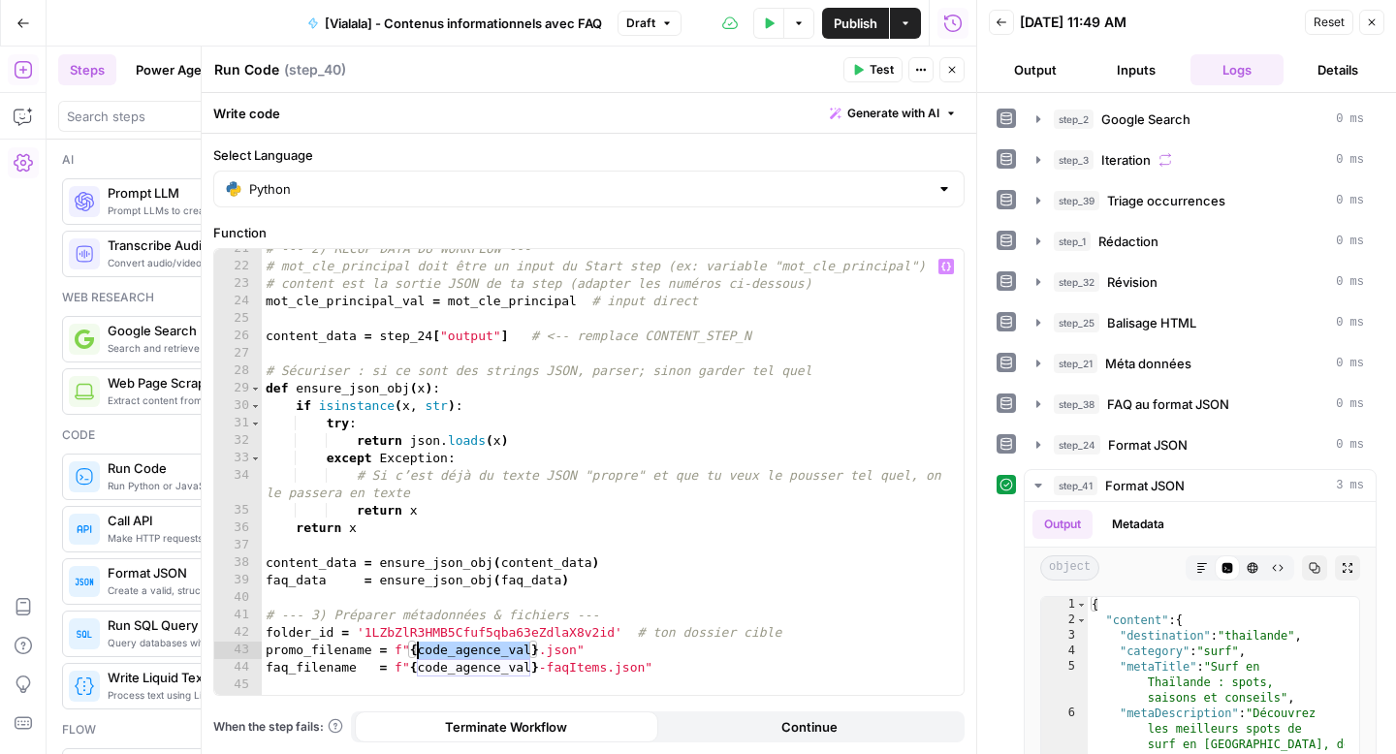
scroll to position [393, 0]
drag, startPoint x: 424, startPoint y: 304, endPoint x: 266, endPoint y: 304, distance: 158.0
click at [266, 304] on div "# --- 2) RÉCUP DATA DU WORKFLOW --- # mot_cle_principal doit être un input du S…" at bounding box center [605, 480] width 687 height 481
drag, startPoint x: 528, startPoint y: 653, endPoint x: 416, endPoint y: 651, distance: 112.5
click at [416, 651] on div "# --- 2) RÉCUP DATA DU WORKFLOW --- # mot_cle_principal doit être un input du S…" at bounding box center [605, 480] width 687 height 481
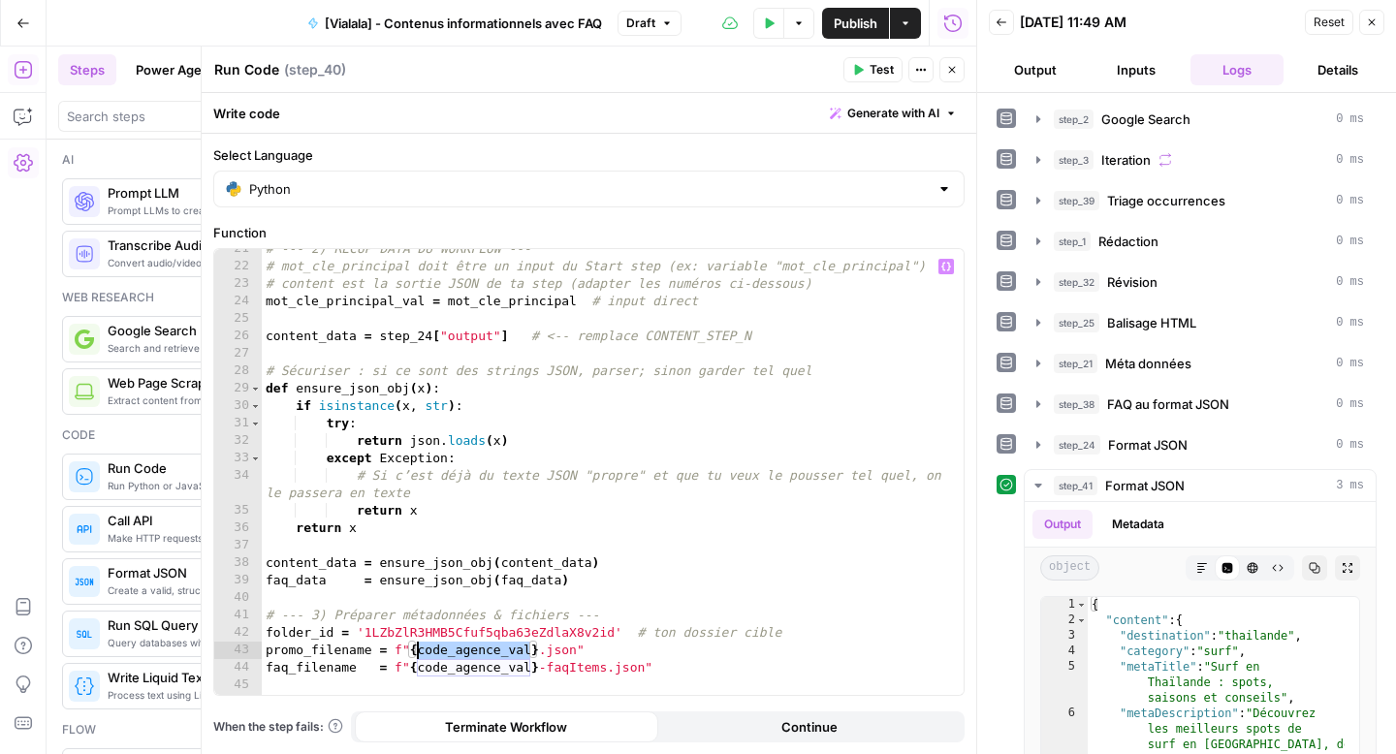
paste textarea "******"
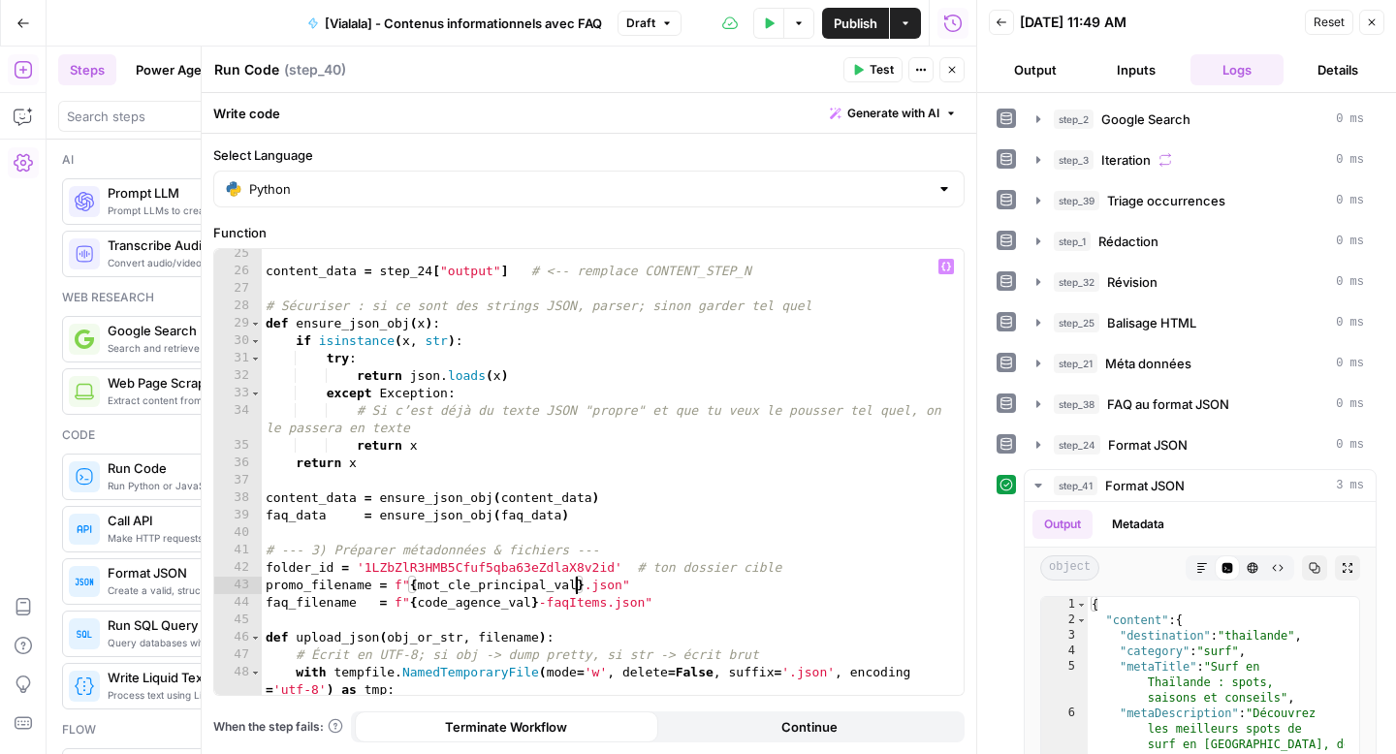
scroll to position [458, 0]
drag, startPoint x: 291, startPoint y: 588, endPoint x: 261, endPoint y: 589, distance: 30.1
click at [261, 589] on div "**********" at bounding box center [588, 472] width 749 height 446
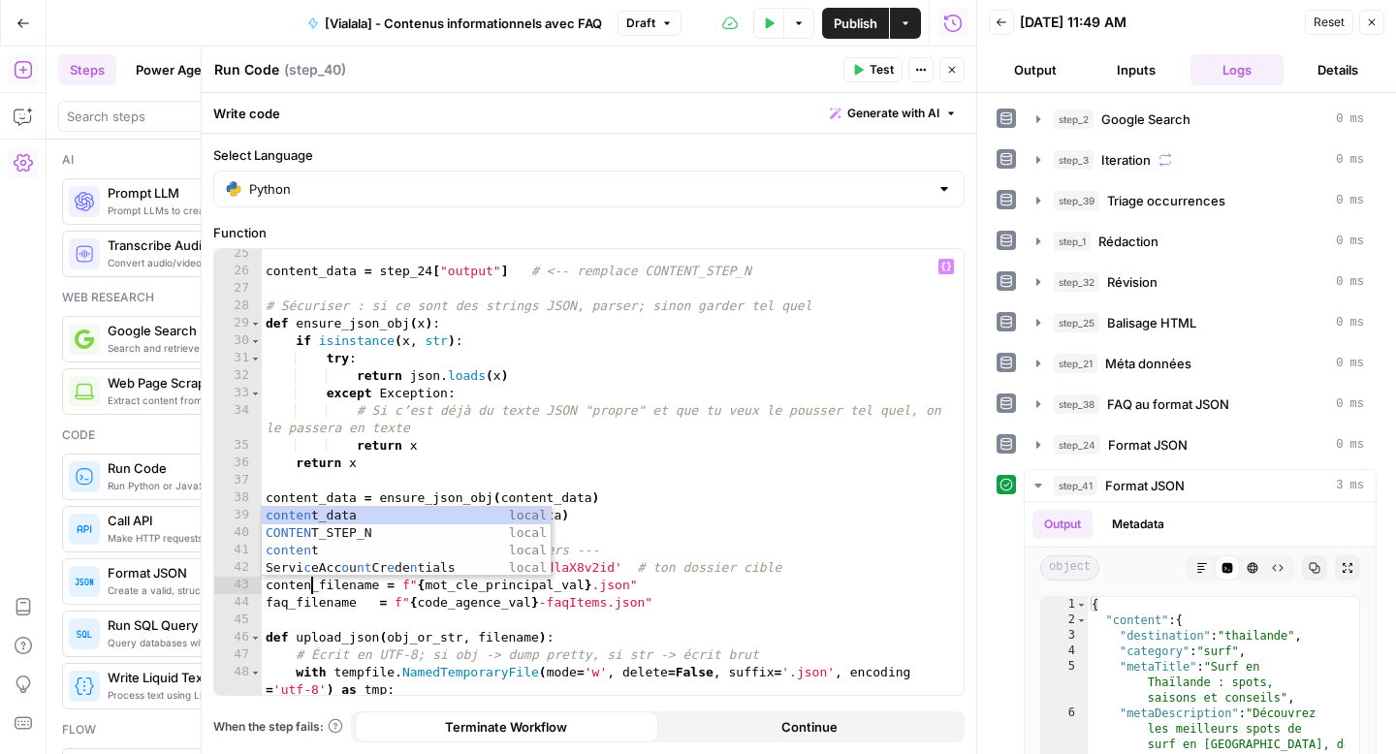
scroll to position [0, 3]
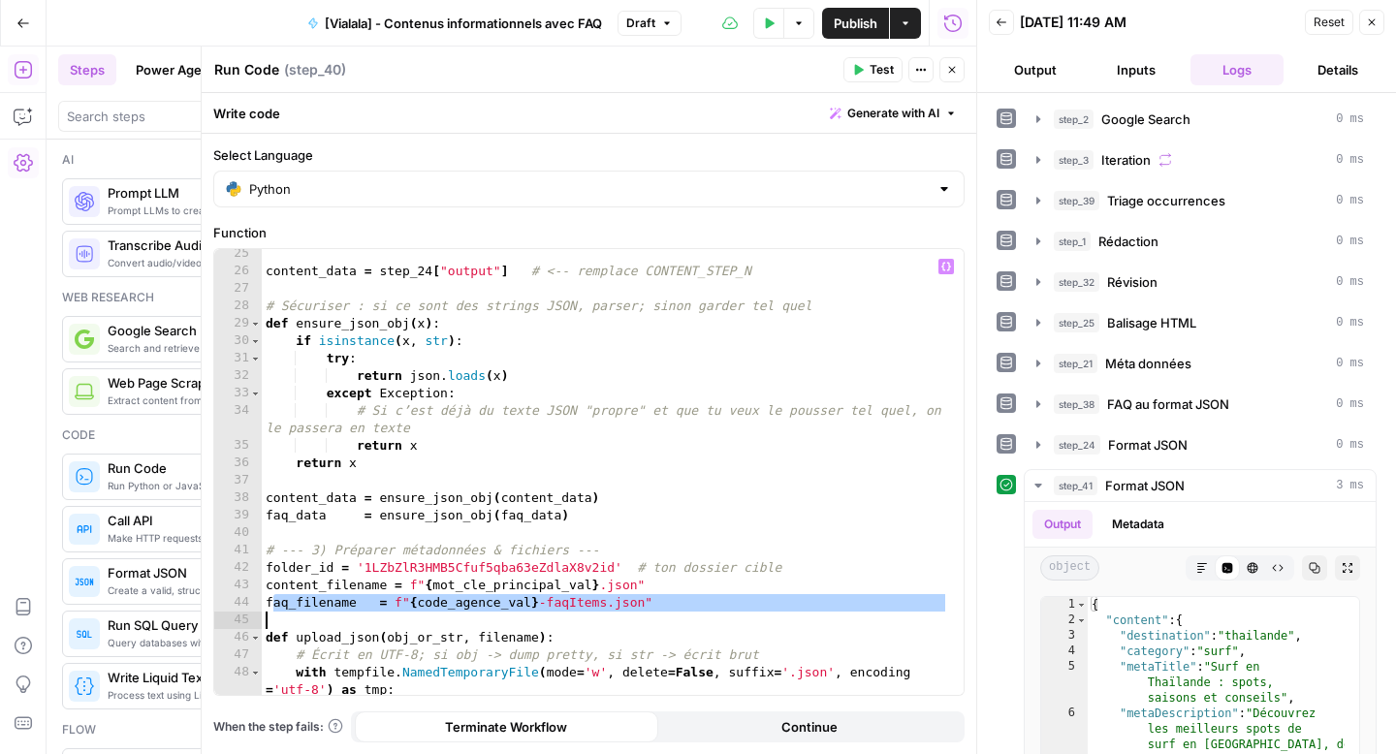
drag, startPoint x: 271, startPoint y: 606, endPoint x: 458, endPoint y: 615, distance: 187.3
click at [450, 616] on div "content_data = step_24 [ "output" ] # <-- remplace CONTENT_STEP_N # Sécuriser :…" at bounding box center [605, 485] width 687 height 481
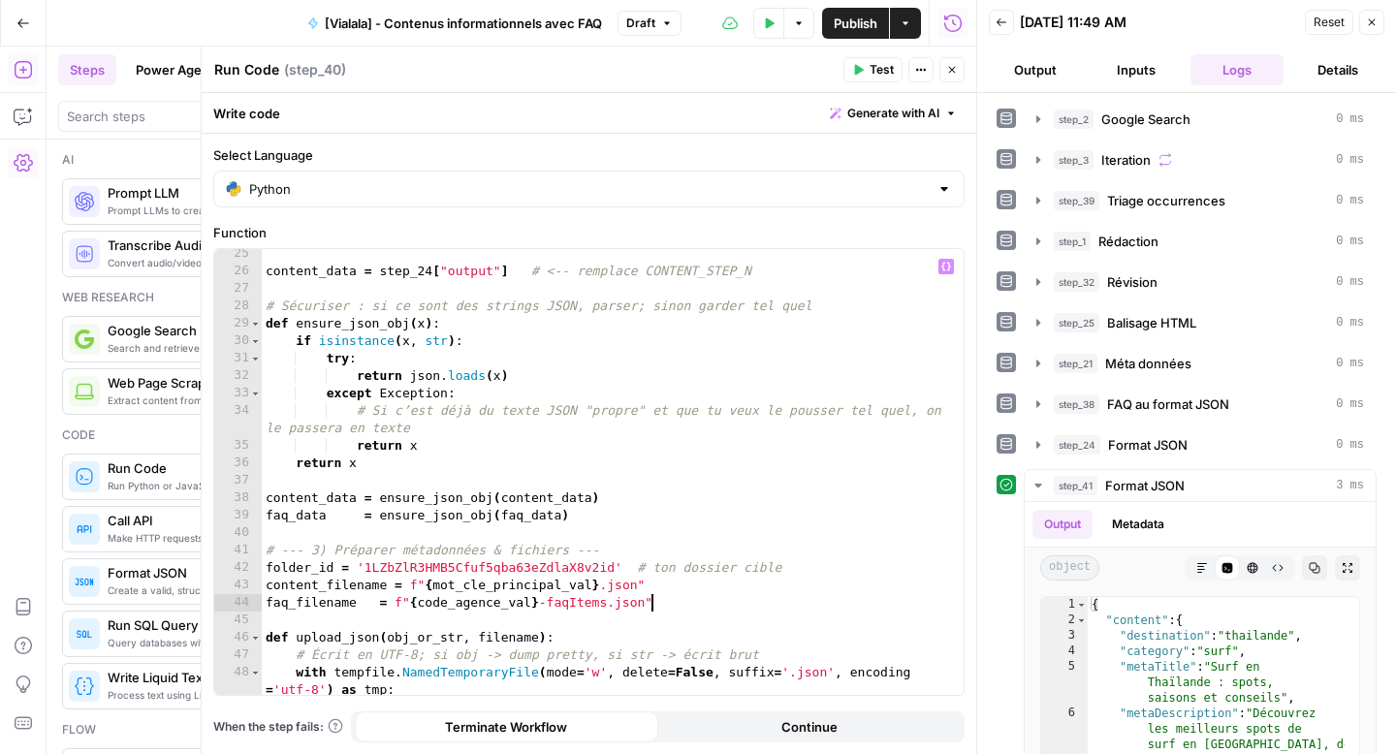
click at [656, 603] on div "content_data = step_24 [ "output" ] # <-- remplace CONTENT_STEP_N # Sécuriser :…" at bounding box center [605, 485] width 687 height 481
type textarea "**********"
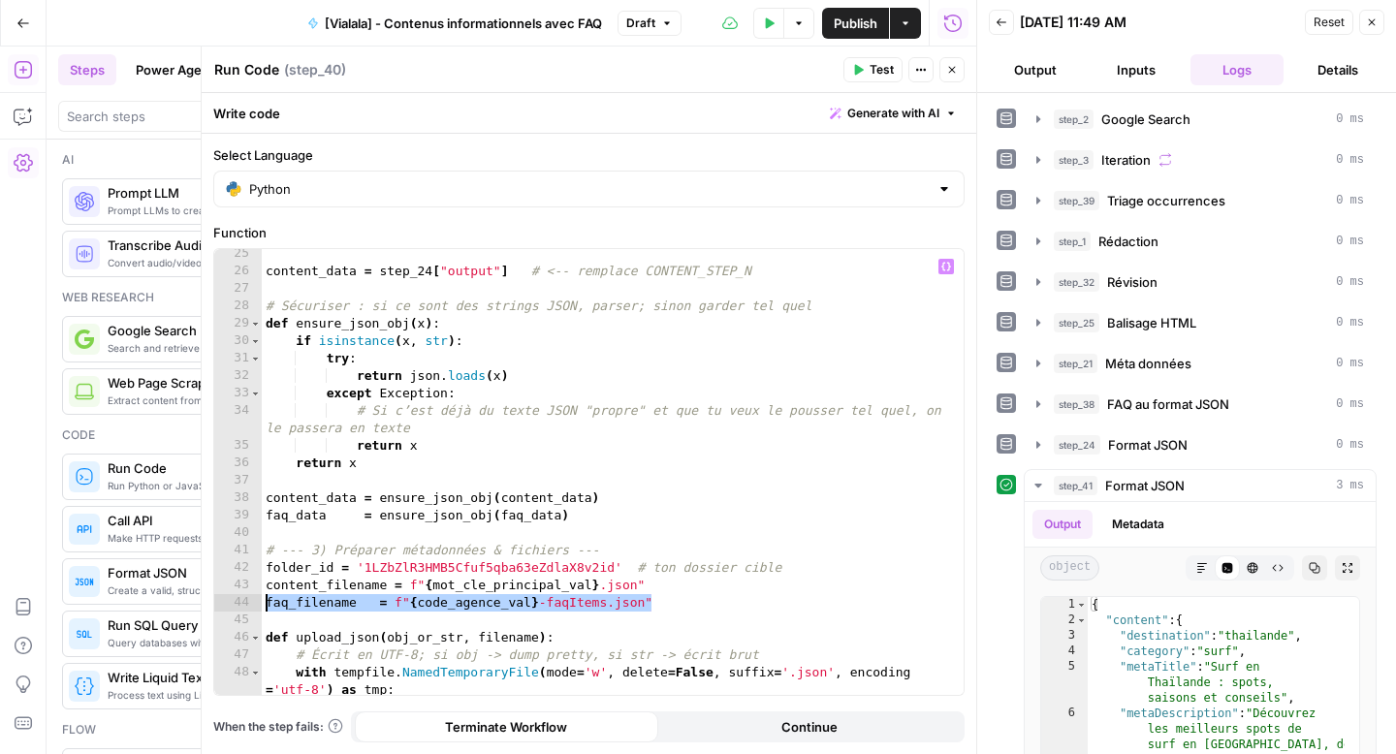
drag, startPoint x: 656, startPoint y: 603, endPoint x: 256, endPoint y: 604, distance: 400.4
click at [256, 604] on div "**********" at bounding box center [588, 472] width 749 height 446
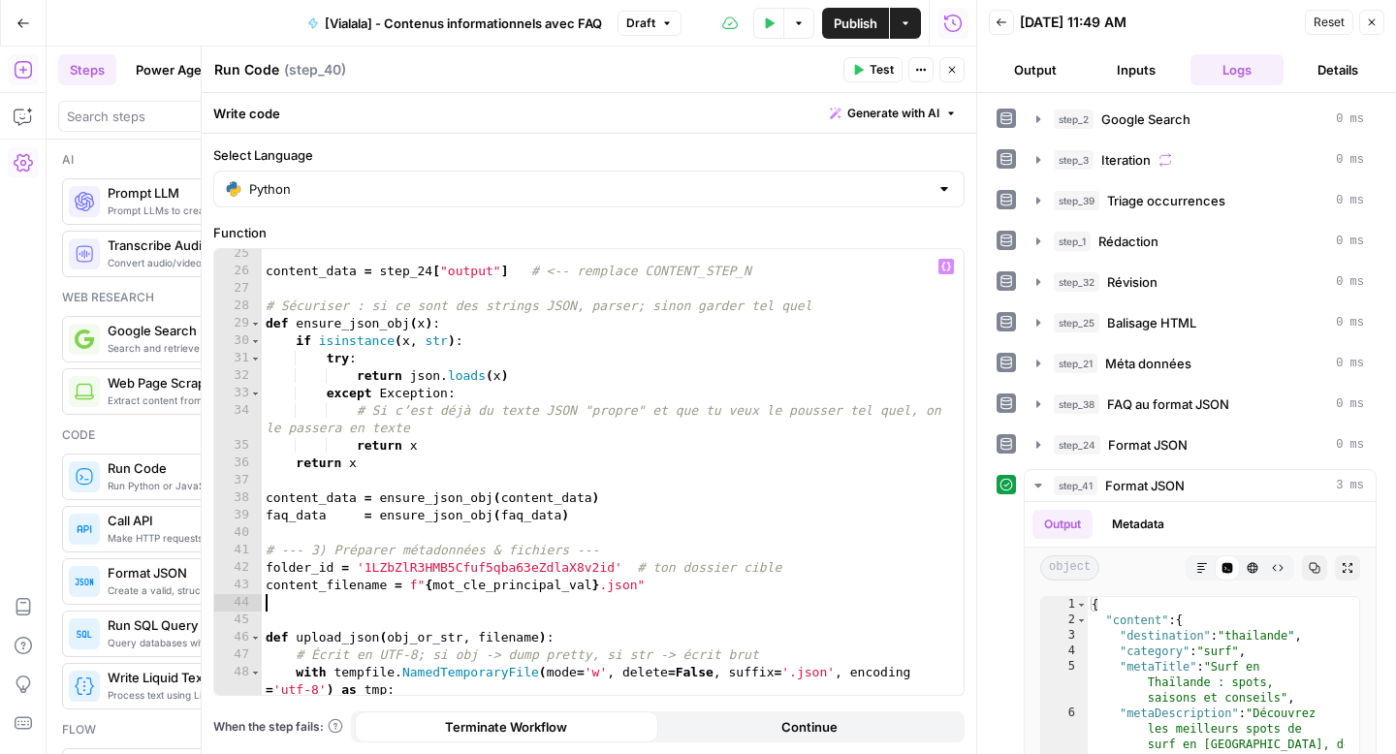
scroll to position [0, 0]
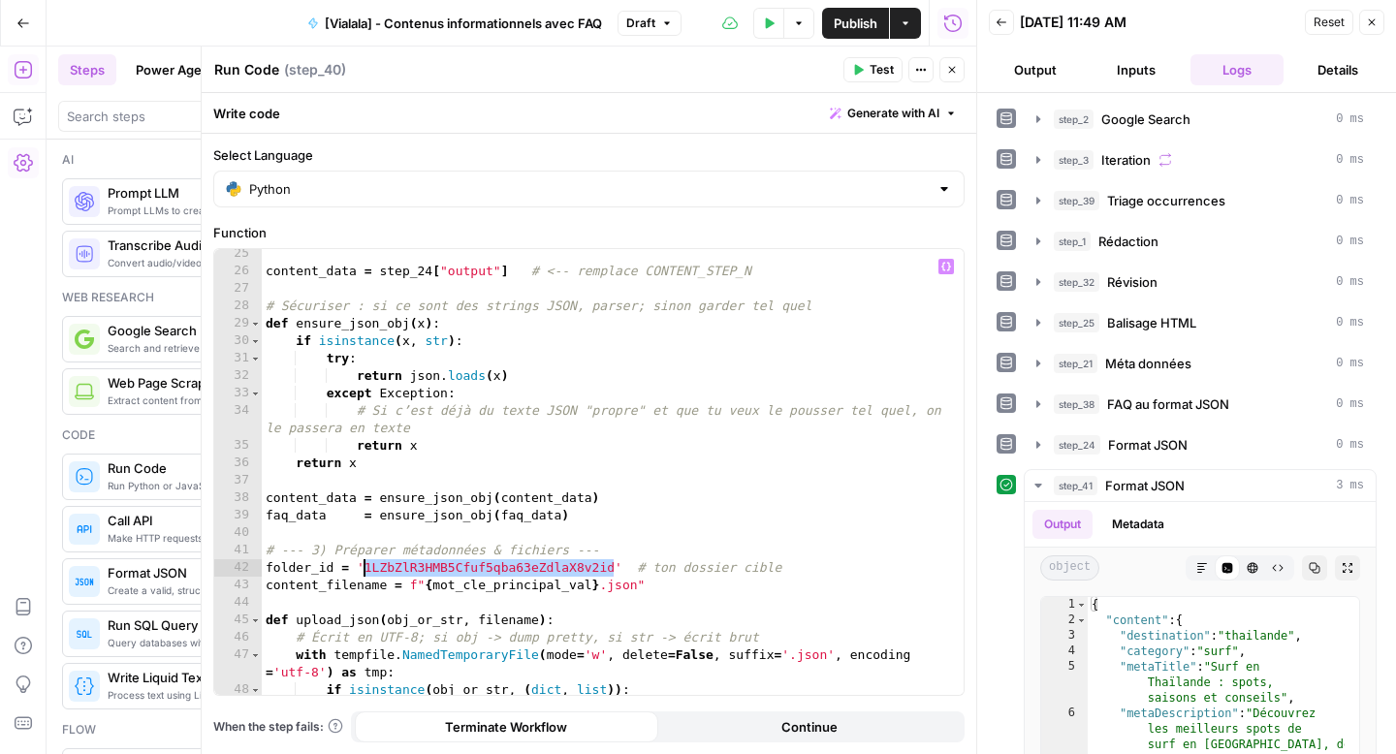
drag, startPoint x: 614, startPoint y: 571, endPoint x: 363, endPoint y: 575, distance: 251.1
click at [363, 575] on div "content_data = step_24 [ "output" ] # <-- remplace CONTENT_STEP_N # Sécuriser :…" at bounding box center [605, 485] width 687 height 481
paste textarea
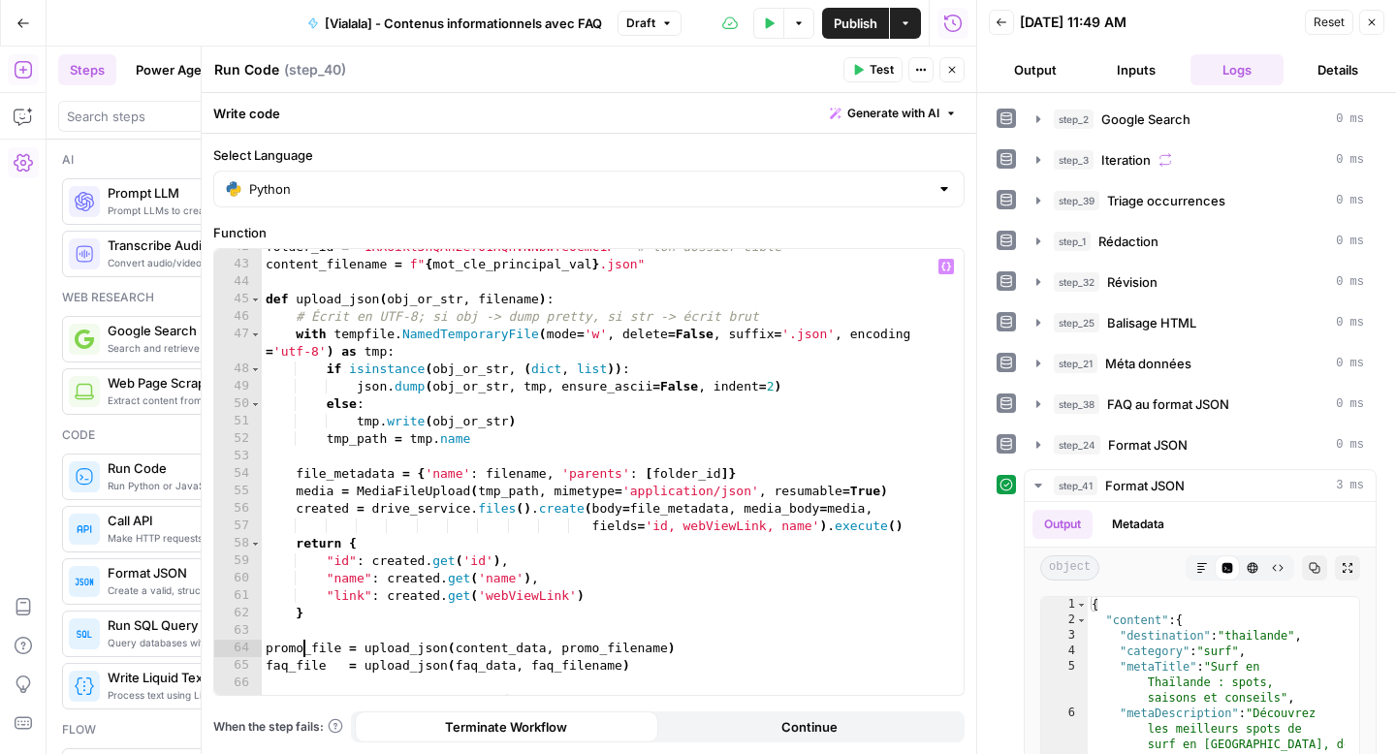
scroll to position [779, 0]
drag, startPoint x: 303, startPoint y: 653, endPoint x: 265, endPoint y: 653, distance: 38.8
click at [265, 653] on div "folder_id = '1RXUikl3hQAn2efO1HQnVNNbwfeOemC1P' # ton dossier cible content_fil…" at bounding box center [605, 479] width 687 height 481
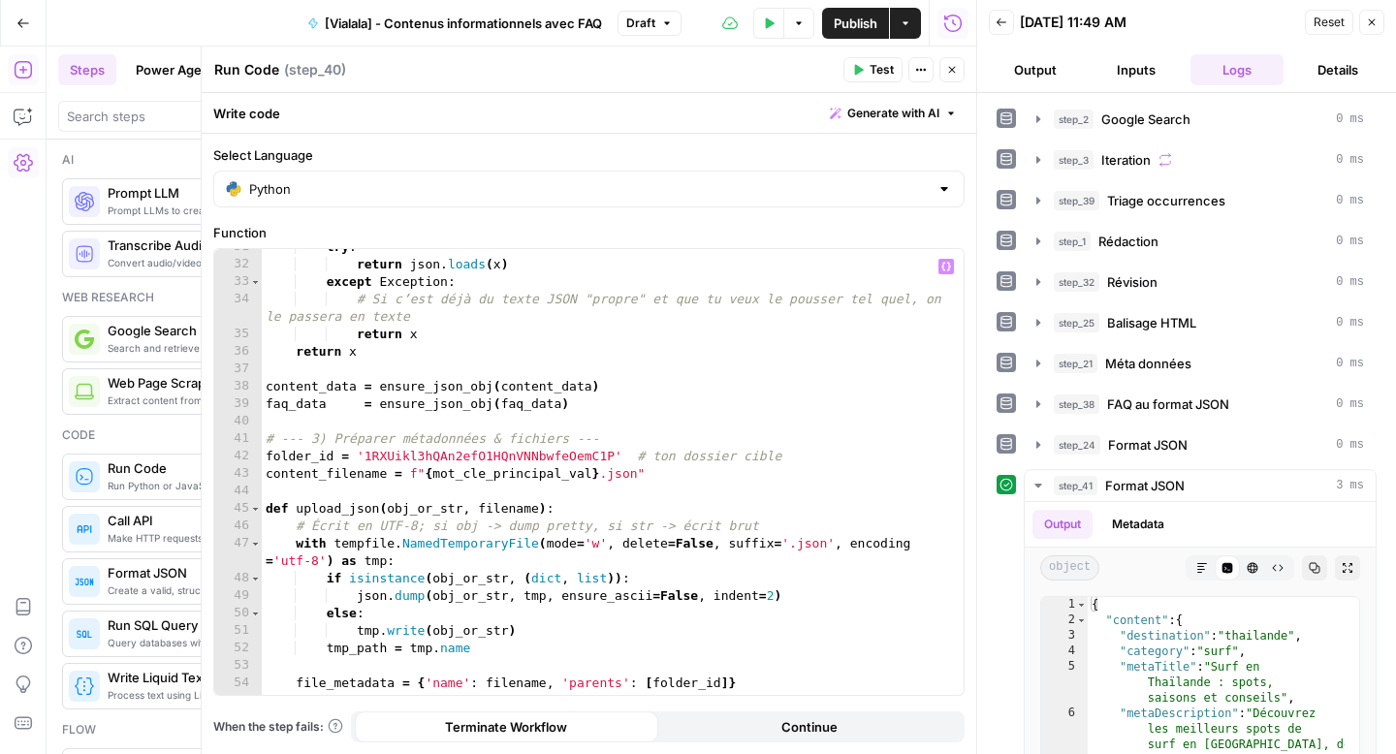
scroll to position [557, 0]
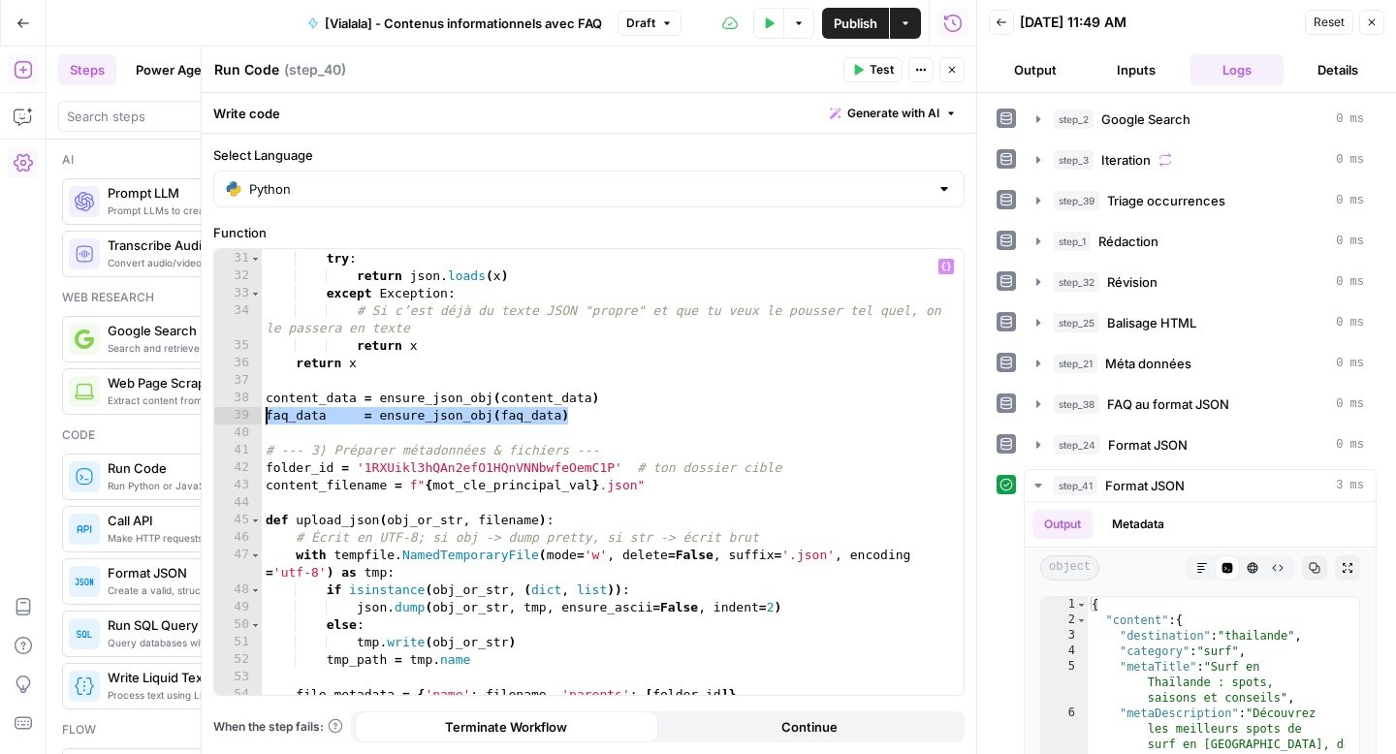
drag, startPoint x: 580, startPoint y: 419, endPoint x: 260, endPoint y: 416, distance: 320.0
click at [260, 416] on div "**********" at bounding box center [588, 472] width 749 height 446
type textarea "**********"
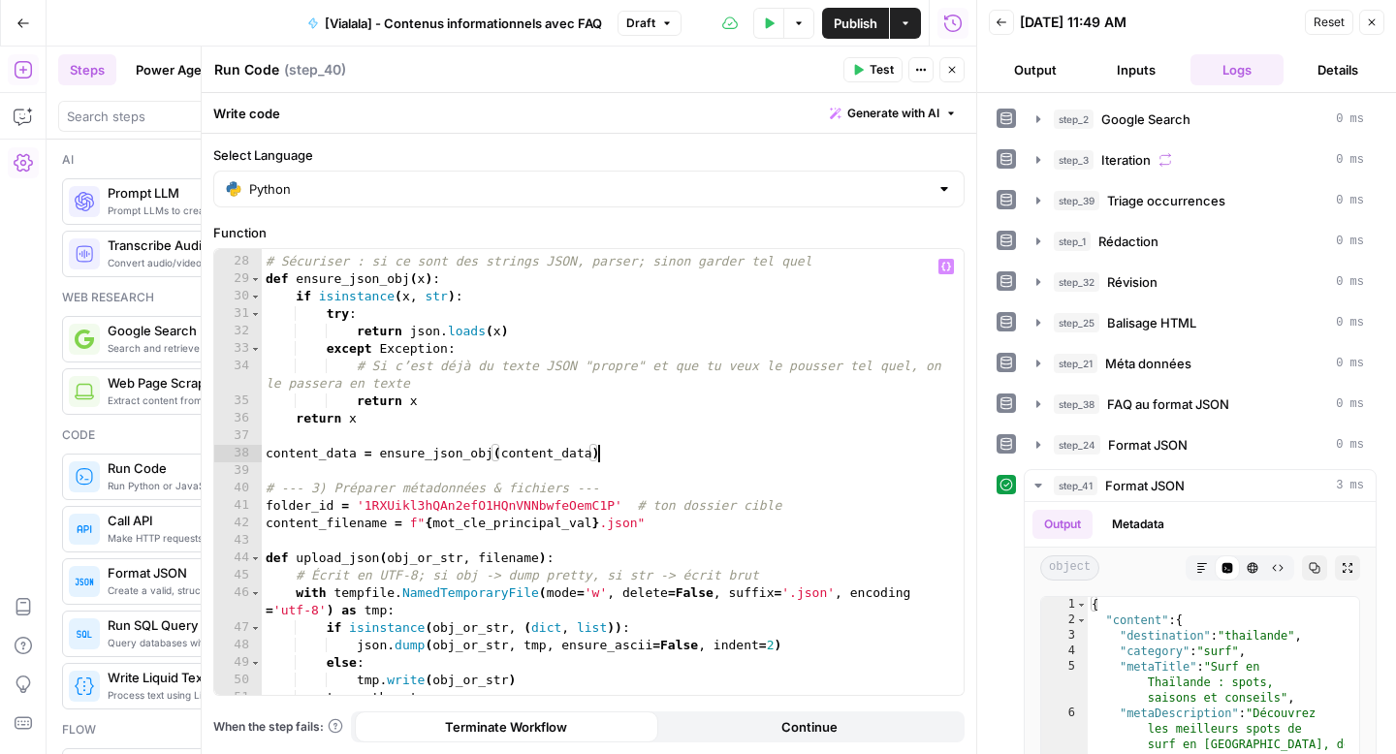
scroll to position [507, 0]
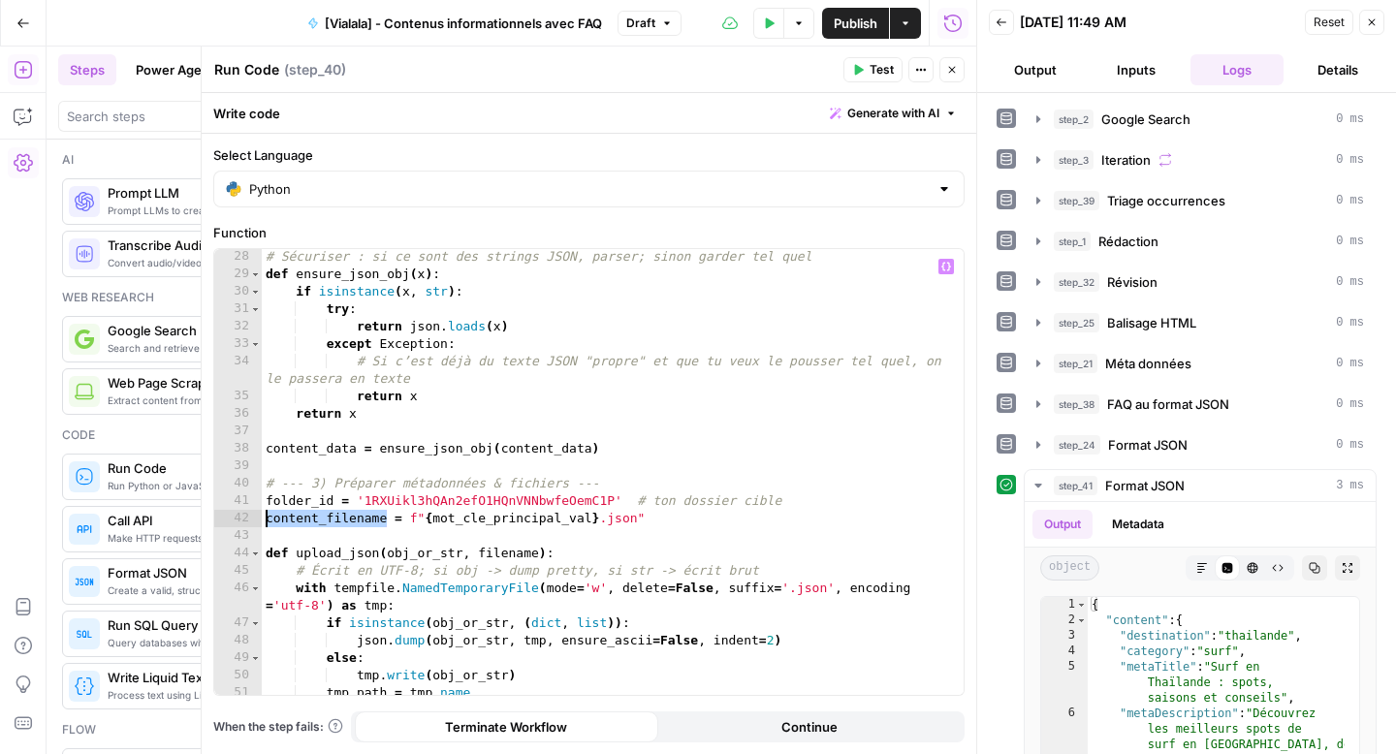
drag, startPoint x: 387, startPoint y: 517, endPoint x: 259, endPoint y: 523, distance: 128.1
click at [259, 523] on div "**********" at bounding box center [588, 472] width 749 height 446
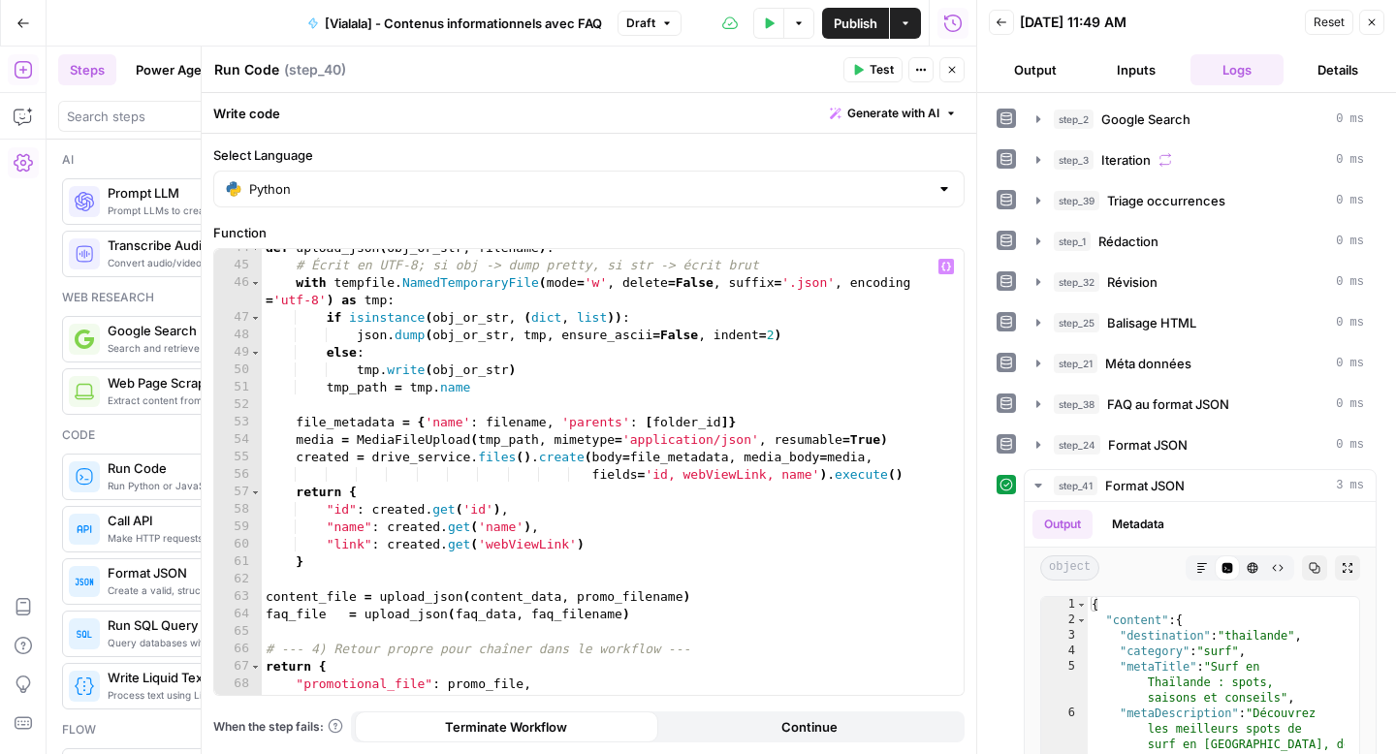
scroll to position [823, 0]
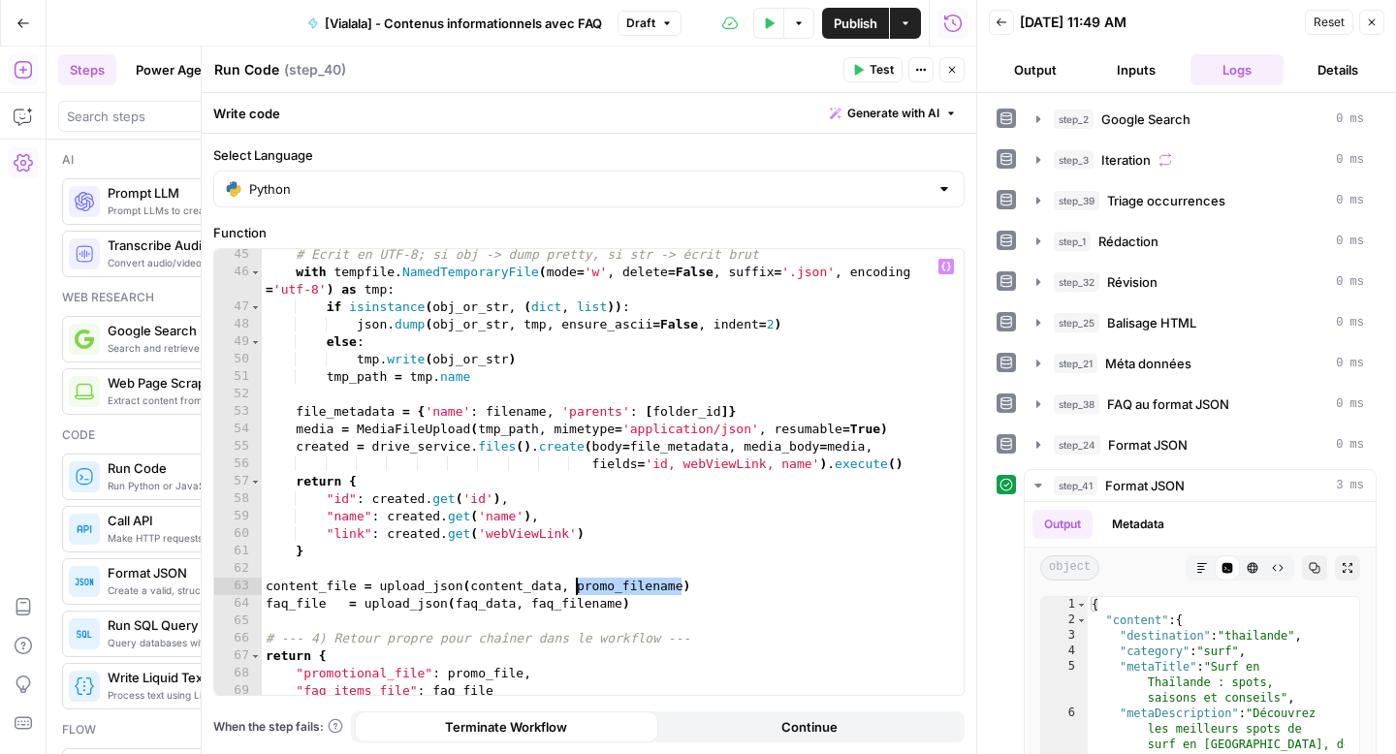
drag, startPoint x: 681, startPoint y: 587, endPoint x: 578, endPoint y: 586, distance: 102.8
click at [578, 586] on div "# Écrit en UTF-8; si obj -> dump pretty, si str -> écrit brut with tempfile . N…" at bounding box center [605, 486] width 687 height 481
paste textarea "**"
click at [623, 600] on div "# Écrit en UTF-8; si obj -> dump pretty, si str -> écrit brut with tempfile . N…" at bounding box center [605, 486] width 687 height 481
type textarea "**********"
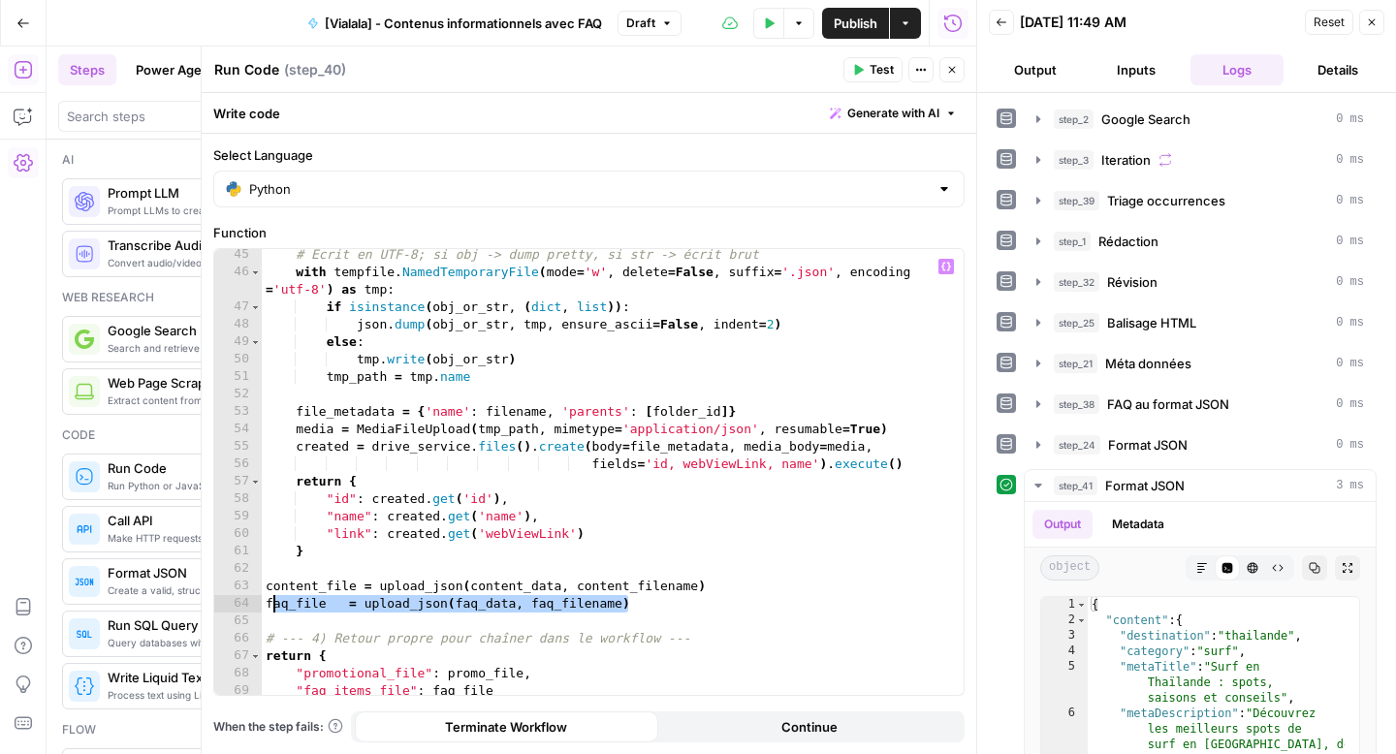
drag, startPoint x: 640, startPoint y: 600, endPoint x: 267, endPoint y: 603, distance: 373.3
click at [267, 603] on div "# Écrit en UTF-8; si obj -> dump pretty, si str -> écrit brut with tempfile . N…" at bounding box center [605, 486] width 687 height 481
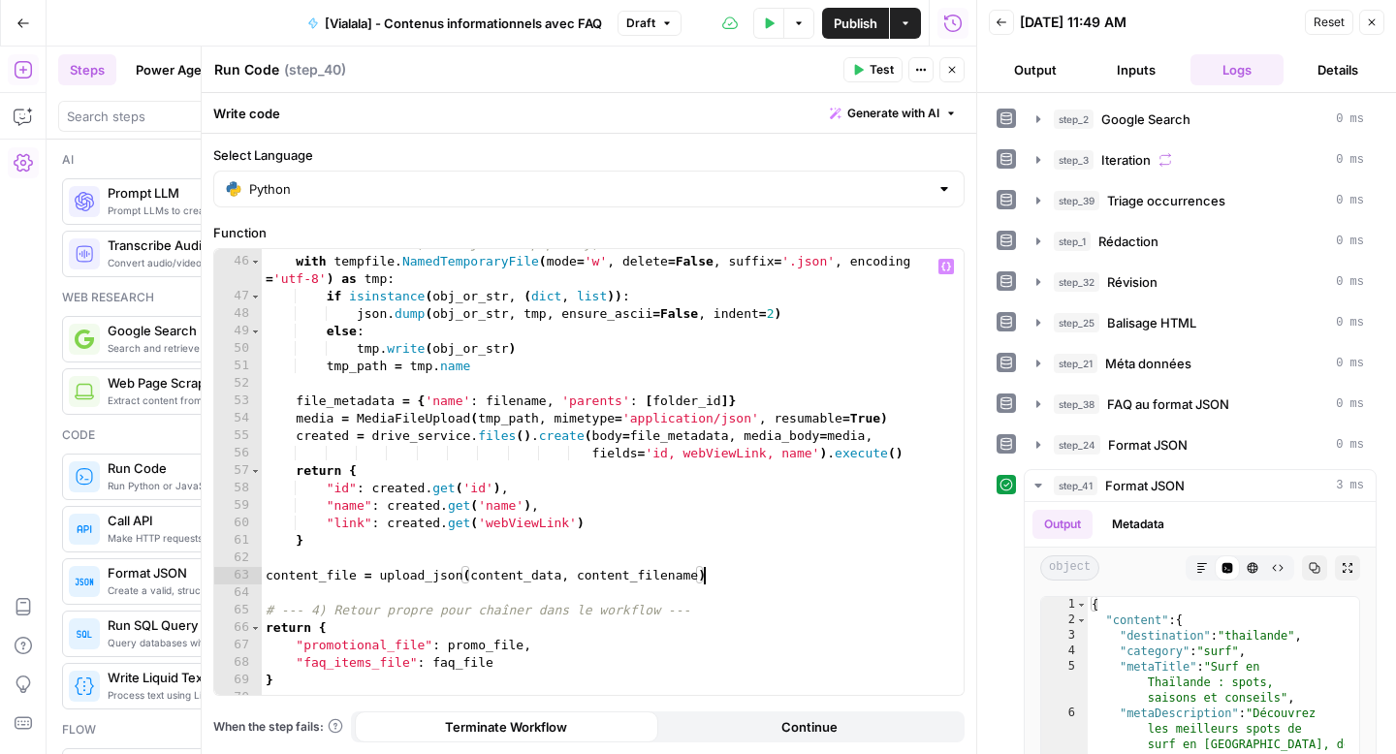
scroll to position [845, 0]
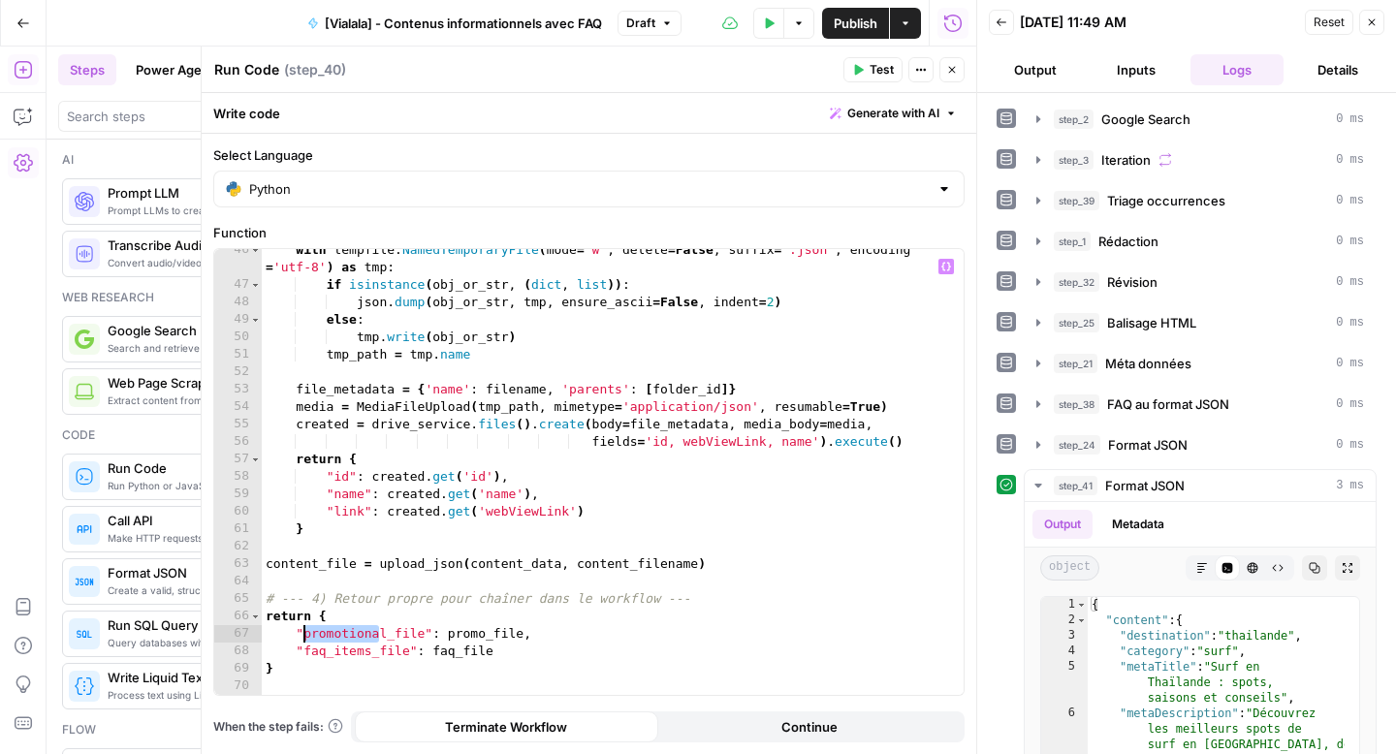
drag, startPoint x: 381, startPoint y: 633, endPoint x: 302, endPoint y: 639, distance: 79.7
click at [302, 639] on div "with tempfile . NamedTemporaryFile ( mode = 'w' , delete = False , suffix = '.j…" at bounding box center [605, 490] width 687 height 498
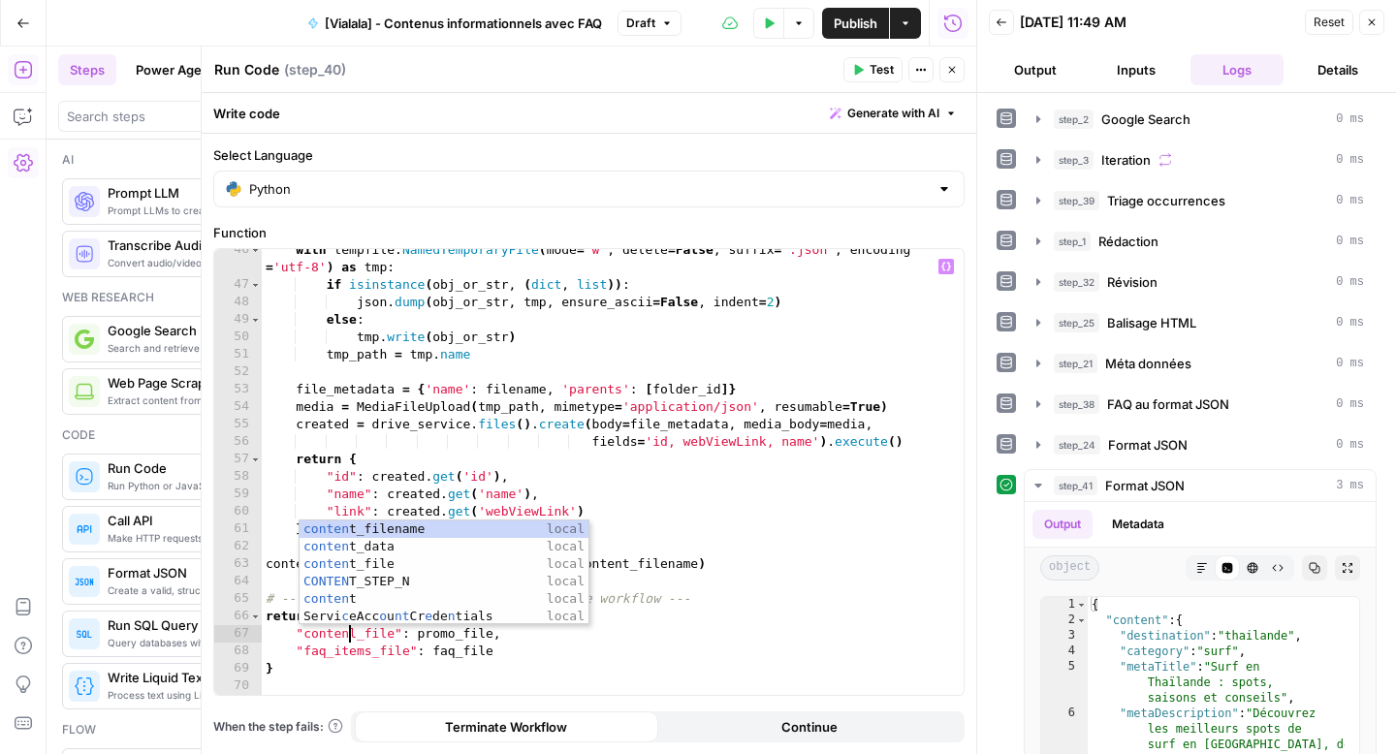
scroll to position [0, 6]
click at [439, 653] on div "with tempfile . NamedTemporaryFile ( mode = 'w' , delete = False , suffix = '.j…" at bounding box center [605, 490] width 687 height 498
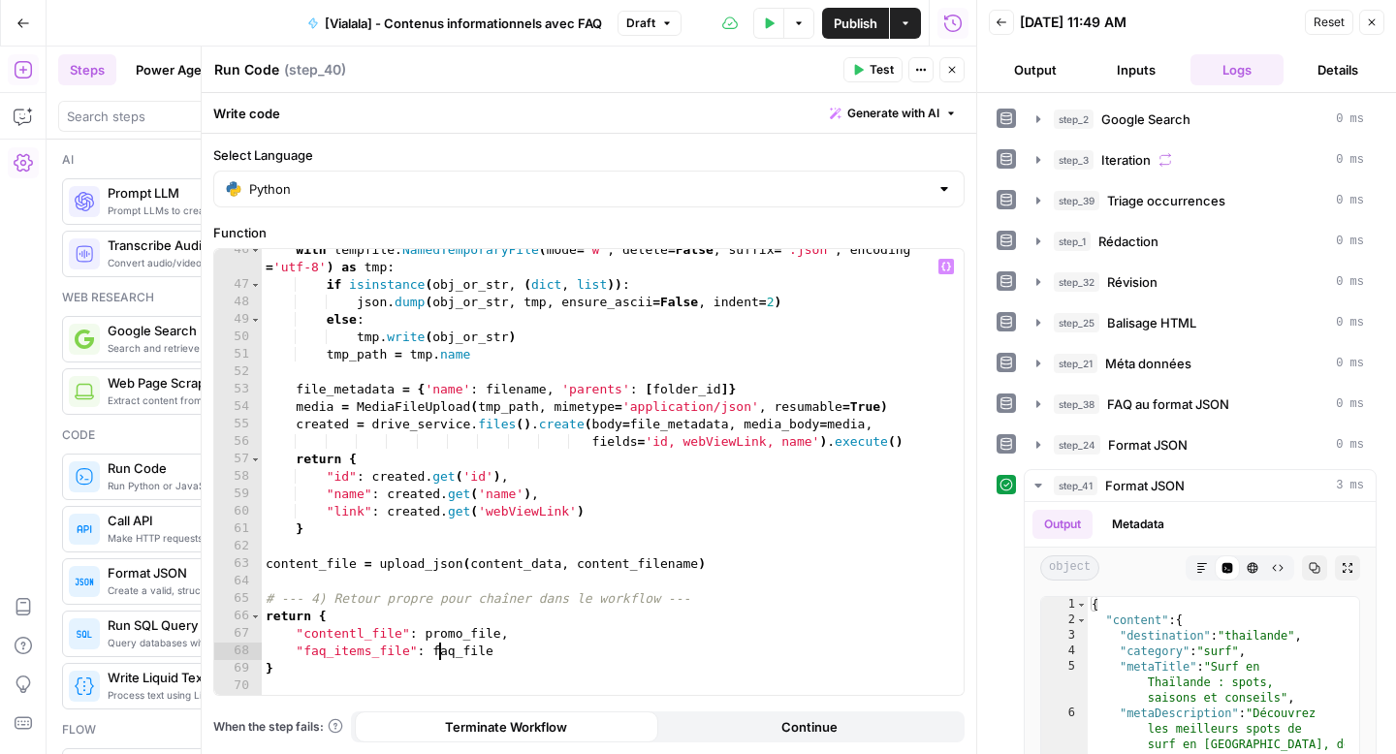
click at [449, 634] on div "with tempfile . NamedTemporaryFile ( mode = 'w' , delete = False , suffix = '.j…" at bounding box center [605, 490] width 687 height 498
click at [456, 634] on div "with tempfile . NamedTemporaryFile ( mode = 'w' , delete = False , suffix = '.j…" at bounding box center [605, 490] width 687 height 498
drag, startPoint x: 459, startPoint y: 633, endPoint x: 423, endPoint y: 634, distance: 35.9
click at [423, 634] on div "with tempfile . NamedTemporaryFile ( mode = 'w' , delete = False , suffix = '.j…" at bounding box center [605, 490] width 687 height 498
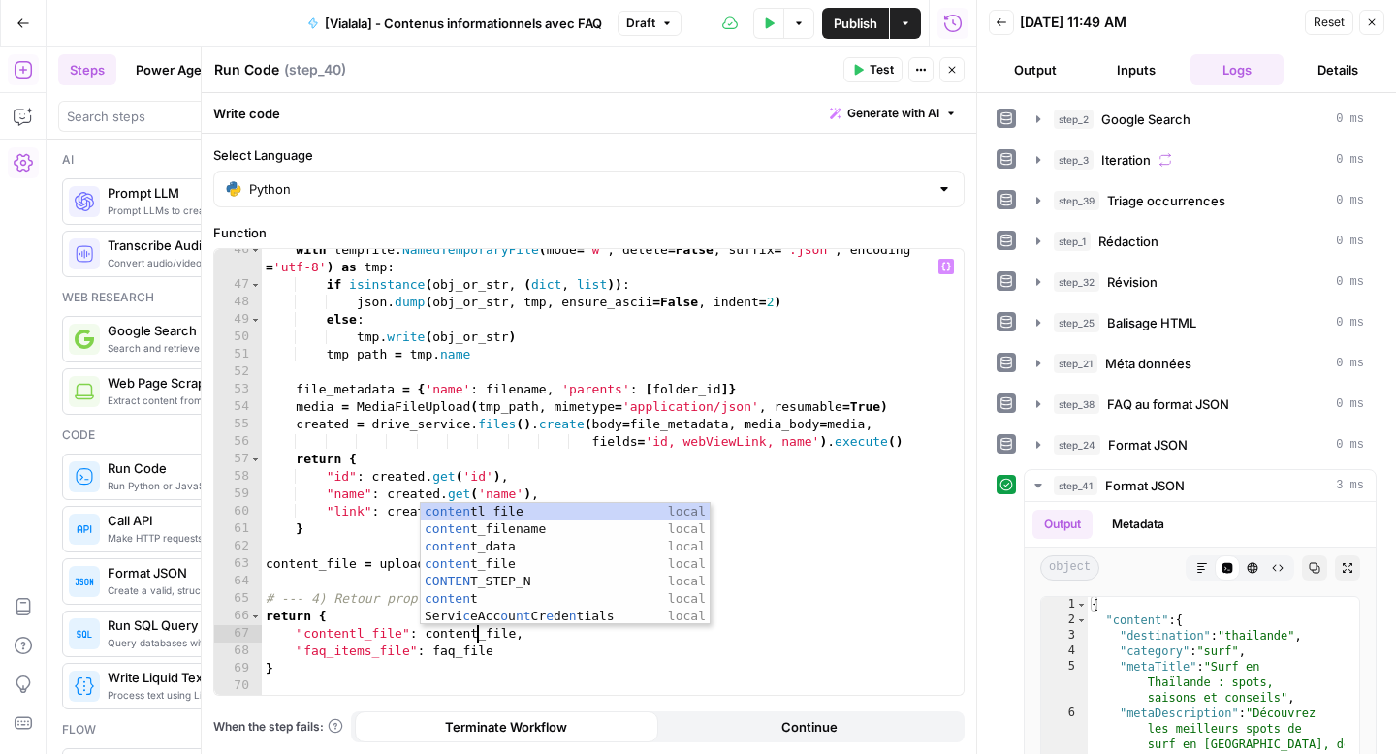
scroll to position [0, 16]
click at [456, 654] on div "with tempfile . NamedTemporaryFile ( mode = 'w' , delete = False , suffix = '.j…" at bounding box center [605, 490] width 687 height 498
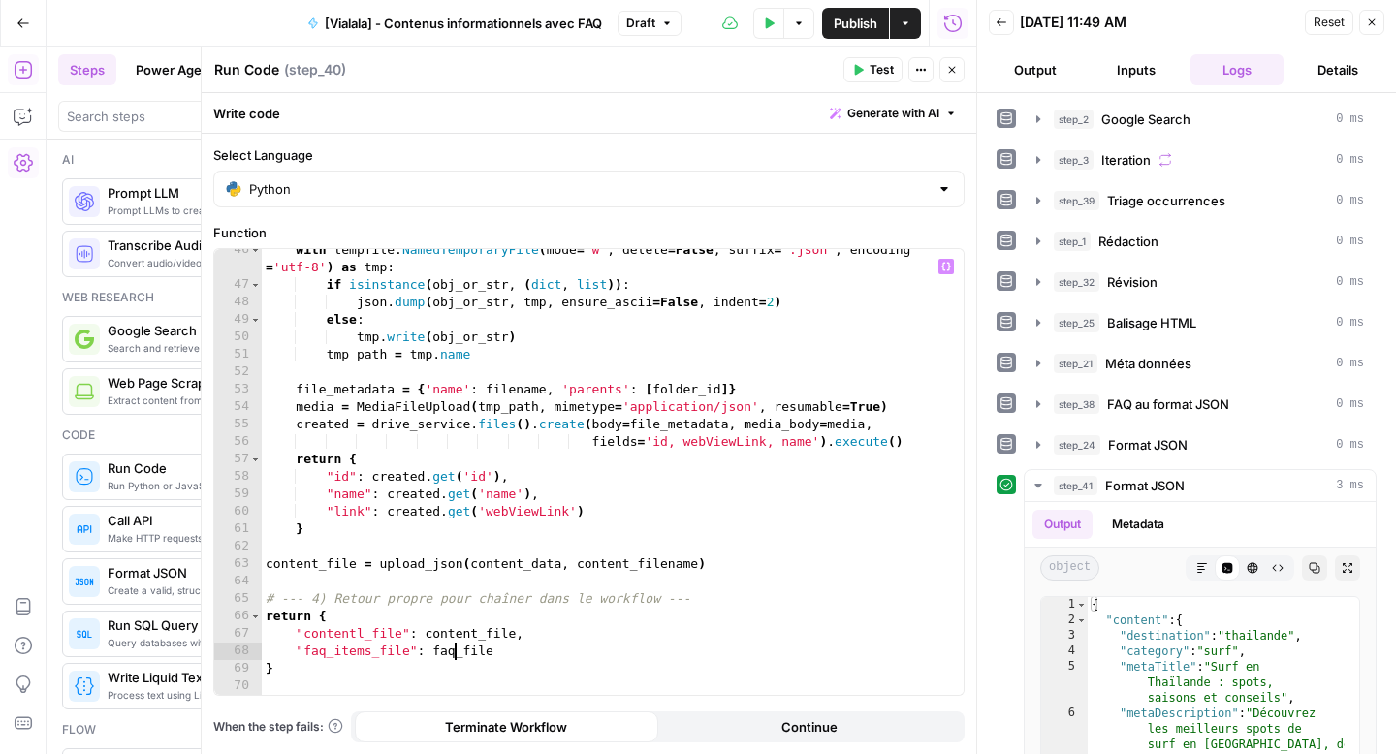
type textarea "**********"
drag, startPoint x: 502, startPoint y: 653, endPoint x: 284, endPoint y: 649, distance: 218.2
click at [284, 649] on div "with tempfile . NamedTemporaryFile ( mode = 'w' , delete = False , suffix = '.j…" at bounding box center [605, 490] width 687 height 498
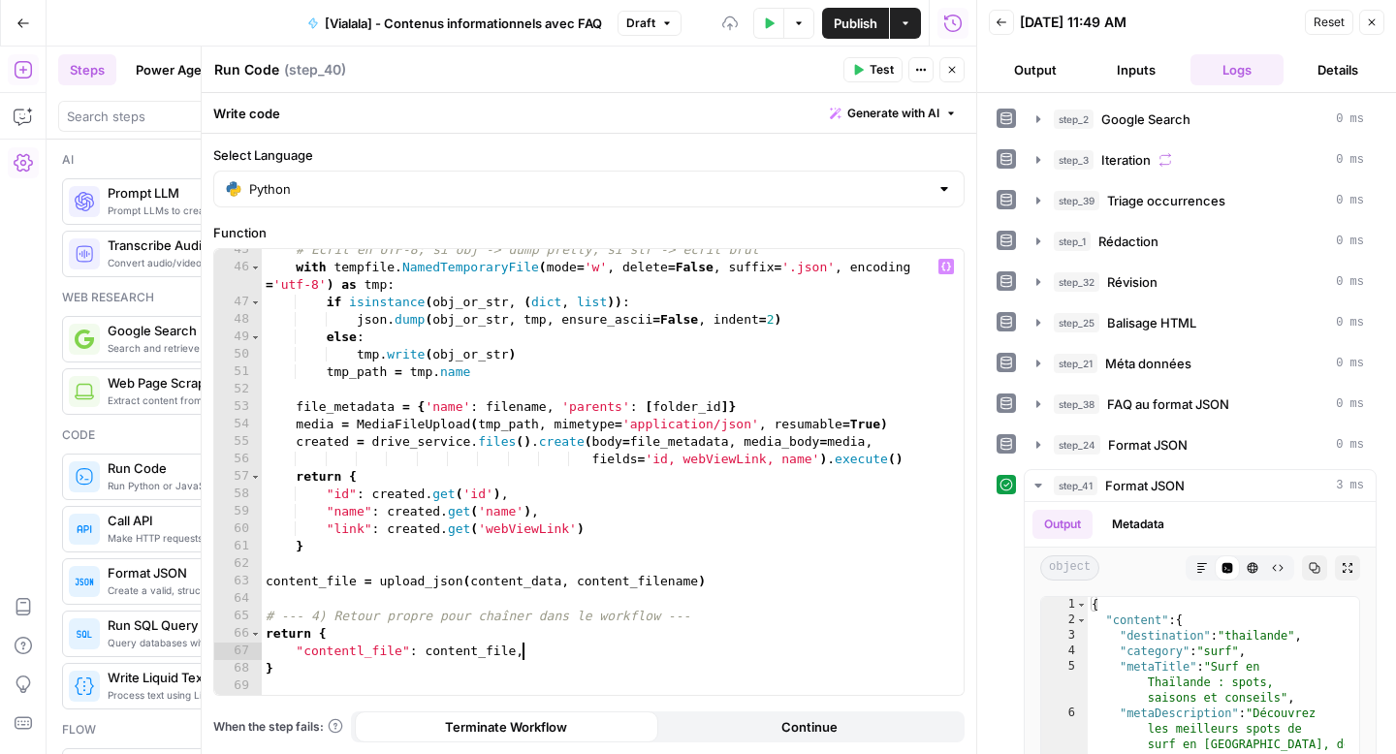
scroll to position [828, 0]
type textarea "**********"
click at [848, 66] on button "Test" at bounding box center [873, 69] width 59 height 25
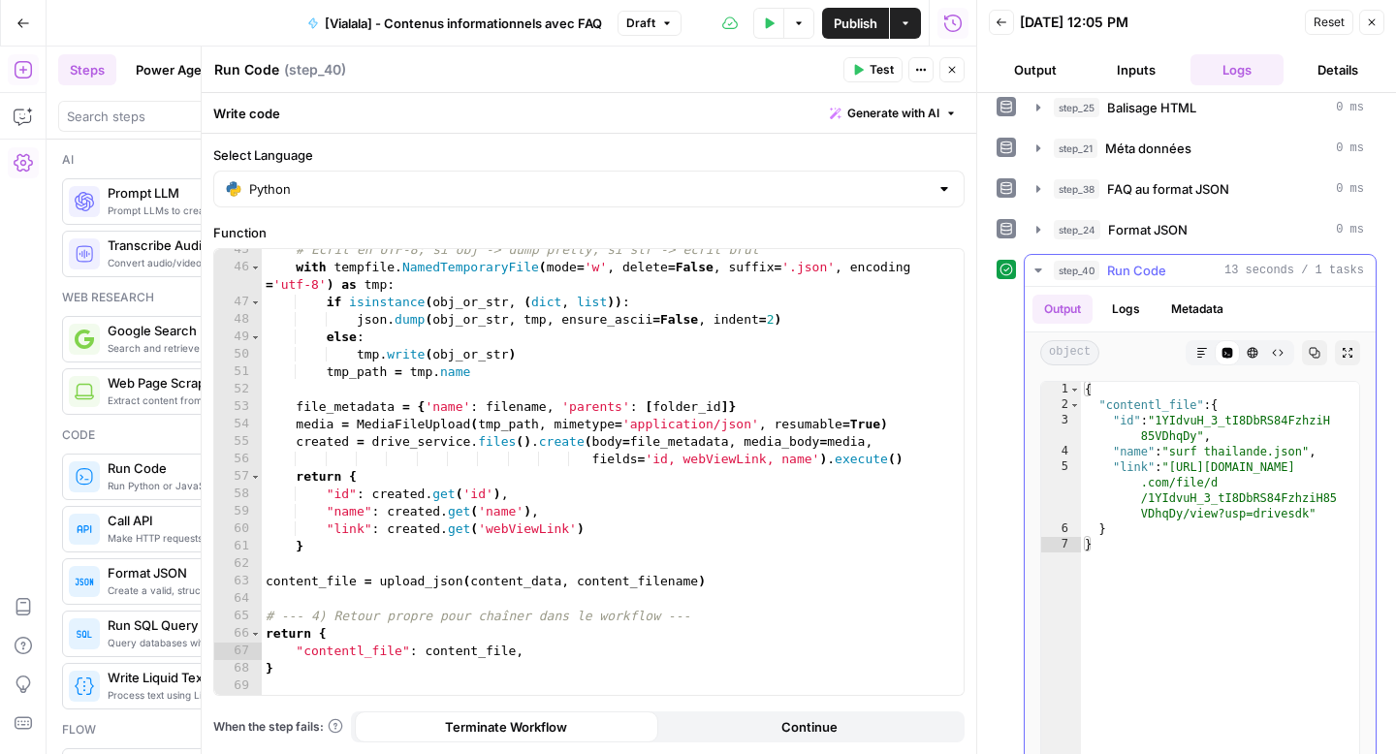
scroll to position [243, 0]
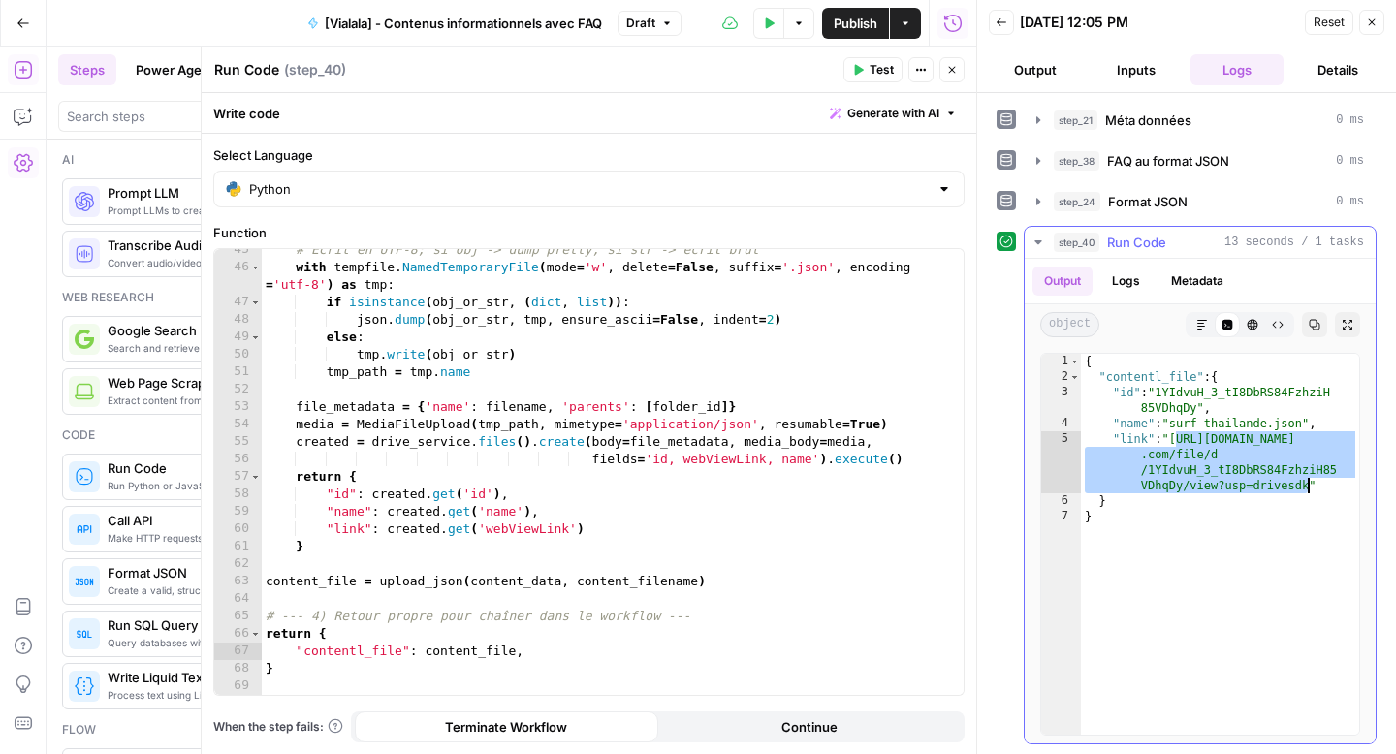
drag, startPoint x: 1195, startPoint y: 444, endPoint x: 1311, endPoint y: 479, distance: 120.5
click at [1311, 479] on div "{ "contentl_file" : { "id" : "1YIdvuH_3_tI8DbRS84FzhziH 85VDhqDy" , "name" : "s…" at bounding box center [1220, 560] width 278 height 412
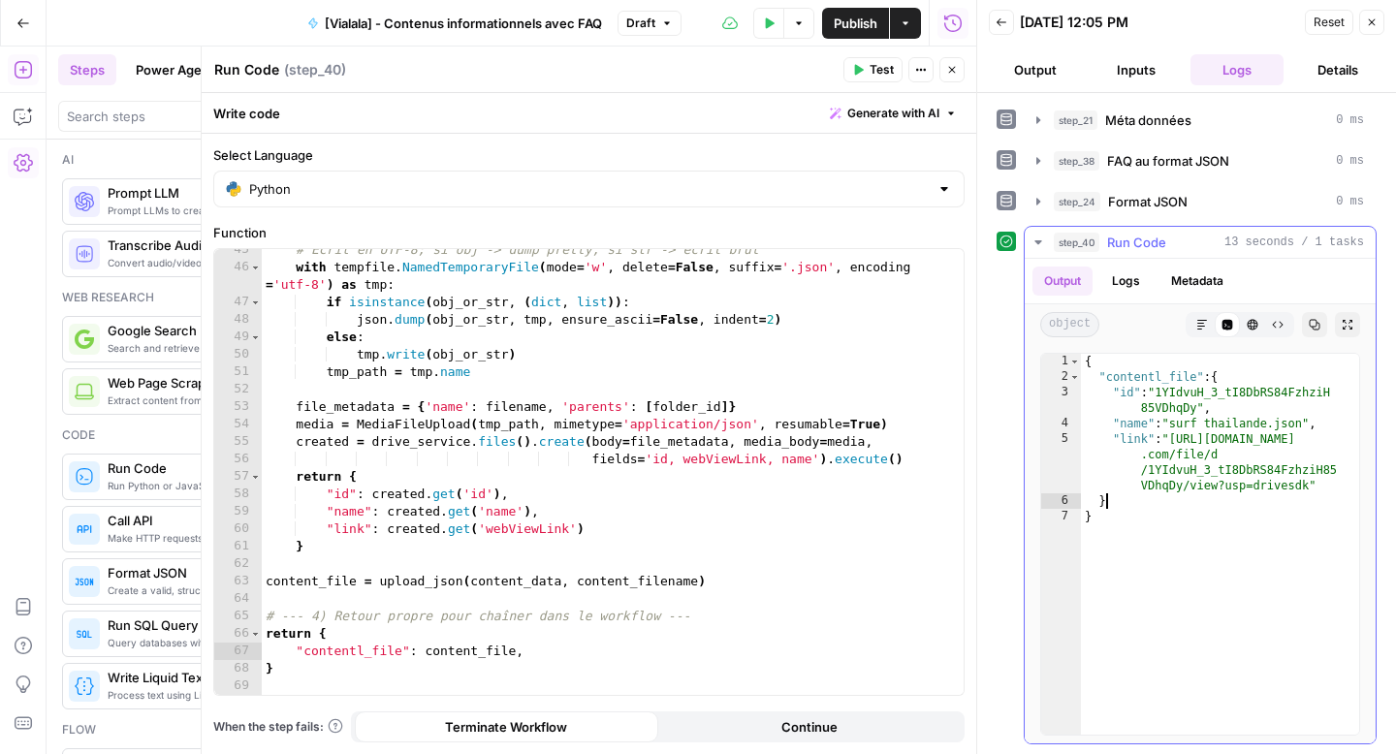
click at [1302, 497] on div "{ "contentl_file" : { "id" : "1YIdvuH_3_tI8DbRS84FzhziH 85VDhqDy" , "name" : "s…" at bounding box center [1220, 560] width 278 height 412
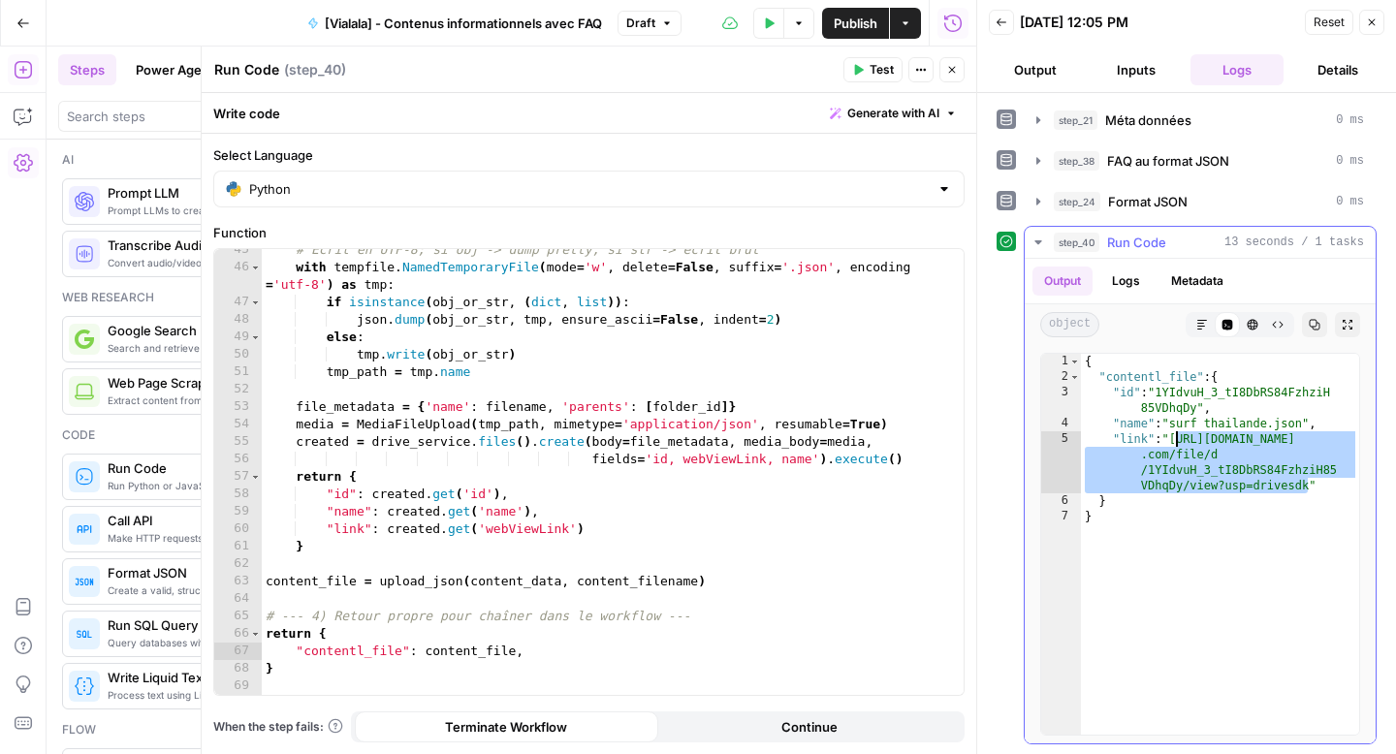
drag, startPoint x: 1311, startPoint y: 491, endPoint x: 1179, endPoint y: 441, distance: 140.8
click at [1179, 441] on div "{ "contentl_file" : { "id" : "1YIdvuH_3_tI8DbRS84FzhziH 85VDhqDy" , "name" : "s…" at bounding box center [1220, 560] width 278 height 412
type textarea "**********"
click at [955, 73] on div "Run History E" at bounding box center [953, 64] width 90 height 19
click at [946, 69] on icon "button" at bounding box center [952, 70] width 12 height 12
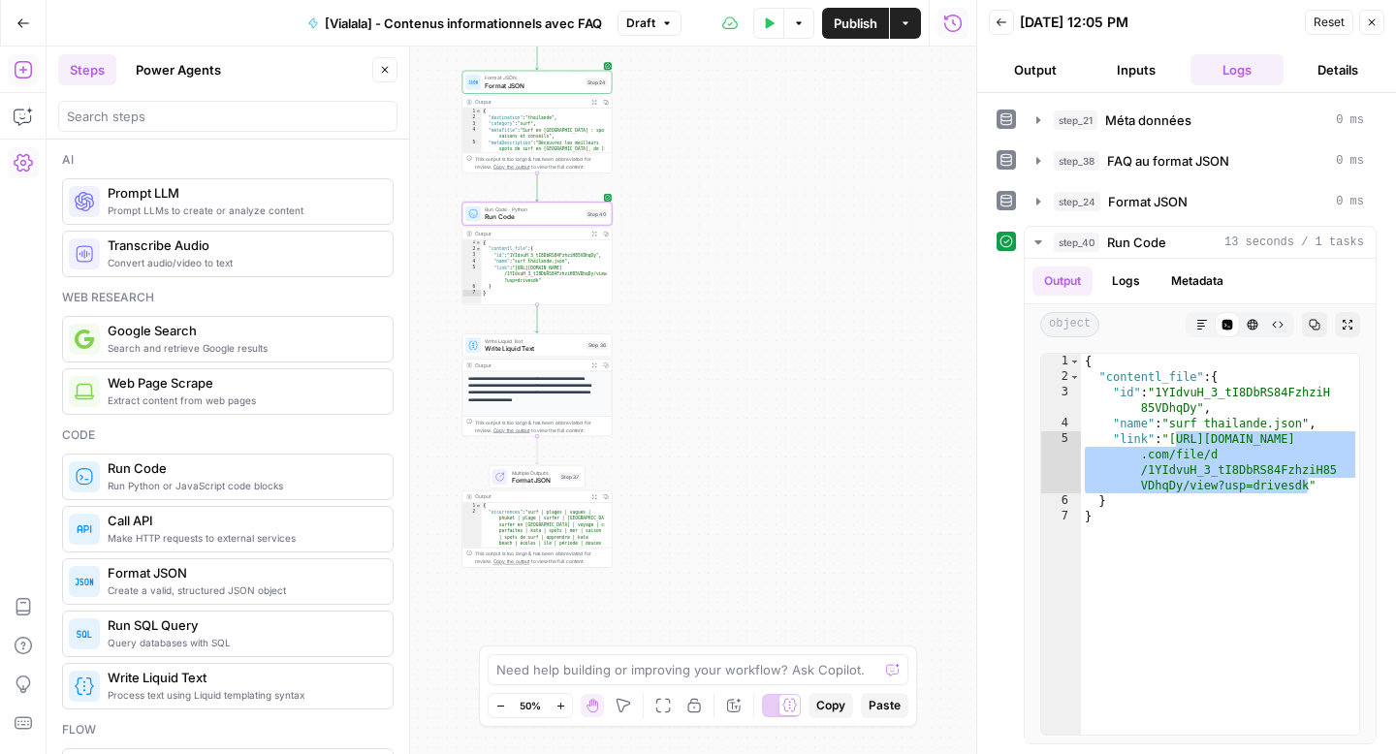
click at [524, 482] on span "Format JSON" at bounding box center [534, 481] width 45 height 10
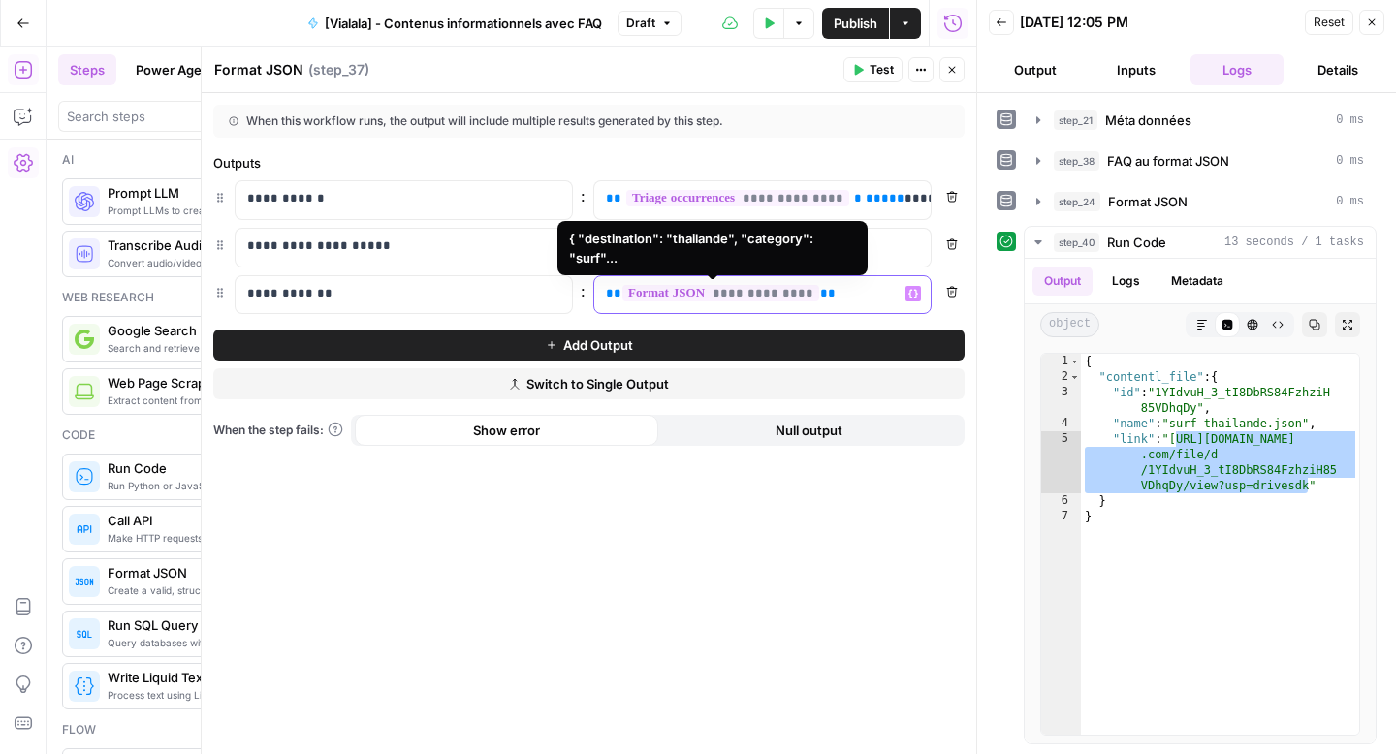
drag, startPoint x: 860, startPoint y: 293, endPoint x: 609, endPoint y: 287, distance: 251.2
click at [610, 287] on p "**********" at bounding box center [747, 293] width 282 height 19
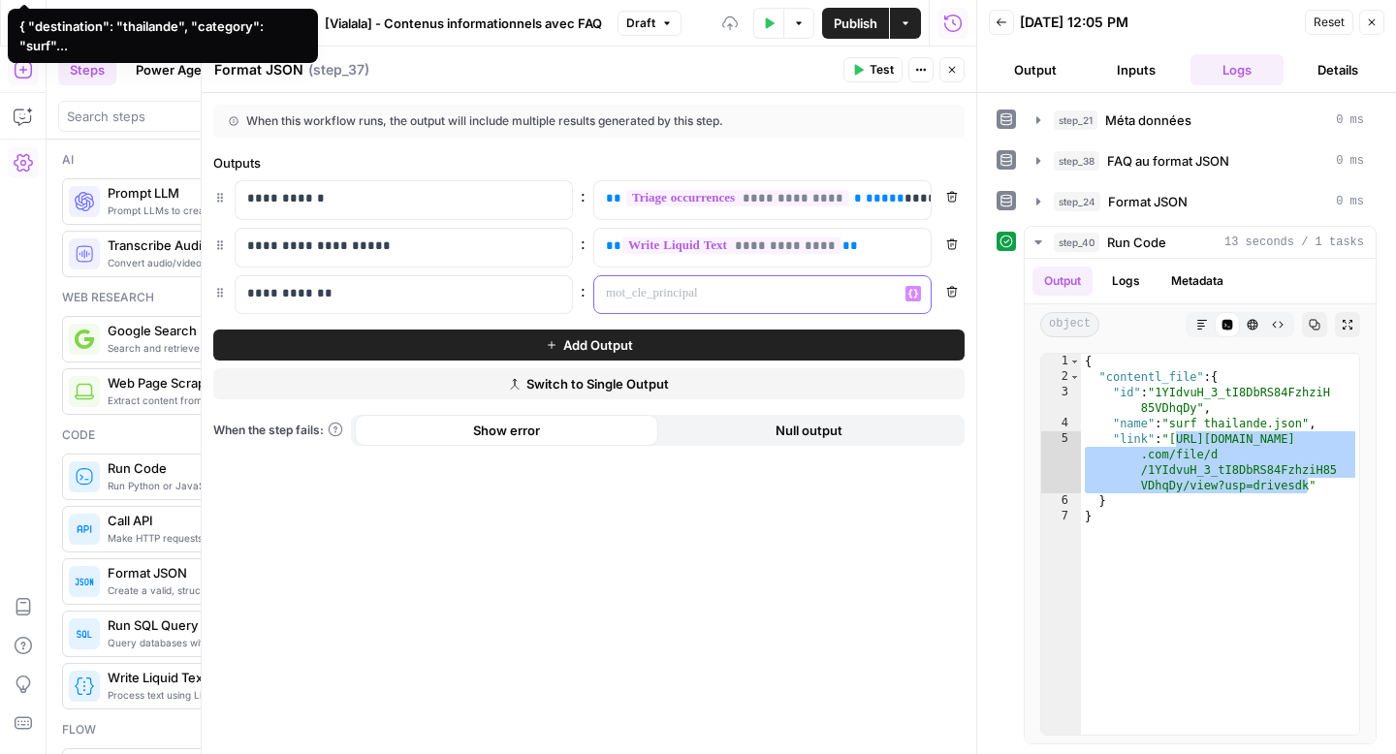
click at [916, 296] on icon "button" at bounding box center [913, 294] width 10 height 10
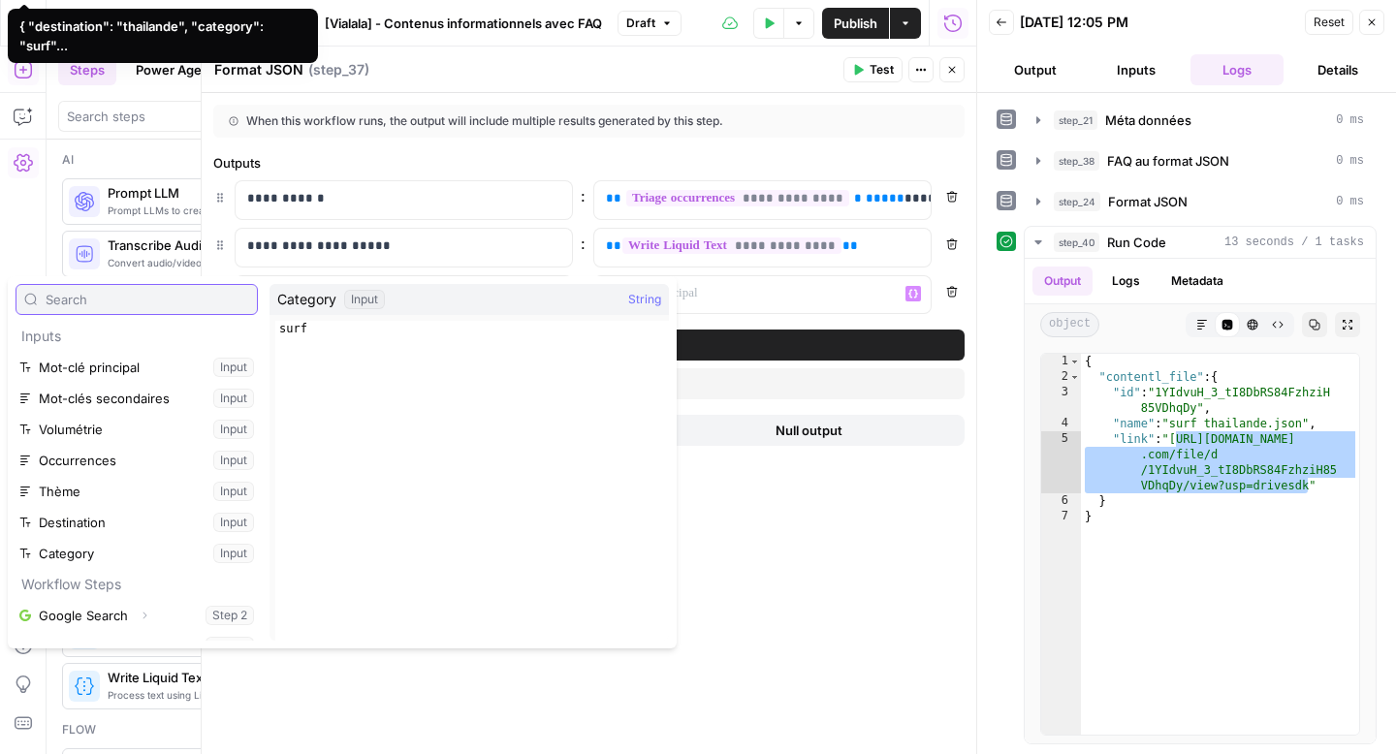
scroll to position [425, 0]
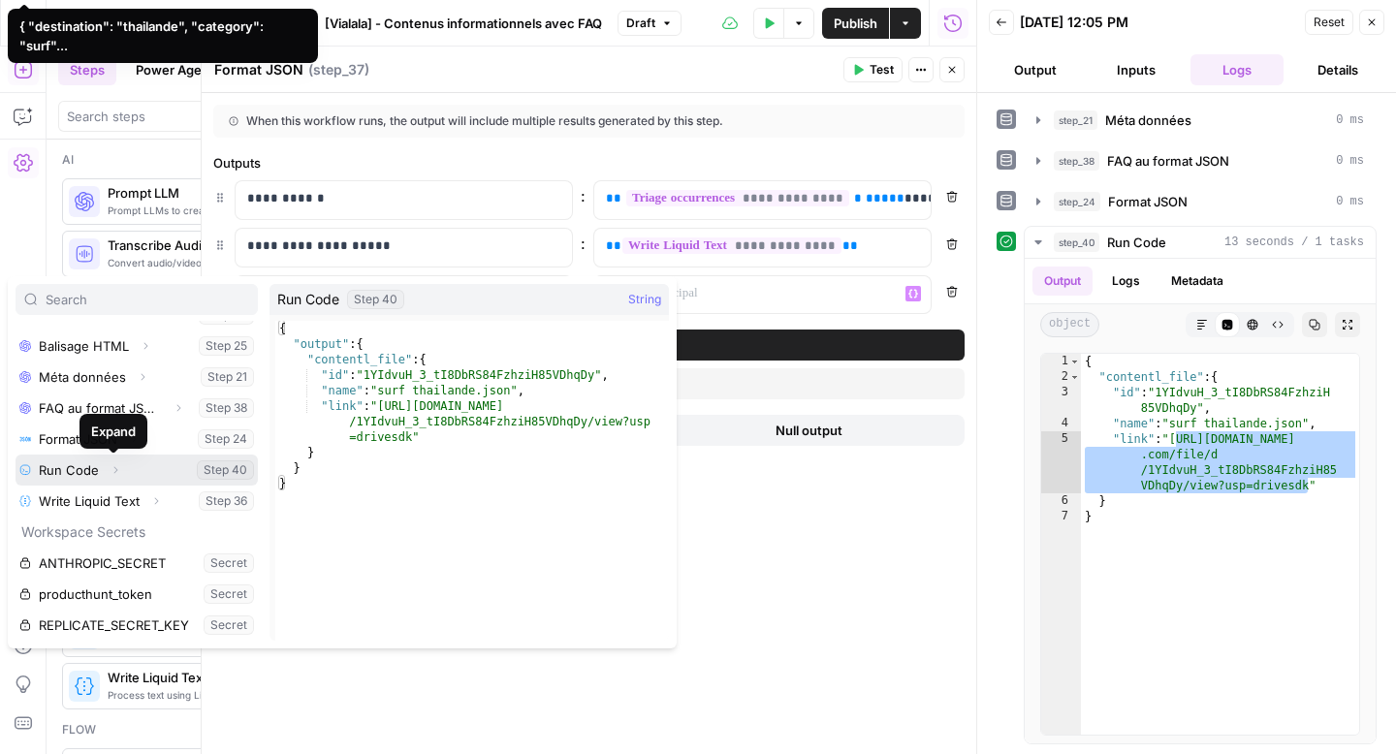
click at [114, 471] on icon "button" at bounding box center [116, 470] width 12 height 12
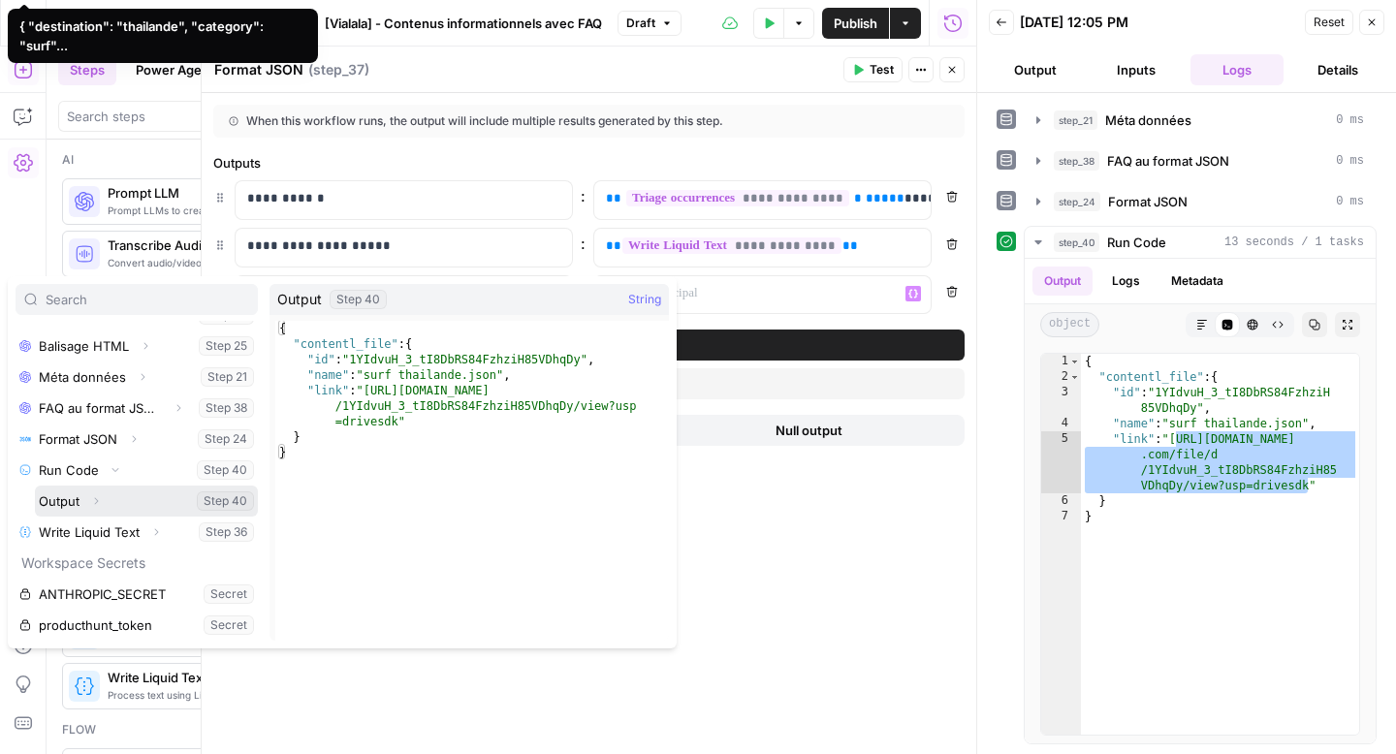
click at [96, 505] on icon "button" at bounding box center [96, 501] width 12 height 12
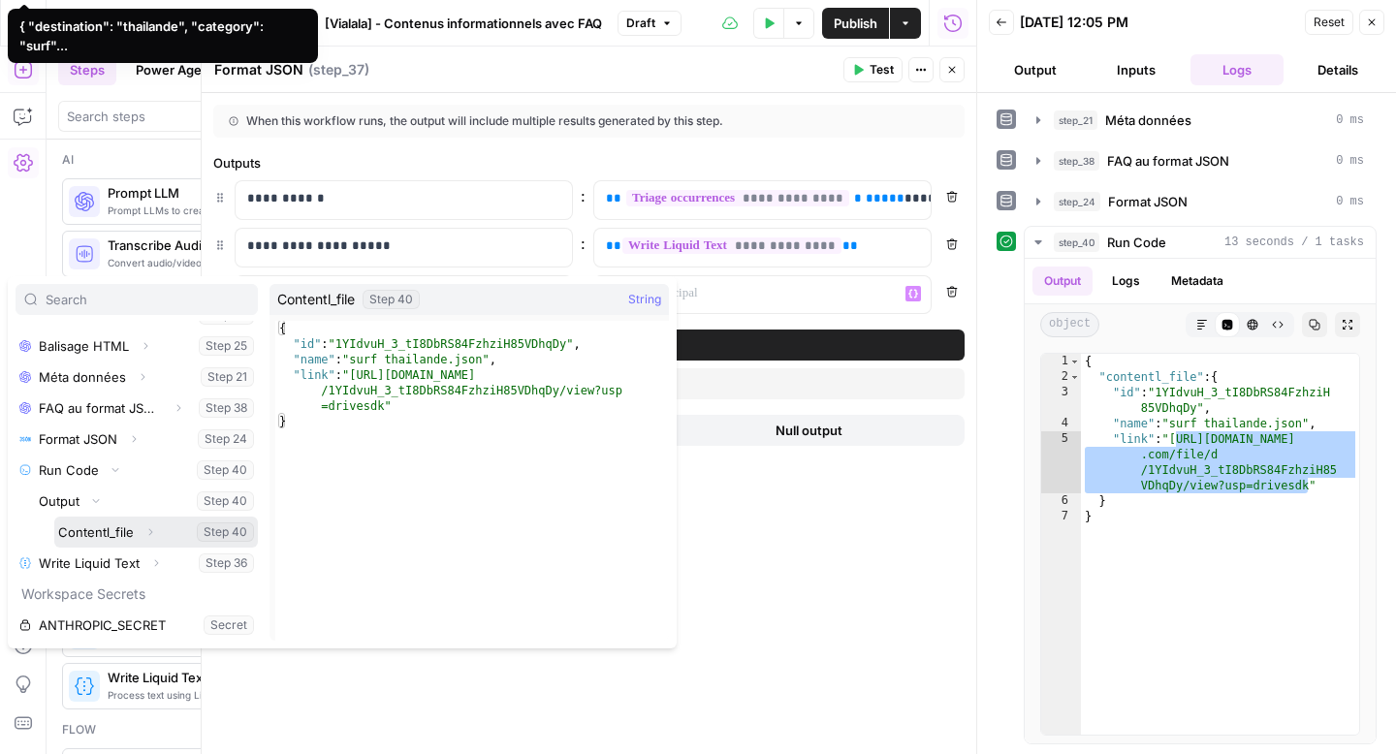
click at [145, 531] on icon "button" at bounding box center [150, 532] width 12 height 12
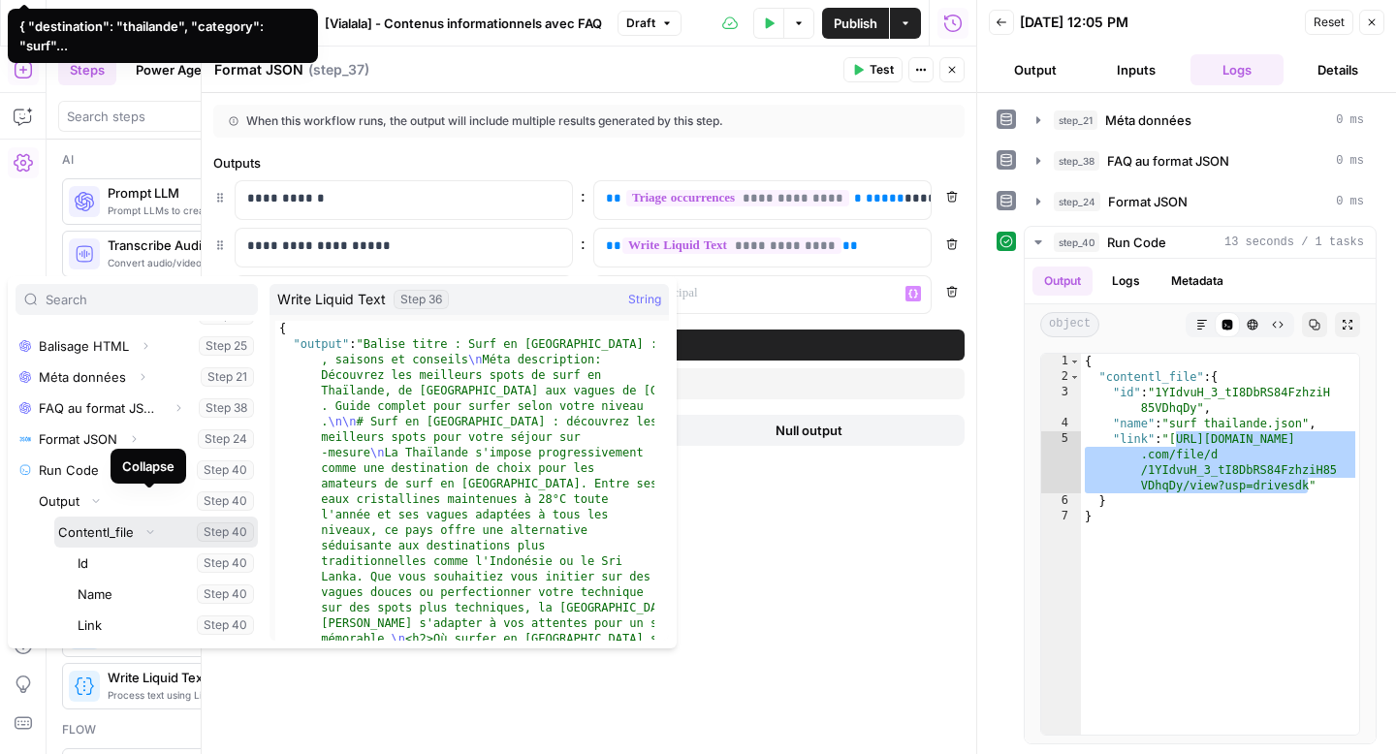
scroll to position [541, 0]
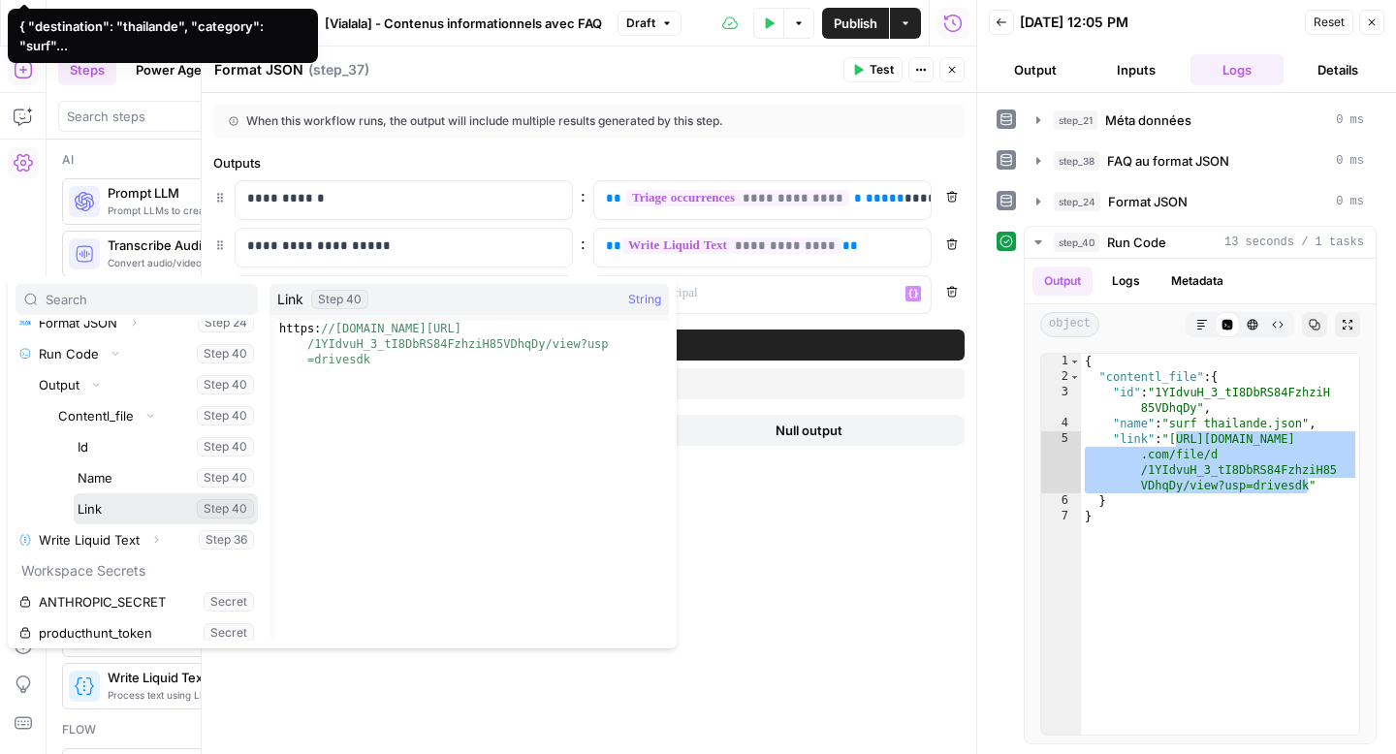
click at [102, 499] on button "Select variable Link" at bounding box center [166, 509] width 184 height 31
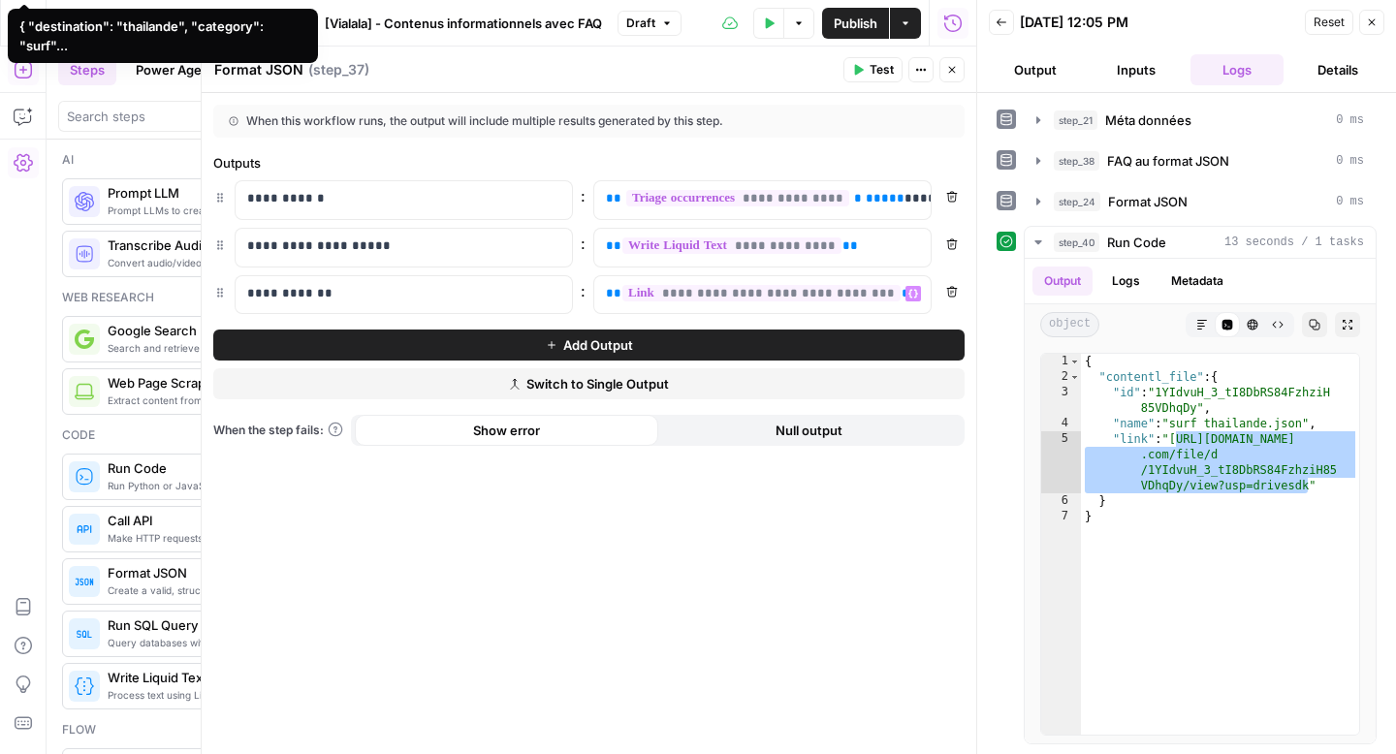
click at [881, 71] on span "Test" at bounding box center [882, 69] width 24 height 17
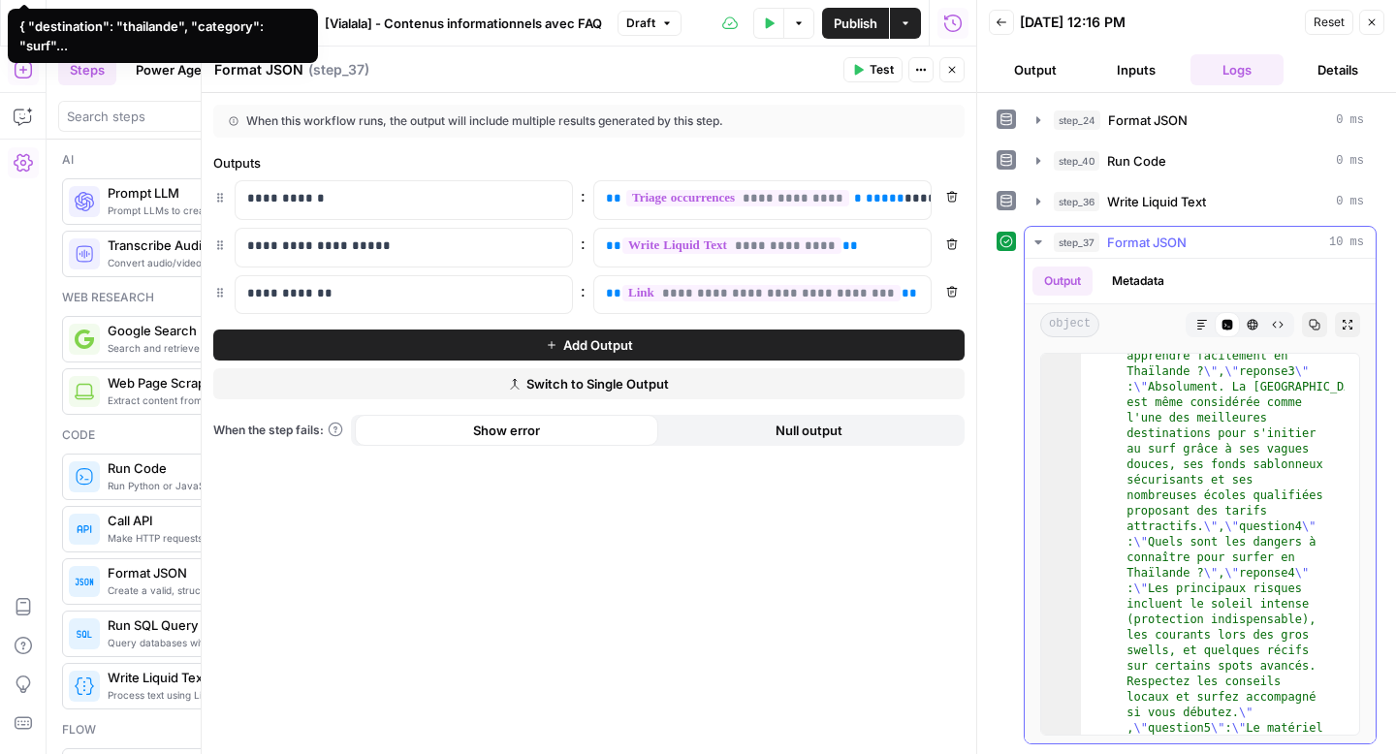
scroll to position [7732, 0]
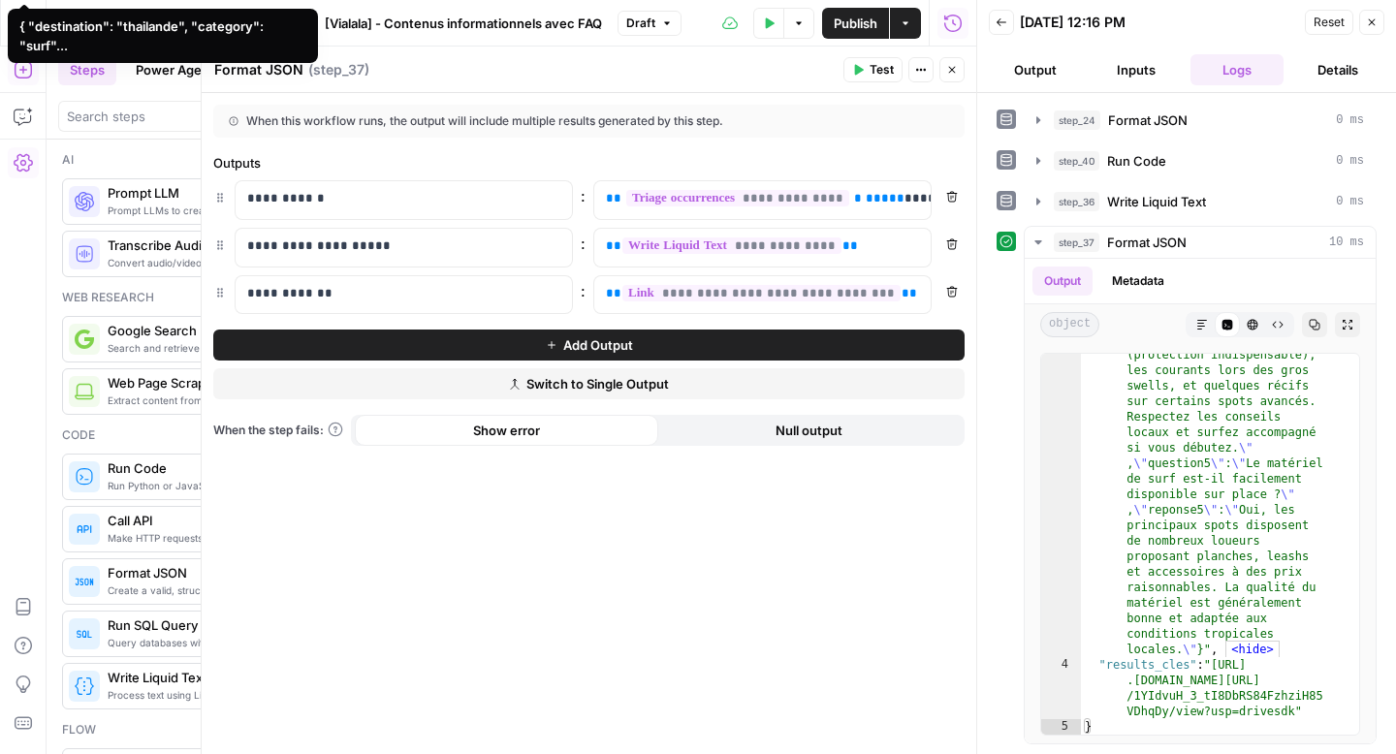
click at [834, 25] on span "Publish" at bounding box center [856, 23] width 44 height 19
click at [958, 69] on button "Close" at bounding box center [952, 69] width 25 height 25
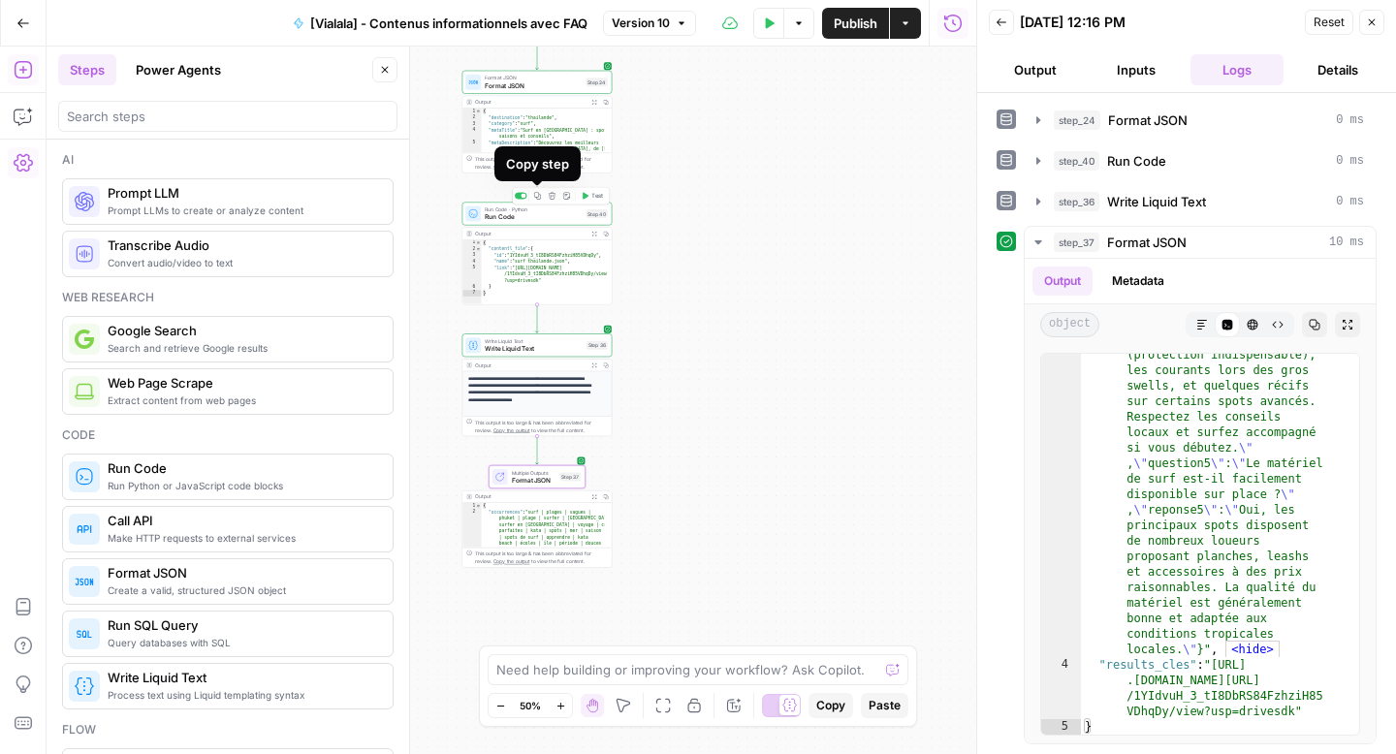
click at [540, 197] on icon "button" at bounding box center [537, 195] width 7 height 7
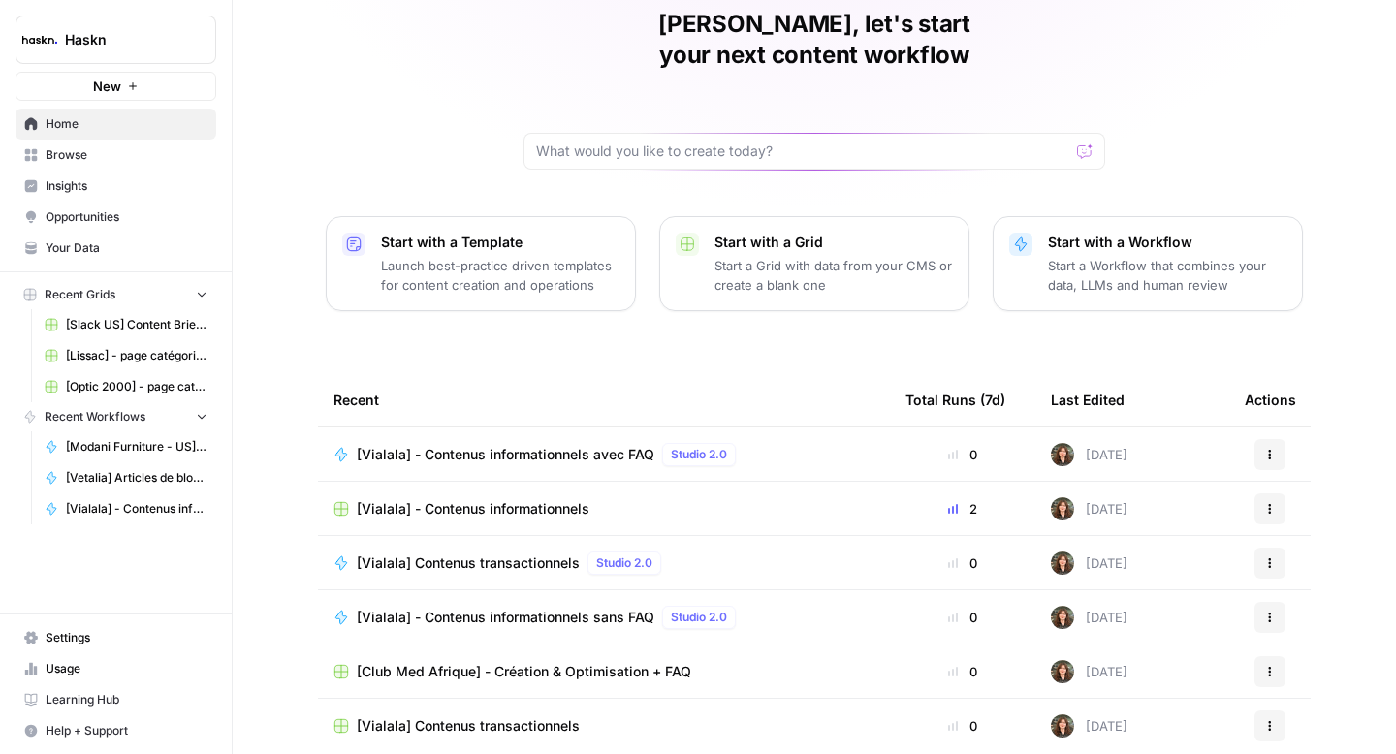
scroll to position [105, 0]
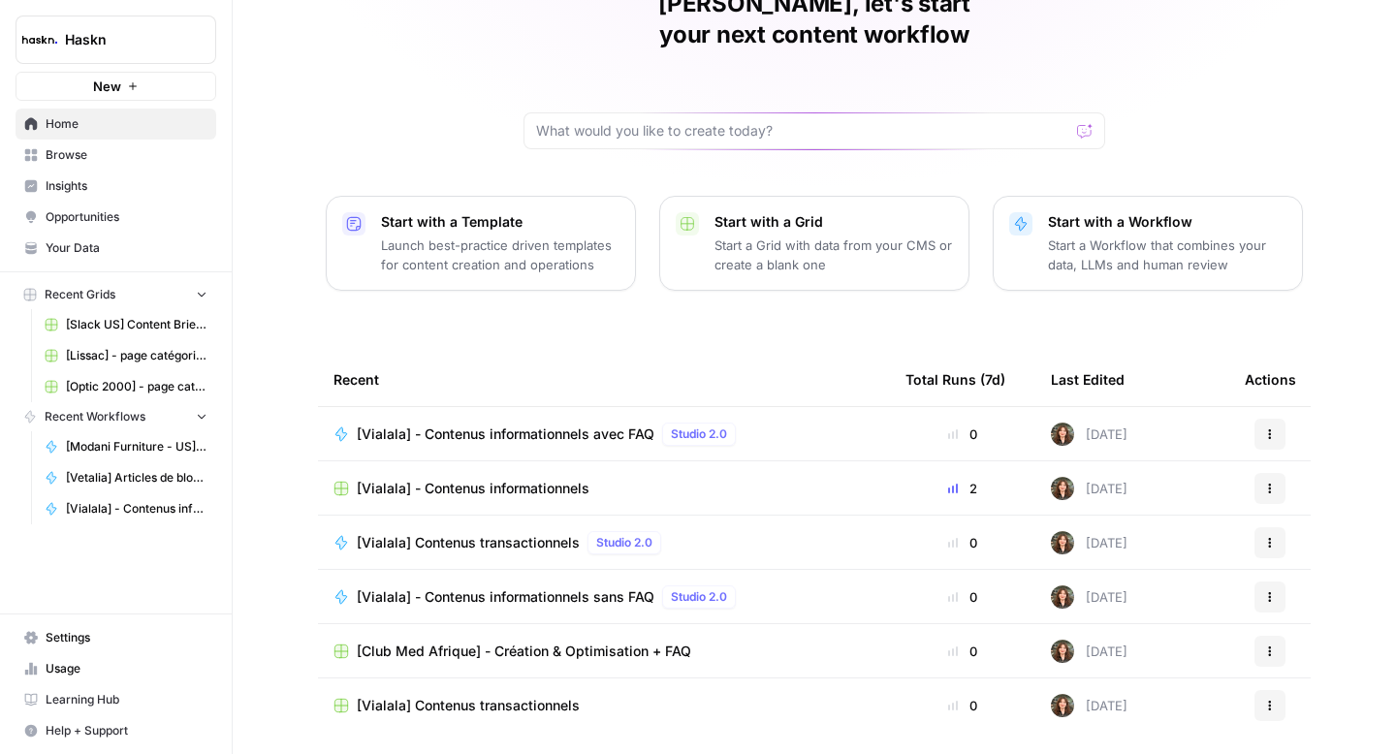
click at [430, 588] on span "[Vialala] - Contenus informationnels sans FAQ" at bounding box center [506, 597] width 298 height 19
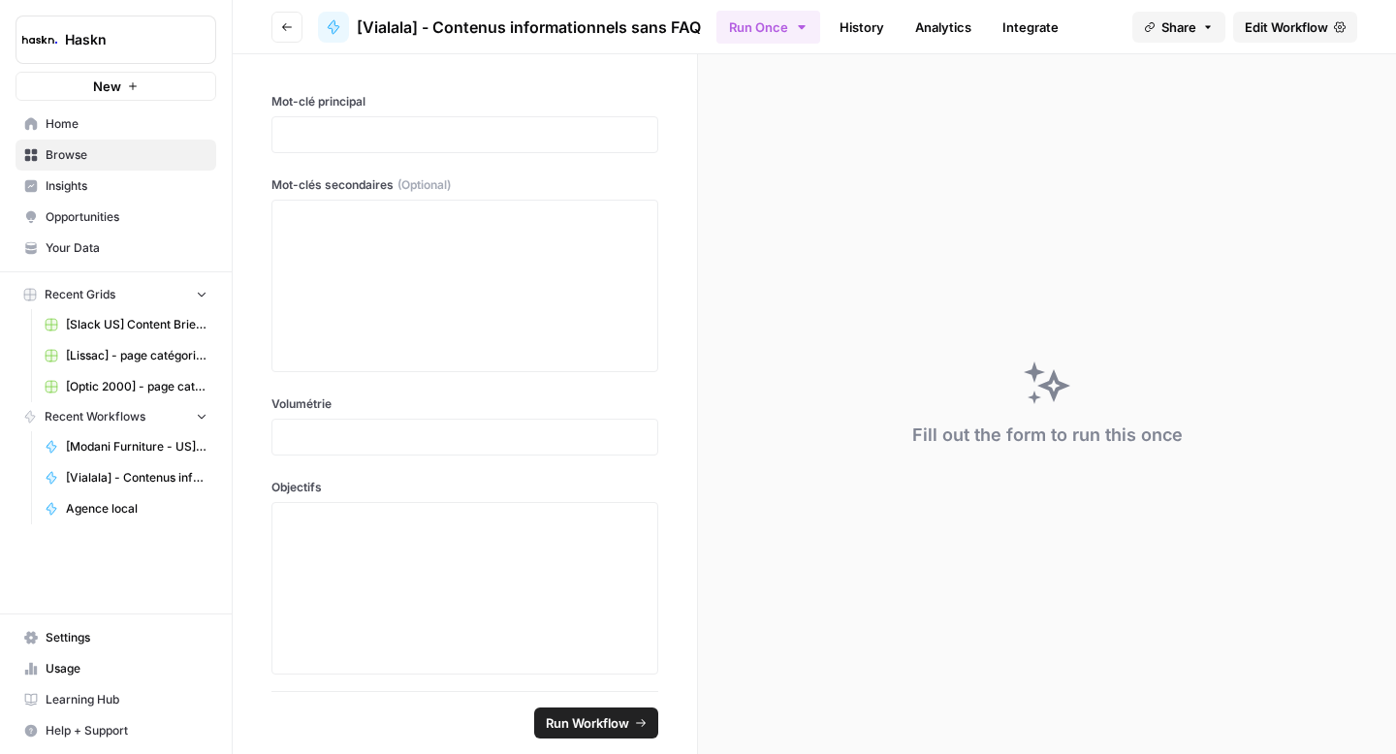
click at [1264, 24] on span "Edit Workflow" at bounding box center [1286, 26] width 83 height 19
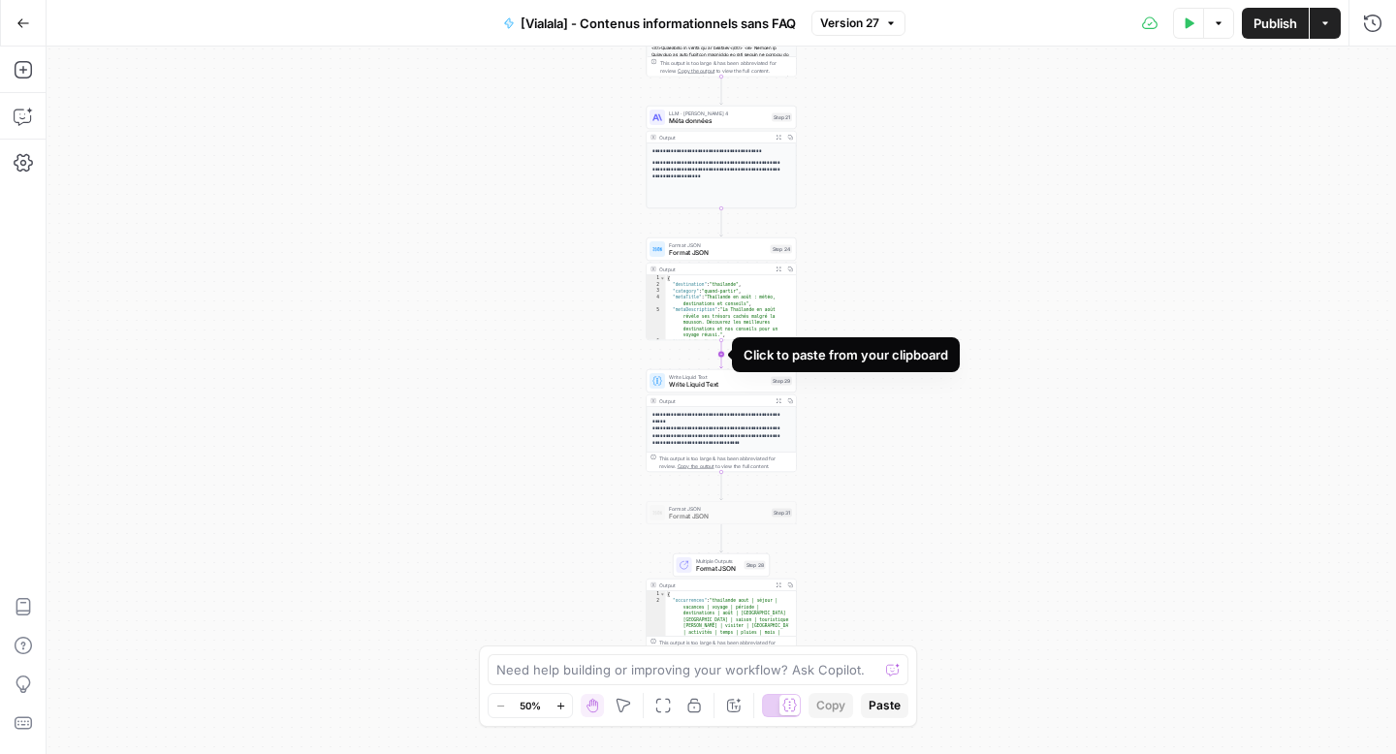
click at [722, 357] on icon "Edge from step_24 to step_29" at bounding box center [721, 354] width 3 height 28
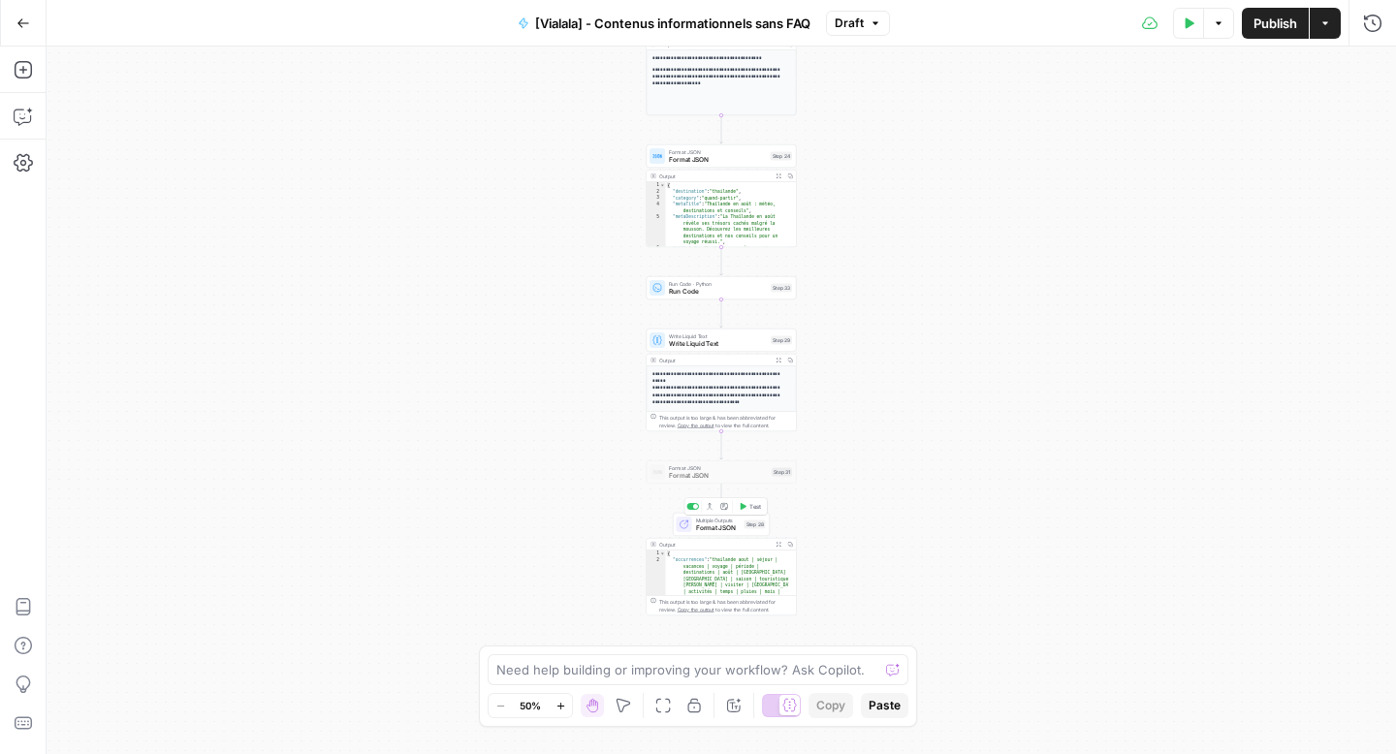
click at [717, 528] on span "Format JSON" at bounding box center [718, 529] width 45 height 10
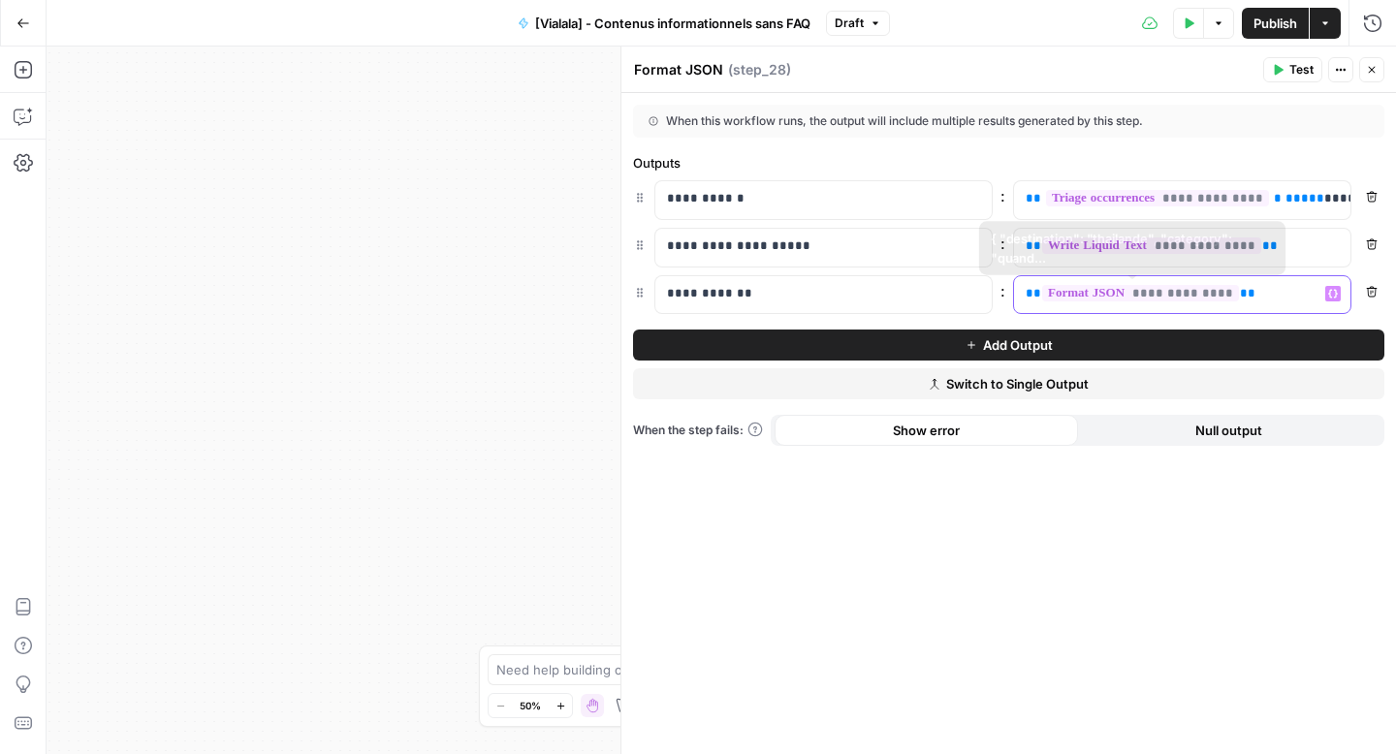
drag, startPoint x: 1287, startPoint y: 294, endPoint x: 1029, endPoint y: 302, distance: 258.0
click at [1029, 302] on p "**********" at bounding box center [1167, 293] width 282 height 19
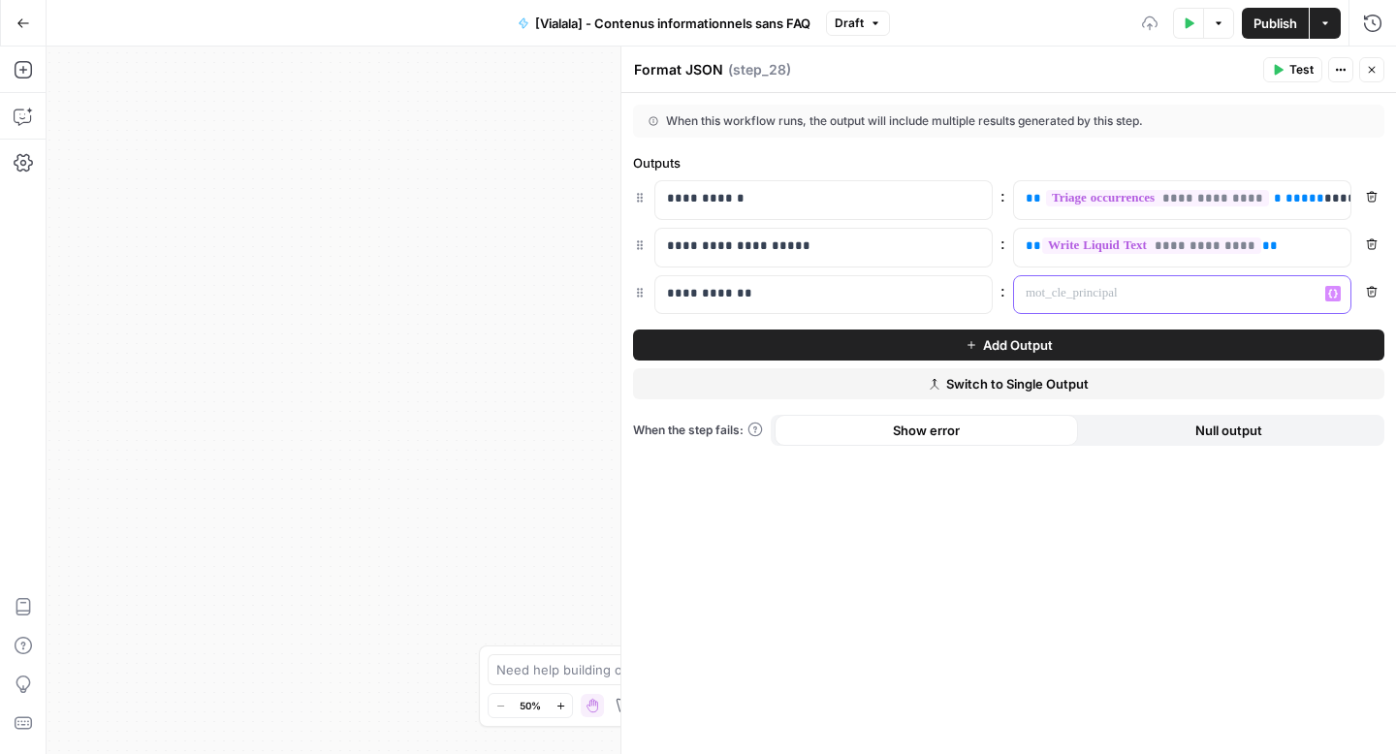
click at [1335, 291] on icon "button" at bounding box center [1333, 294] width 10 height 10
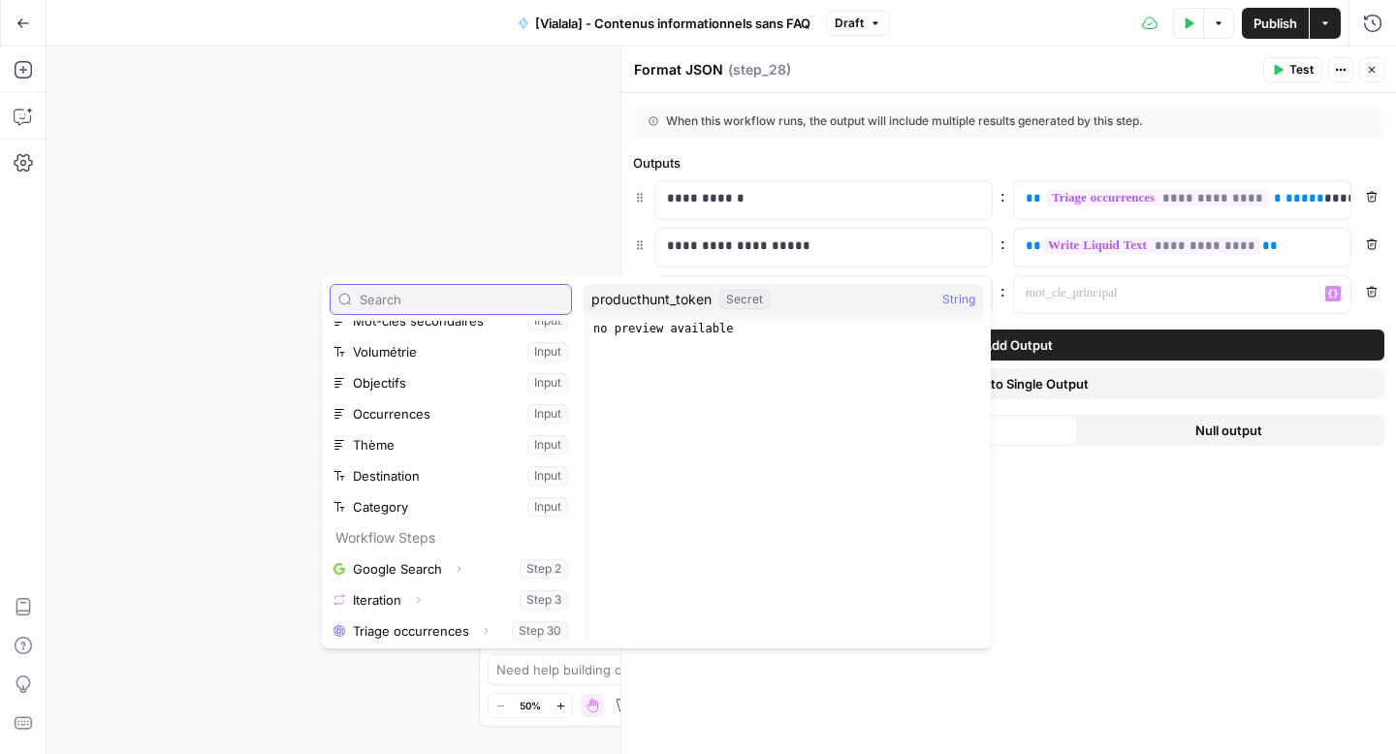
scroll to position [425, 0]
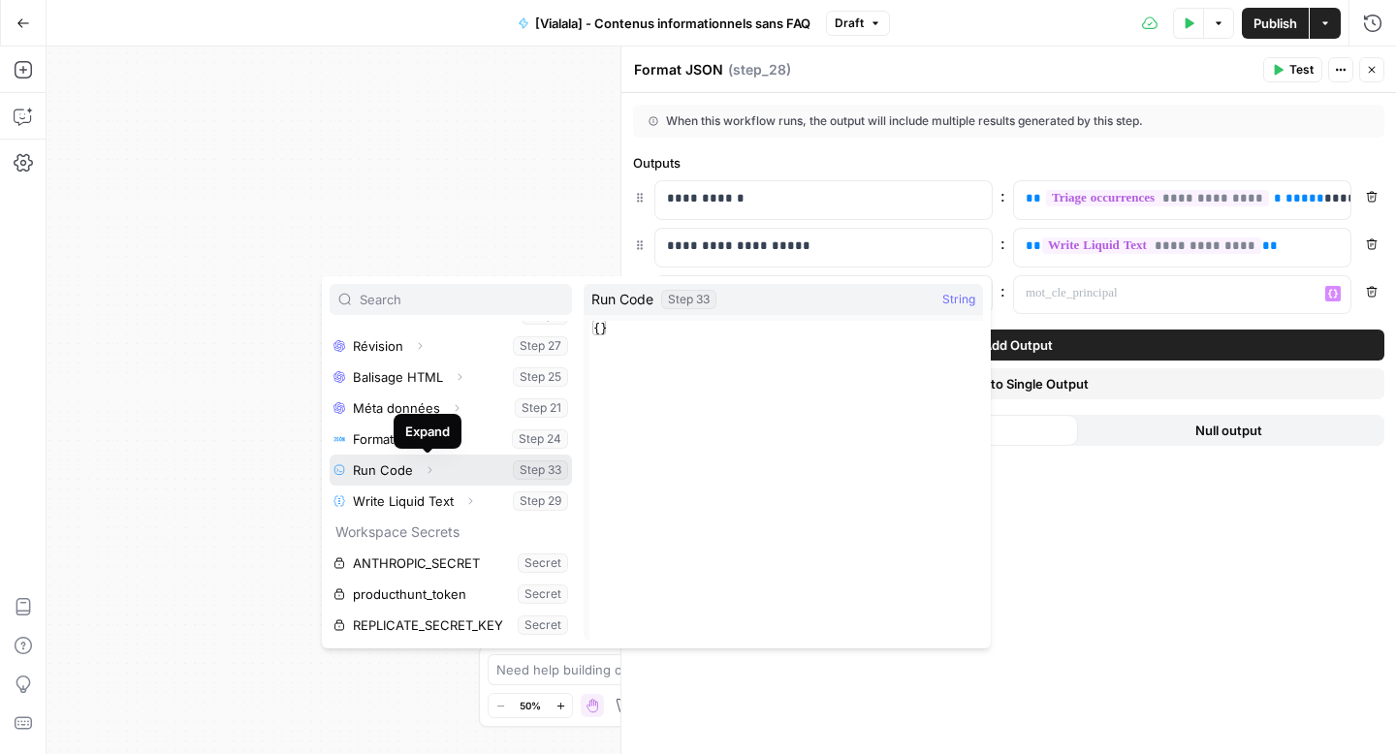
click at [425, 472] on icon "button" at bounding box center [430, 470] width 12 height 12
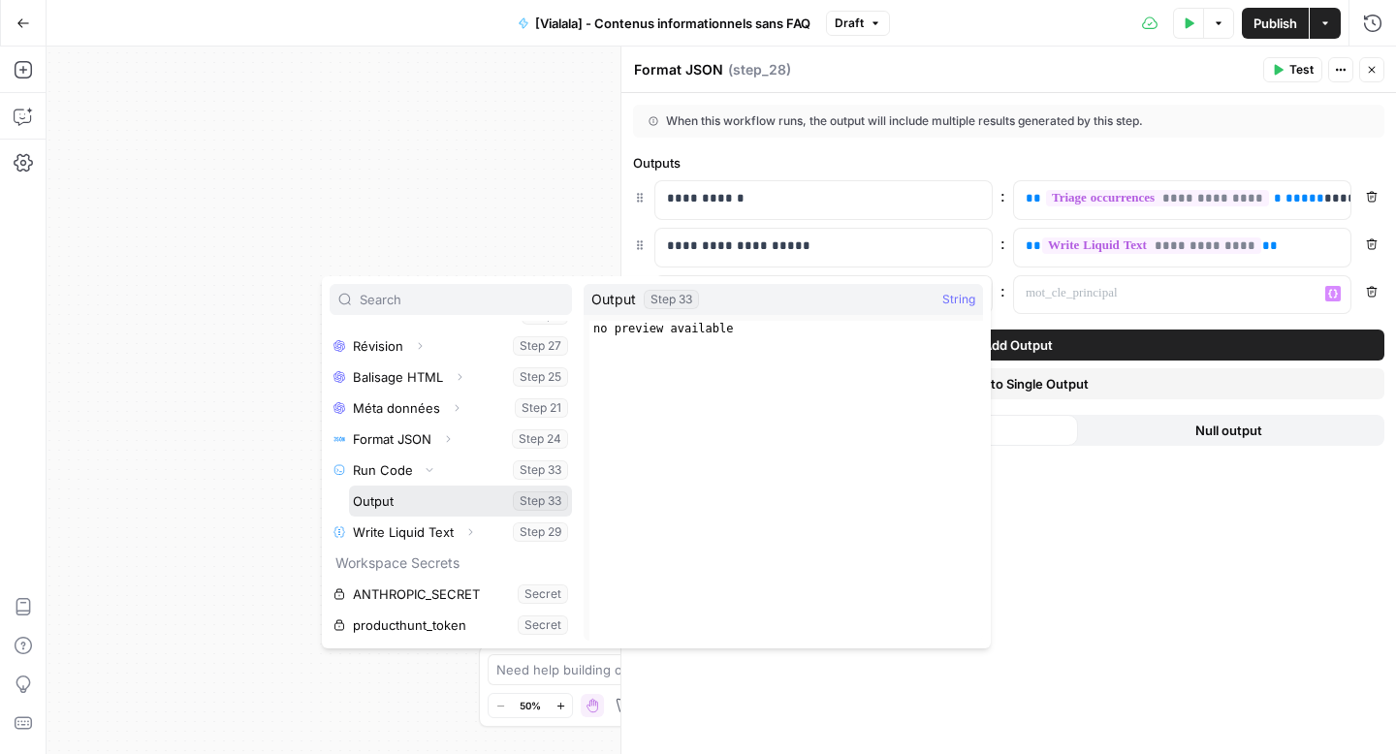
click at [384, 503] on button "Select variable Output" at bounding box center [460, 501] width 223 height 31
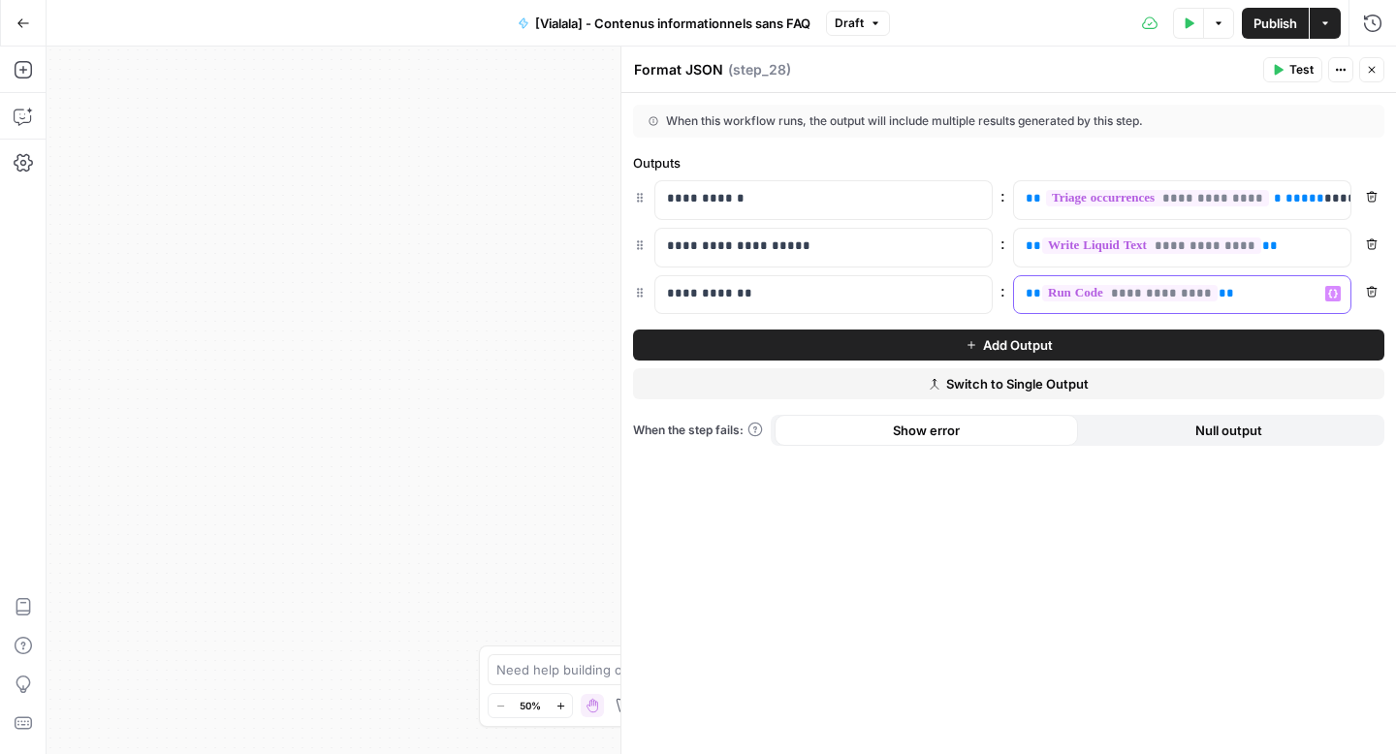
drag, startPoint x: 1251, startPoint y: 289, endPoint x: 986, endPoint y: 297, distance: 264.8
click at [986, 297] on div "**********" at bounding box center [1008, 295] width 751 height 40
click at [1369, 66] on icon "button" at bounding box center [1372, 70] width 12 height 12
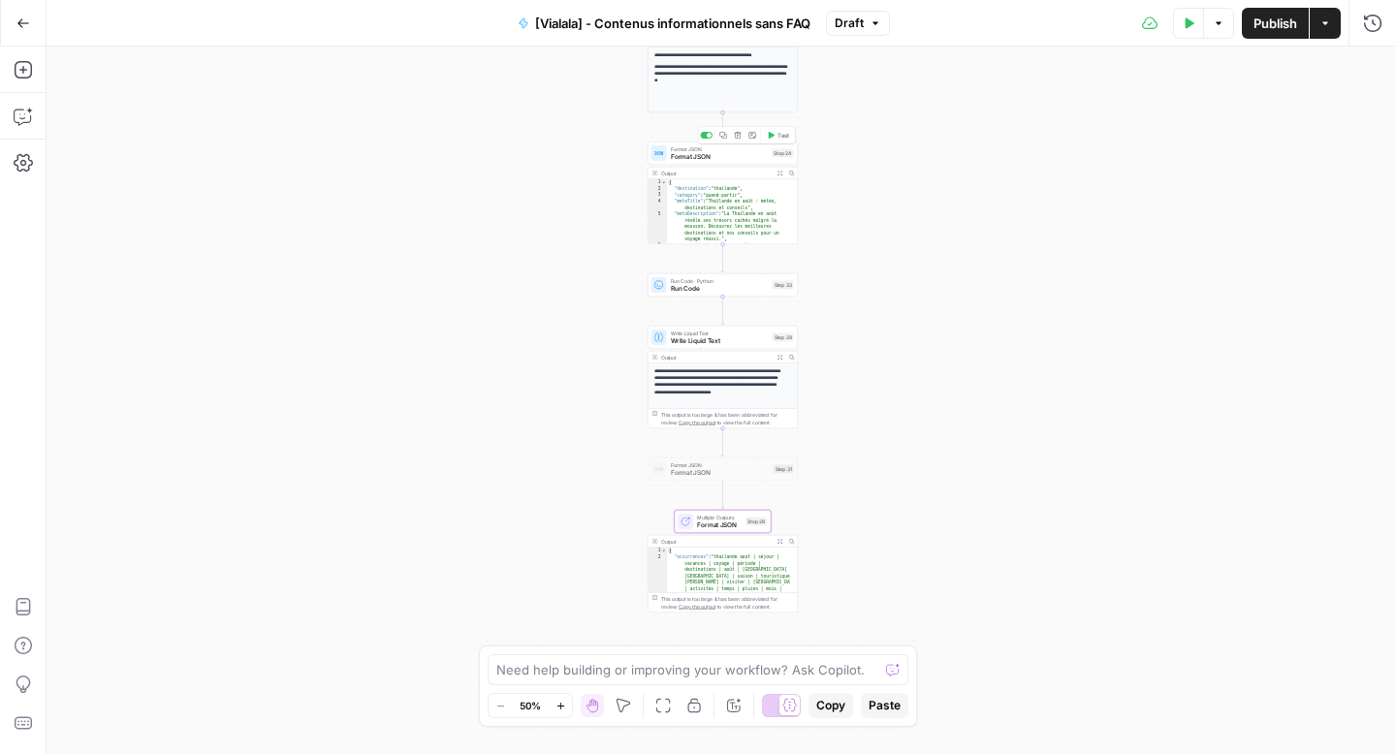
click at [699, 160] on span "Format JSON" at bounding box center [720, 157] width 98 height 10
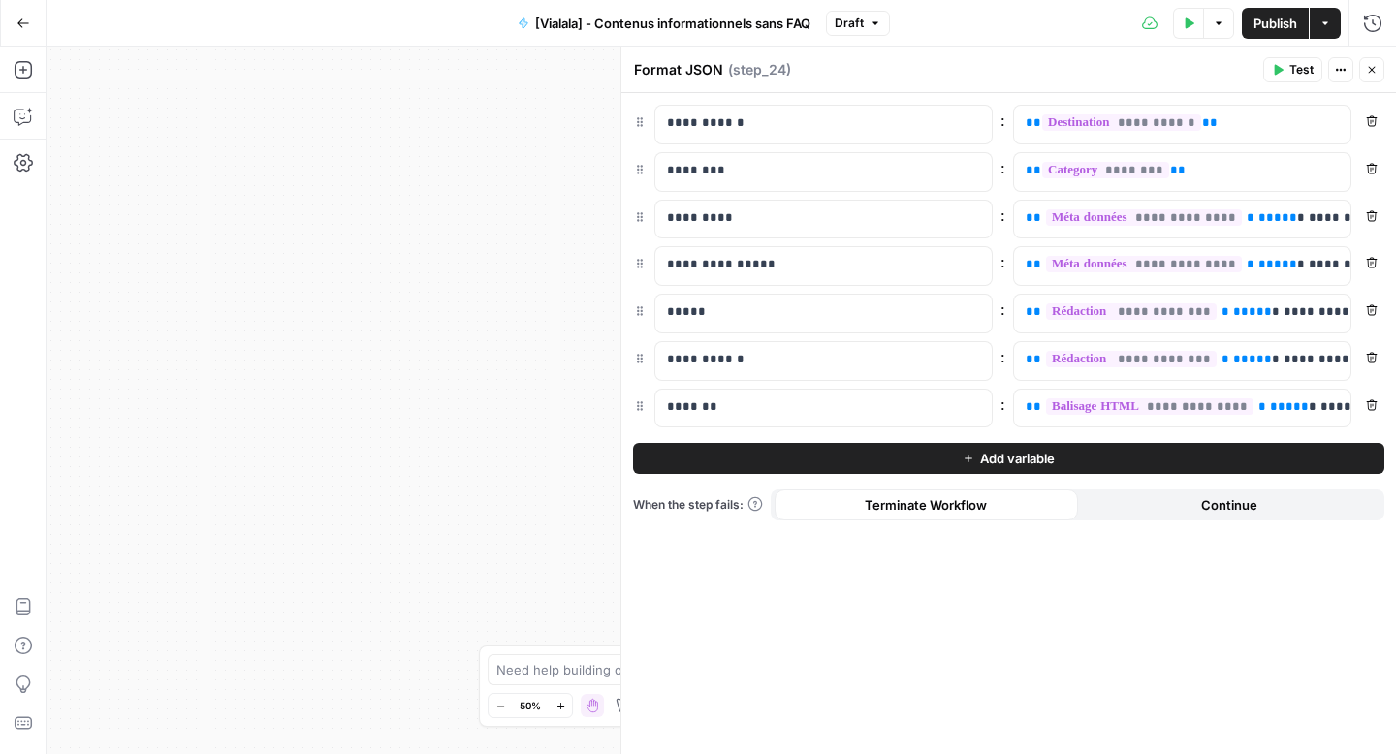
click at [1276, 75] on icon "button" at bounding box center [1278, 70] width 12 height 12
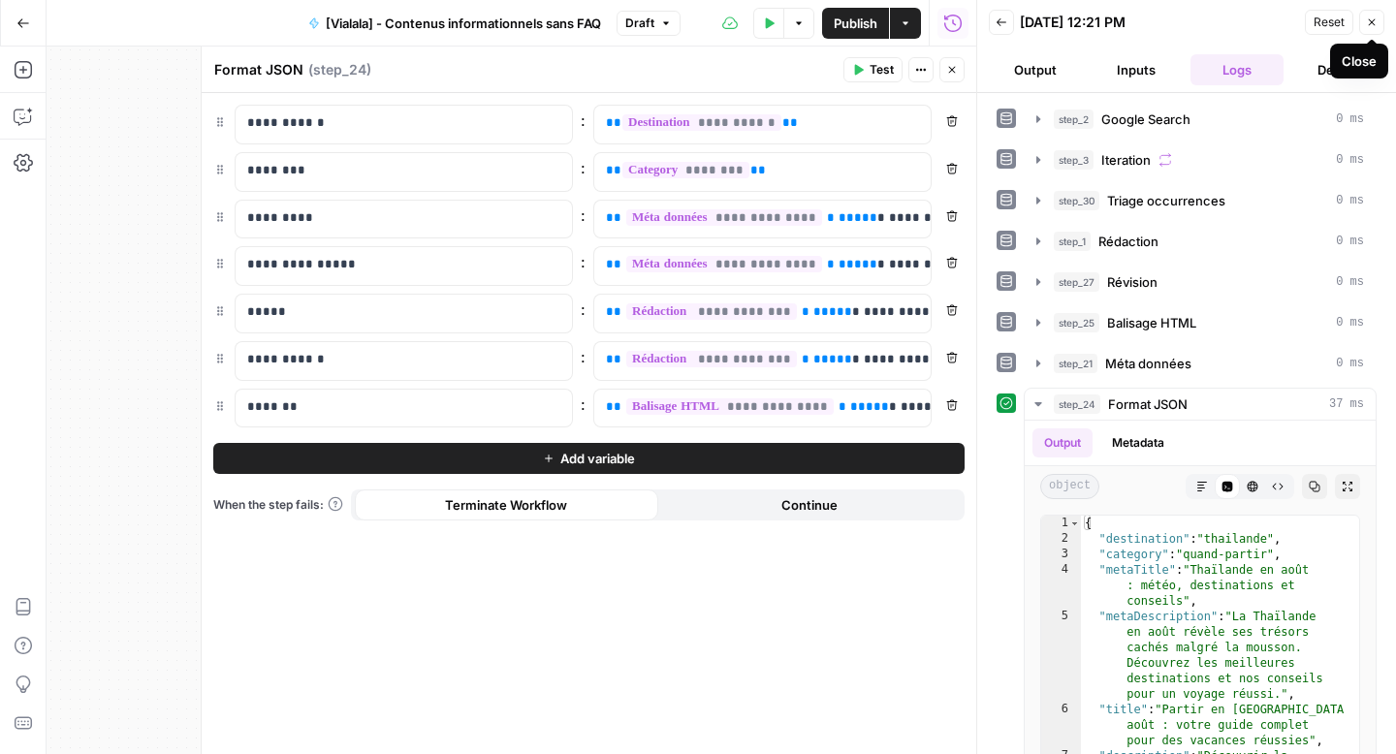
click at [1366, 25] on icon "button" at bounding box center [1372, 22] width 12 height 12
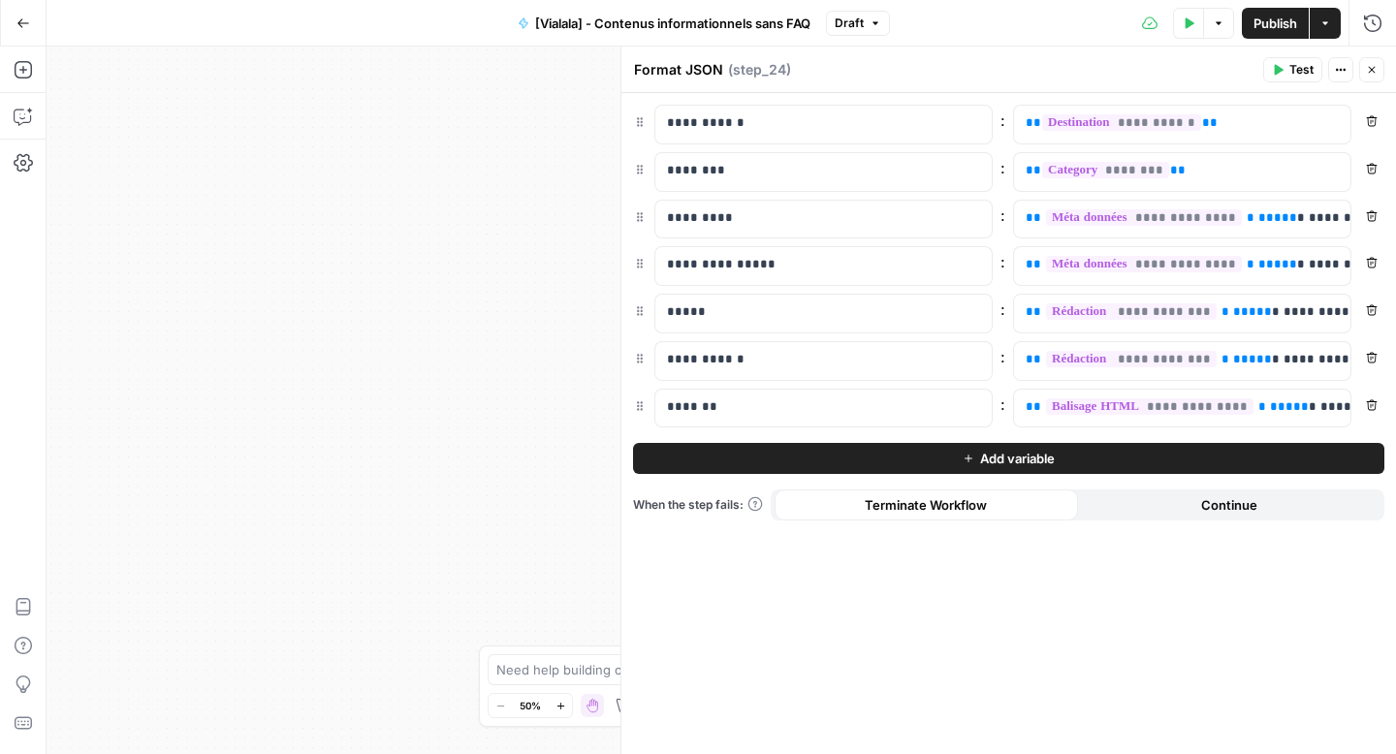
click at [1368, 77] on button "Close" at bounding box center [1371, 69] width 25 height 25
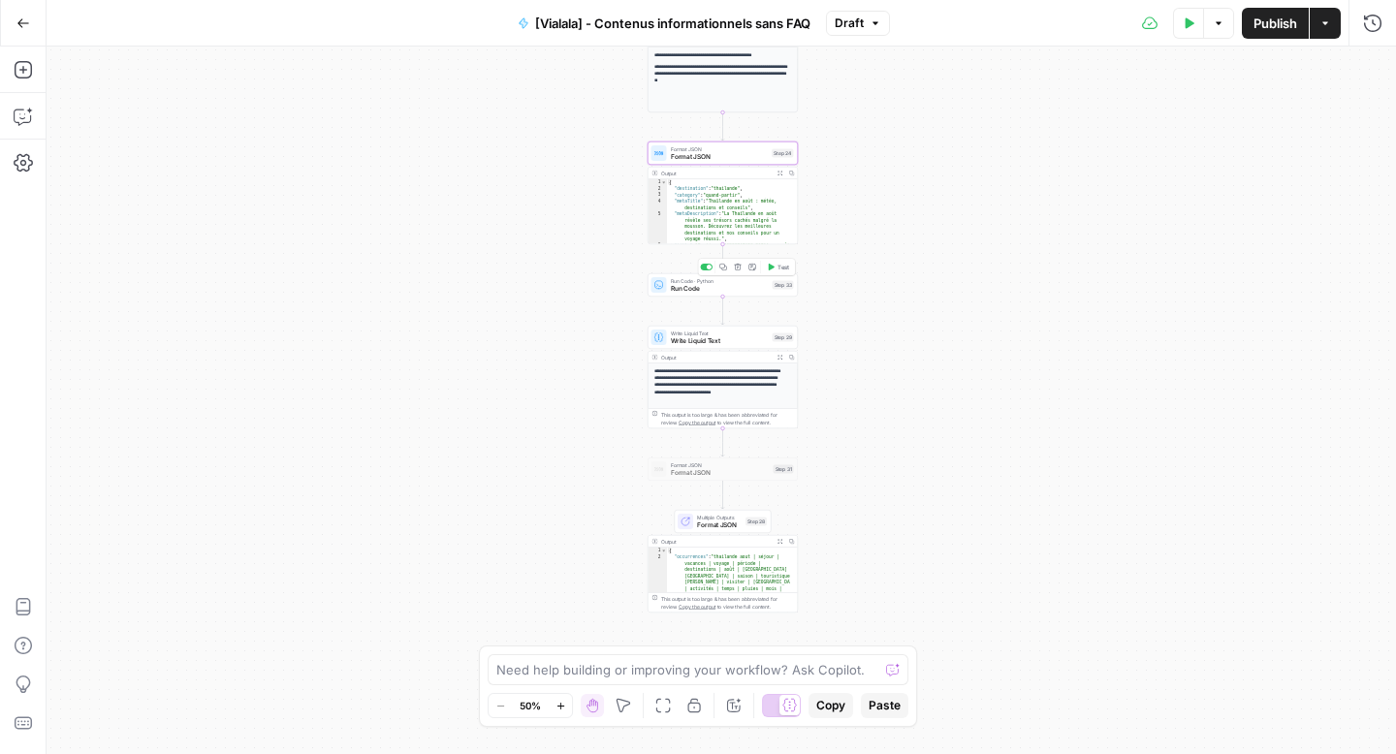
click at [685, 288] on span "Run Code" at bounding box center [720, 289] width 98 height 10
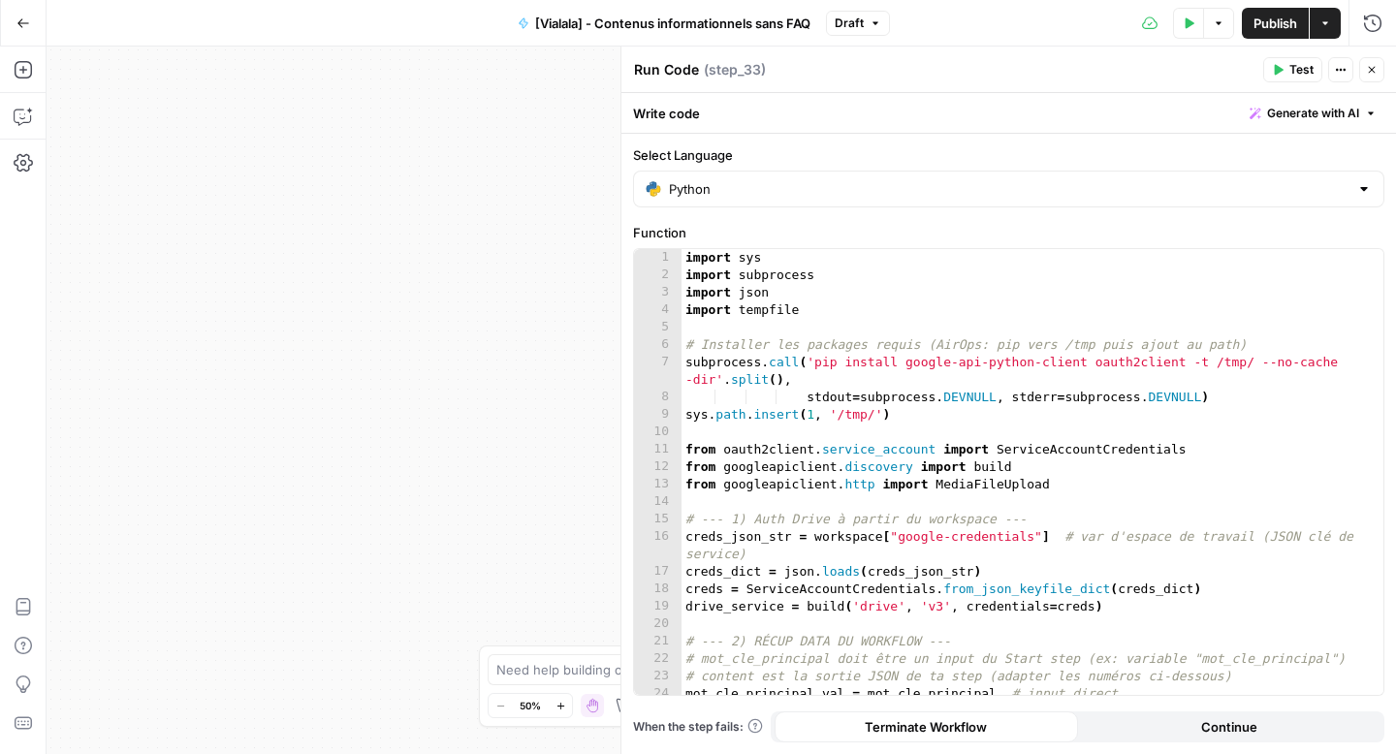
click at [1304, 72] on span "Test" at bounding box center [1302, 69] width 24 height 17
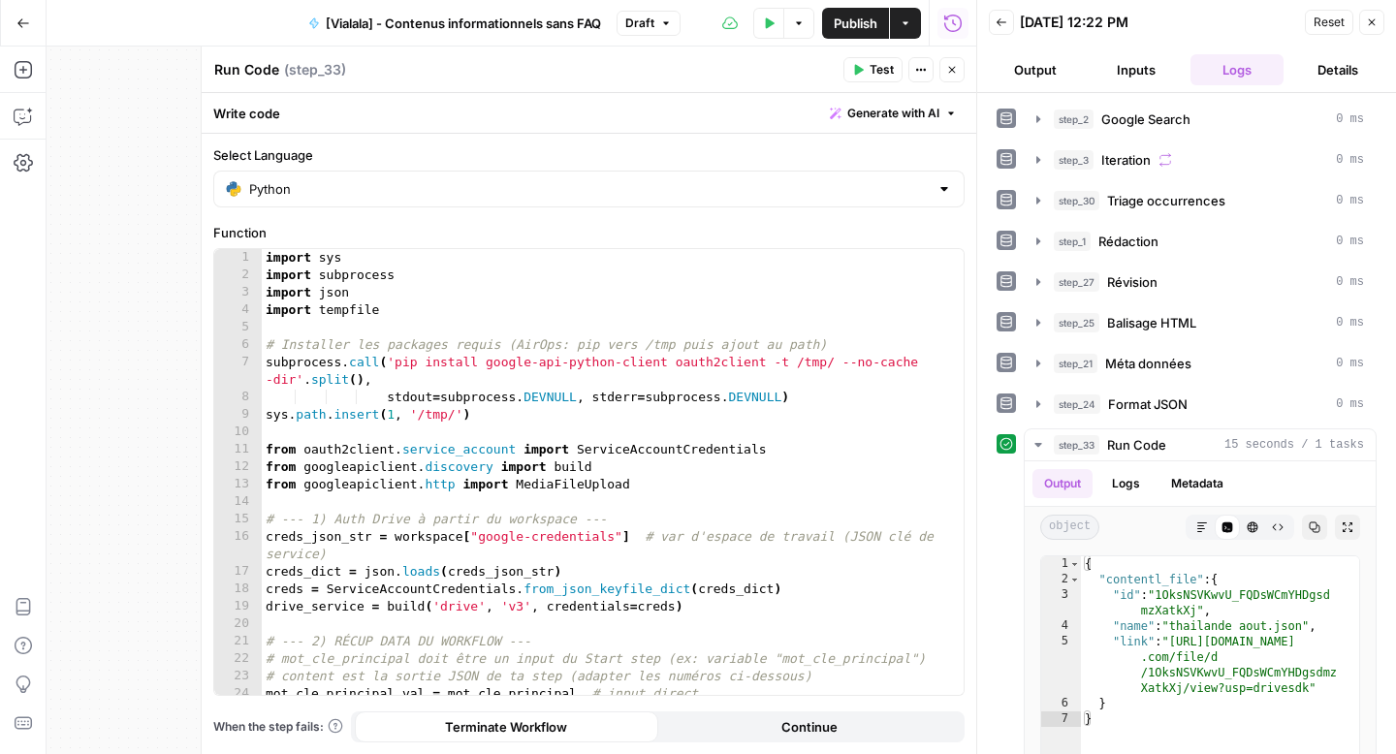
click at [945, 76] on button "Close" at bounding box center [952, 69] width 25 height 25
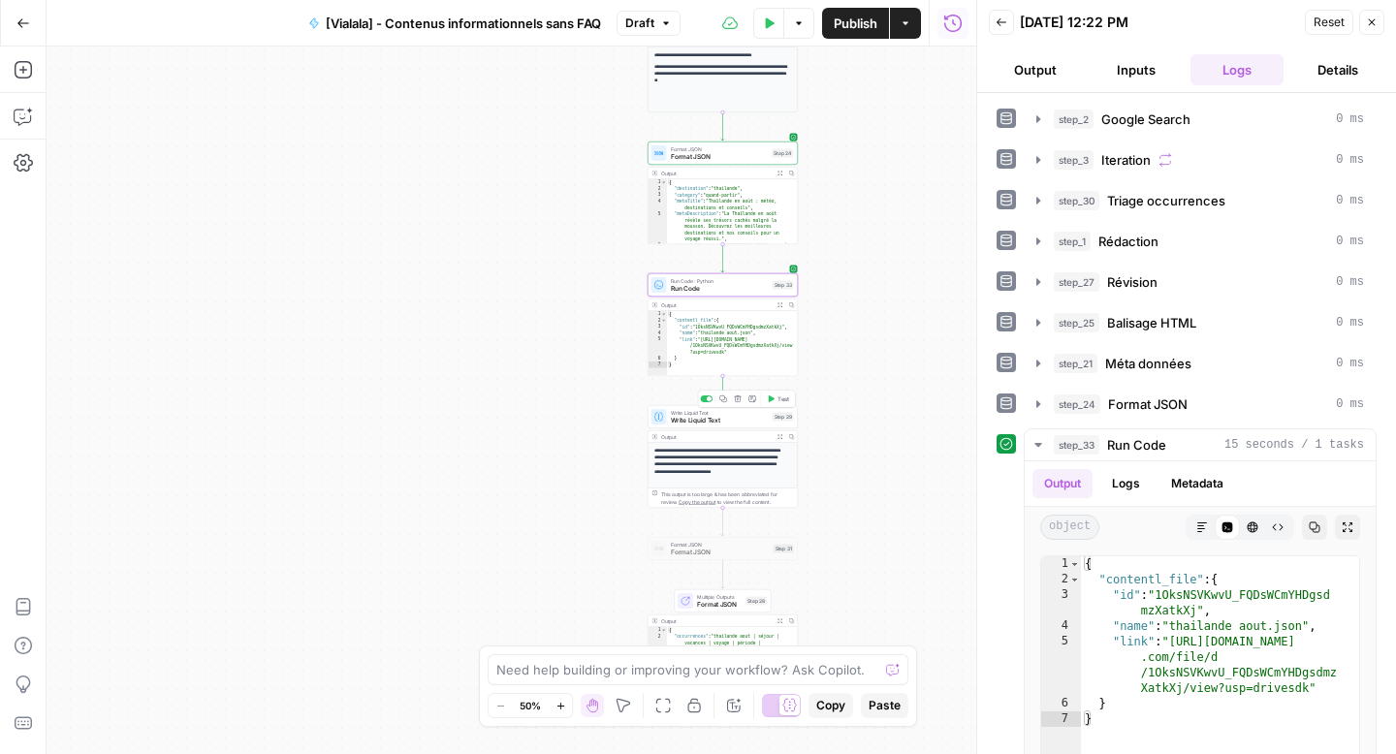
click at [707, 422] on span "Write Liquid Text" at bounding box center [720, 421] width 98 height 10
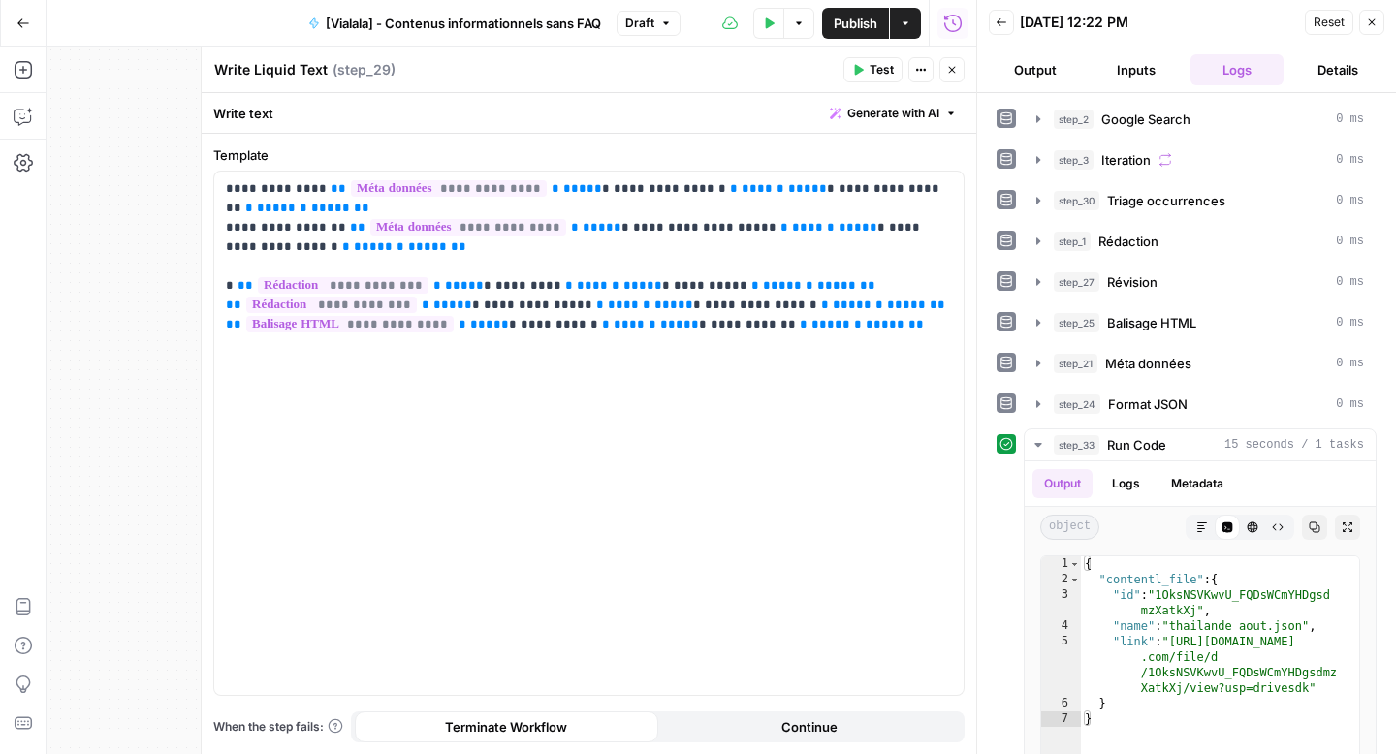
drag, startPoint x: 946, startPoint y: 73, endPoint x: 942, endPoint y: 107, distance: 34.2
click at [946, 73] on icon "button" at bounding box center [952, 70] width 12 height 12
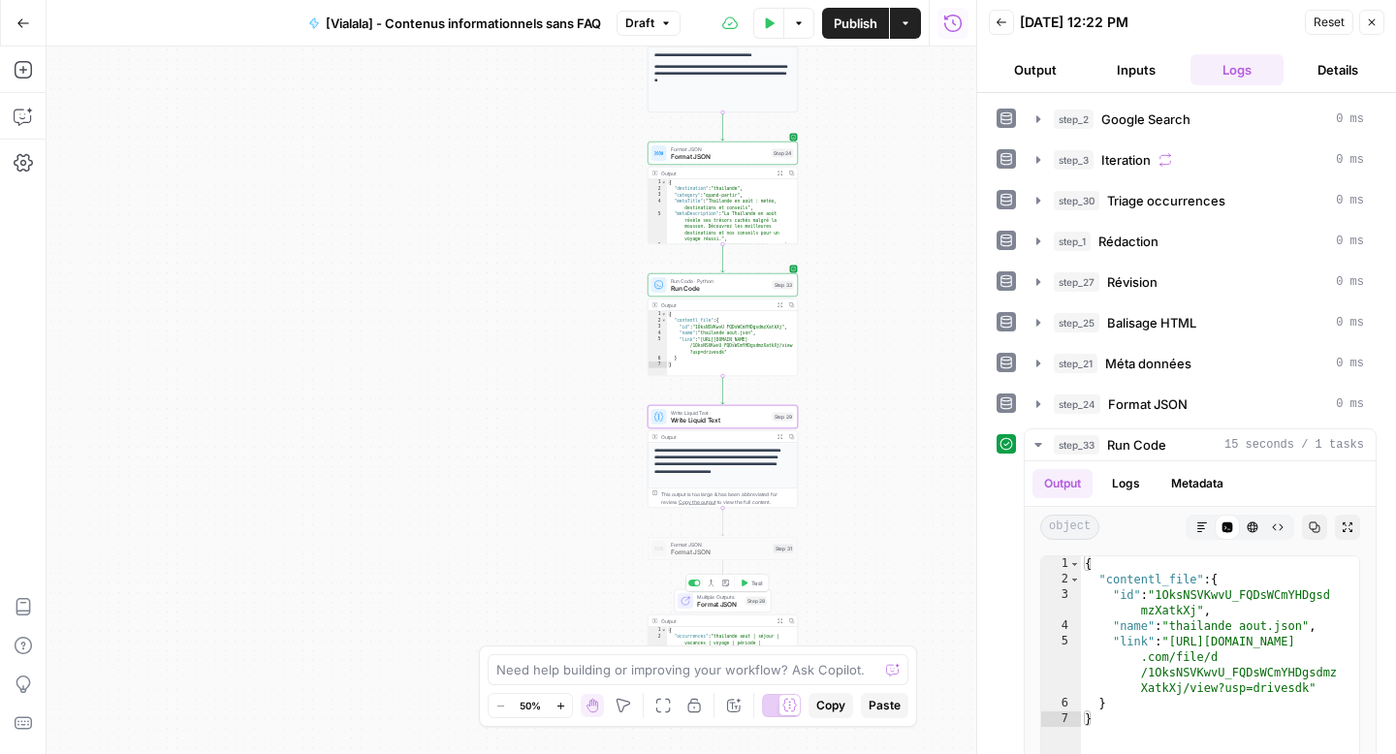
click at [722, 604] on span "Format JSON" at bounding box center [719, 605] width 45 height 10
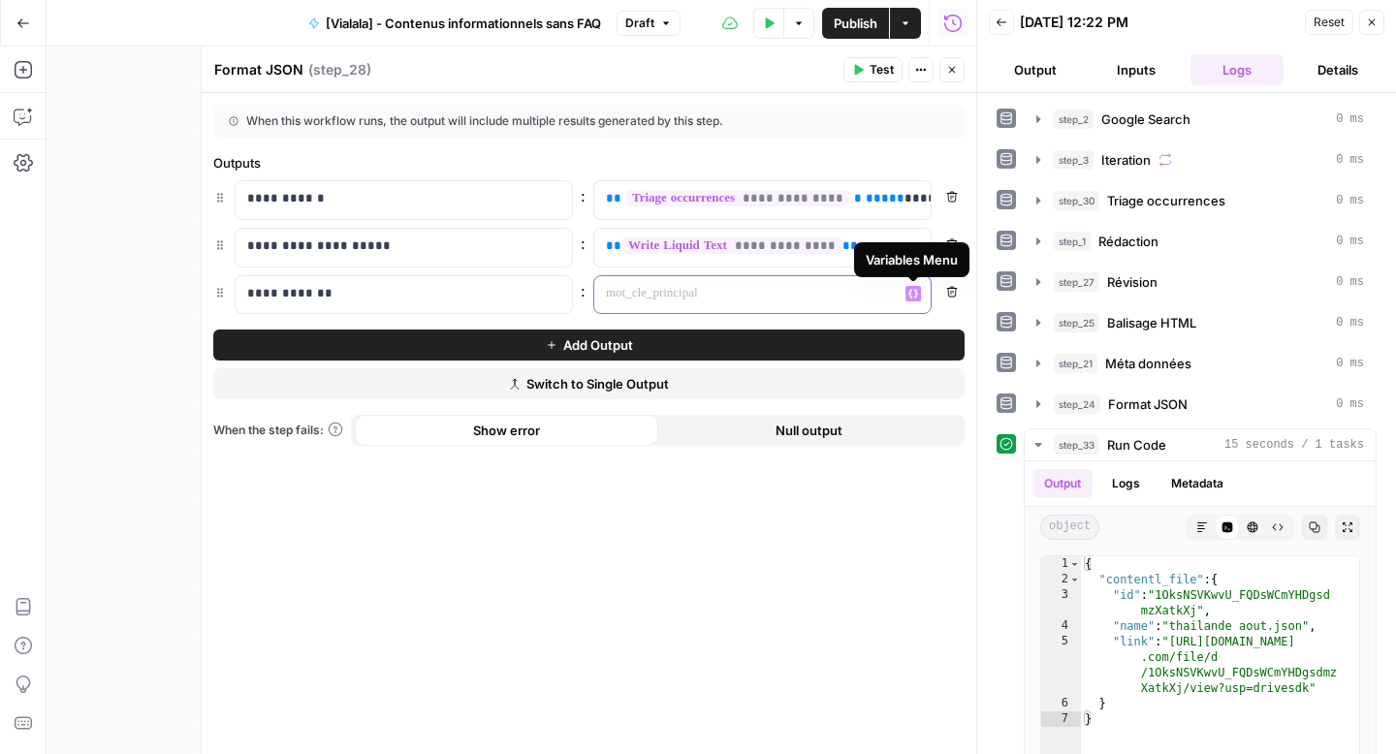
click at [917, 293] on span "Variables Menu" at bounding box center [917, 293] width 1 height 1
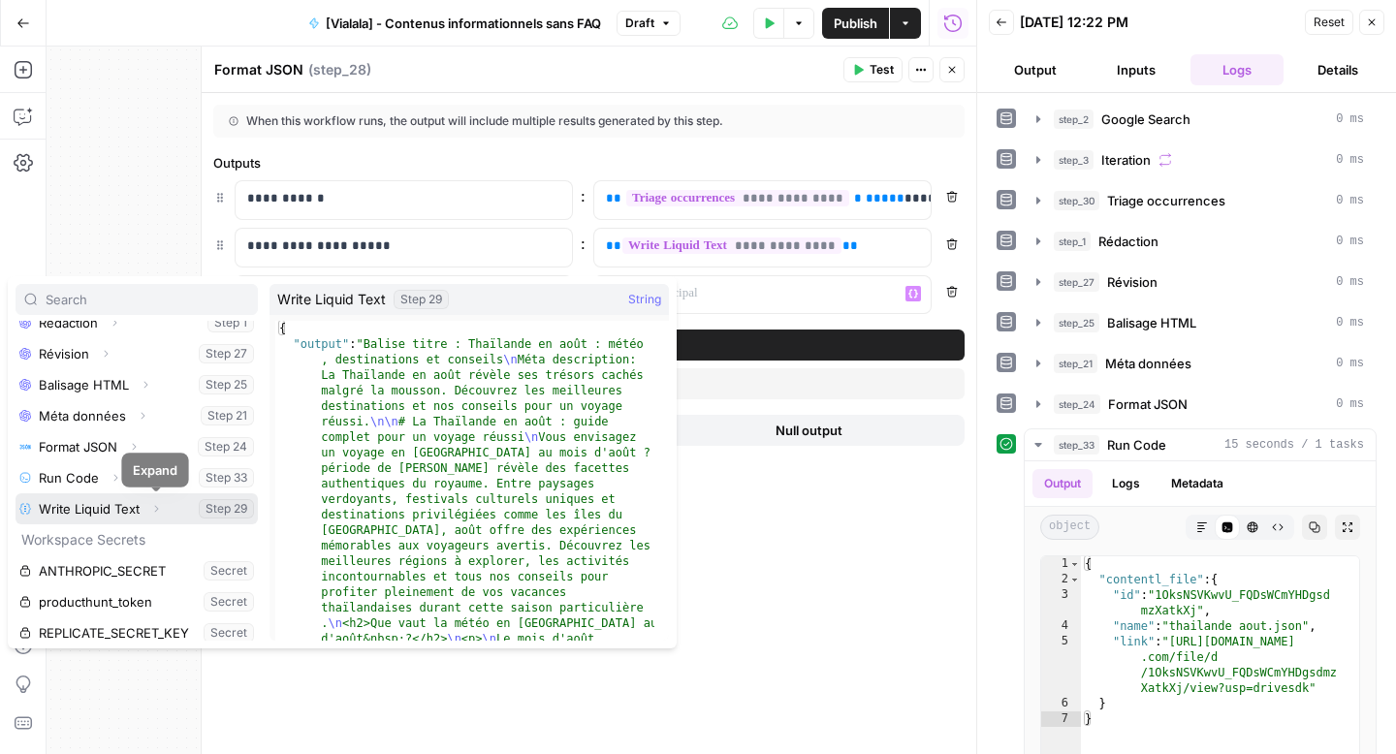
click at [156, 505] on button "Expand" at bounding box center [155, 508] width 25 height 25
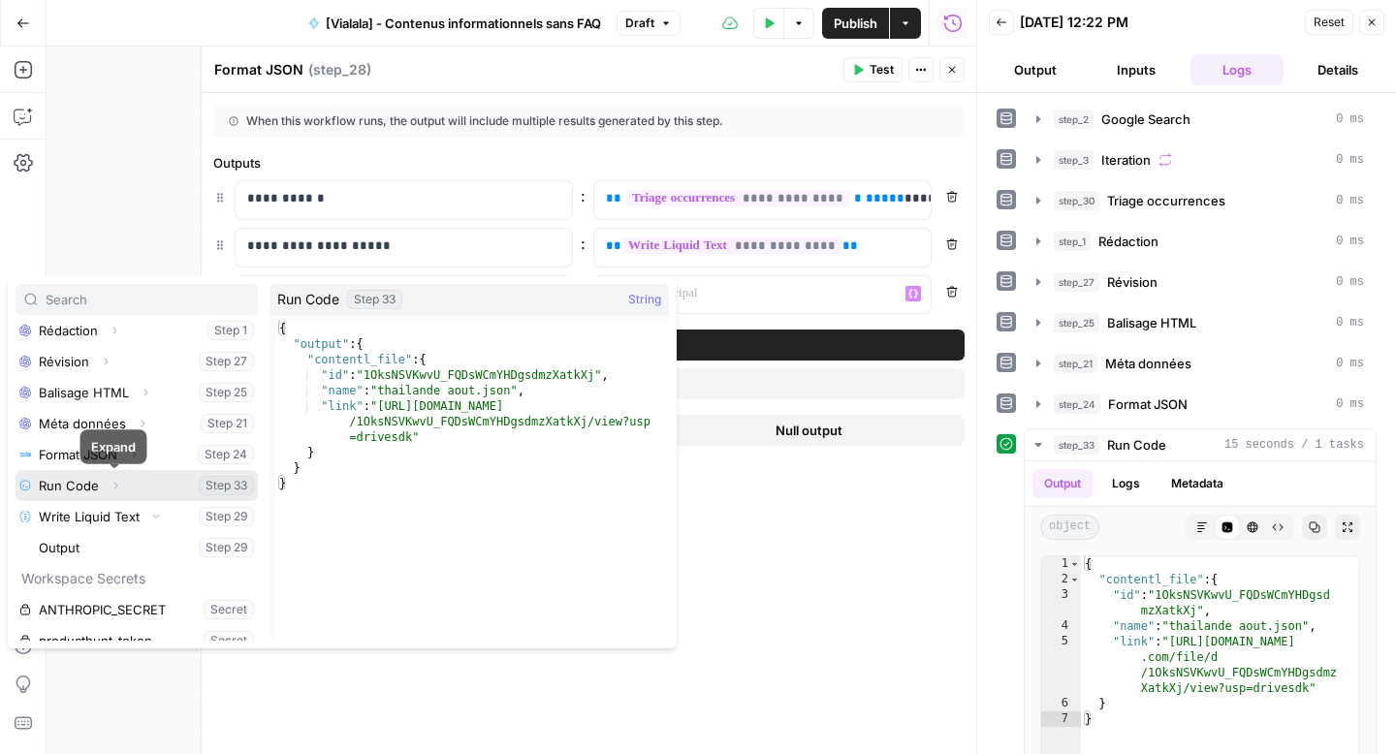
click at [113, 490] on icon "button" at bounding box center [116, 486] width 12 height 12
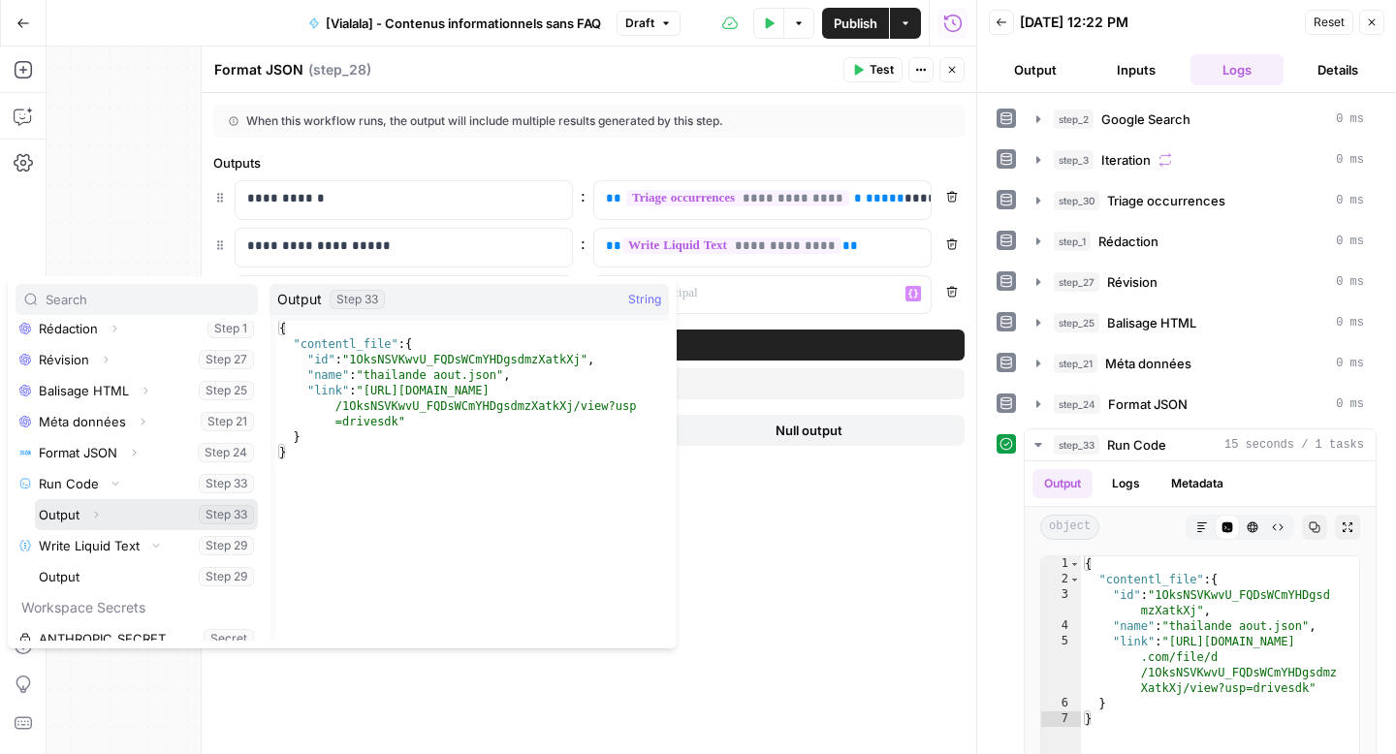
click at [97, 514] on icon "button" at bounding box center [97, 514] width 4 height 7
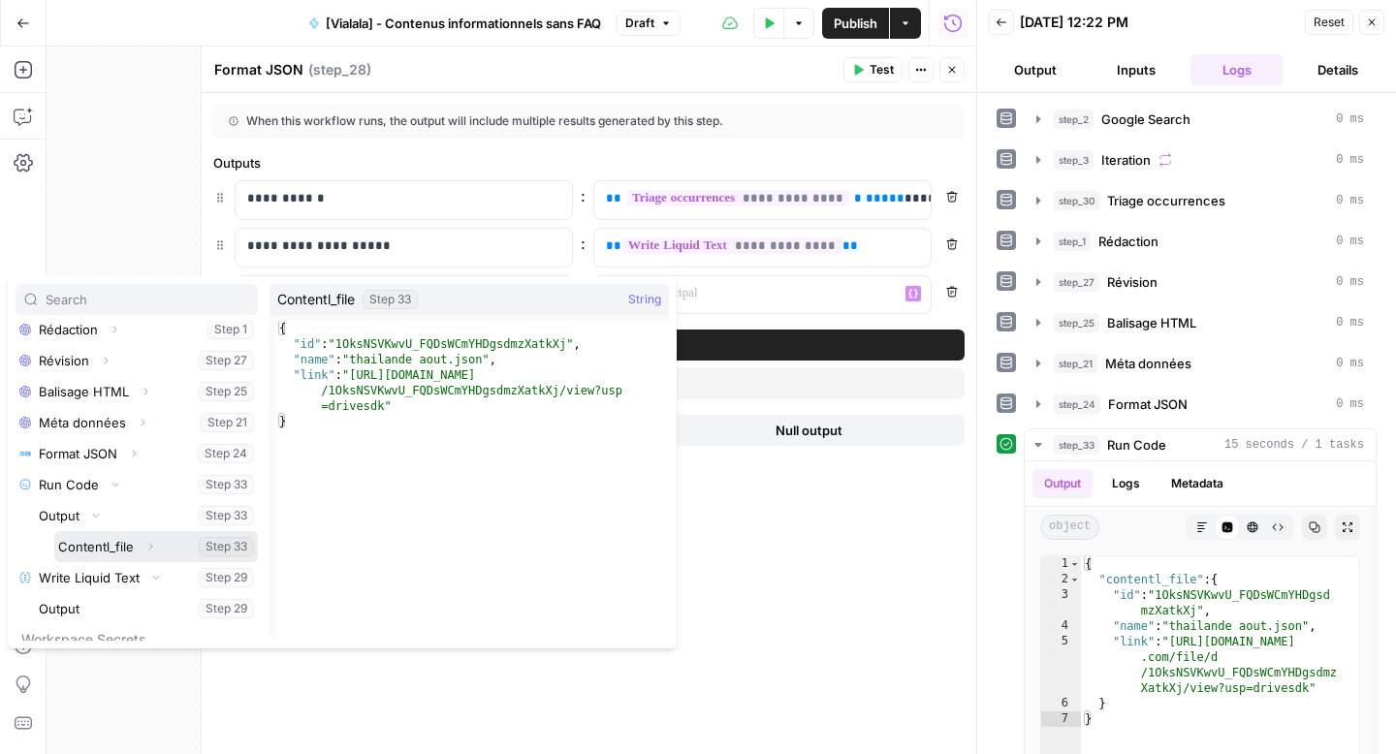
click at [144, 541] on span "button" at bounding box center [150, 547] width 12 height 12
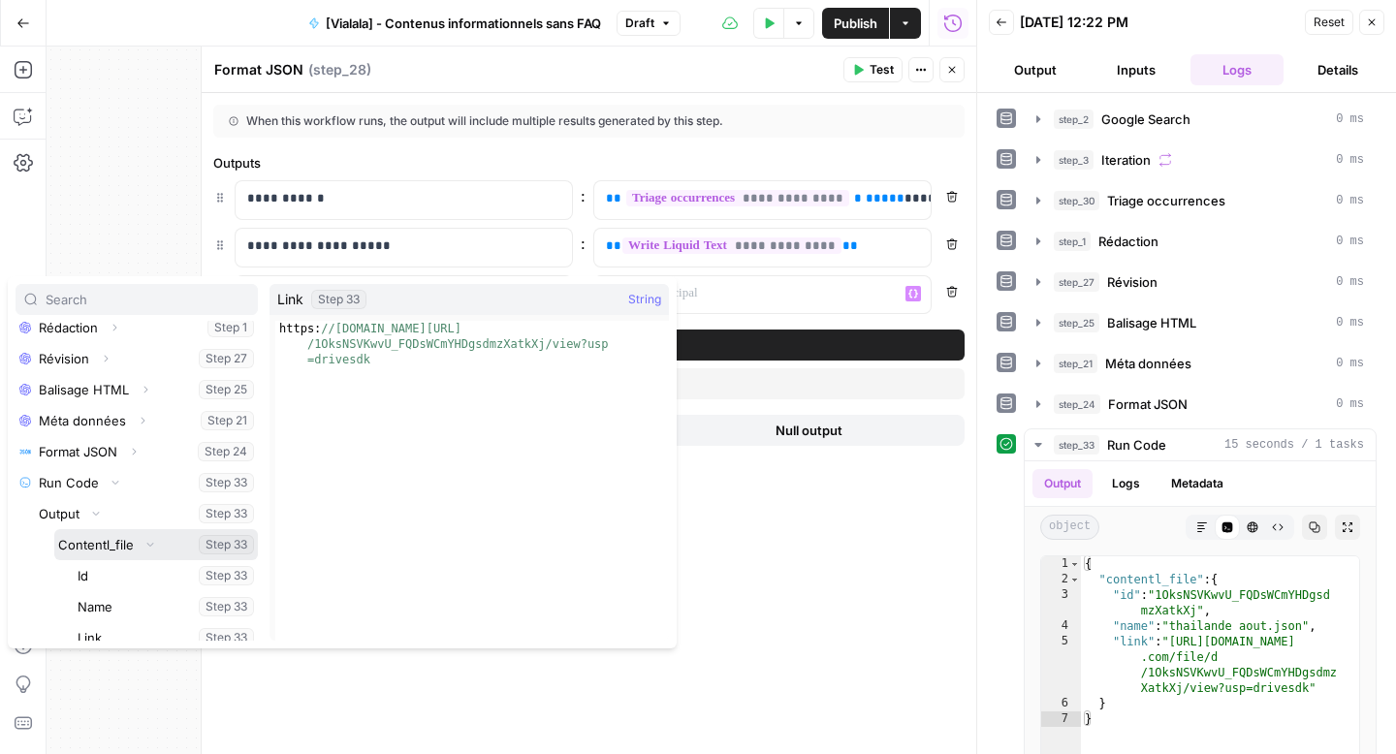
scroll to position [414, 0]
click at [97, 627] on button "Select variable Link" at bounding box center [166, 636] width 184 height 31
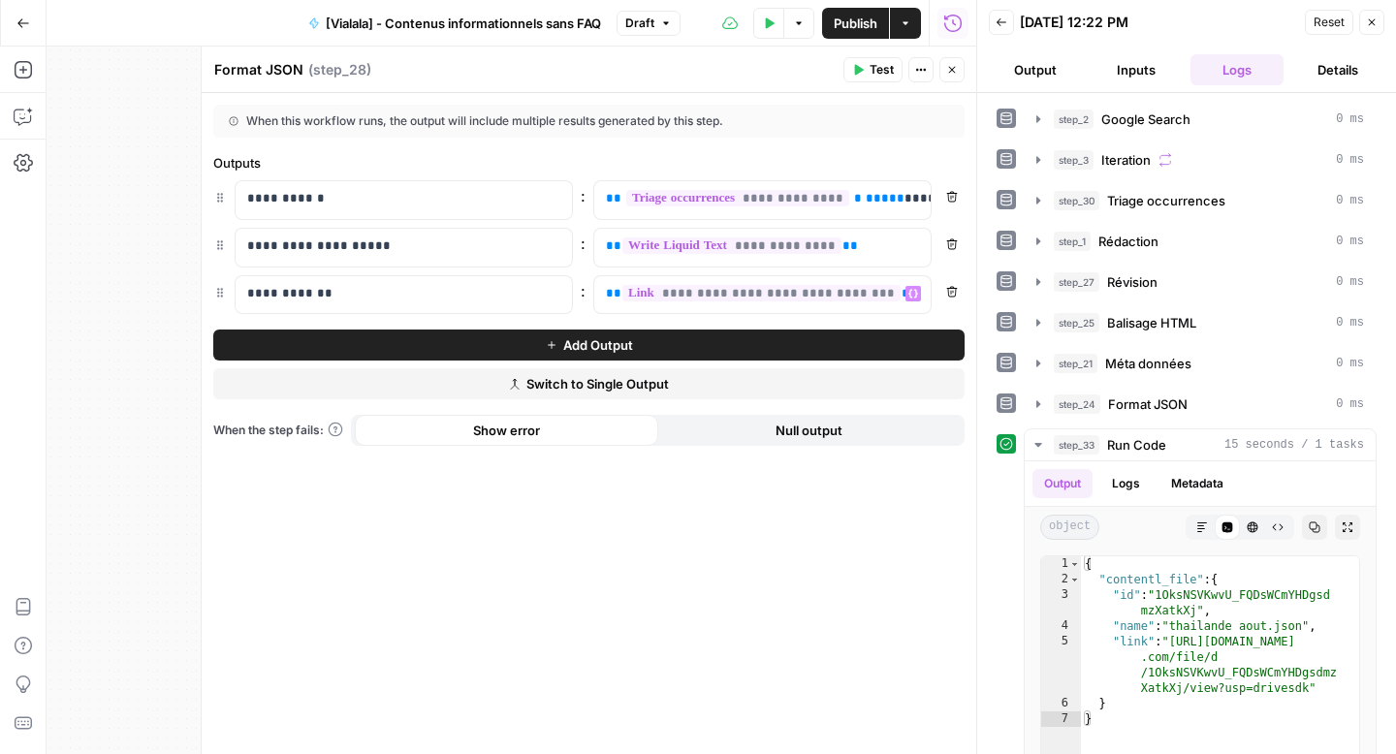
click at [855, 29] on span "Publish" at bounding box center [856, 23] width 44 height 19
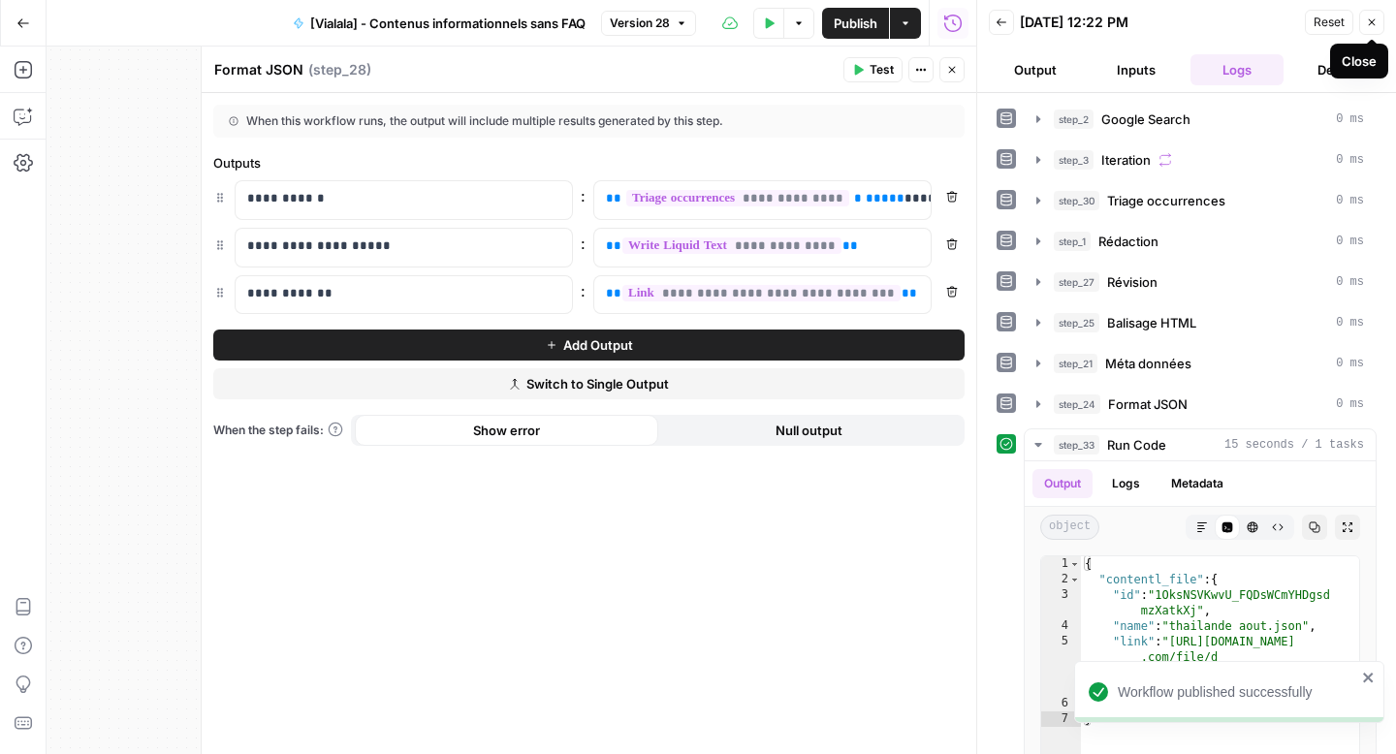
click at [1377, 26] on icon "button" at bounding box center [1372, 22] width 12 height 12
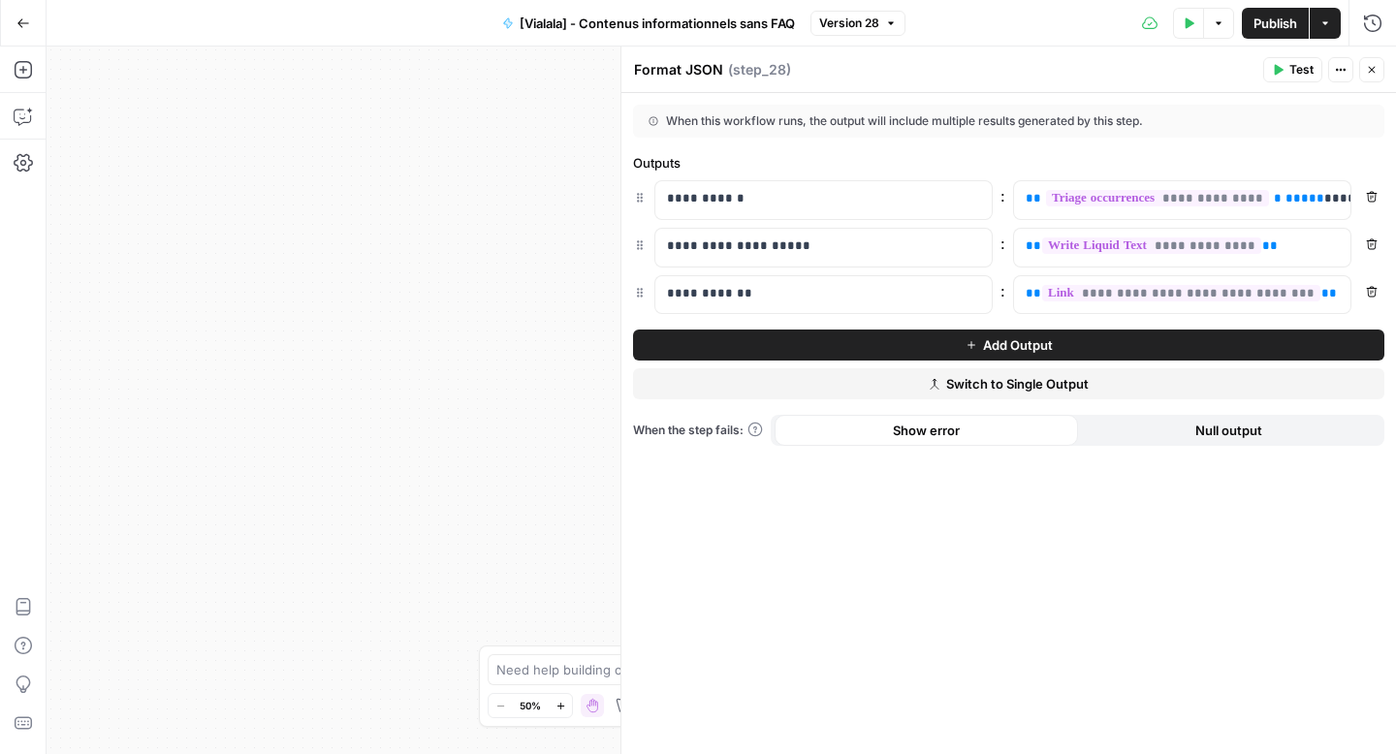
click at [28, 29] on icon "button" at bounding box center [23, 23] width 14 height 14
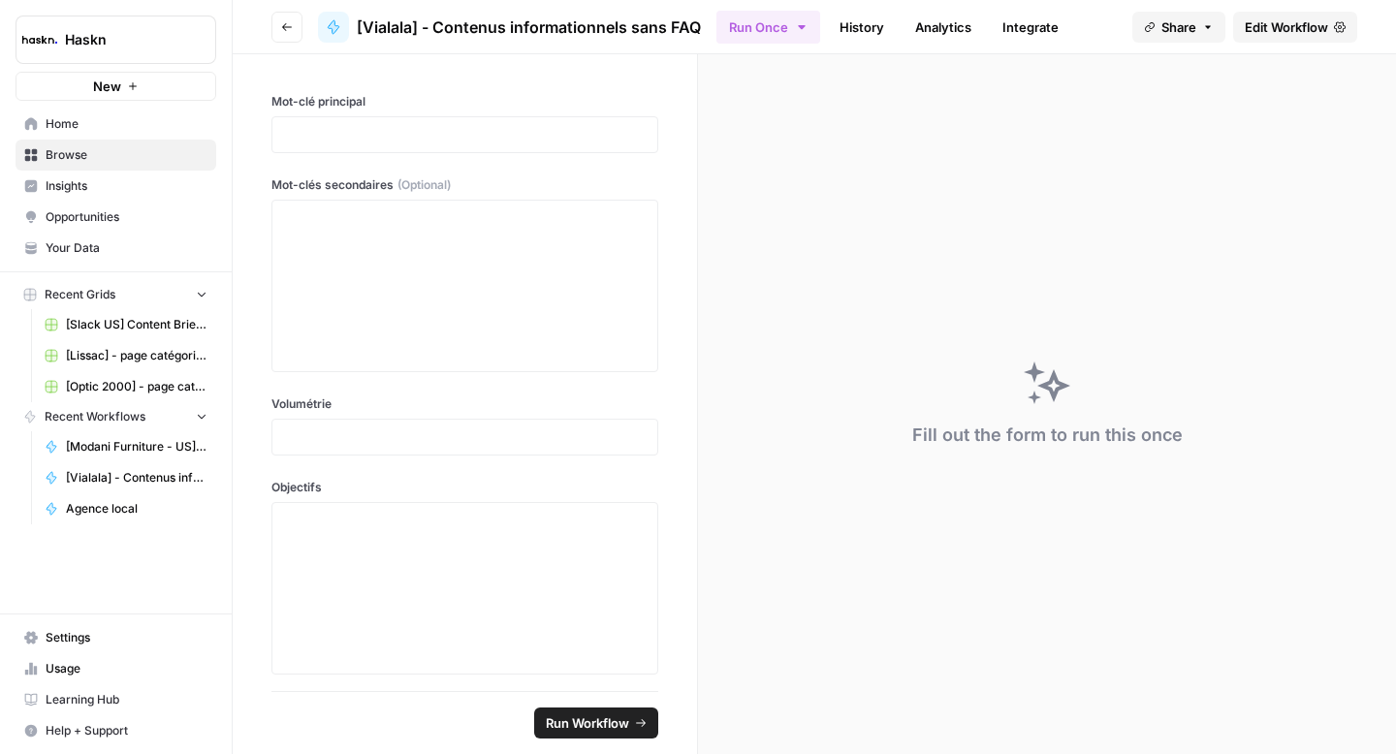
click at [292, 33] on button "Go back" at bounding box center [286, 27] width 31 height 31
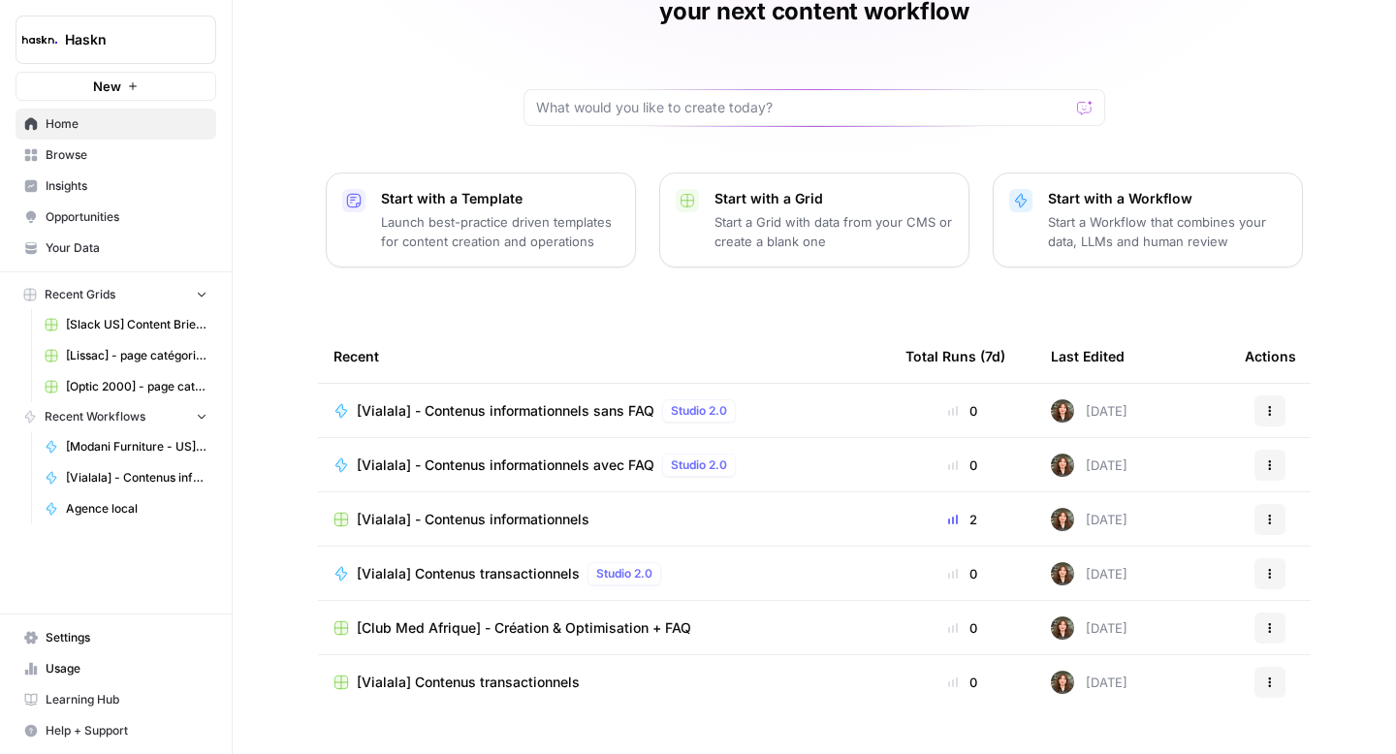
scroll to position [138, 0]
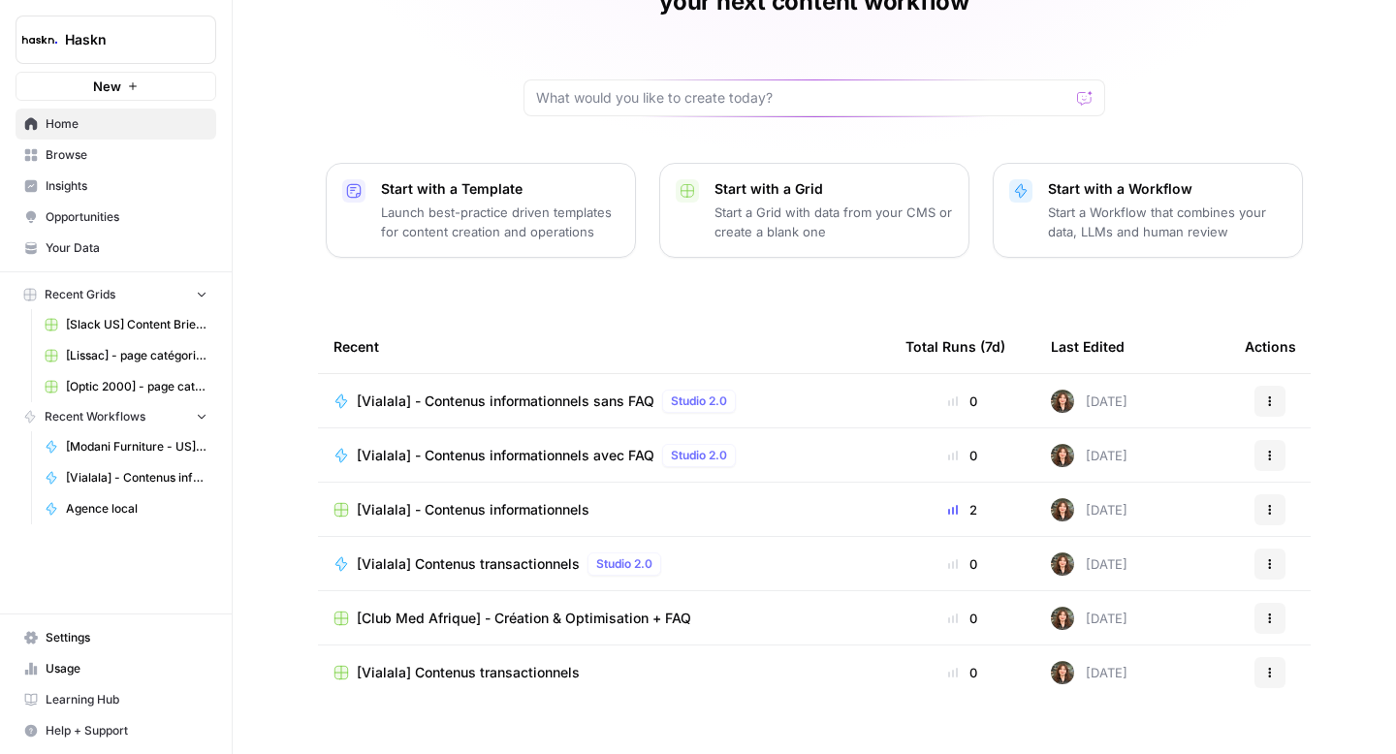
click at [523, 555] on span "[Vialala] Contenus transactionnels" at bounding box center [468, 564] width 223 height 19
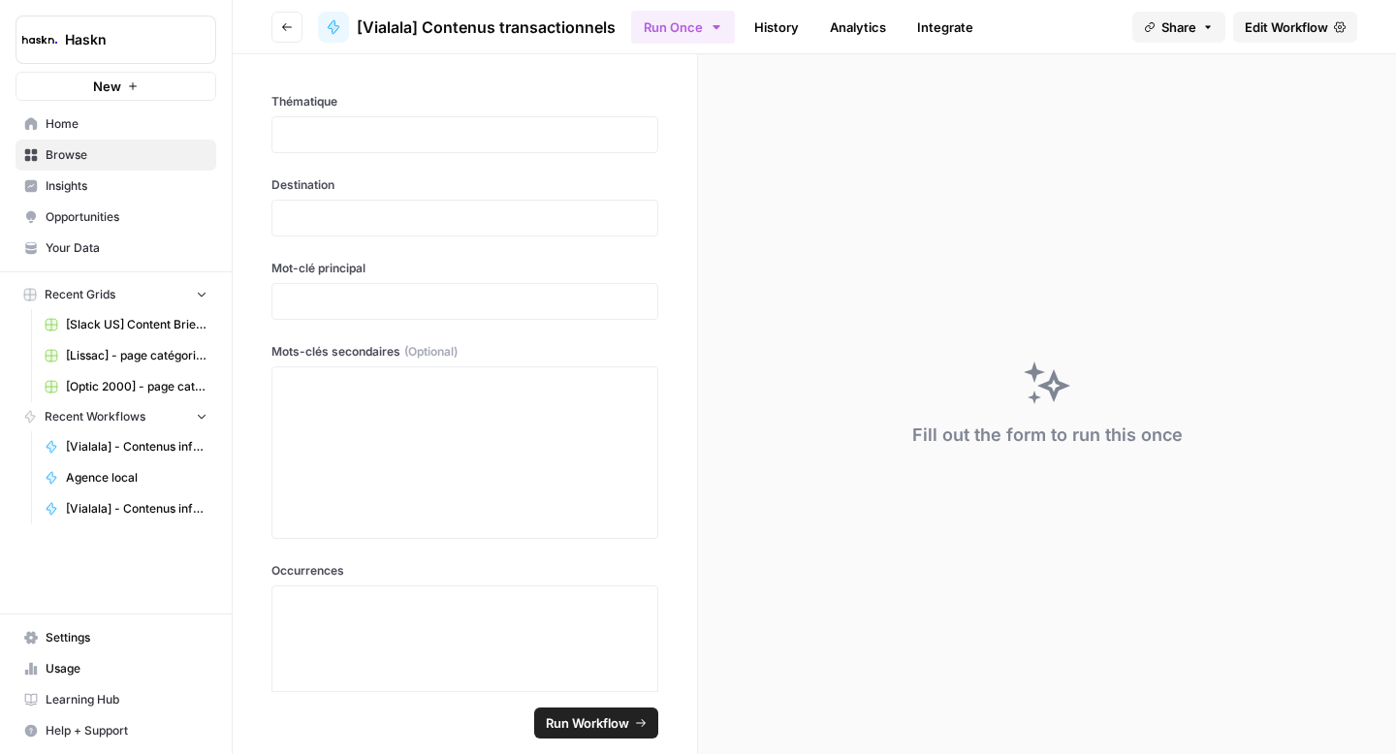
click at [1276, 36] on link "Edit Workflow" at bounding box center [1295, 27] width 124 height 31
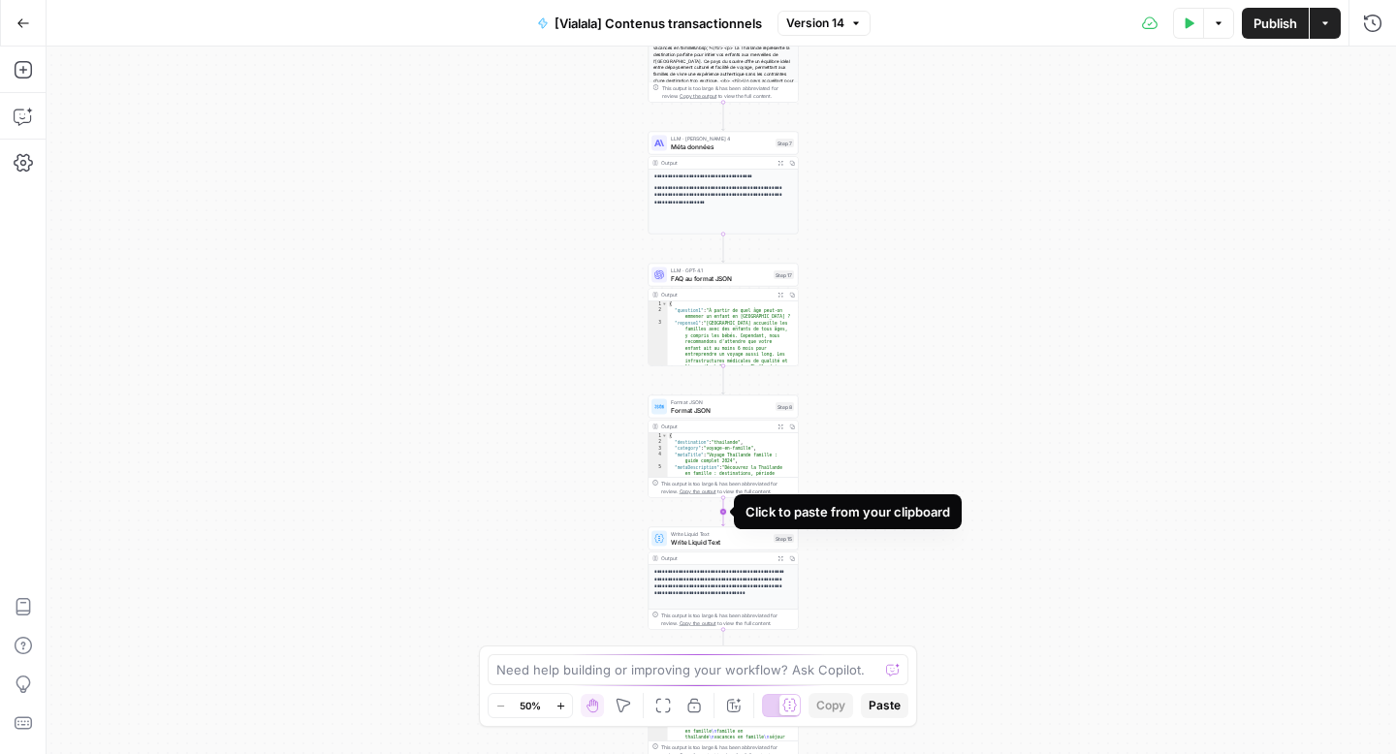
click at [724, 511] on icon "Edge from step_8 to step_15" at bounding box center [723, 512] width 3 height 28
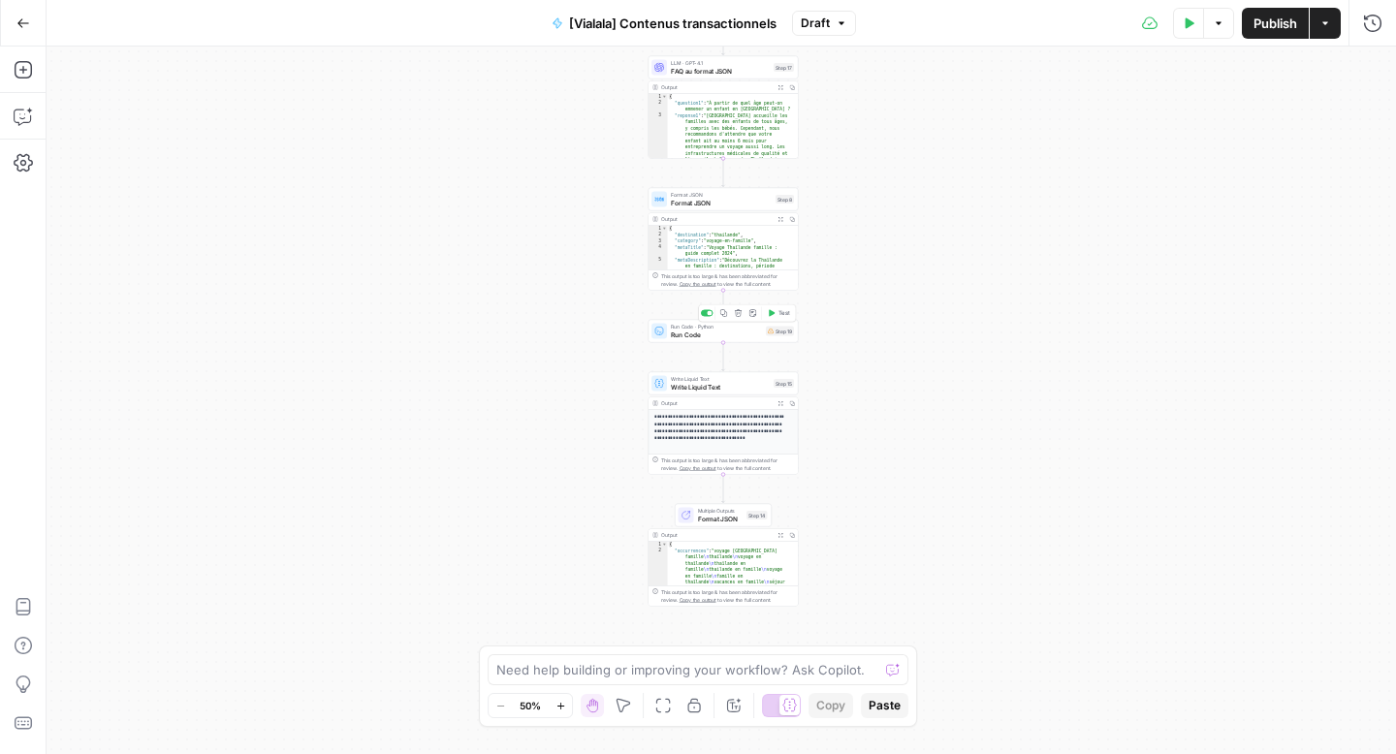
click at [679, 336] on span "Run Code" at bounding box center [716, 335] width 91 height 10
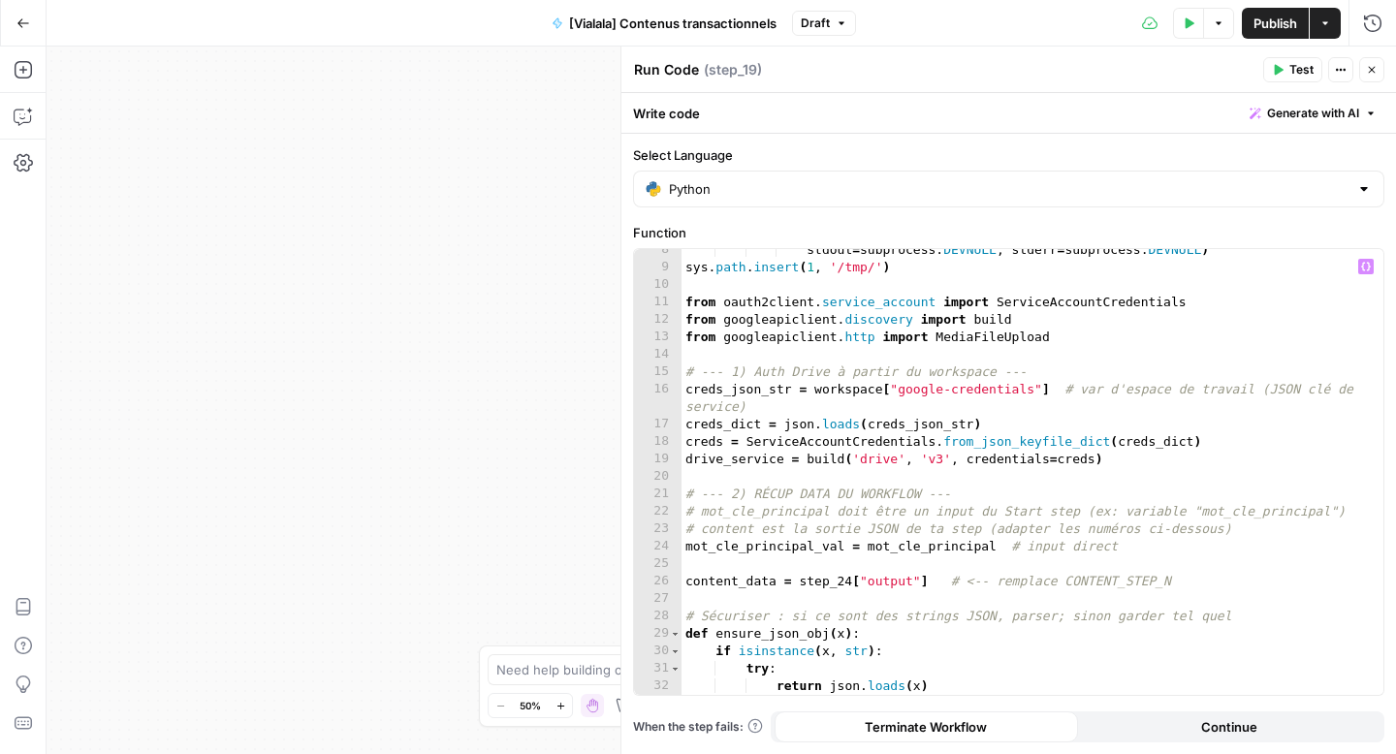
scroll to position [159, 0]
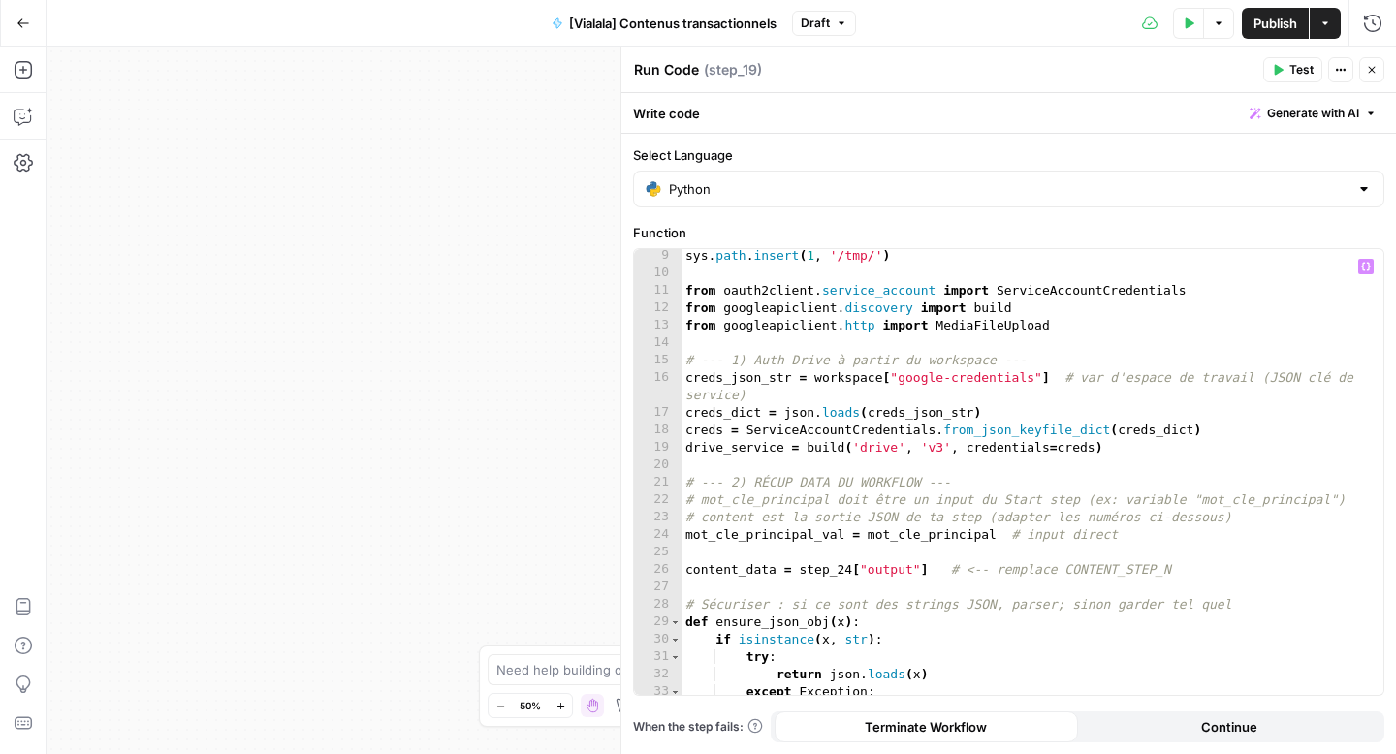
click at [851, 572] on div "sys . path . insert ( 1 , '/tmp/' ) from oauth2client . service_account import …" at bounding box center [1025, 496] width 687 height 498
type textarea "**********"
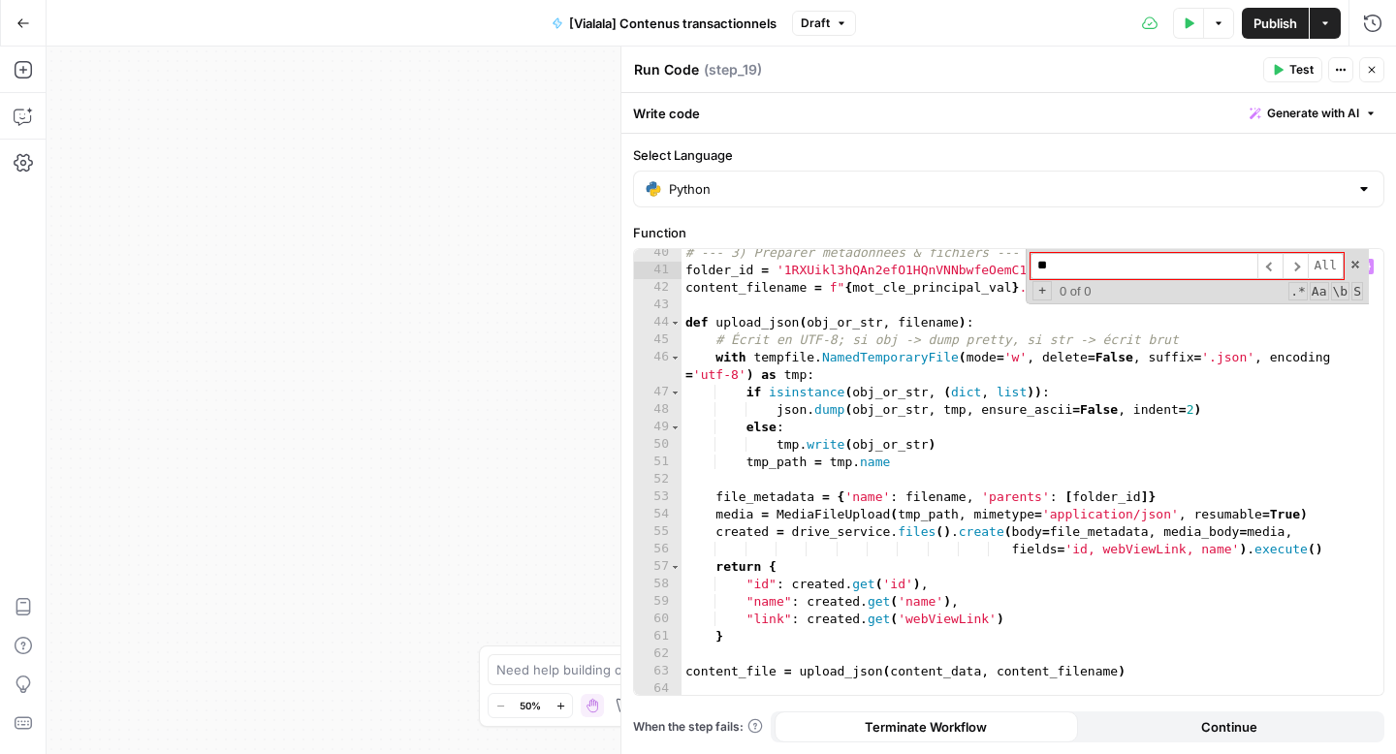
scroll to position [828, 0]
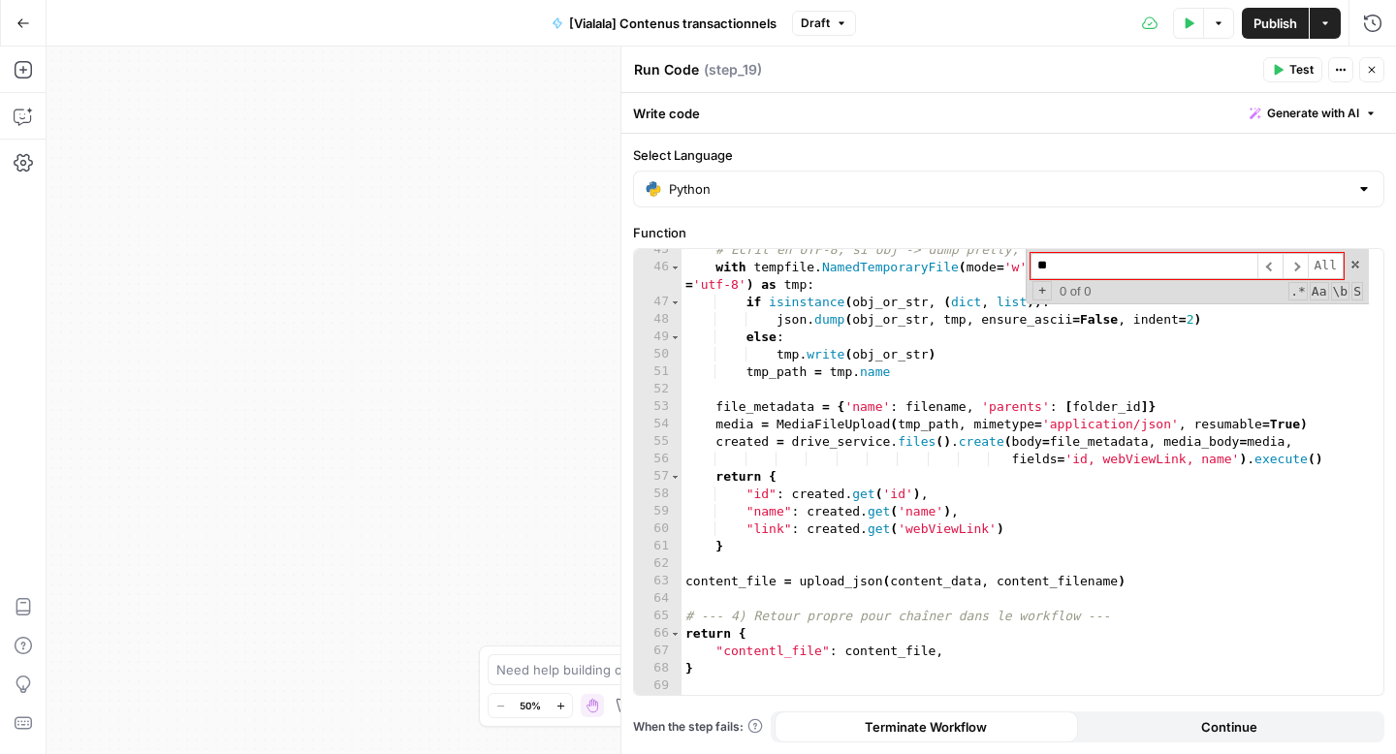
type input "**"
click at [1304, 66] on span "Test" at bounding box center [1302, 69] width 24 height 17
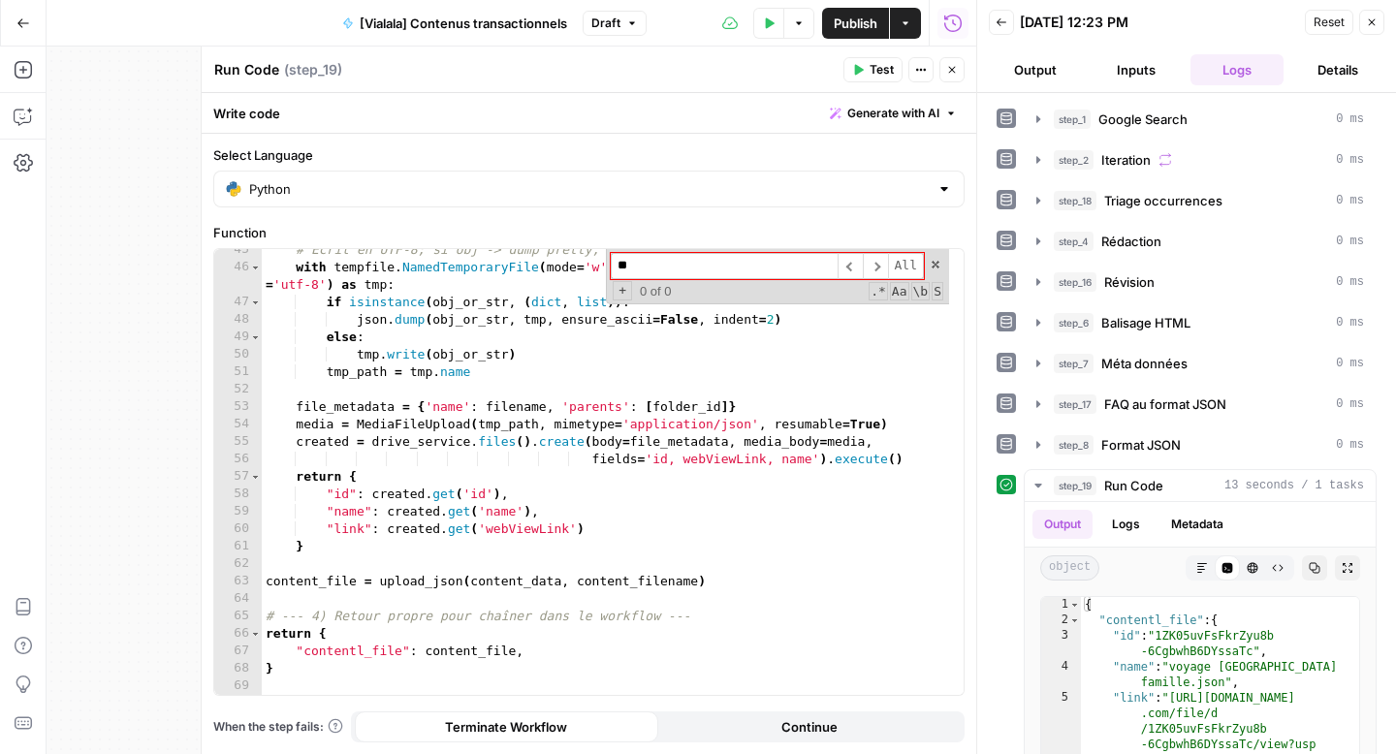
click at [948, 77] on button "Close" at bounding box center [952, 69] width 25 height 25
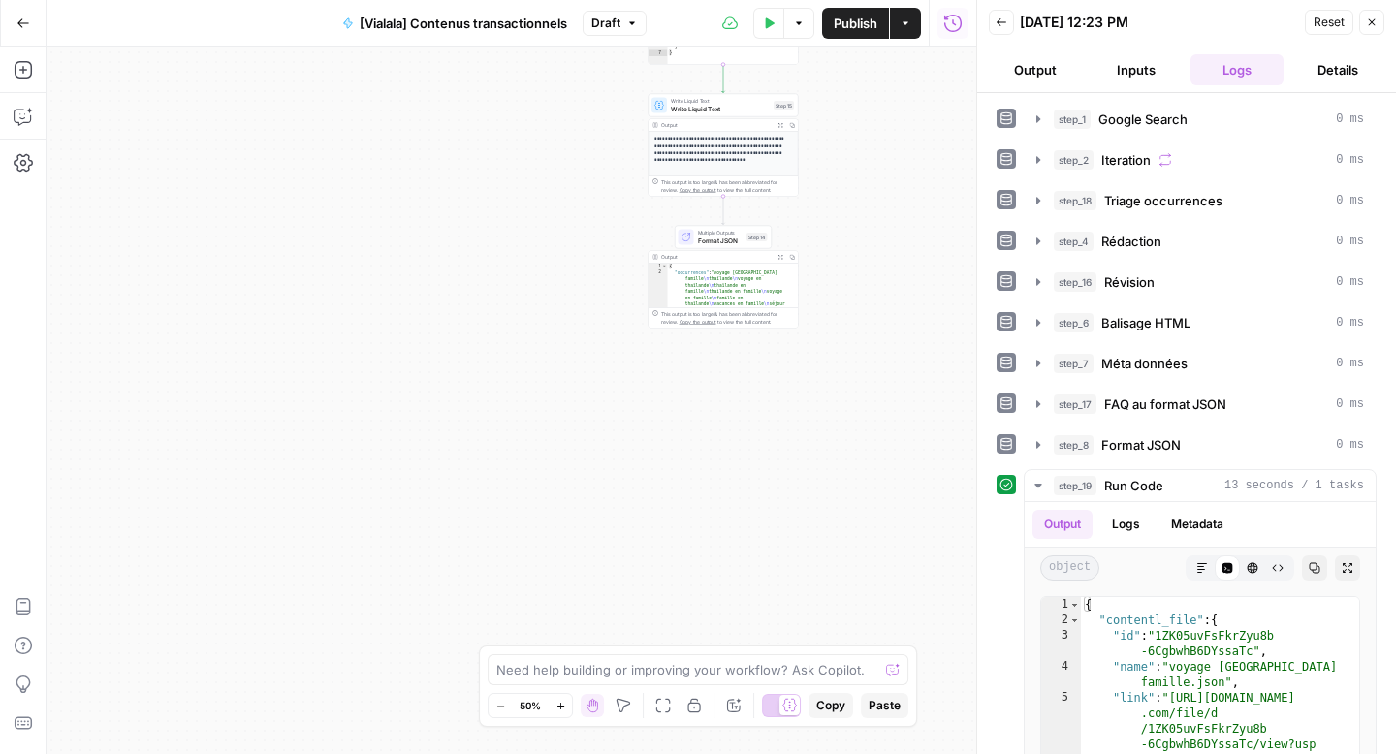
click at [694, 235] on div "Multiple Outputs Format JSON Step 14 Switch to single output Add Note Test" at bounding box center [723, 237] width 89 height 16
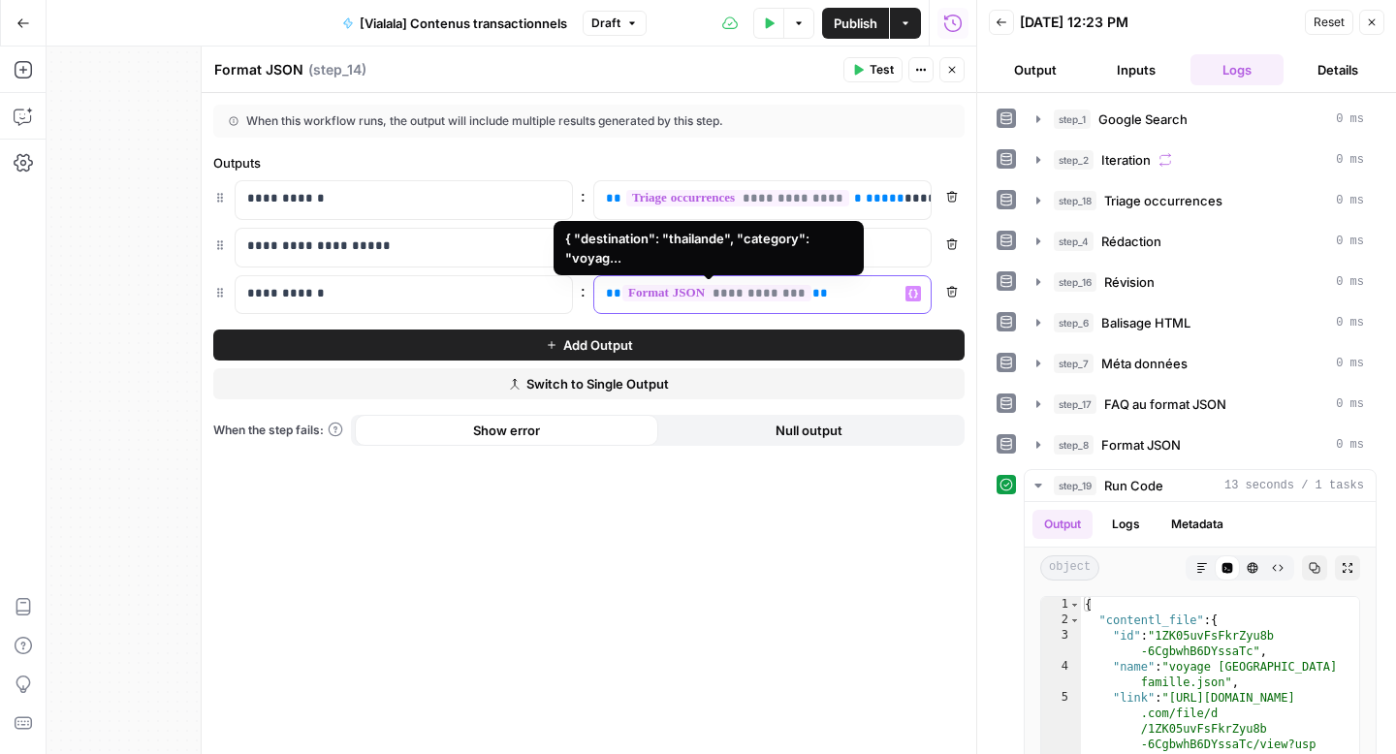
drag, startPoint x: 857, startPoint y: 295, endPoint x: 600, endPoint y: 292, distance: 257.0
click at [600, 292] on div "**********" at bounding box center [746, 295] width 305 height 38
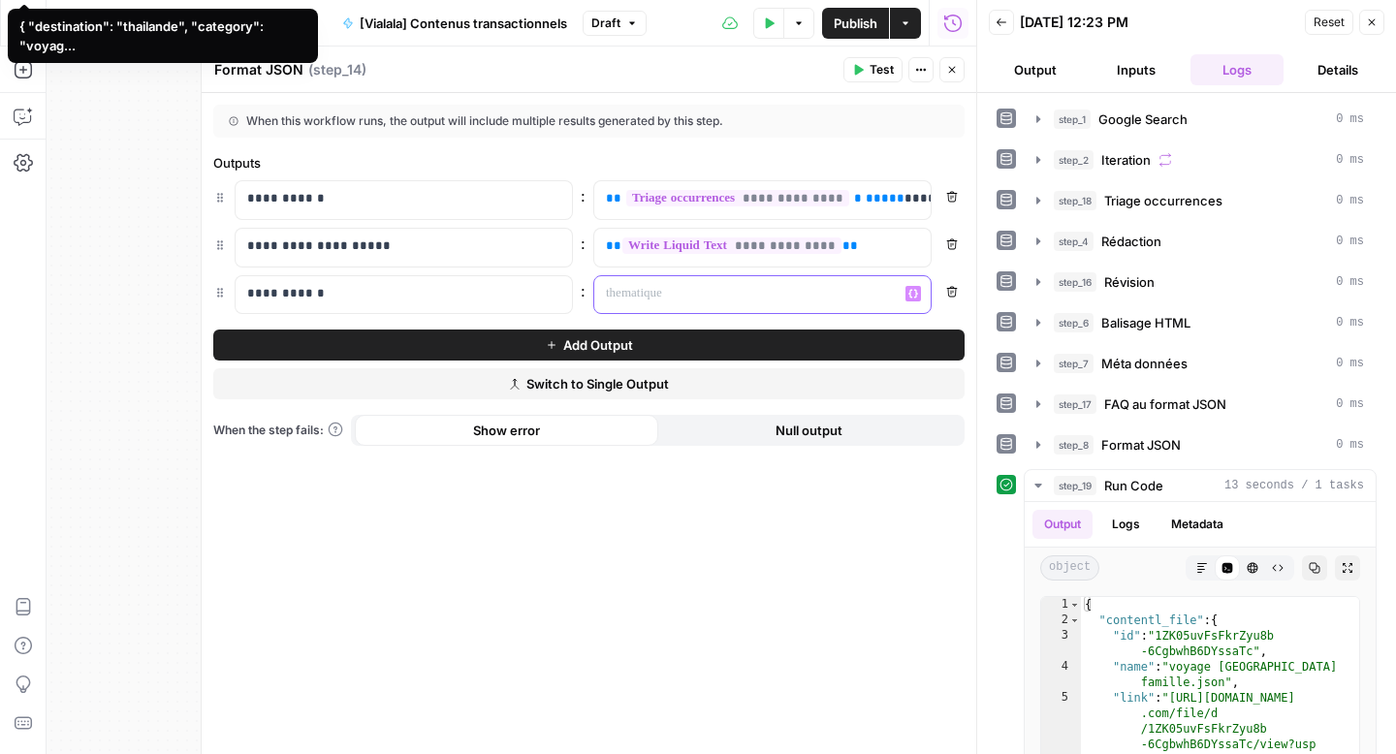
click at [912, 289] on icon "button" at bounding box center [913, 294] width 10 height 10
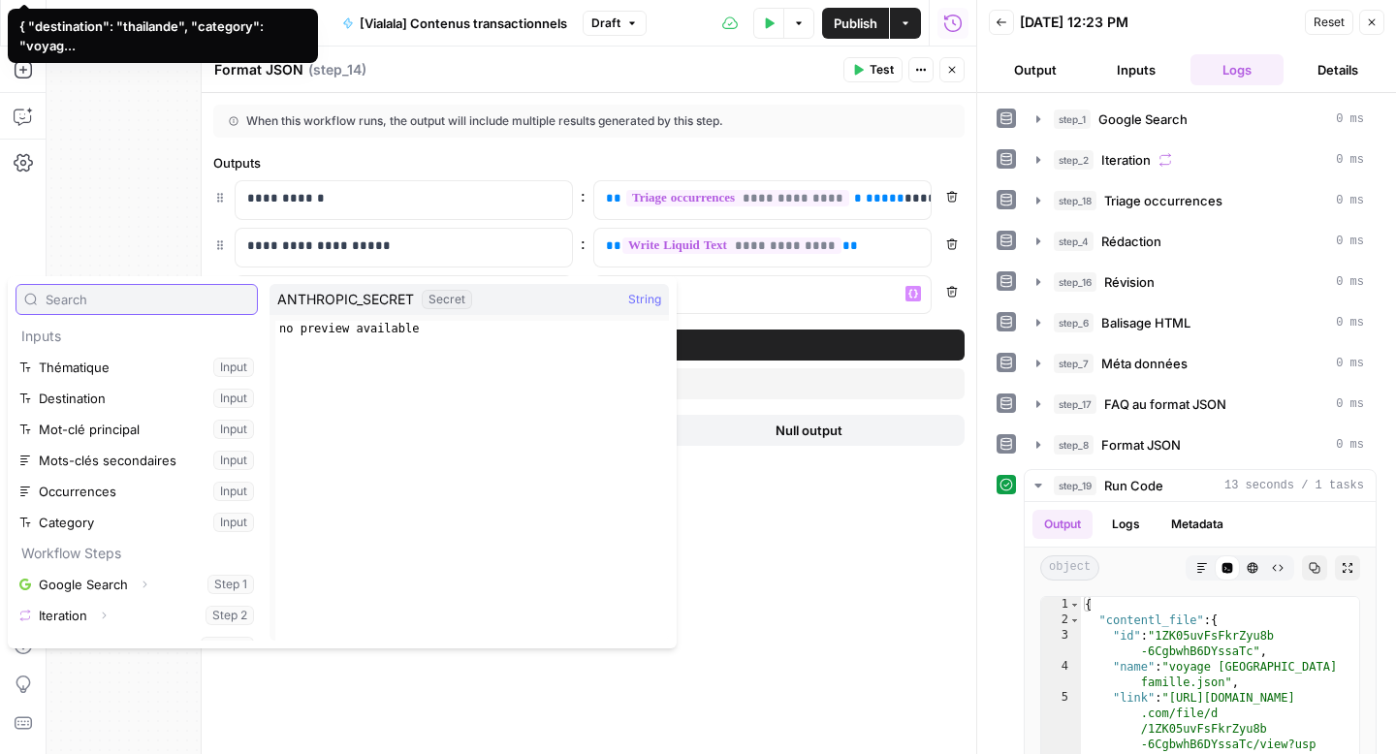
scroll to position [394, 0]
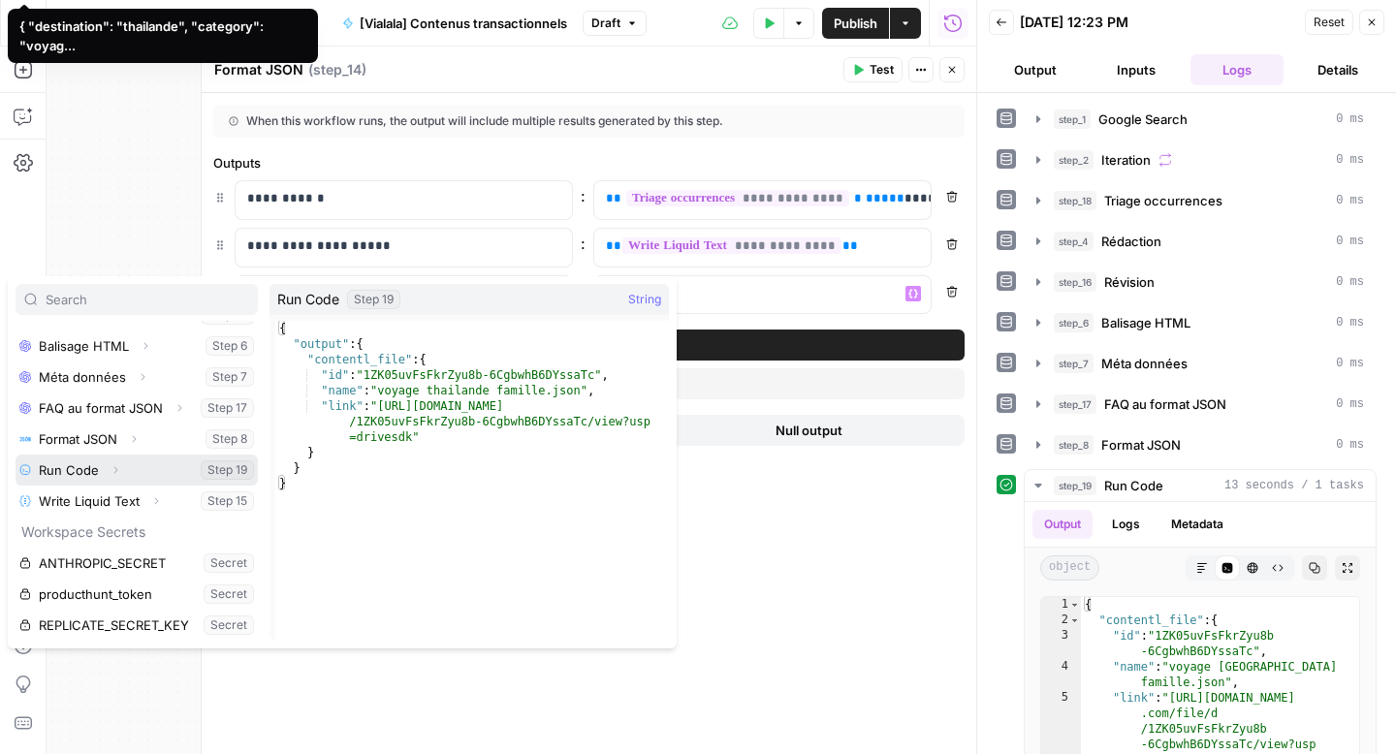
click at [113, 473] on icon "button" at bounding box center [116, 470] width 12 height 12
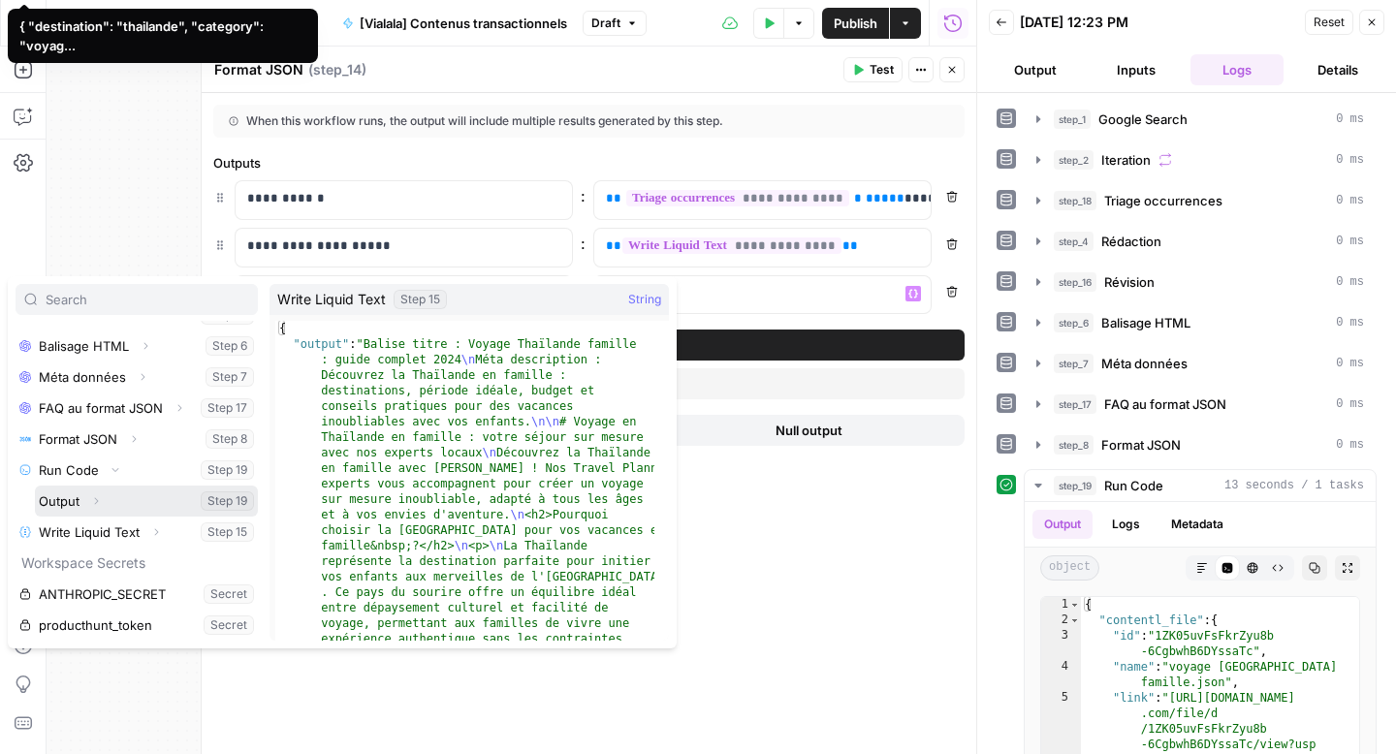
click at [93, 495] on icon "button" at bounding box center [96, 501] width 12 height 12
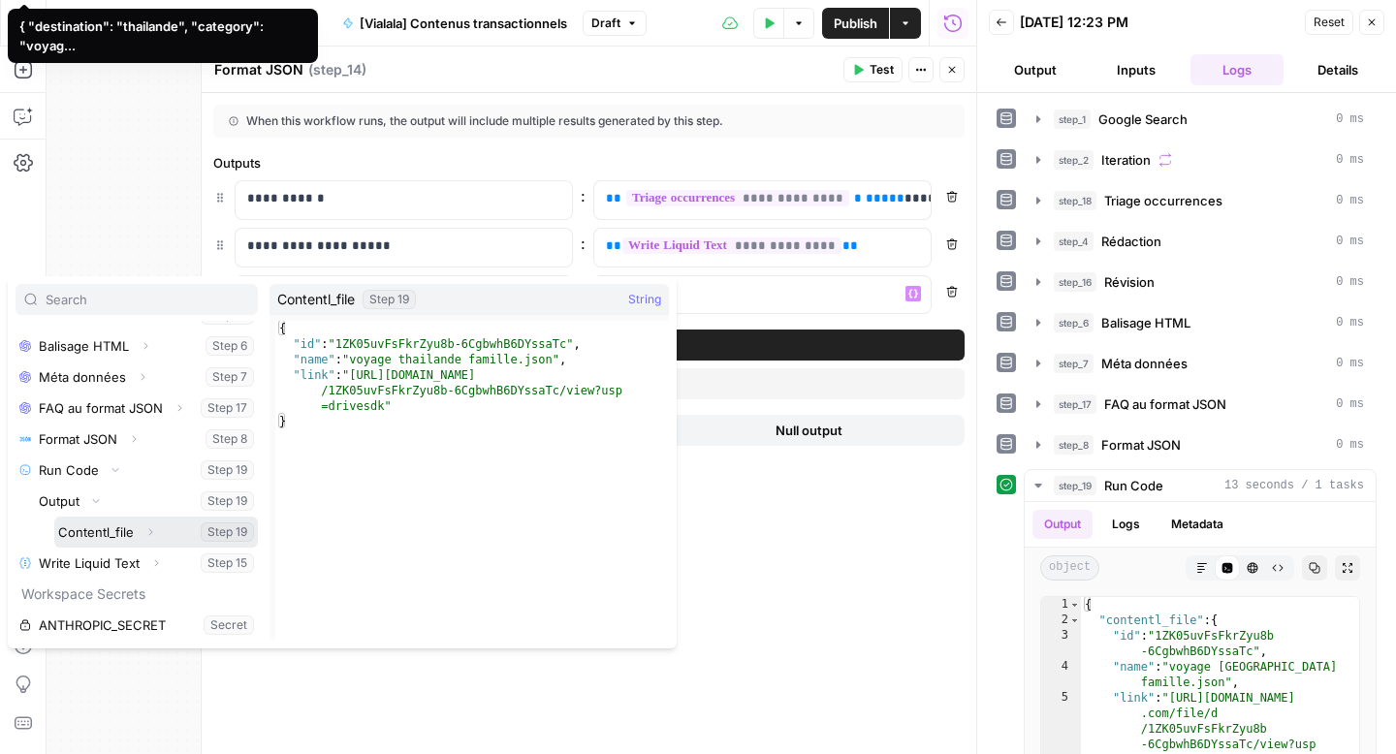
drag, startPoint x: 150, startPoint y: 533, endPoint x: 144, endPoint y: 546, distance: 13.9
click at [150, 533] on icon "button" at bounding box center [150, 532] width 12 height 12
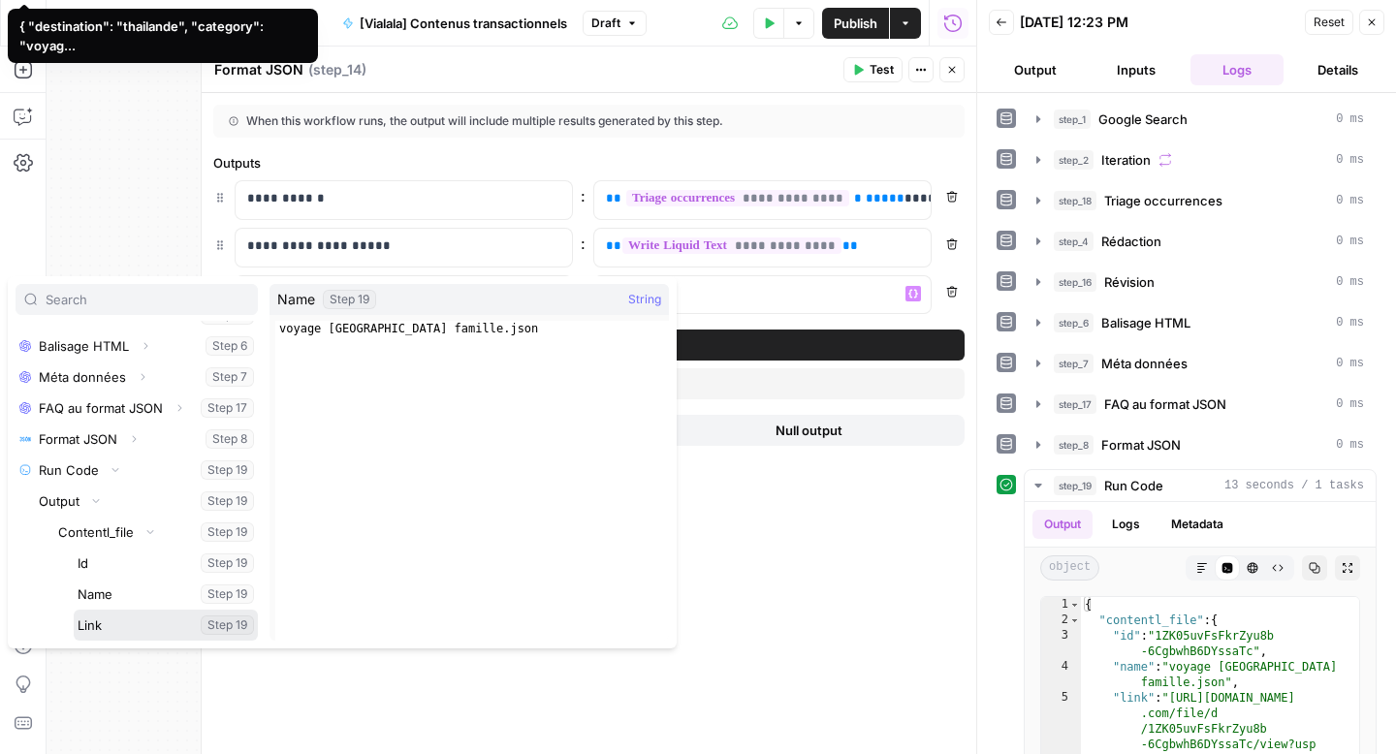
click at [111, 625] on button "Select variable Link" at bounding box center [166, 625] width 184 height 31
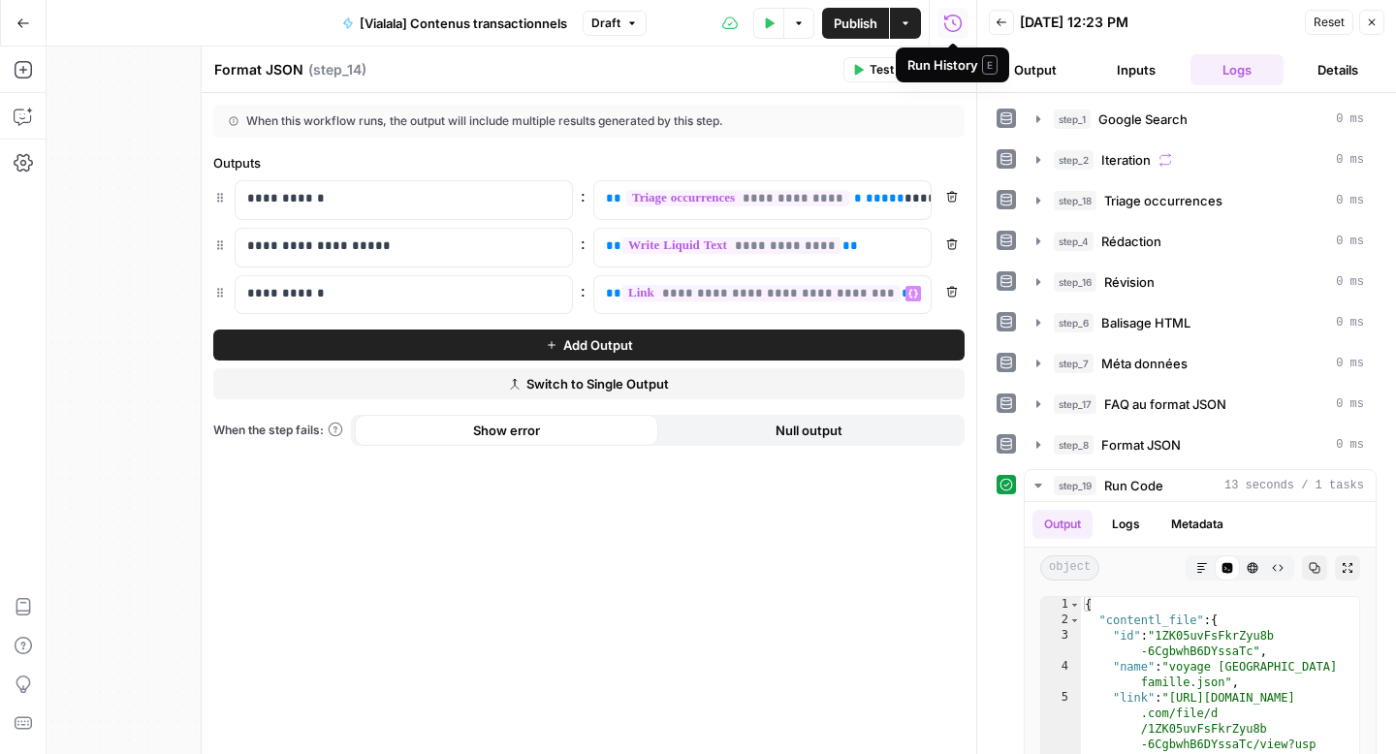
click at [841, 22] on span "Publish" at bounding box center [856, 23] width 44 height 19
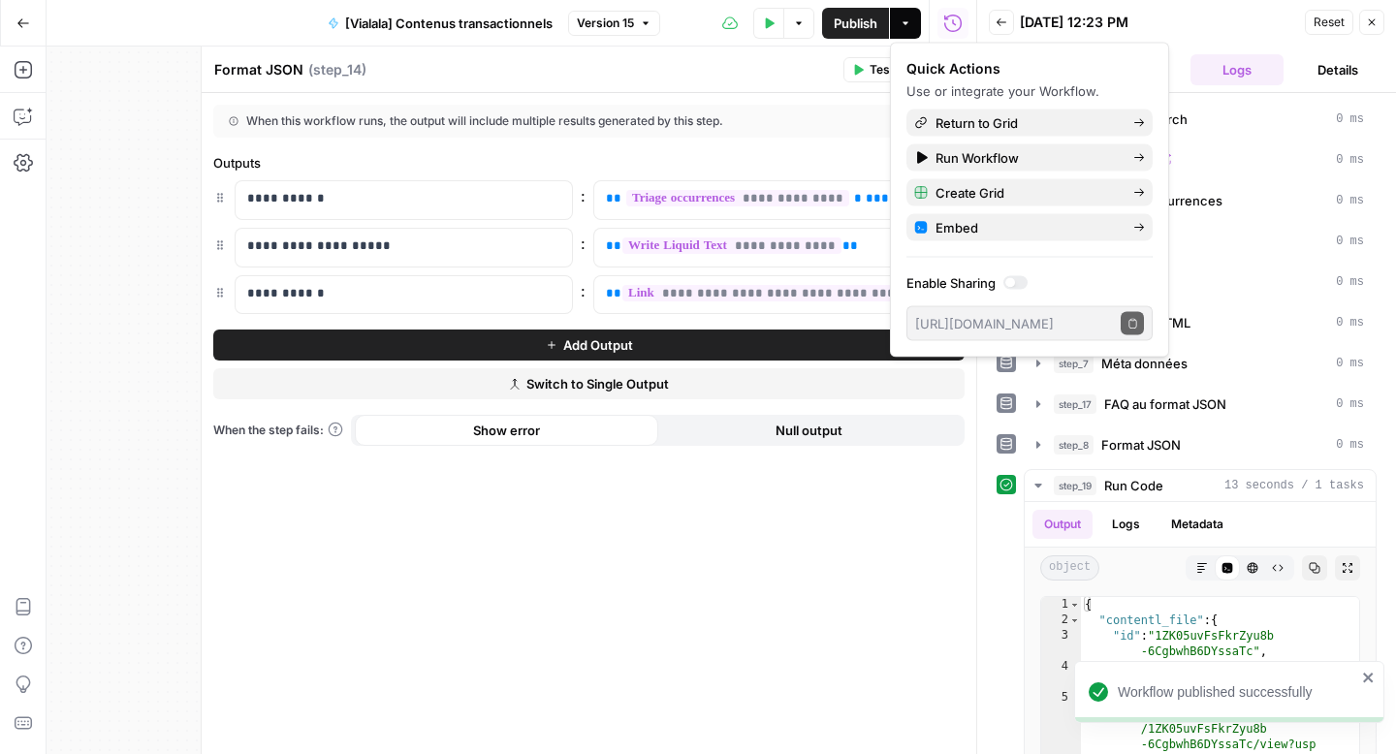
click at [720, 74] on div "Format JSON Format JSON ( step_14 )" at bounding box center [525, 69] width 624 height 21
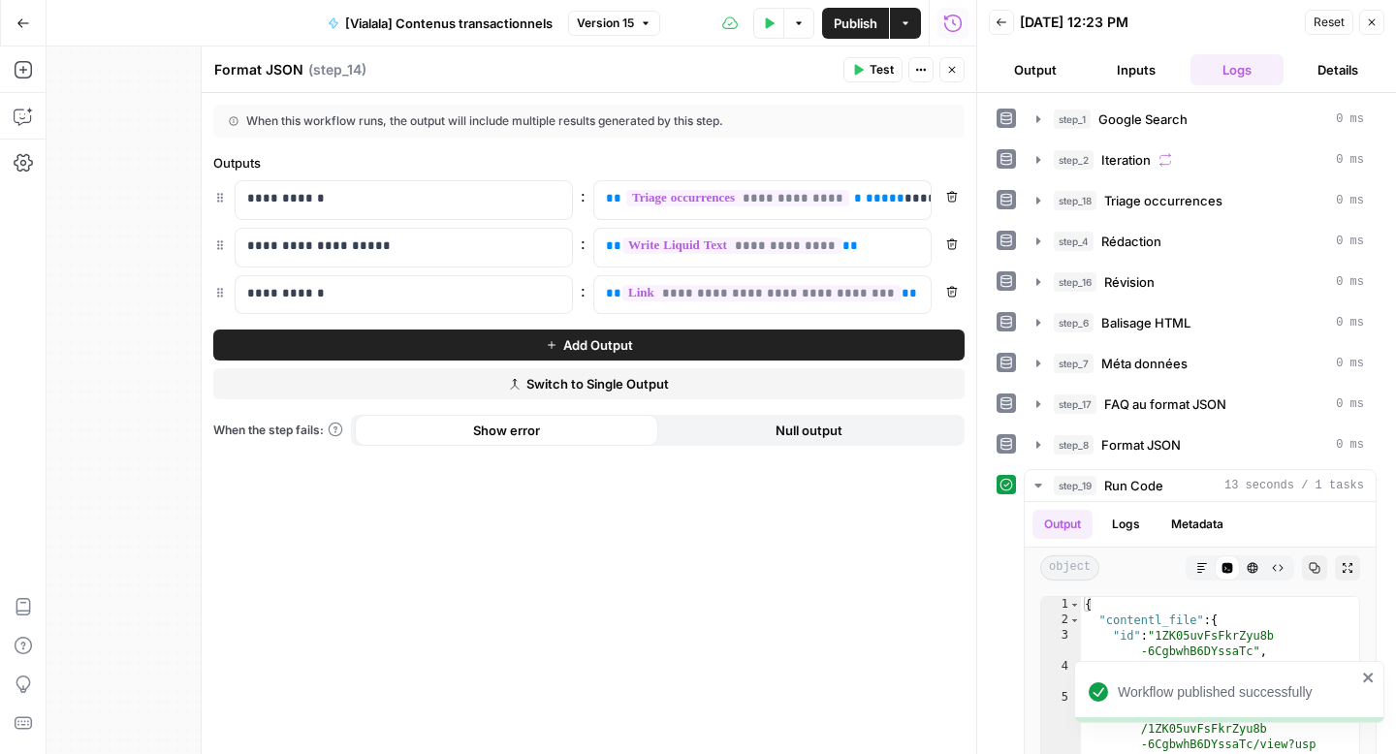
click at [946, 73] on icon "button" at bounding box center [952, 70] width 12 height 12
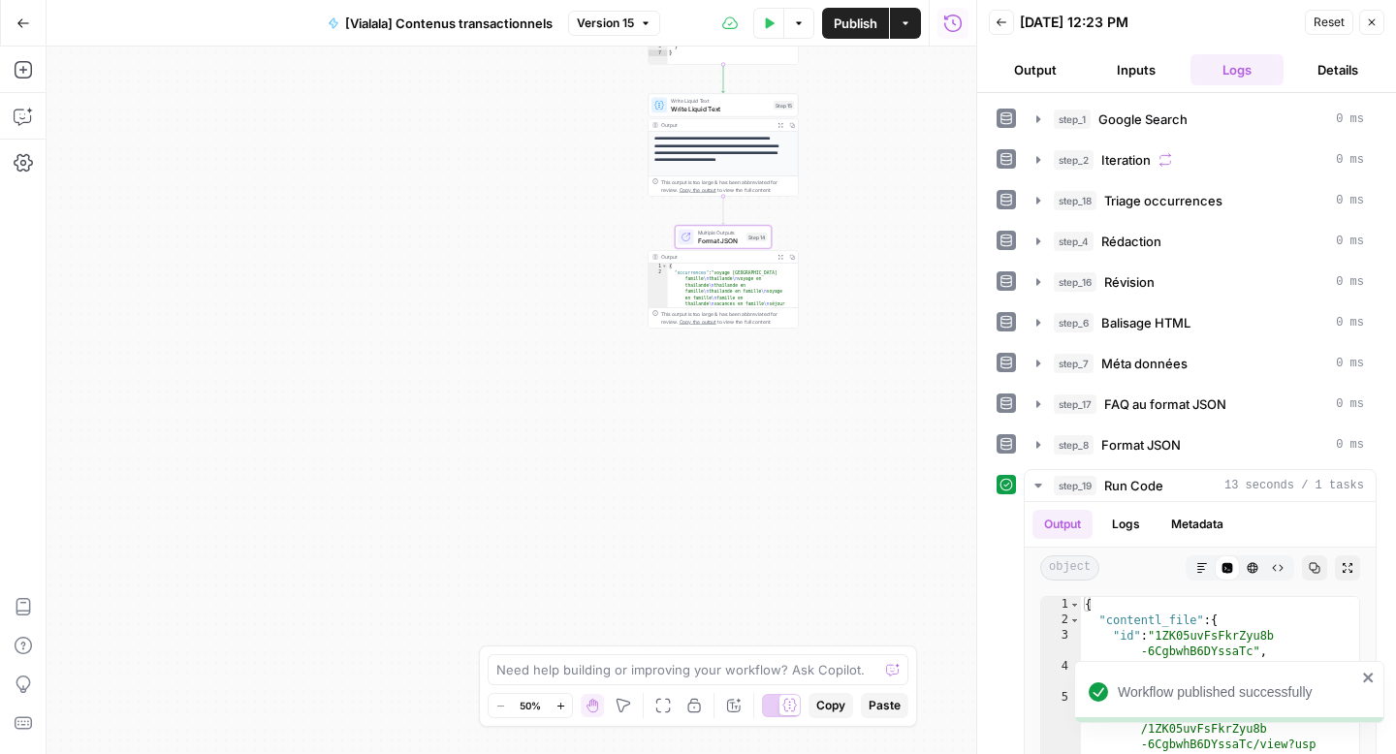
click at [1381, 24] on button "Close" at bounding box center [1371, 22] width 25 height 25
